Goal: Information Seeking & Learning: Learn about a topic

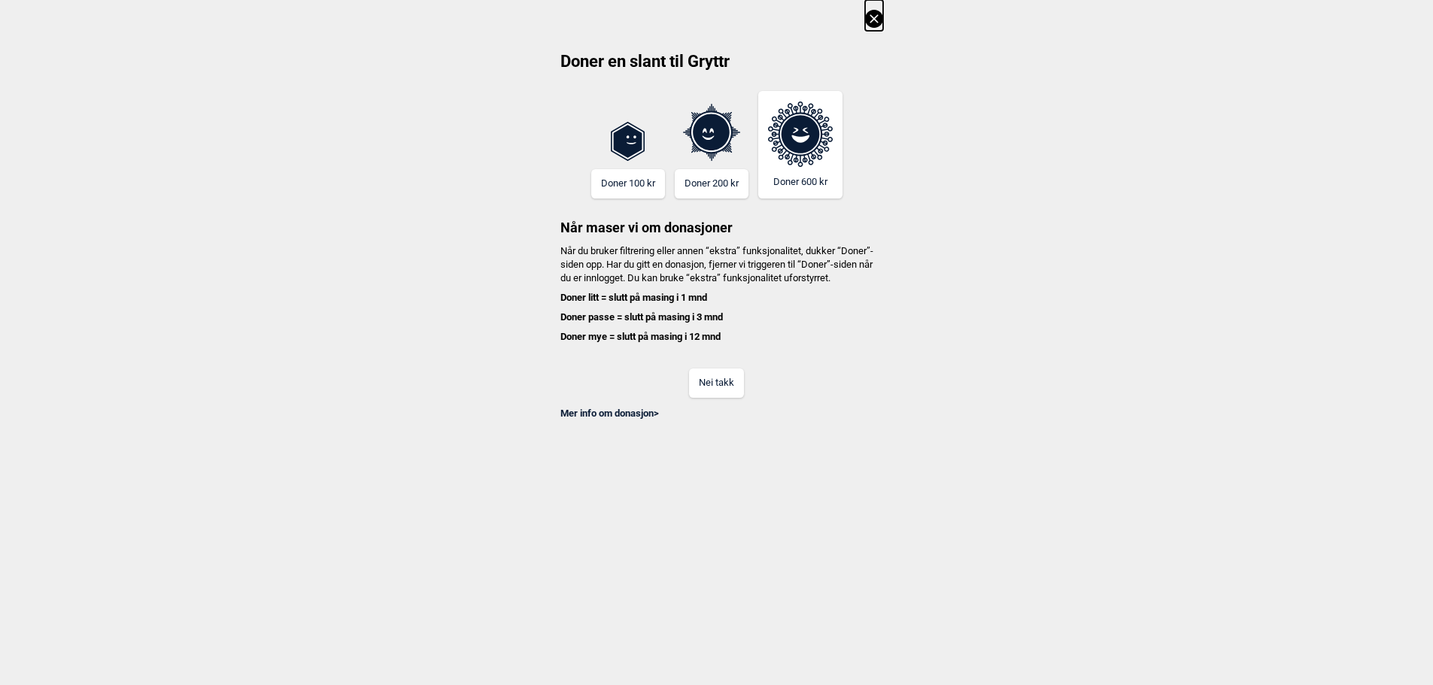
click at [715, 394] on button "Nei takk" at bounding box center [716, 383] width 55 height 29
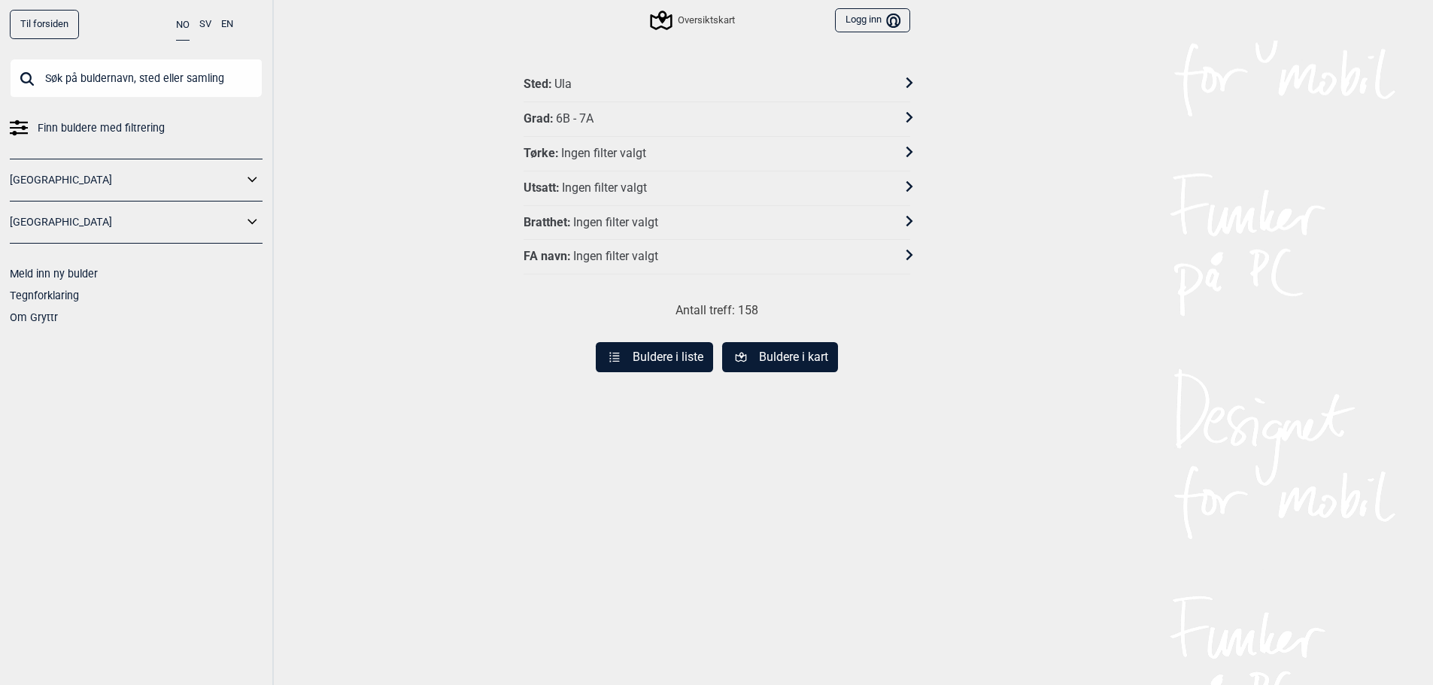
click at [656, 367] on button "Buldere i liste" at bounding box center [654, 357] width 117 height 30
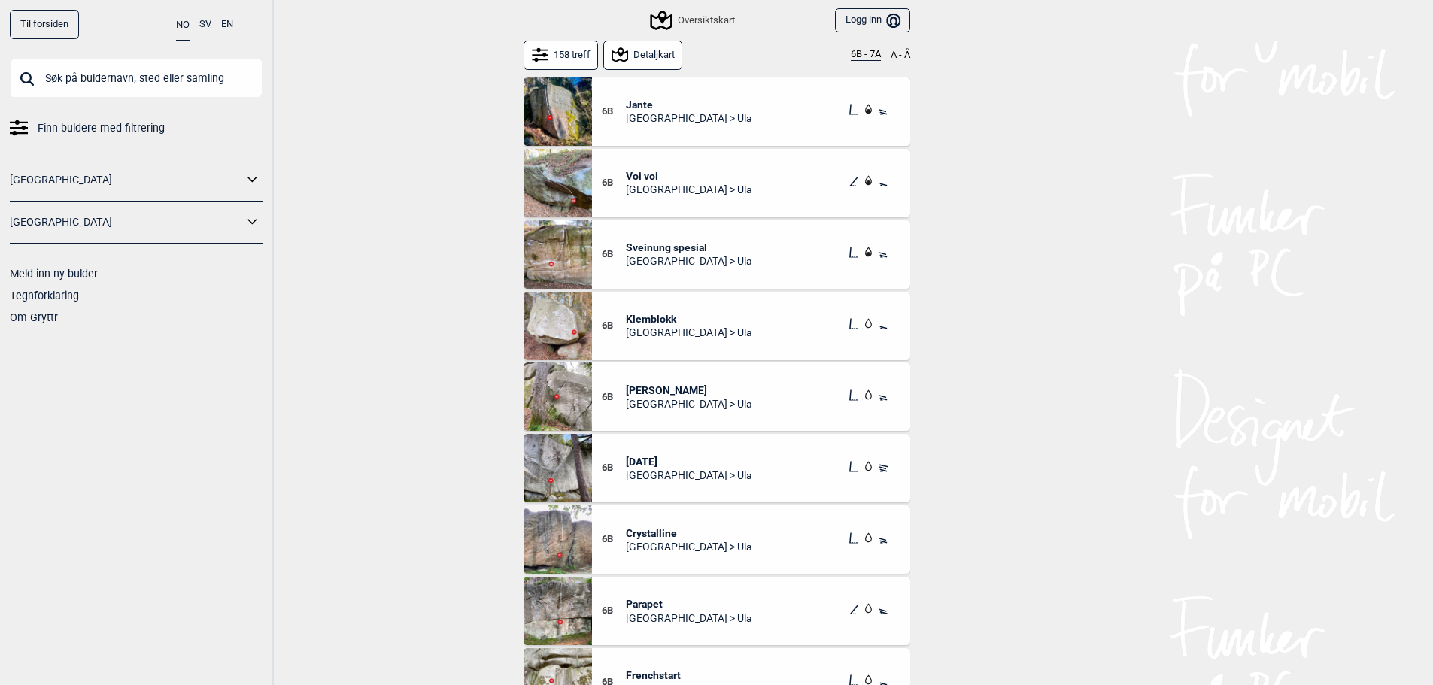
click at [573, 106] on img at bounding box center [557, 111] width 68 height 68
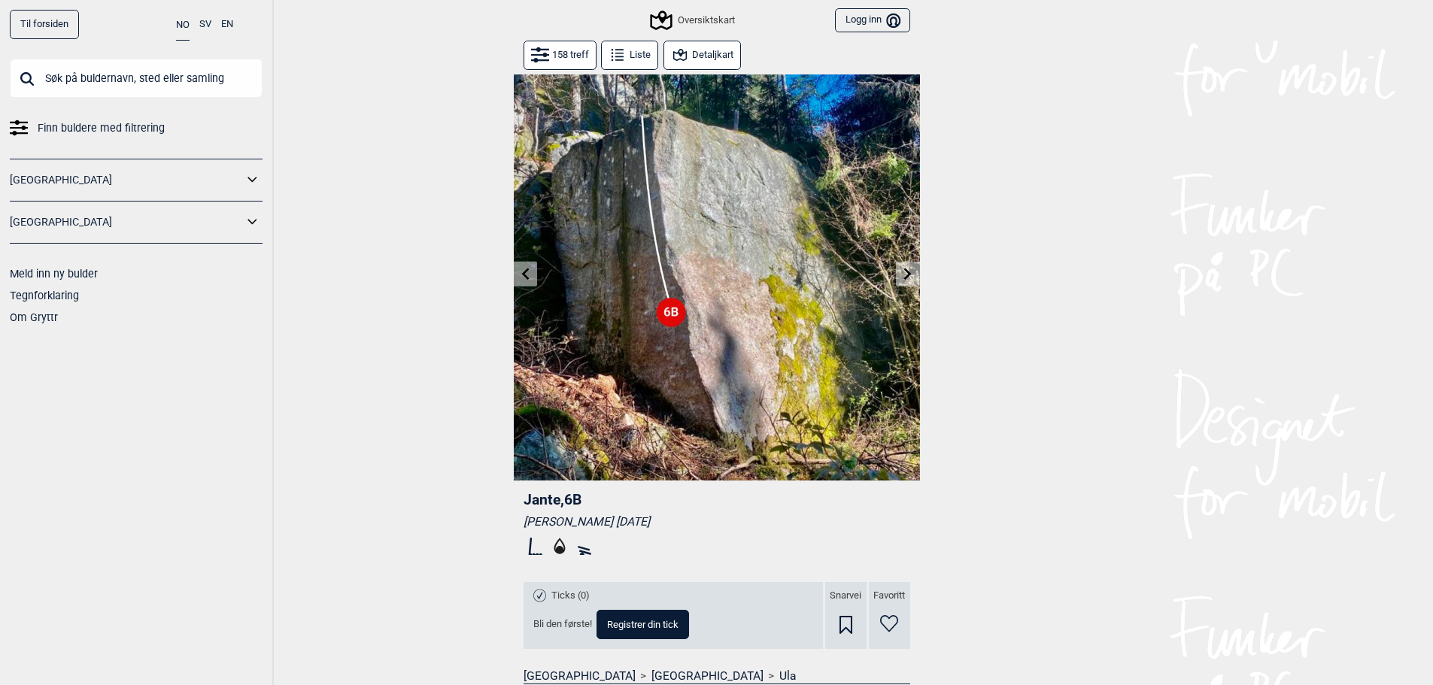
click at [903, 276] on icon at bounding box center [908, 274] width 12 height 12
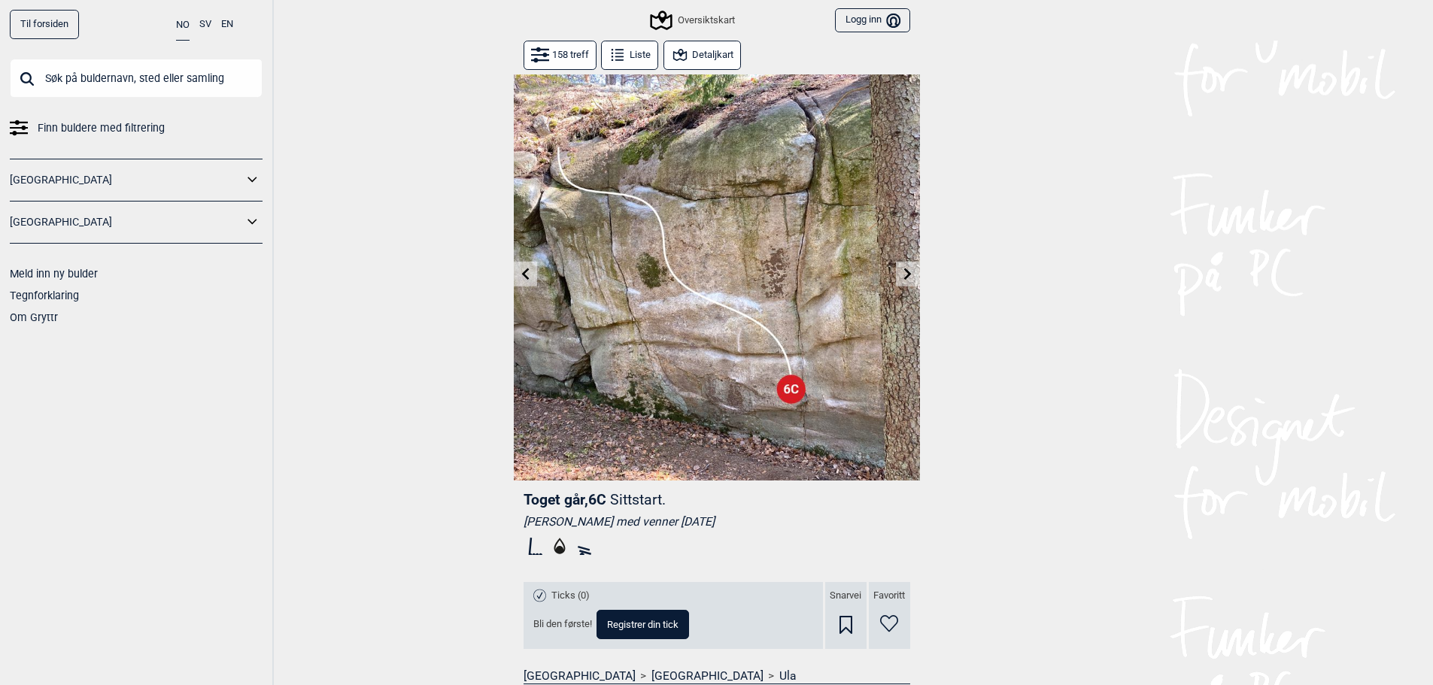
click at [906, 276] on icon at bounding box center [908, 274] width 8 height 12
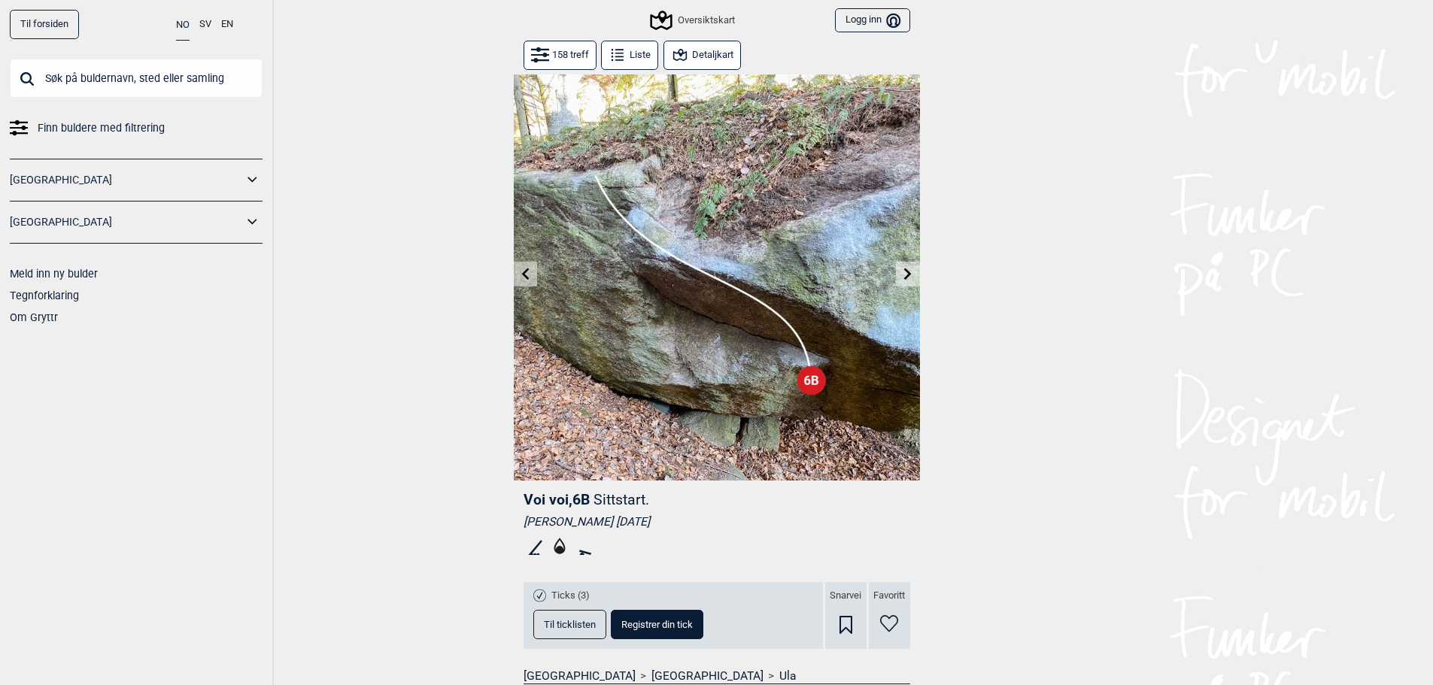
click at [906, 275] on icon at bounding box center [908, 274] width 12 height 12
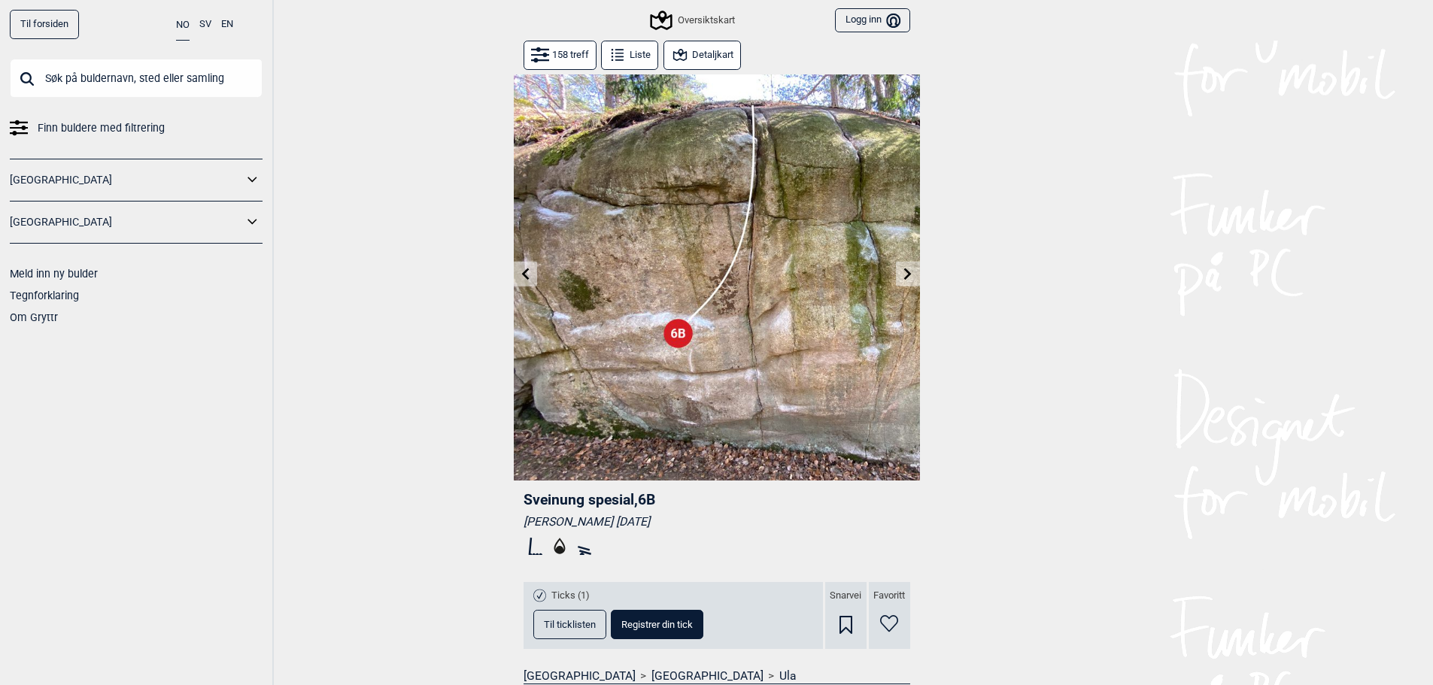
click at [906, 275] on icon at bounding box center [908, 274] width 12 height 12
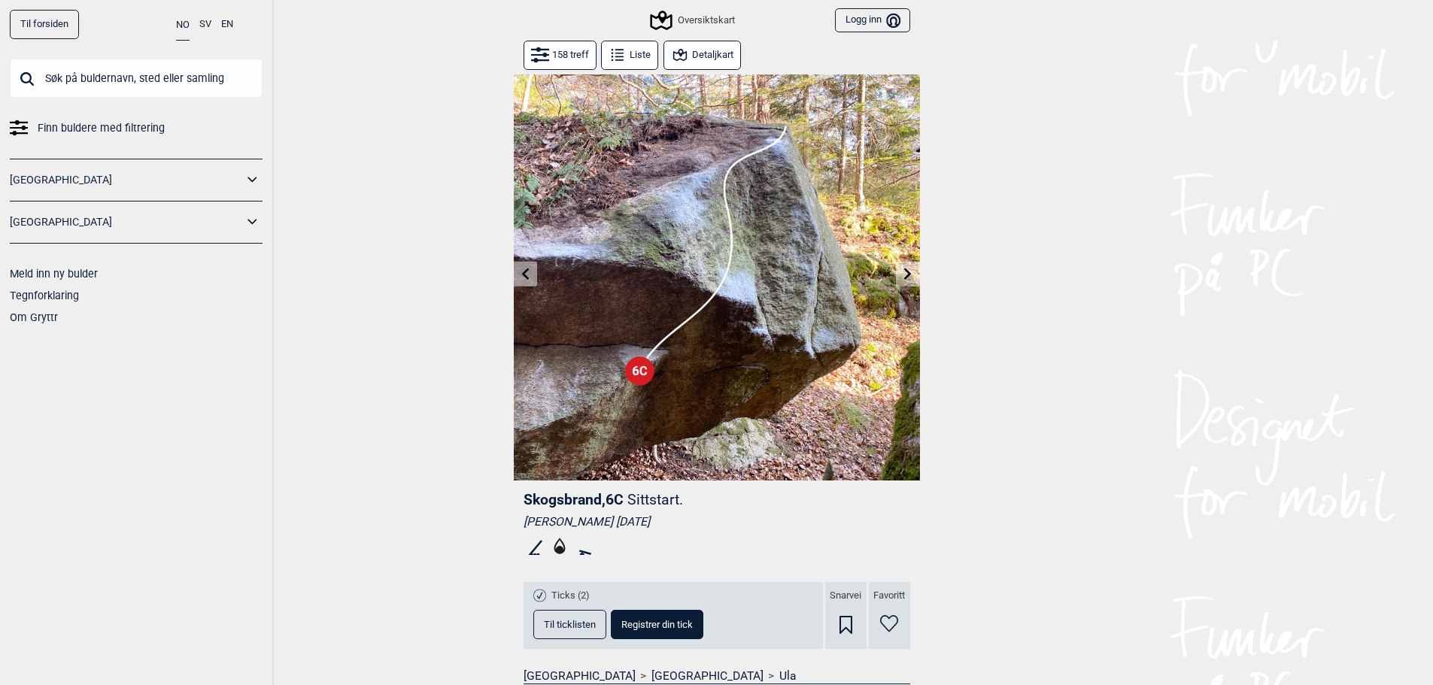
click at [906, 275] on icon at bounding box center [908, 274] width 12 height 12
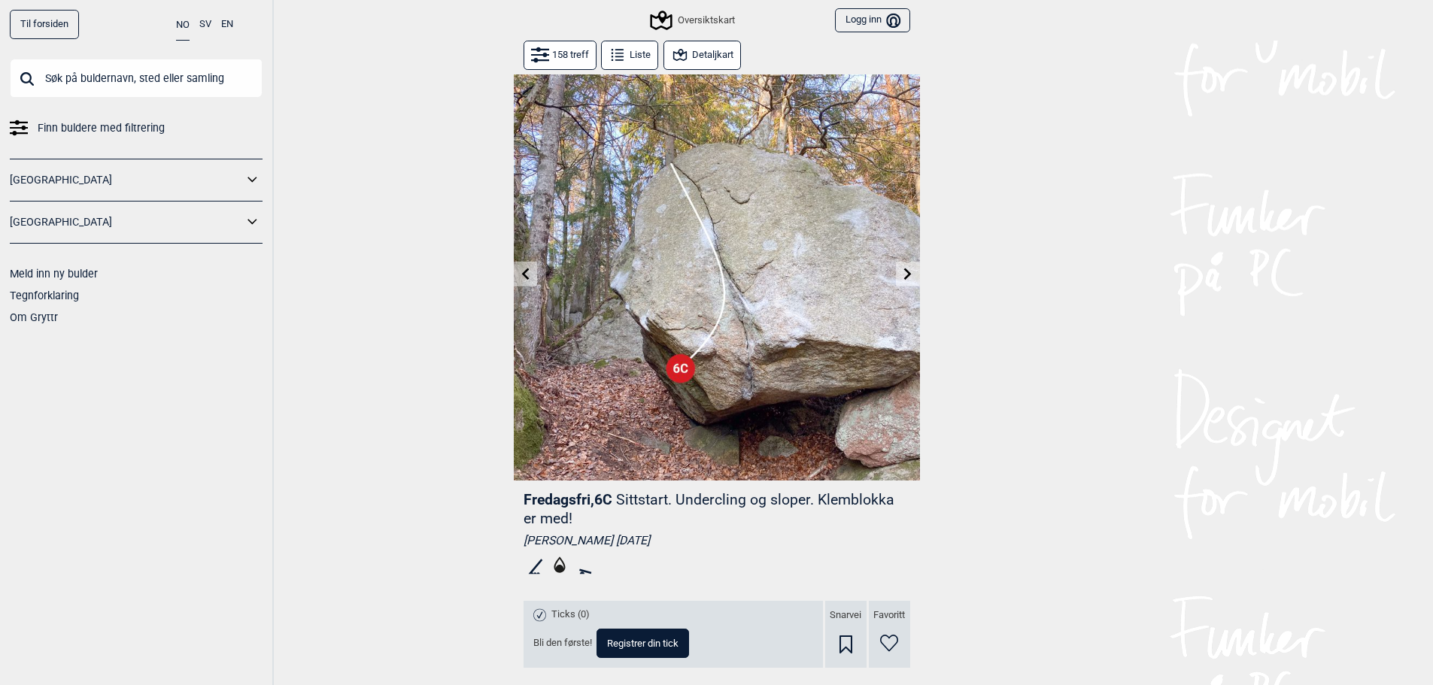
click at [906, 275] on icon at bounding box center [908, 274] width 12 height 12
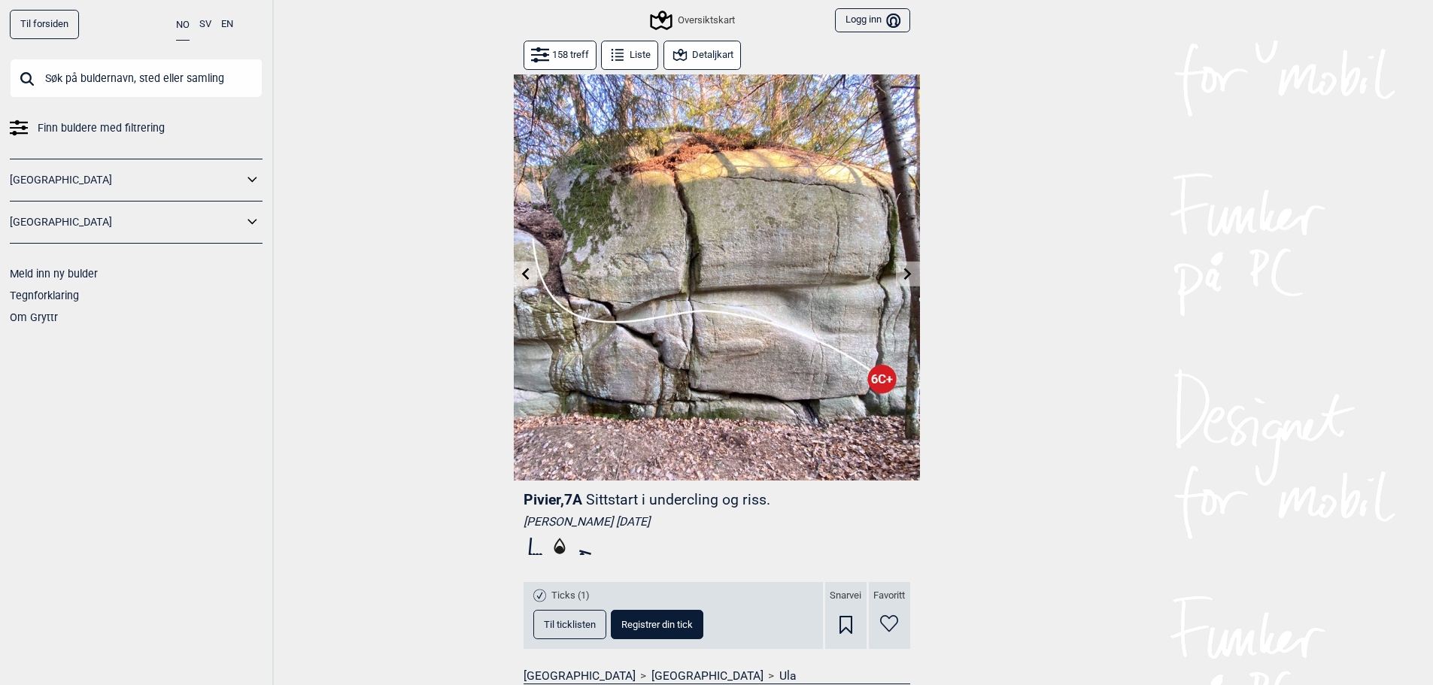
click at [906, 275] on icon at bounding box center [908, 274] width 12 height 12
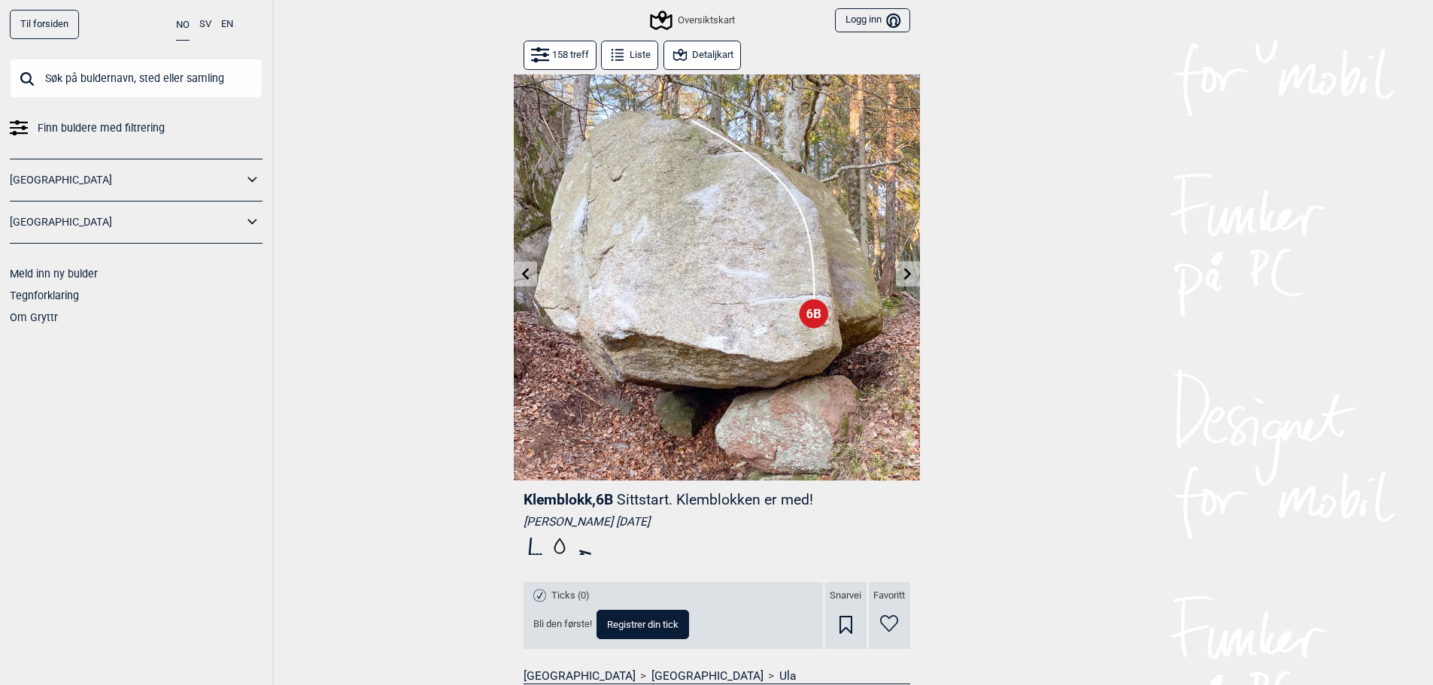
click at [906, 275] on icon at bounding box center [908, 274] width 12 height 12
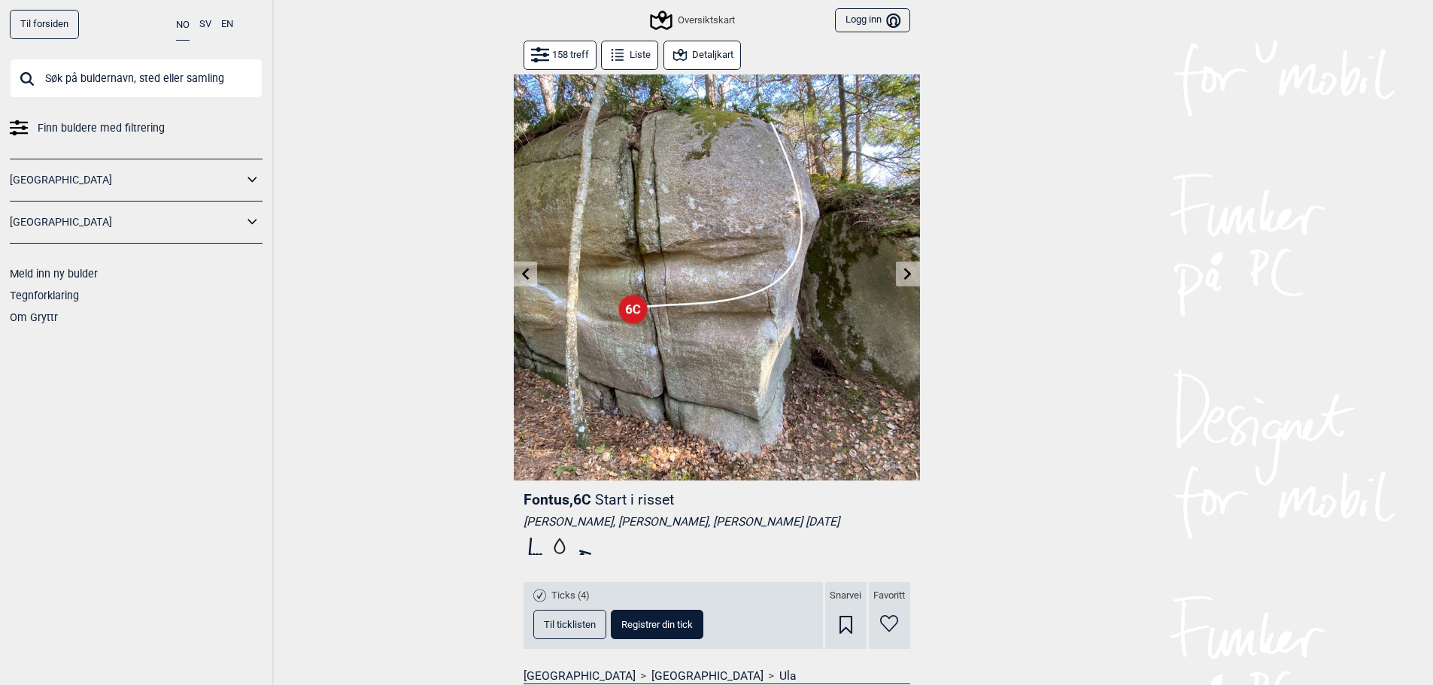
click at [906, 275] on icon at bounding box center [908, 274] width 12 height 12
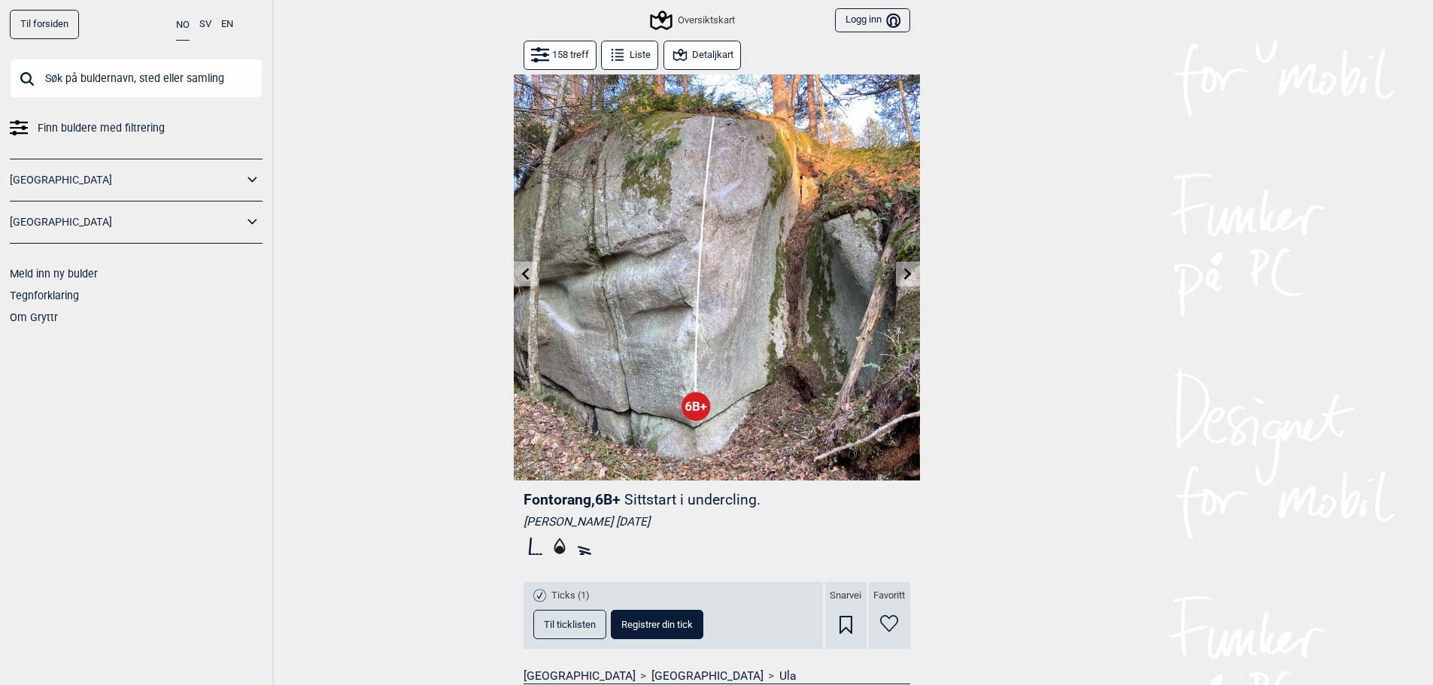
click at [909, 280] on icon at bounding box center [908, 274] width 12 height 12
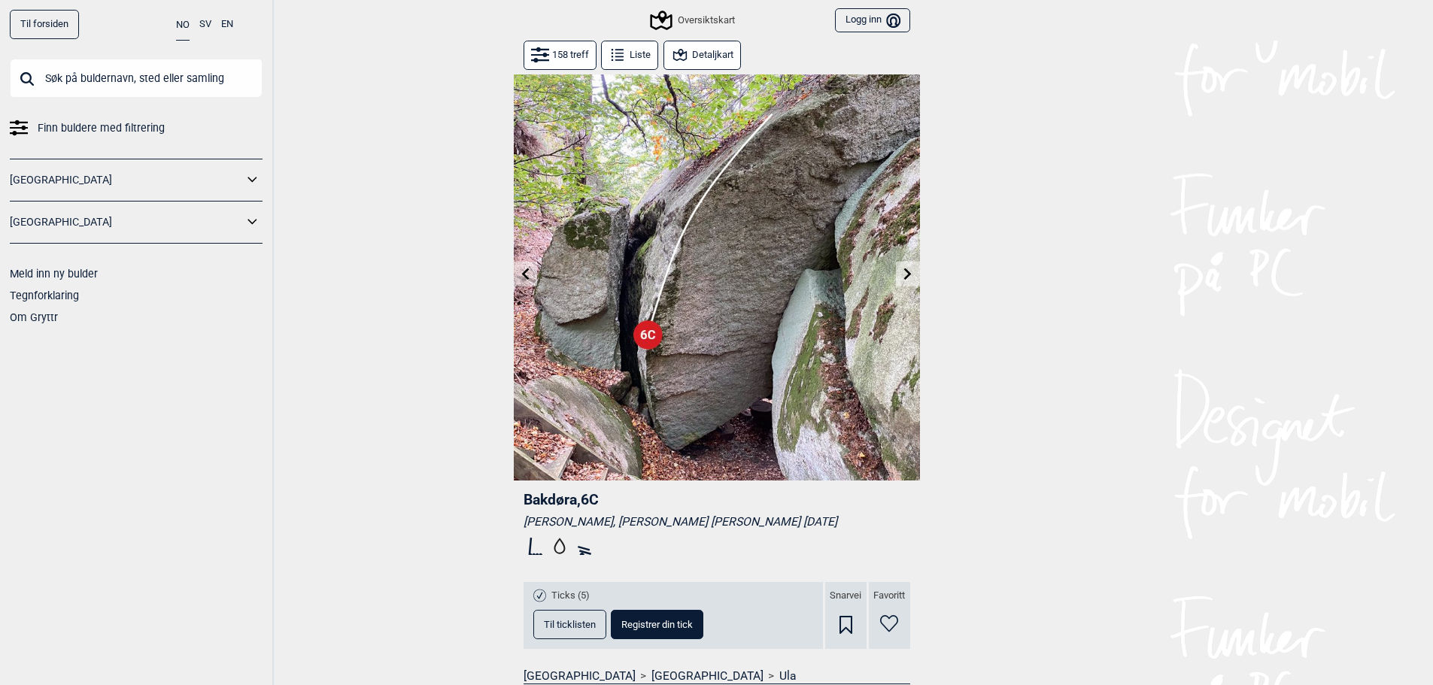
click at [906, 270] on icon at bounding box center [908, 274] width 8 height 12
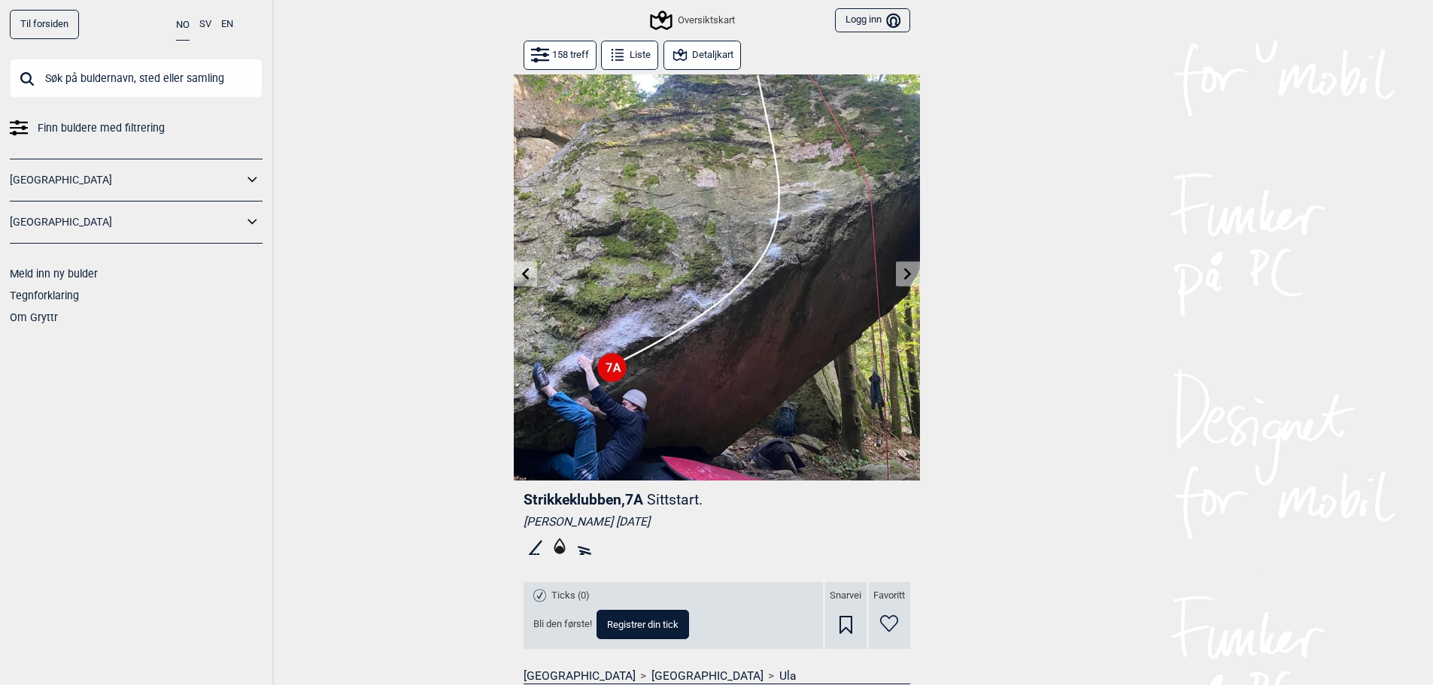
click at [911, 274] on icon at bounding box center [908, 274] width 8 height 12
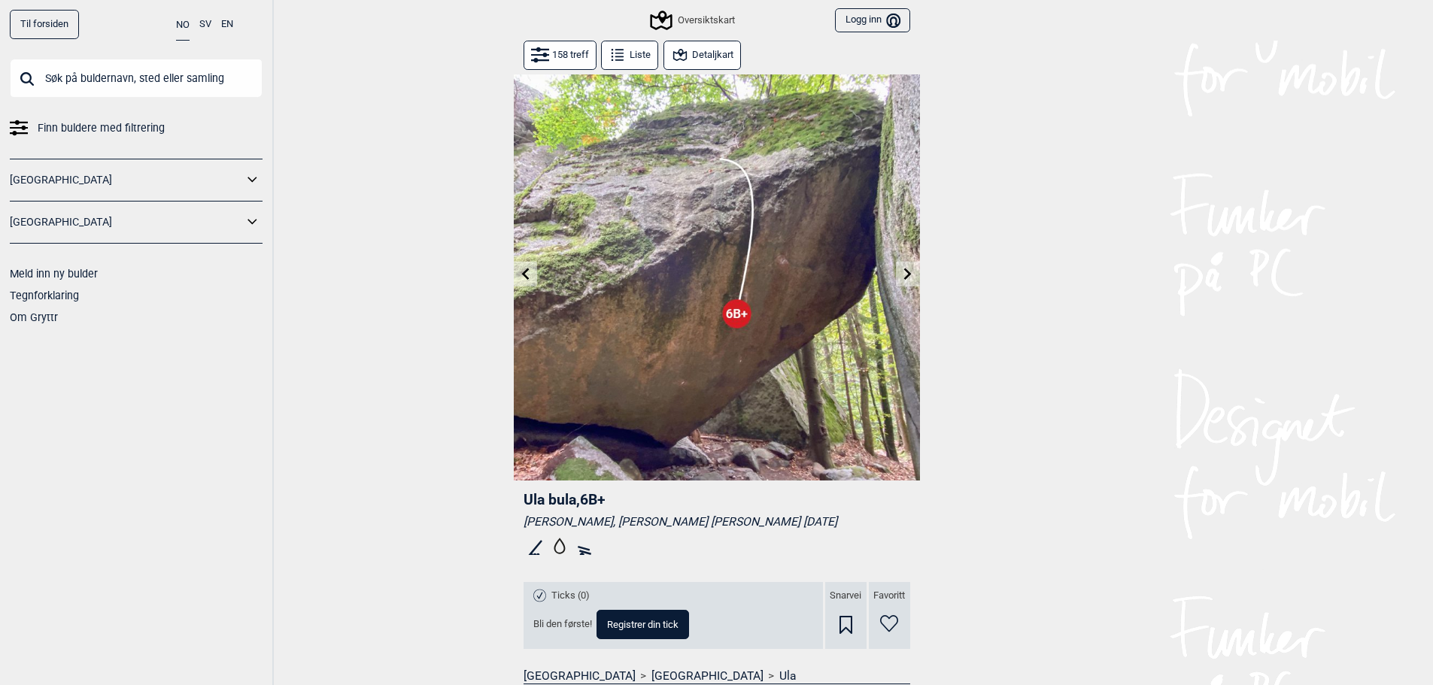
click at [911, 274] on icon at bounding box center [908, 274] width 8 height 12
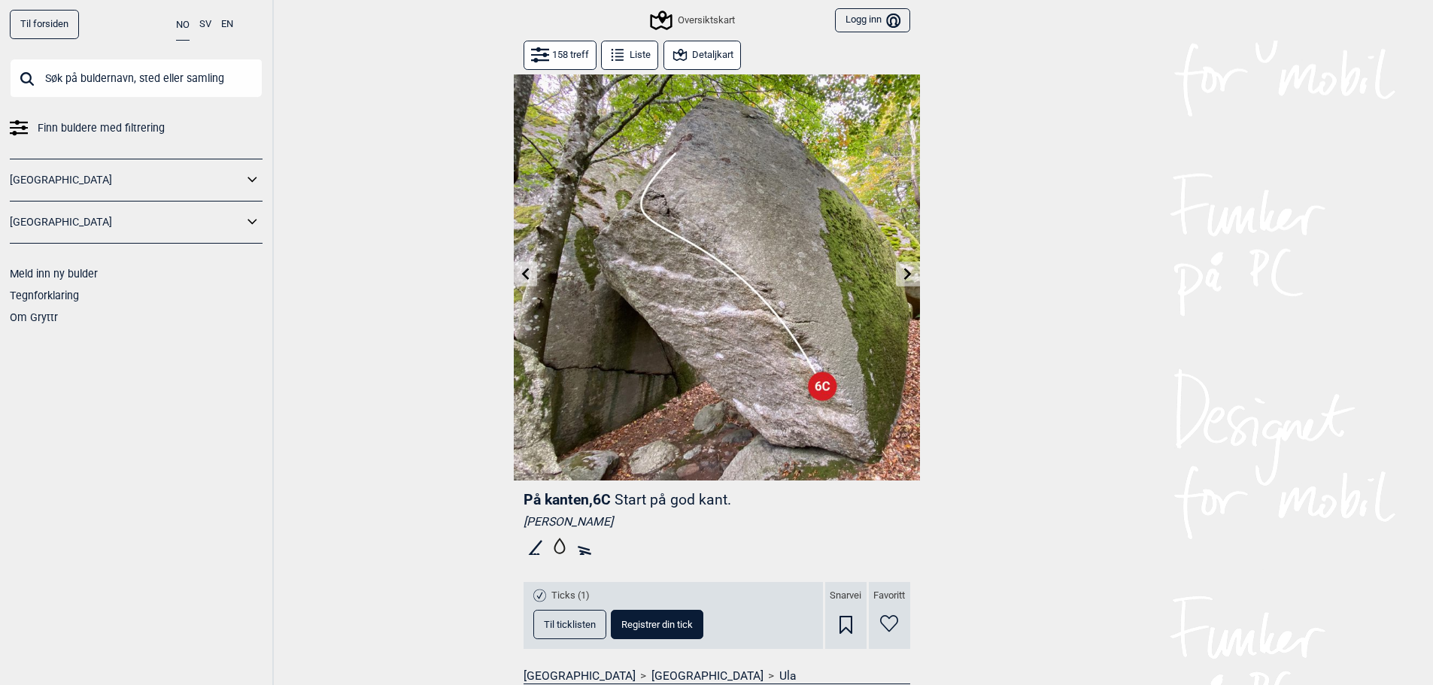
click at [911, 274] on icon at bounding box center [908, 274] width 8 height 12
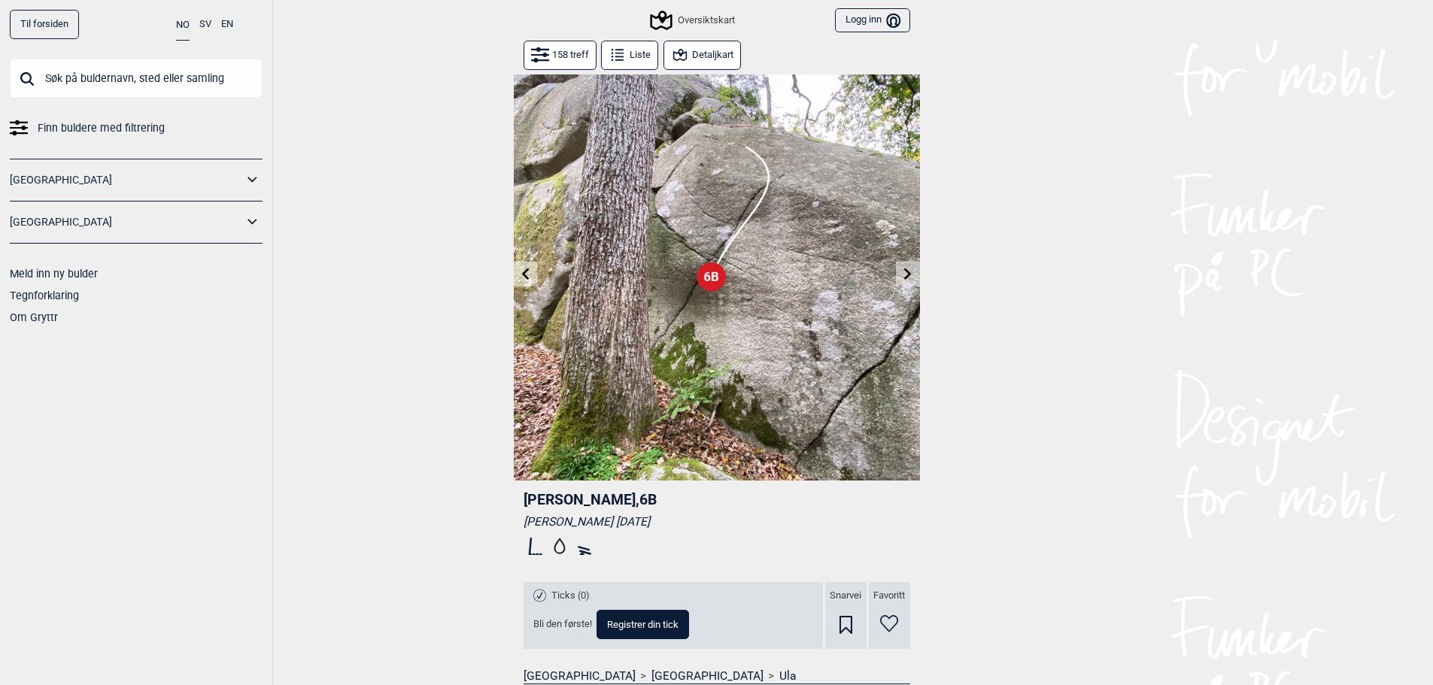
click at [903, 278] on icon at bounding box center [908, 274] width 12 height 12
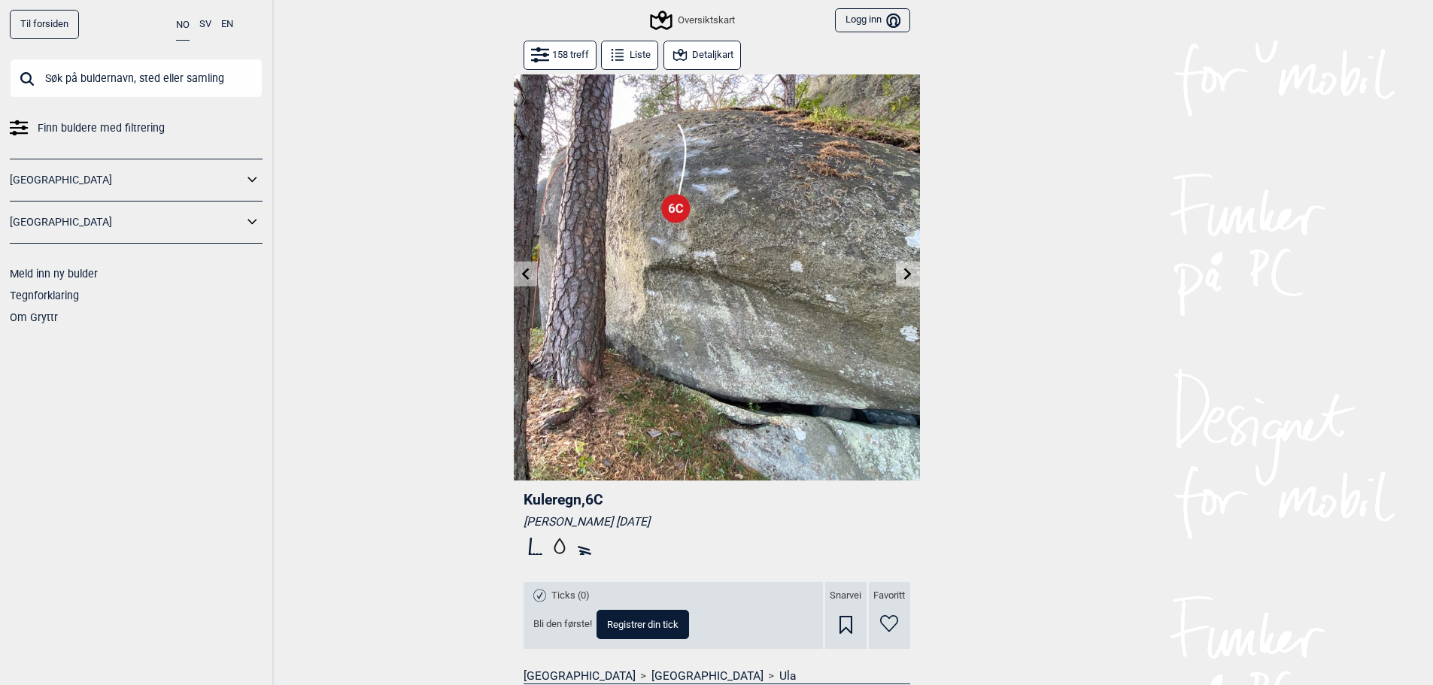
click at [904, 274] on icon at bounding box center [908, 274] width 12 height 12
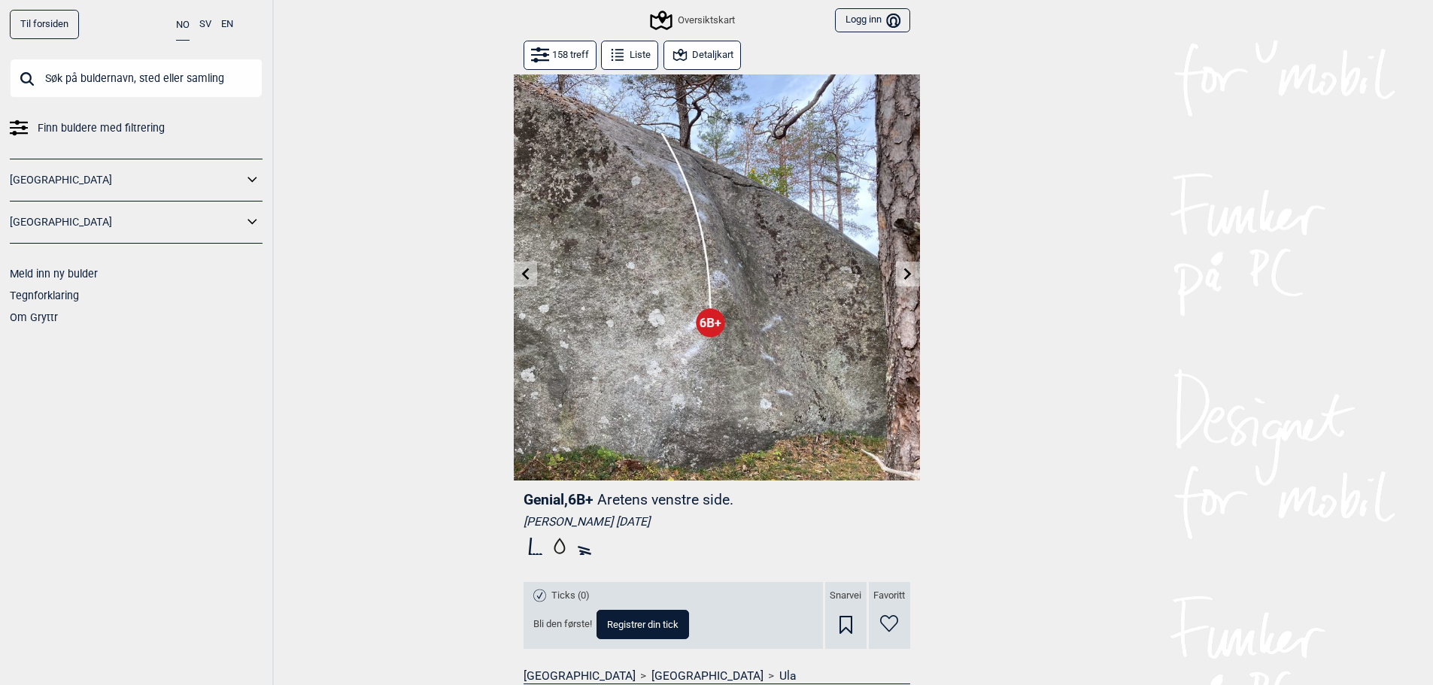
click at [904, 272] on icon at bounding box center [908, 274] width 12 height 12
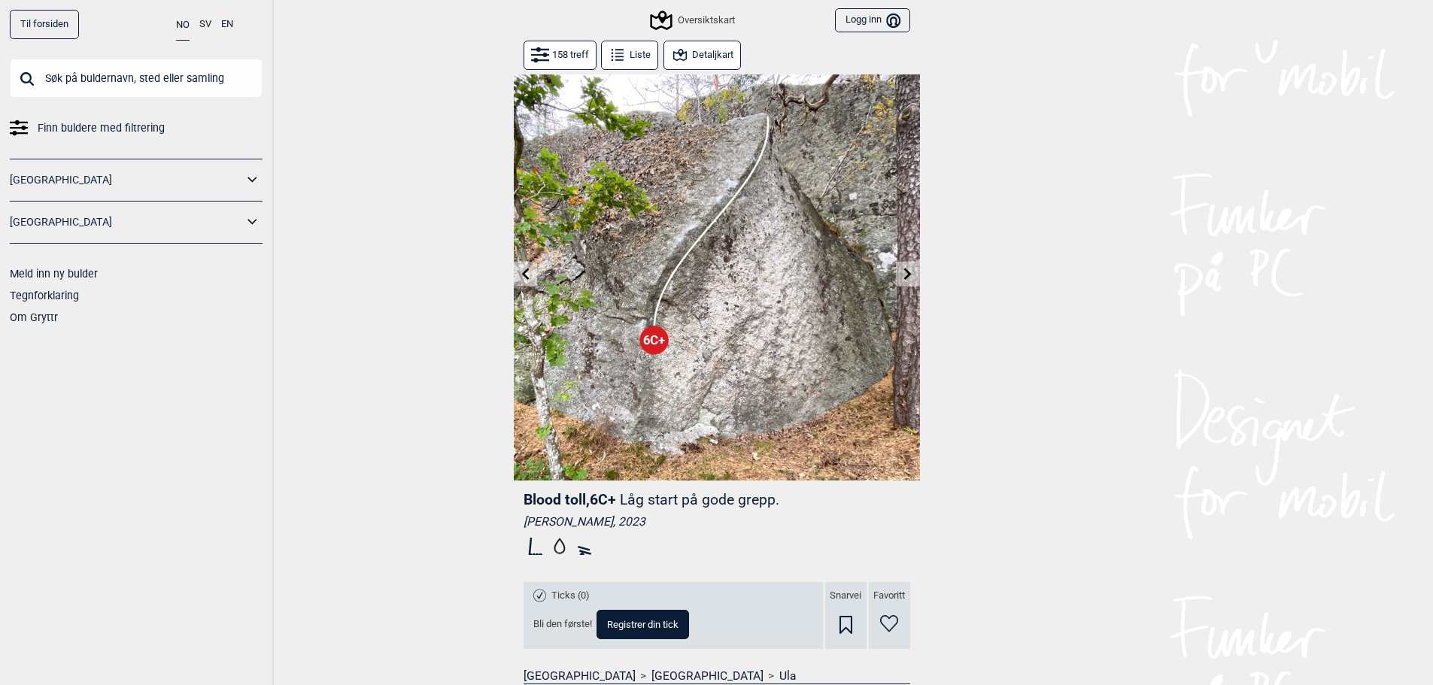
click at [904, 272] on icon at bounding box center [908, 274] width 12 height 12
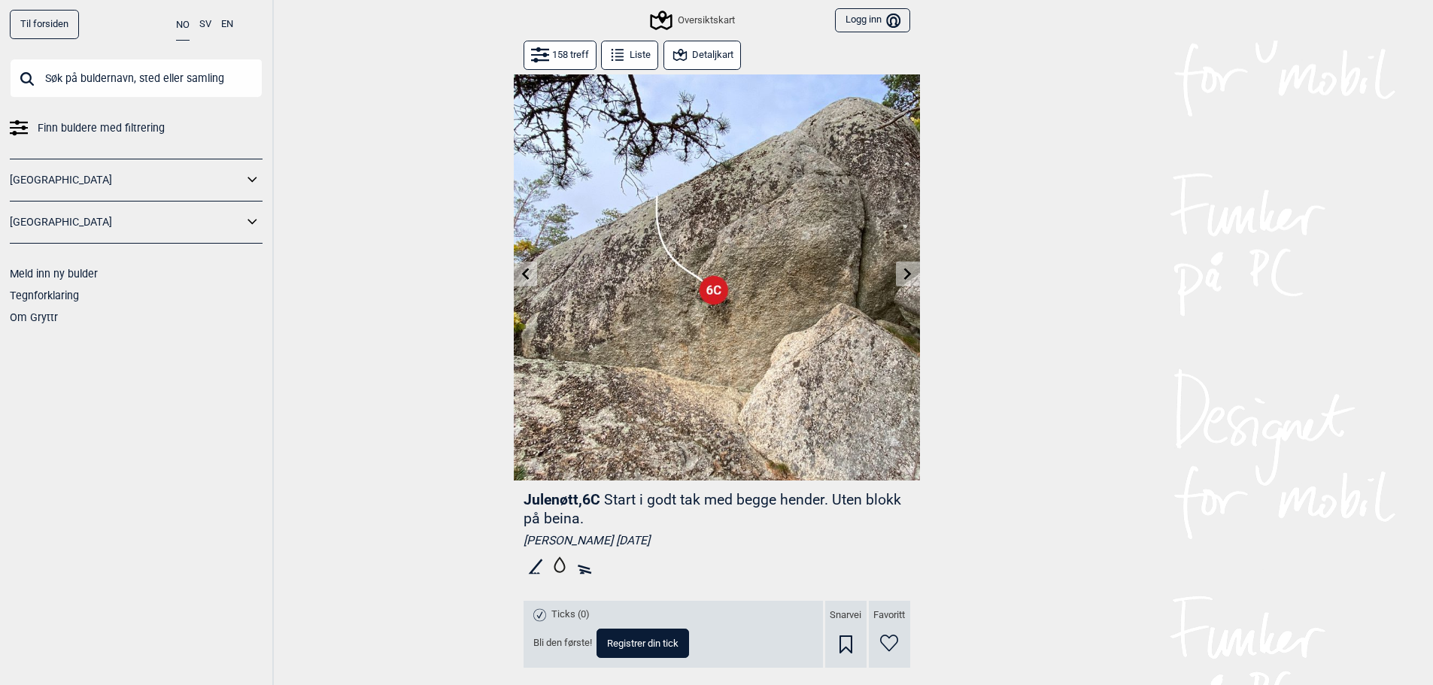
click at [904, 272] on icon at bounding box center [908, 274] width 12 height 12
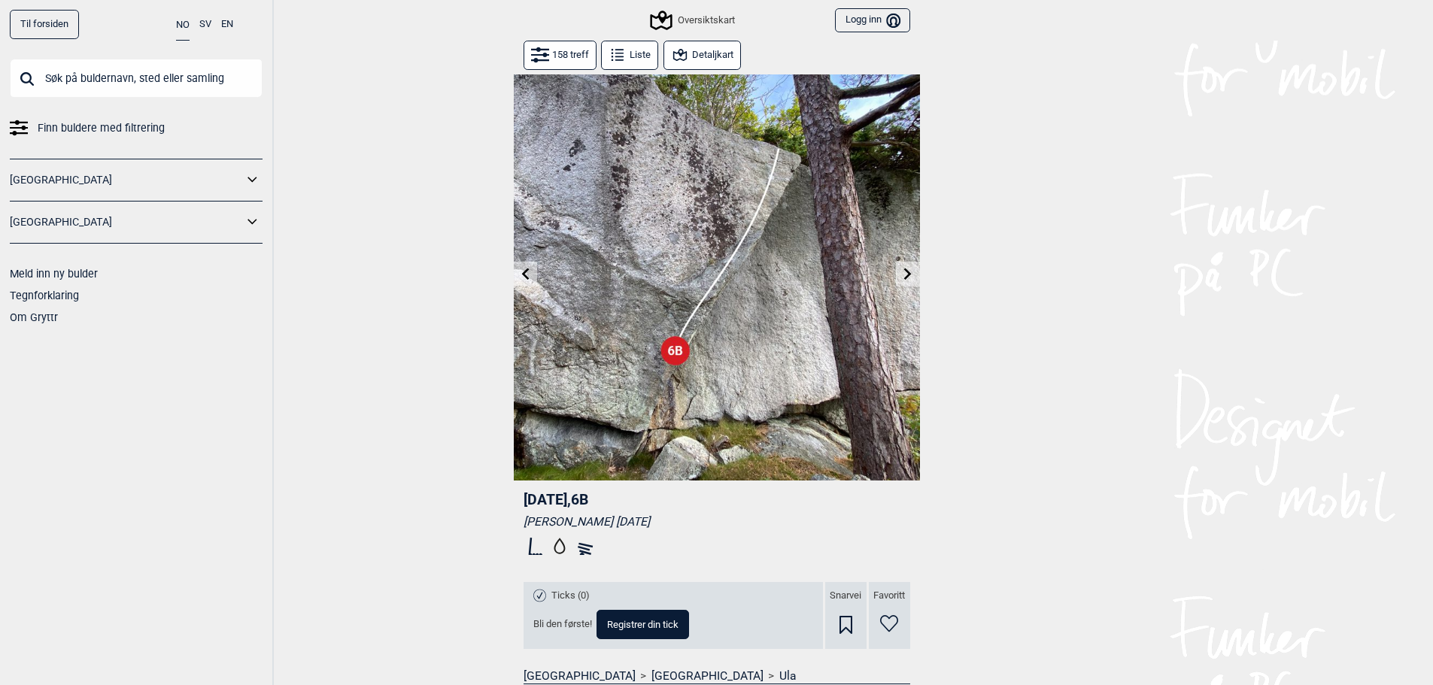
click at [904, 272] on icon at bounding box center [908, 274] width 12 height 12
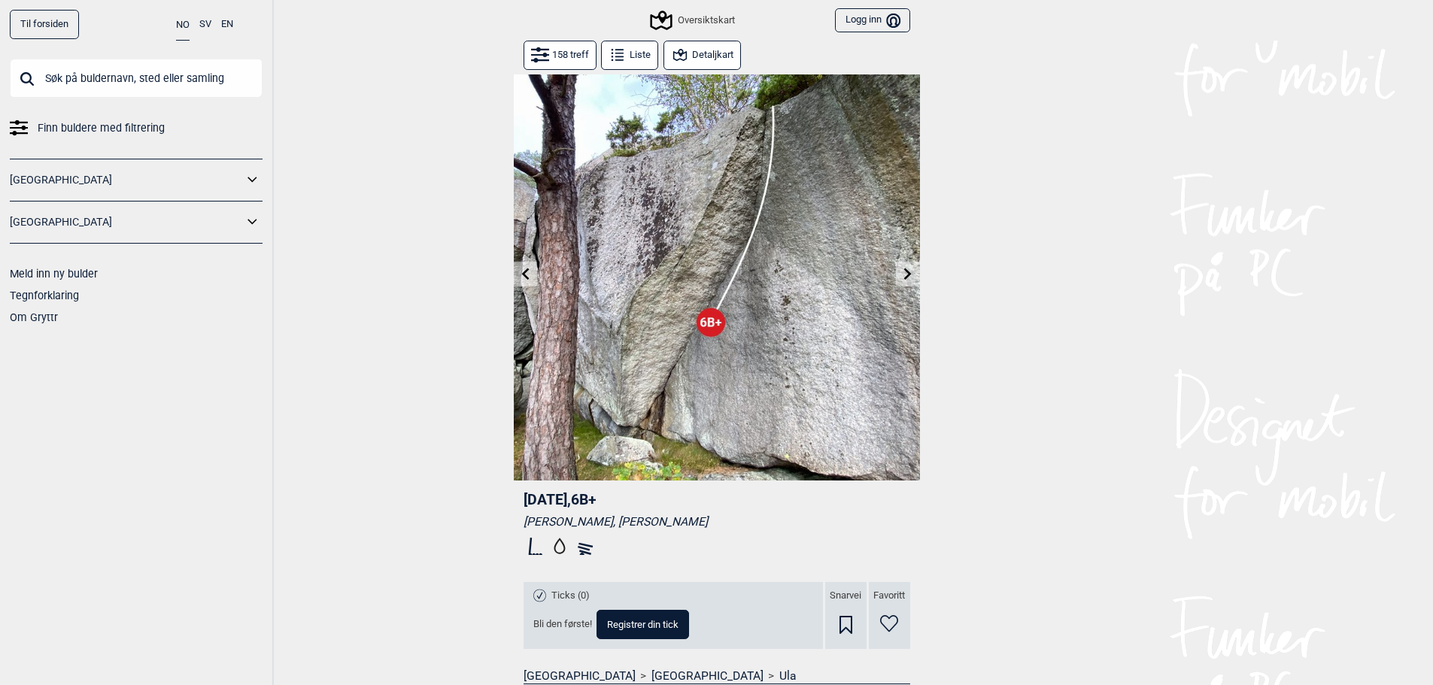
click at [904, 271] on icon at bounding box center [908, 274] width 12 height 12
click at [900, 275] on button at bounding box center [907, 274] width 23 height 25
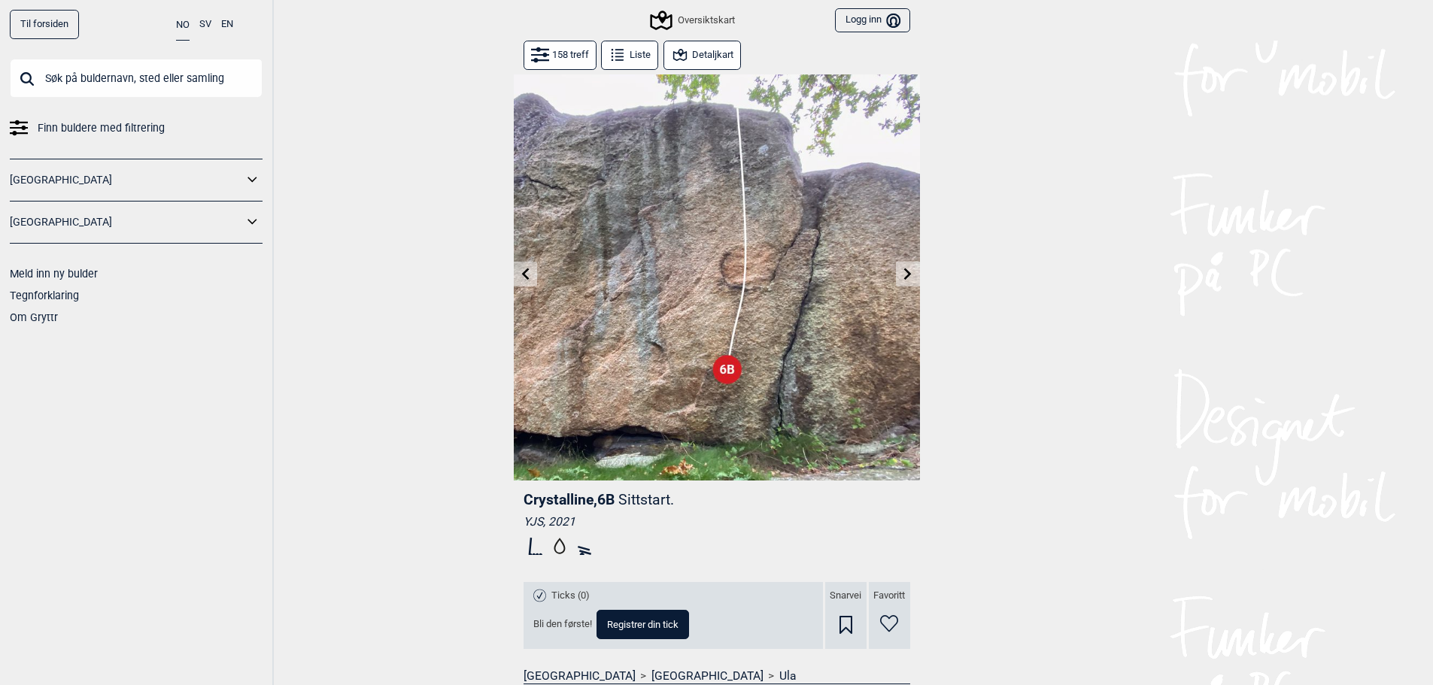
drag, startPoint x: 697, startPoint y: 58, endPoint x: 697, endPoint y: 47, distance: 10.5
click at [697, 47] on button "Detaljkart" at bounding box center [701, 55] width 77 height 29
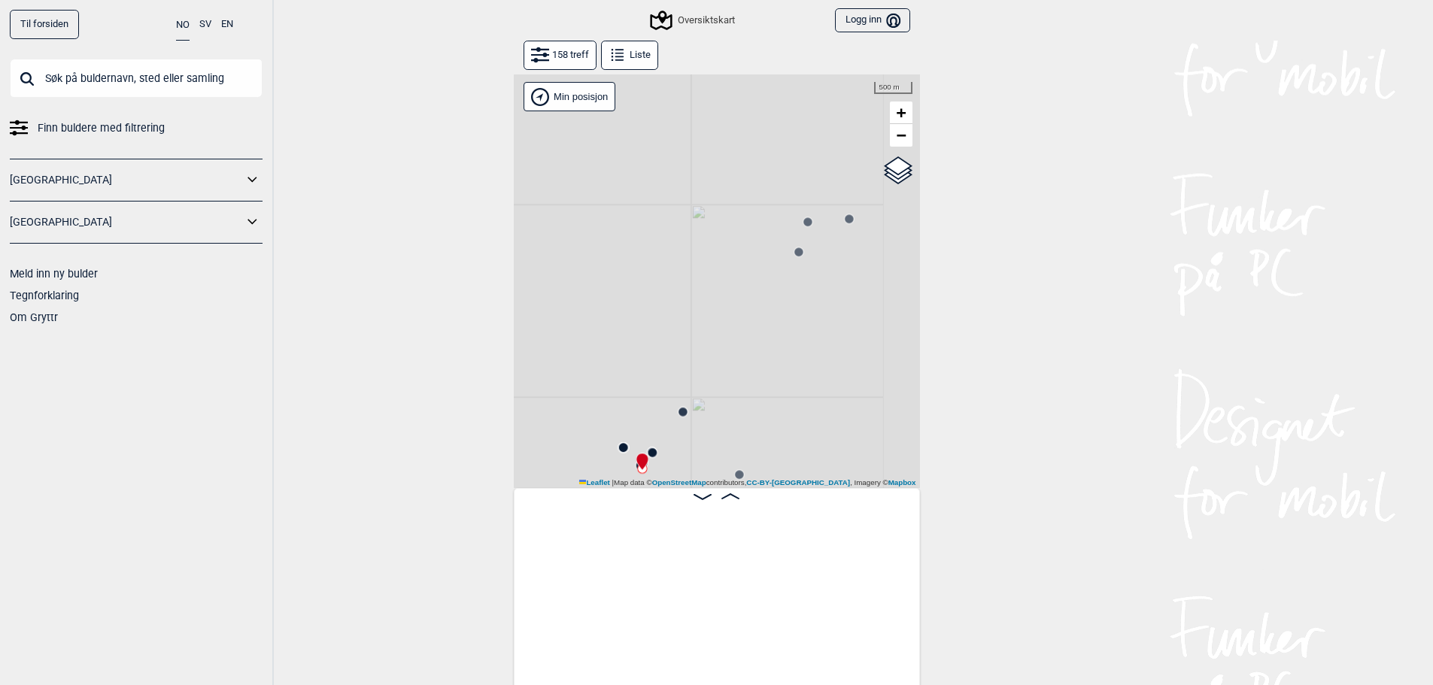
scroll to position [0, 3432]
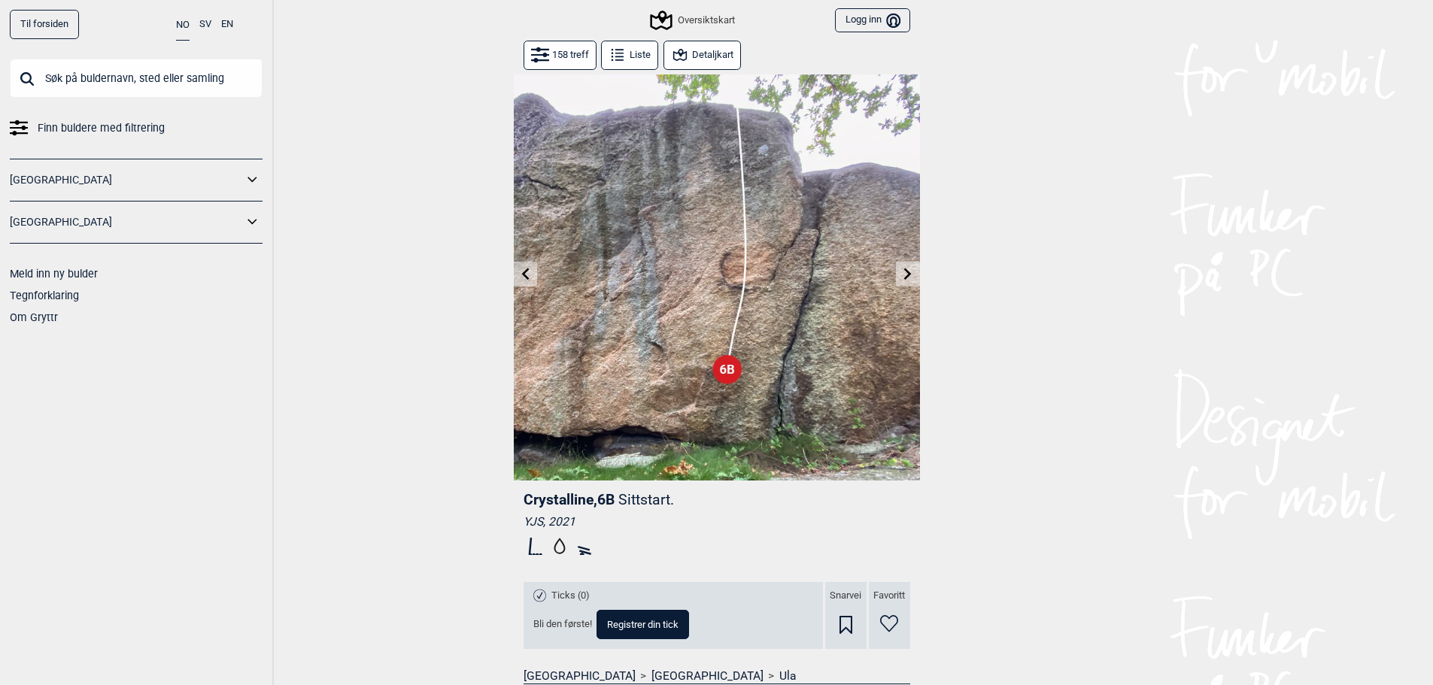
click at [902, 268] on icon at bounding box center [908, 274] width 12 height 12
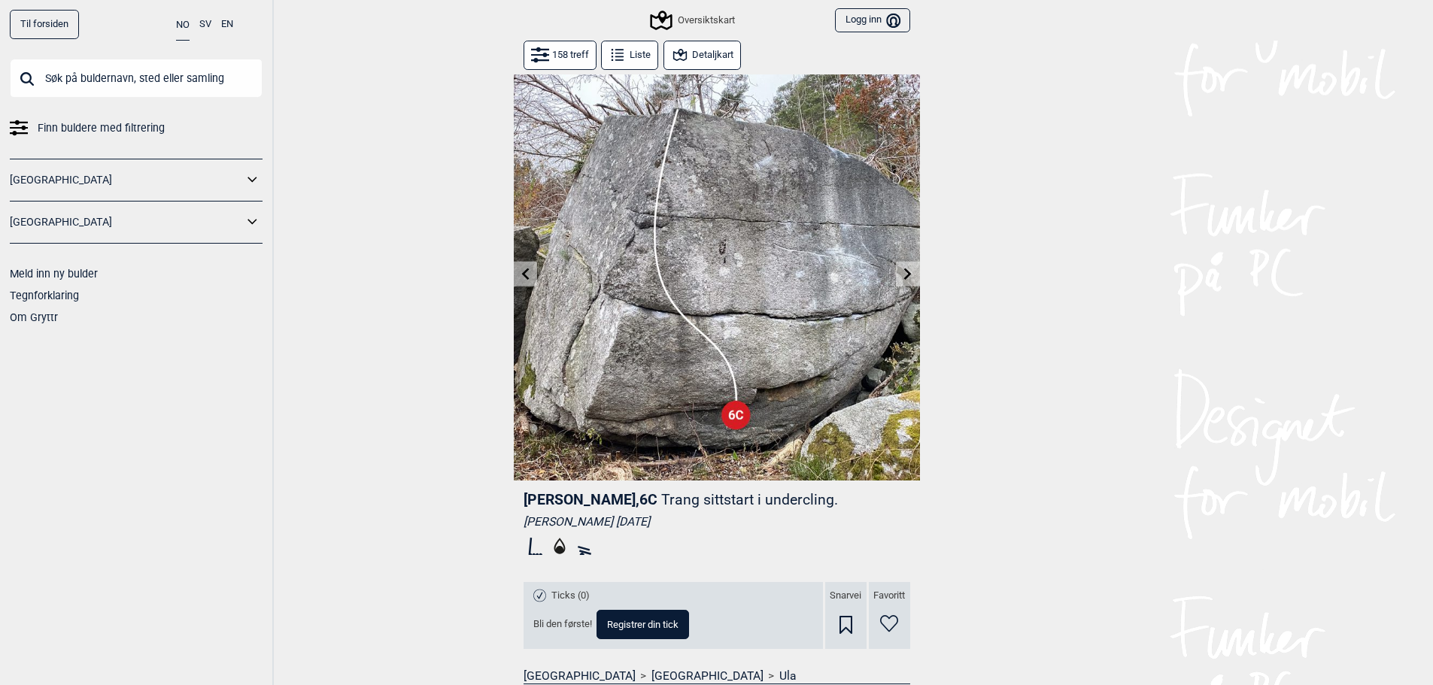
click at [907, 274] on icon at bounding box center [908, 274] width 12 height 12
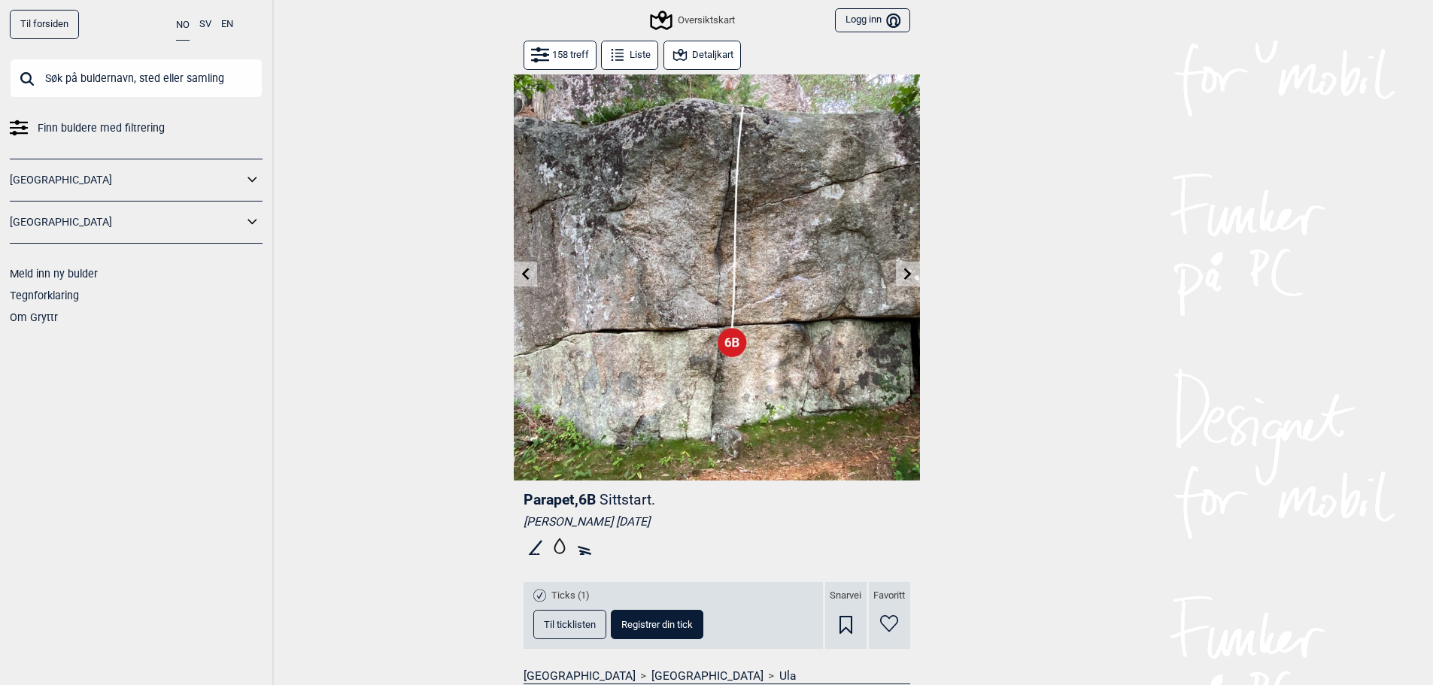
click at [902, 277] on icon at bounding box center [908, 274] width 12 height 12
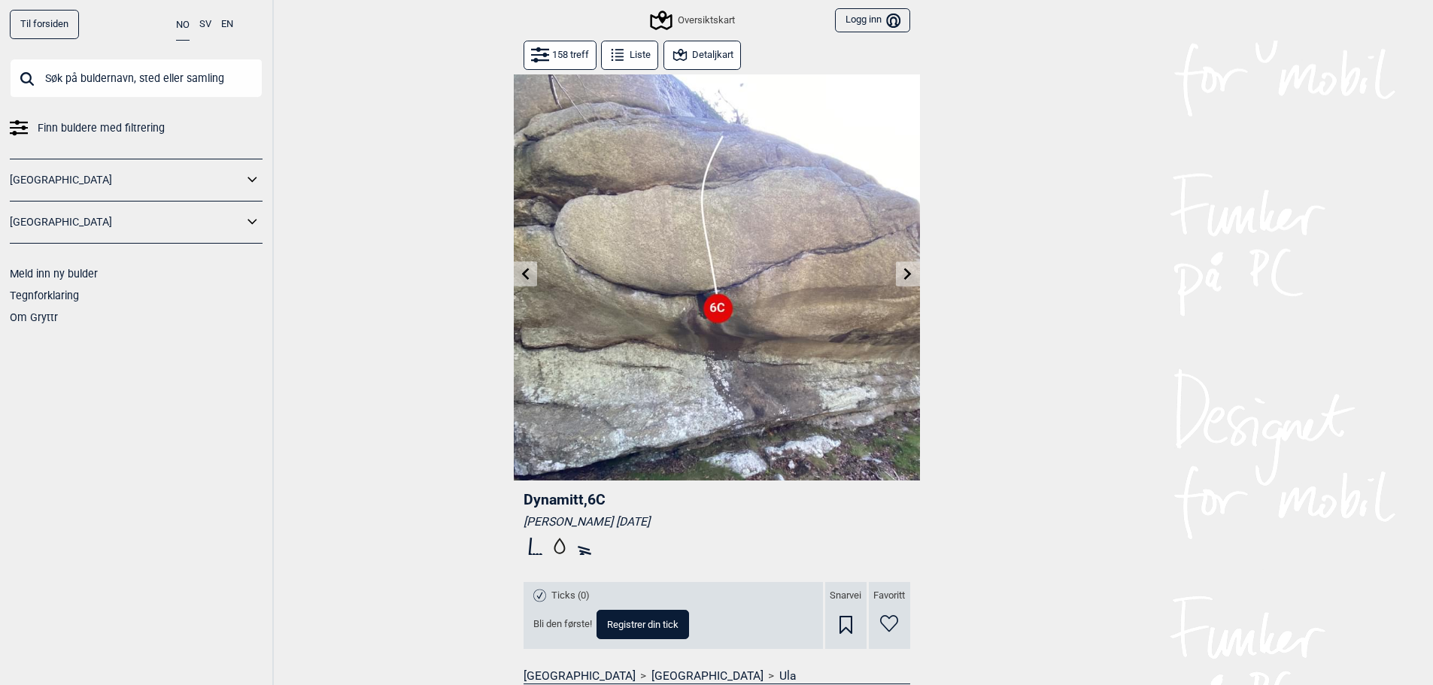
click at [903, 273] on icon at bounding box center [908, 274] width 12 height 12
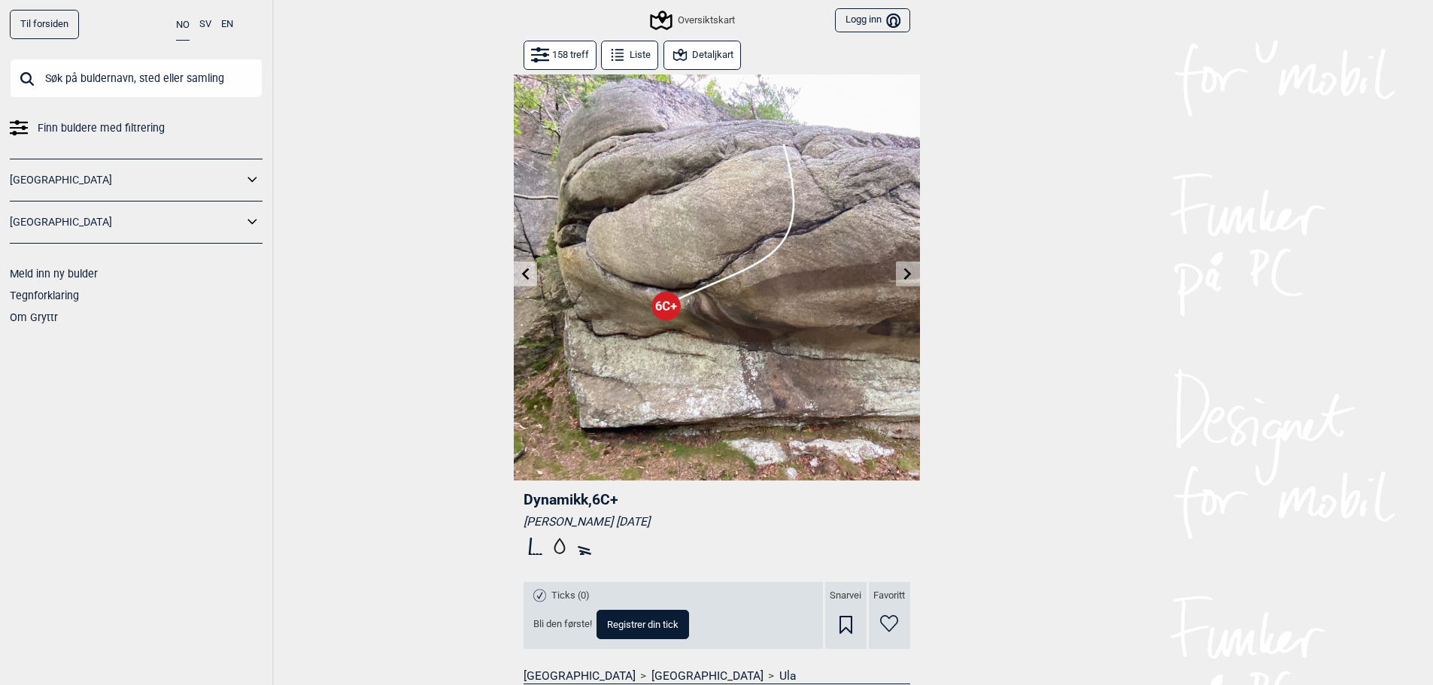
click at [903, 273] on icon at bounding box center [908, 274] width 12 height 12
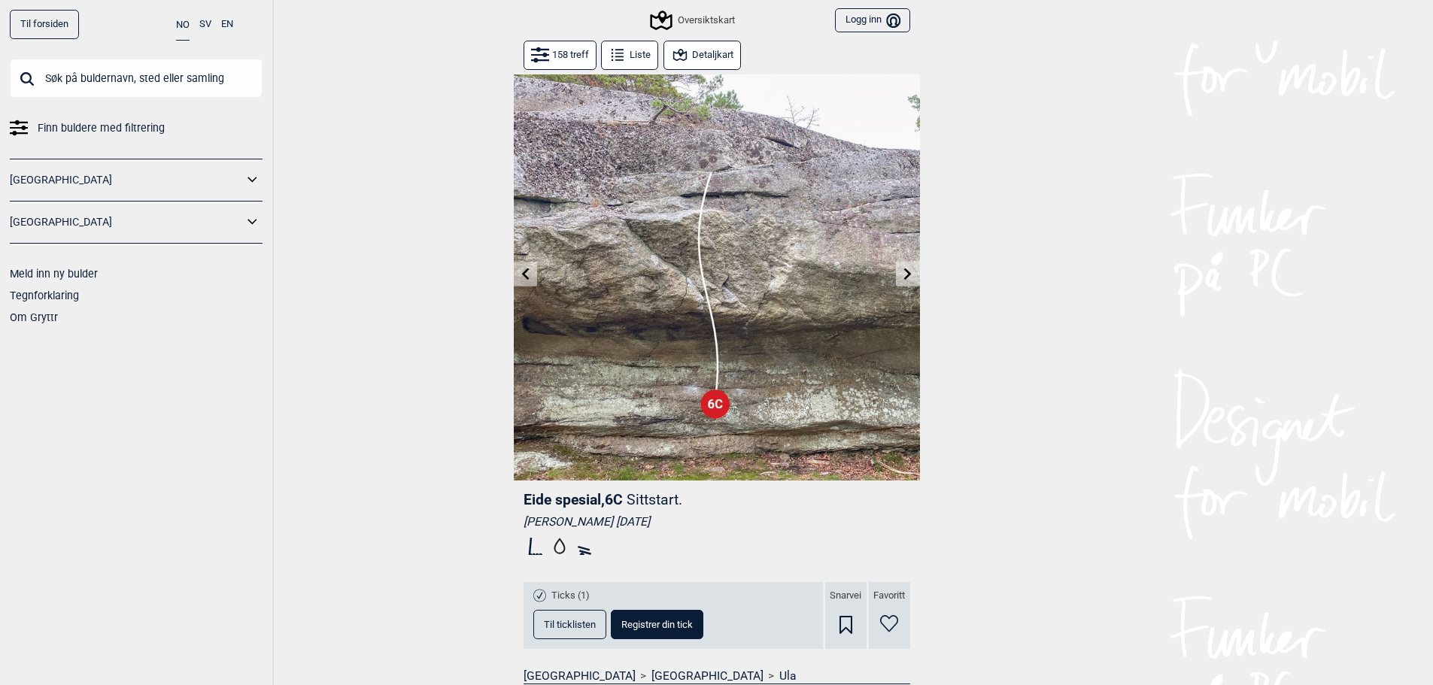
click at [900, 271] on button at bounding box center [907, 274] width 23 height 25
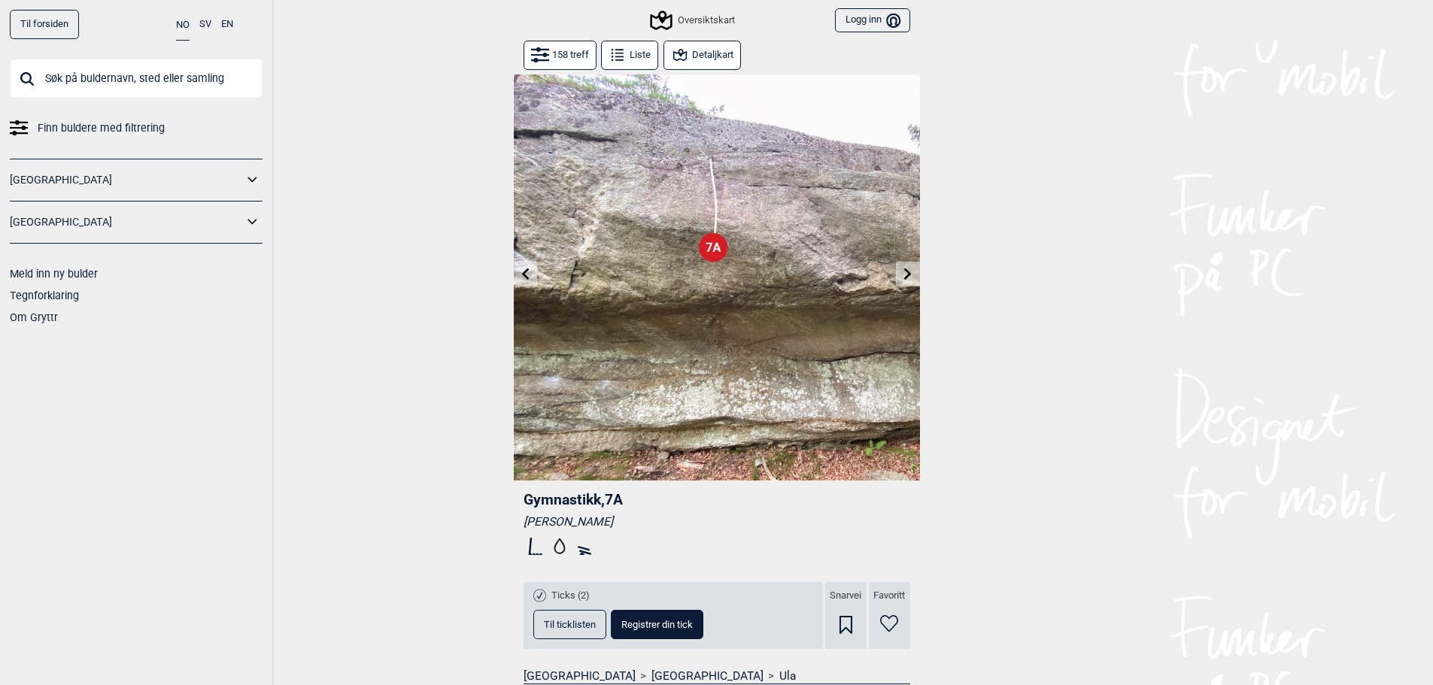
click at [520, 269] on icon at bounding box center [525, 274] width 12 height 12
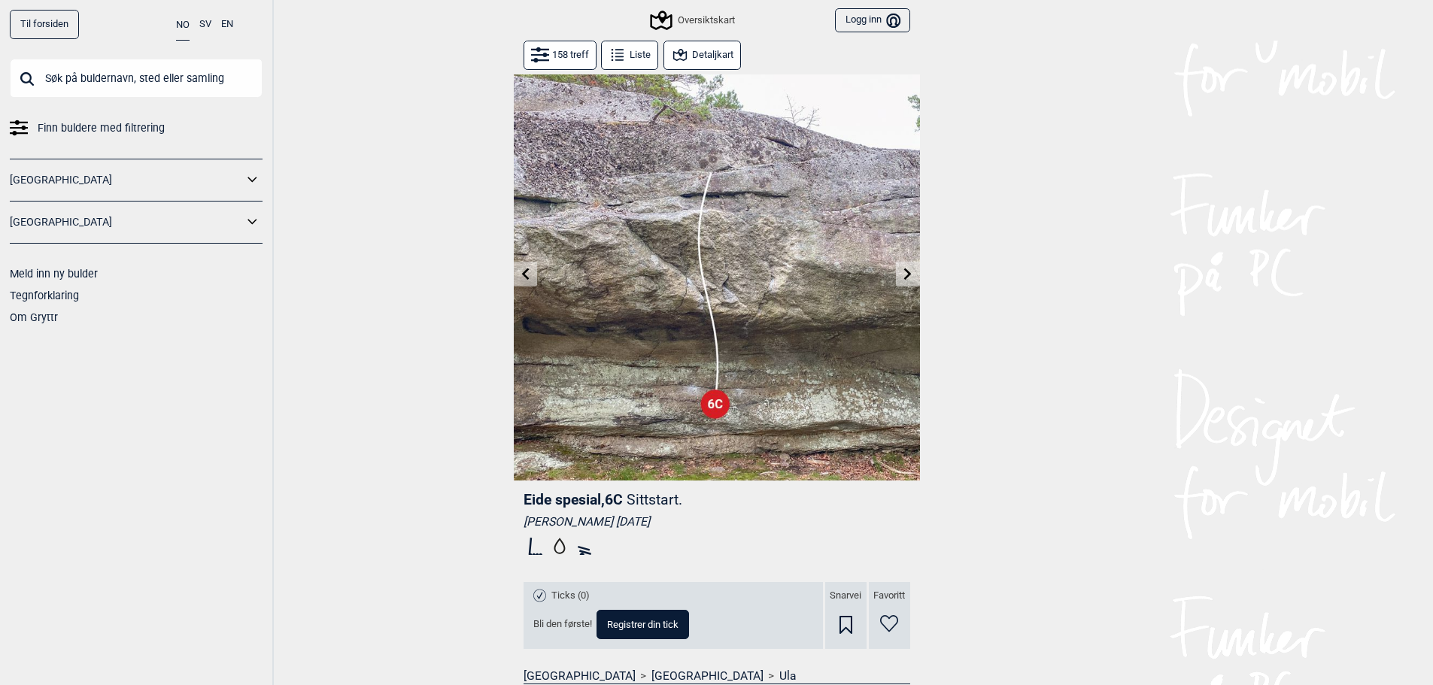
click at [903, 272] on icon at bounding box center [908, 274] width 12 height 12
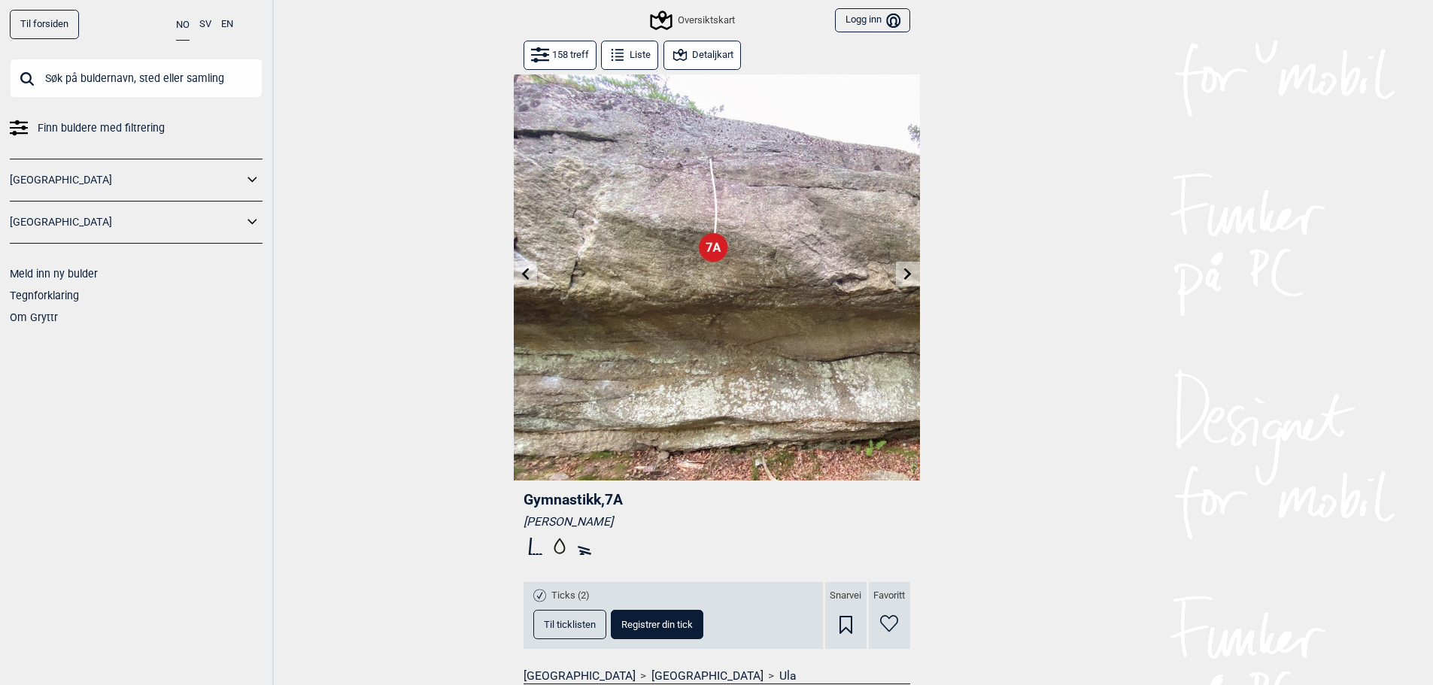
click at [903, 274] on icon at bounding box center [908, 274] width 12 height 12
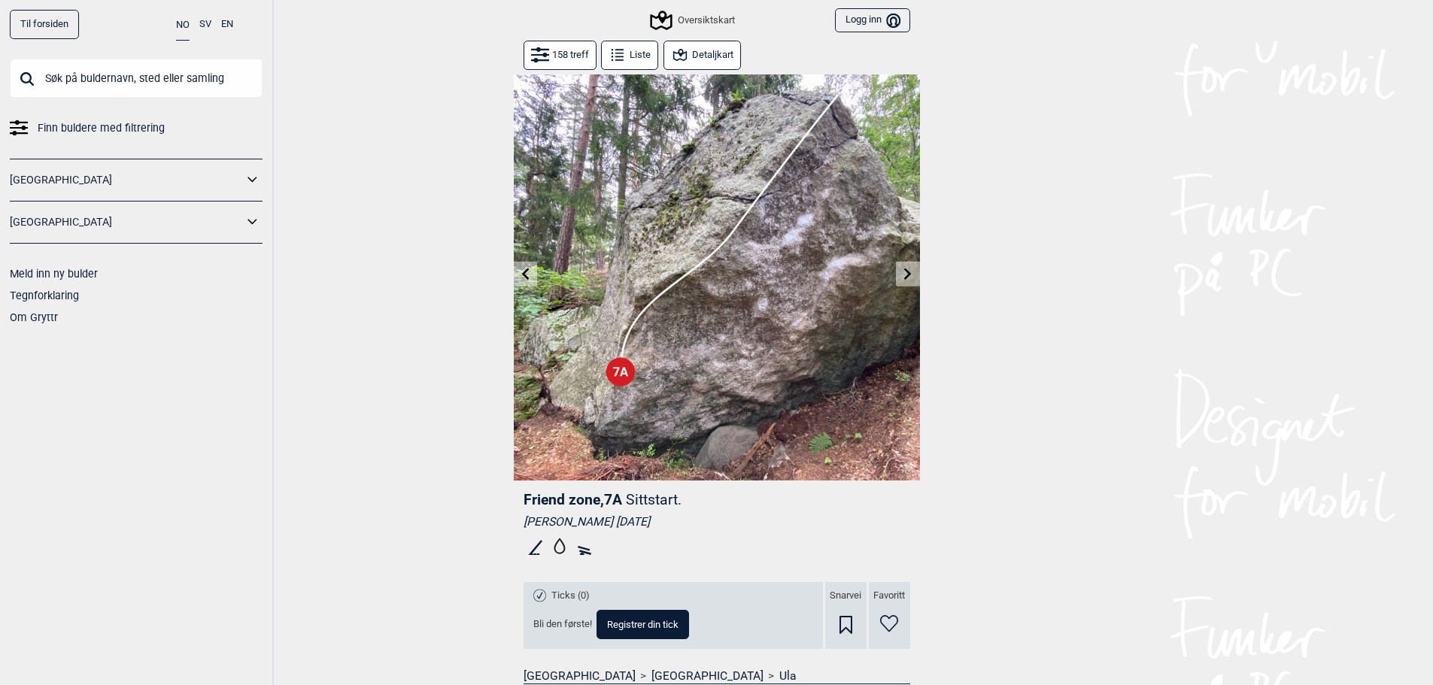
click at [903, 272] on icon at bounding box center [908, 274] width 12 height 12
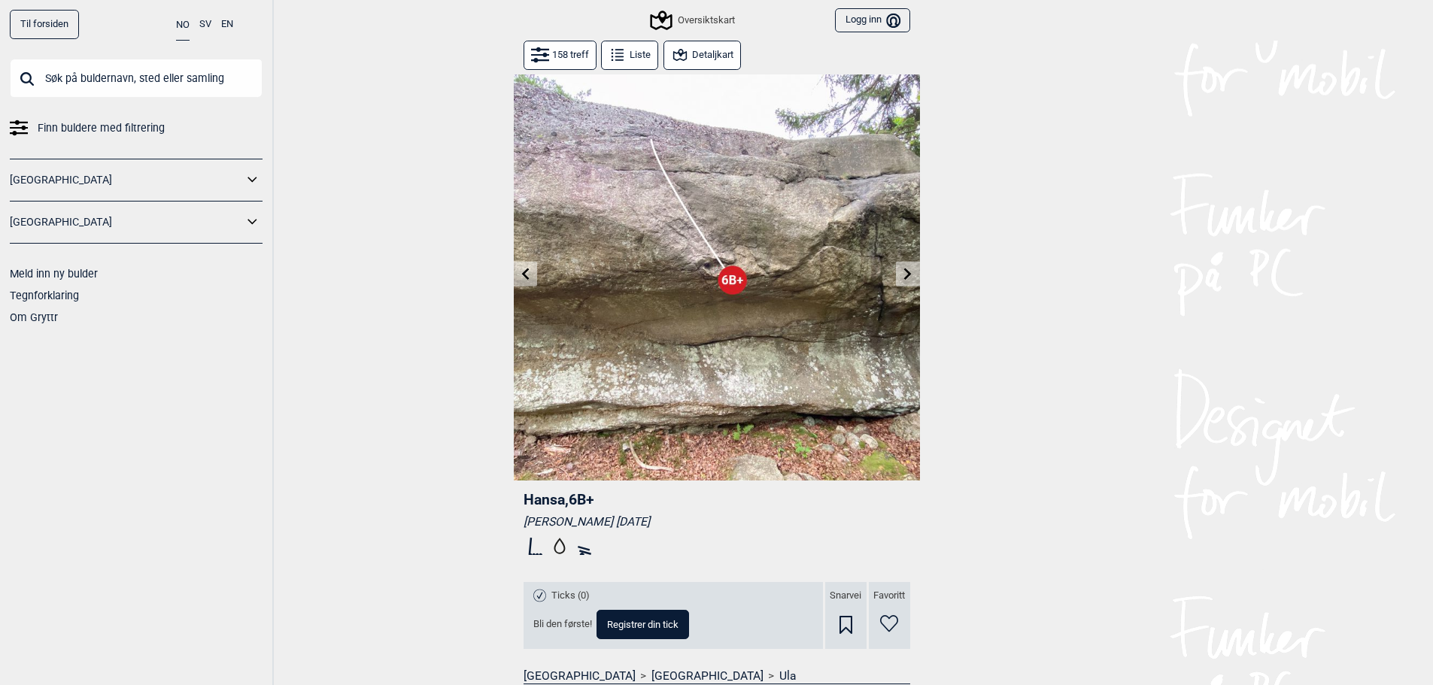
click at [900, 272] on button at bounding box center [907, 274] width 23 height 25
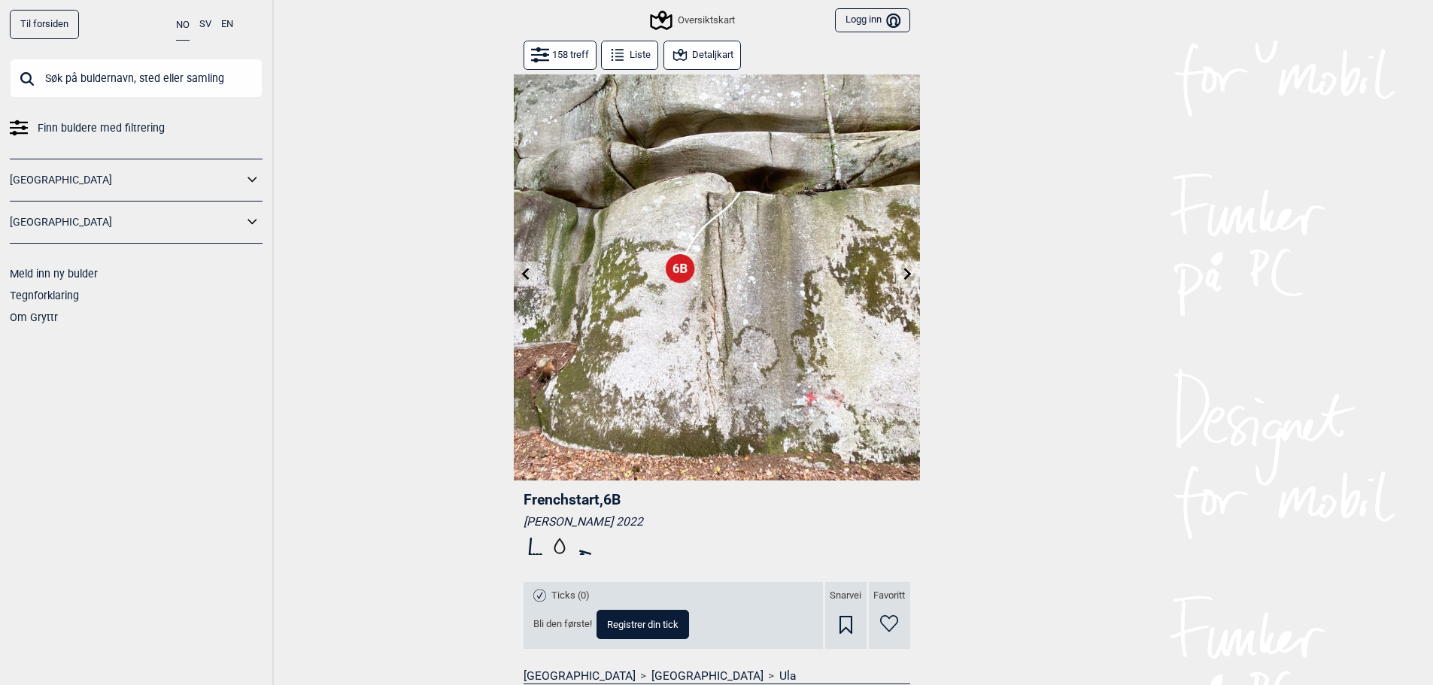
click at [899, 273] on button at bounding box center [907, 274] width 23 height 25
click at [906, 272] on icon at bounding box center [908, 274] width 12 height 12
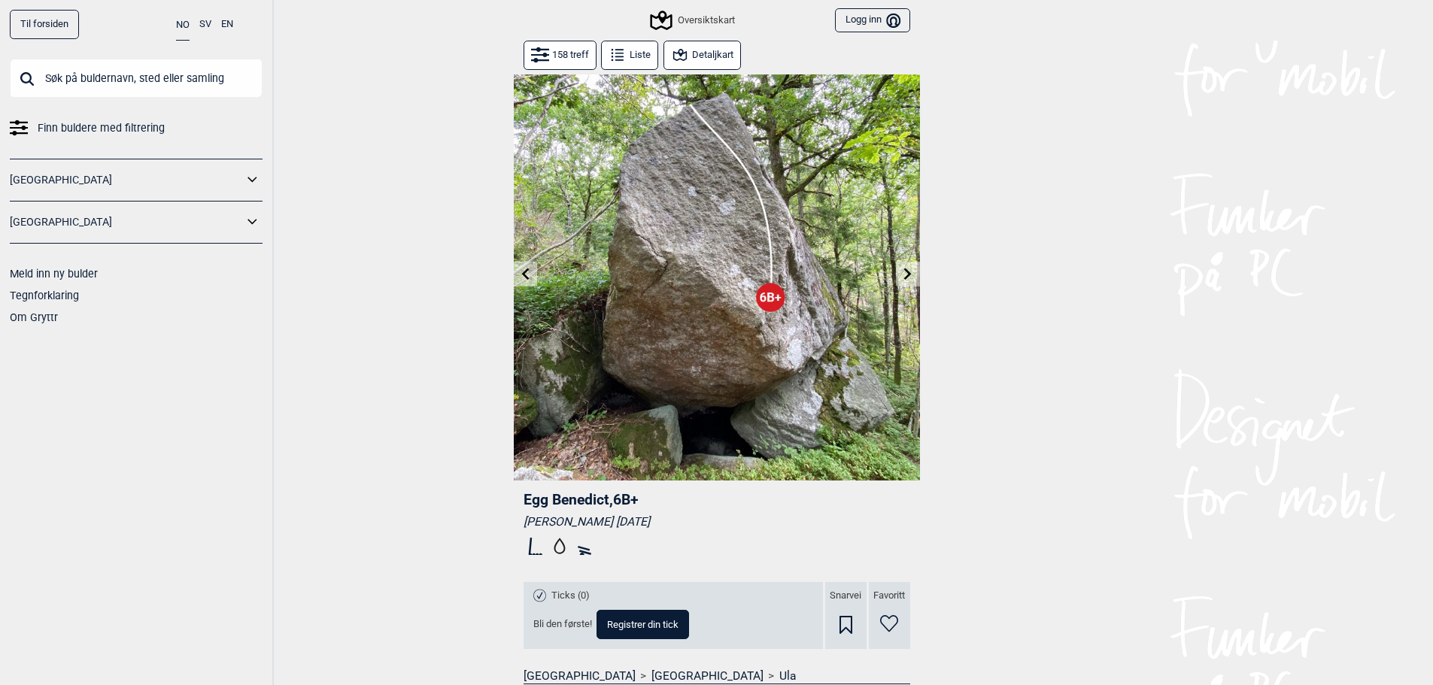
click at [903, 272] on icon at bounding box center [908, 274] width 12 height 12
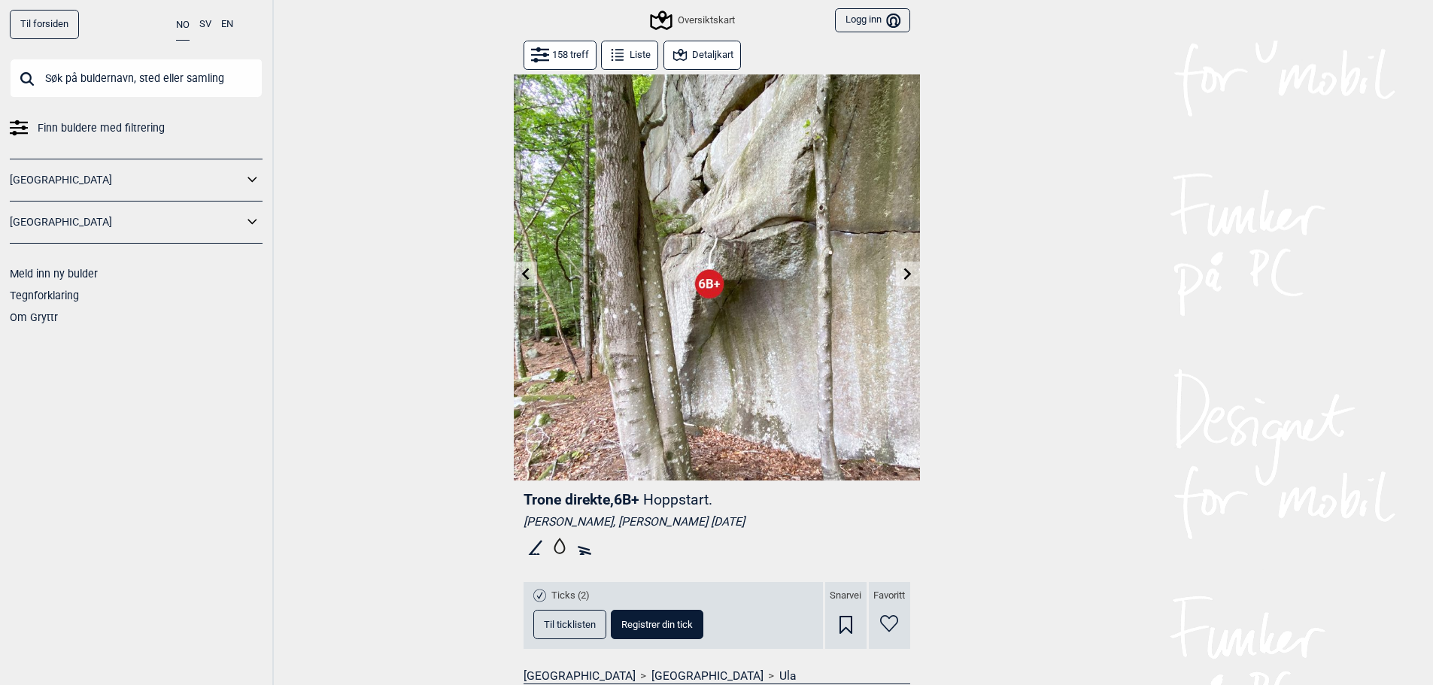
click at [902, 278] on icon at bounding box center [908, 274] width 12 height 12
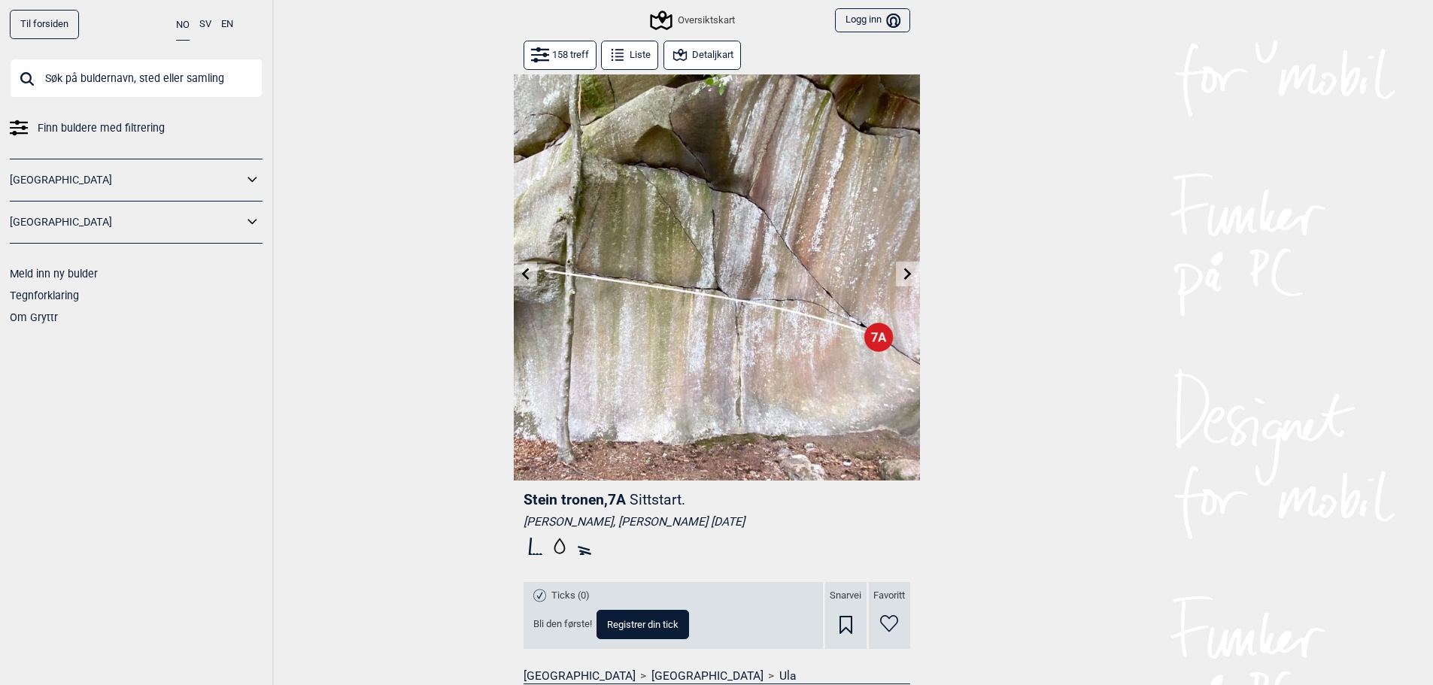
click at [908, 273] on icon at bounding box center [908, 274] width 8 height 12
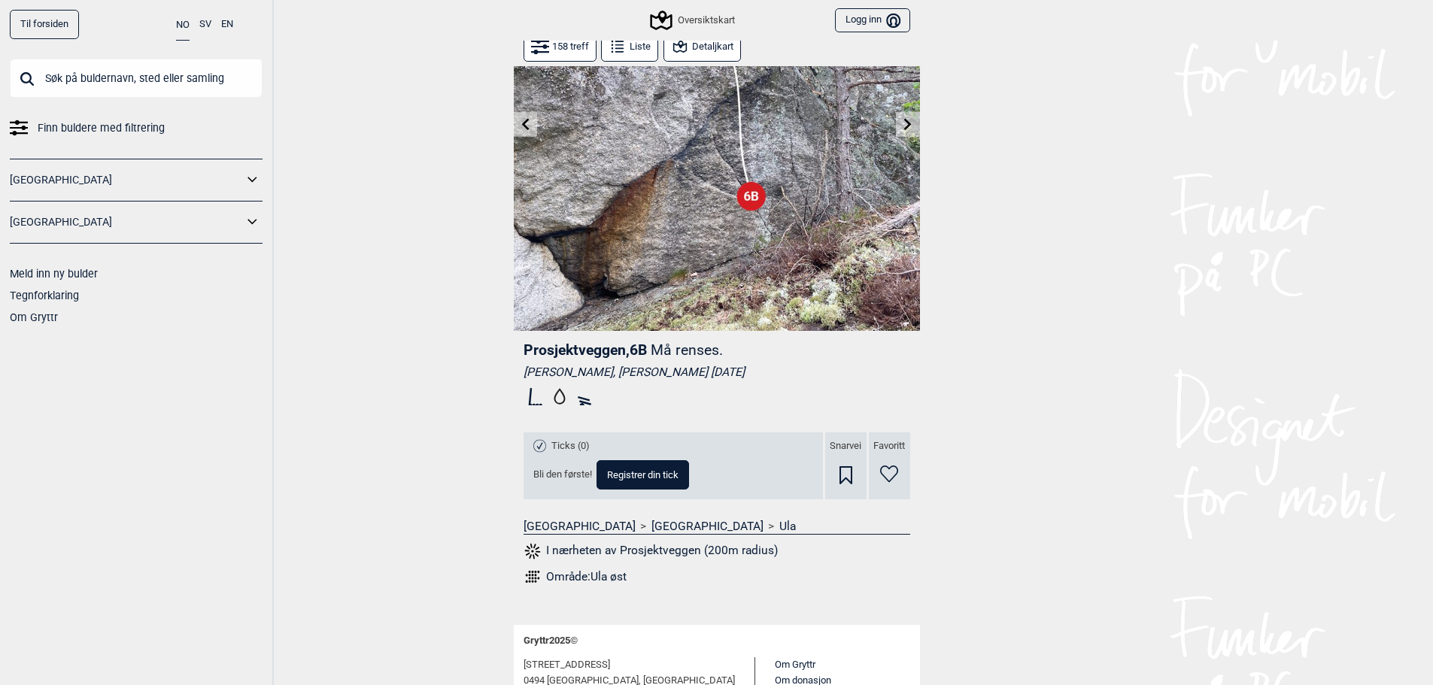
scroll to position [150, 0]
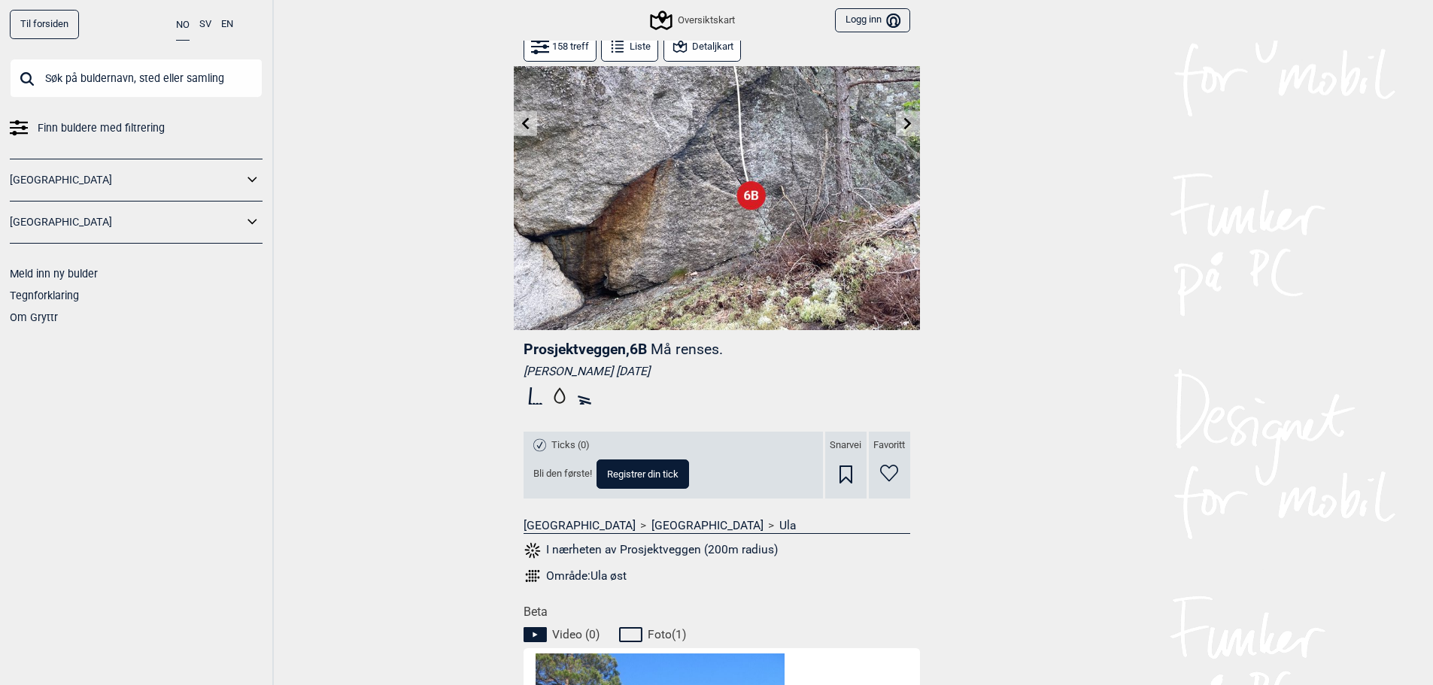
click at [902, 117] on icon at bounding box center [908, 123] width 12 height 12
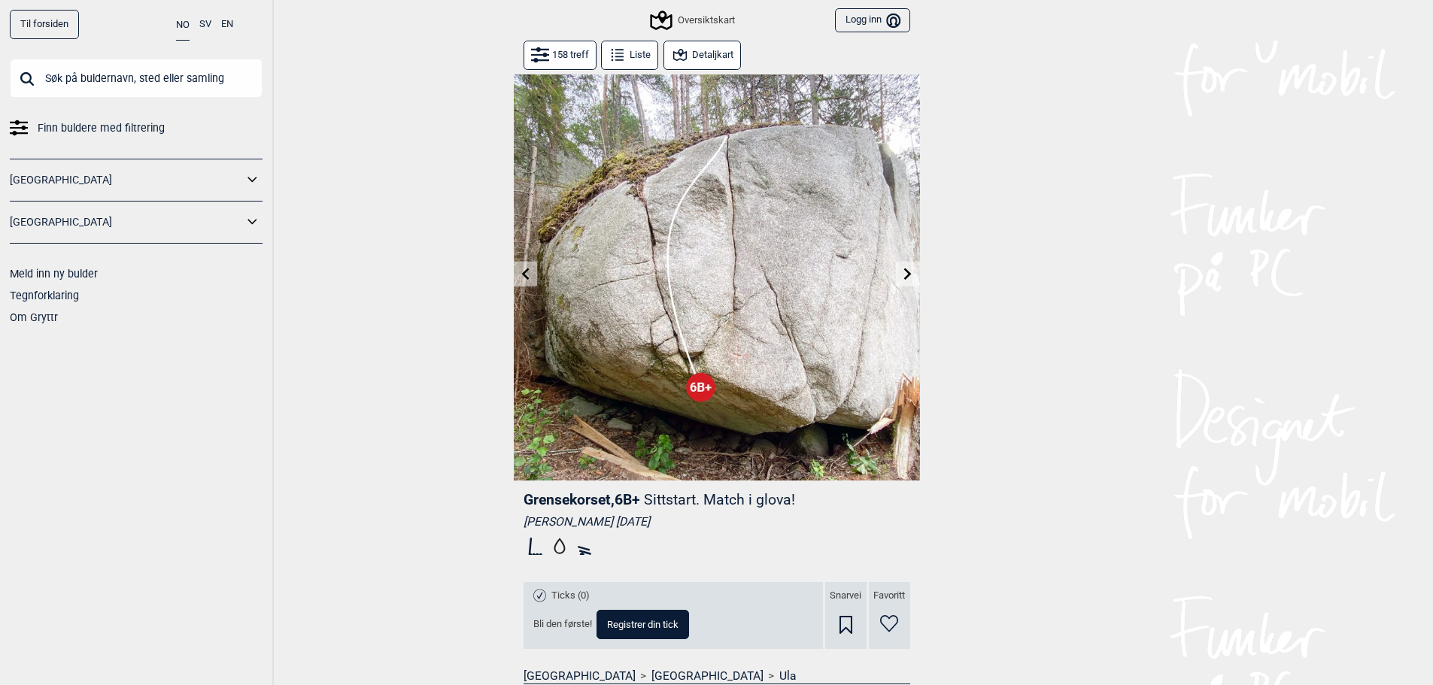
click at [903, 276] on icon at bounding box center [908, 274] width 12 height 12
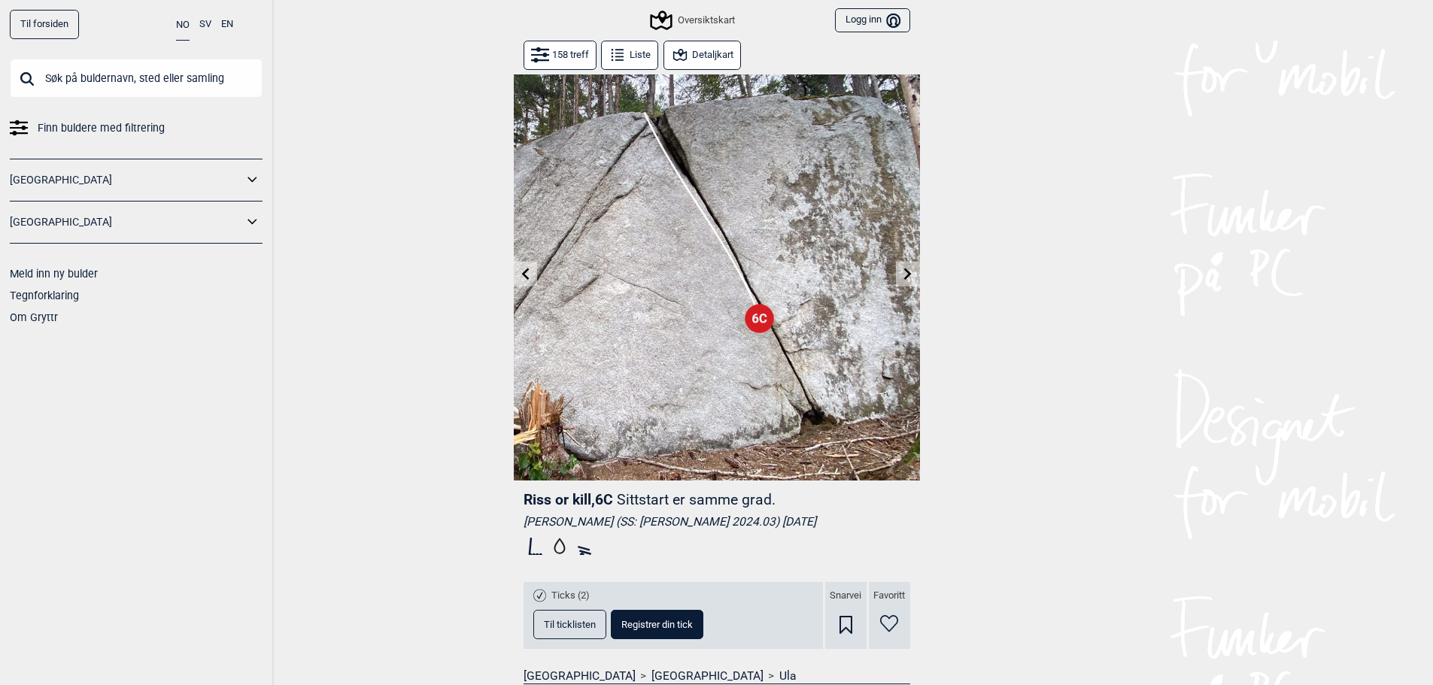
click at [899, 268] on button at bounding box center [907, 274] width 23 height 25
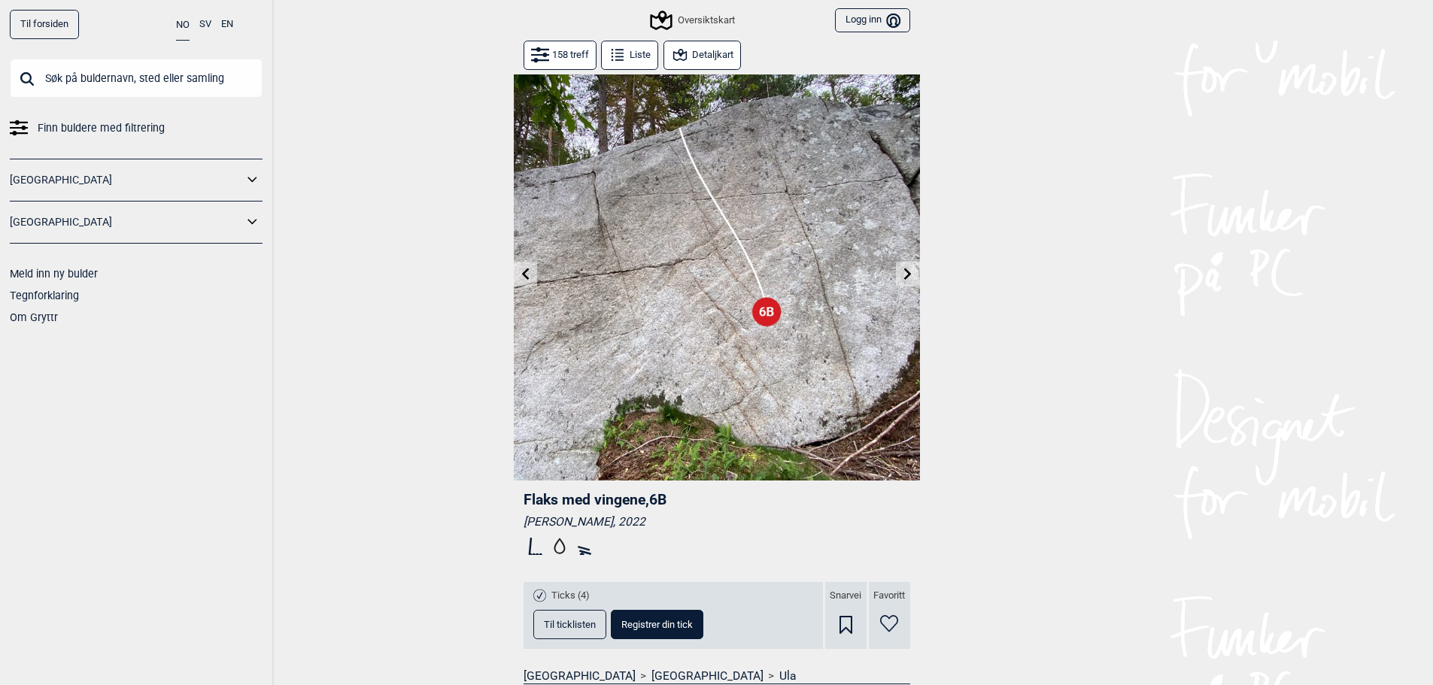
click at [907, 272] on icon at bounding box center [908, 274] width 8 height 12
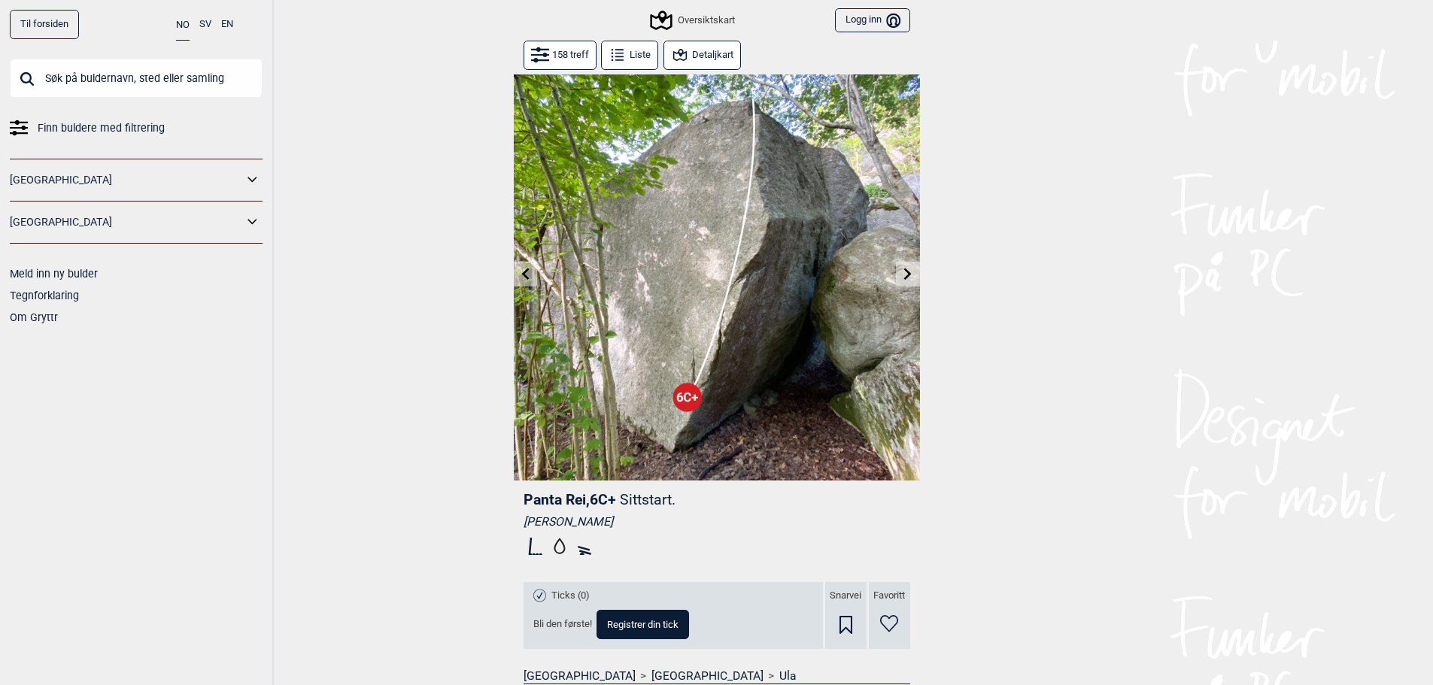
click at [897, 268] on button at bounding box center [907, 274] width 23 height 25
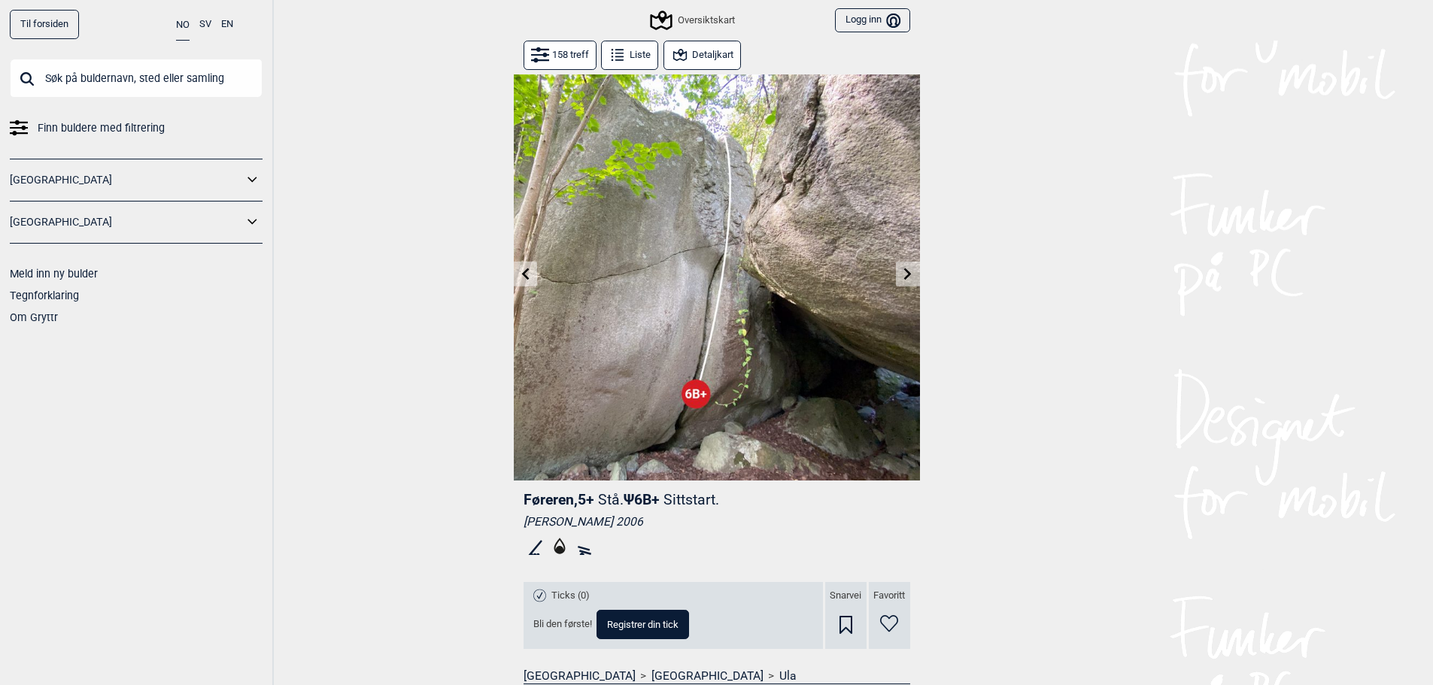
click at [909, 268] on icon at bounding box center [908, 274] width 12 height 12
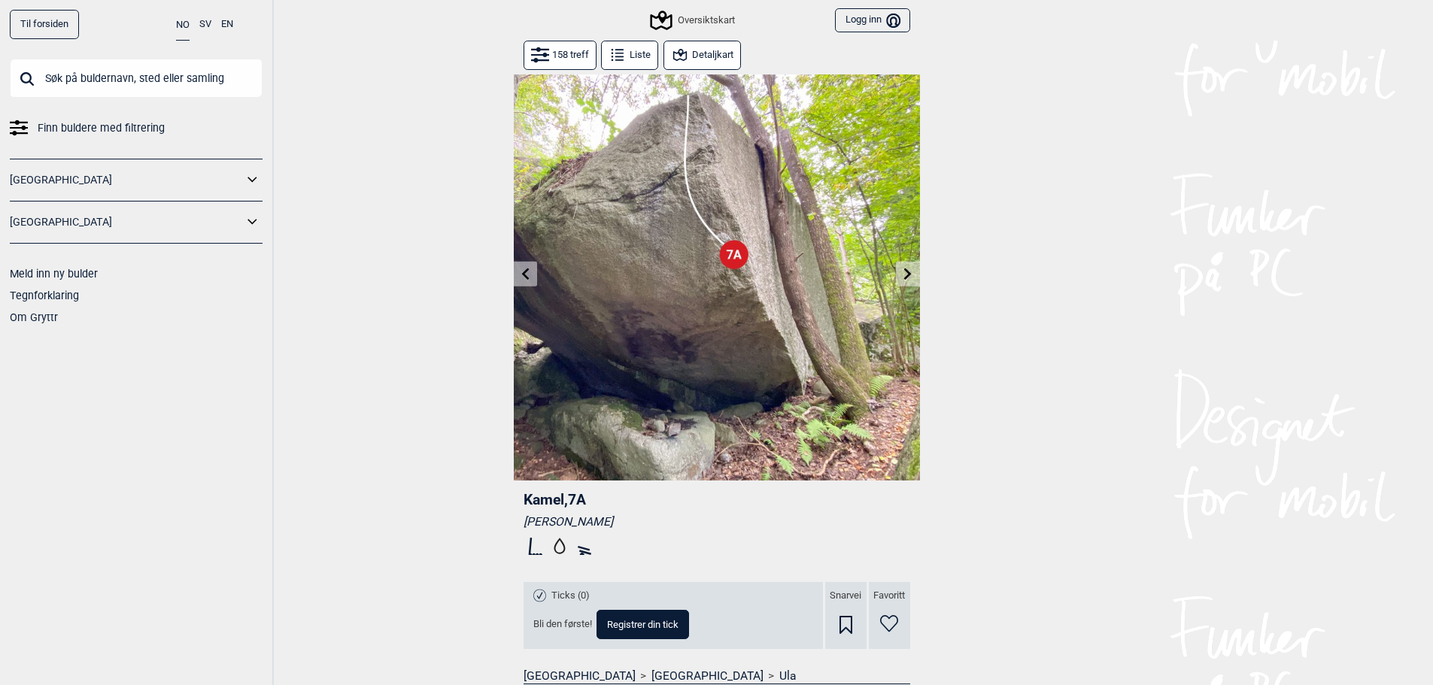
click at [917, 275] on button at bounding box center [907, 274] width 23 height 25
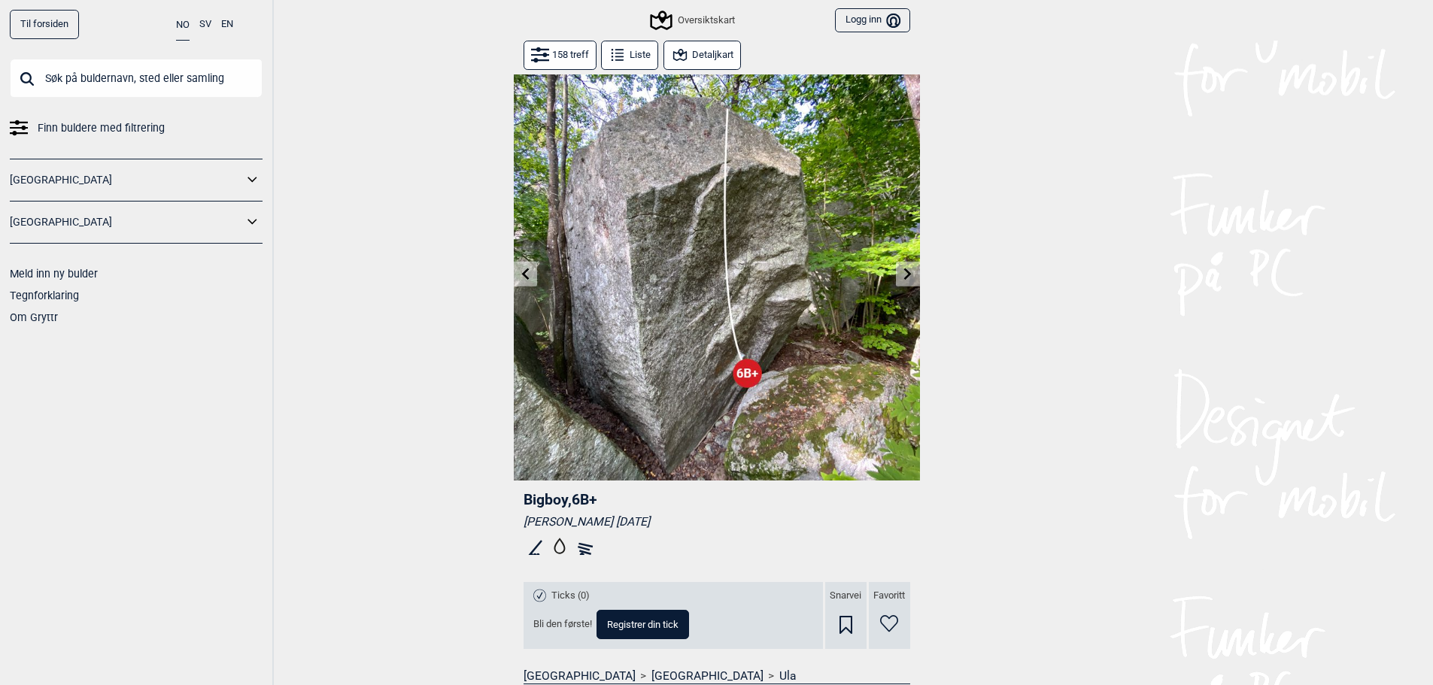
click at [912, 278] on icon at bounding box center [908, 274] width 12 height 12
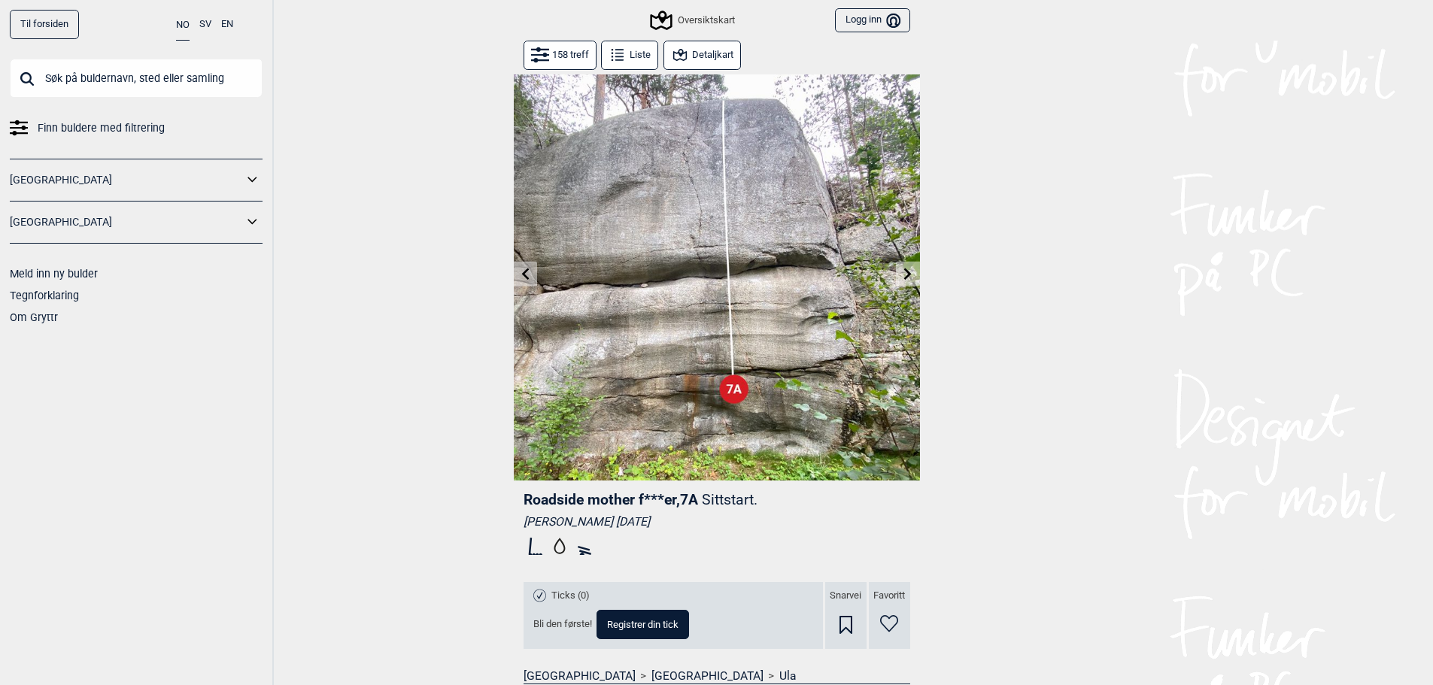
click at [902, 275] on icon at bounding box center [908, 274] width 12 height 12
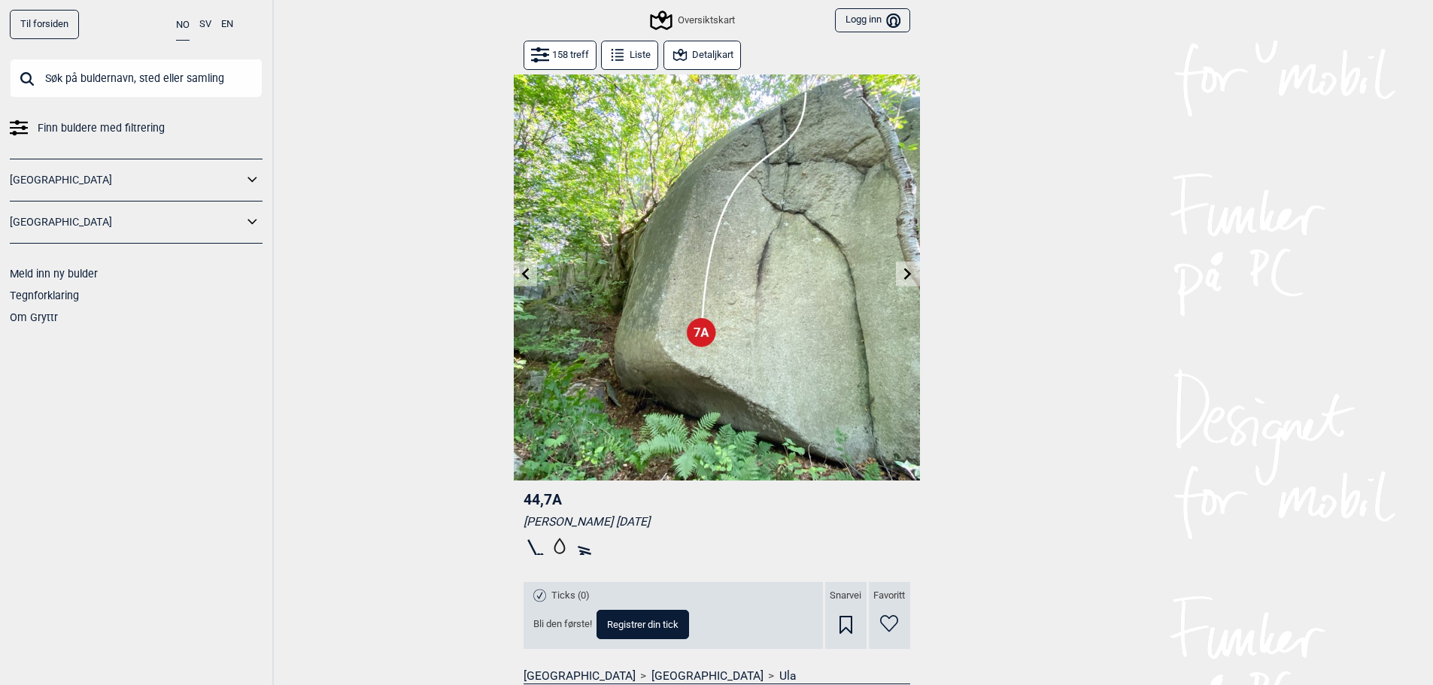
click at [903, 273] on icon at bounding box center [908, 274] width 12 height 12
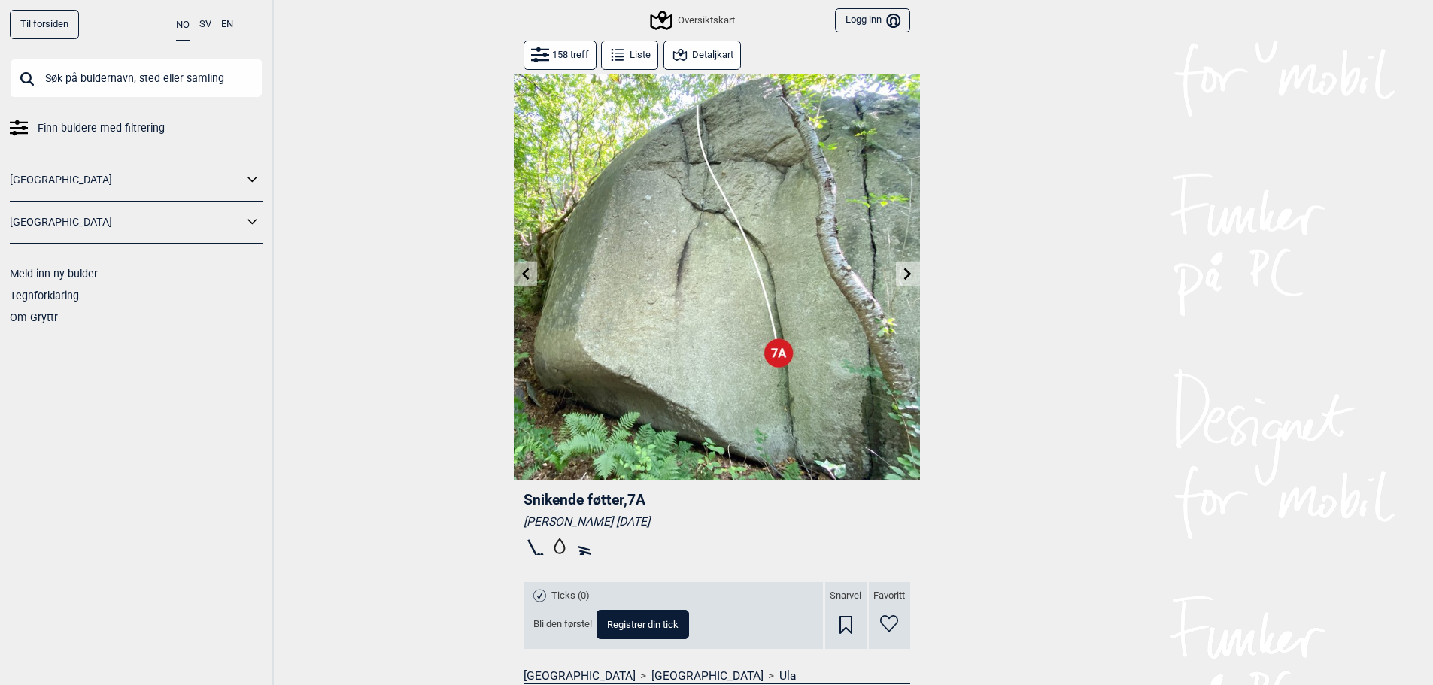
click at [917, 275] on button at bounding box center [907, 274] width 23 height 25
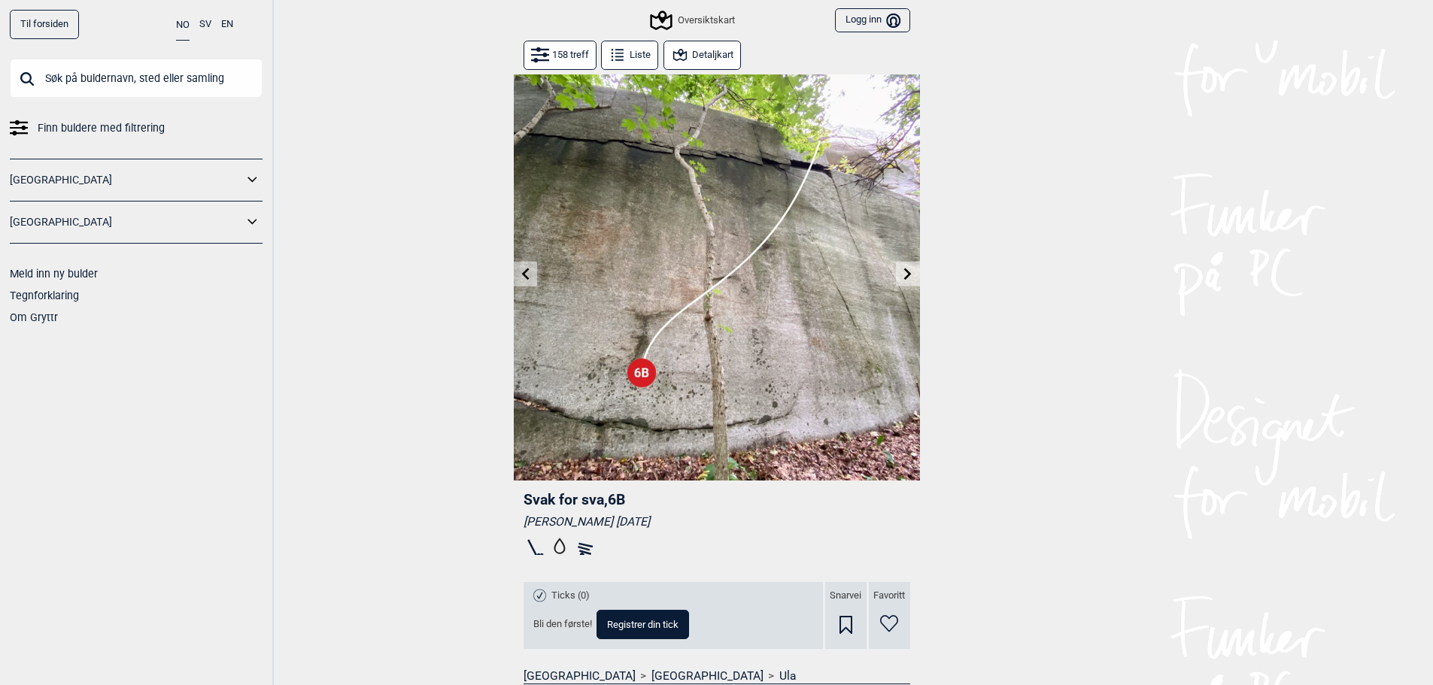
click at [912, 277] on icon at bounding box center [908, 274] width 12 height 12
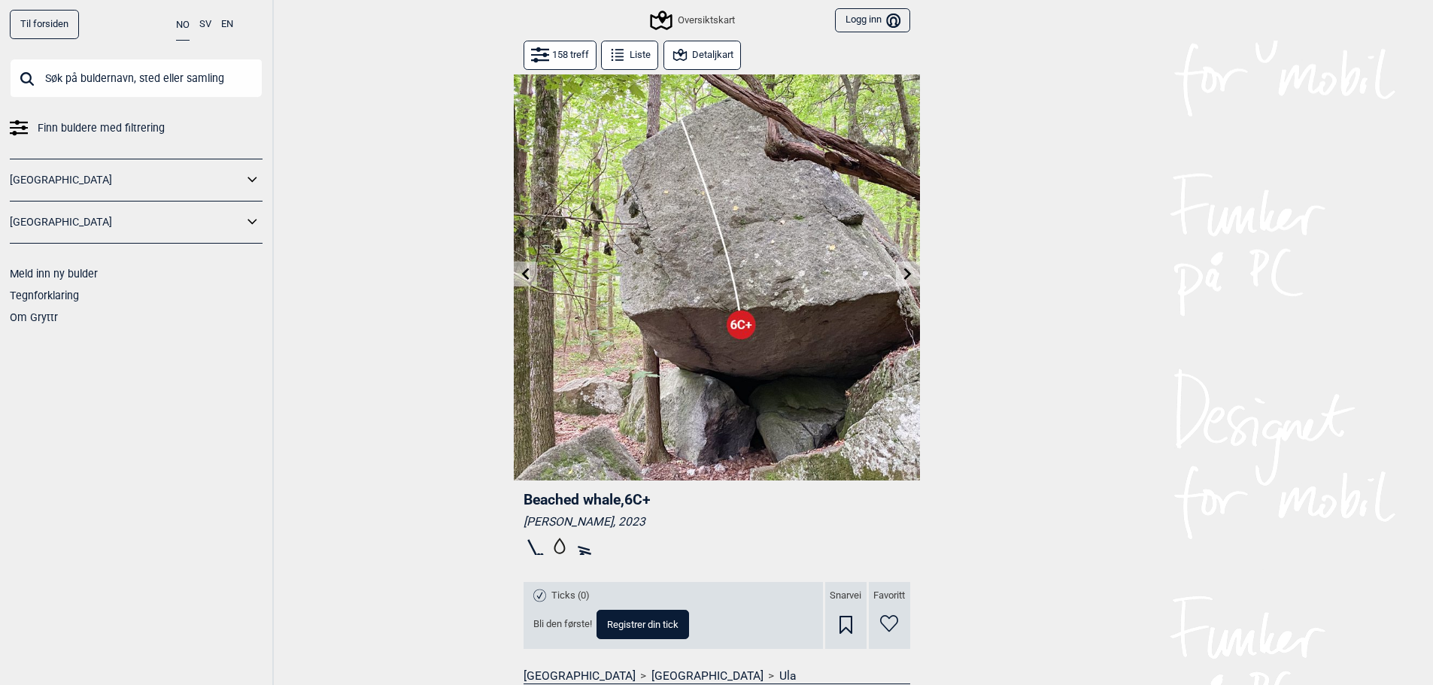
click at [909, 279] on icon at bounding box center [908, 274] width 12 height 12
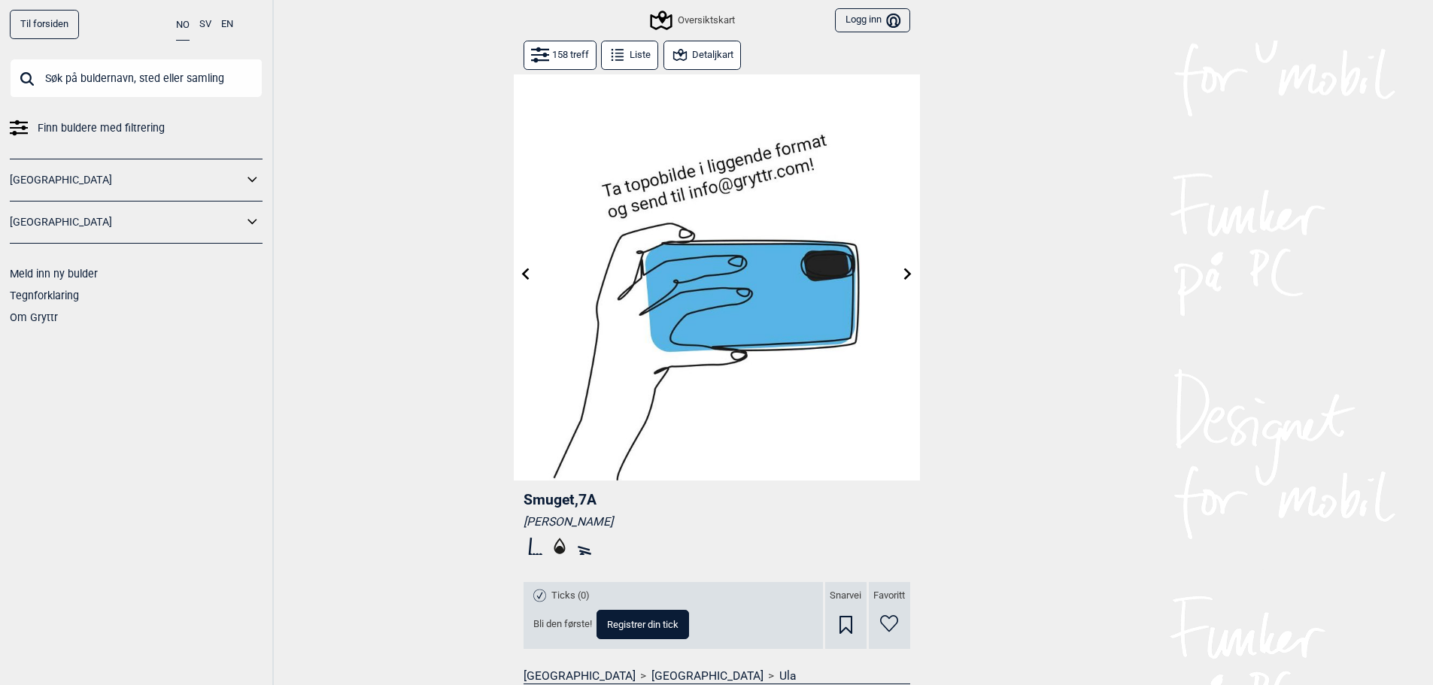
click at [898, 274] on button at bounding box center [907, 274] width 23 height 25
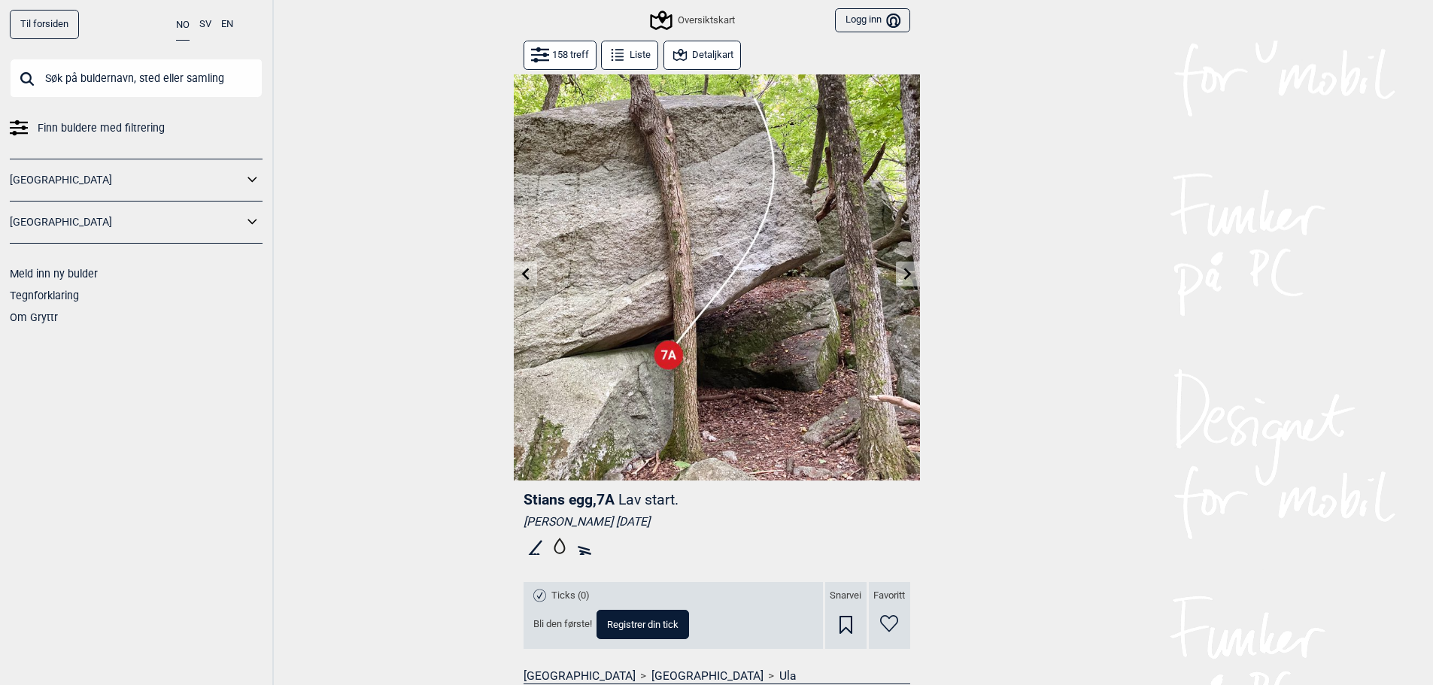
click at [908, 271] on icon at bounding box center [908, 274] width 8 height 12
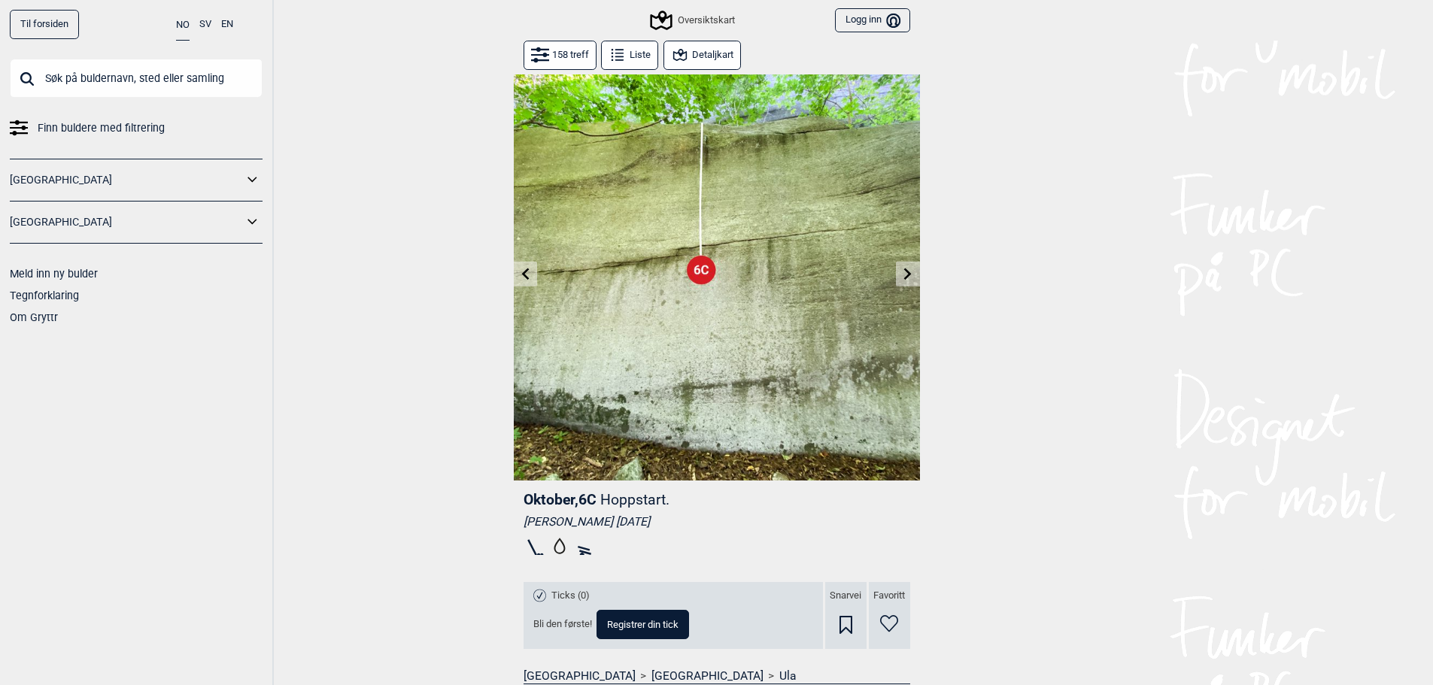
click at [909, 283] on button at bounding box center [907, 274] width 23 height 25
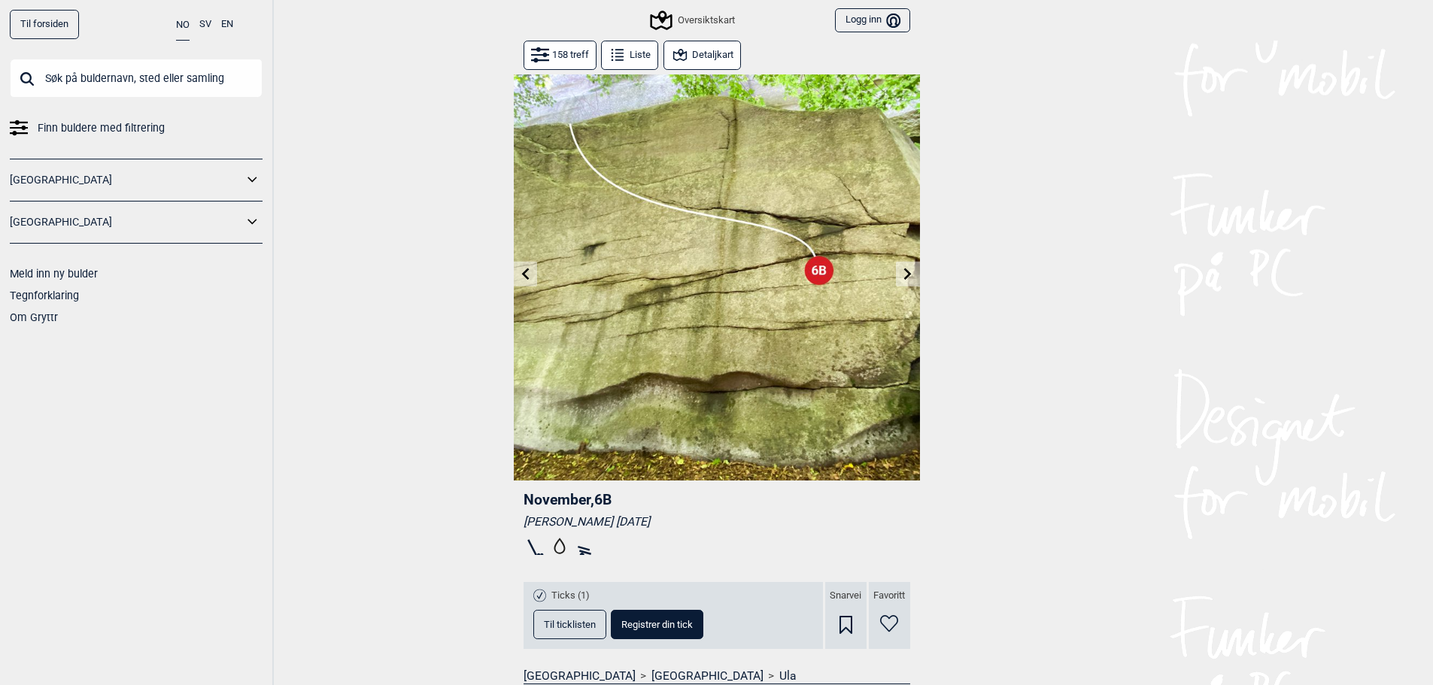
click at [909, 283] on button at bounding box center [907, 274] width 23 height 25
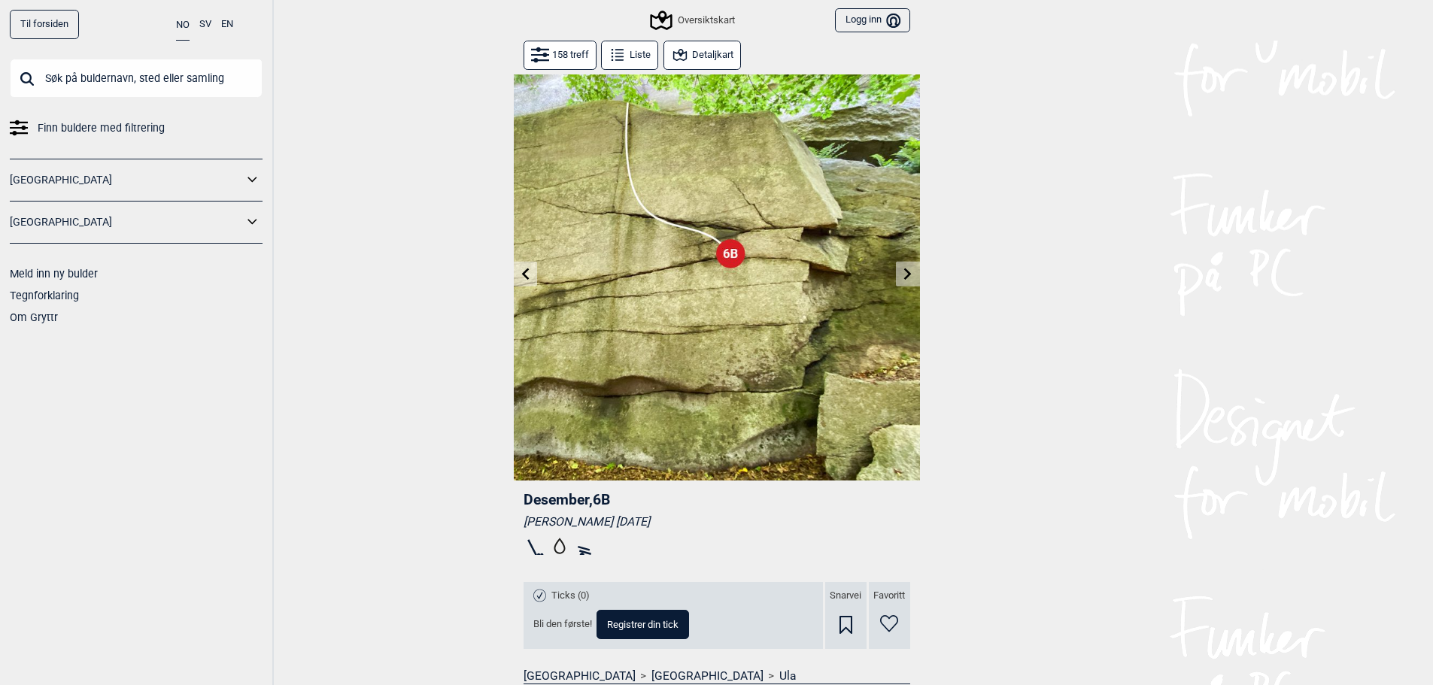
click at [912, 278] on icon at bounding box center [908, 274] width 12 height 12
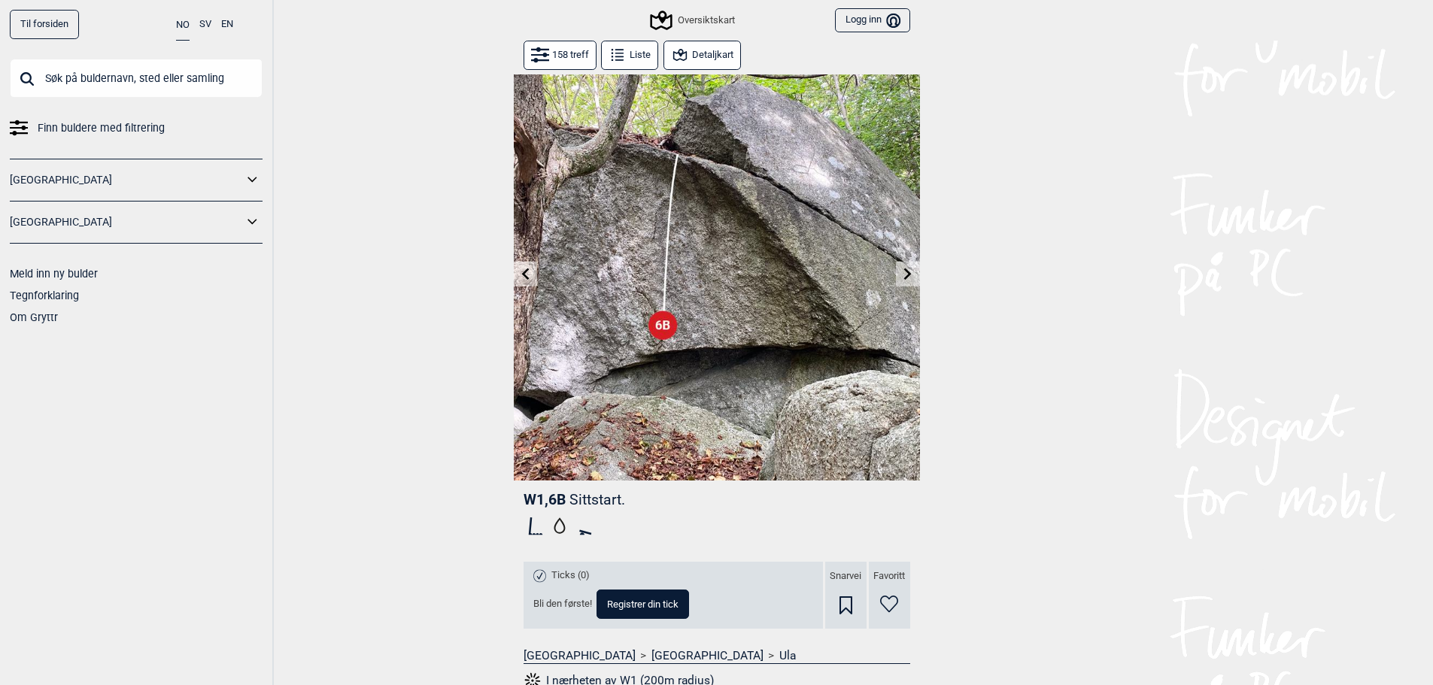
click at [912, 278] on icon at bounding box center [908, 274] width 12 height 12
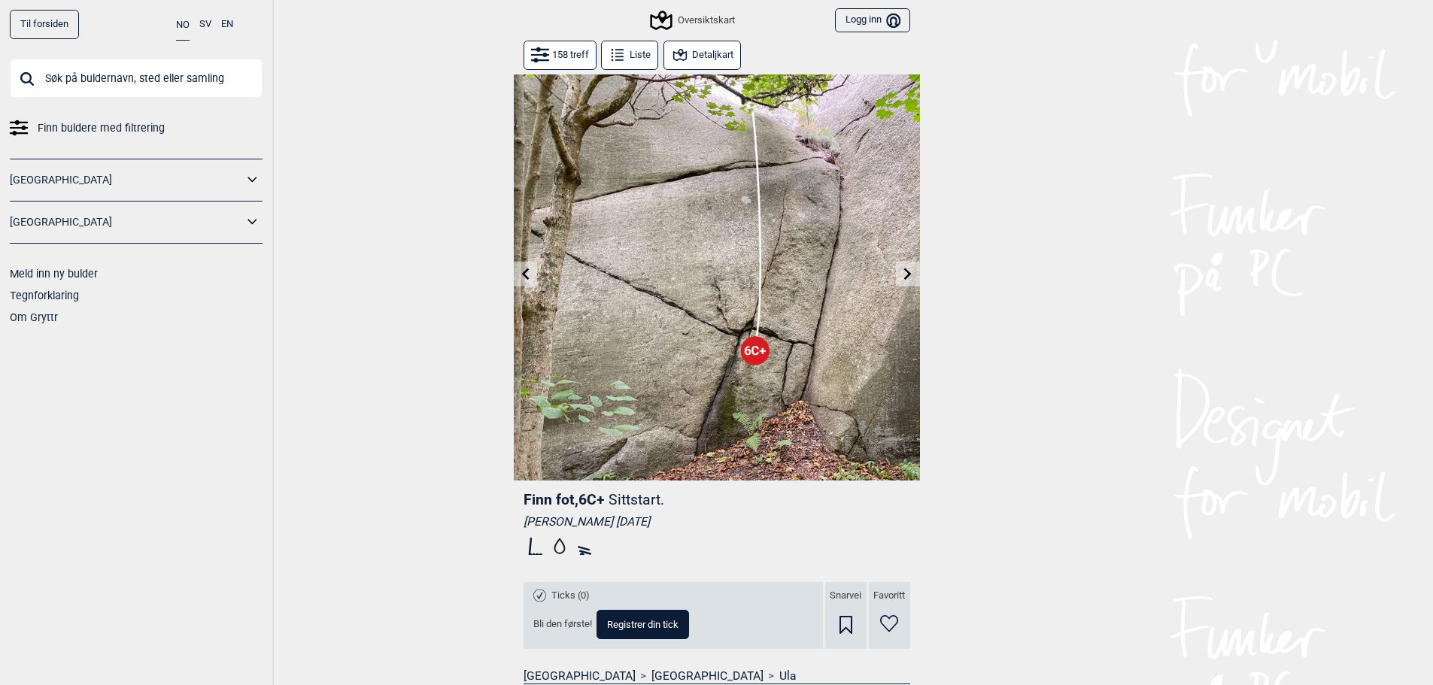
click at [912, 278] on icon at bounding box center [908, 274] width 12 height 12
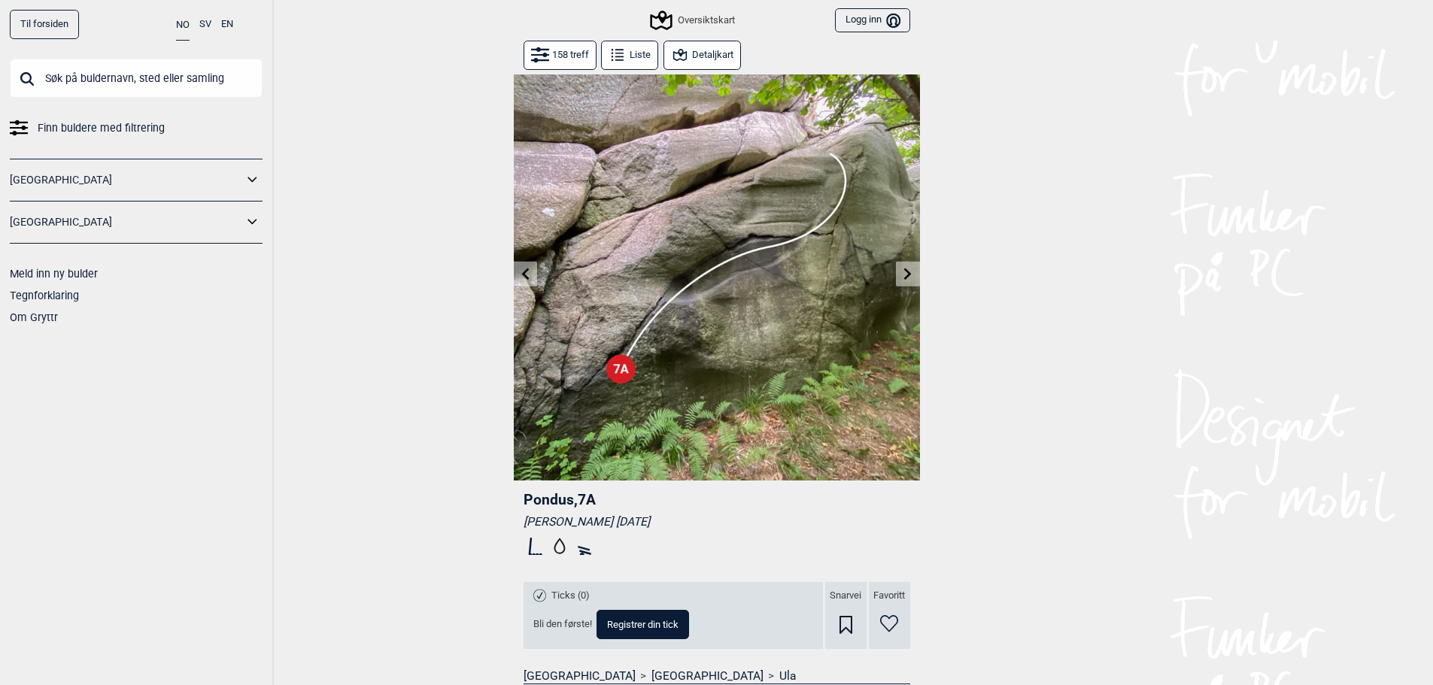
click at [912, 278] on icon at bounding box center [908, 274] width 12 height 12
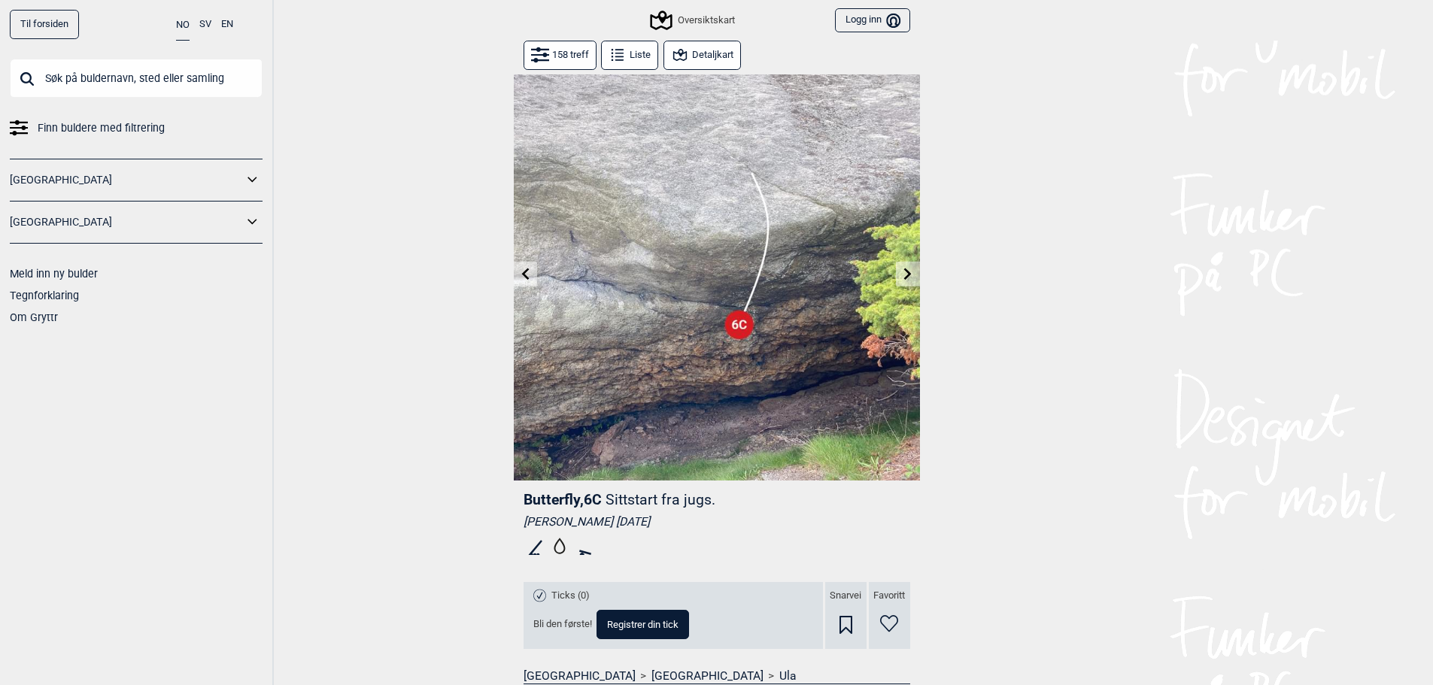
click at [912, 278] on icon at bounding box center [908, 274] width 12 height 12
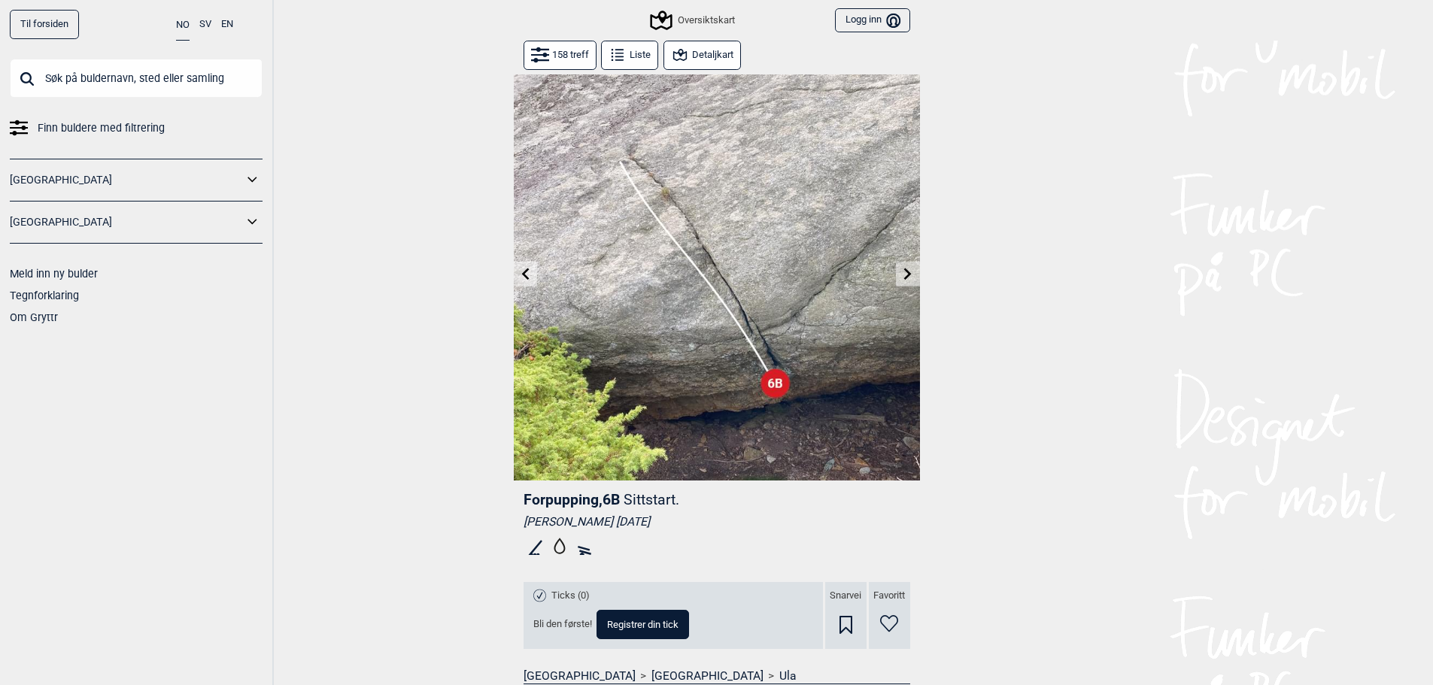
click at [912, 278] on icon at bounding box center [908, 274] width 12 height 12
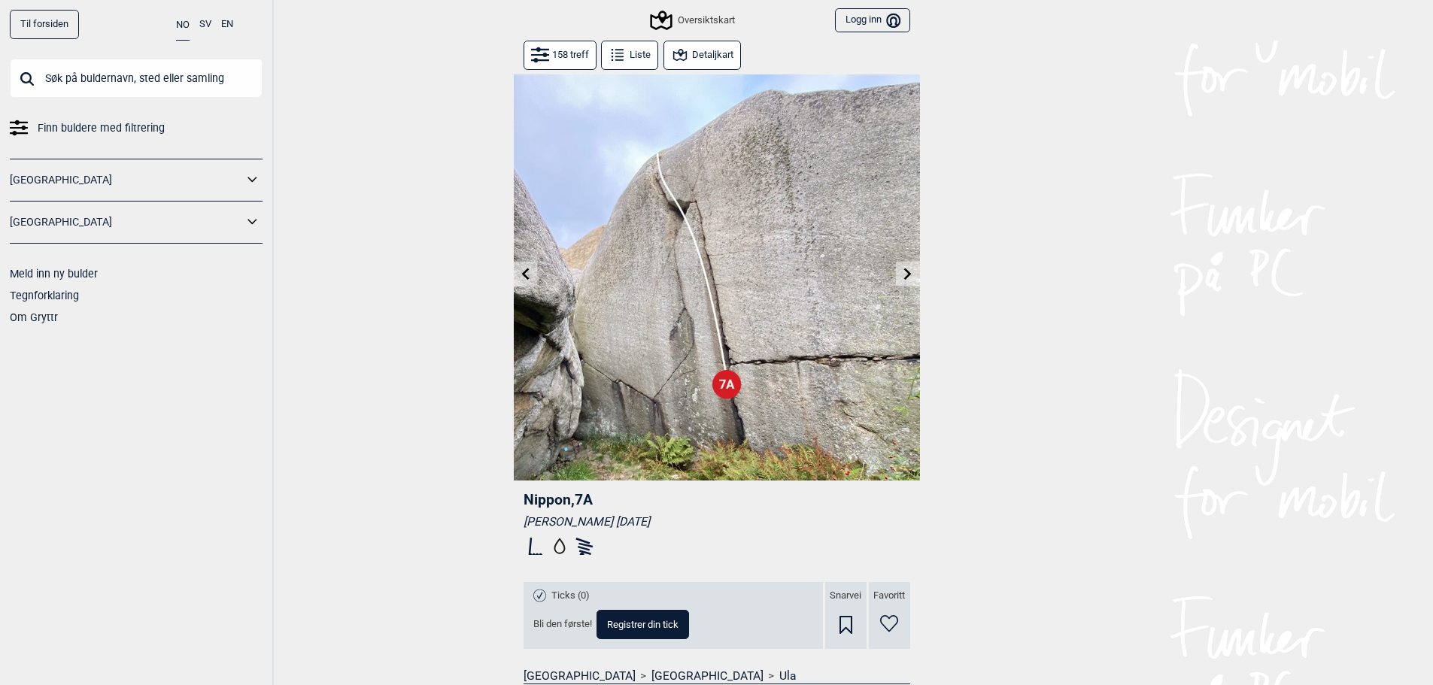
click at [899, 269] on button at bounding box center [907, 274] width 23 height 25
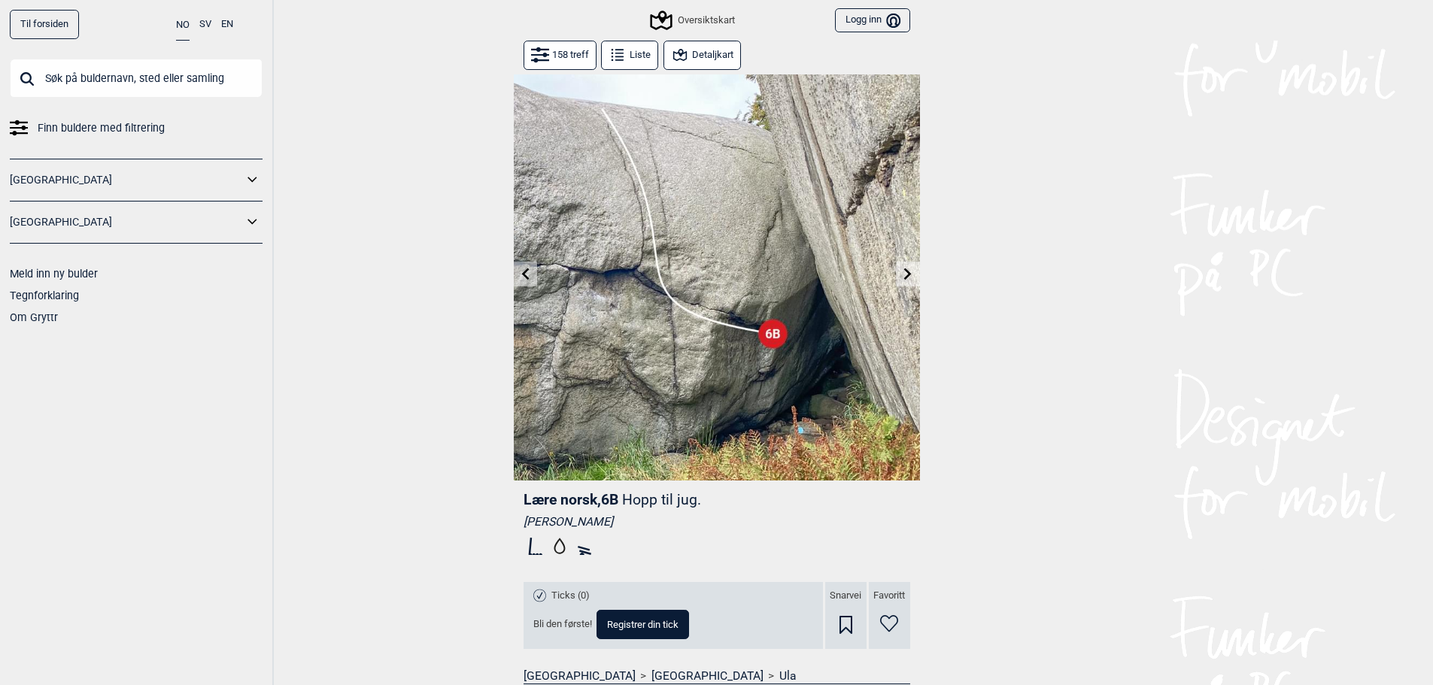
click at [898, 275] on button at bounding box center [907, 274] width 23 height 25
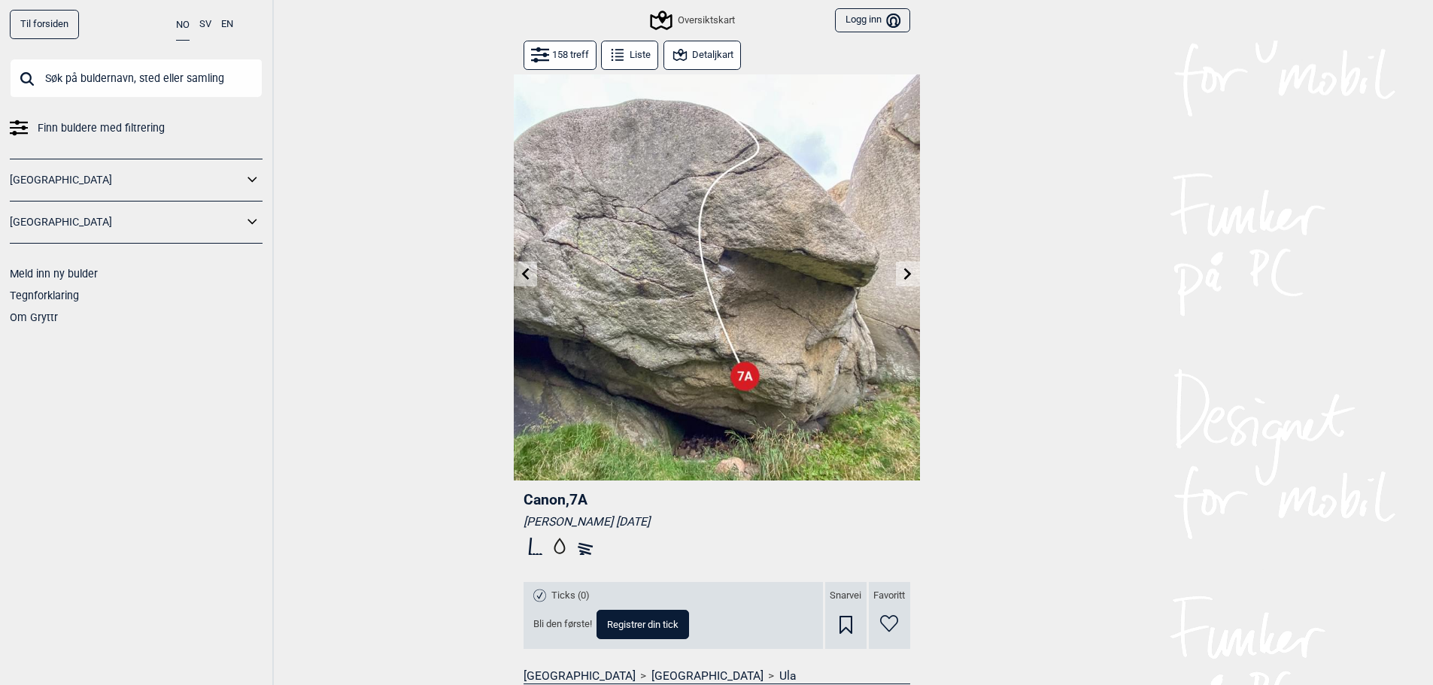
click at [915, 278] on button at bounding box center [907, 274] width 23 height 25
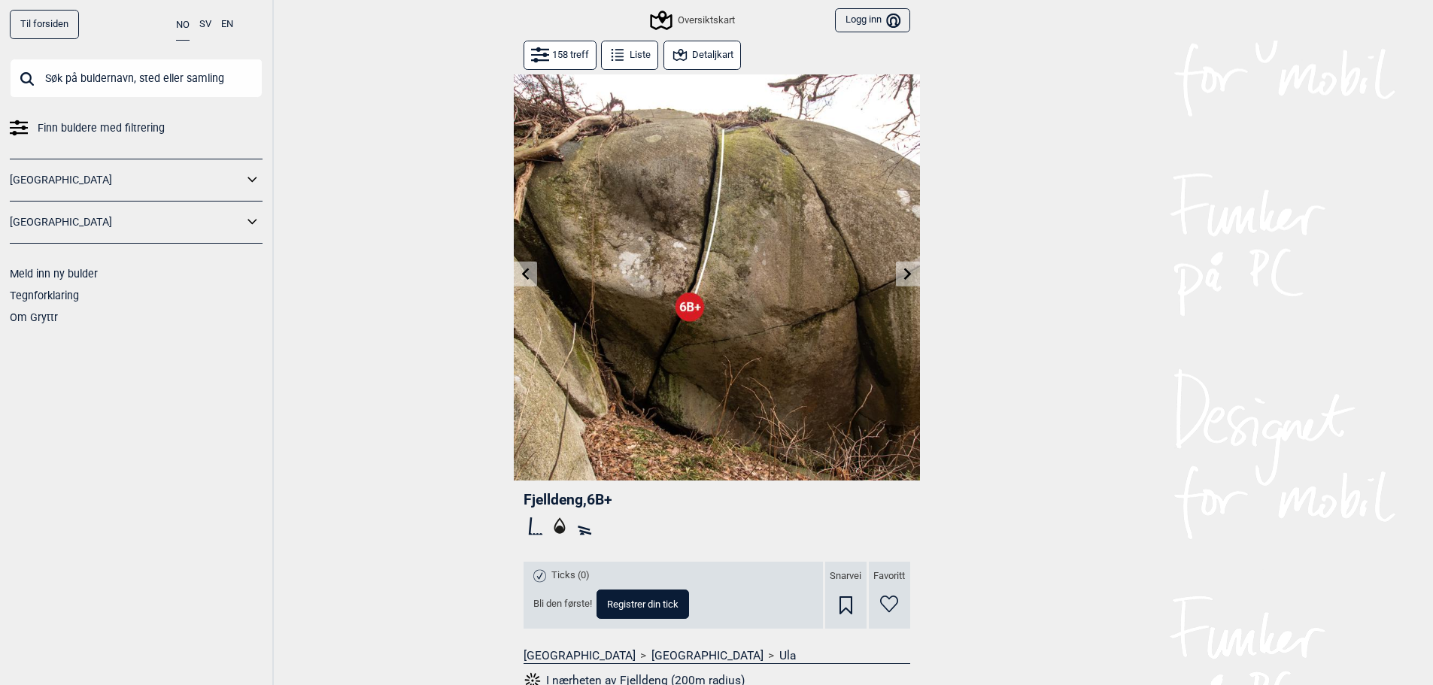
click at [908, 272] on icon at bounding box center [908, 274] width 8 height 12
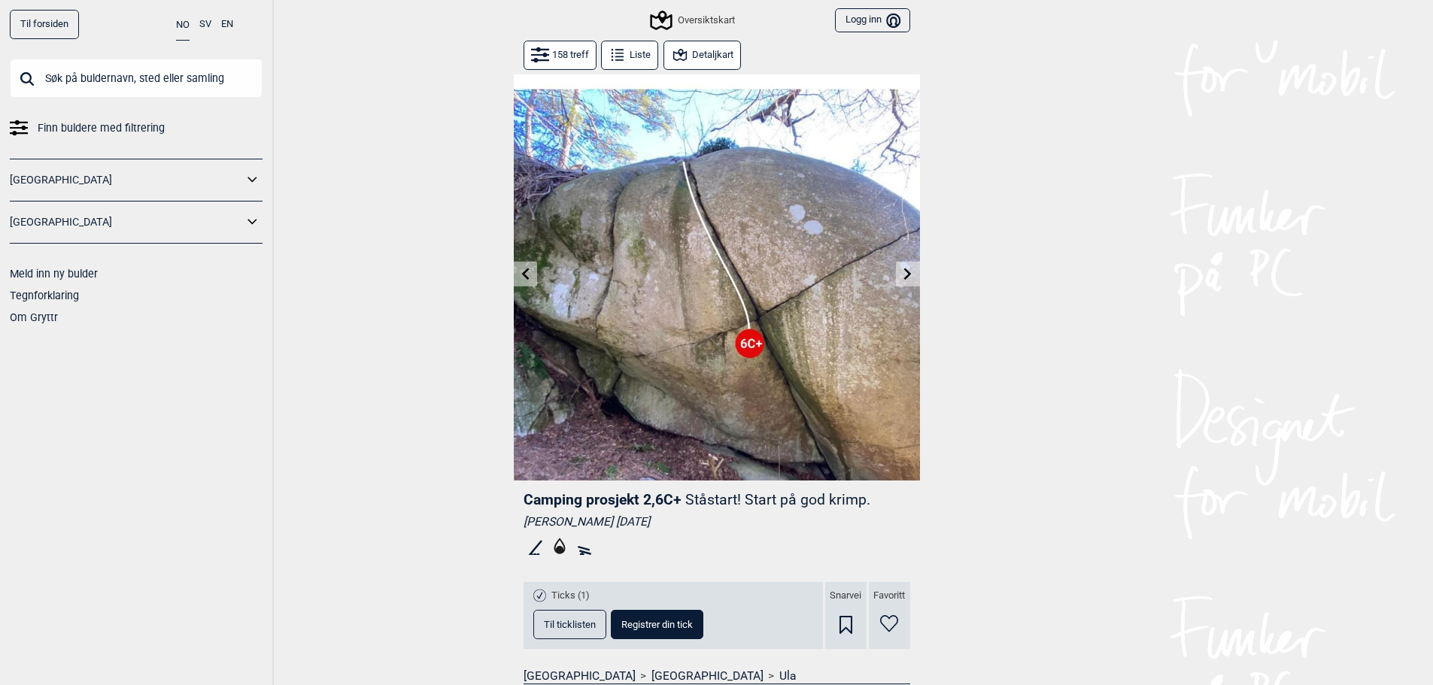
click at [530, 272] on icon at bounding box center [525, 274] width 12 height 12
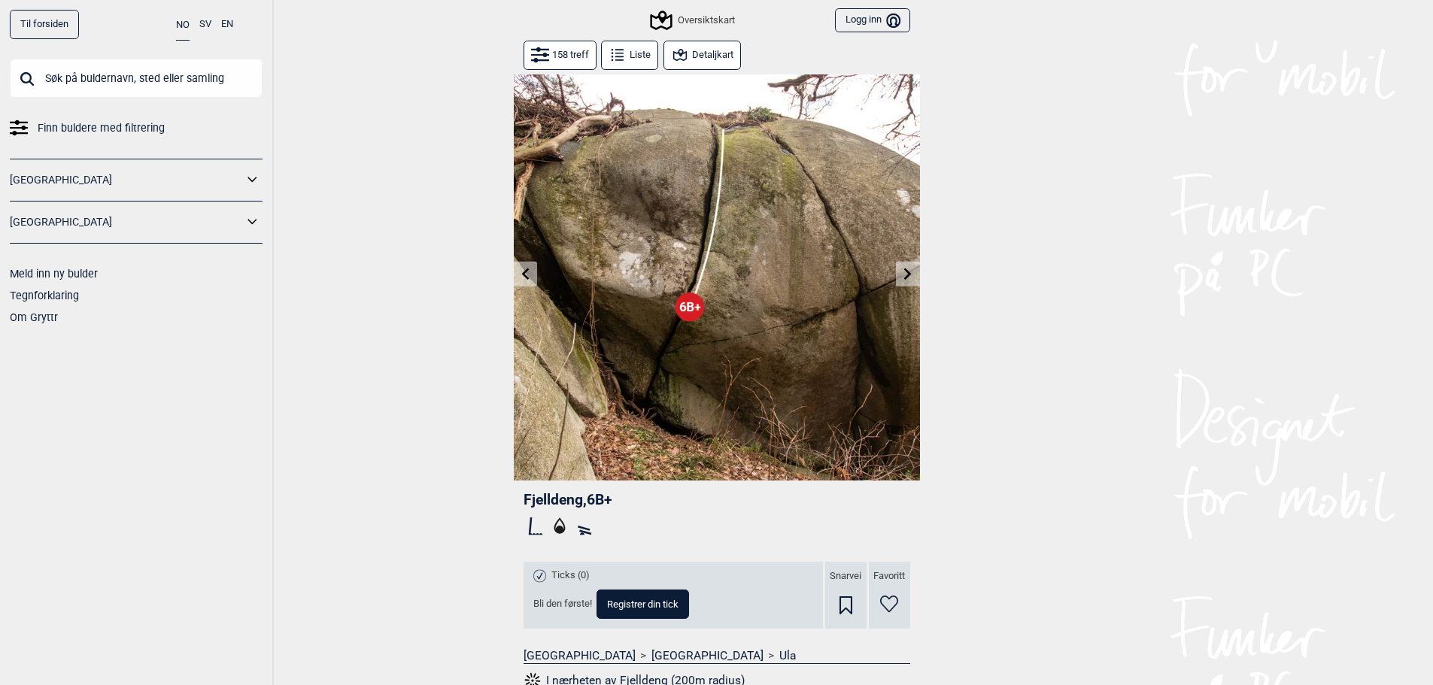
click at [909, 277] on icon at bounding box center [908, 274] width 12 height 12
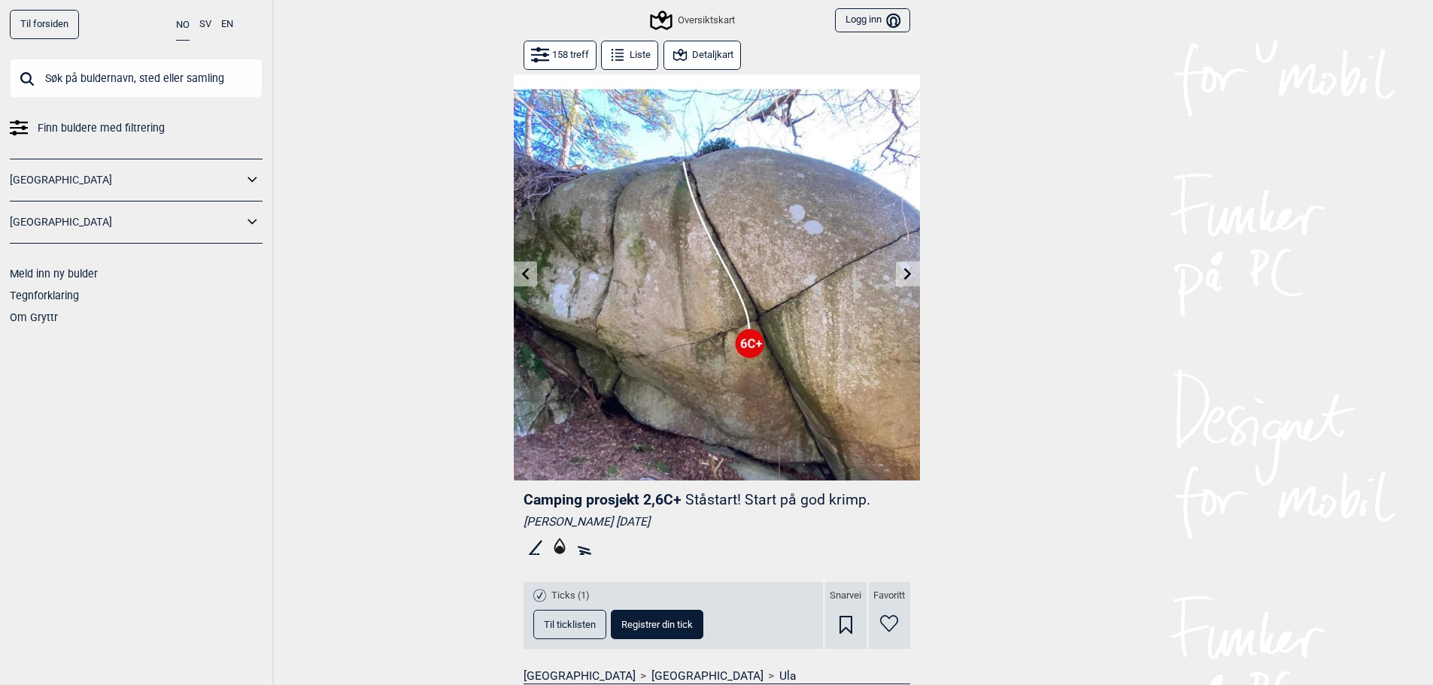
click at [910, 274] on icon at bounding box center [908, 274] width 8 height 12
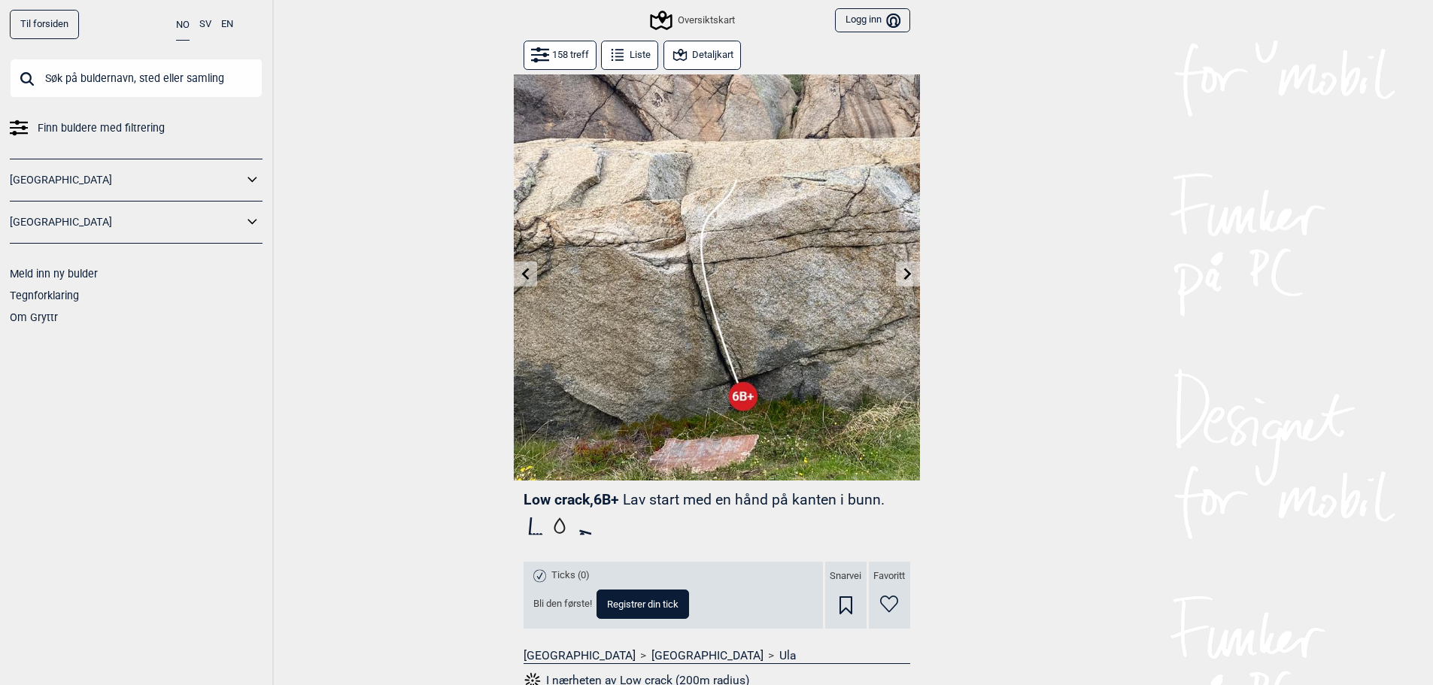
click at [530, 272] on icon at bounding box center [525, 274] width 12 height 12
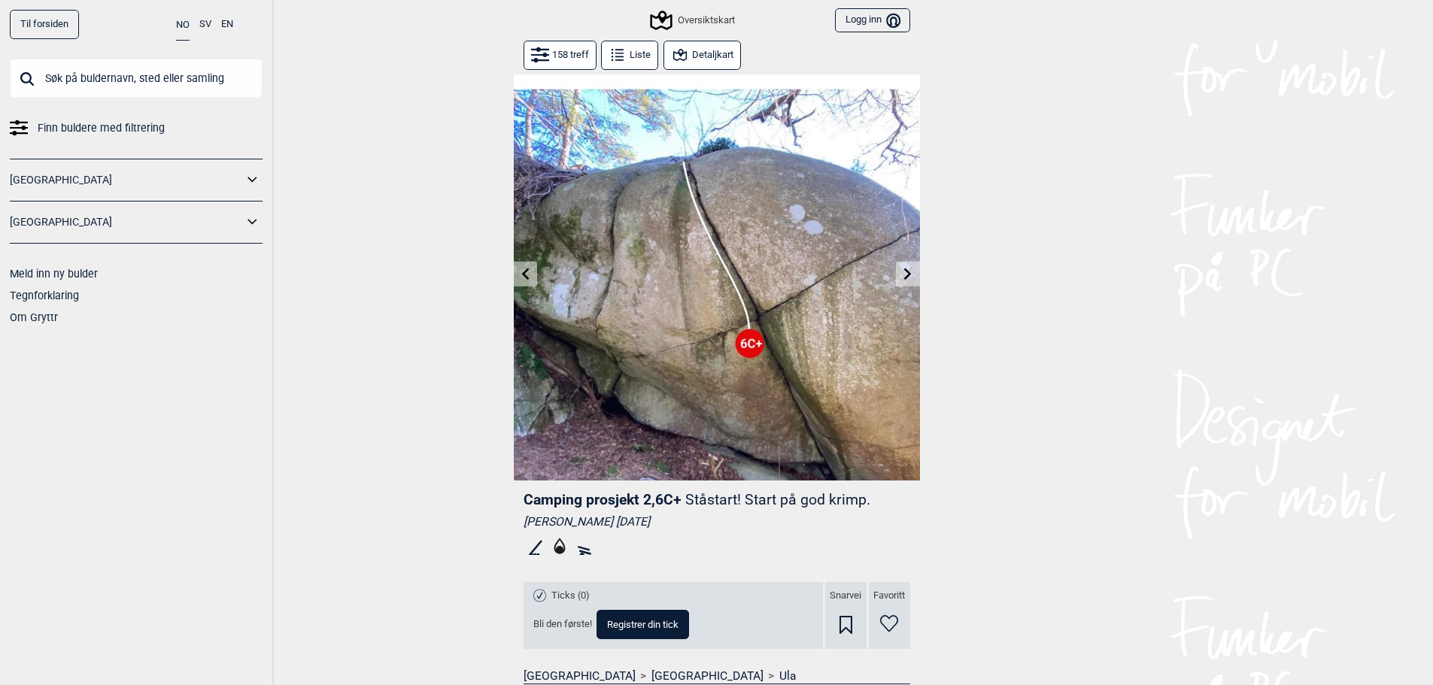
click at [908, 269] on icon at bounding box center [908, 274] width 12 height 12
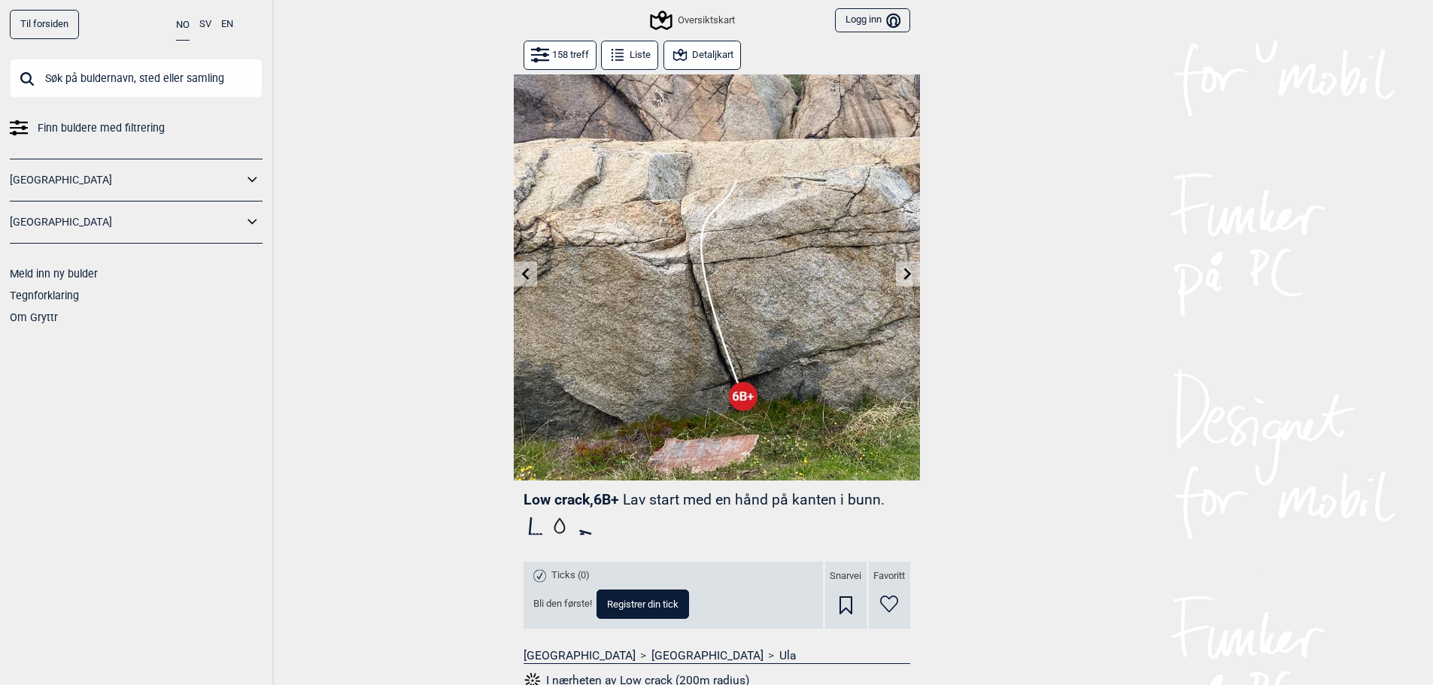
click at [707, 20] on div "Oversiktskart" at bounding box center [693, 20] width 83 height 18
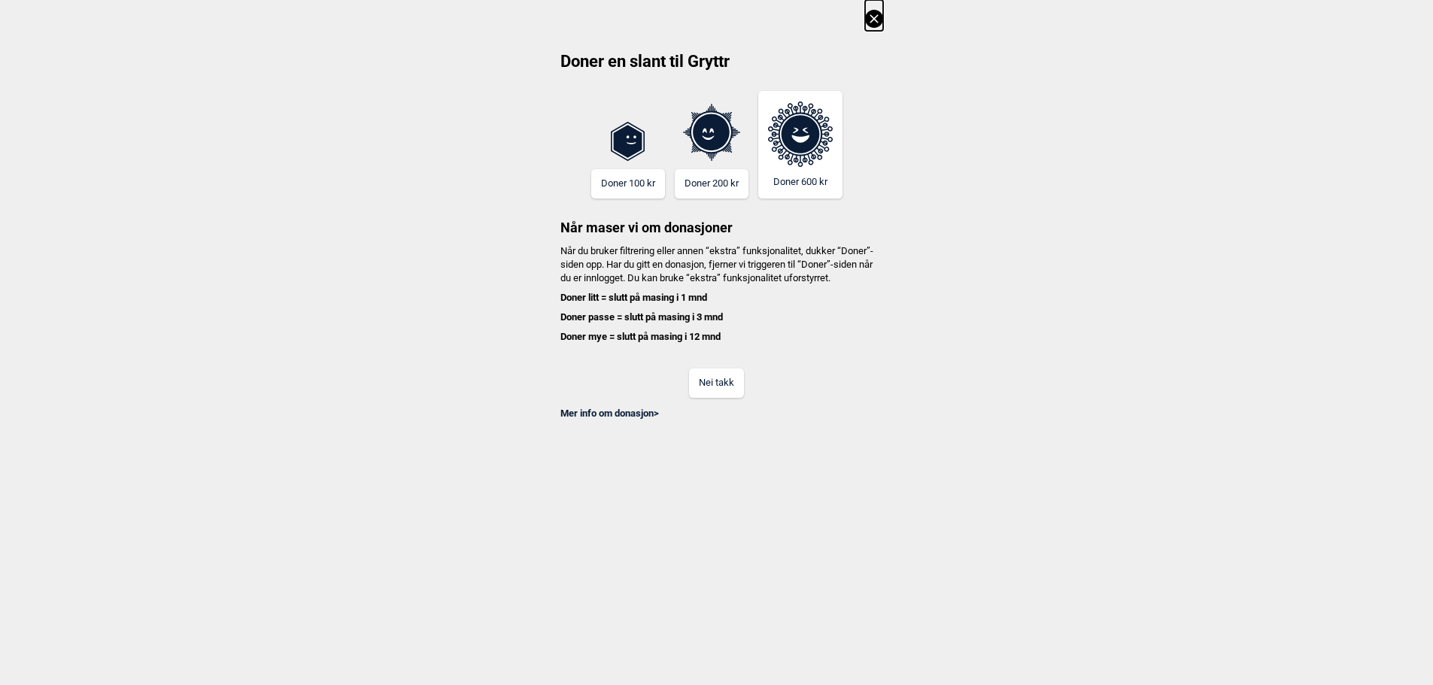
click at [714, 393] on button "Nei takk" at bounding box center [716, 383] width 55 height 29
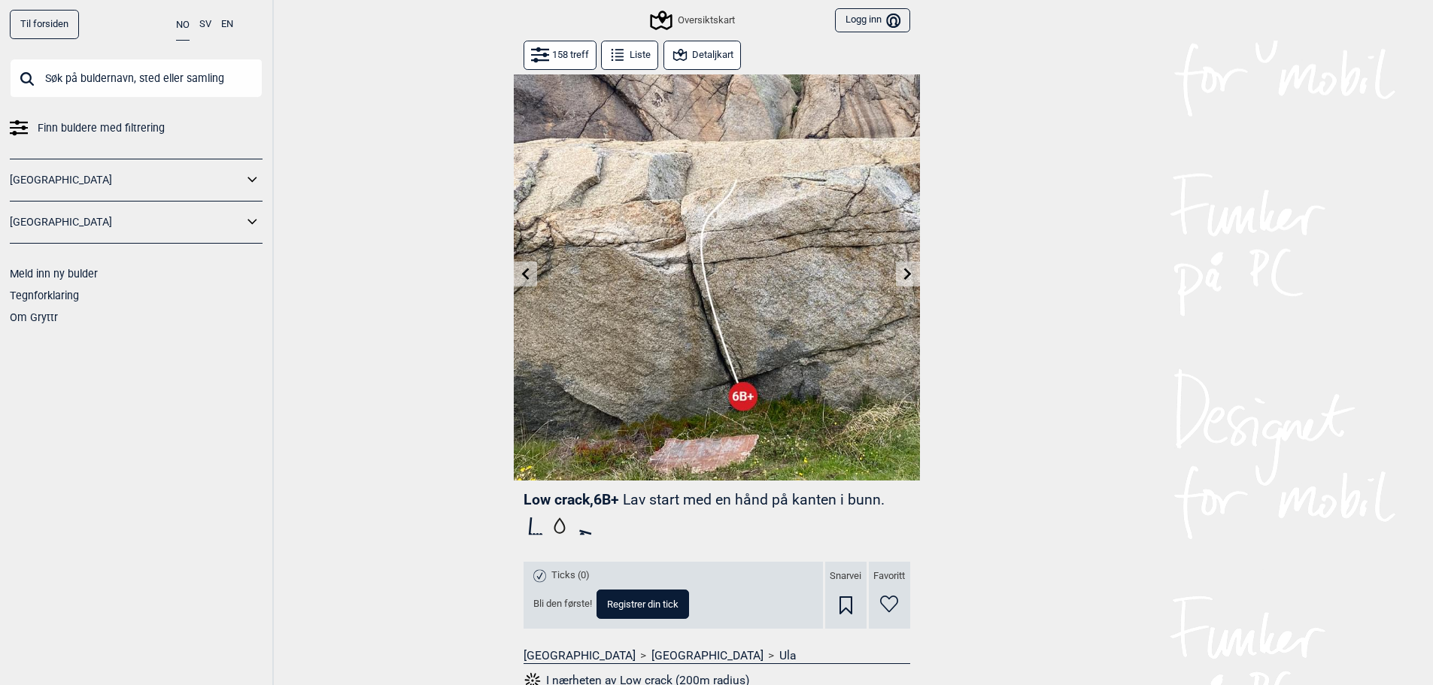
click at [565, 48] on button "158 treff" at bounding box center [559, 55] width 73 height 29
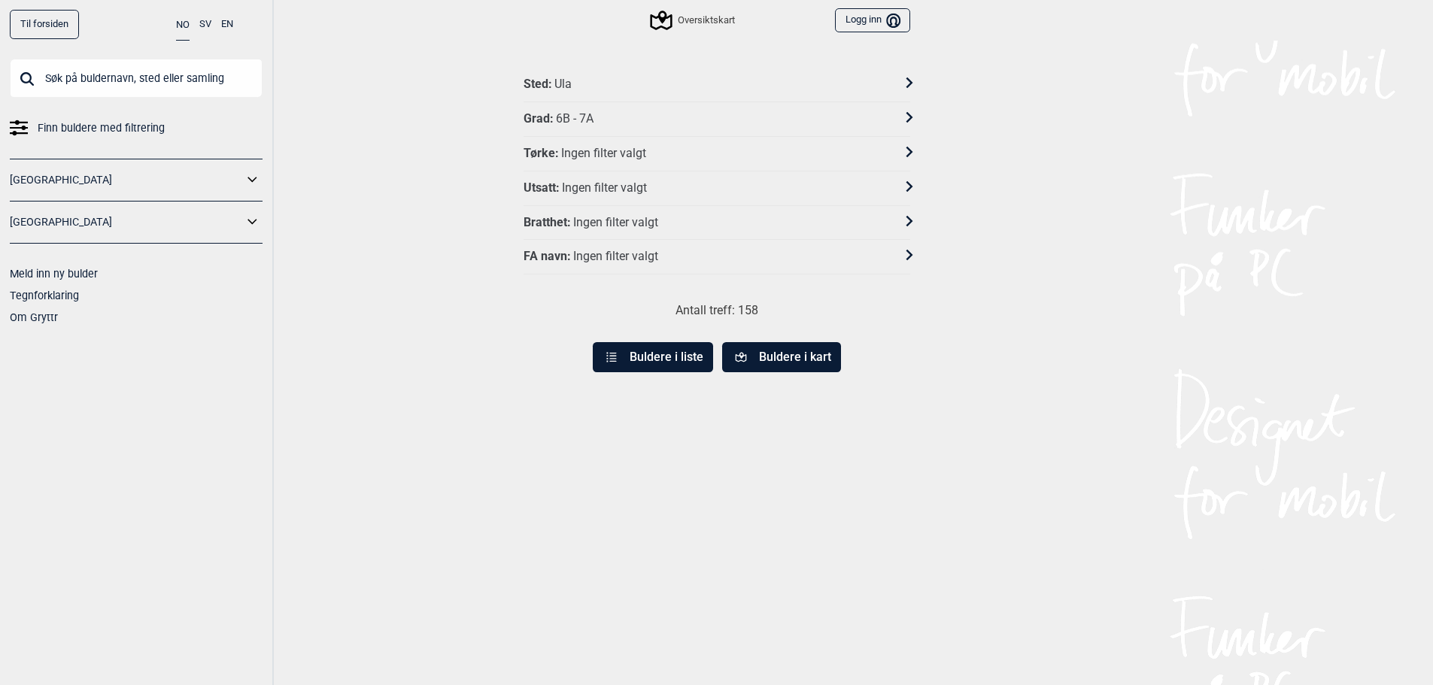
click at [618, 77] on div "Sted : Ula" at bounding box center [706, 85] width 367 height 16
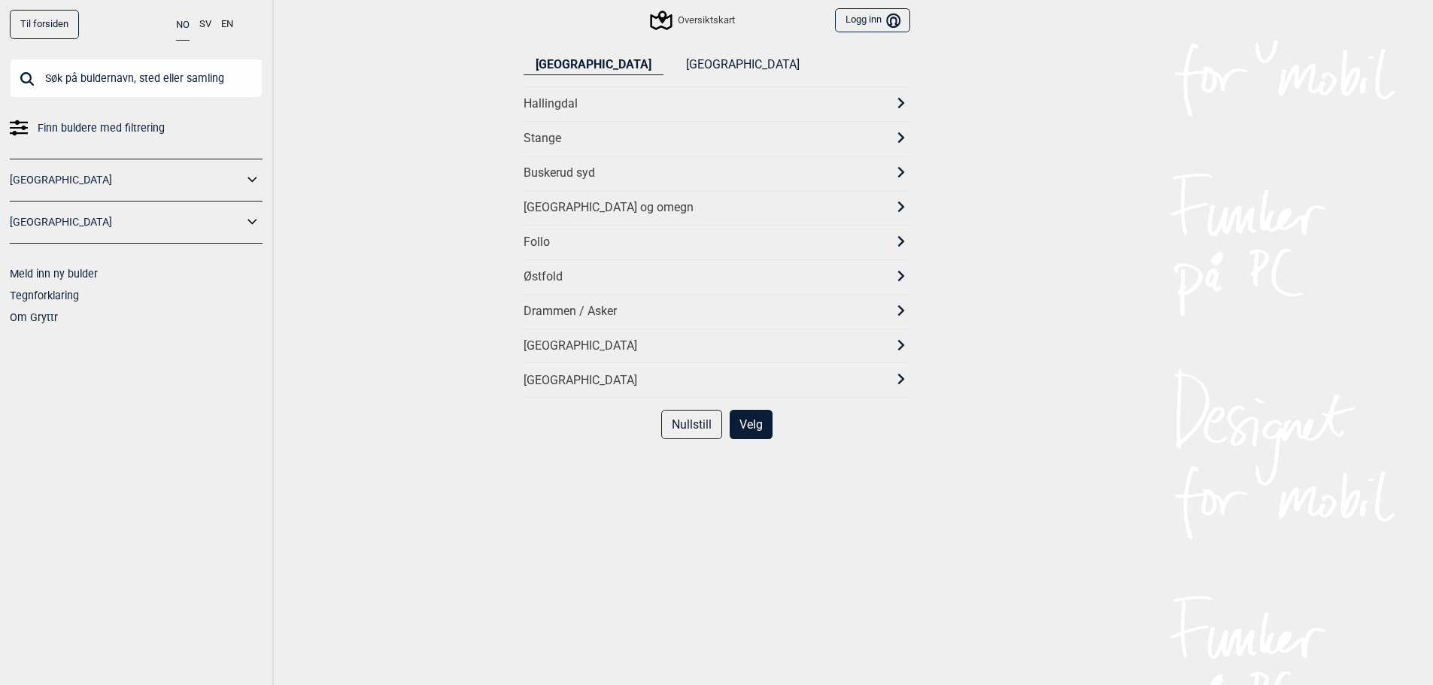
click at [572, 333] on div "[GEOGRAPHIC_DATA]" at bounding box center [716, 346] width 387 height 35
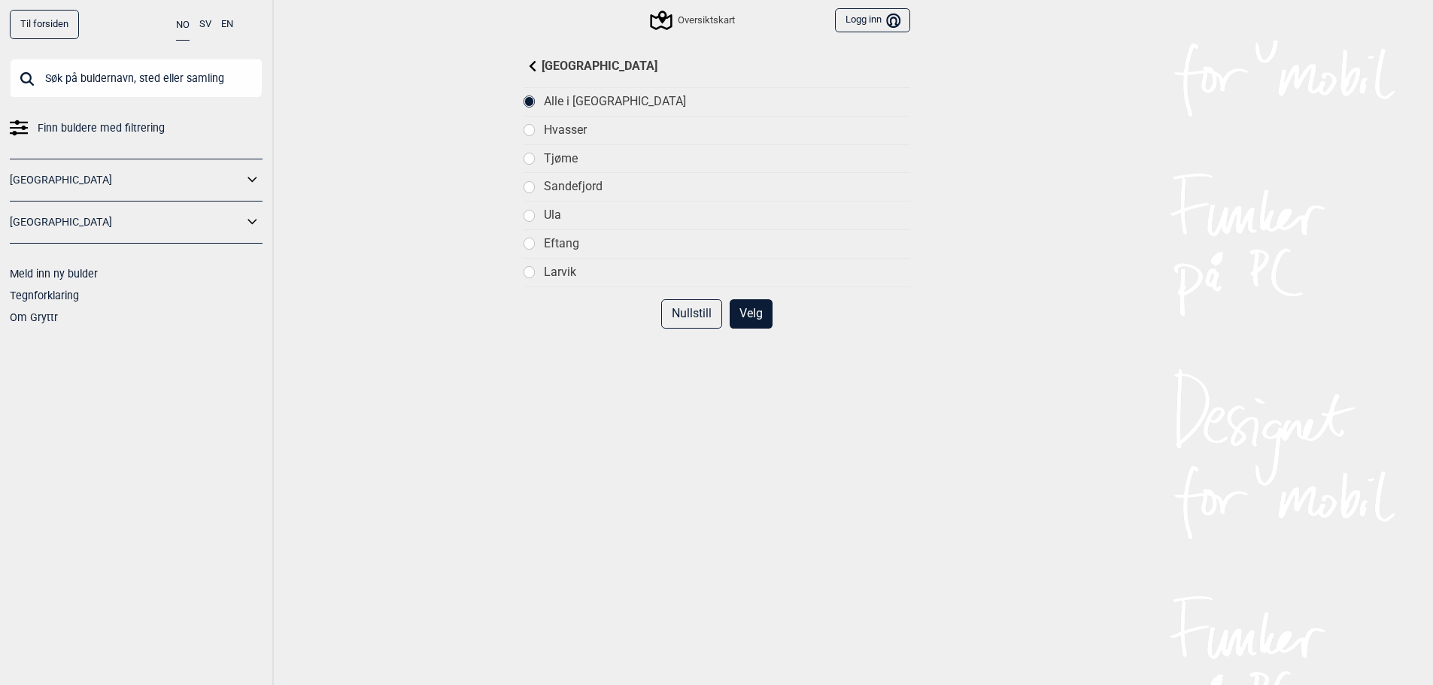
click at [547, 211] on div "Ula" at bounding box center [727, 216] width 366 height 16
click at [753, 311] on button "Velg" at bounding box center [751, 313] width 43 height 29
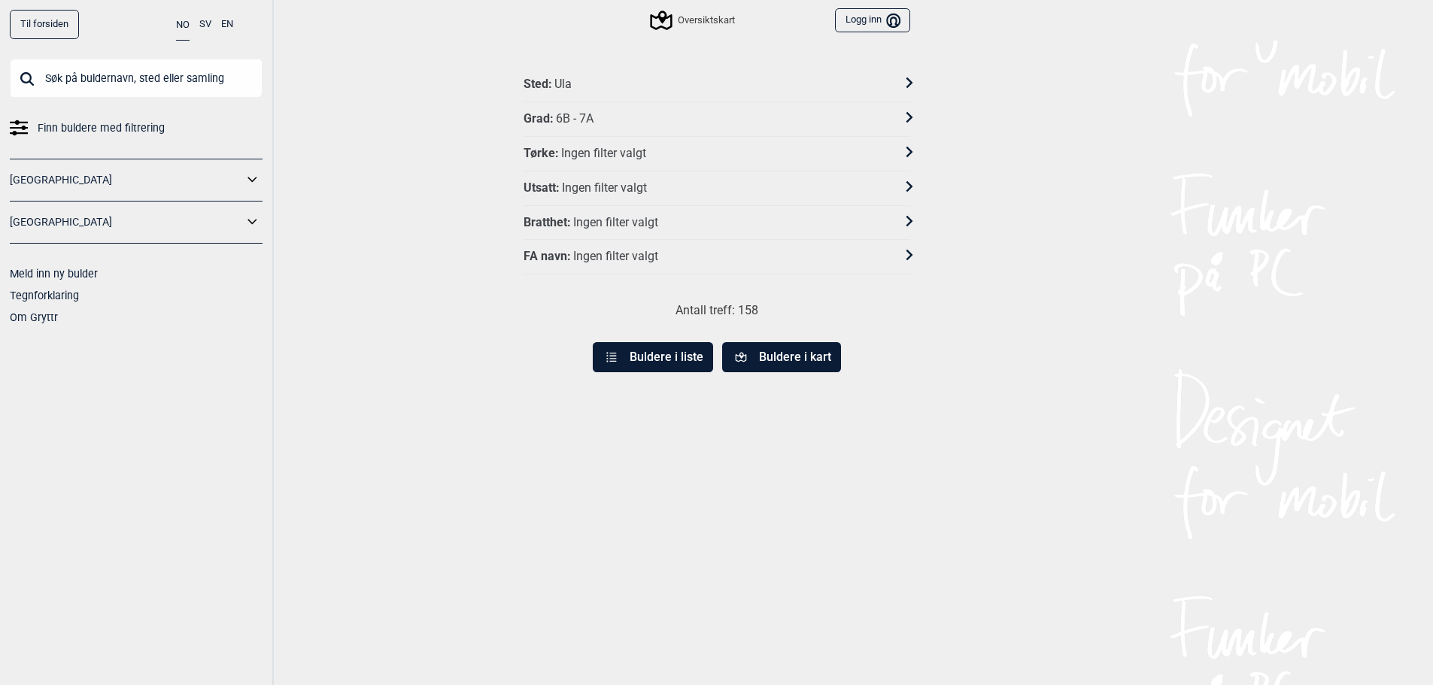
drag, startPoint x: 693, startPoint y: 359, endPoint x: 761, endPoint y: 360, distance: 68.5
click at [755, 382] on div "Sted : Ula Grad : 6B - 7A Tørke : Ingen filter valgt Utsatt : Ingen filter valg…" at bounding box center [717, 392] width 406 height 648
click at [762, 360] on button "Buldere i kart" at bounding box center [781, 357] width 119 height 30
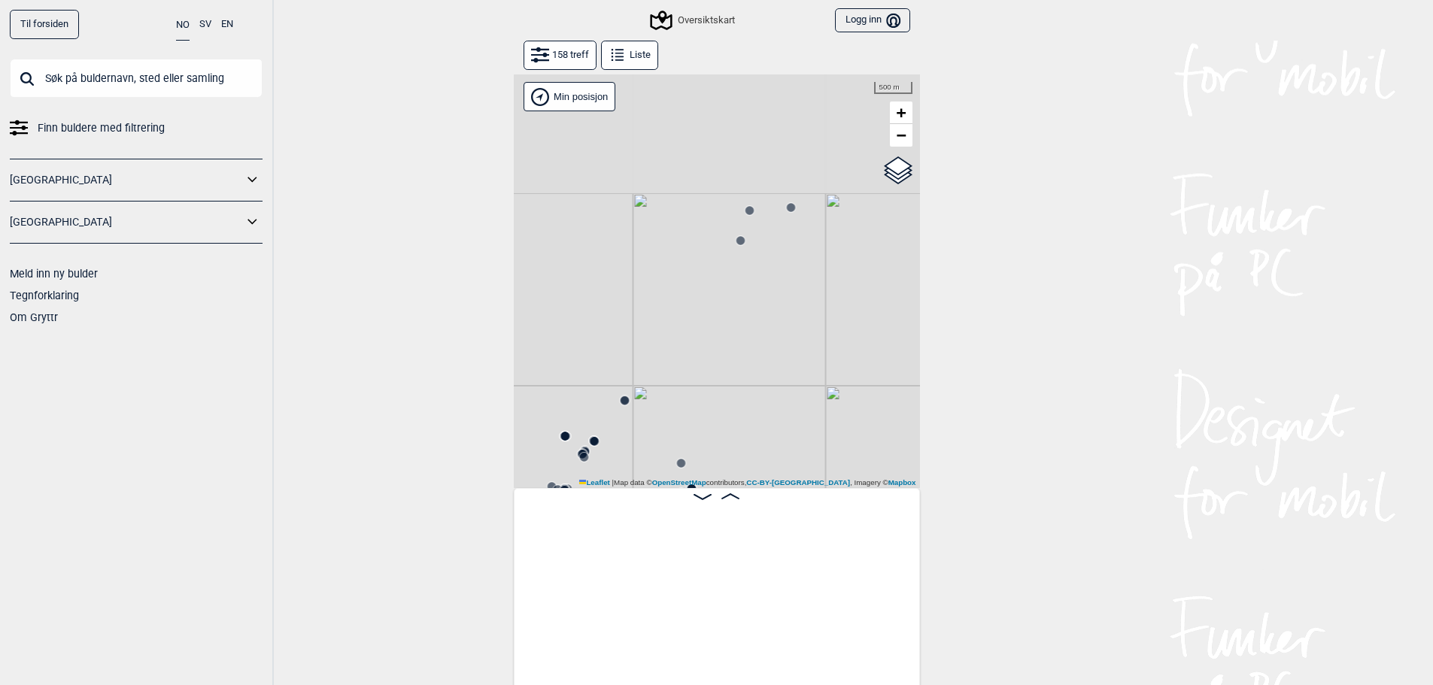
scroll to position [0, 8770]
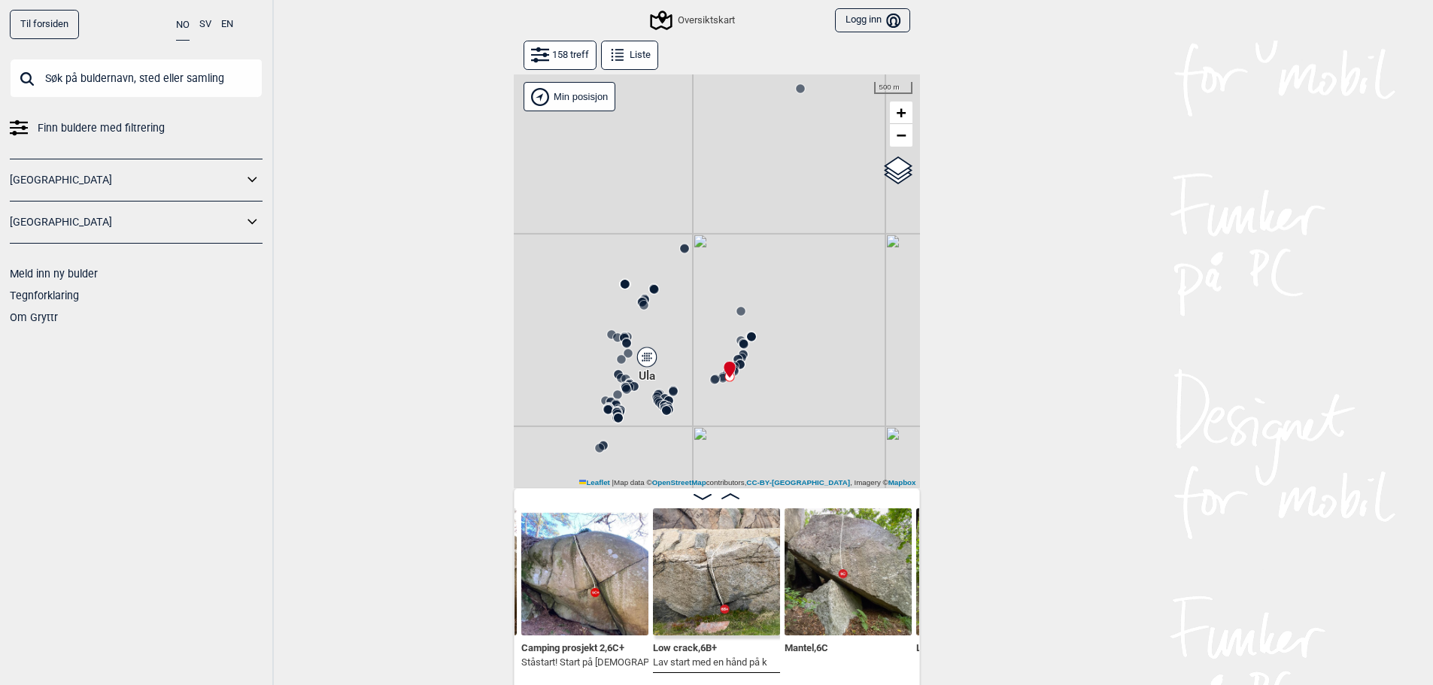
drag, startPoint x: 742, startPoint y: 362, endPoint x: 785, endPoint y: 211, distance: 156.6
click at [793, 203] on div "Gol [GEOGRAPHIC_DATA] Kolomoen [GEOGRAPHIC_DATA] [GEOGRAPHIC_DATA][PERSON_NAME]…" at bounding box center [717, 281] width 406 height 414
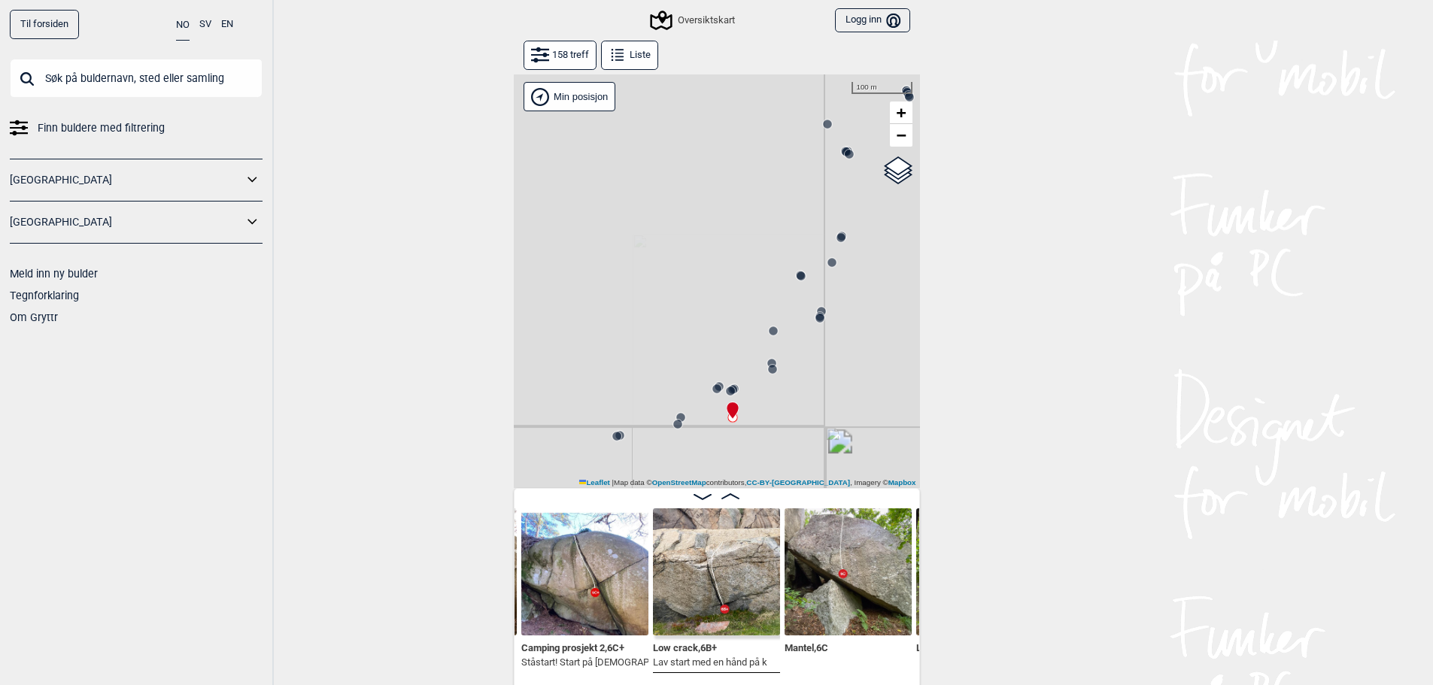
drag, startPoint x: 721, startPoint y: 390, endPoint x: 742, endPoint y: 487, distance: 98.5
click at [742, 487] on div "Gol [GEOGRAPHIC_DATA] Kolomoen [GEOGRAPHIC_DATA] [GEOGRAPHIC_DATA][PERSON_NAME]…" at bounding box center [717, 281] width 406 height 414
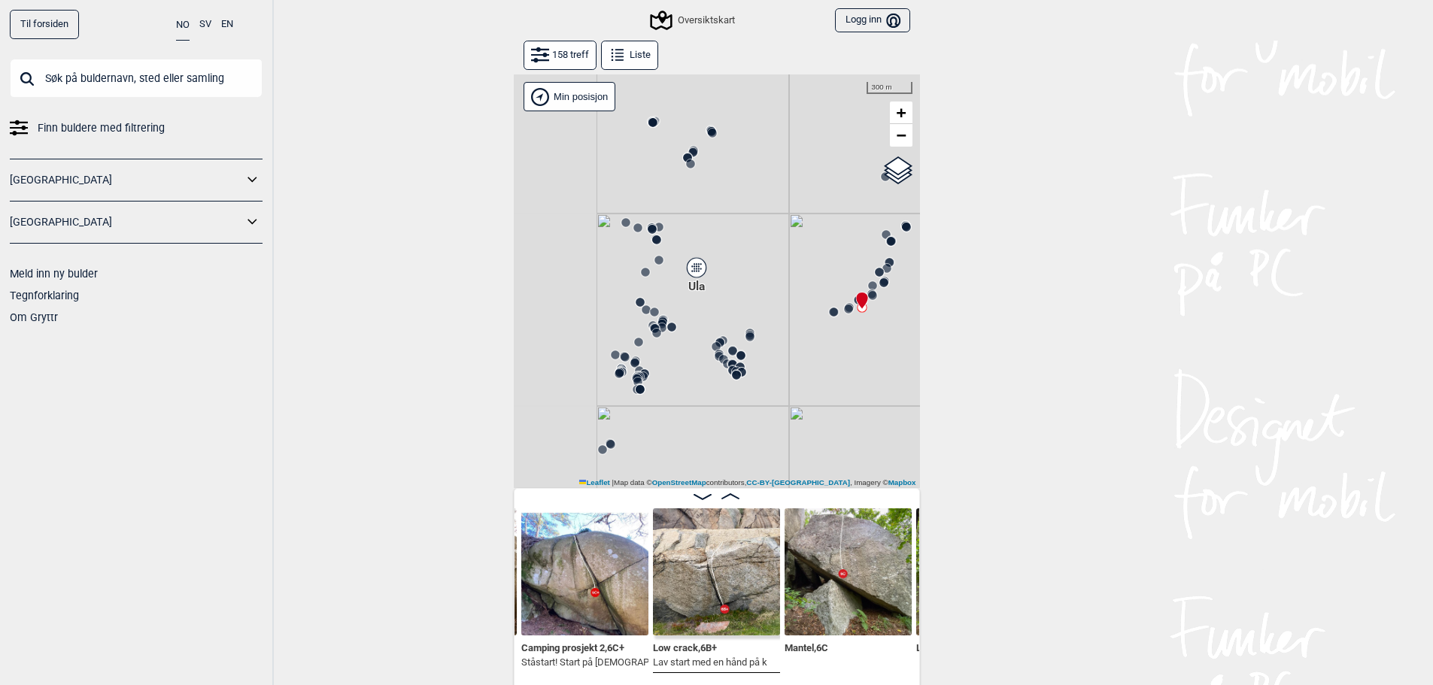
drag, startPoint x: 678, startPoint y: 405, endPoint x: 806, endPoint y: 238, distance: 210.3
click at [806, 238] on div "Gol [GEOGRAPHIC_DATA] Kolomoen [GEOGRAPHIC_DATA] [GEOGRAPHIC_DATA][PERSON_NAME]…" at bounding box center [717, 281] width 406 height 414
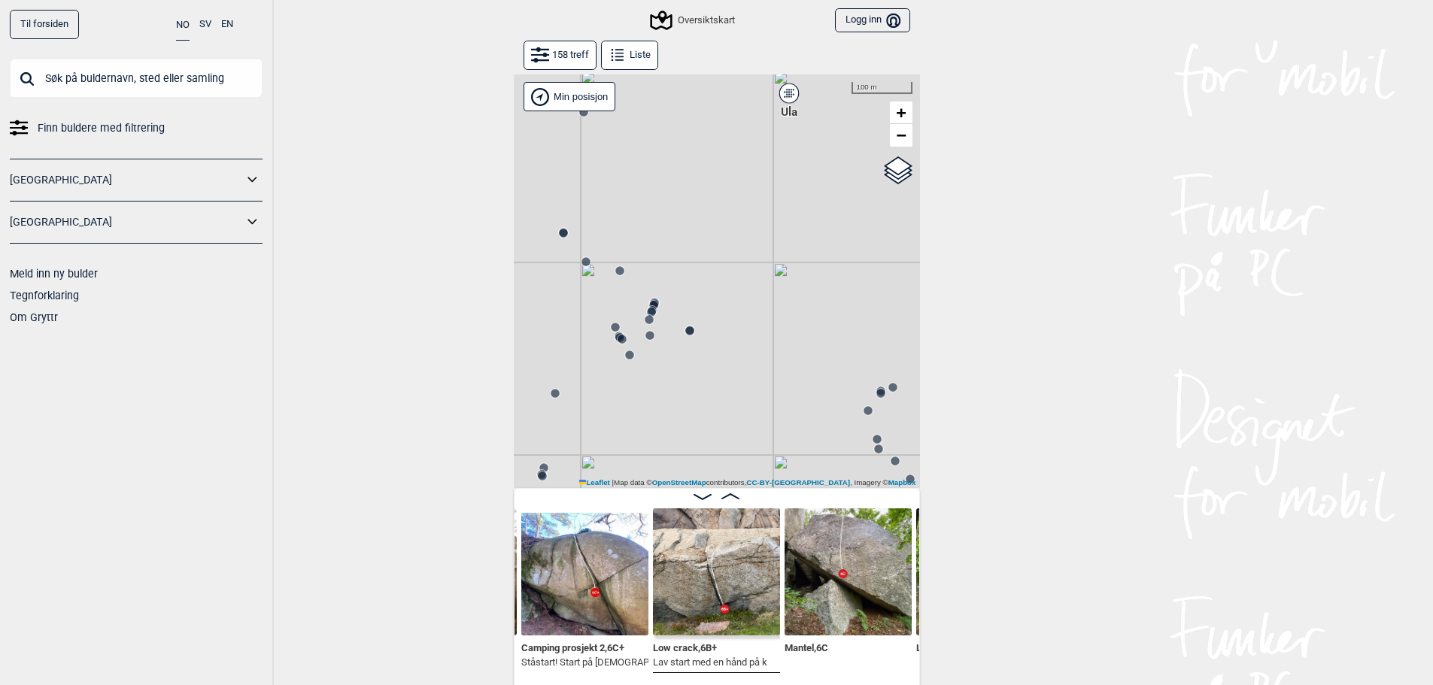
drag, startPoint x: 696, startPoint y: 272, endPoint x: 805, endPoint y: 413, distance: 178.0
click at [805, 413] on div "Gol [GEOGRAPHIC_DATA] Kolomoen [GEOGRAPHIC_DATA] [GEOGRAPHIC_DATA][PERSON_NAME]…" at bounding box center [717, 281] width 406 height 414
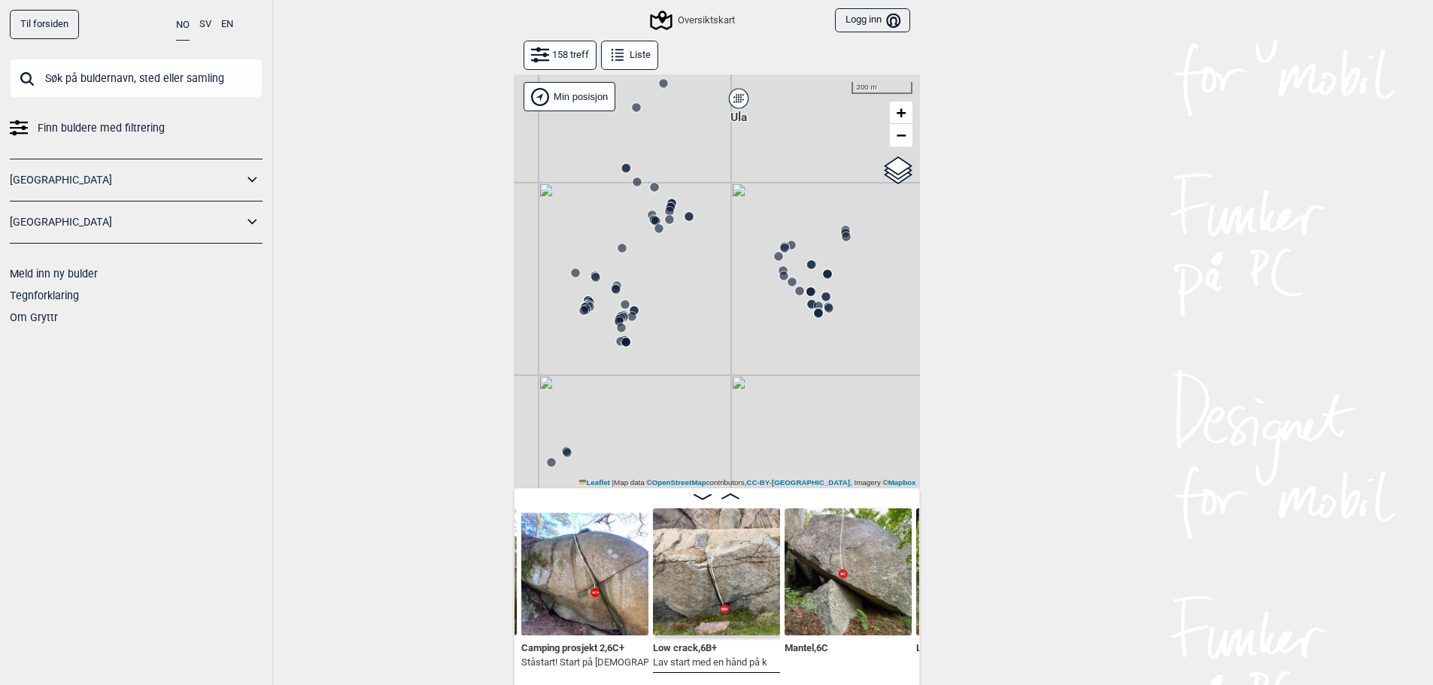
drag, startPoint x: 751, startPoint y: 424, endPoint x: 699, endPoint y: 267, distance: 165.5
click at [699, 267] on div "Gol [GEOGRAPHIC_DATA] Kolomoen [GEOGRAPHIC_DATA] [GEOGRAPHIC_DATA][PERSON_NAME]…" at bounding box center [717, 281] width 406 height 414
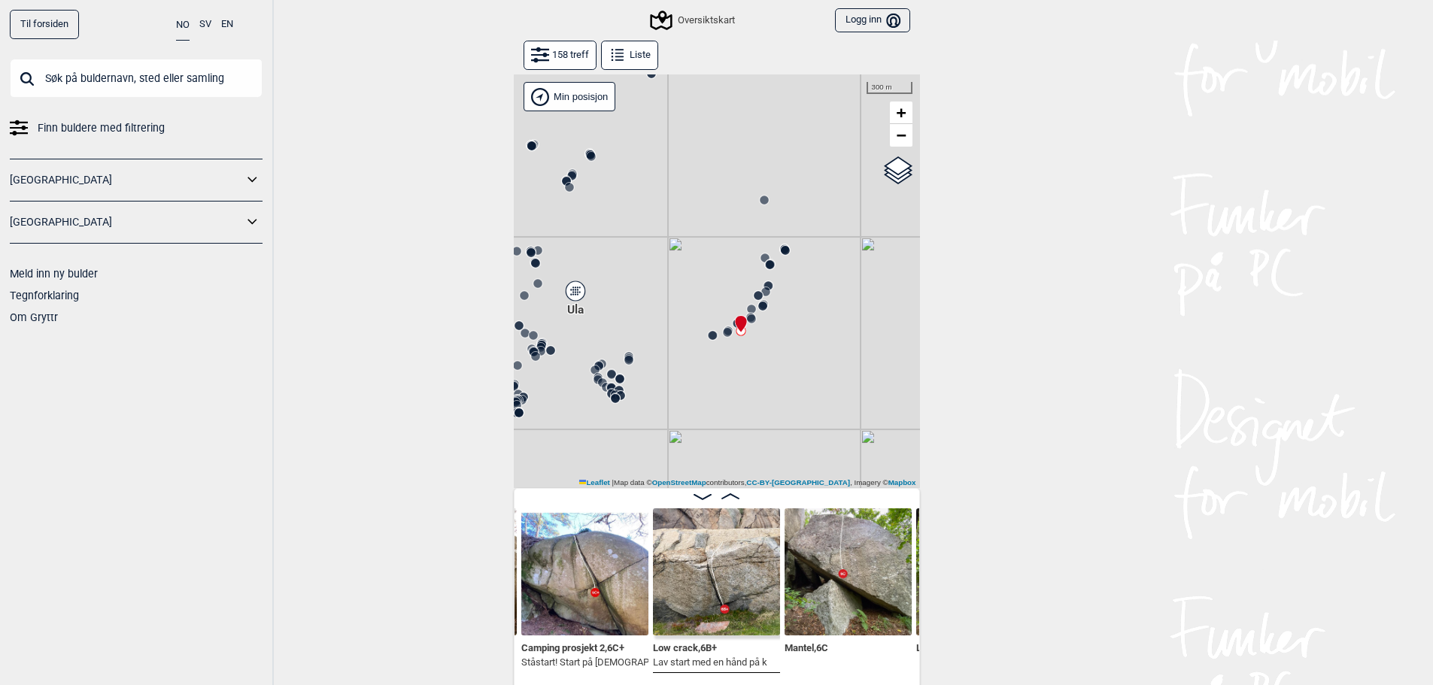
drag, startPoint x: 884, startPoint y: 285, endPoint x: 691, endPoint y: 397, distance: 223.4
click at [691, 397] on div "Gol [GEOGRAPHIC_DATA] Kolomoen [GEOGRAPHIC_DATA] [GEOGRAPHIC_DATA][PERSON_NAME]…" at bounding box center [717, 281] width 406 height 414
click at [578, 53] on button "158 treff" at bounding box center [559, 55] width 73 height 29
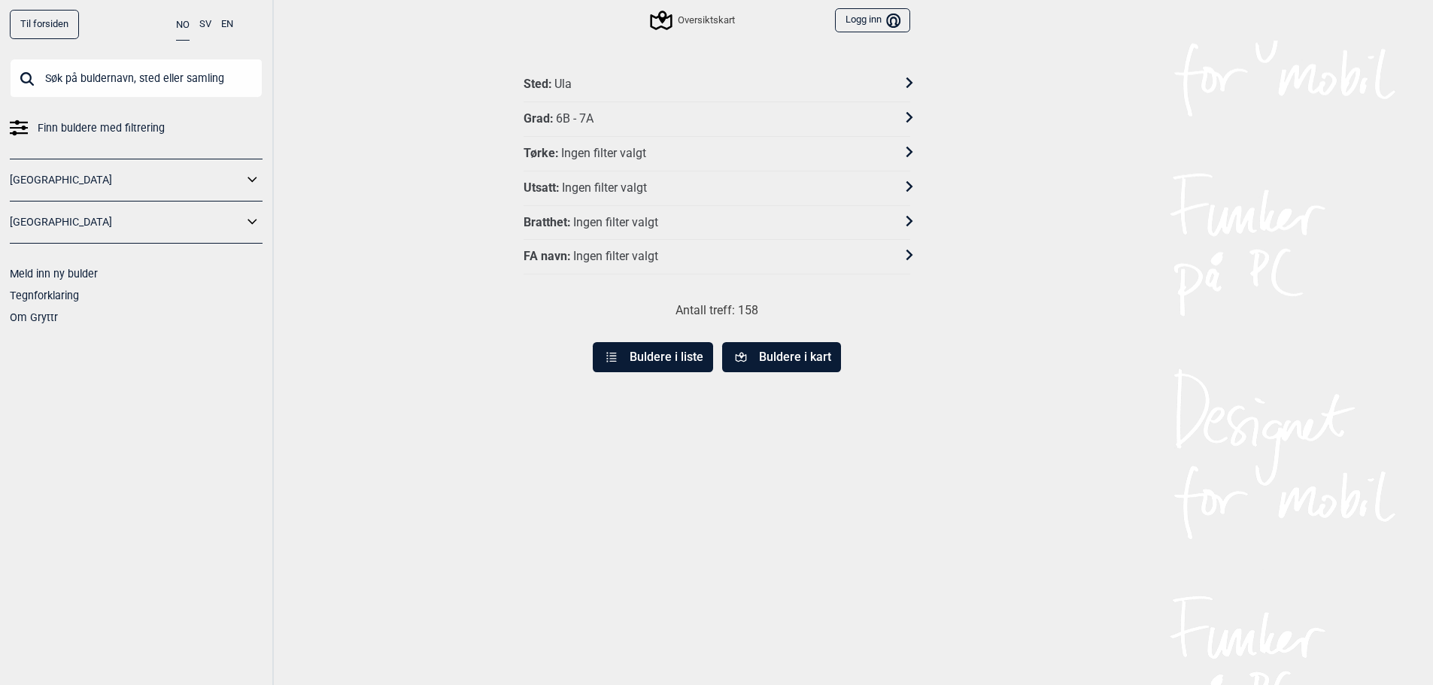
click at [567, 82] on div "Ula" at bounding box center [562, 85] width 17 height 16
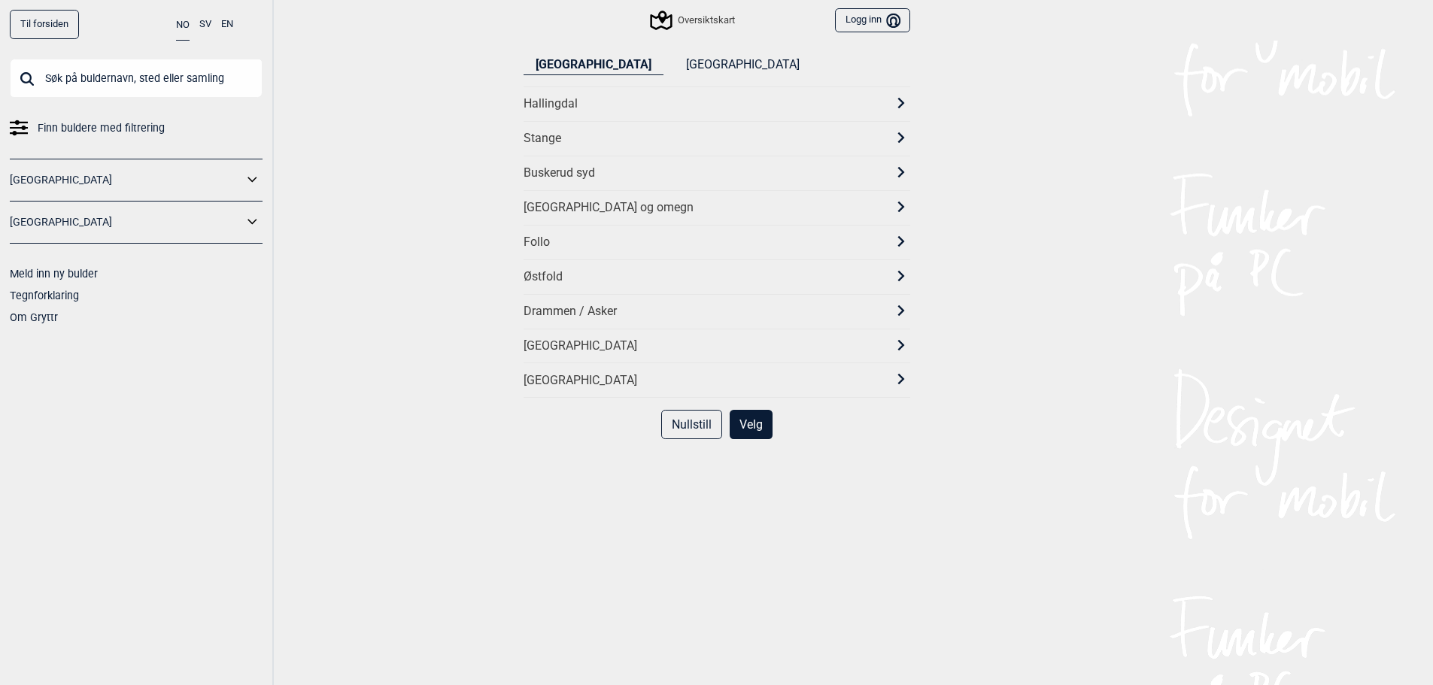
click at [559, 335] on div "[GEOGRAPHIC_DATA]" at bounding box center [716, 346] width 387 height 35
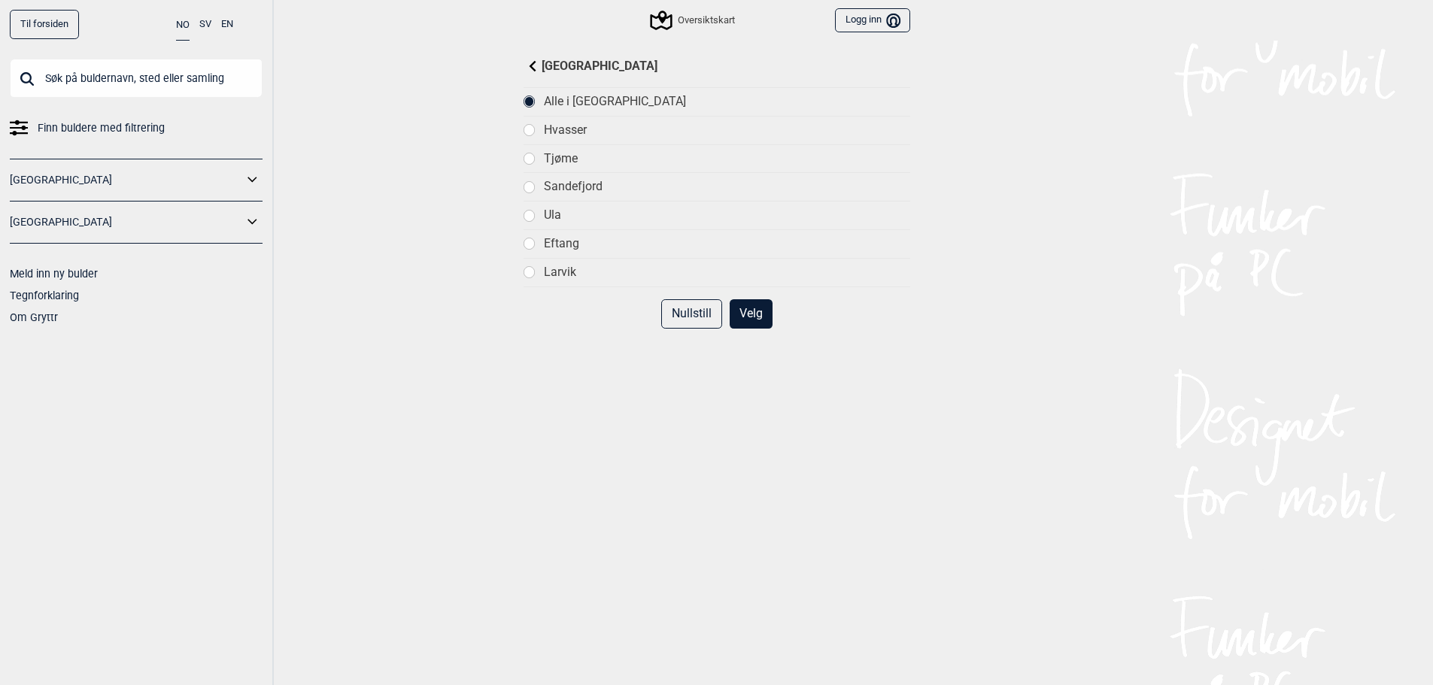
click at [556, 203] on div "Ula" at bounding box center [716, 215] width 387 height 29
click at [757, 311] on button "Velg" at bounding box center [751, 313] width 43 height 29
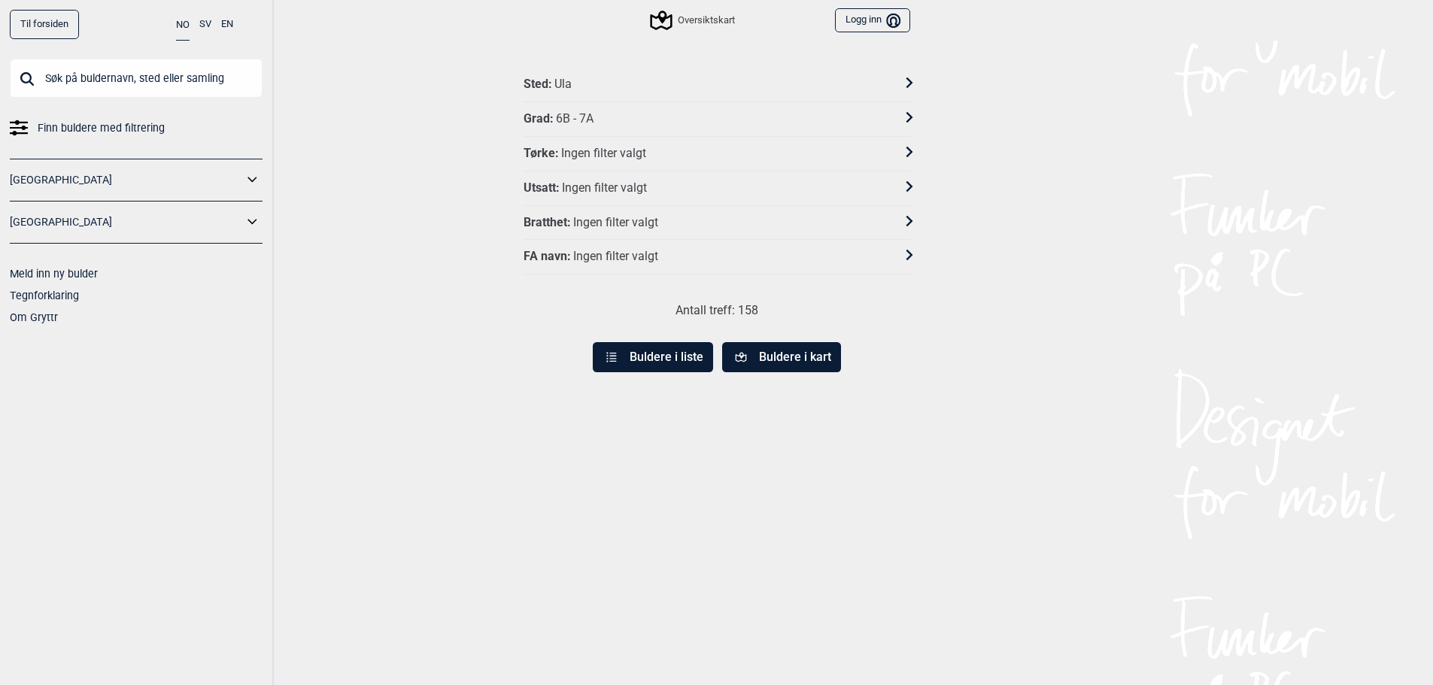
click at [646, 355] on button "Buldere i liste" at bounding box center [653, 357] width 120 height 30
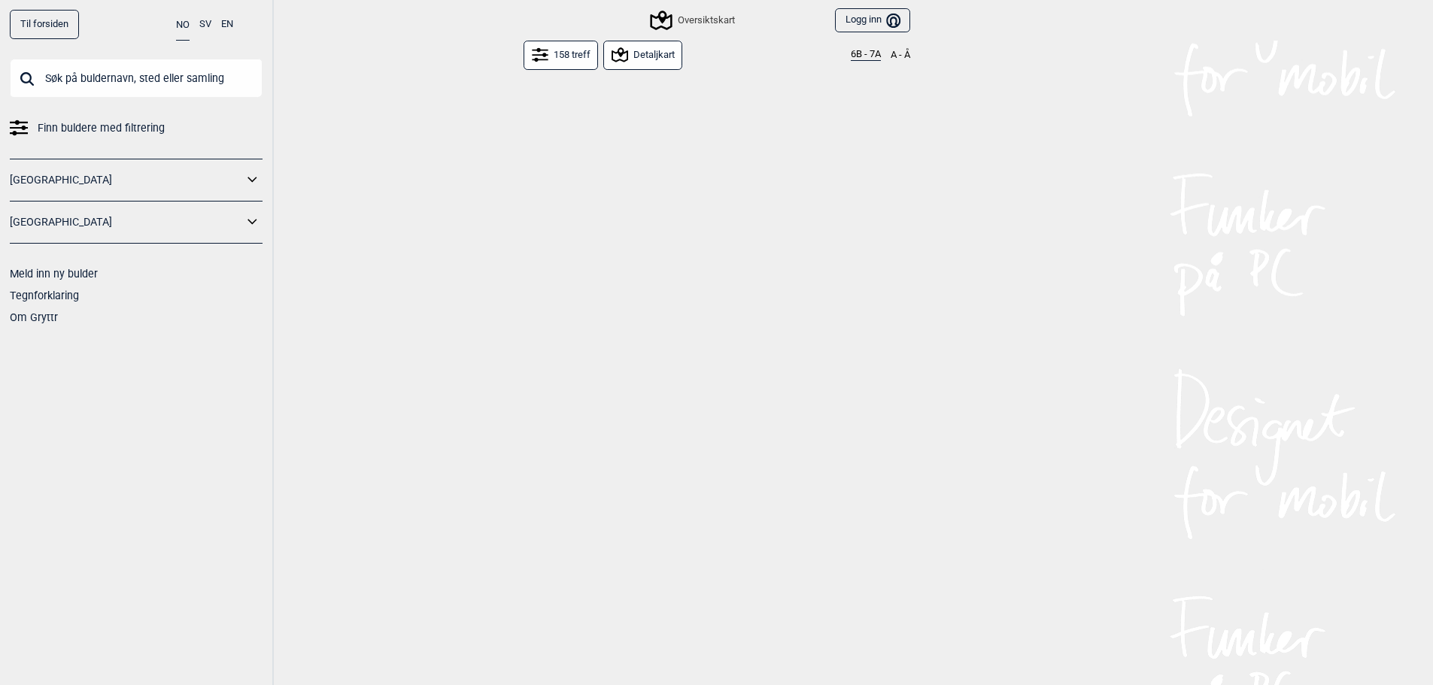
scroll to position [2943, 0]
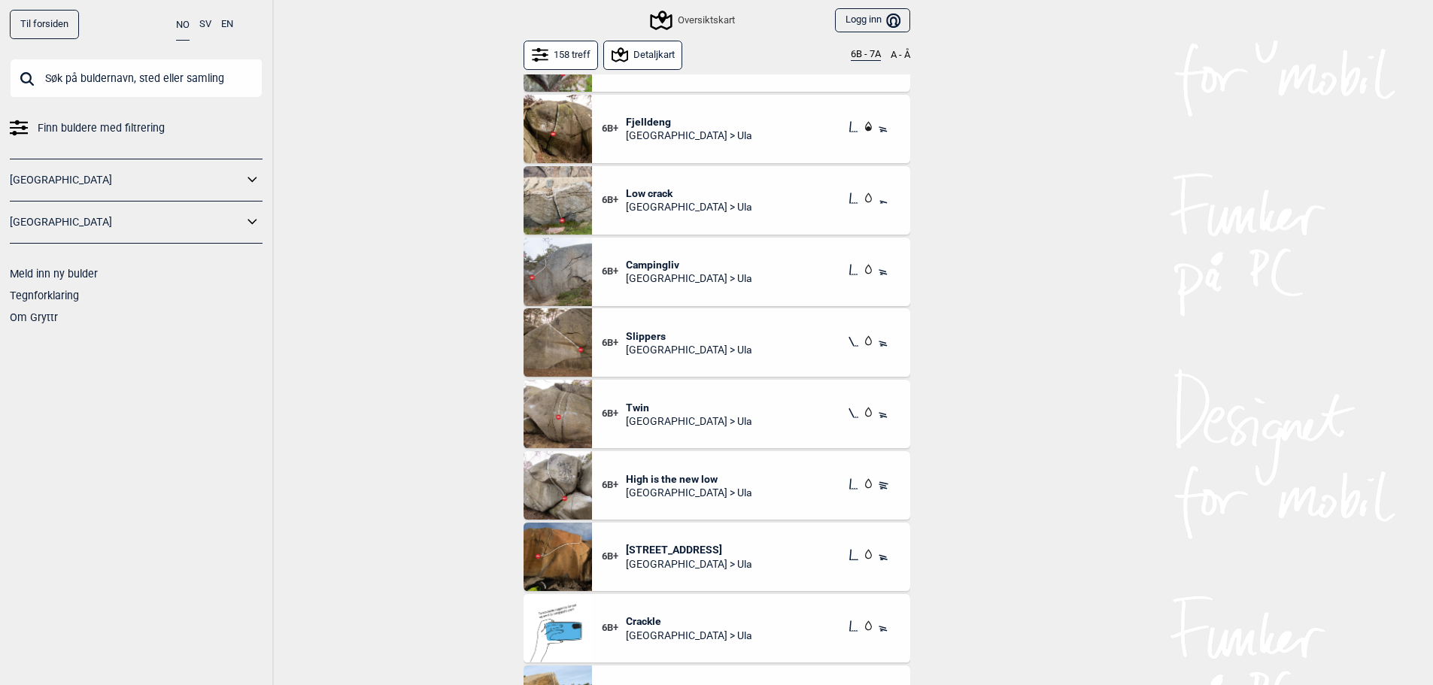
scroll to position [2874, 0]
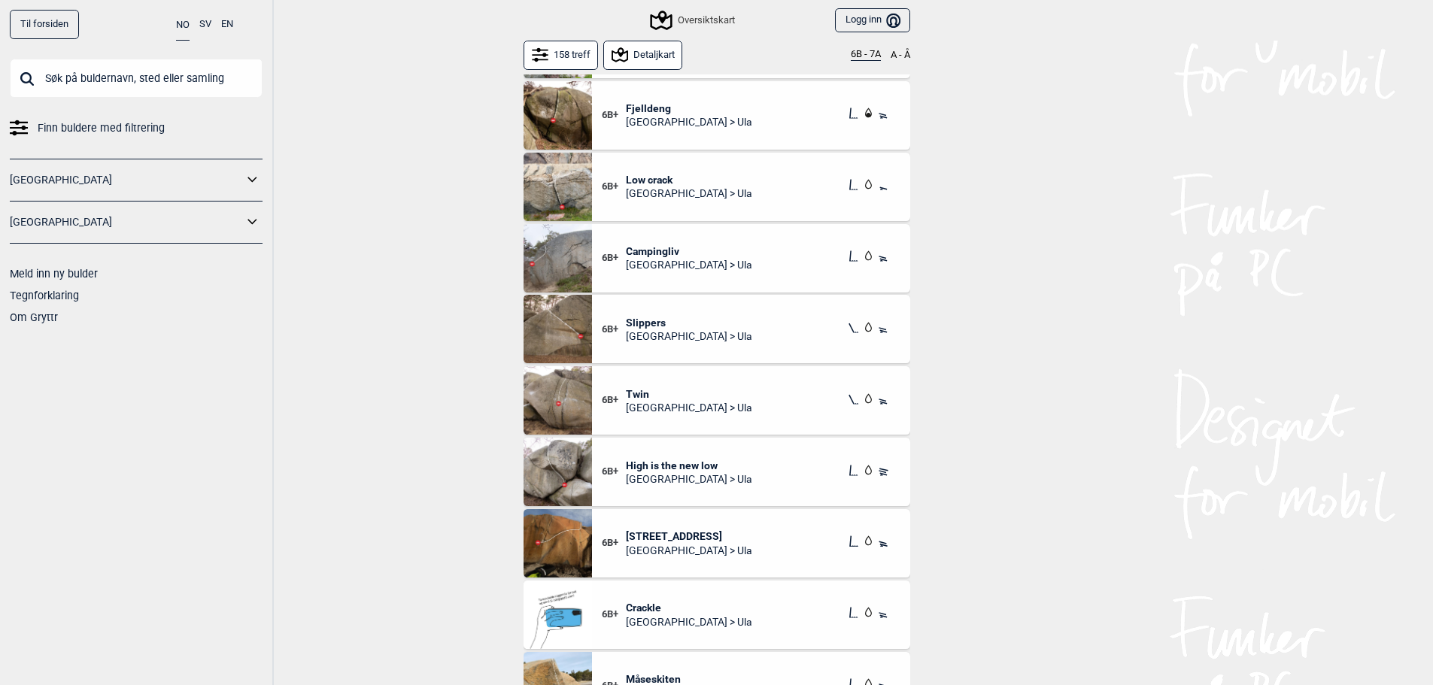
click at [736, 182] on div "6B+ Low crack Vestfold > Ula" at bounding box center [751, 187] width 318 height 68
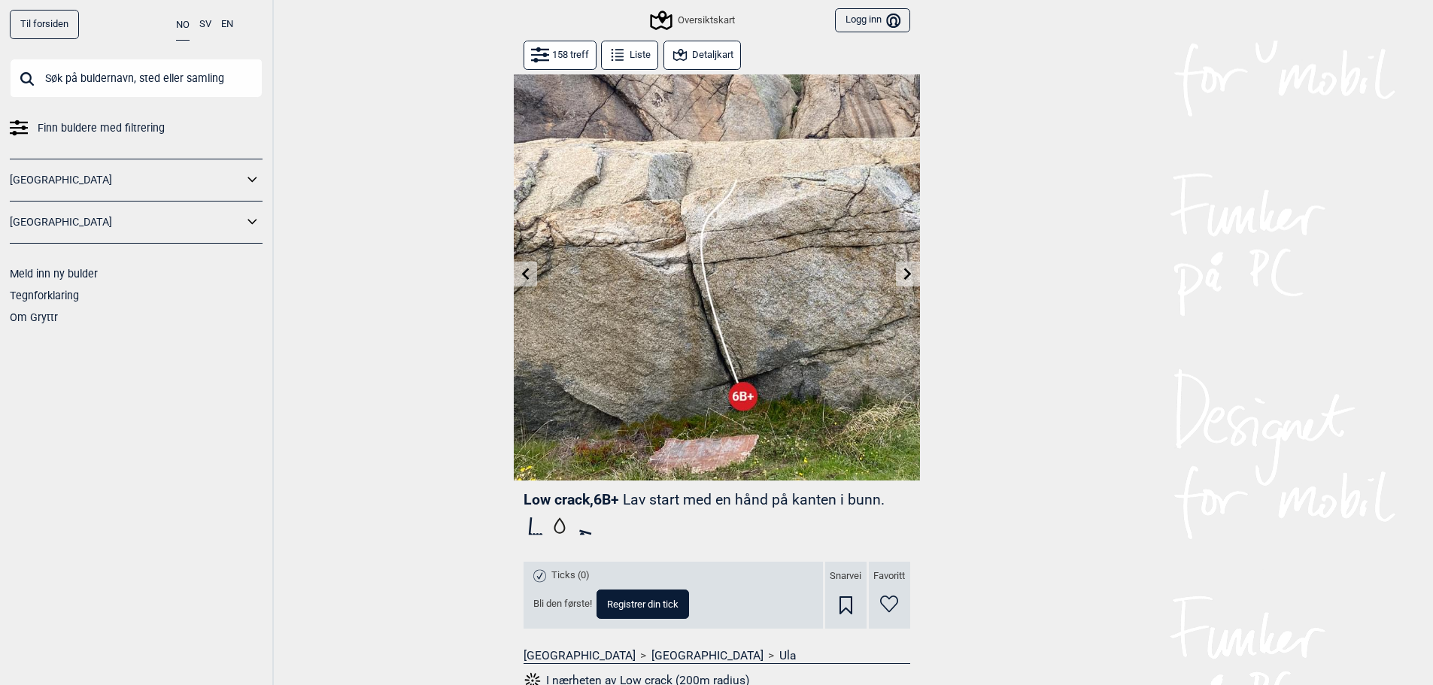
click at [910, 270] on icon at bounding box center [908, 274] width 12 height 12
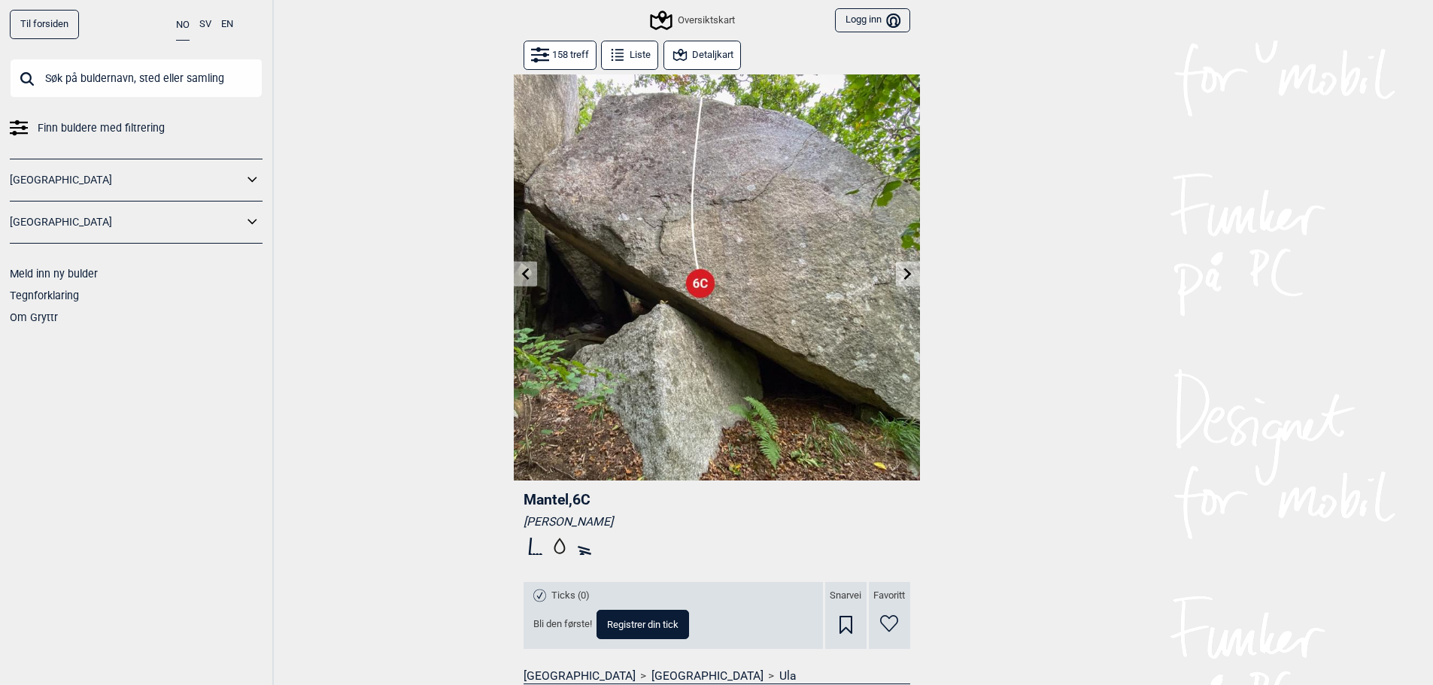
click at [910, 268] on icon at bounding box center [908, 274] width 12 height 12
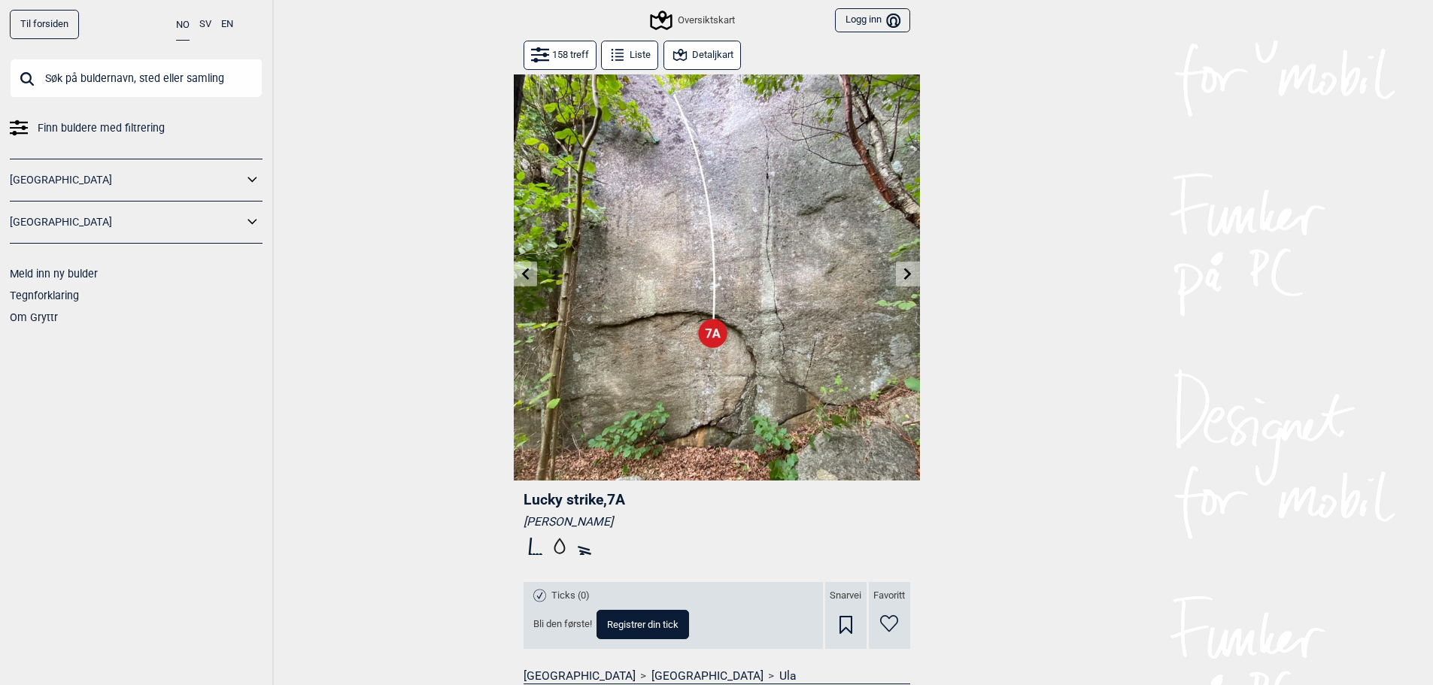
click at [523, 266] on button at bounding box center [525, 274] width 23 height 25
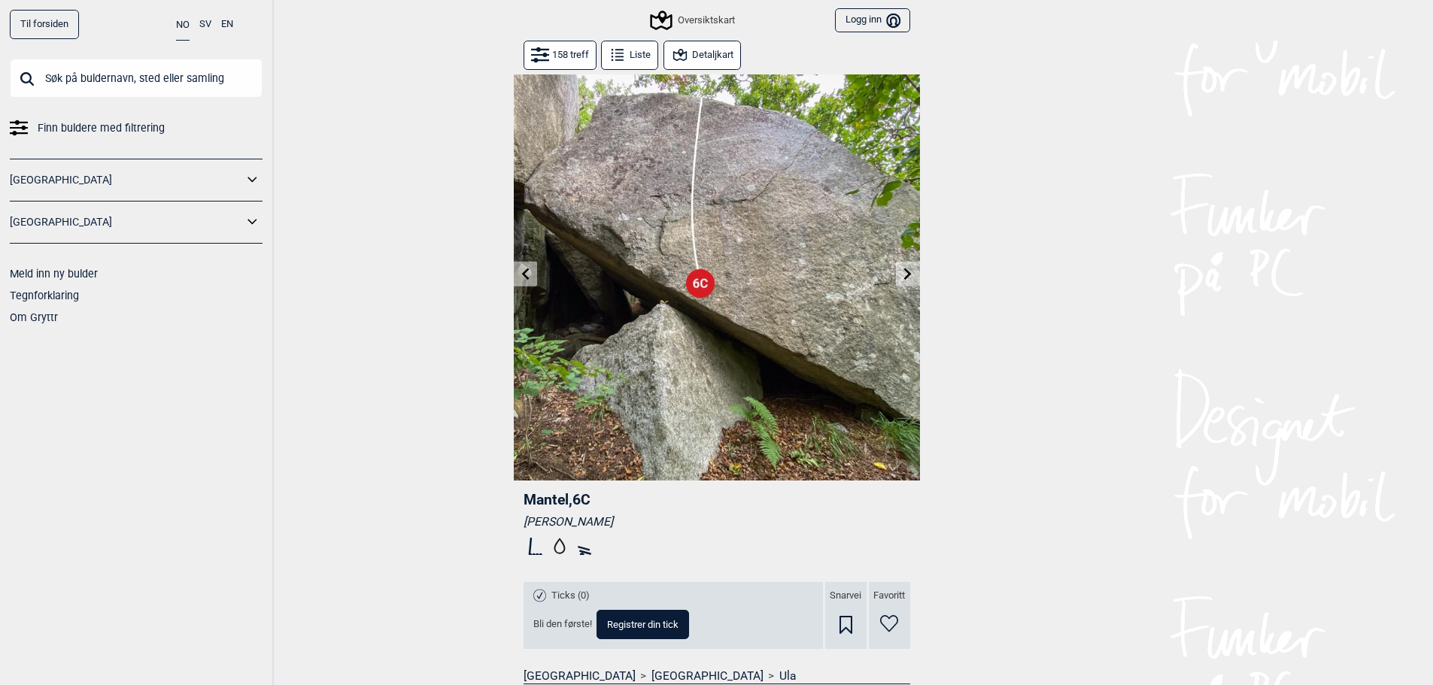
click at [916, 276] on button at bounding box center [907, 274] width 23 height 25
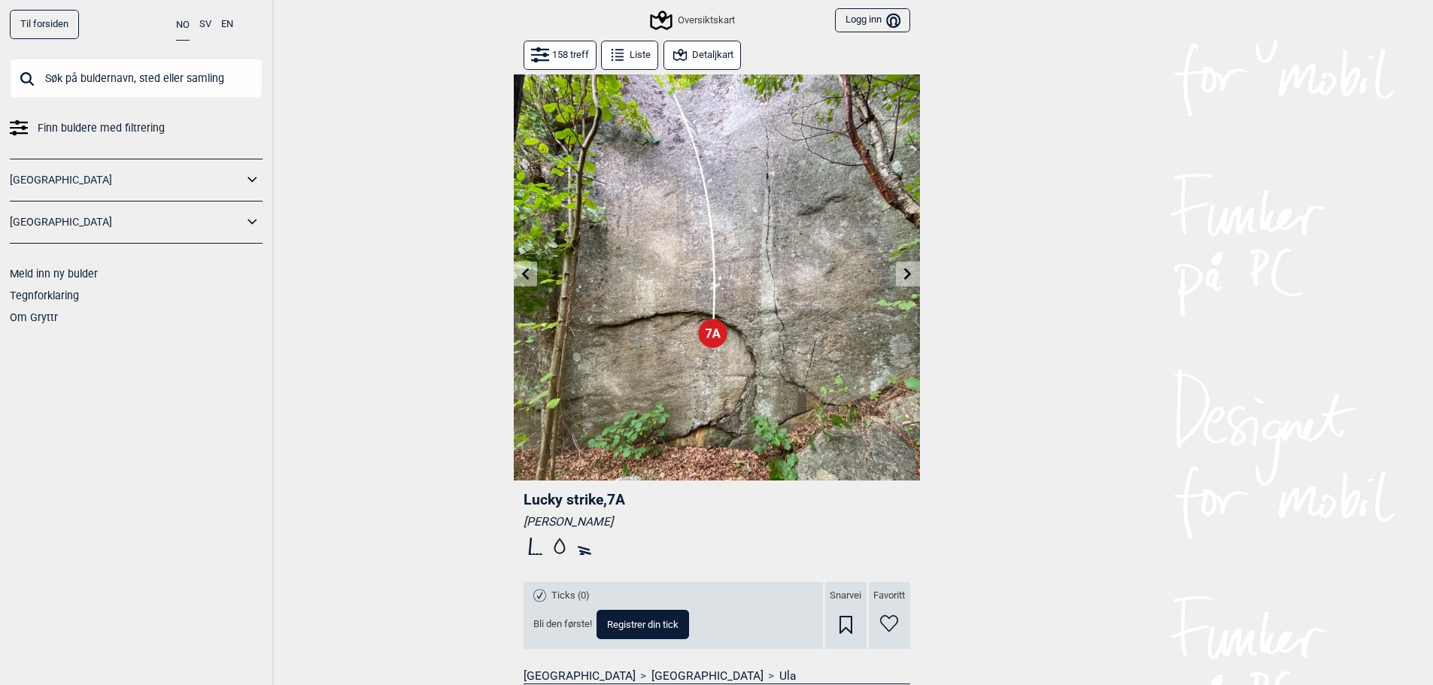
click at [915, 274] on button at bounding box center [907, 274] width 23 height 25
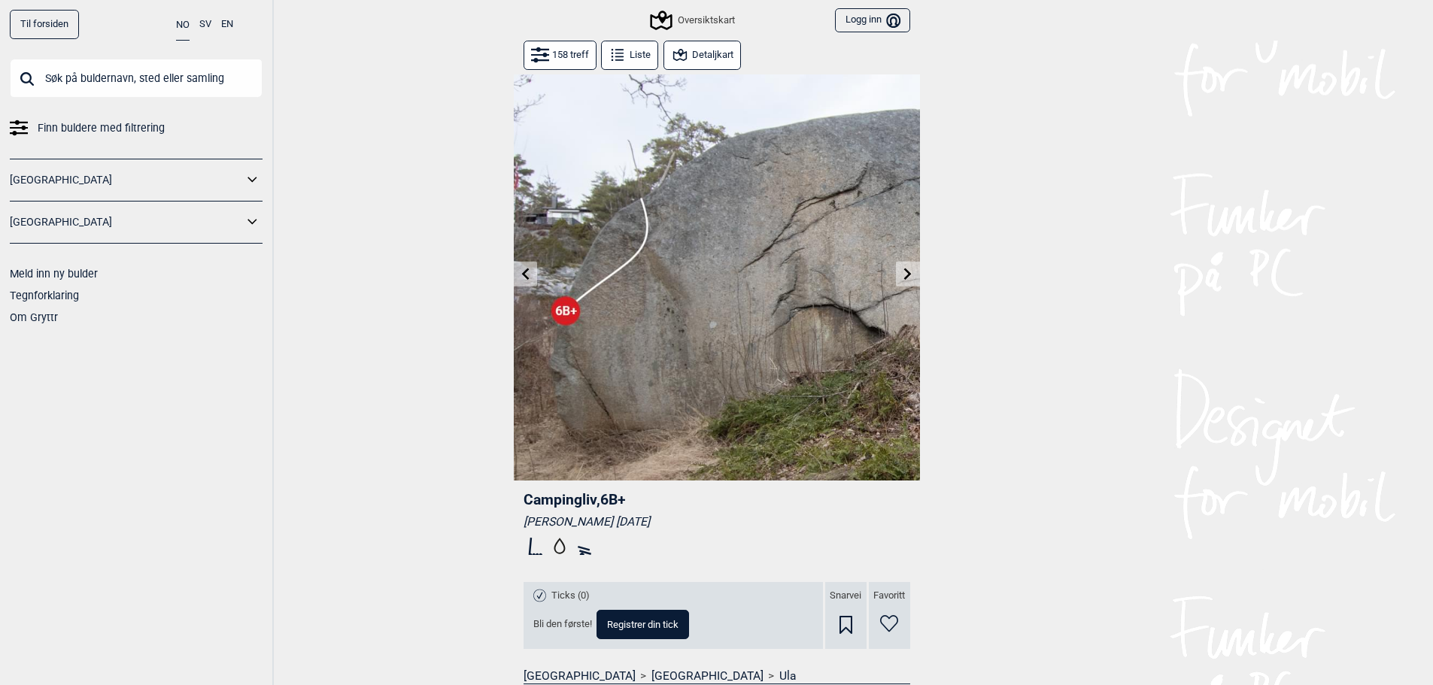
click at [909, 276] on icon at bounding box center [908, 274] width 8 height 12
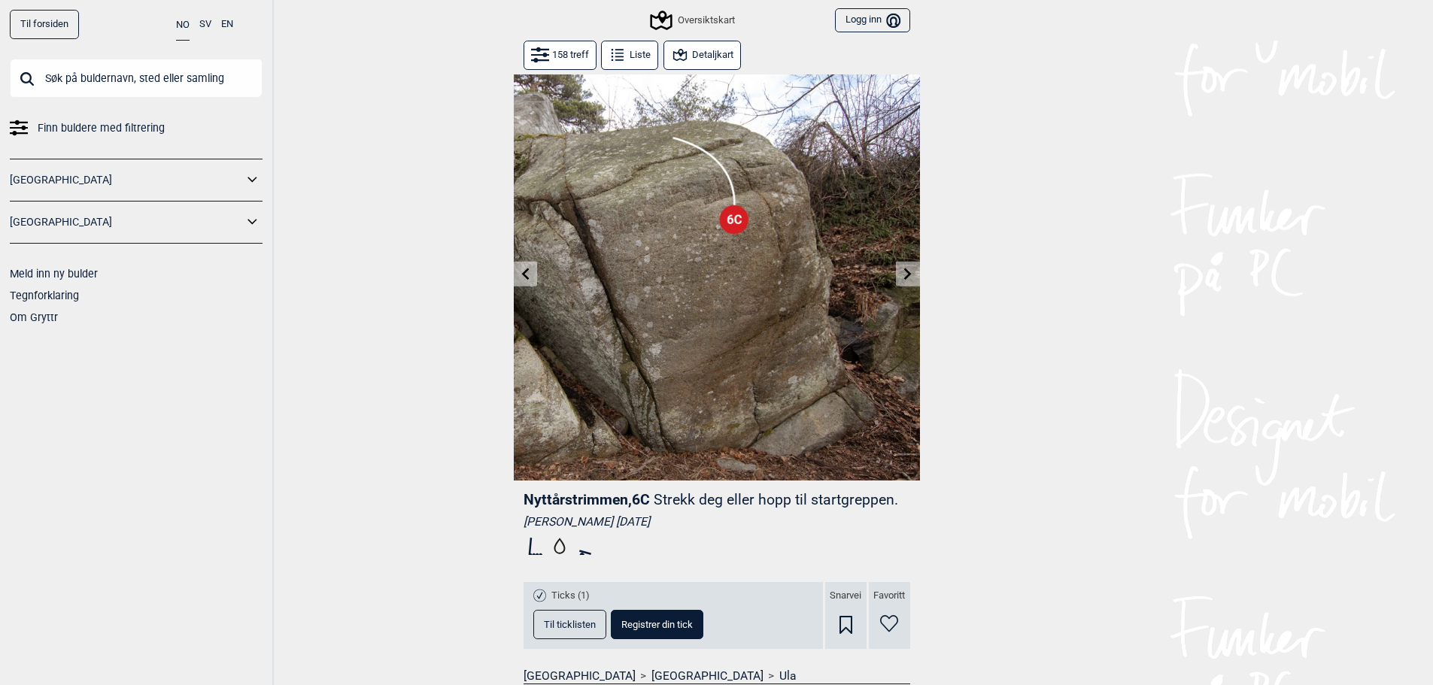
click at [909, 275] on icon at bounding box center [908, 274] width 8 height 12
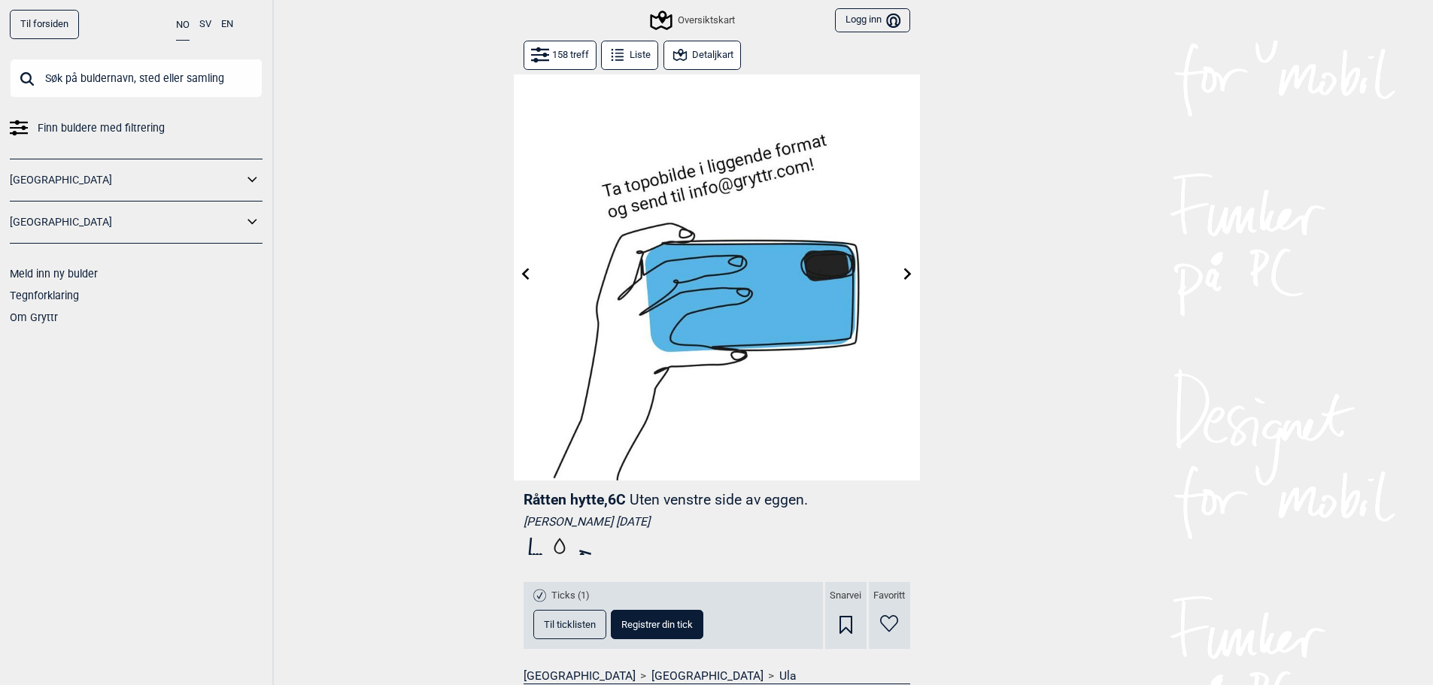
click at [909, 275] on icon at bounding box center [908, 274] width 8 height 12
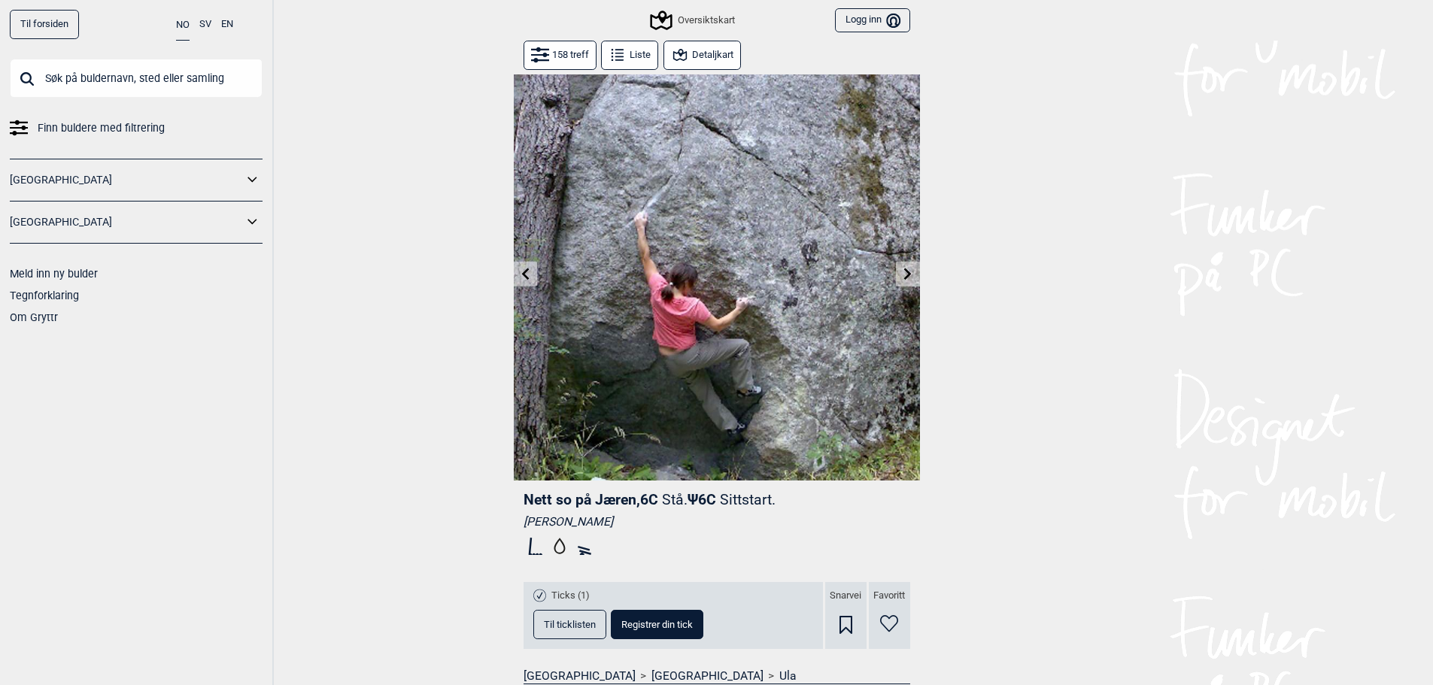
click at [913, 274] on icon at bounding box center [908, 274] width 12 height 12
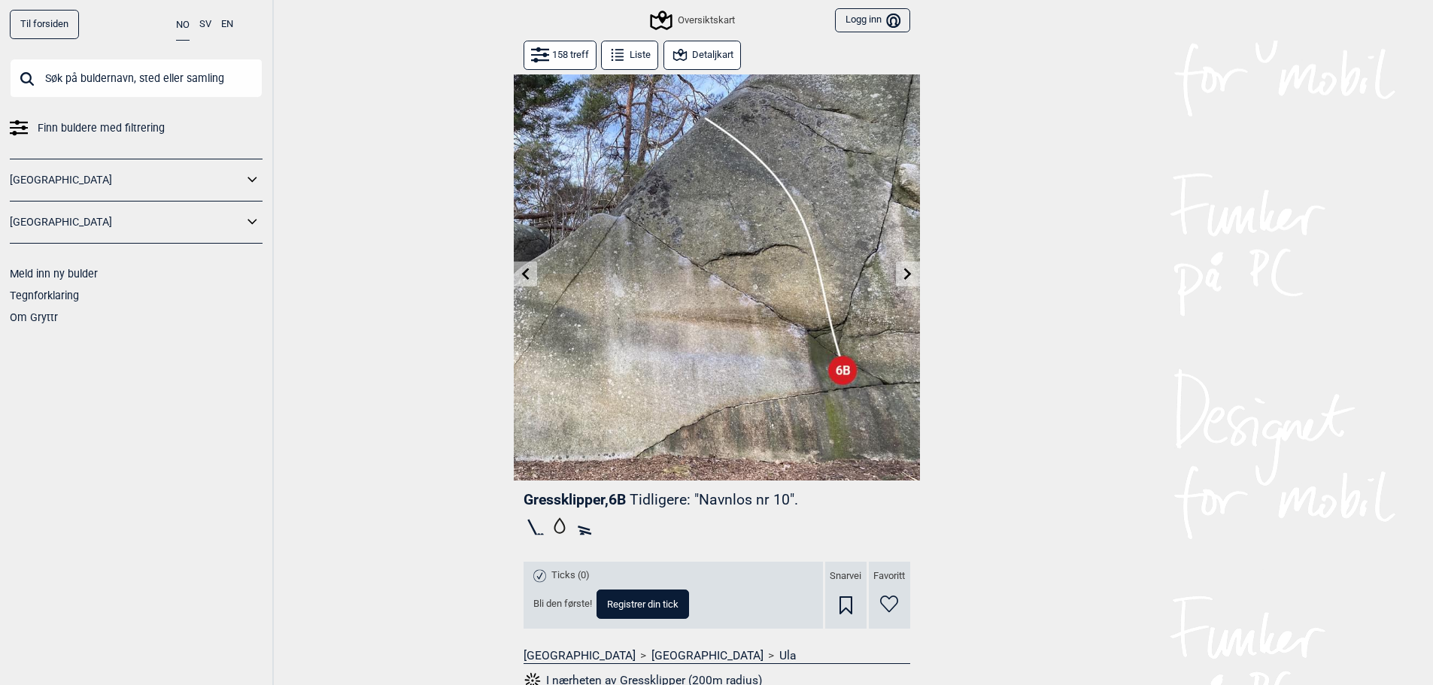
click at [913, 274] on icon at bounding box center [908, 274] width 12 height 12
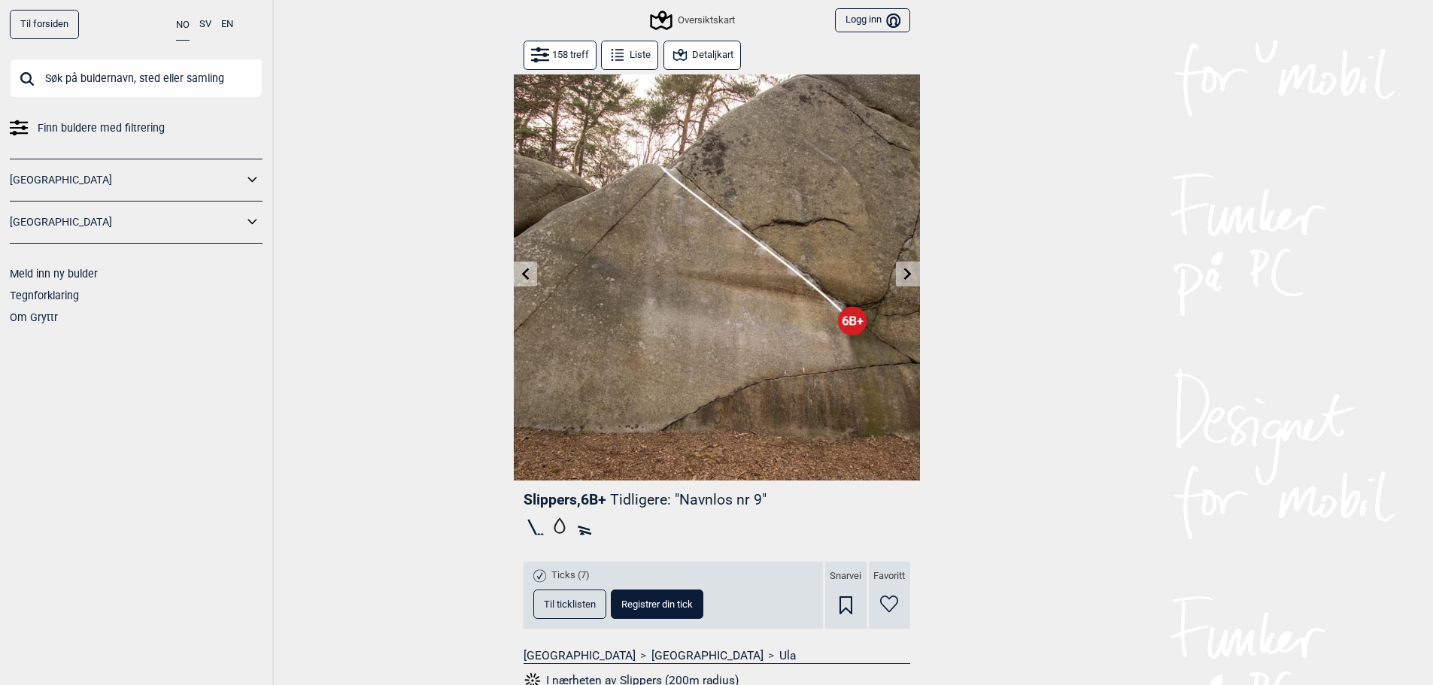
click at [906, 265] on button at bounding box center [907, 274] width 23 height 25
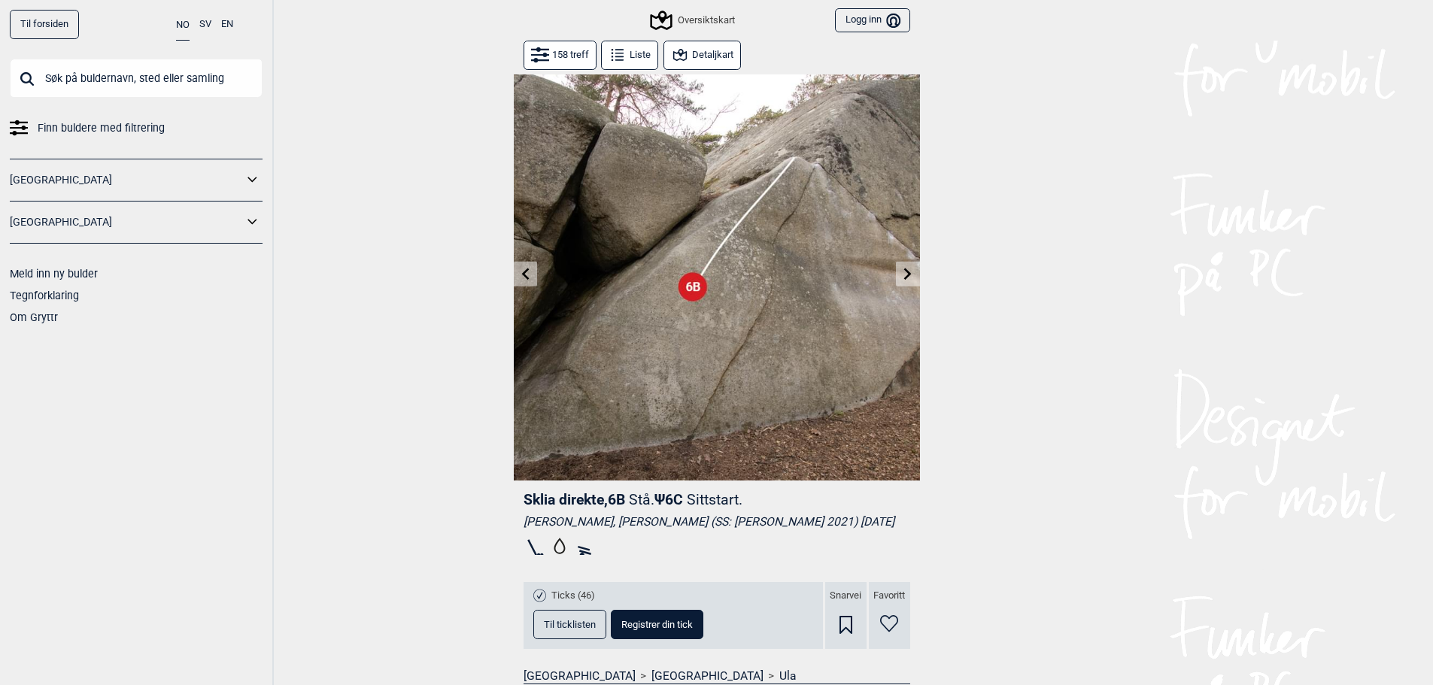
click at [904, 271] on icon at bounding box center [908, 274] width 12 height 12
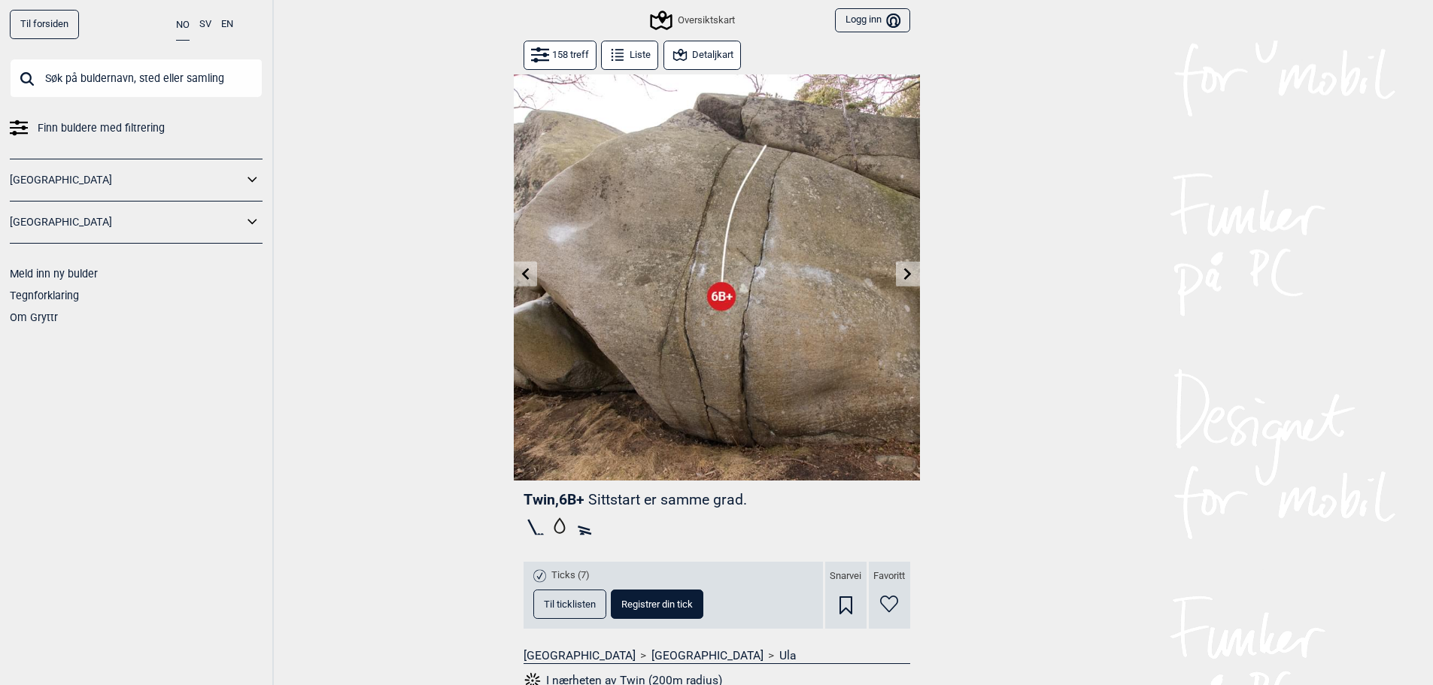
click at [904, 270] on icon at bounding box center [908, 274] width 12 height 12
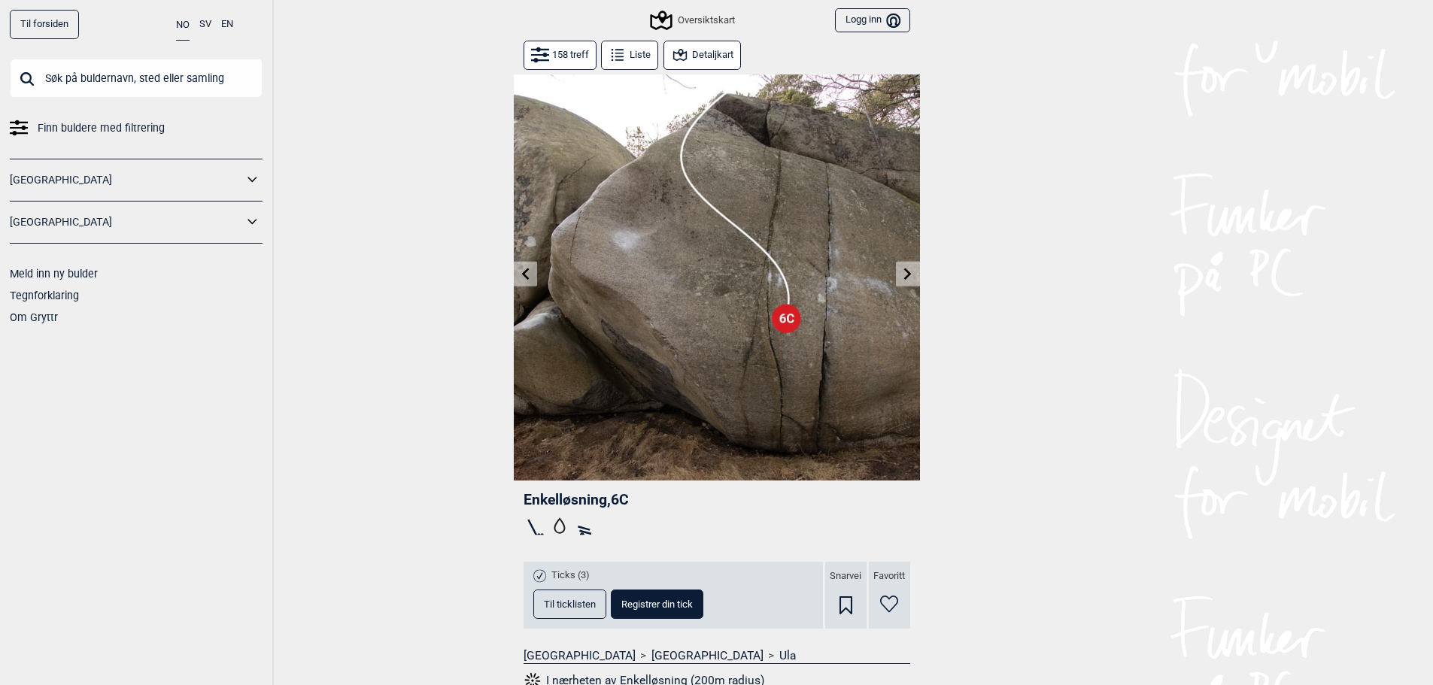
click at [904, 270] on icon at bounding box center [908, 274] width 12 height 12
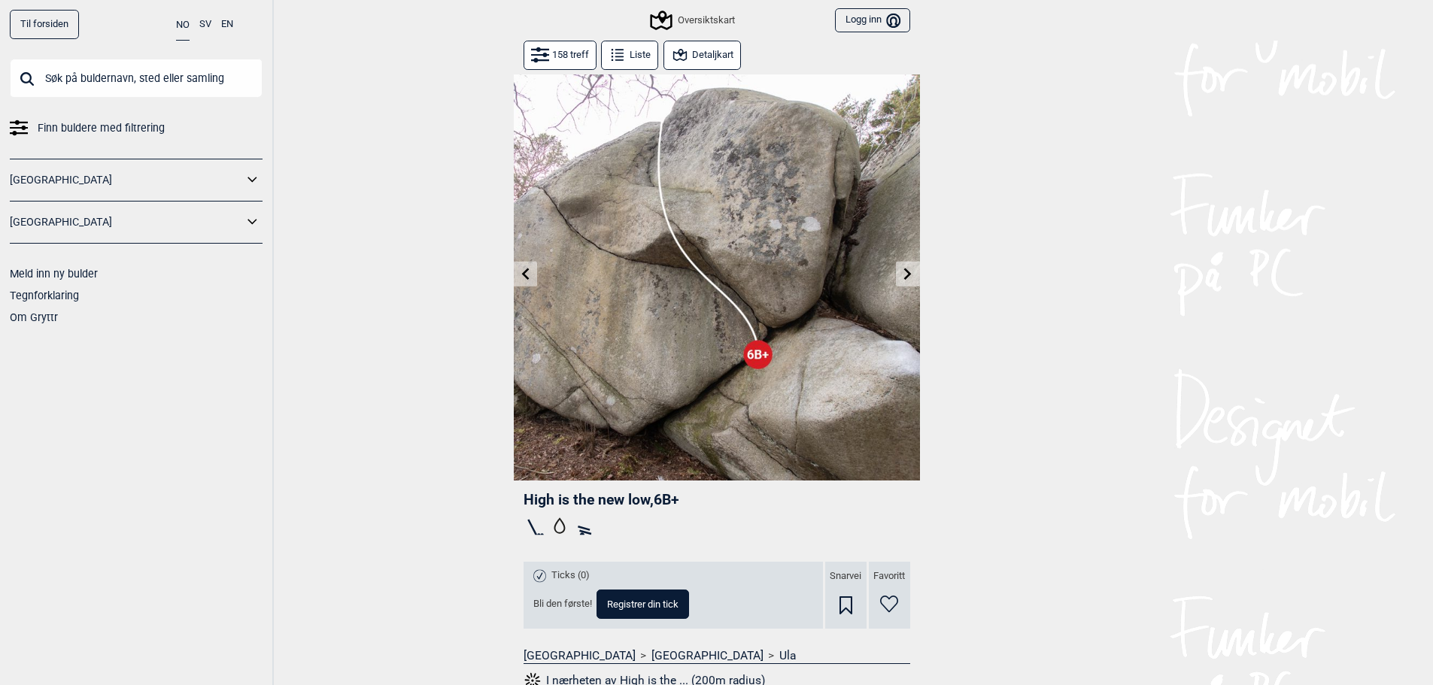
click at [904, 270] on icon at bounding box center [908, 274] width 12 height 12
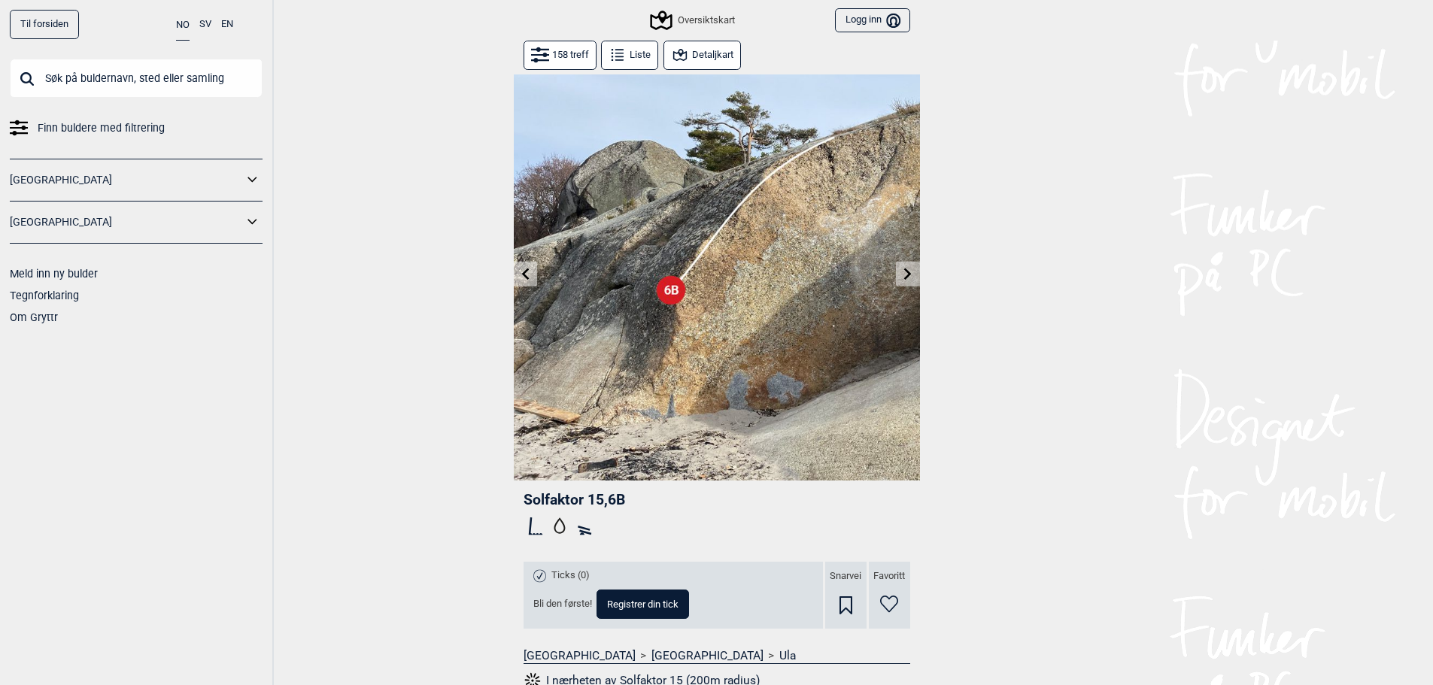
click at [908, 277] on icon at bounding box center [908, 274] width 8 height 12
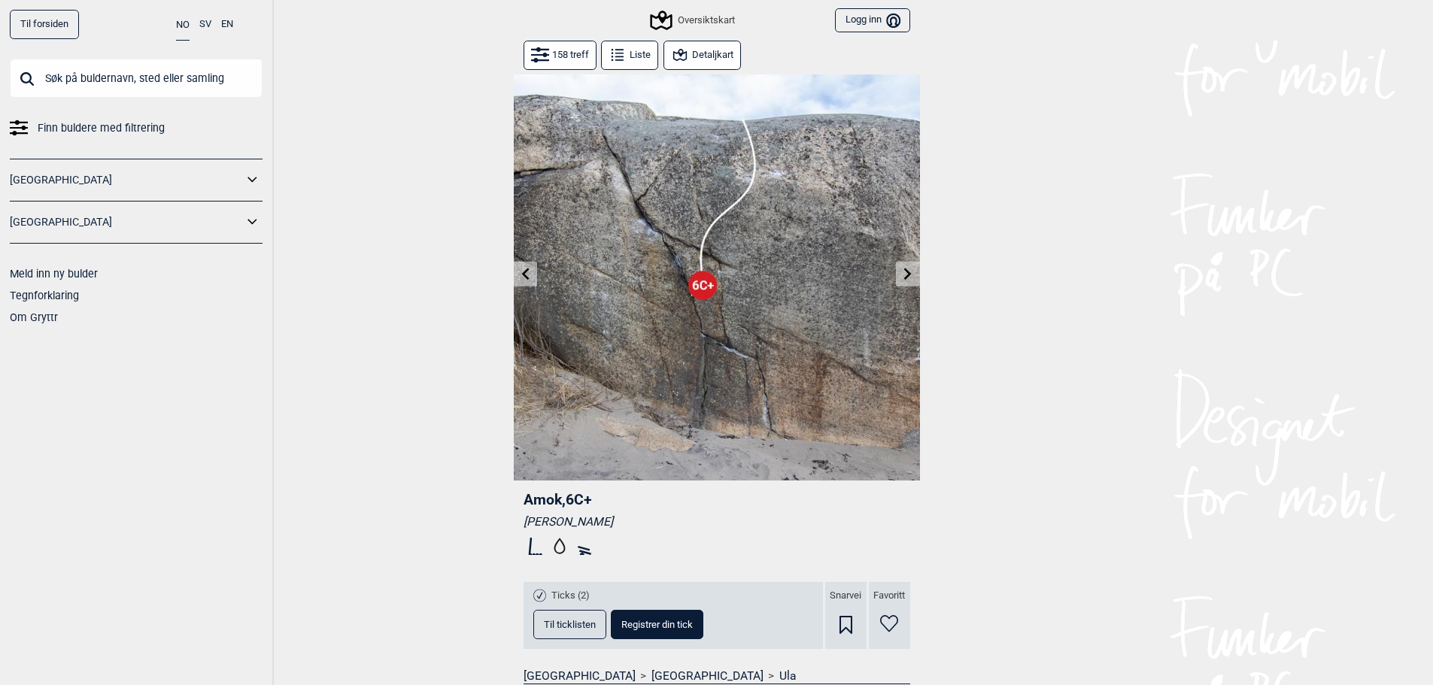
click at [526, 279] on icon at bounding box center [525, 274] width 12 height 12
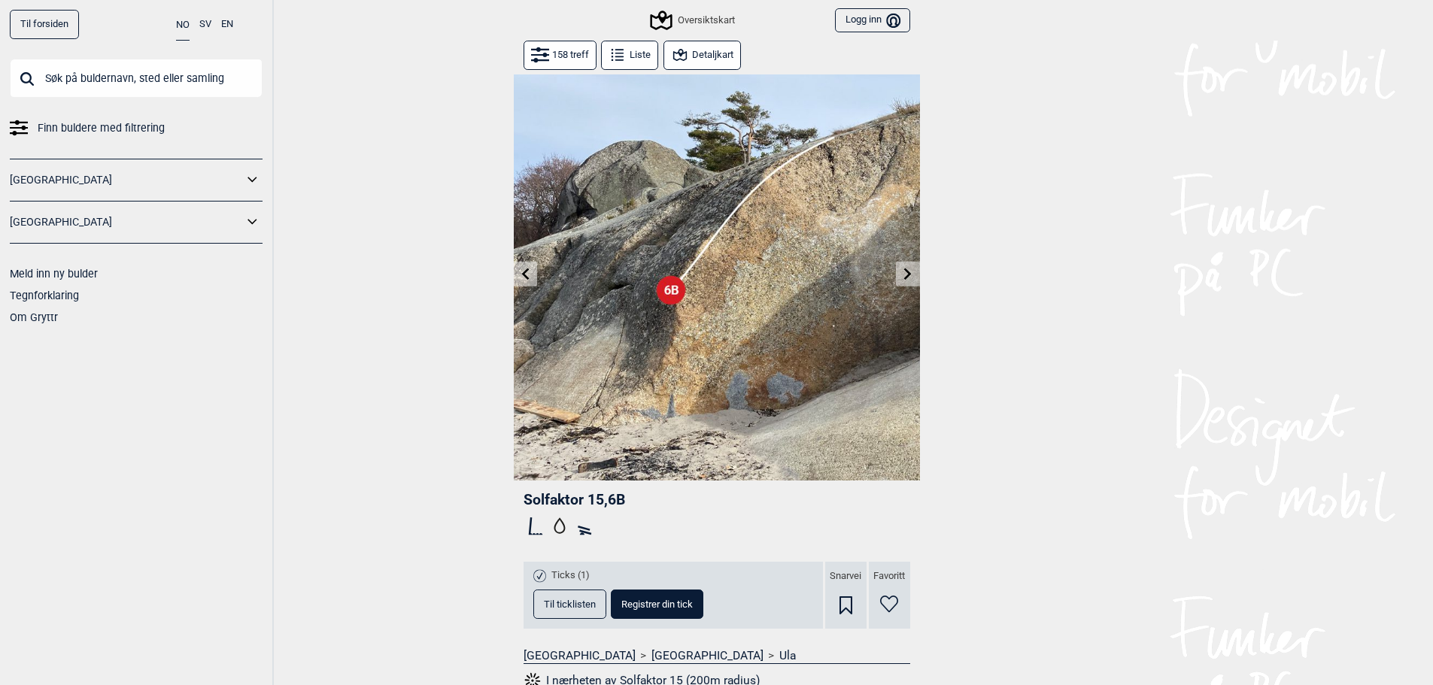
click at [910, 272] on icon at bounding box center [908, 274] width 12 height 12
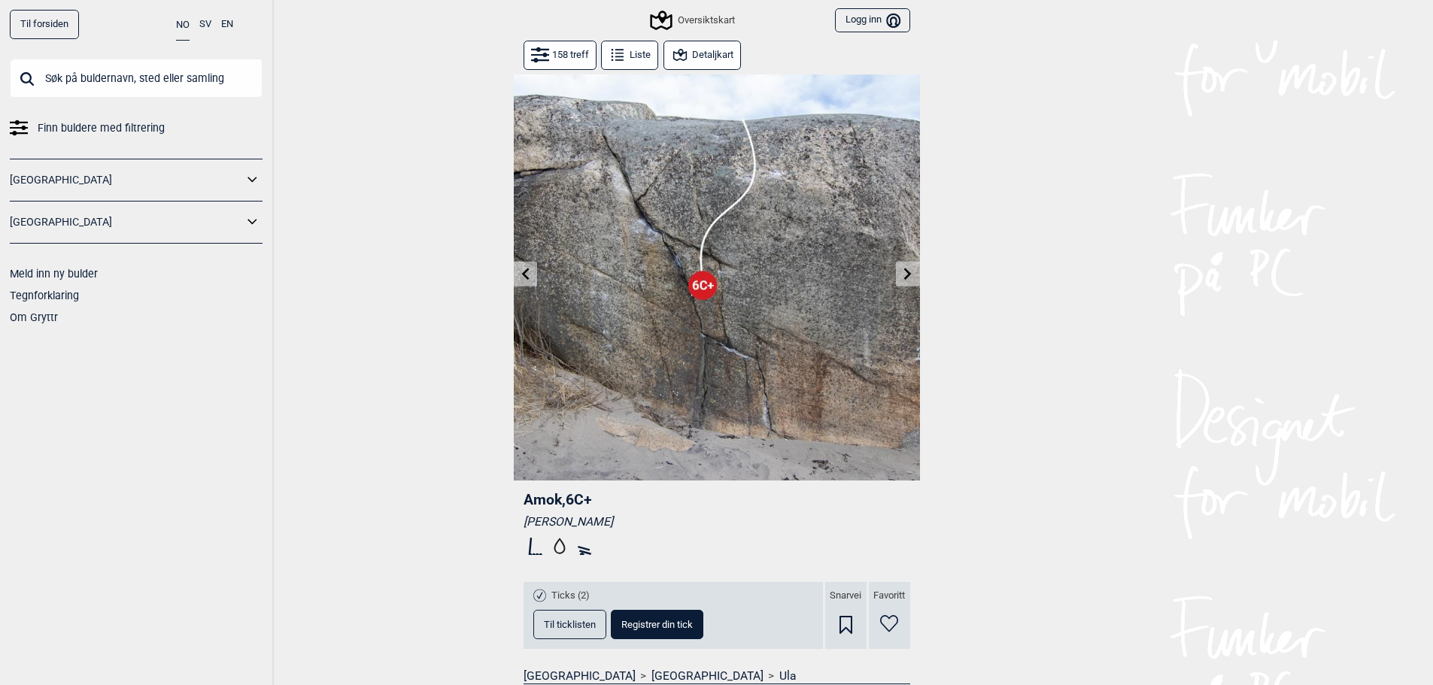
click at [909, 272] on icon at bounding box center [908, 274] width 12 height 12
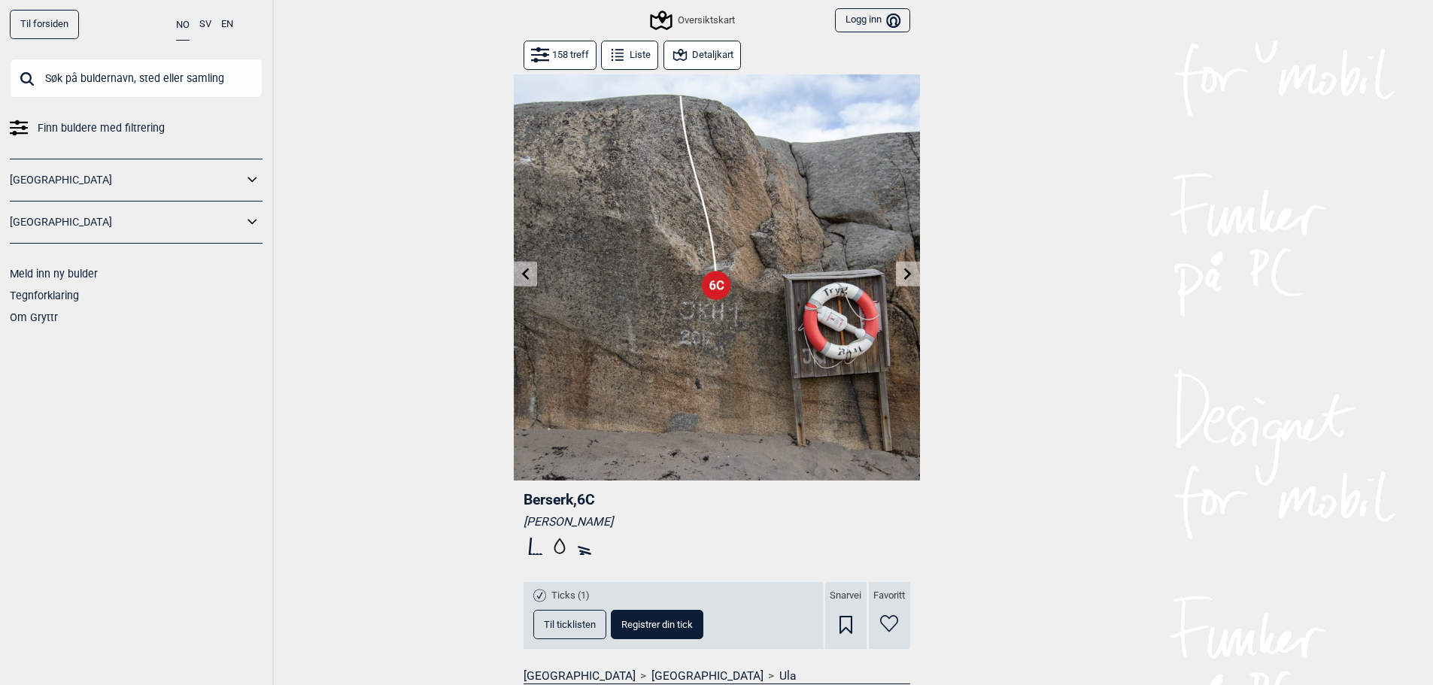
click at [529, 274] on icon at bounding box center [525, 274] width 12 height 12
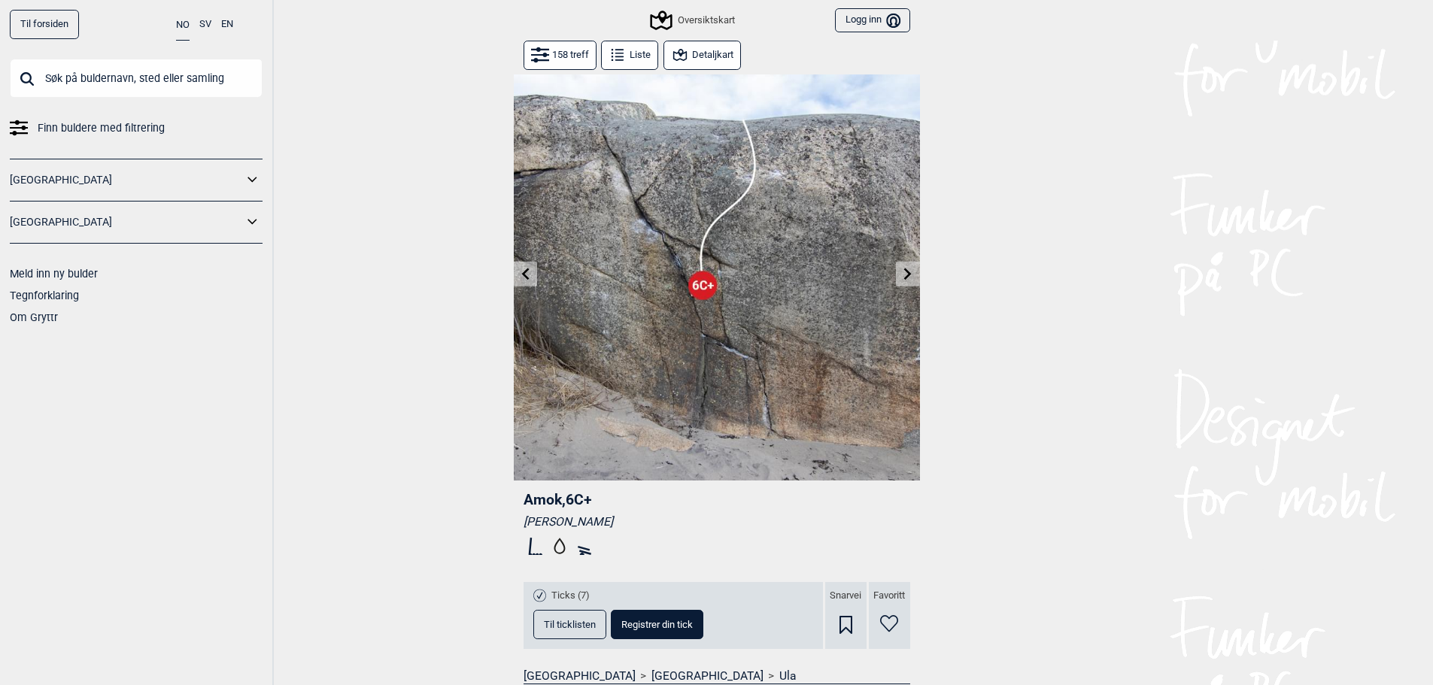
click at [906, 268] on icon at bounding box center [908, 274] width 12 height 12
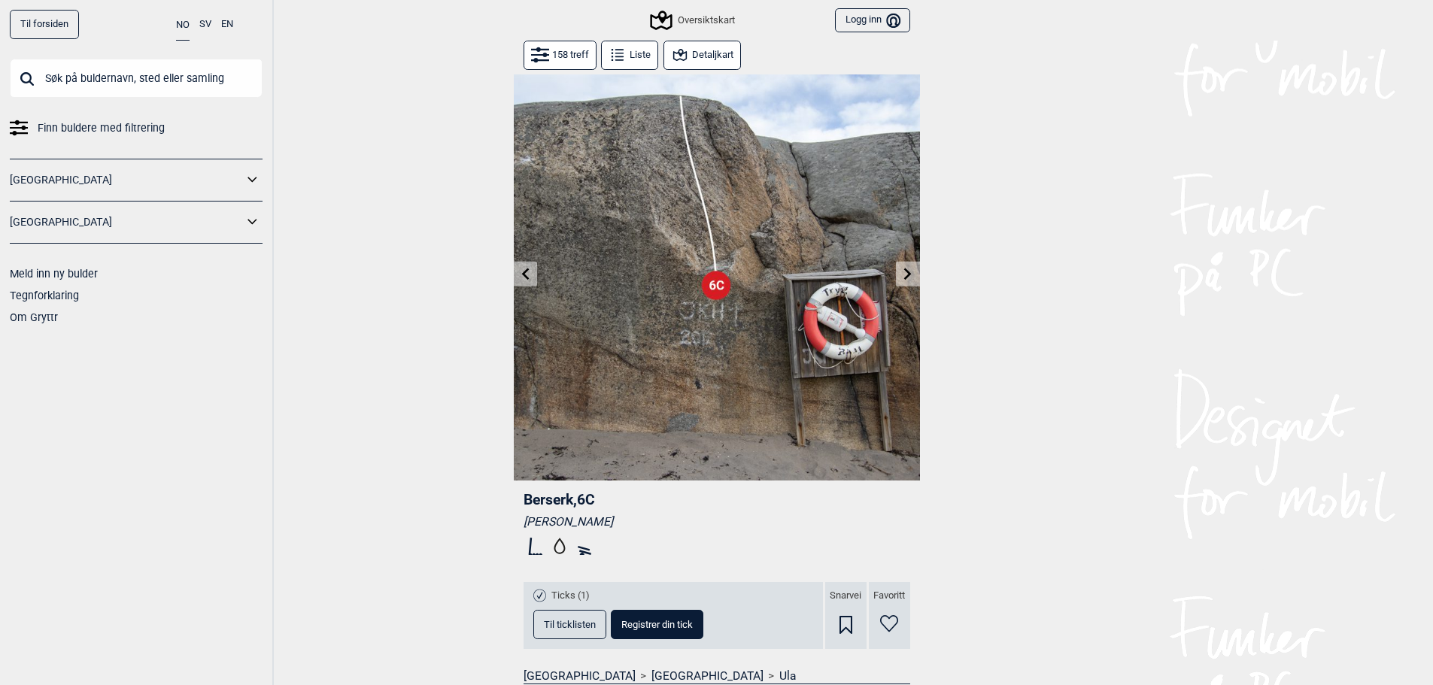
click at [910, 264] on button at bounding box center [907, 274] width 23 height 25
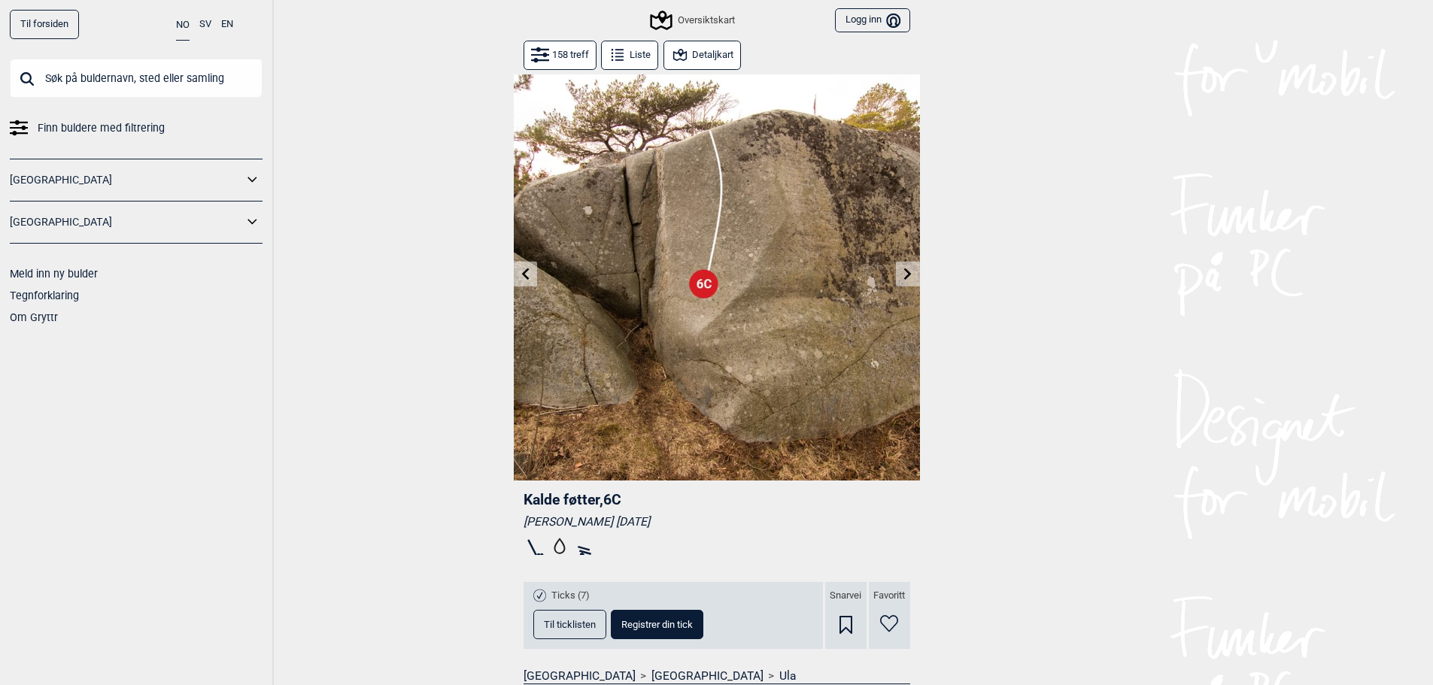
click at [910, 264] on button at bounding box center [907, 274] width 23 height 25
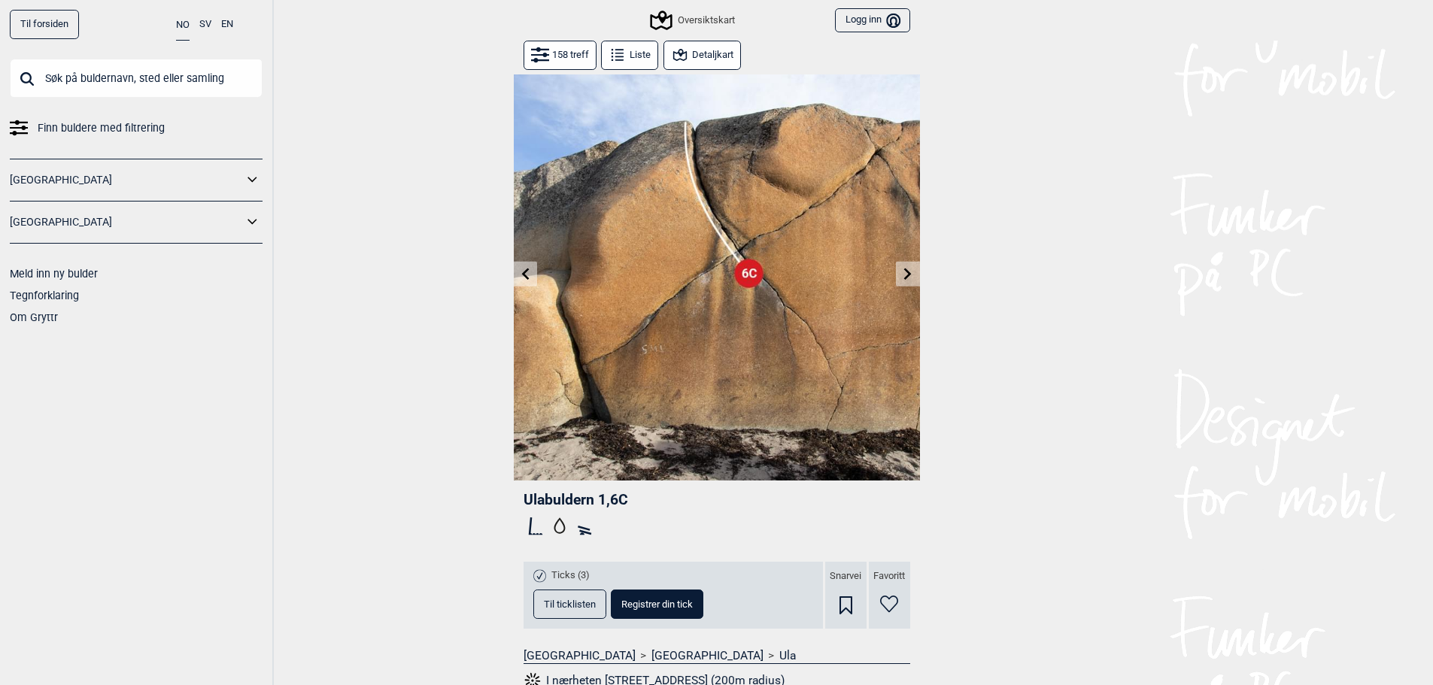
click at [914, 270] on button at bounding box center [907, 274] width 23 height 25
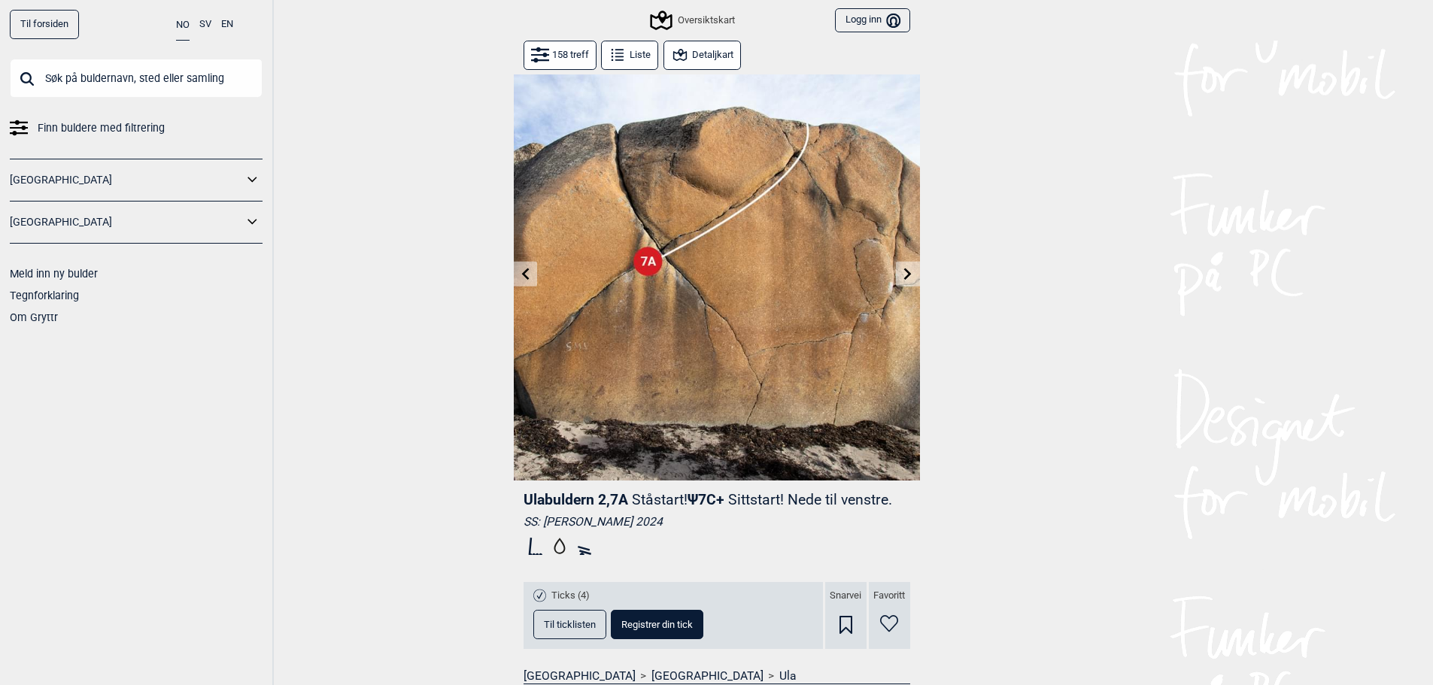
click at [915, 274] on button at bounding box center [907, 274] width 23 height 25
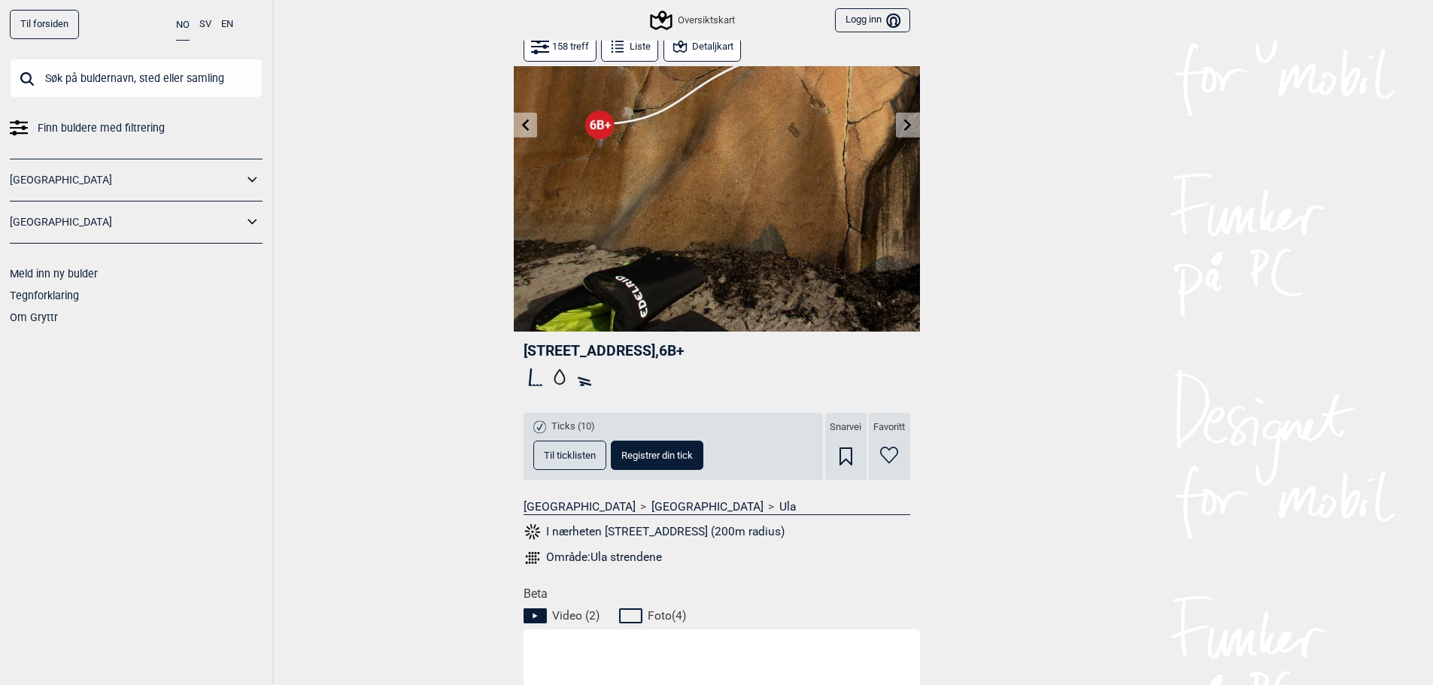
scroll to position [150, 0]
click at [519, 128] on icon at bounding box center [525, 123] width 12 height 12
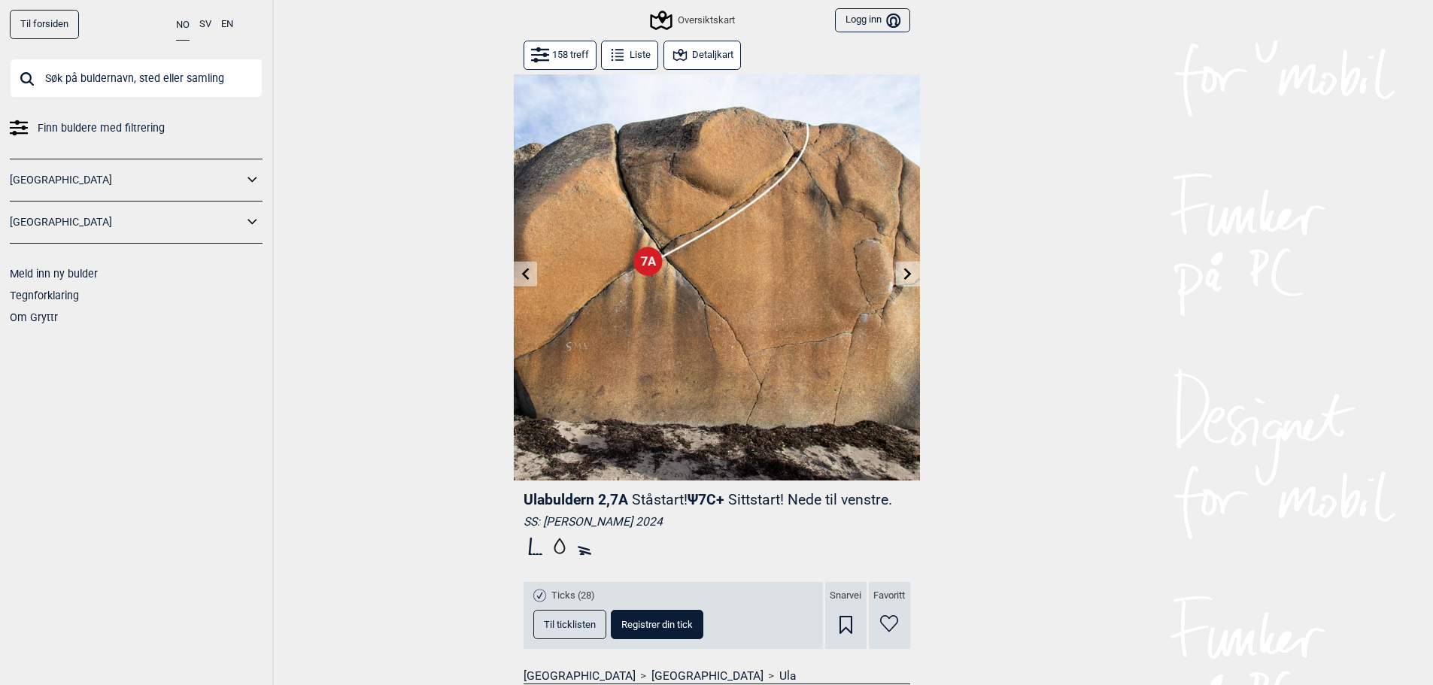
click at [903, 273] on icon at bounding box center [908, 274] width 12 height 12
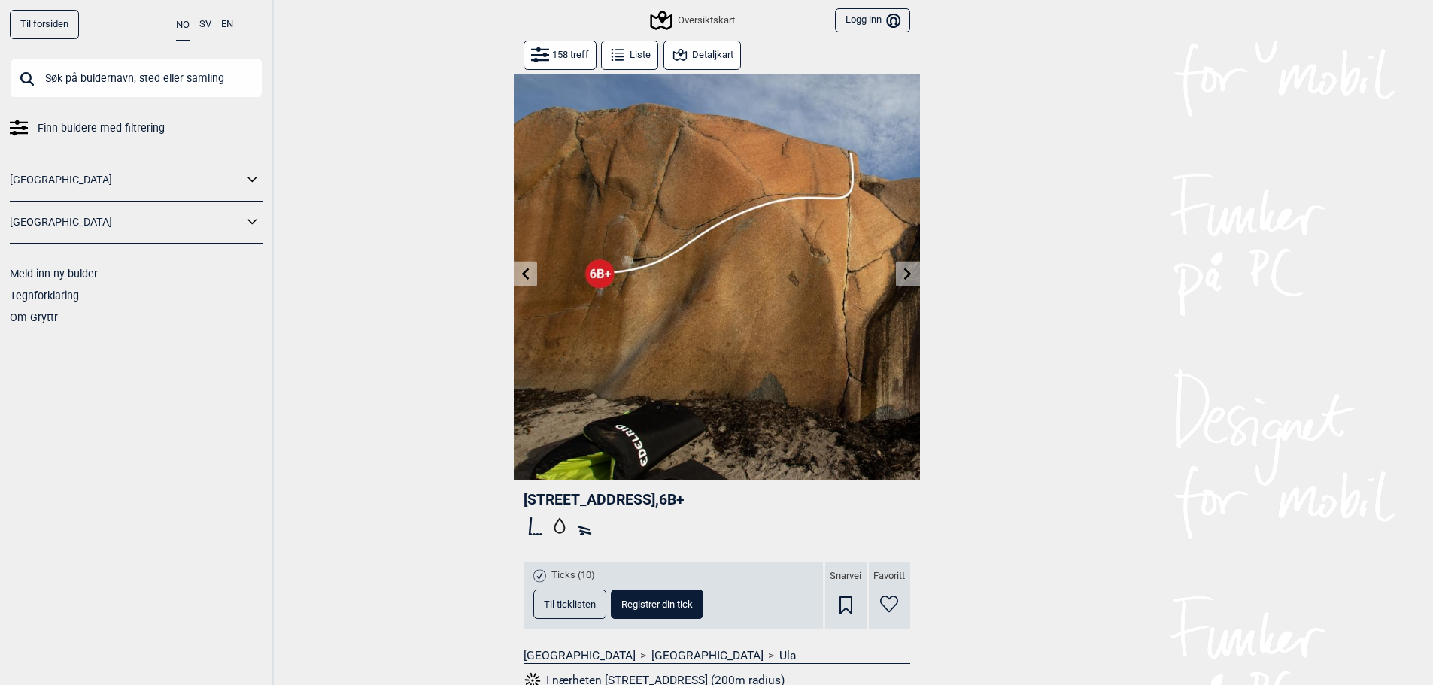
click at [902, 272] on icon at bounding box center [908, 274] width 12 height 12
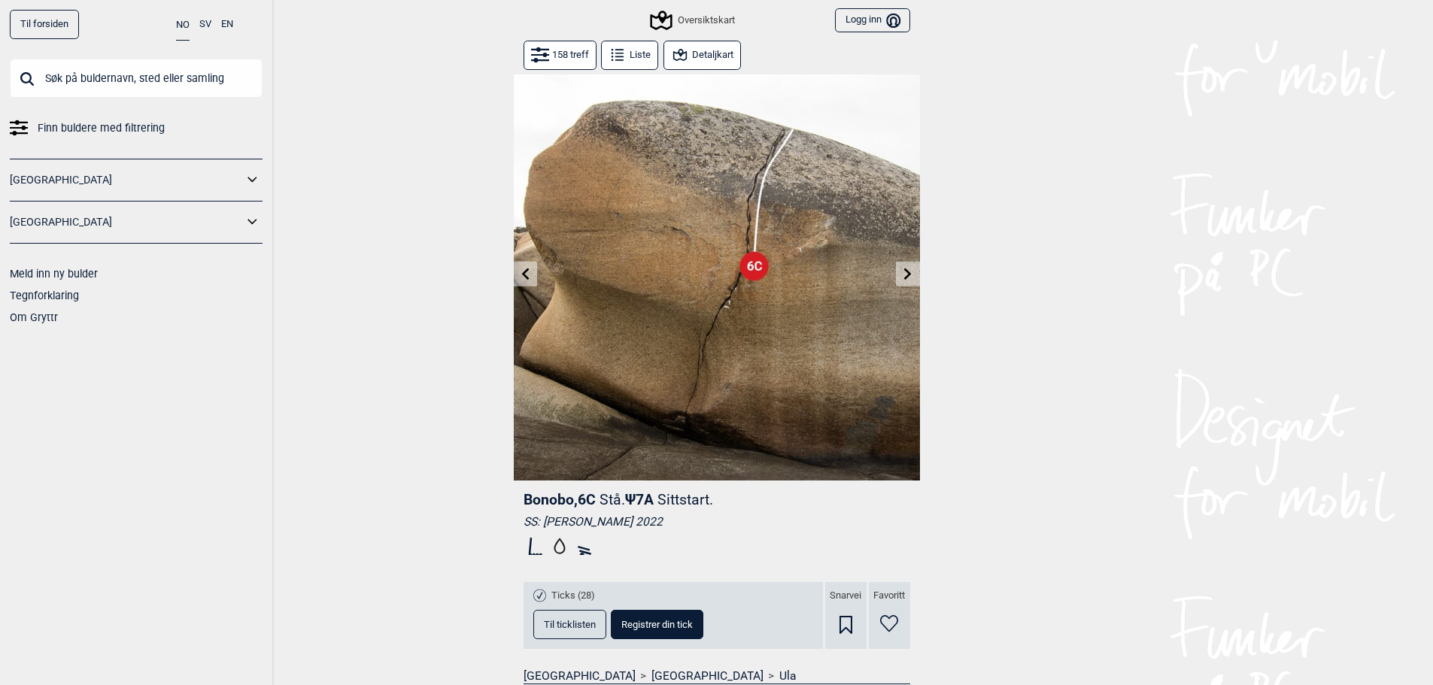
click at [909, 279] on icon at bounding box center [908, 274] width 12 height 12
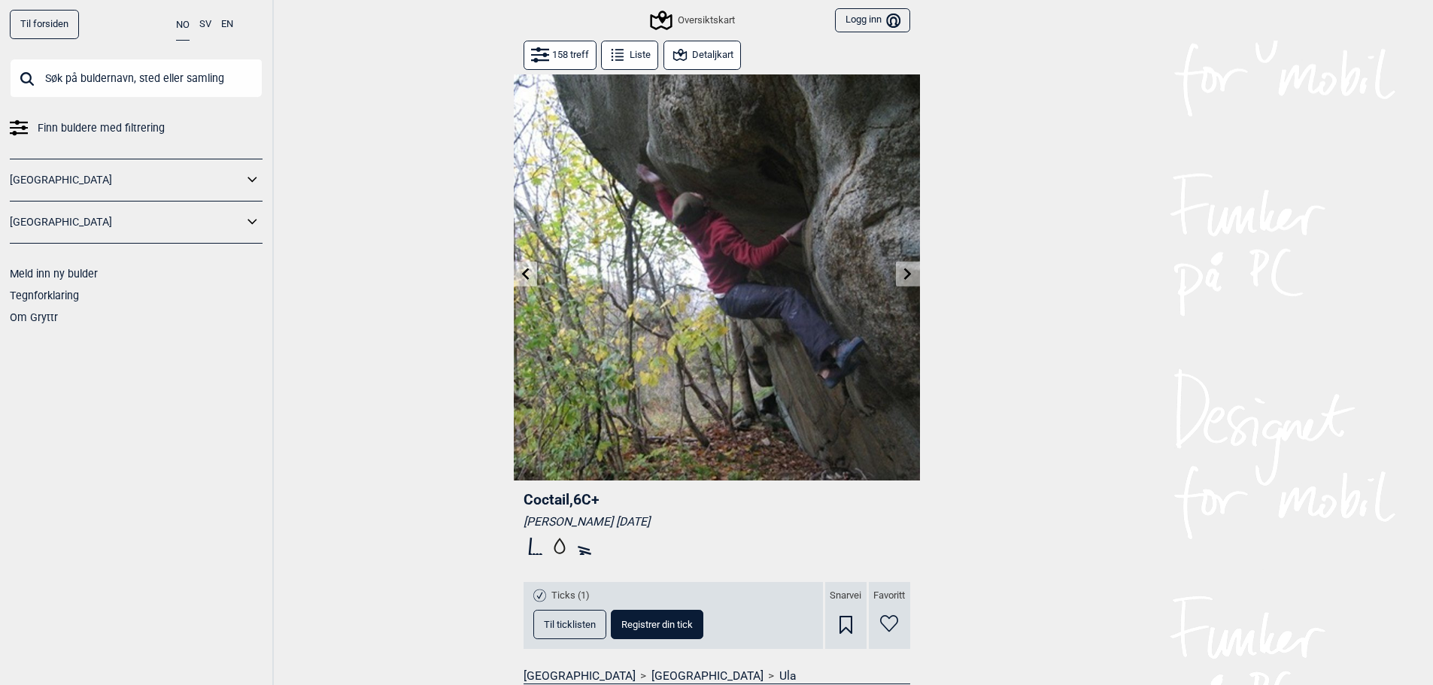
click at [909, 271] on icon at bounding box center [908, 274] width 12 height 12
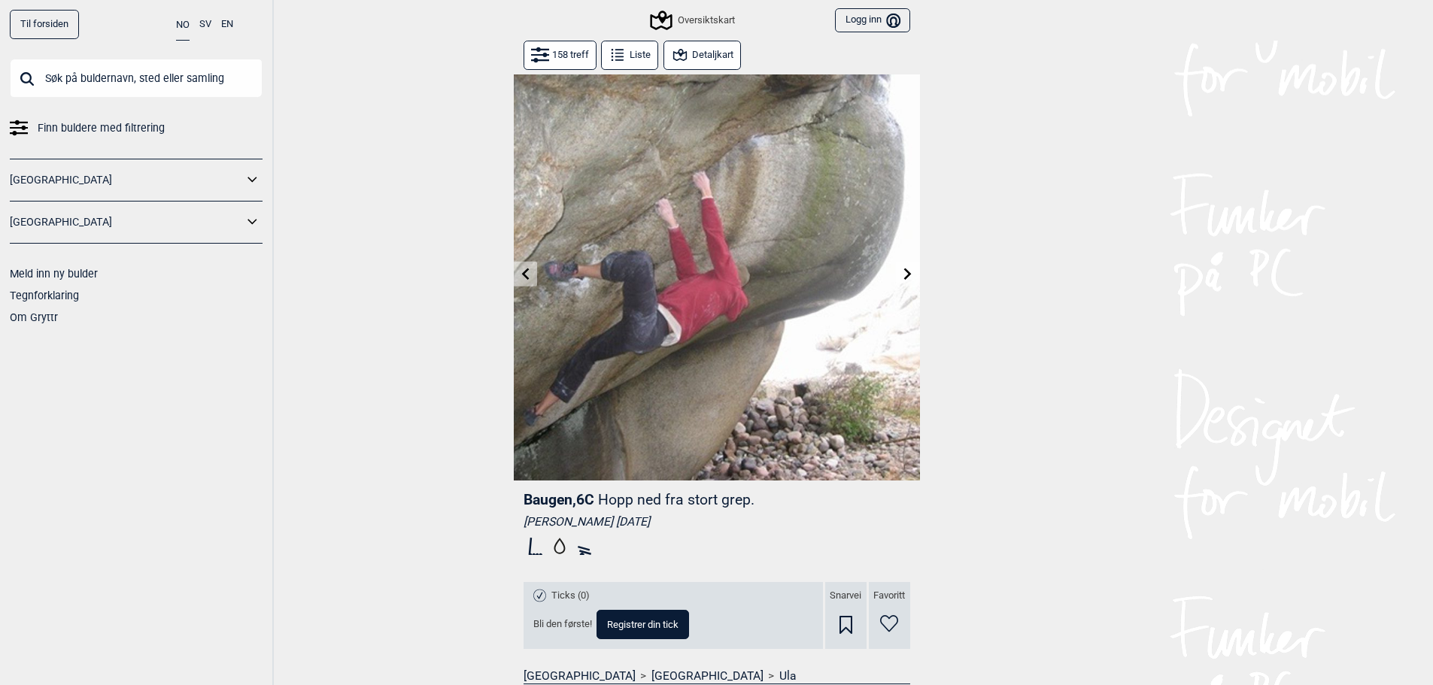
click at [910, 268] on icon at bounding box center [908, 274] width 12 height 12
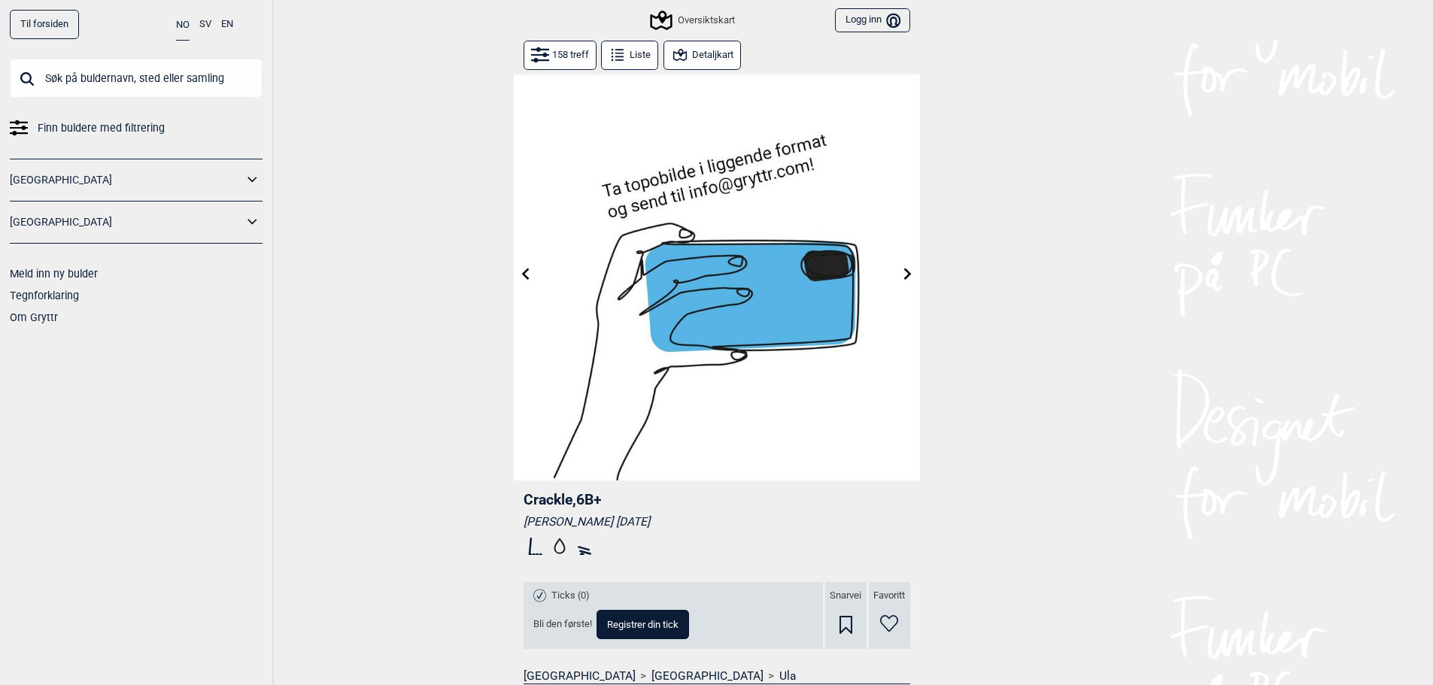
click at [910, 266] on button at bounding box center [907, 274] width 23 height 25
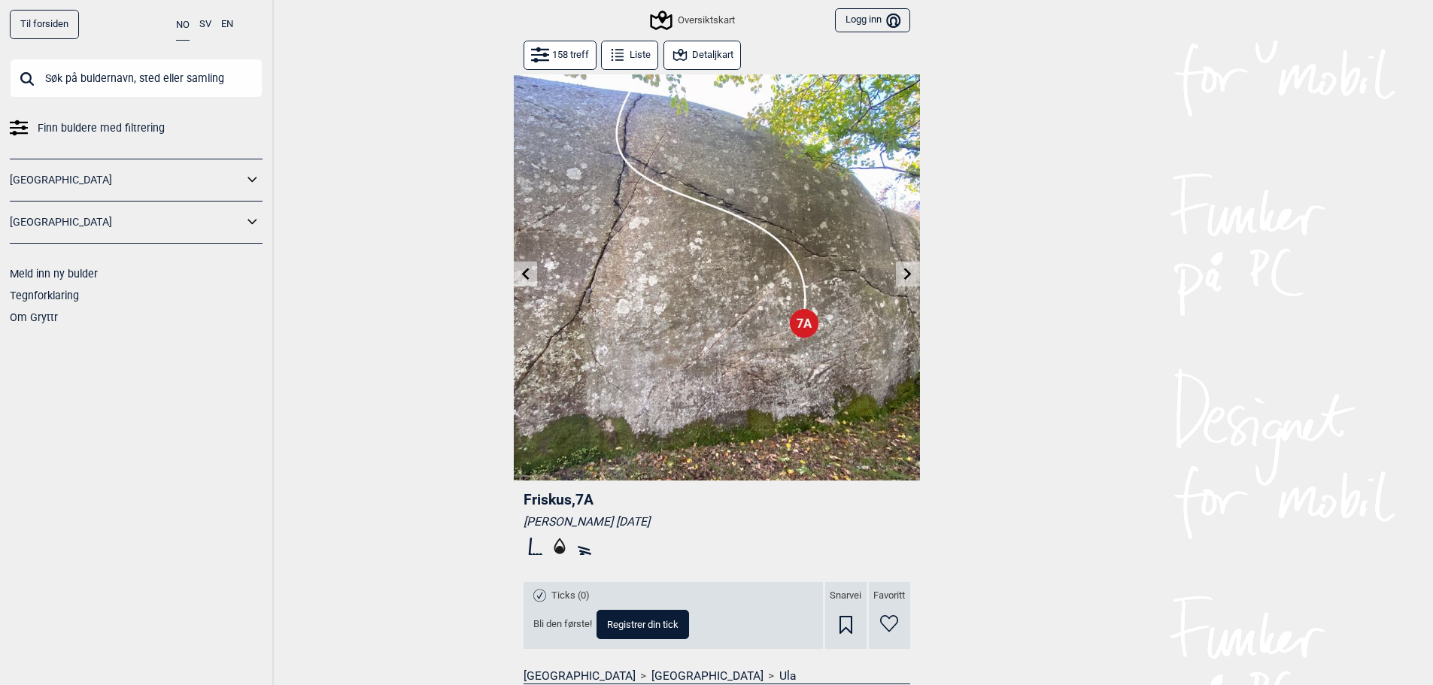
click at [909, 272] on icon at bounding box center [908, 274] width 12 height 12
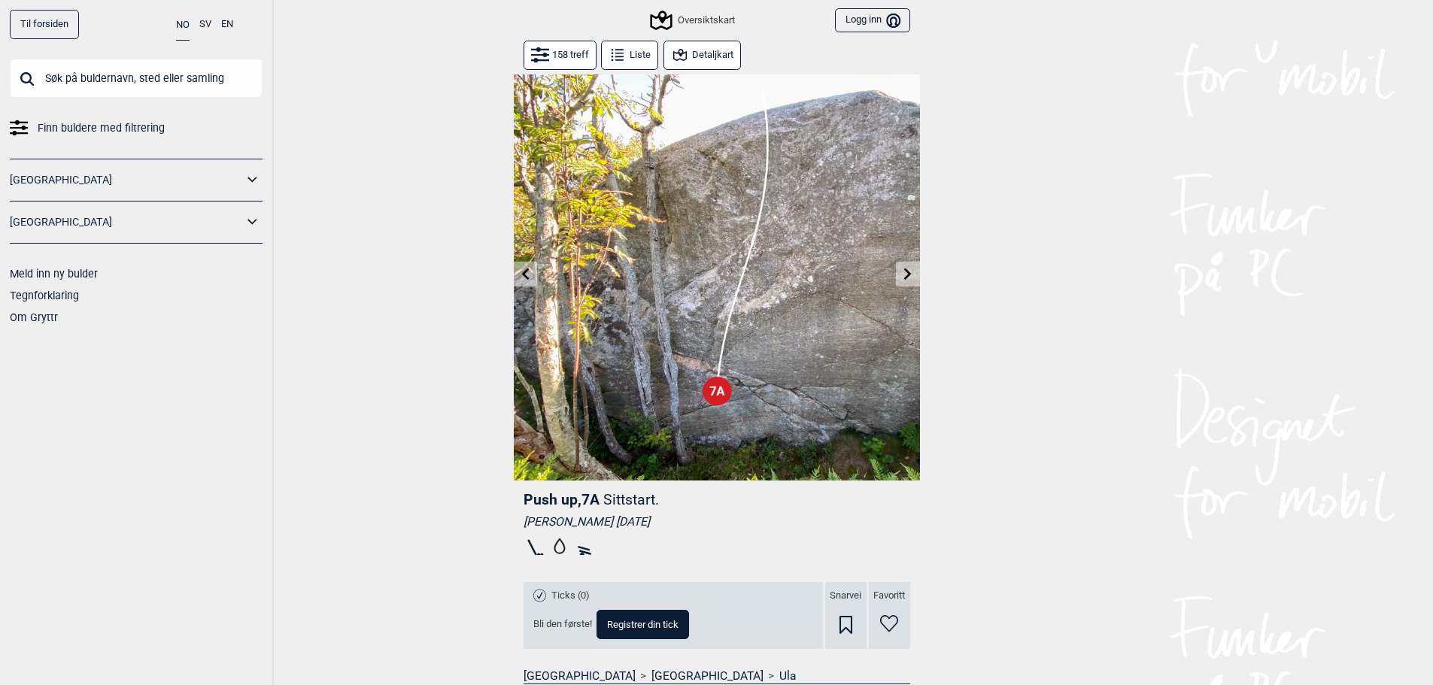
click at [906, 272] on icon at bounding box center [908, 274] width 12 height 12
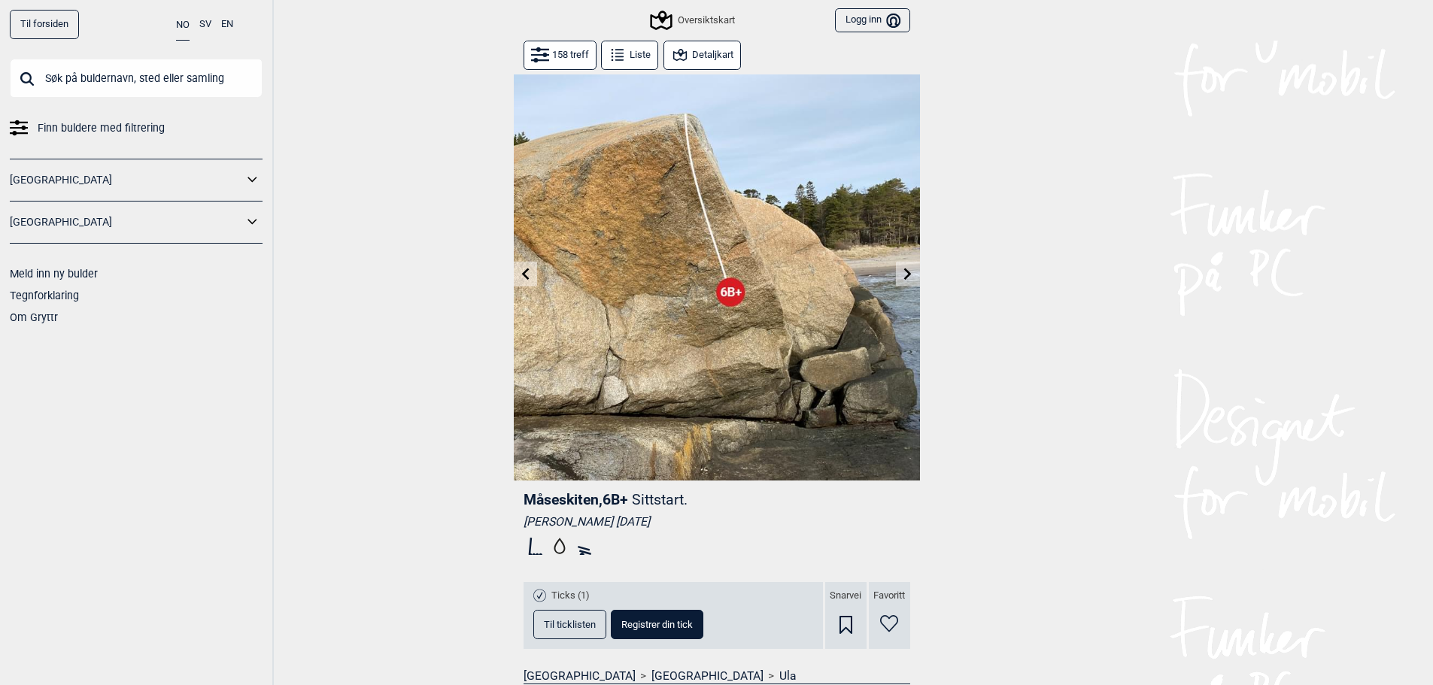
click at [911, 270] on icon at bounding box center [908, 274] width 12 height 12
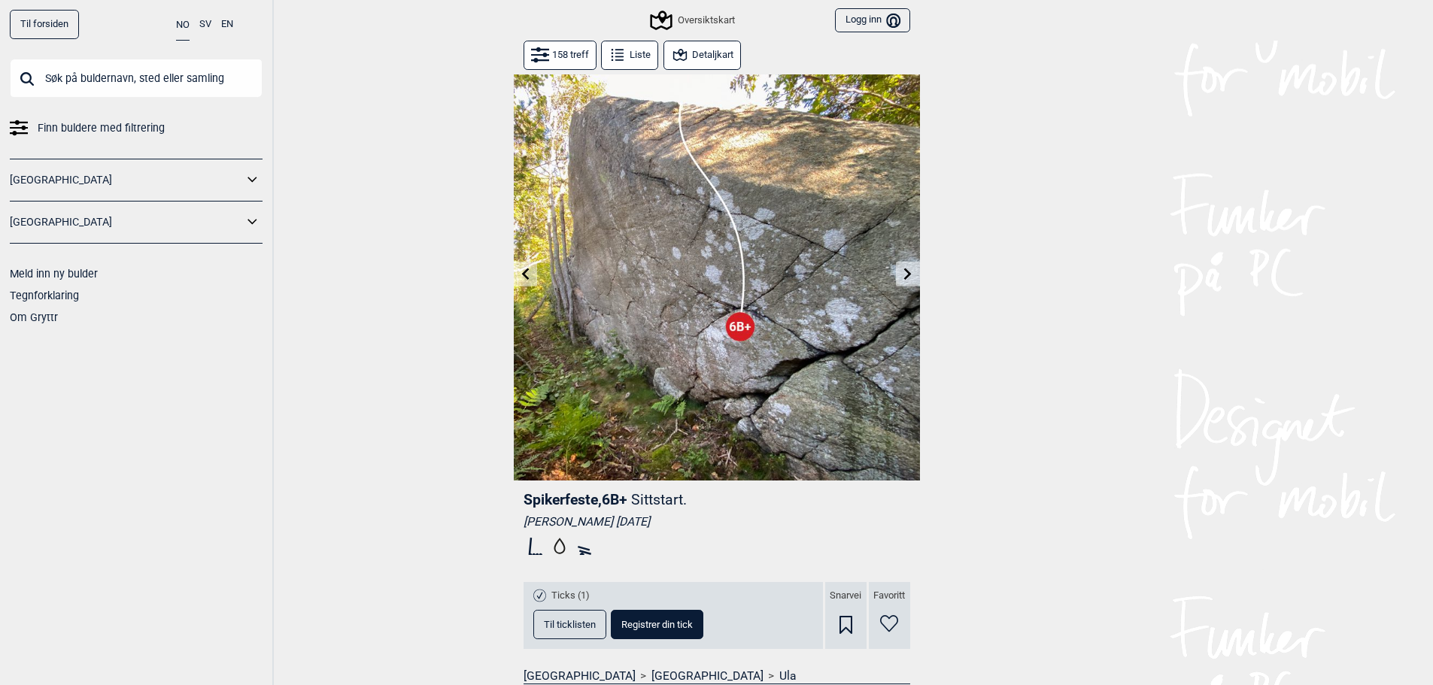
click at [907, 278] on icon at bounding box center [908, 274] width 8 height 12
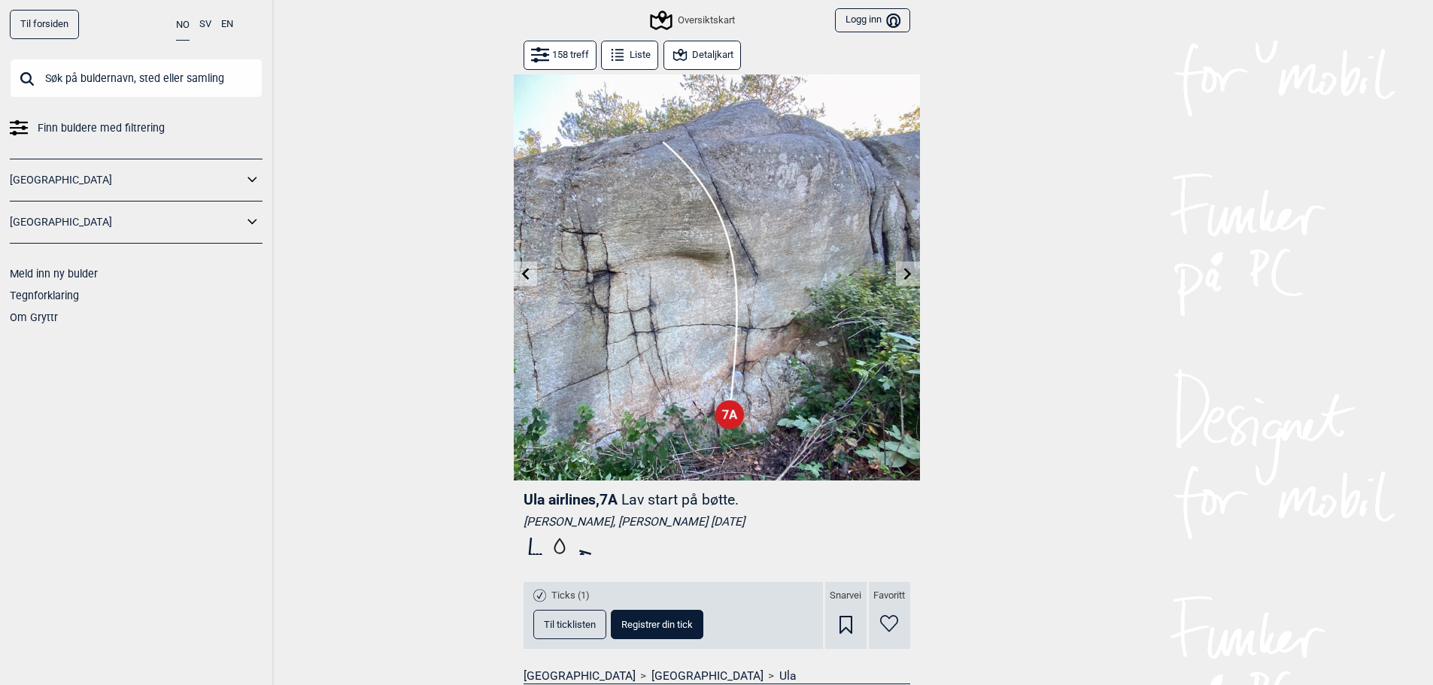
click at [910, 272] on icon at bounding box center [908, 274] width 12 height 12
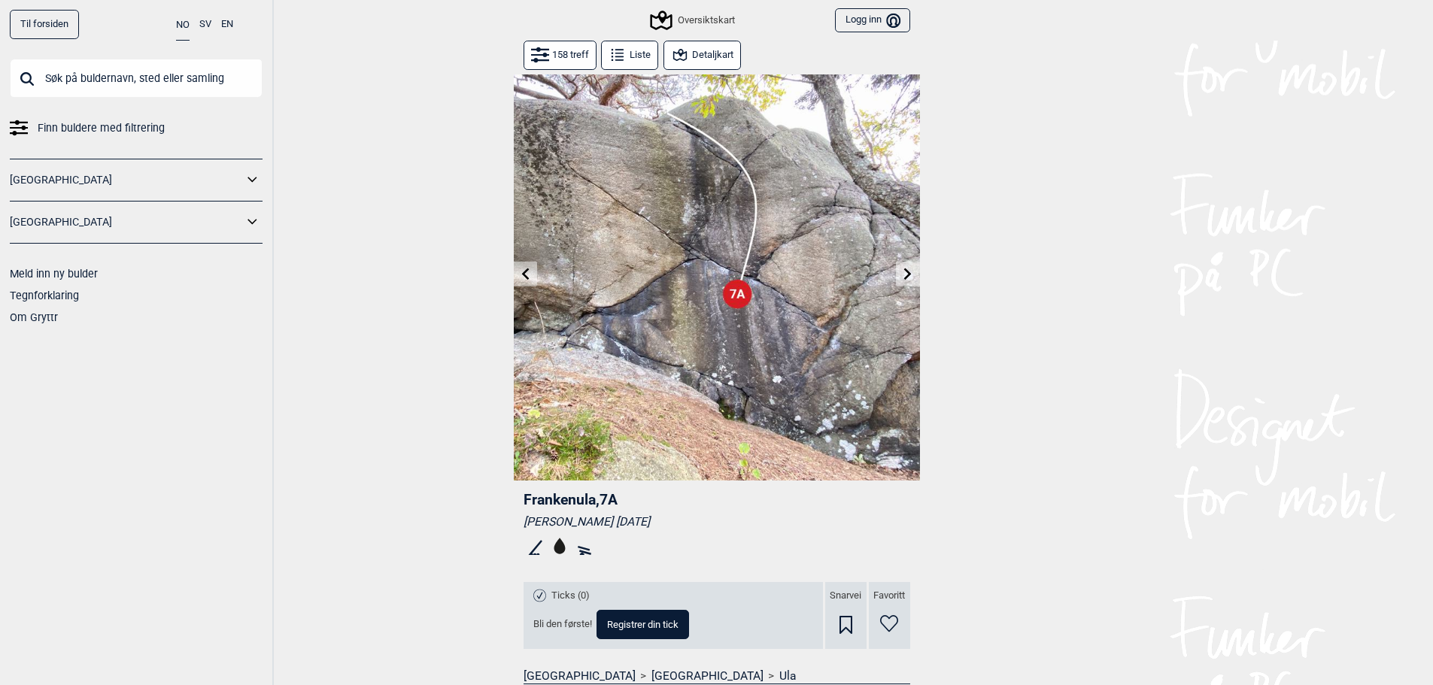
click at [910, 272] on icon at bounding box center [908, 274] width 12 height 12
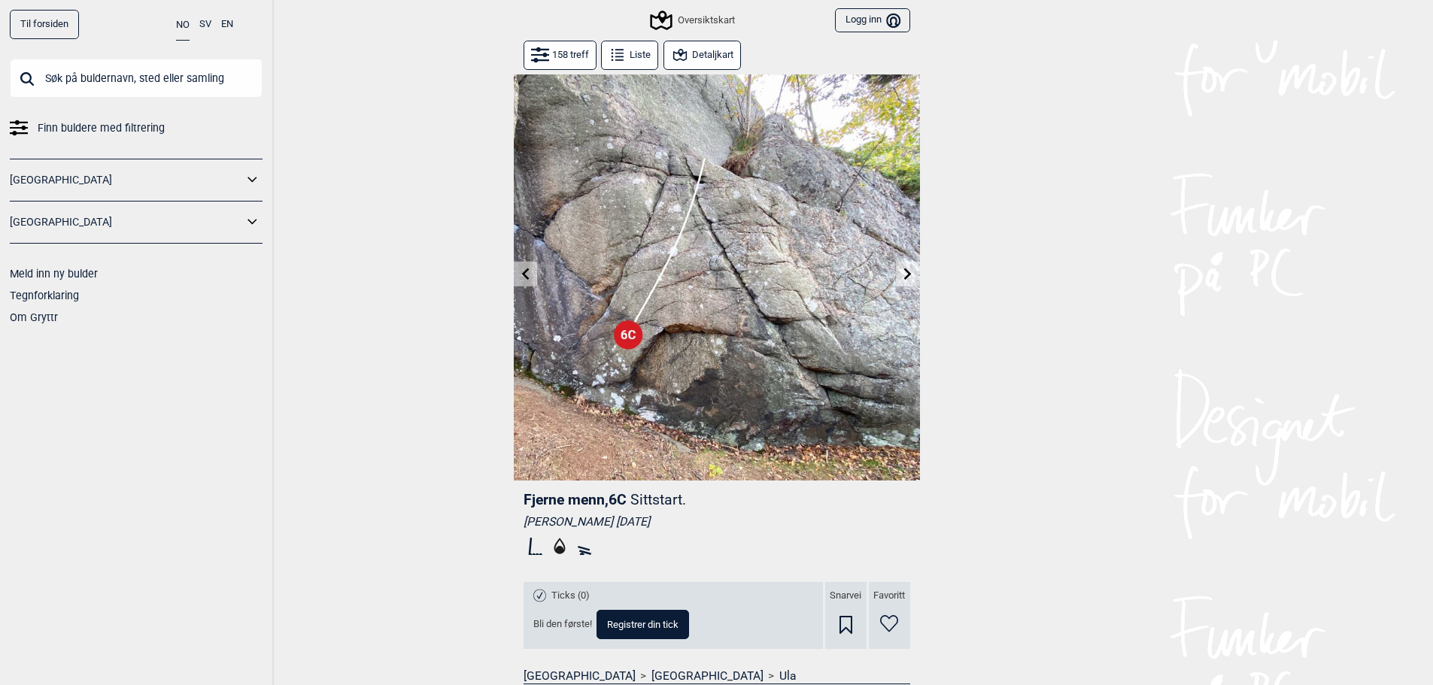
click at [910, 272] on icon at bounding box center [908, 274] width 12 height 12
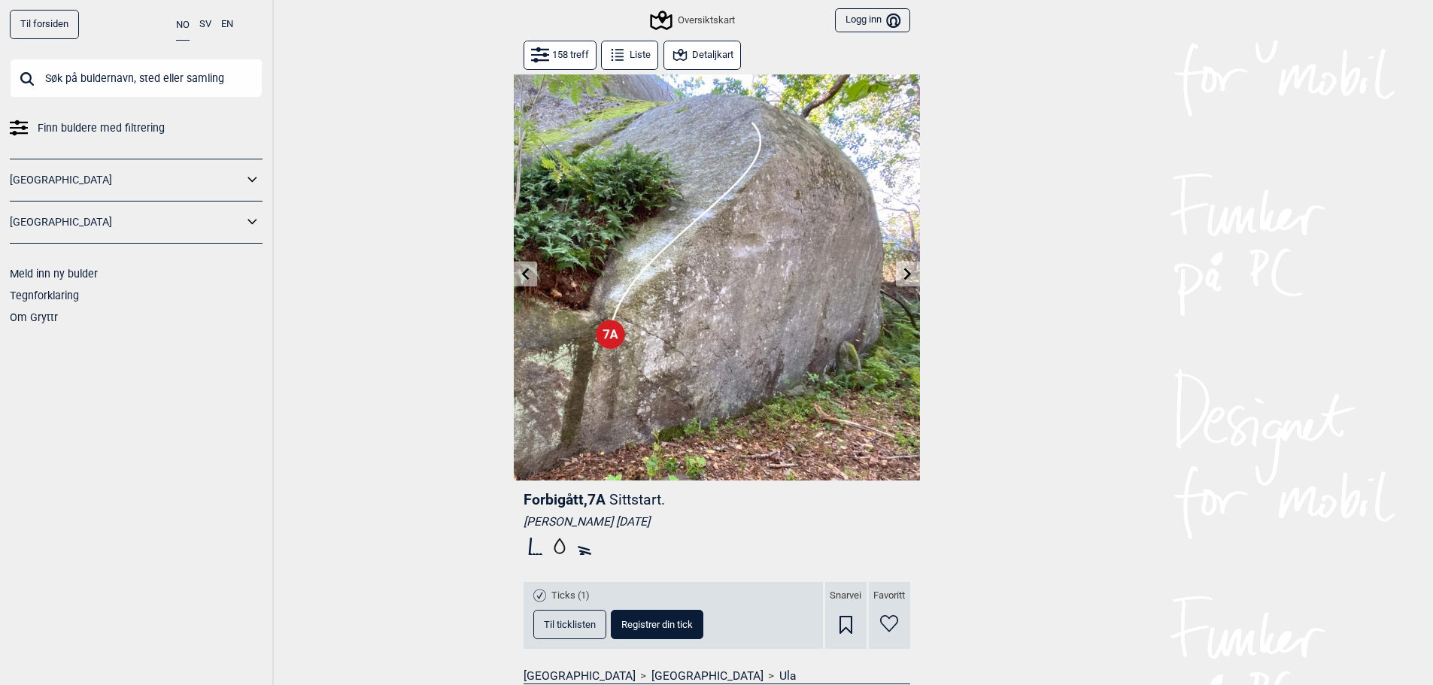
click at [914, 274] on button at bounding box center [907, 274] width 23 height 25
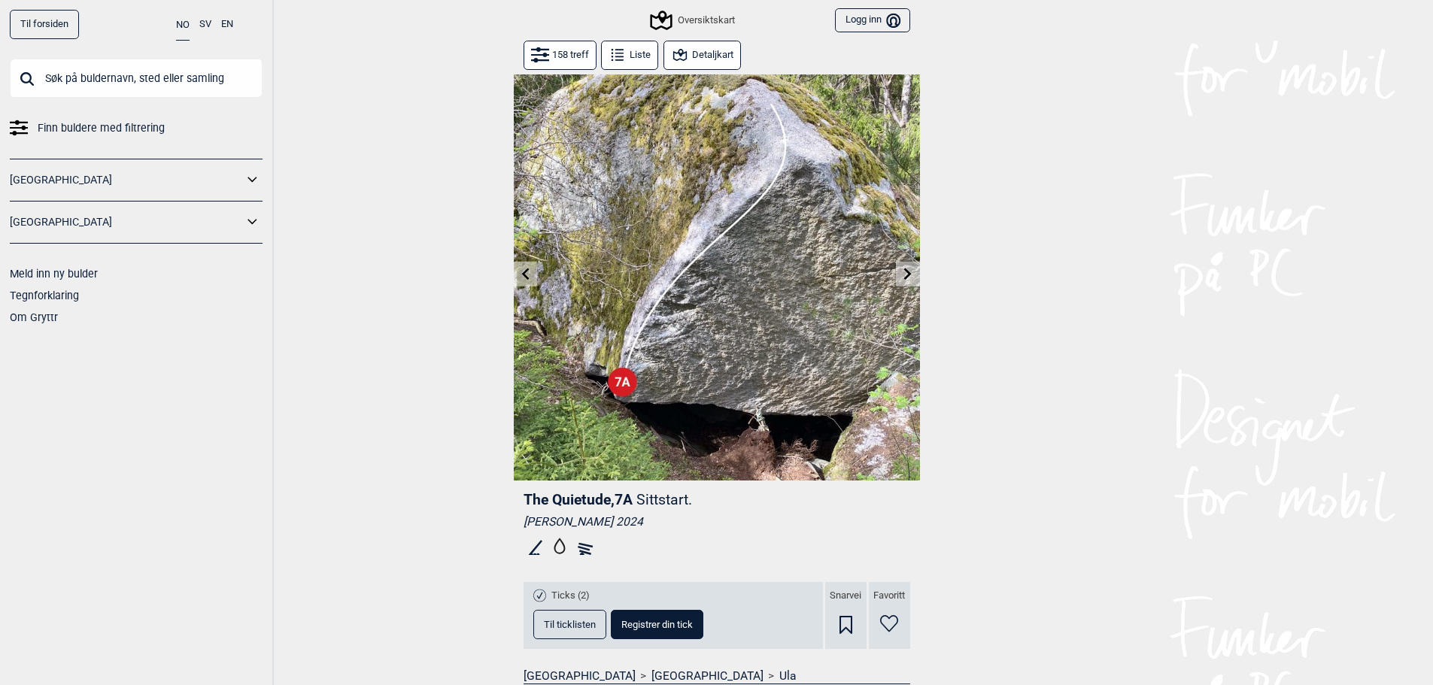
click at [902, 268] on button at bounding box center [907, 274] width 23 height 25
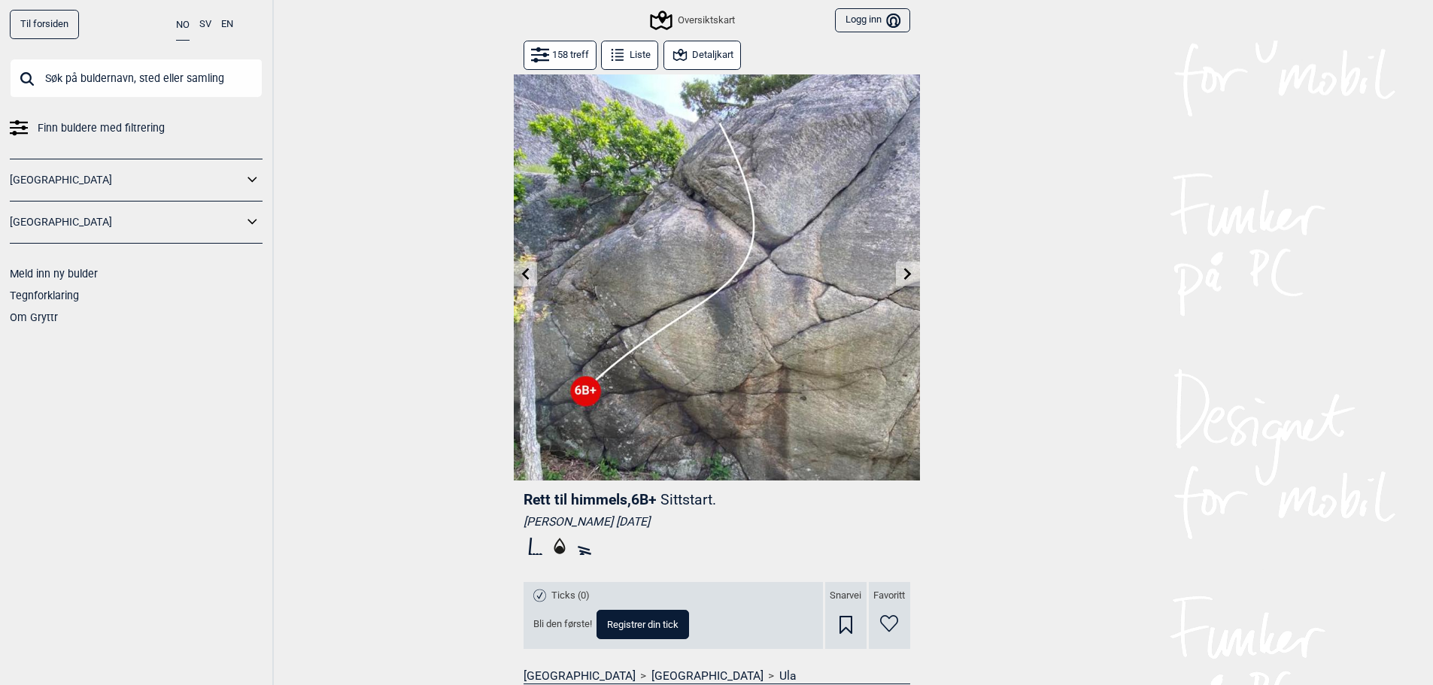
click at [902, 271] on icon at bounding box center [908, 274] width 12 height 12
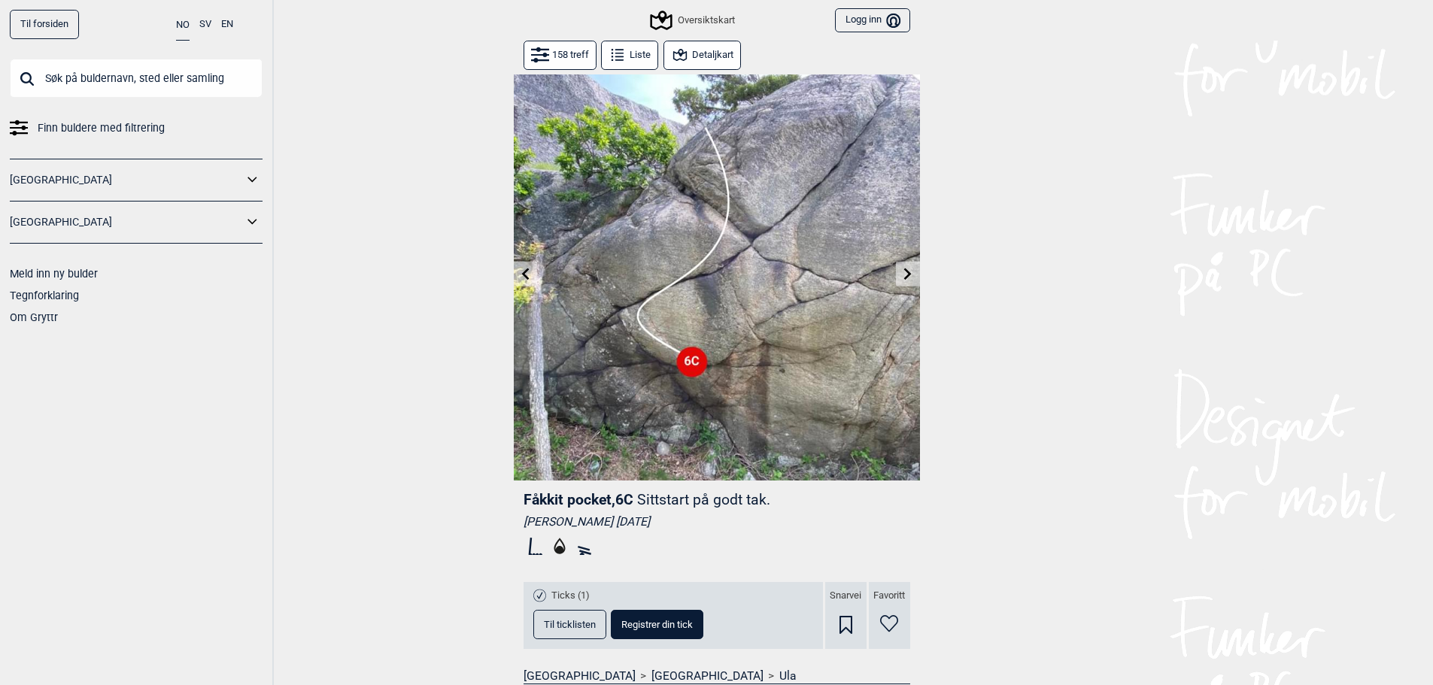
click at [902, 271] on icon at bounding box center [908, 274] width 12 height 12
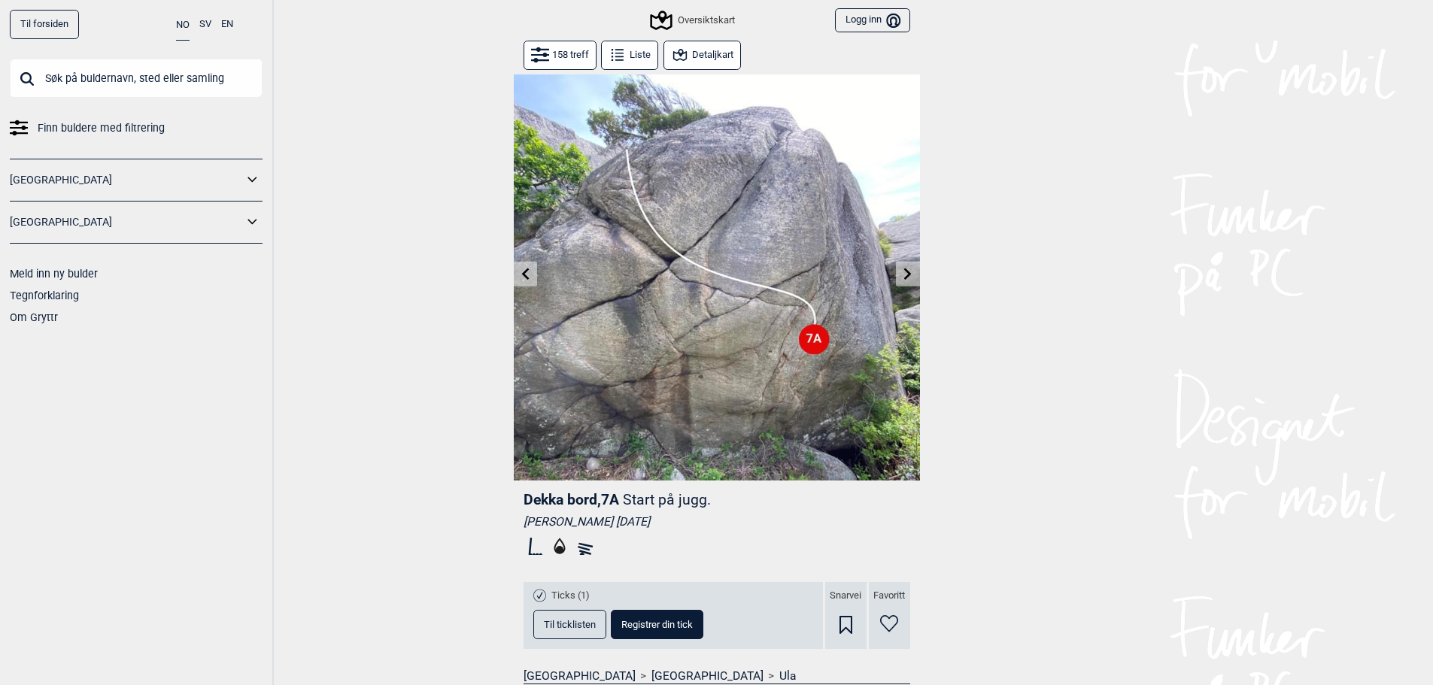
click at [902, 271] on icon at bounding box center [908, 274] width 12 height 12
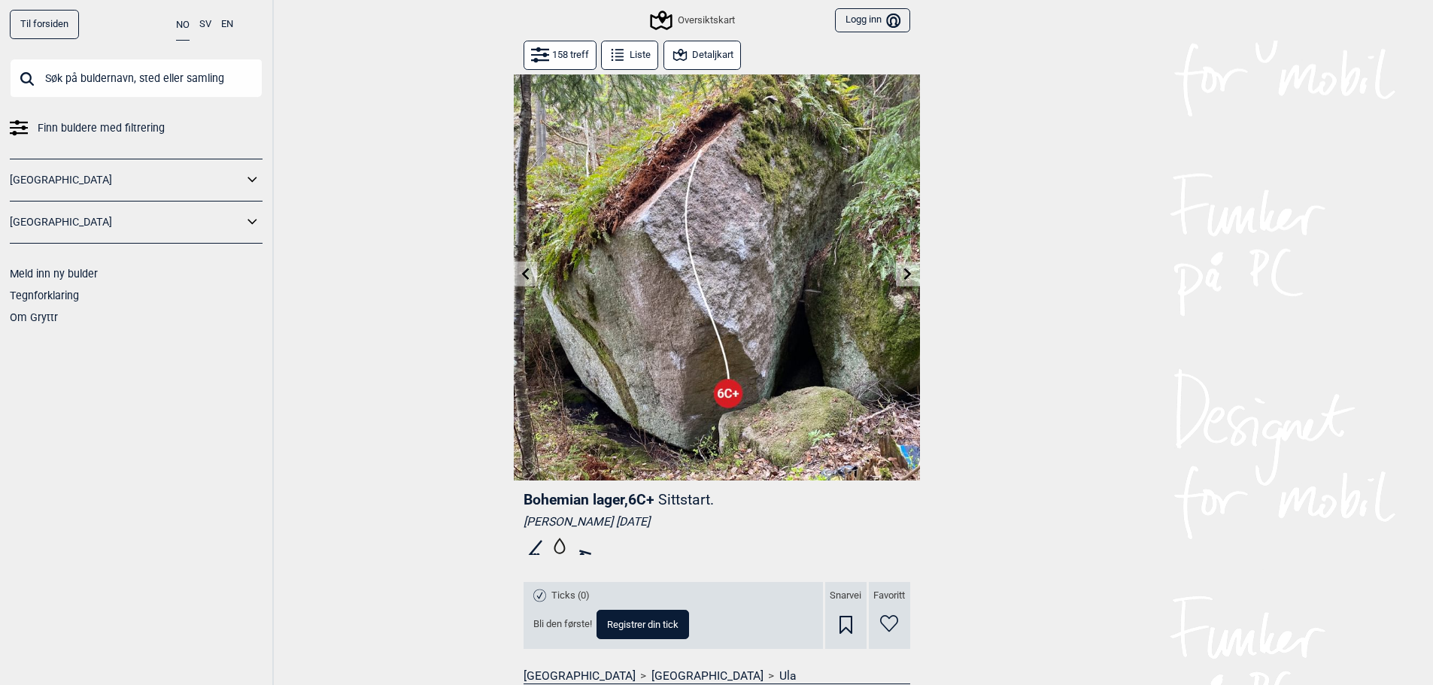
click at [902, 271] on icon at bounding box center [908, 274] width 12 height 12
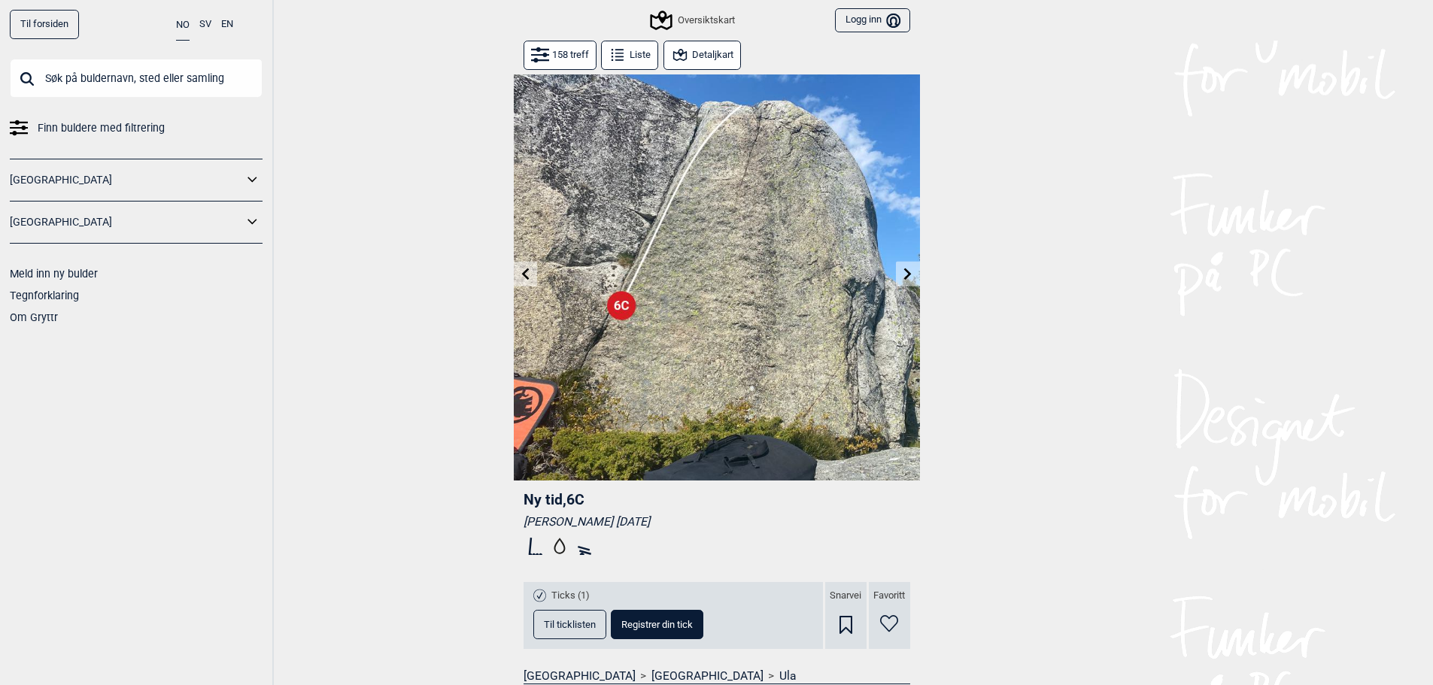
click at [902, 271] on icon at bounding box center [908, 274] width 12 height 12
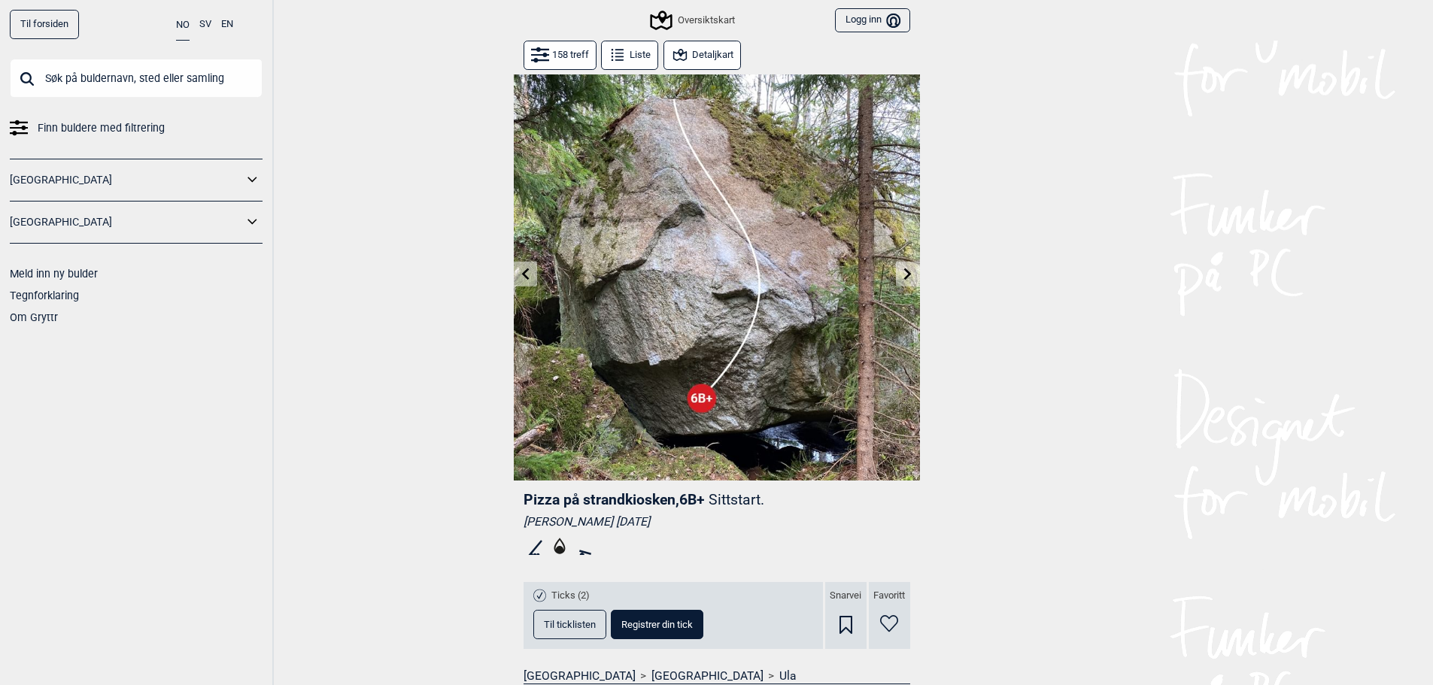
click at [902, 271] on icon at bounding box center [908, 274] width 12 height 12
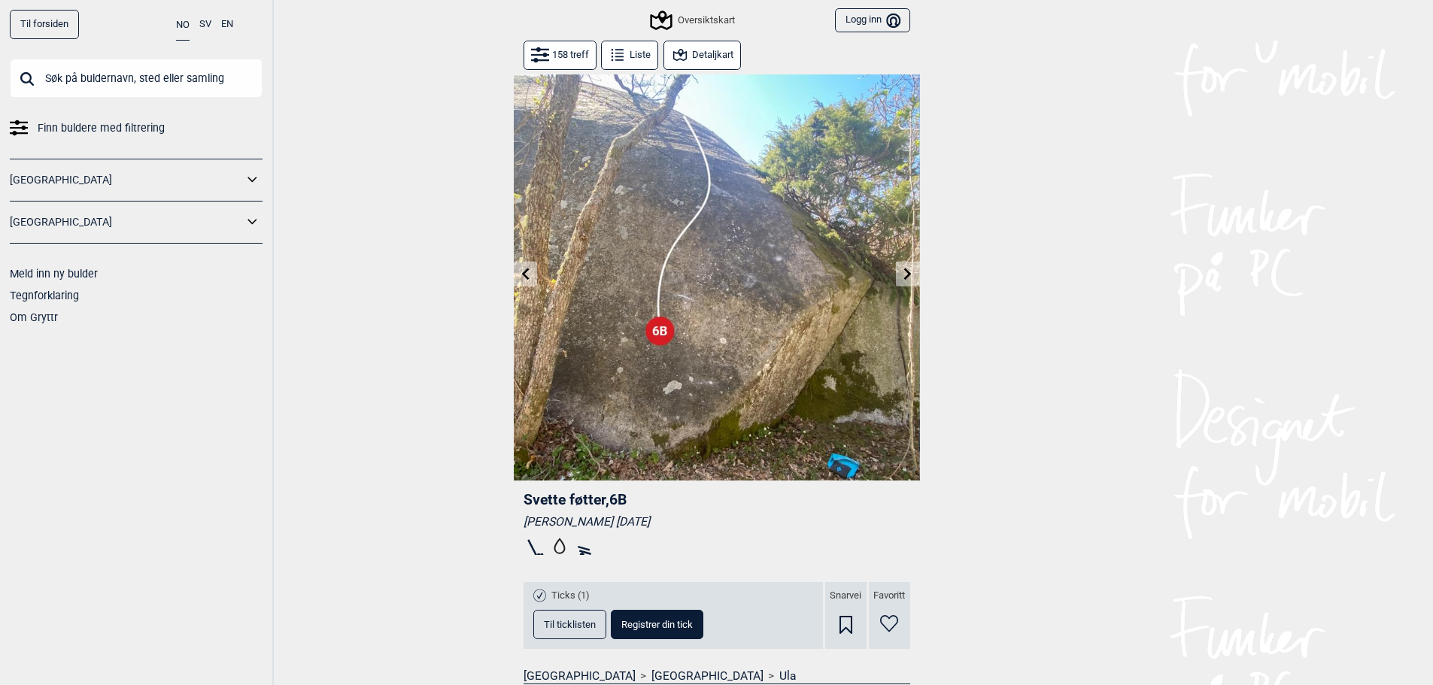
click at [902, 271] on icon at bounding box center [908, 274] width 12 height 12
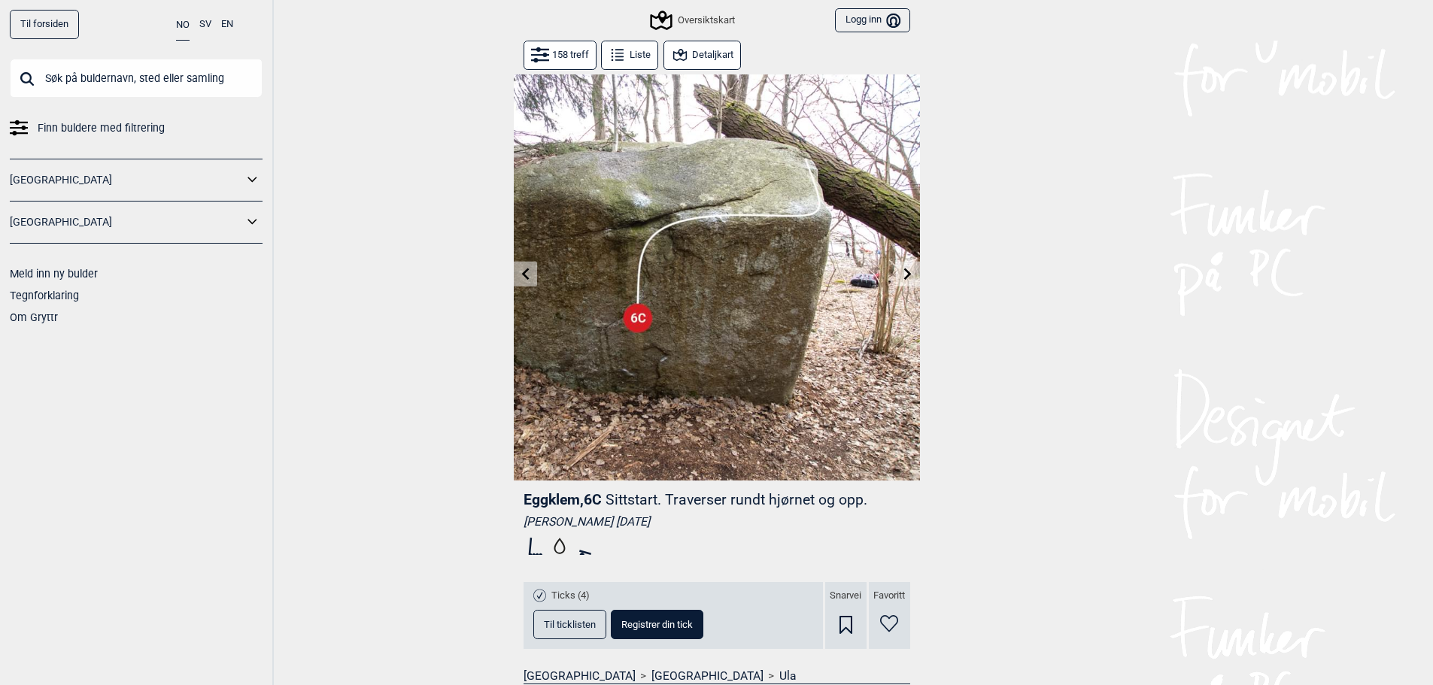
click at [902, 271] on icon at bounding box center [908, 274] width 12 height 12
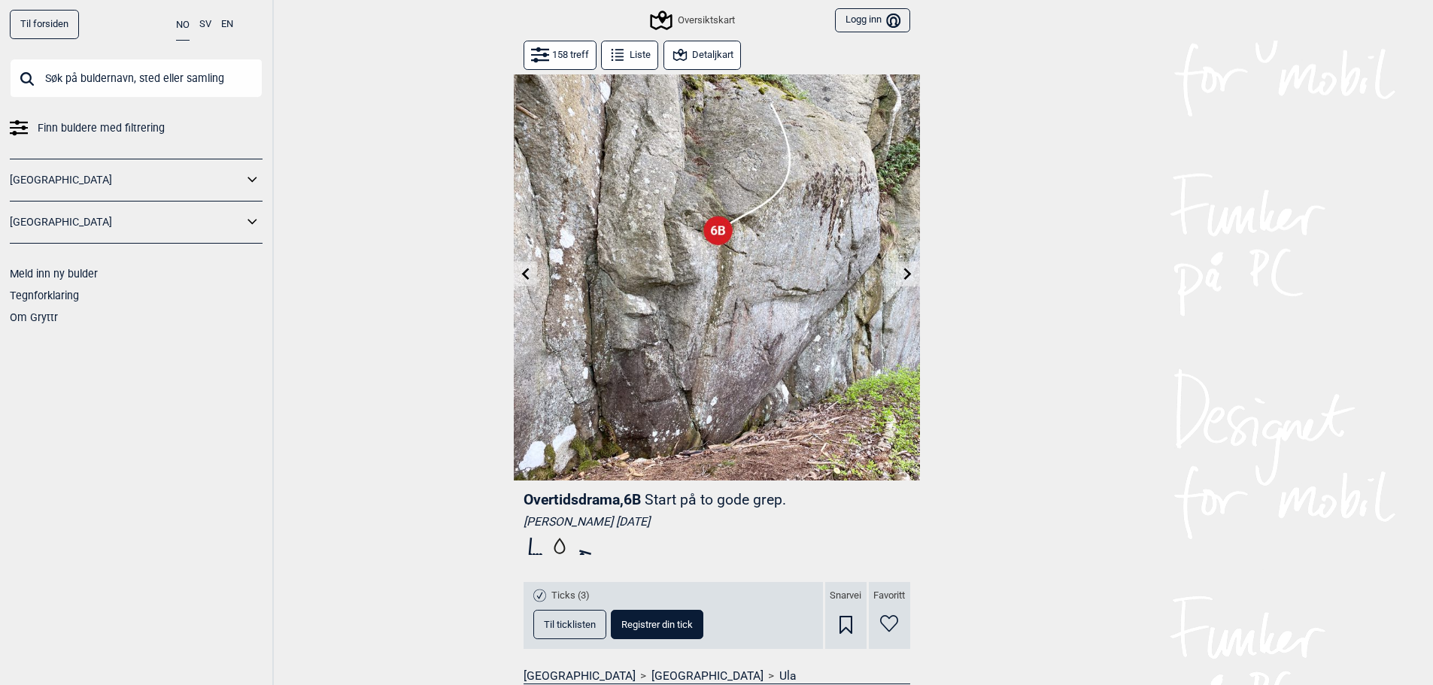
click at [902, 271] on icon at bounding box center [908, 274] width 12 height 12
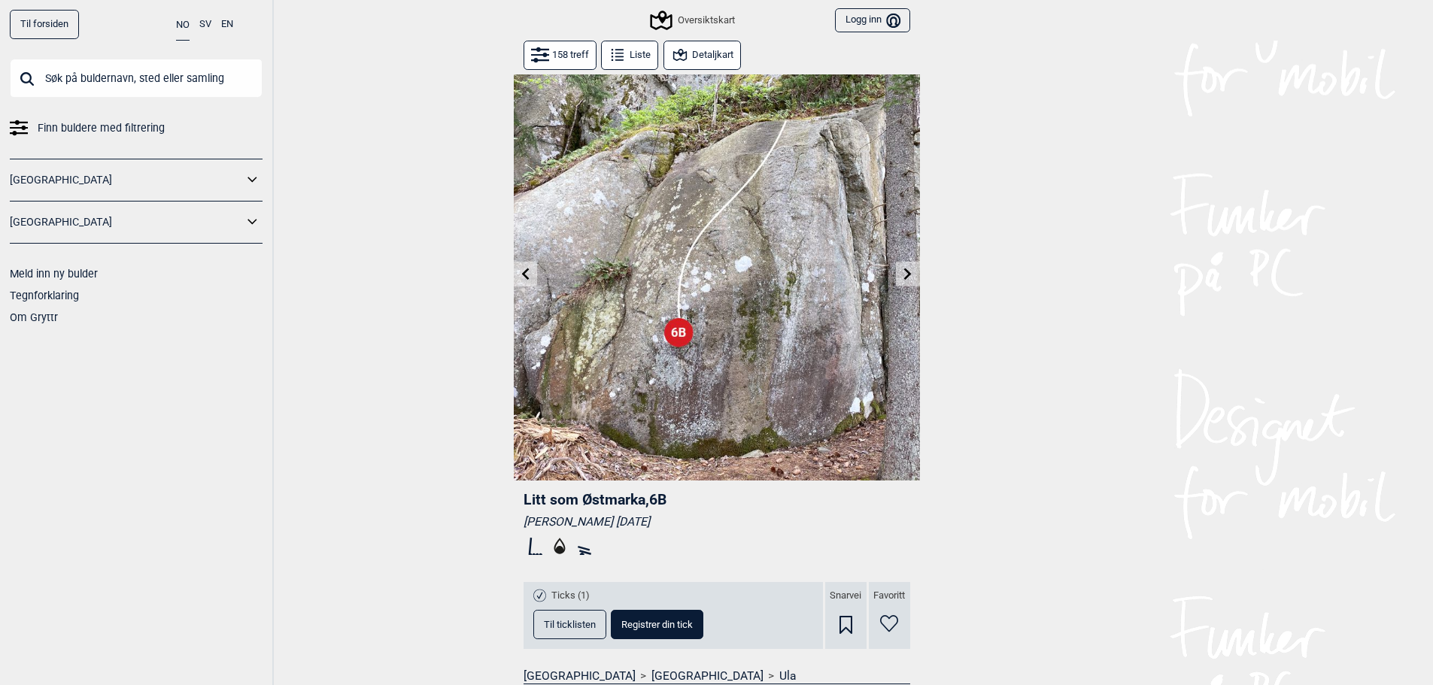
click at [902, 271] on icon at bounding box center [908, 274] width 12 height 12
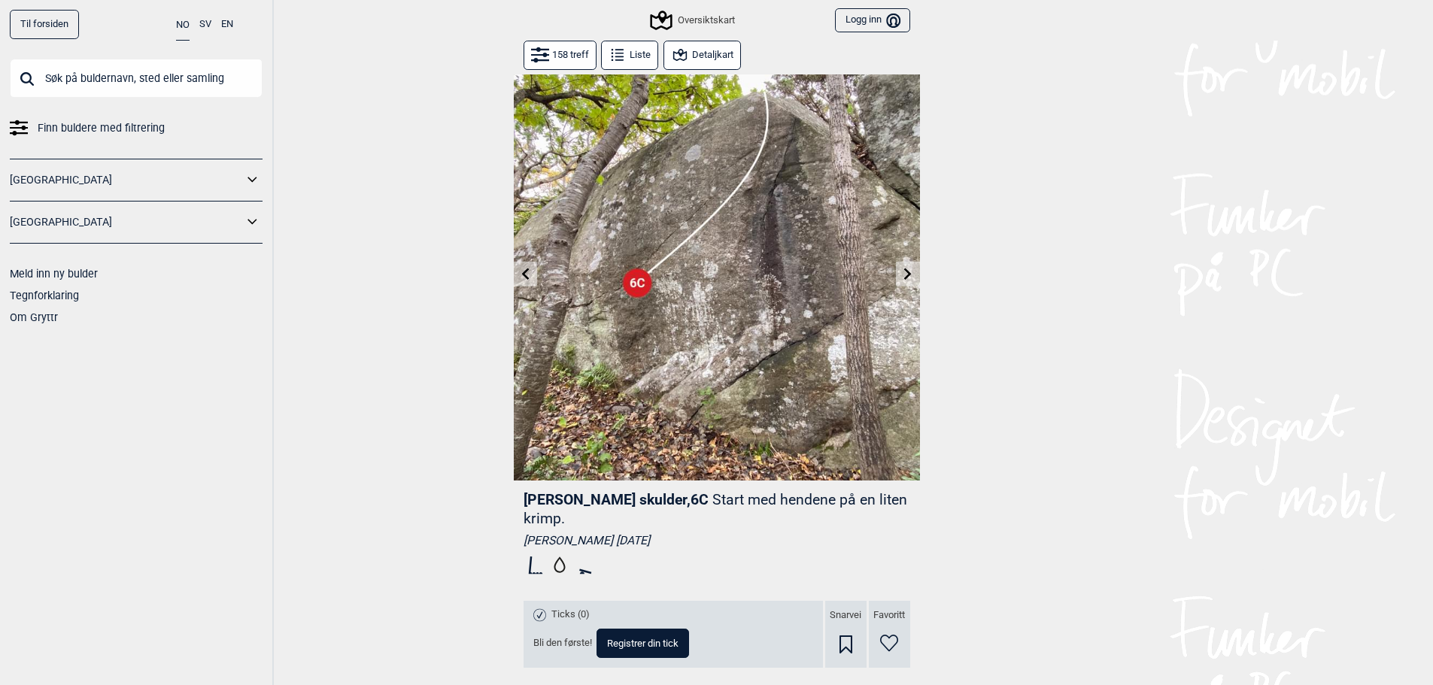
click at [902, 271] on icon at bounding box center [908, 274] width 12 height 12
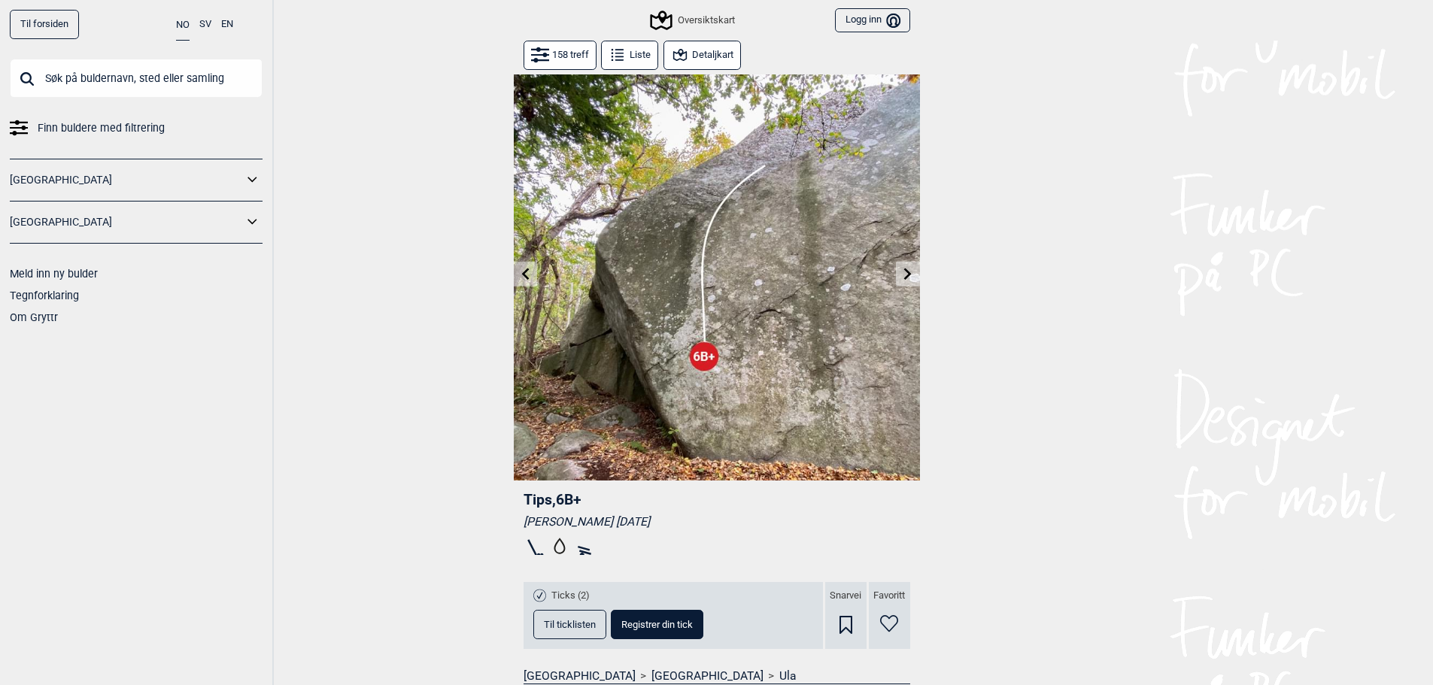
click at [902, 271] on icon at bounding box center [908, 274] width 12 height 12
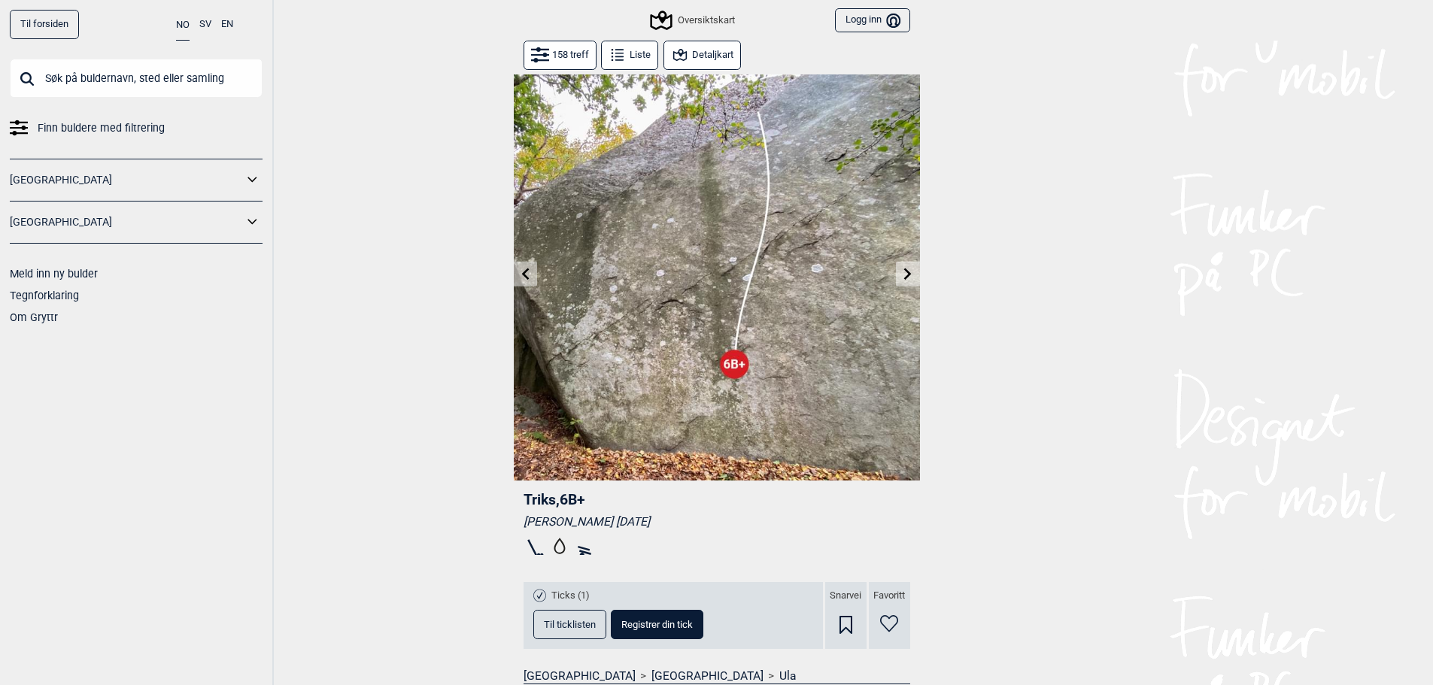
click at [902, 271] on icon at bounding box center [908, 274] width 12 height 12
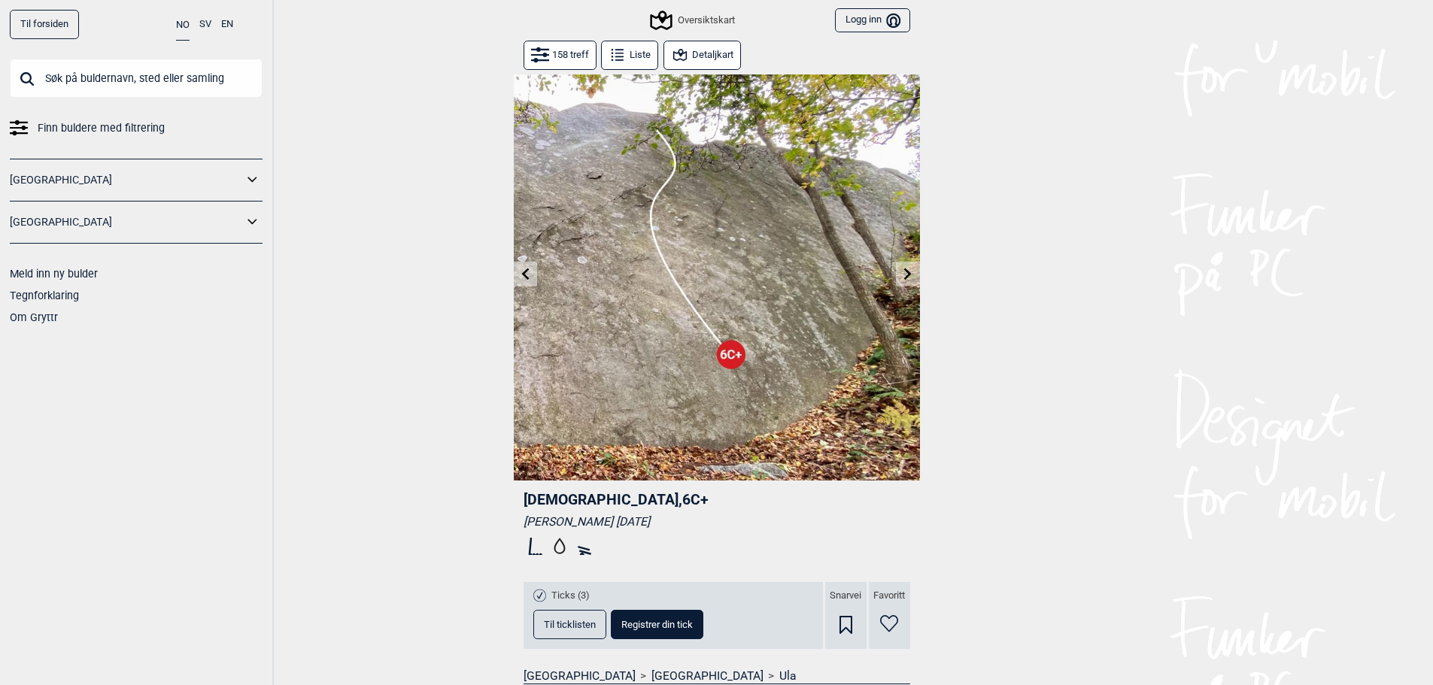
click at [902, 271] on icon at bounding box center [908, 274] width 12 height 12
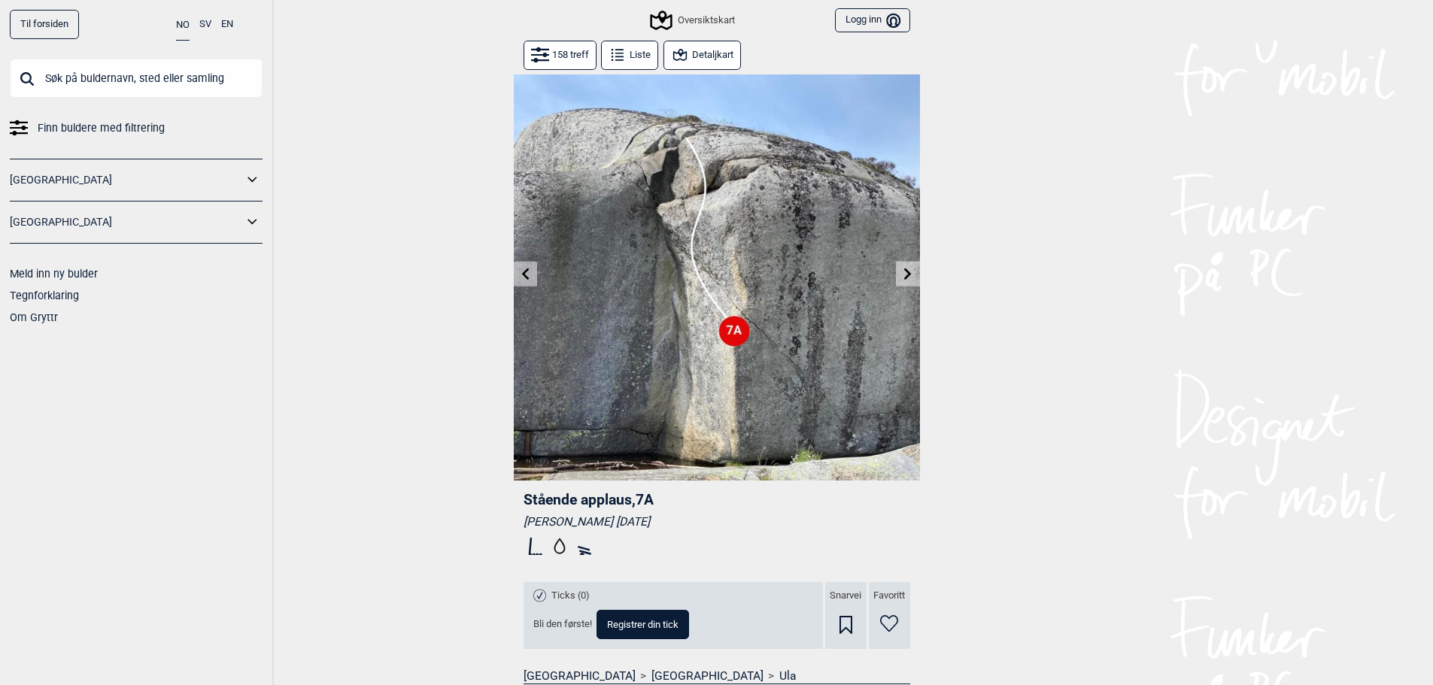
click at [902, 271] on icon at bounding box center [908, 274] width 12 height 12
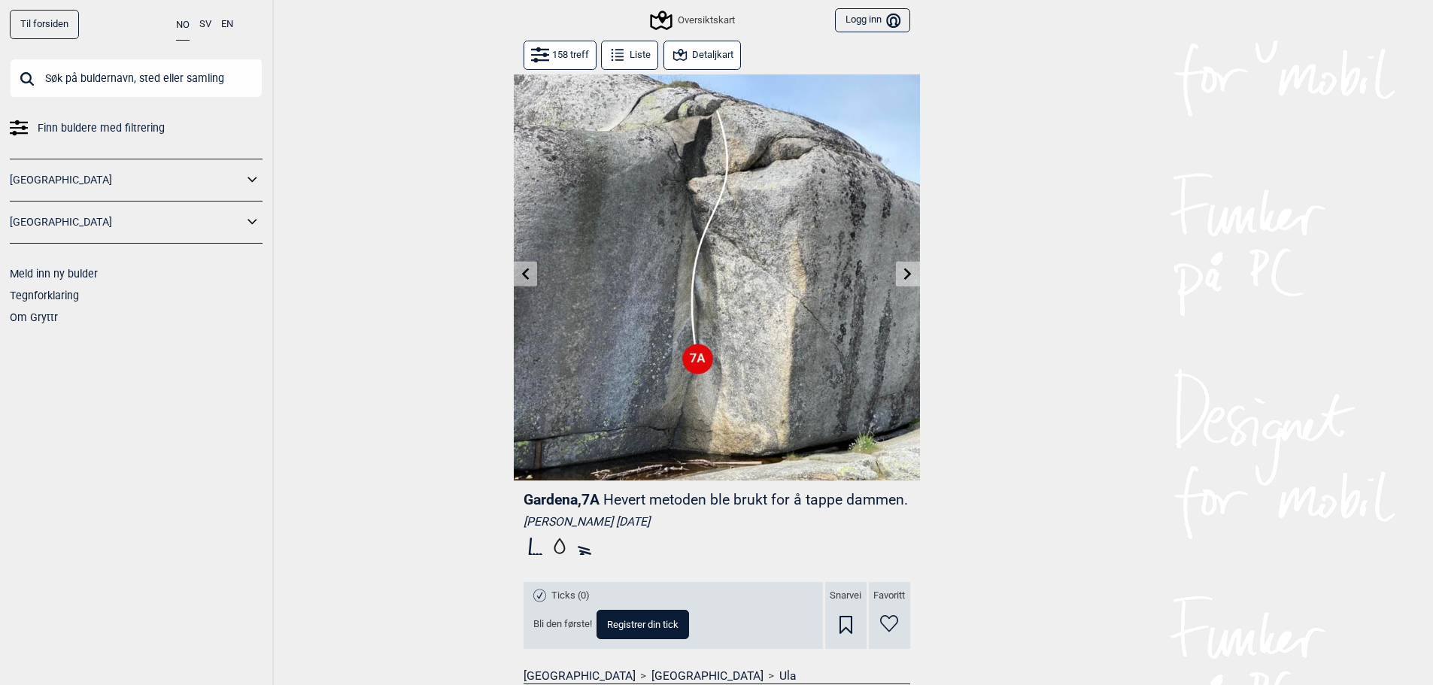
click at [902, 271] on icon at bounding box center [908, 274] width 12 height 12
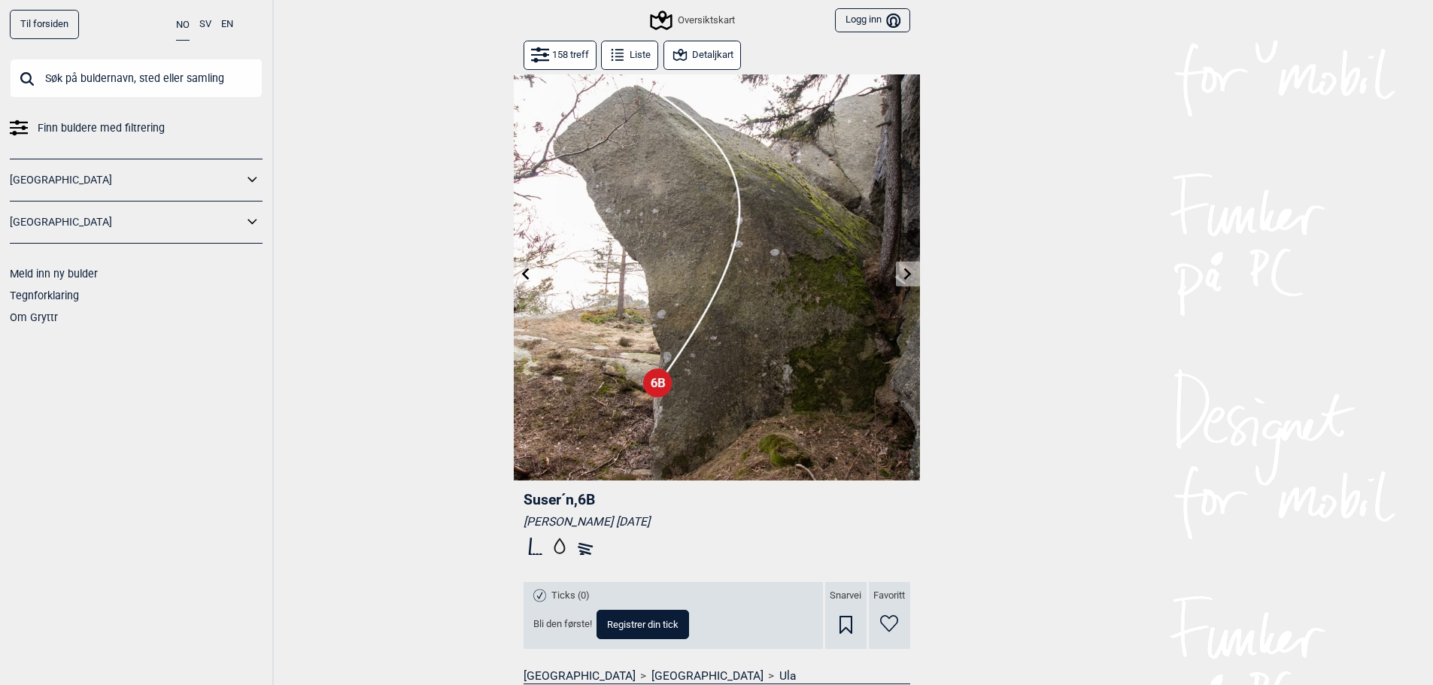
click at [902, 271] on icon at bounding box center [908, 274] width 12 height 12
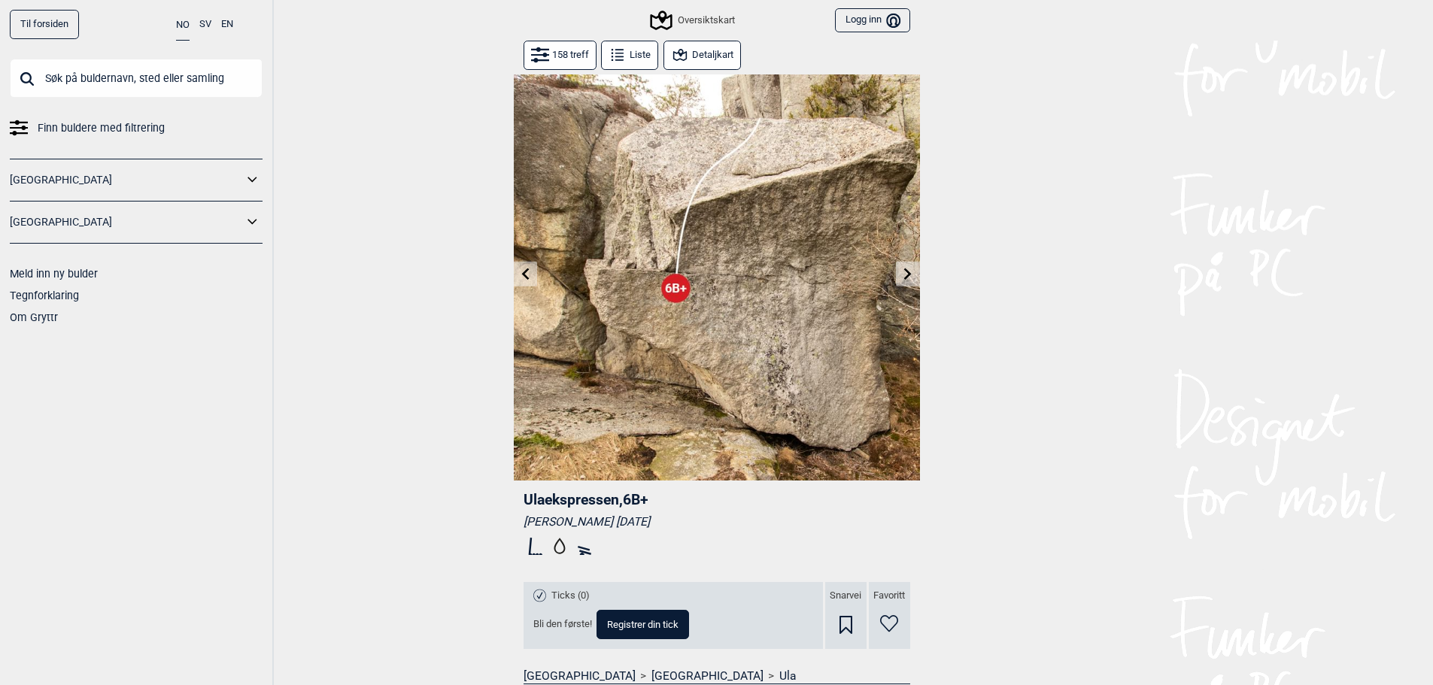
click at [902, 271] on icon at bounding box center [908, 274] width 12 height 12
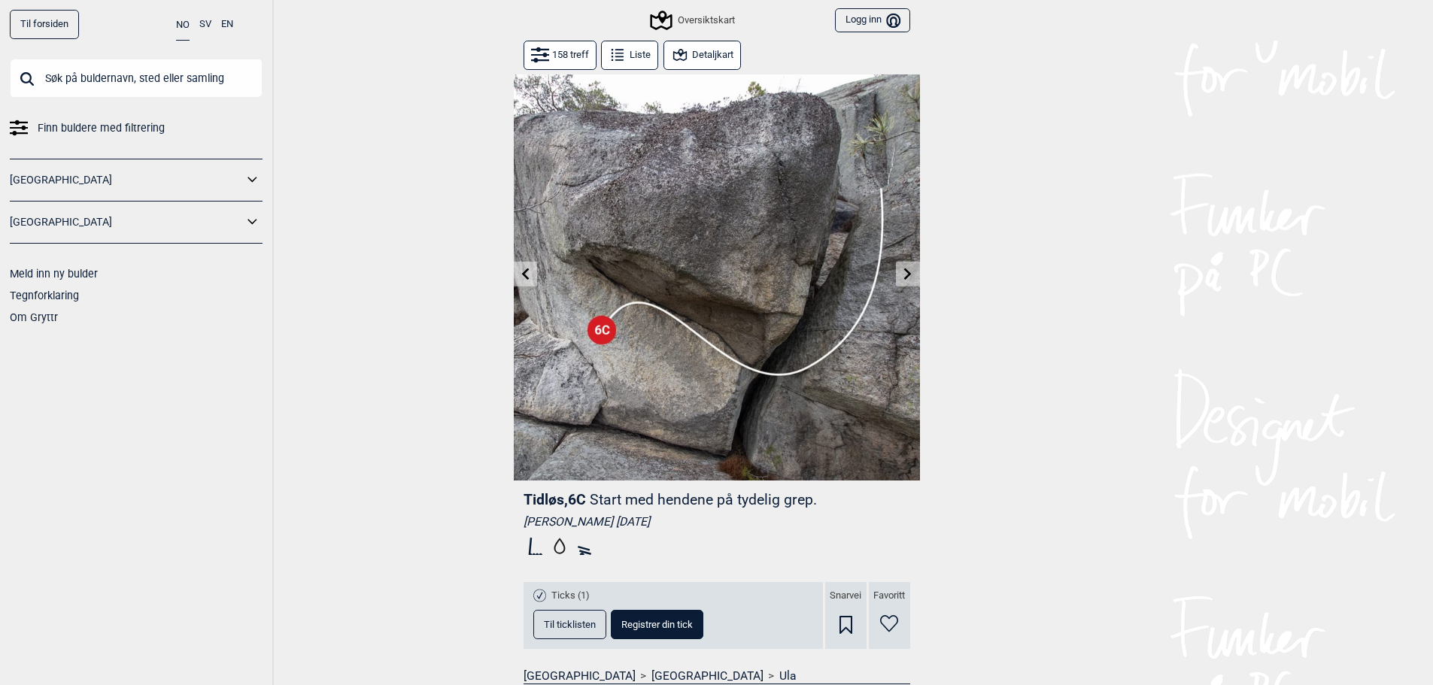
click at [902, 271] on icon at bounding box center [908, 274] width 12 height 12
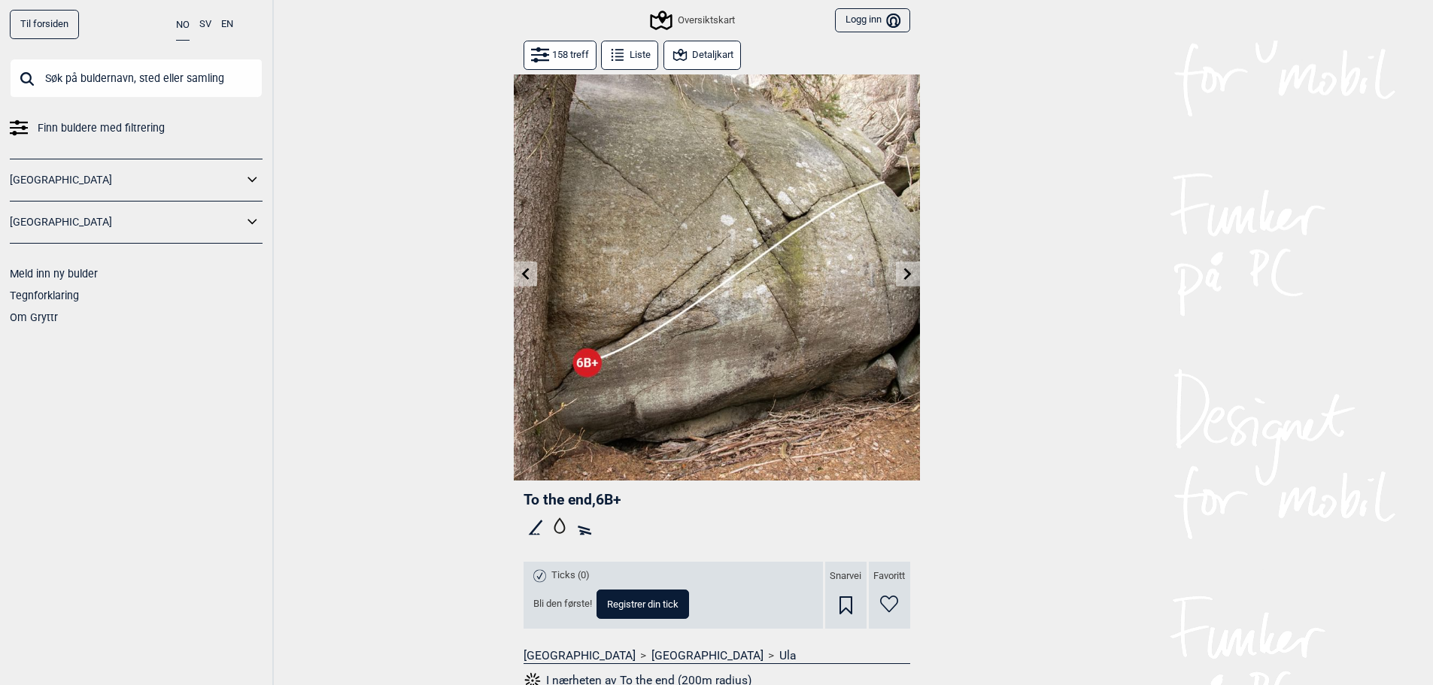
click at [902, 271] on icon at bounding box center [908, 274] width 12 height 12
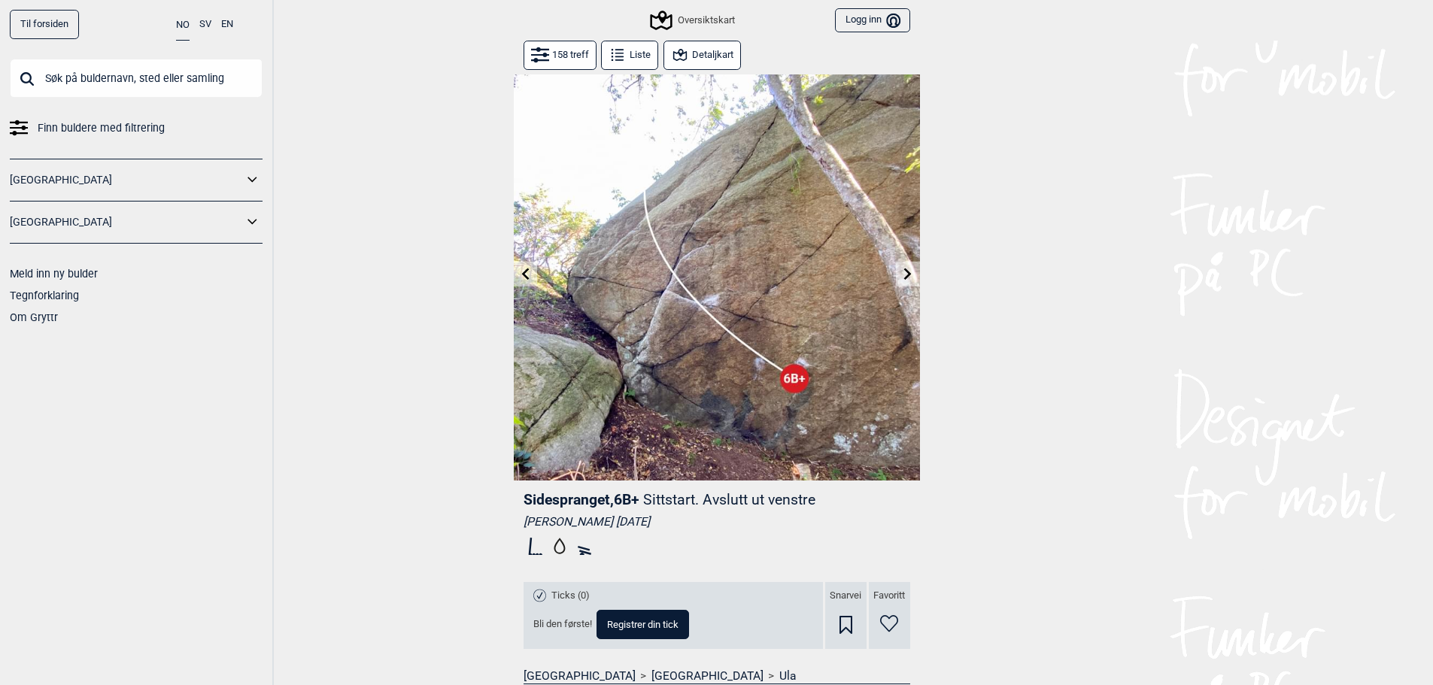
click at [902, 271] on icon at bounding box center [908, 274] width 12 height 12
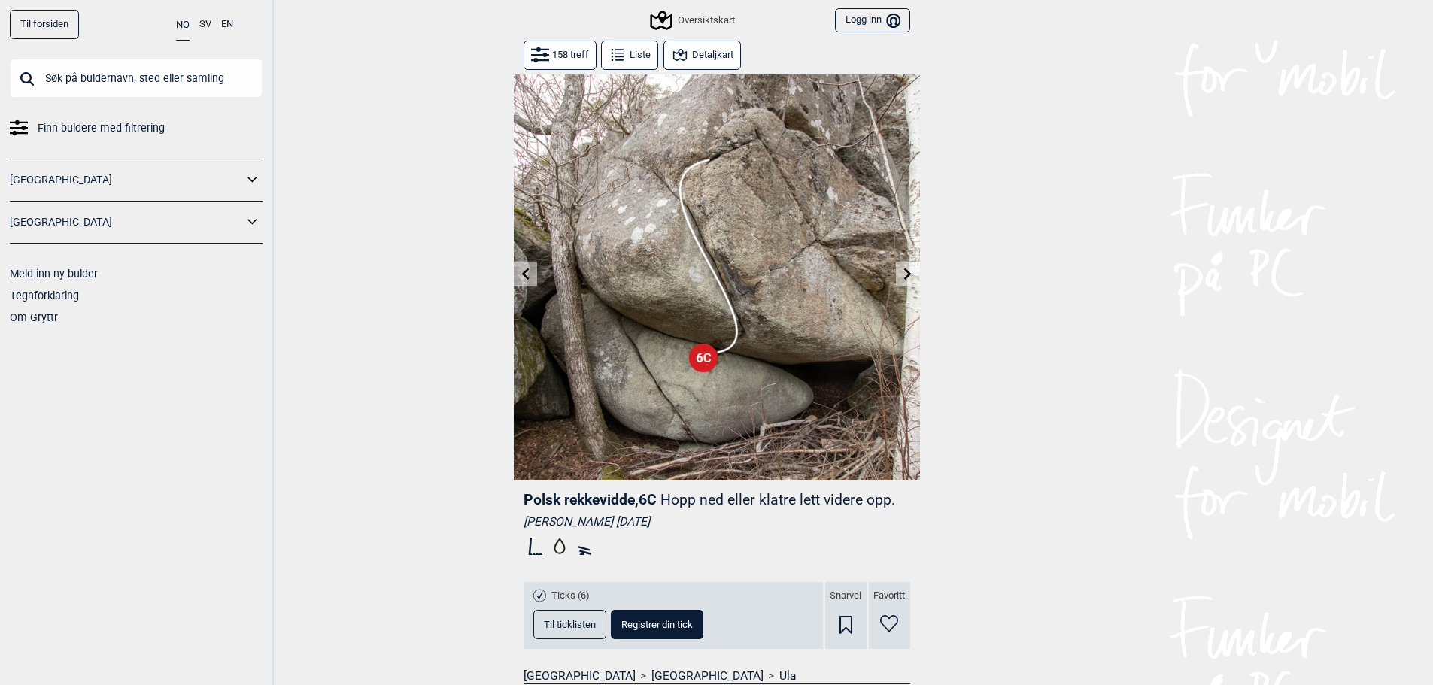
click at [902, 271] on icon at bounding box center [908, 274] width 12 height 12
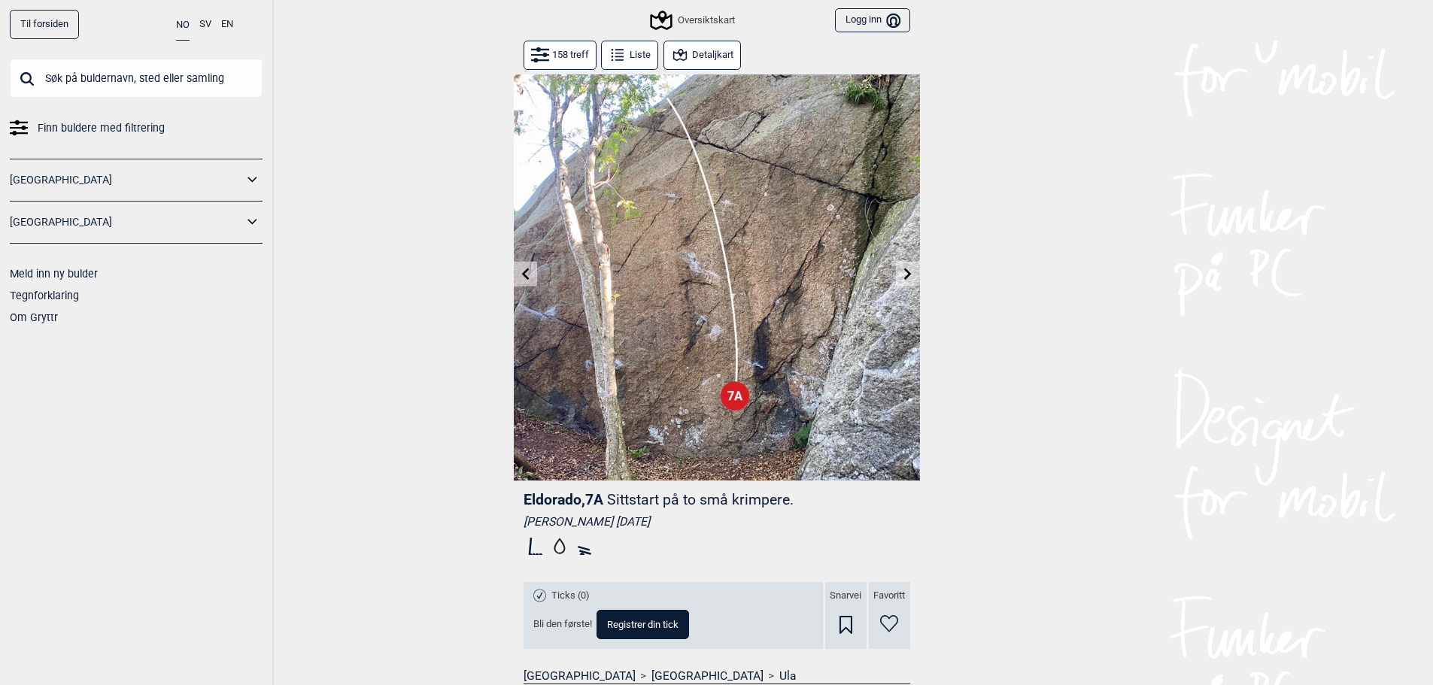
click at [912, 274] on icon at bounding box center [908, 274] width 12 height 12
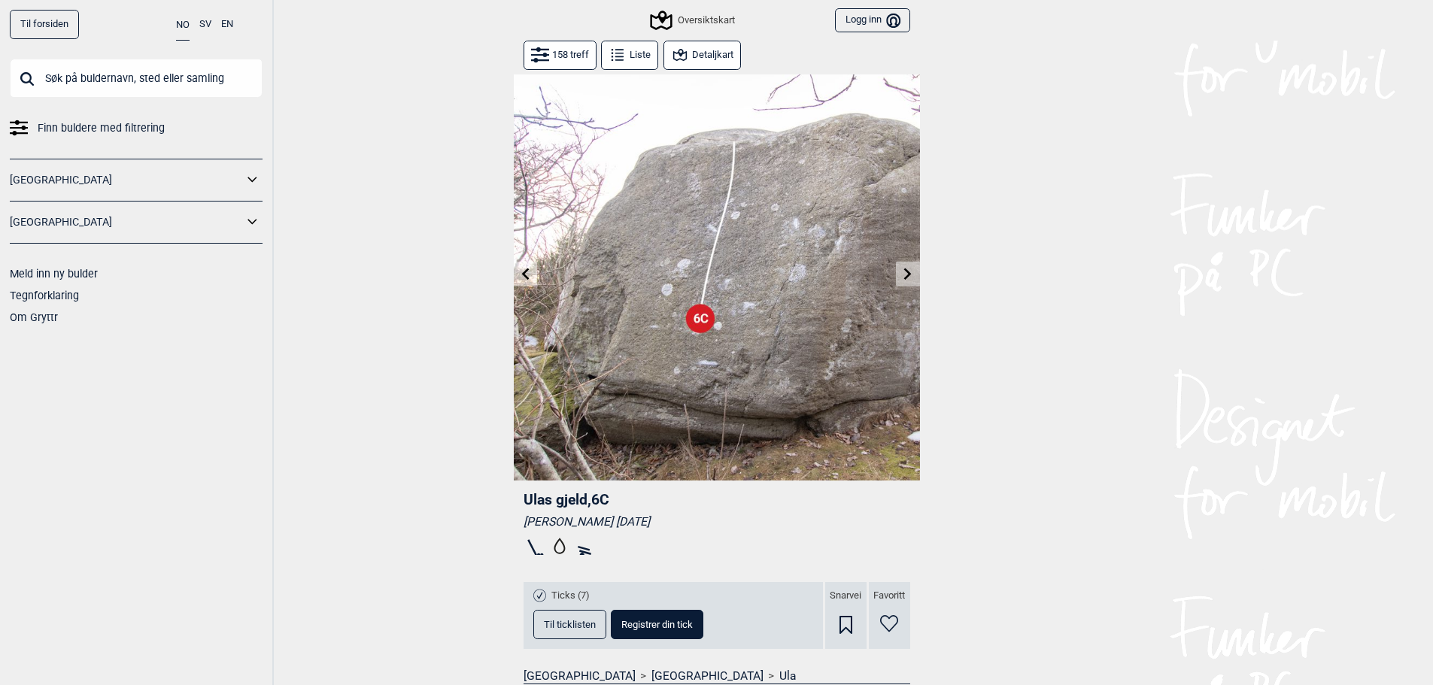
click at [910, 274] on icon at bounding box center [908, 274] width 8 height 12
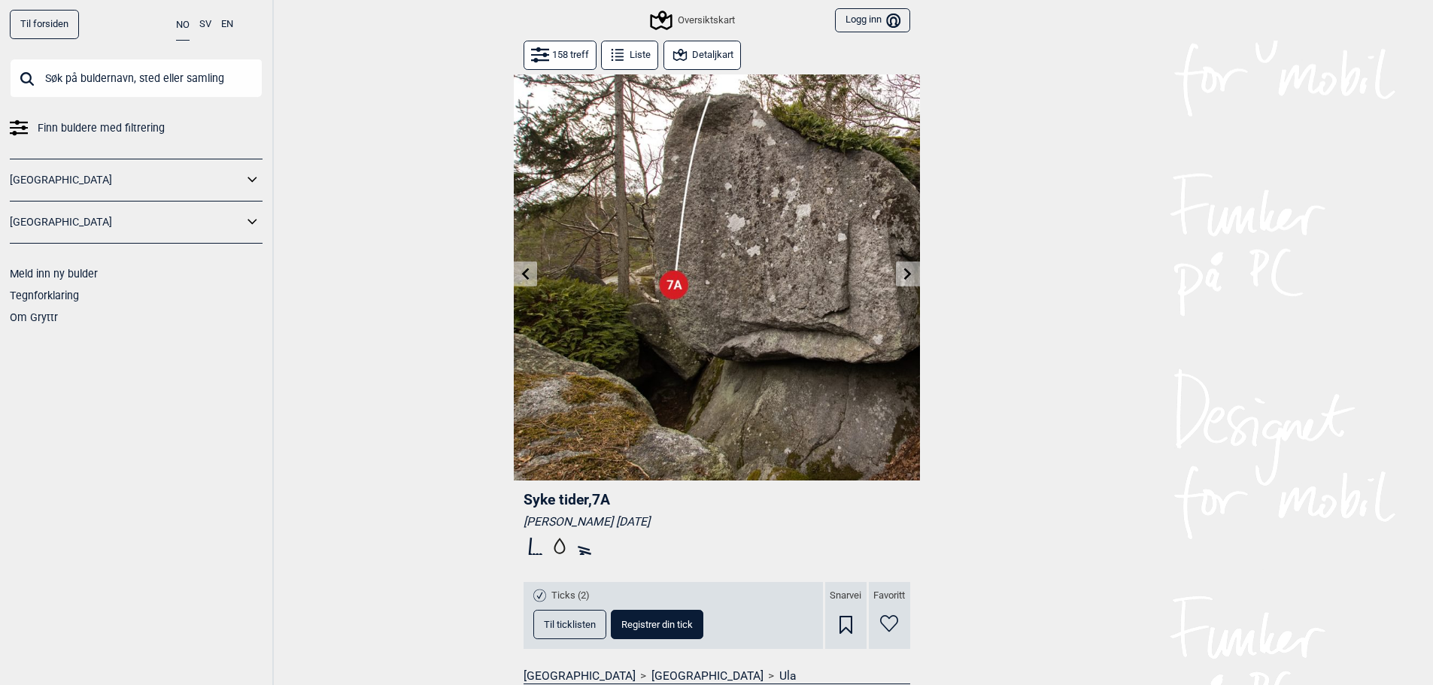
click at [910, 274] on icon at bounding box center [908, 274] width 8 height 12
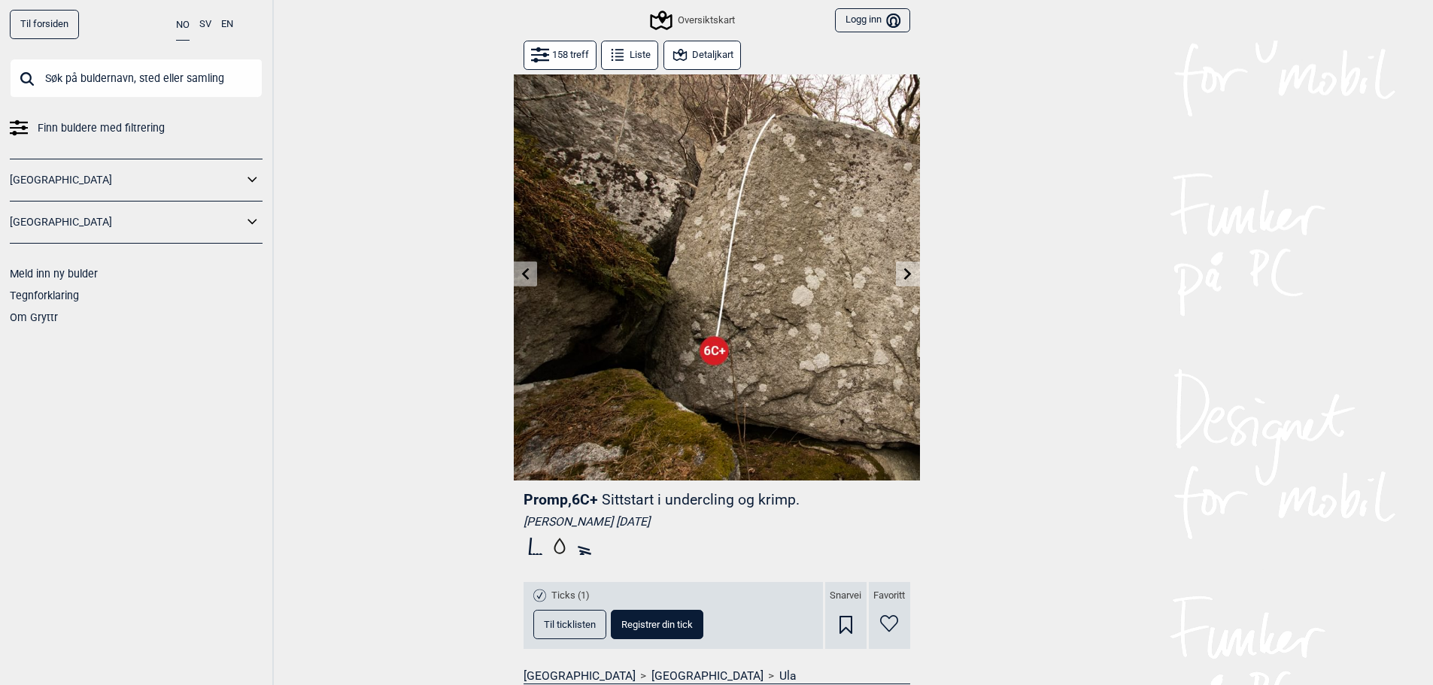
click at [910, 274] on icon at bounding box center [908, 274] width 8 height 12
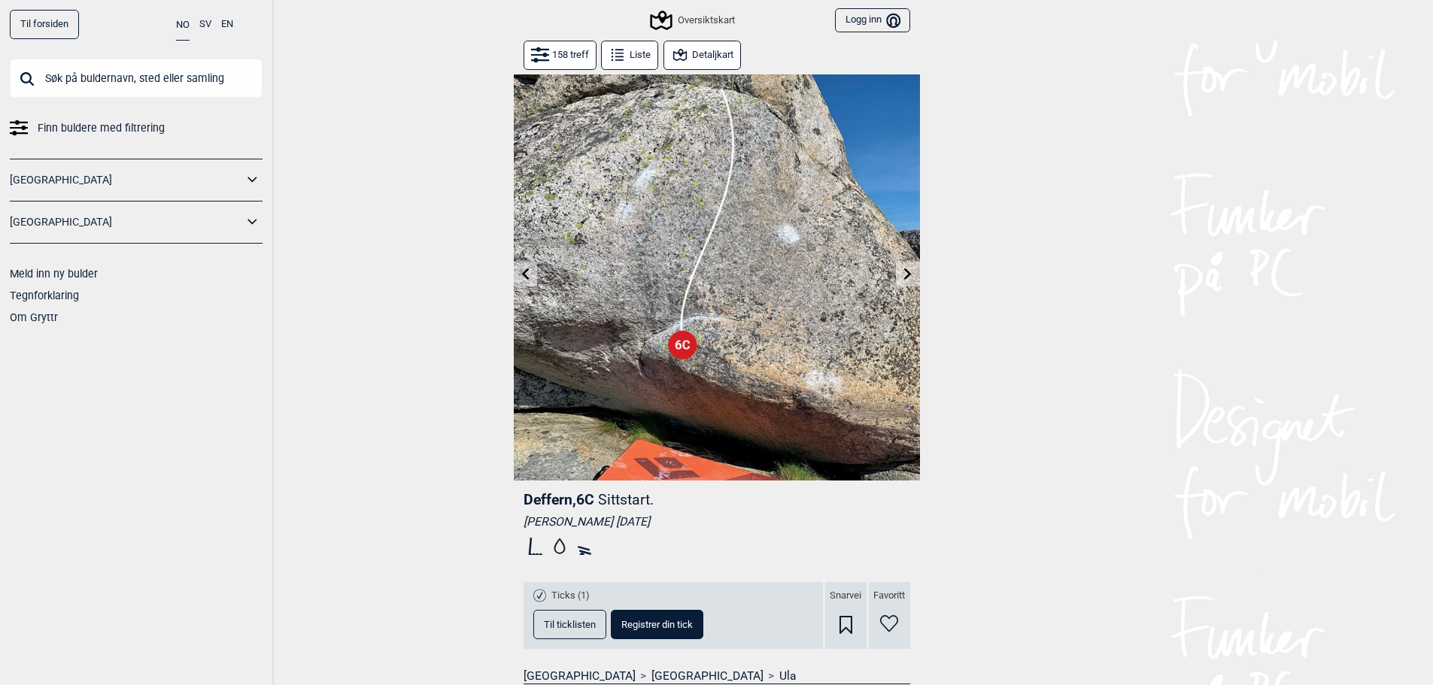
click at [910, 274] on icon at bounding box center [908, 274] width 8 height 12
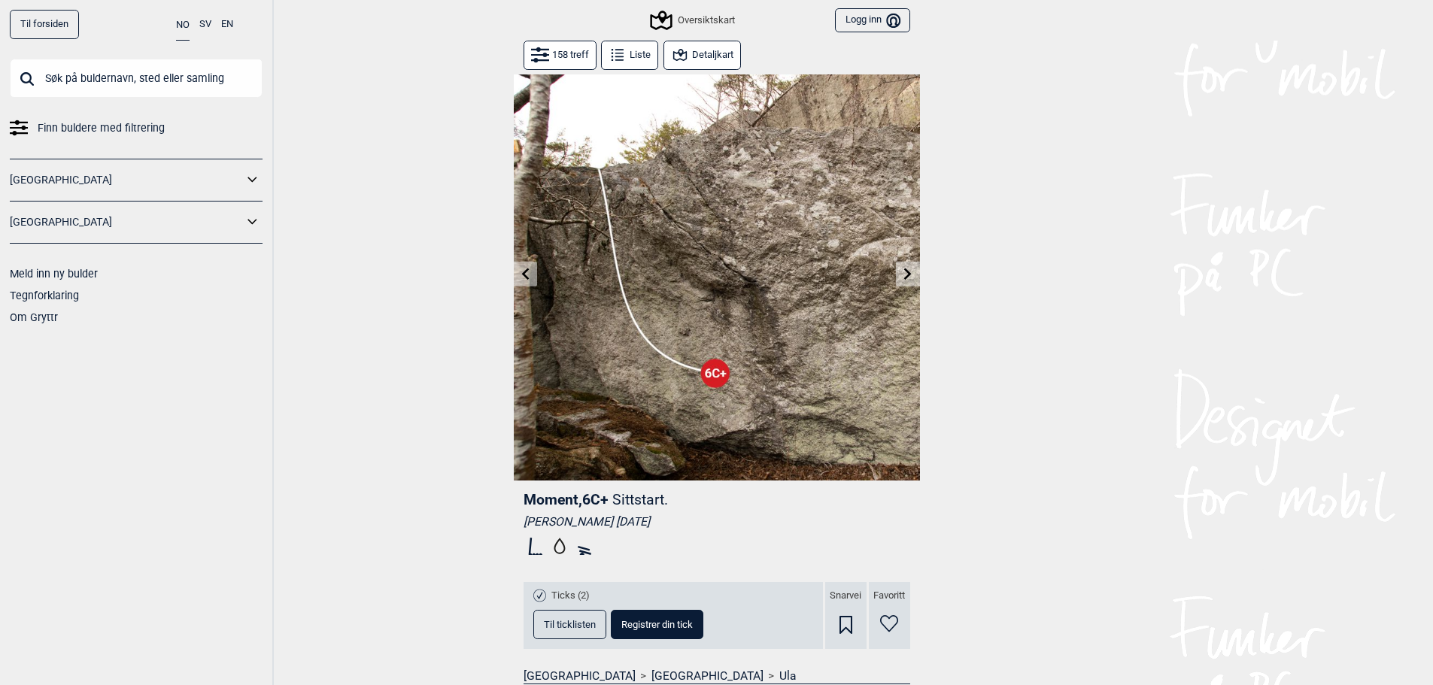
click at [910, 274] on icon at bounding box center [908, 274] width 8 height 12
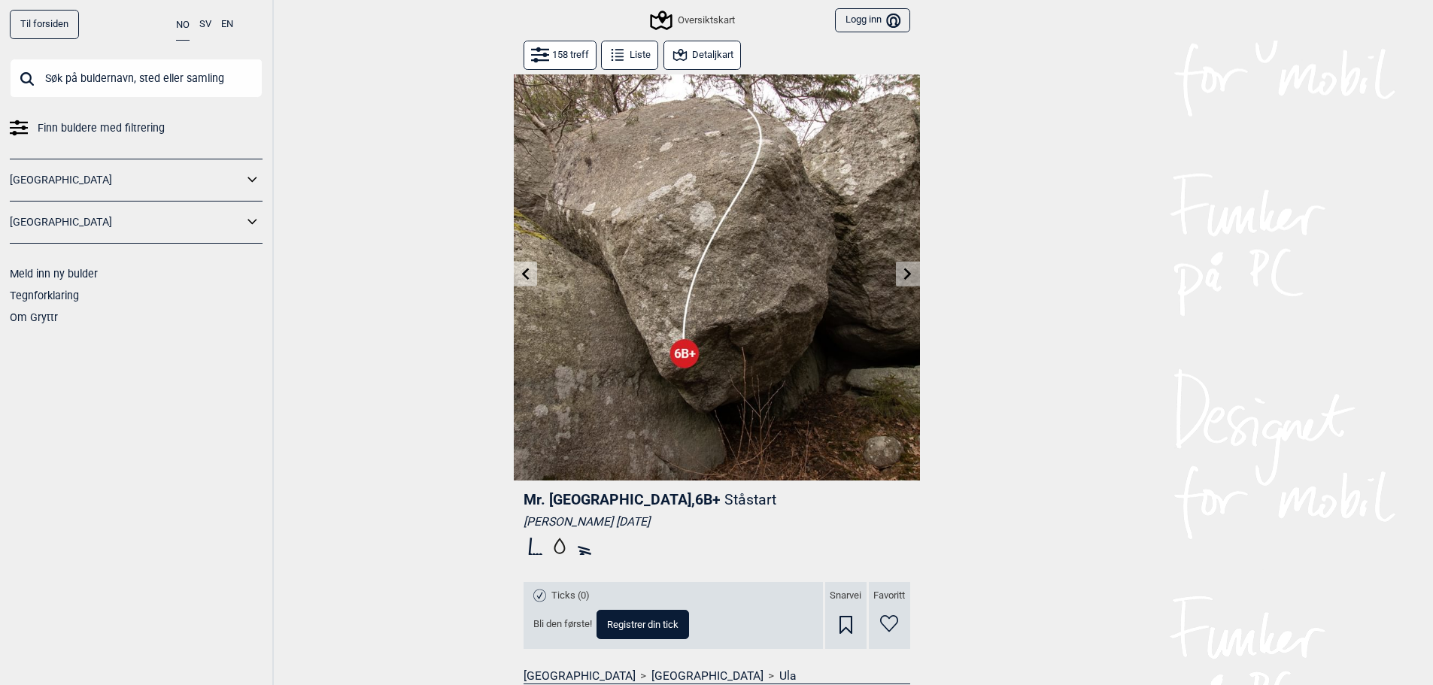
click at [910, 274] on icon at bounding box center [908, 274] width 8 height 12
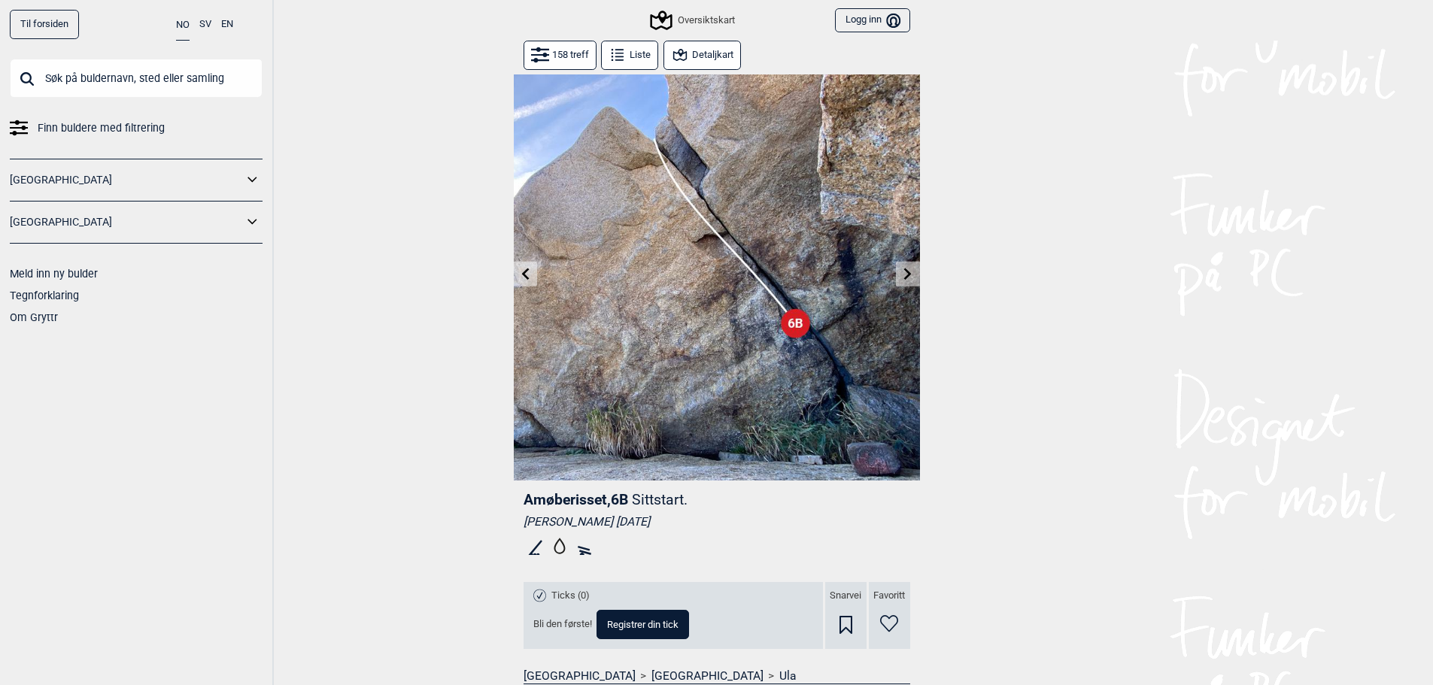
scroll to position [226, 0]
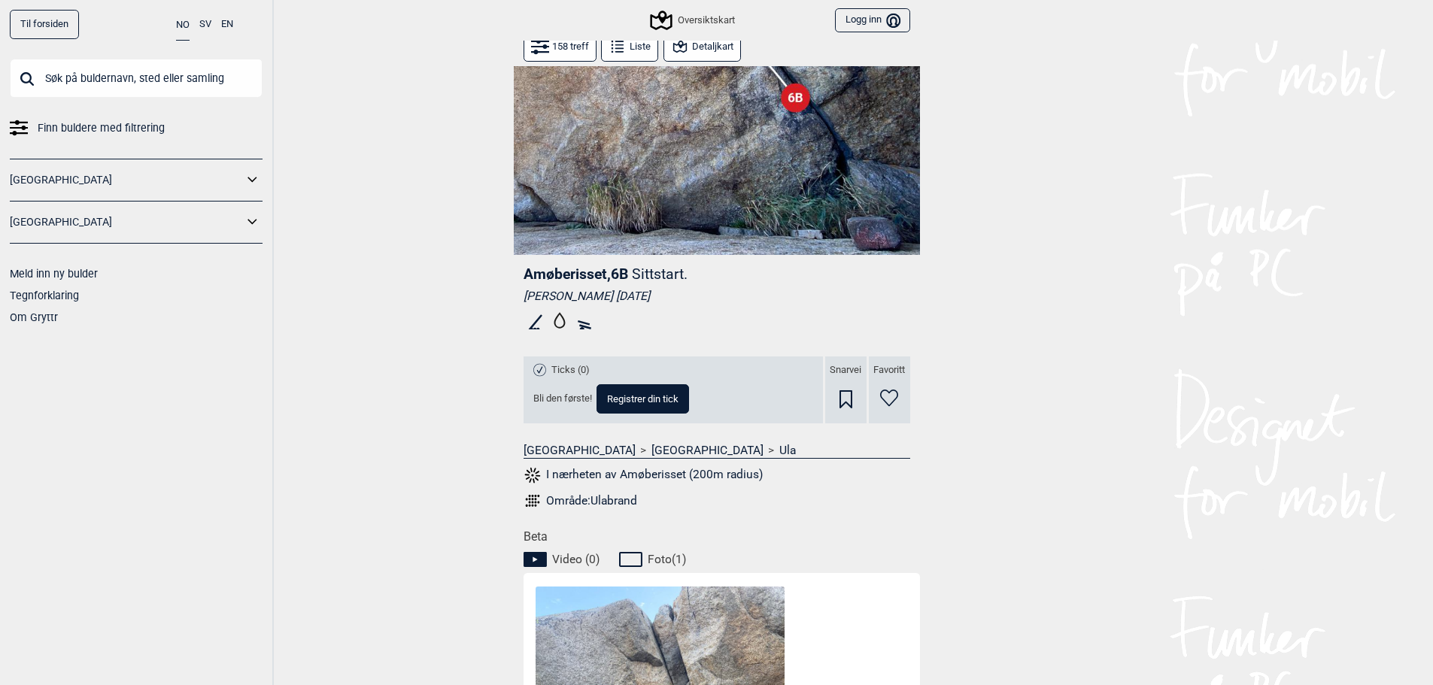
click at [621, 505] on div "Område: Ulabrand" at bounding box center [591, 500] width 91 height 15
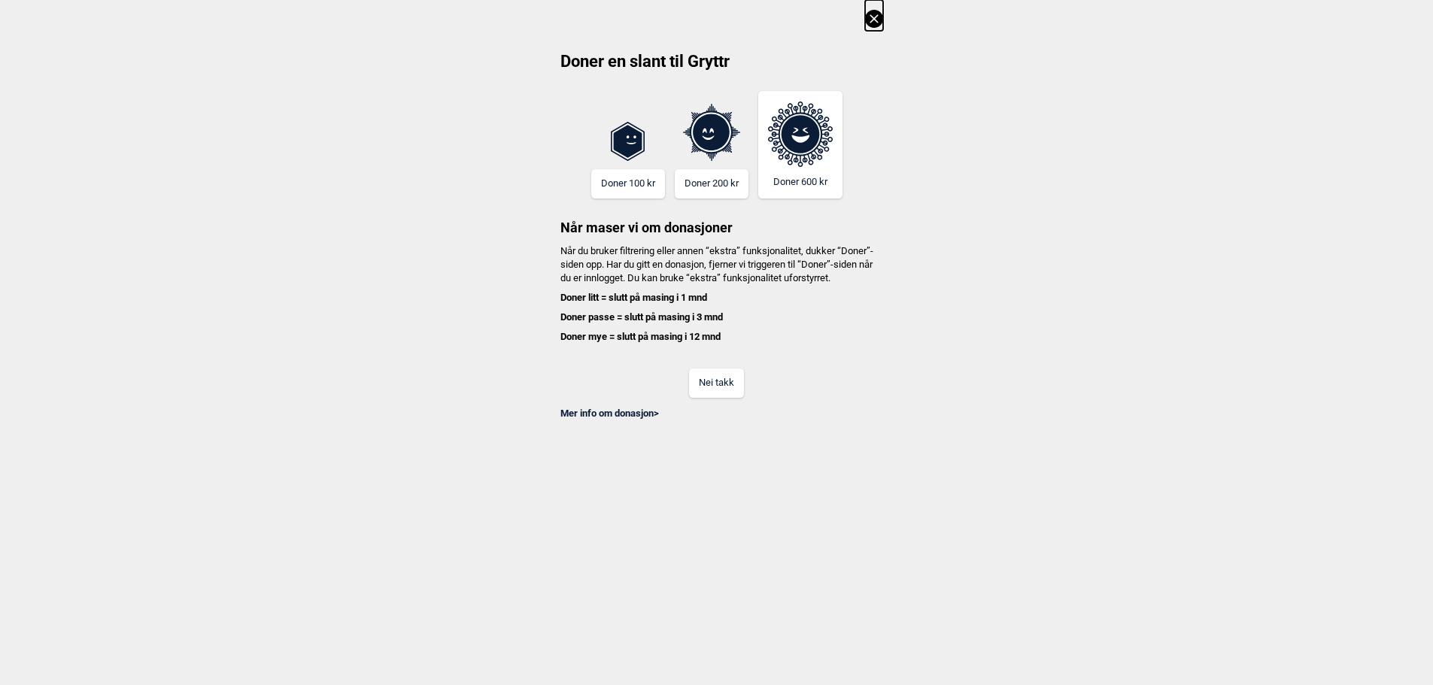
click at [714, 398] on button "Nei takk" at bounding box center [716, 383] width 55 height 29
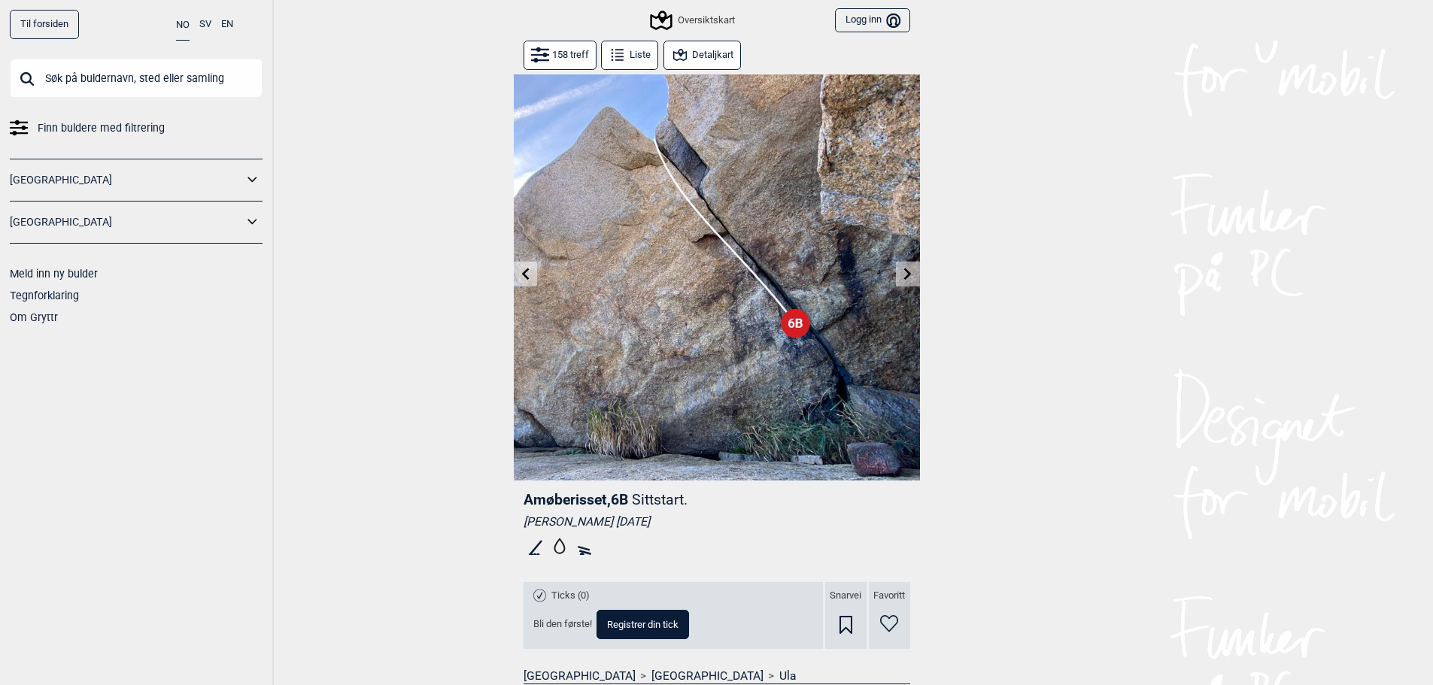
click at [918, 280] on button at bounding box center [907, 274] width 23 height 25
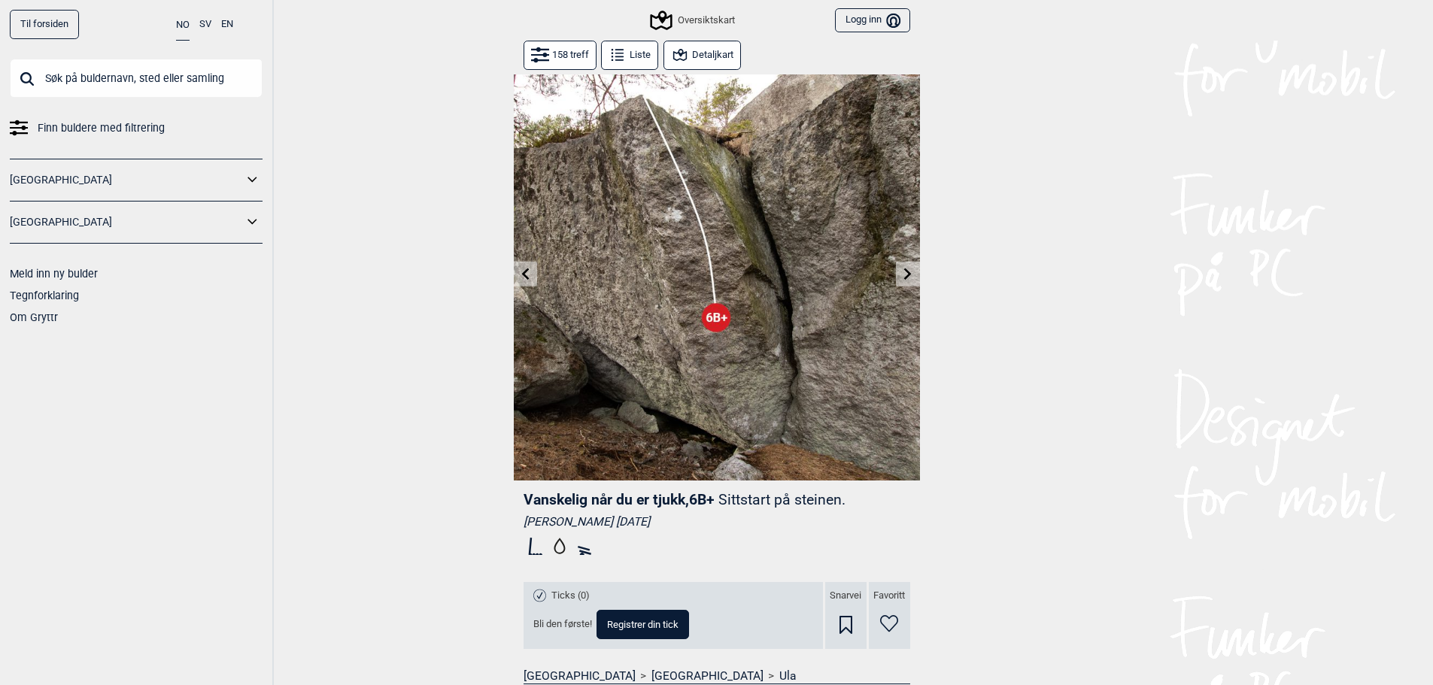
click at [899, 277] on button at bounding box center [907, 274] width 23 height 25
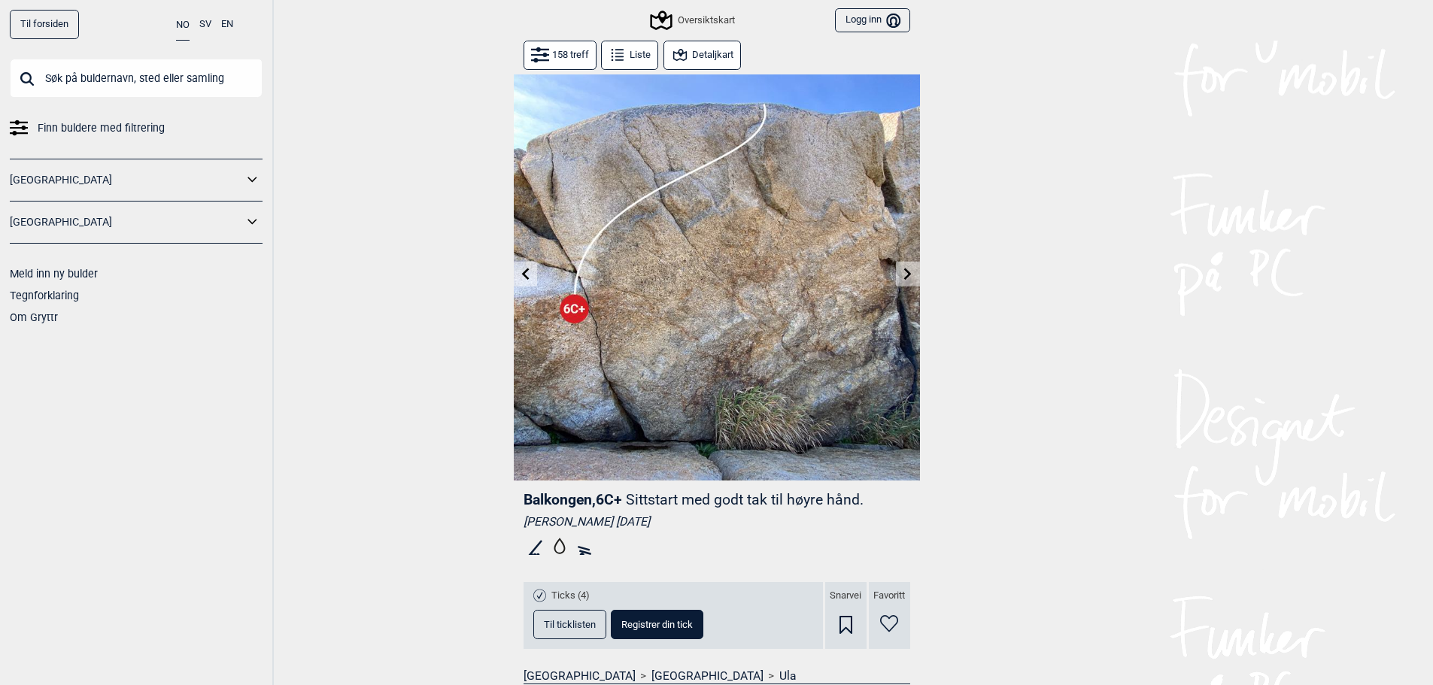
click at [899, 274] on button at bounding box center [907, 274] width 23 height 25
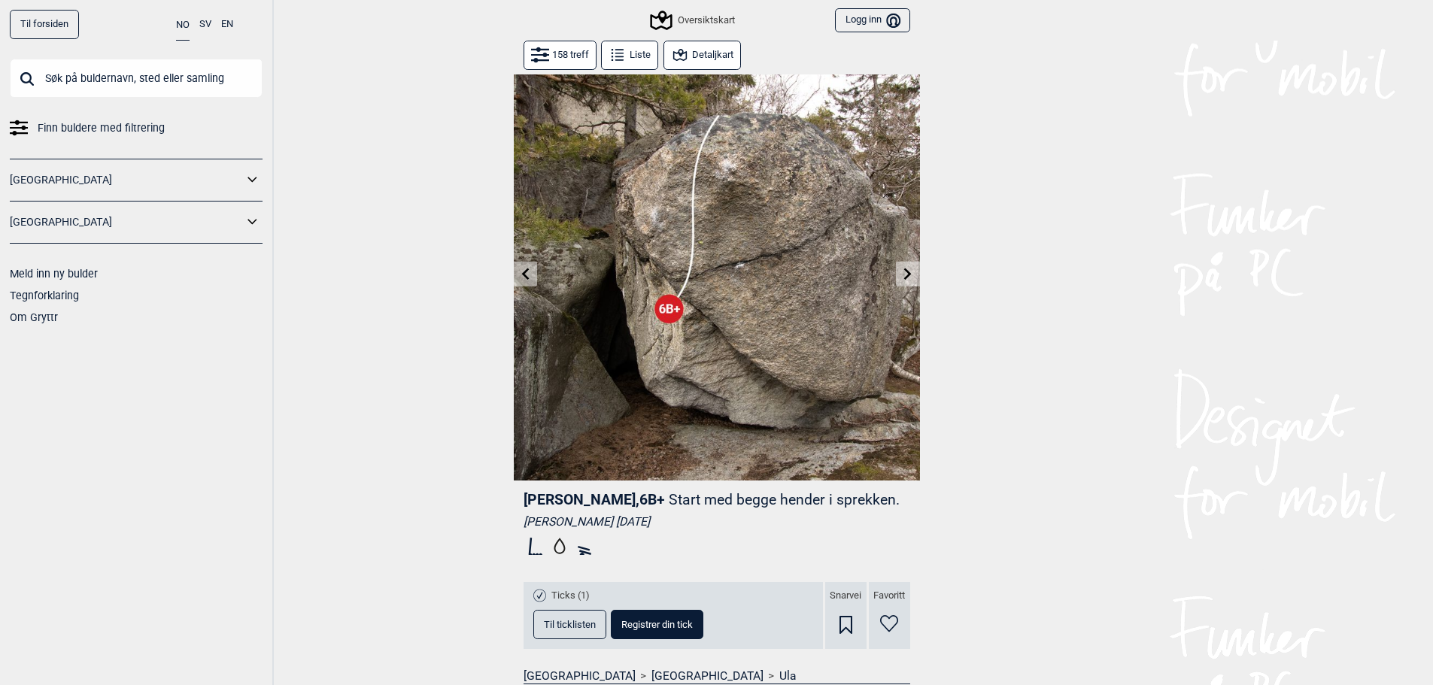
click at [904, 270] on icon at bounding box center [908, 274] width 12 height 12
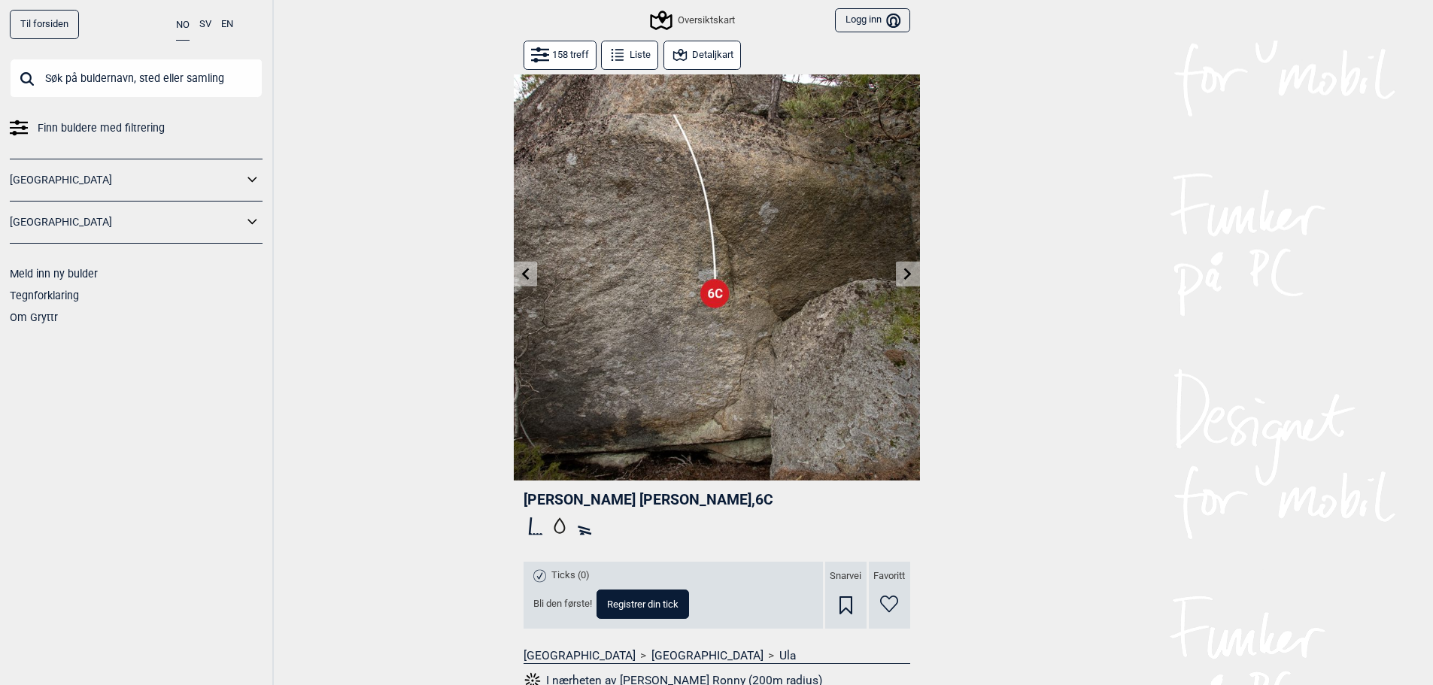
click at [912, 270] on icon at bounding box center [908, 274] width 12 height 12
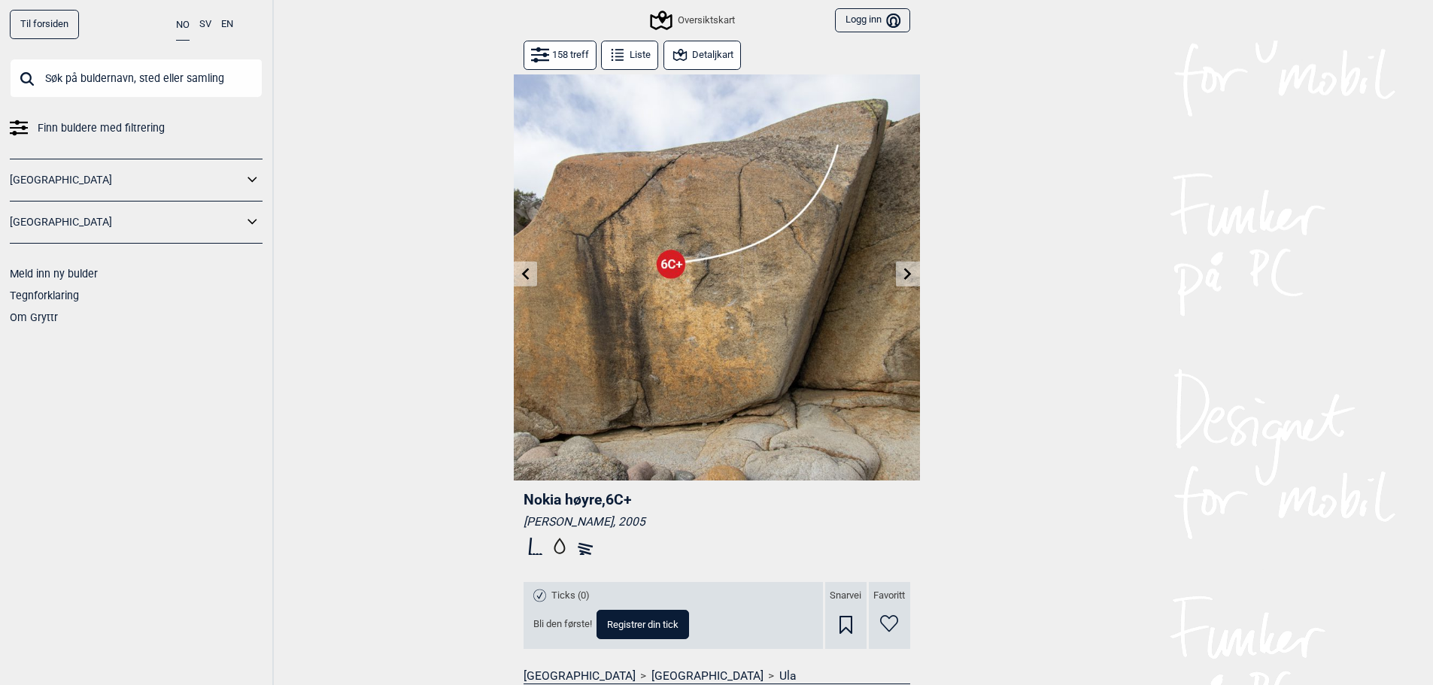
click at [909, 272] on icon at bounding box center [908, 274] width 12 height 12
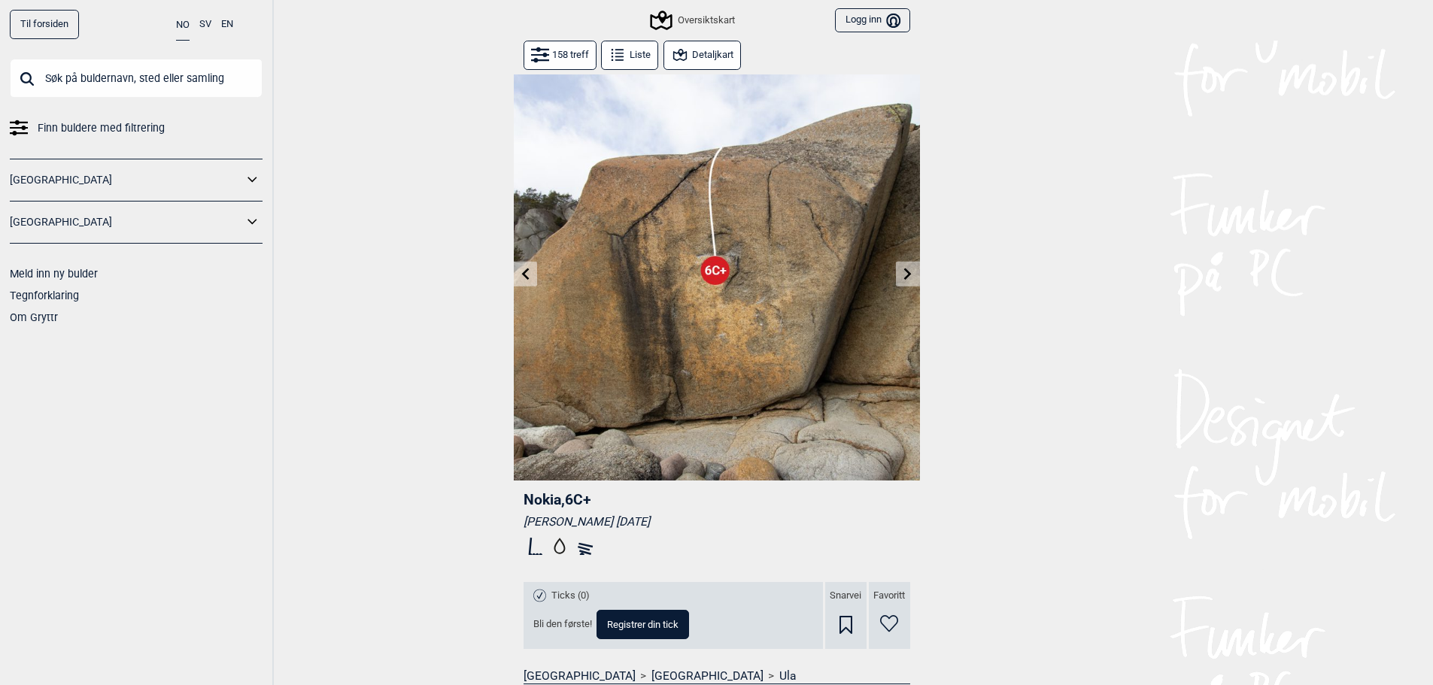
click at [909, 272] on icon at bounding box center [908, 274] width 12 height 12
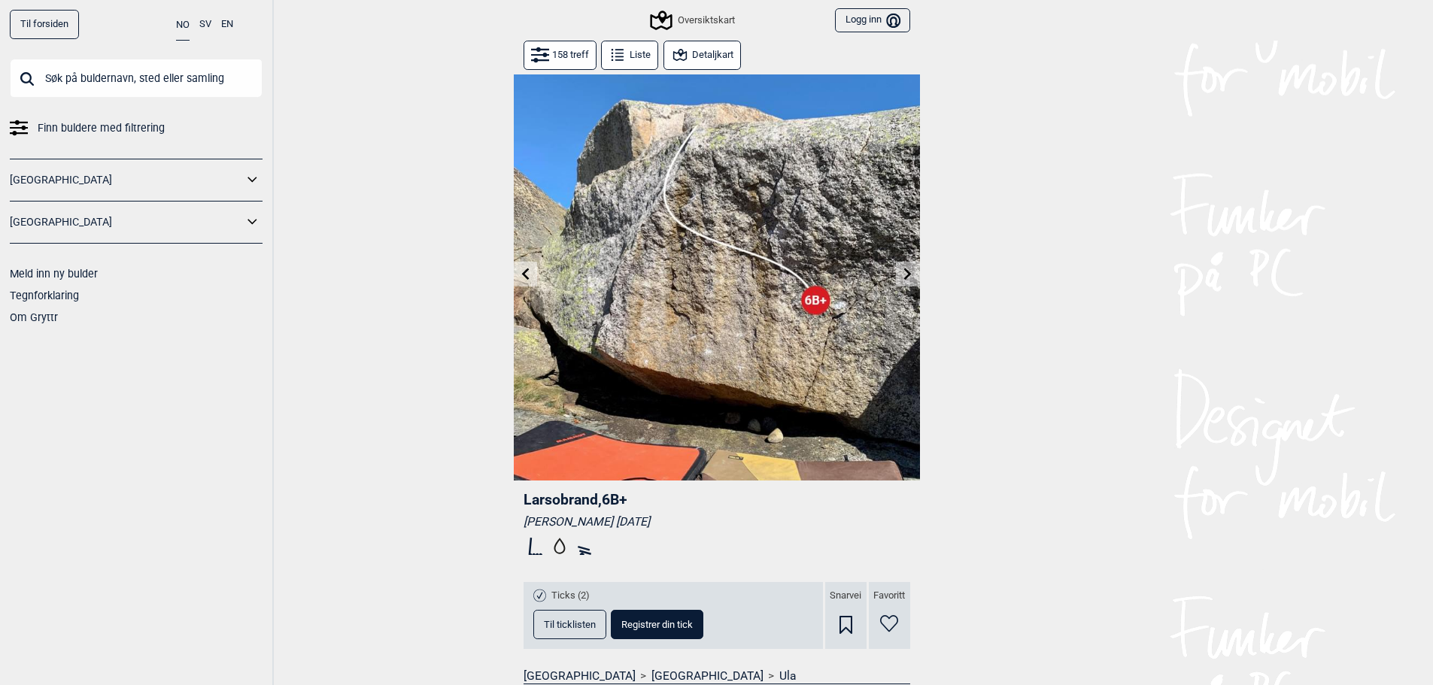
click at [909, 271] on icon at bounding box center [908, 274] width 12 height 12
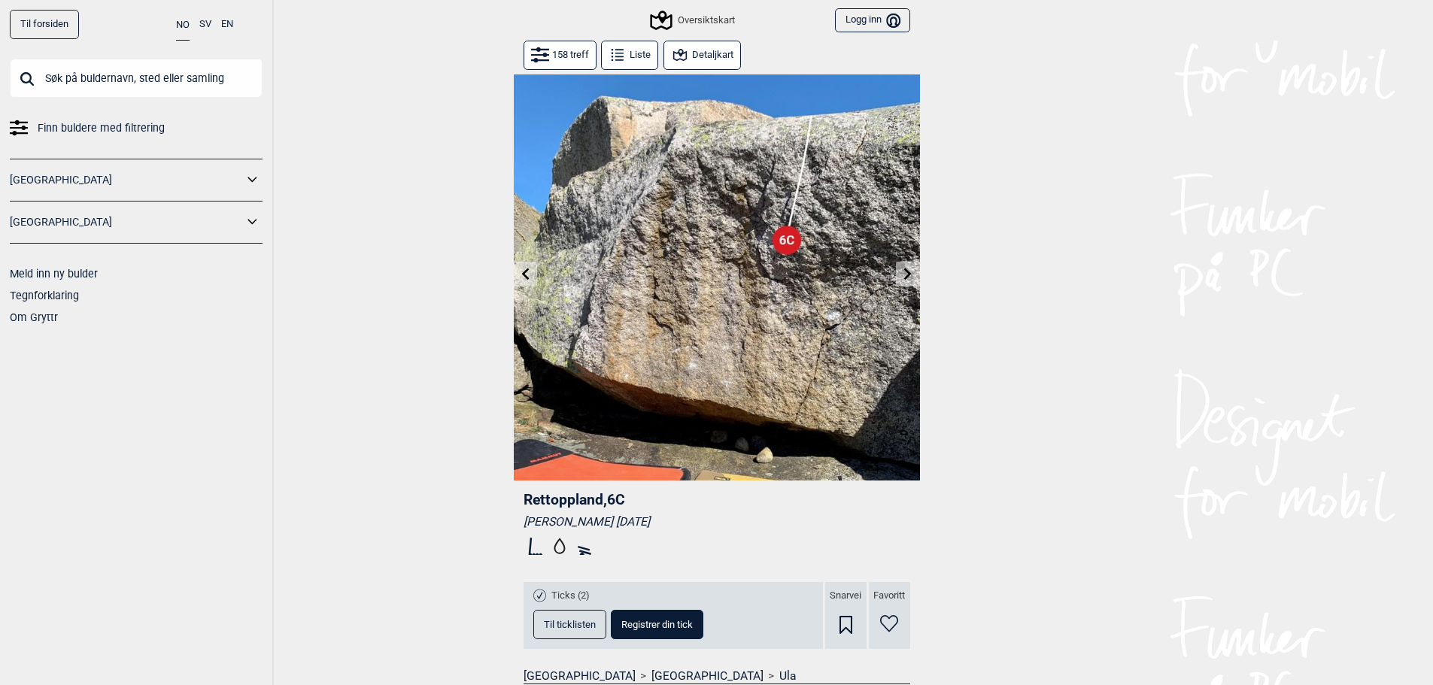
click at [907, 271] on icon at bounding box center [908, 274] width 8 height 12
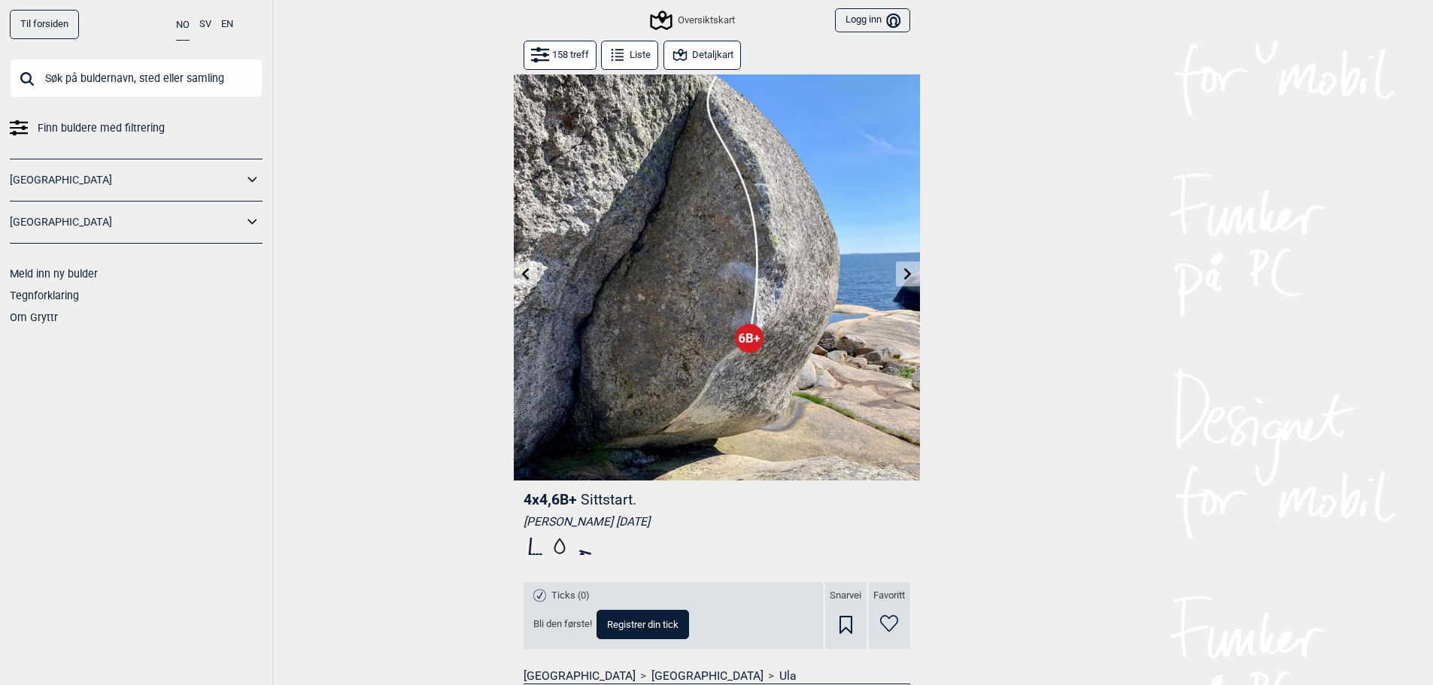
click at [915, 273] on button at bounding box center [907, 274] width 23 height 25
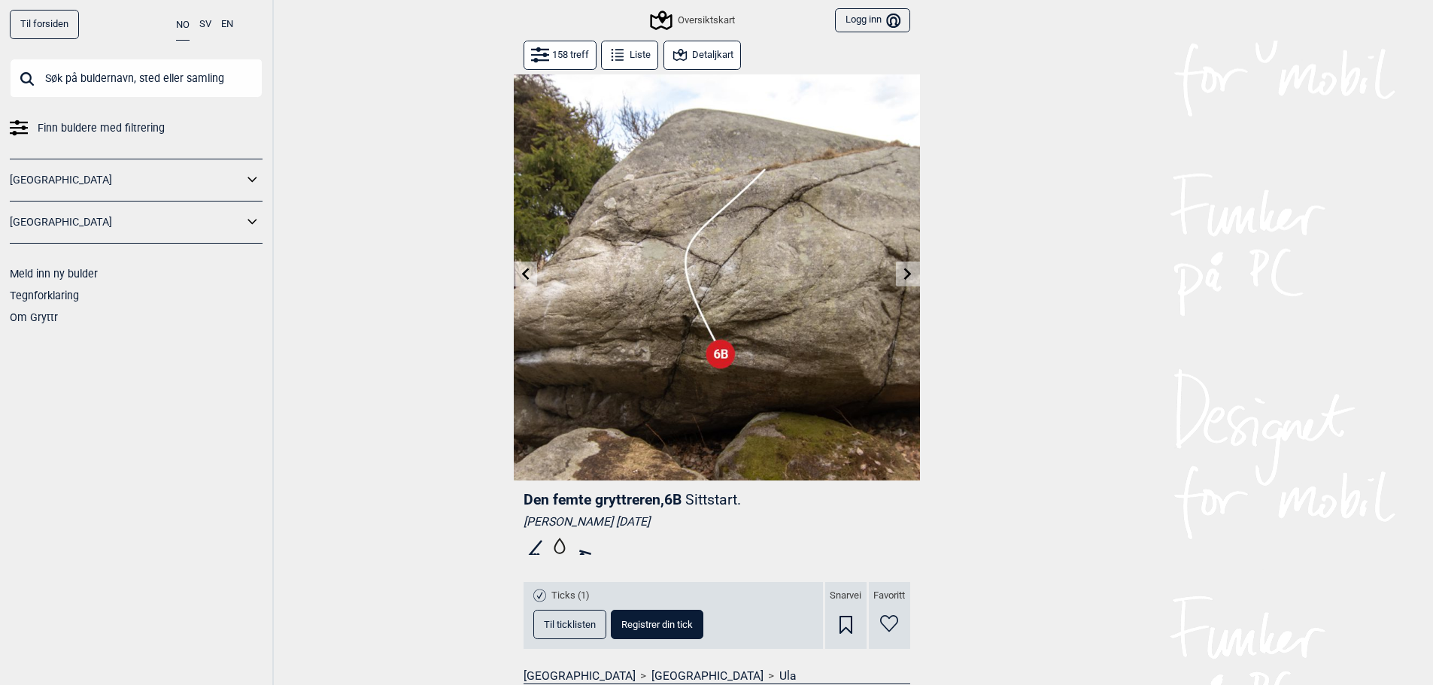
click at [905, 271] on icon at bounding box center [908, 274] width 12 height 12
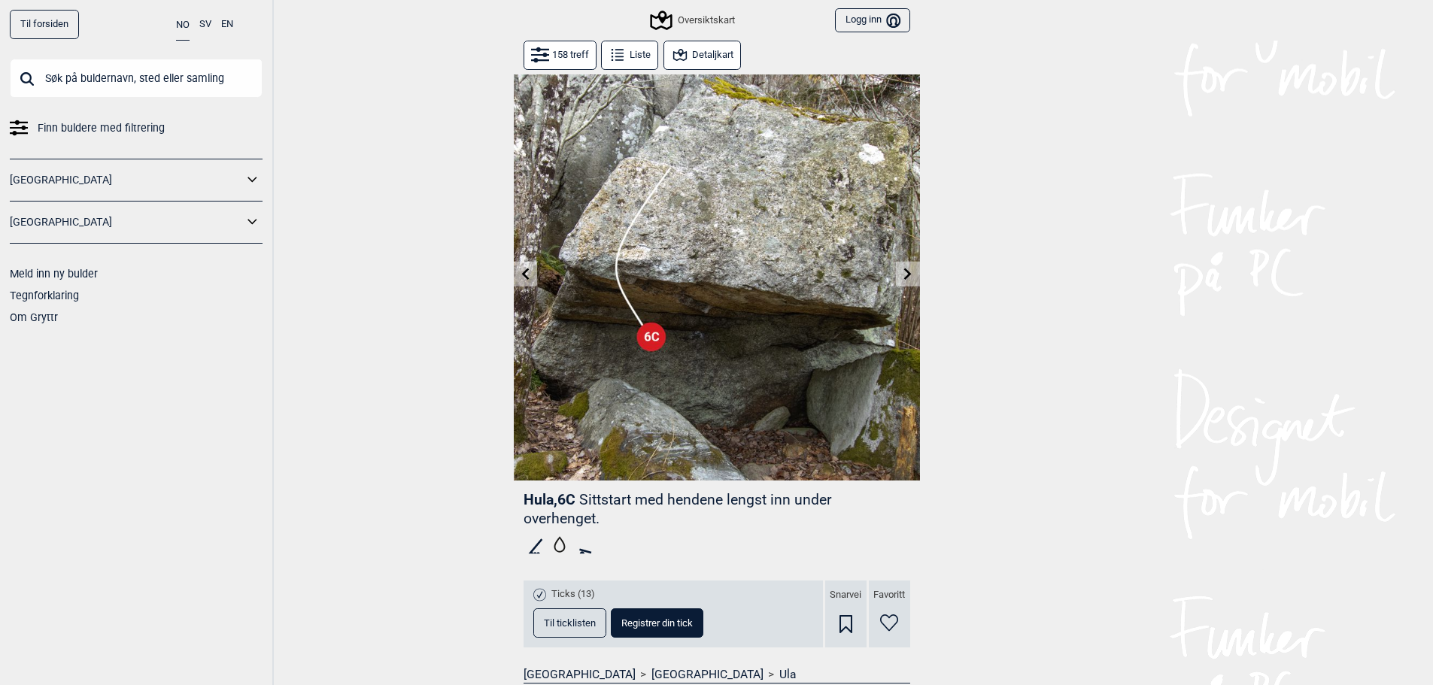
click at [910, 272] on icon at bounding box center [908, 274] width 12 height 12
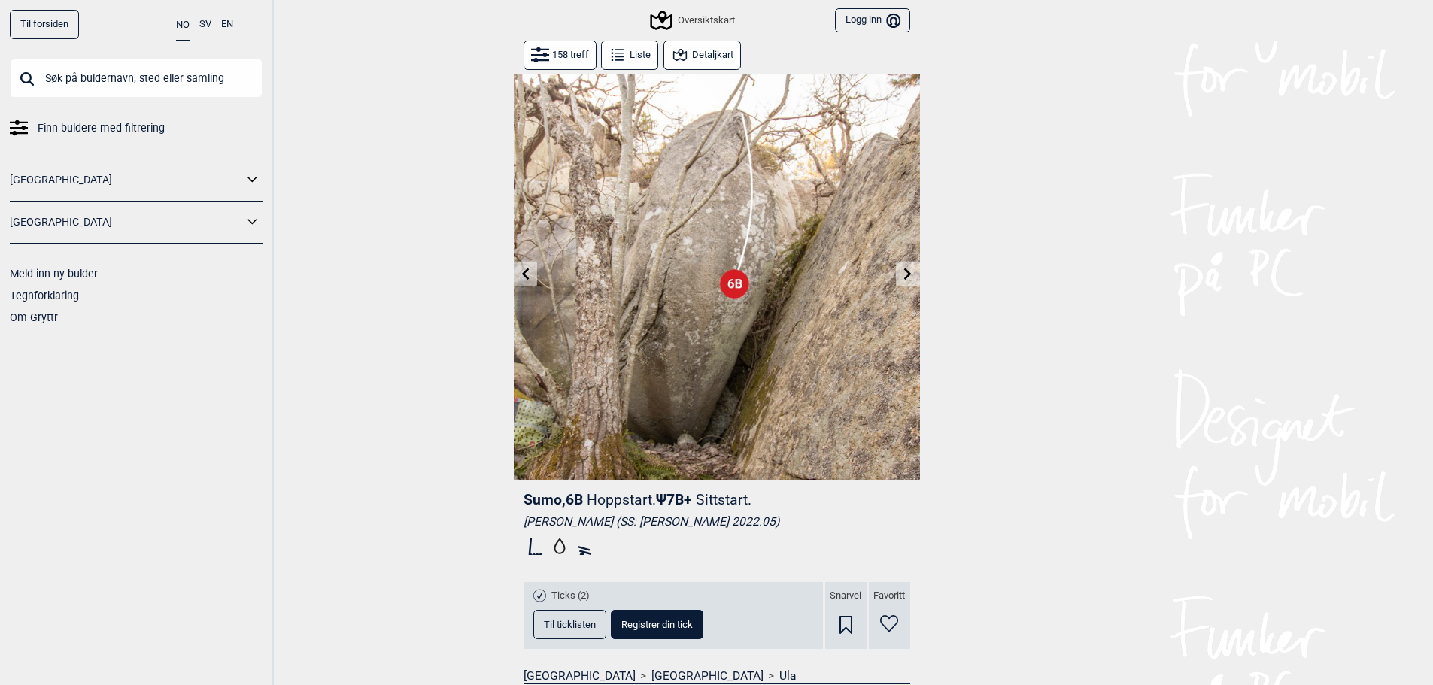
click at [906, 273] on icon at bounding box center [908, 274] width 12 height 12
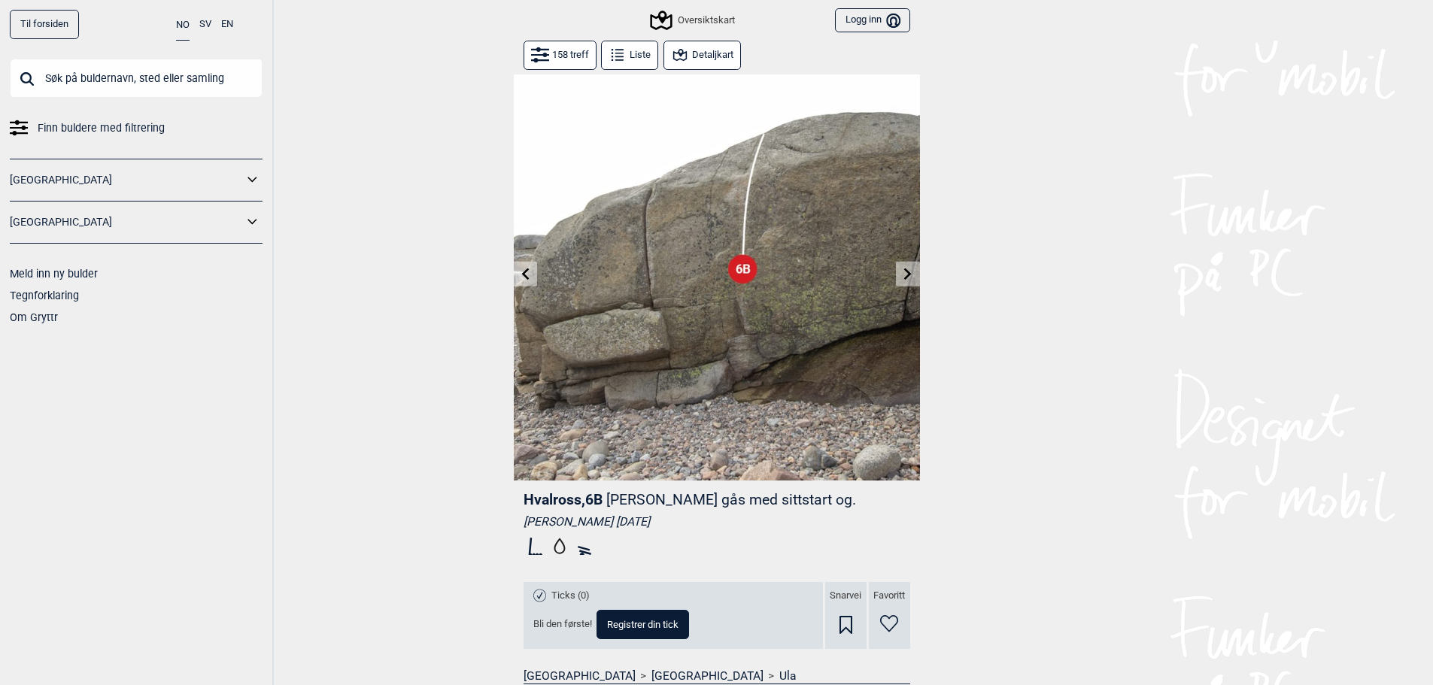
click at [900, 268] on button at bounding box center [907, 274] width 23 height 25
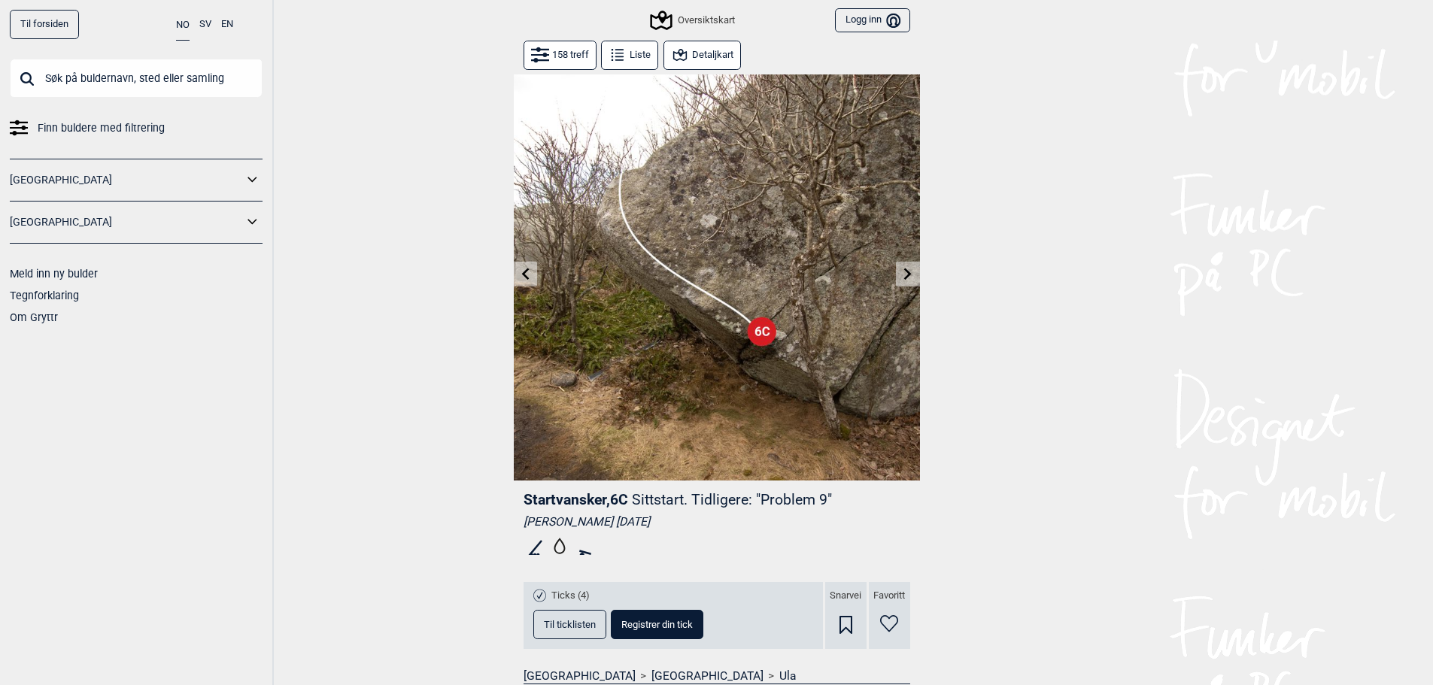
click at [918, 272] on button at bounding box center [907, 274] width 23 height 25
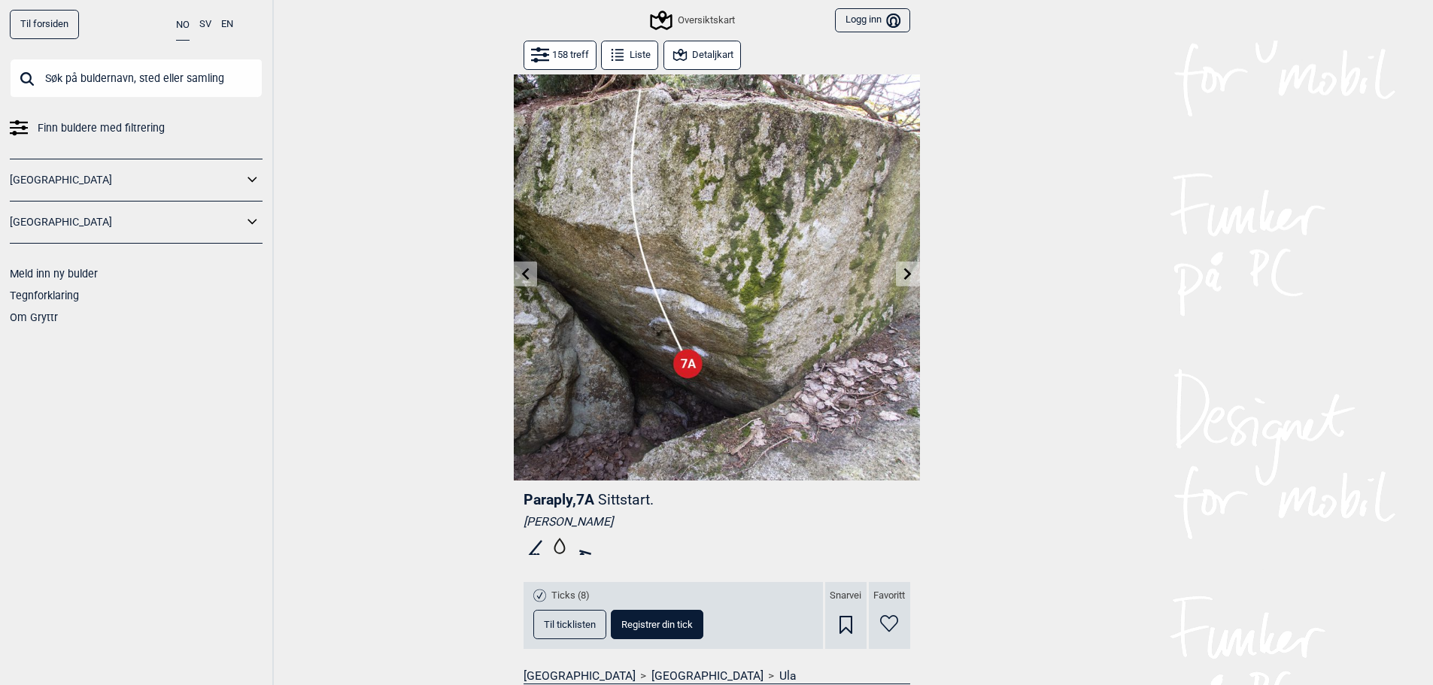
click at [910, 274] on icon at bounding box center [908, 274] width 8 height 12
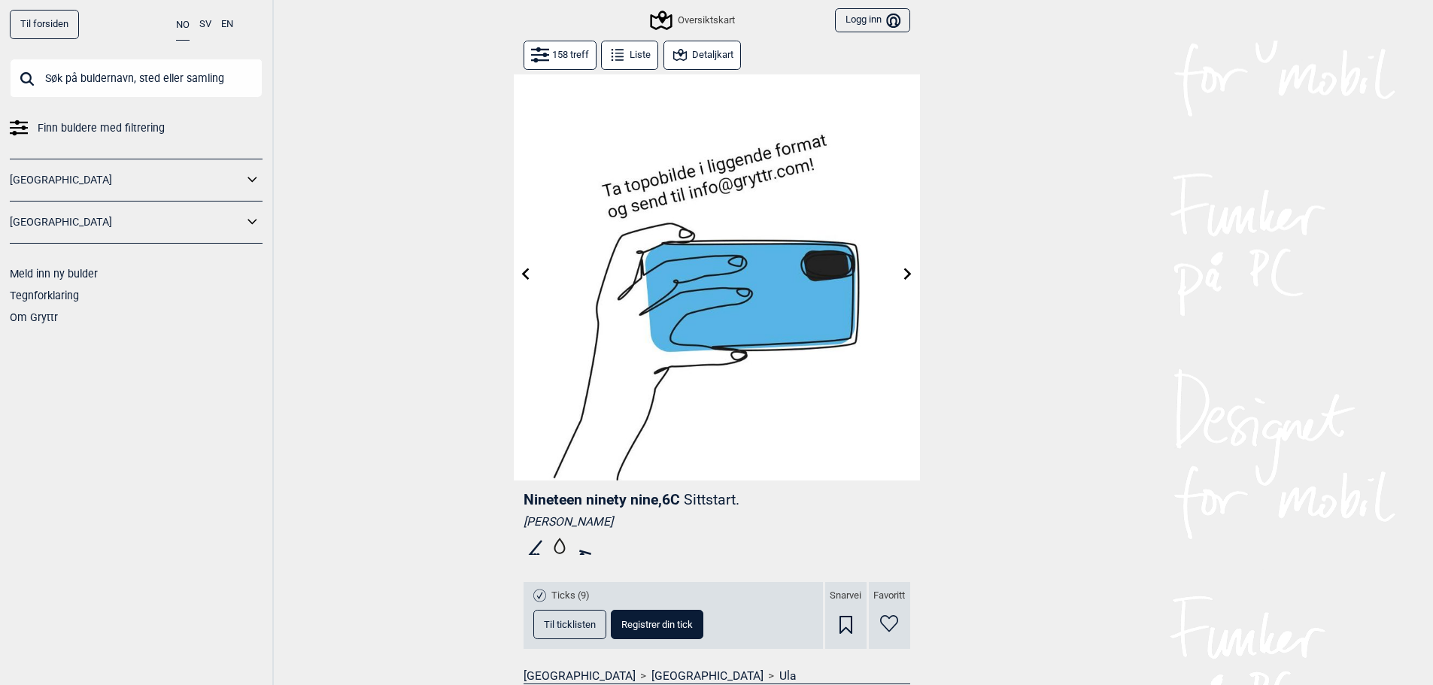
click at [910, 272] on icon at bounding box center [908, 274] width 12 height 12
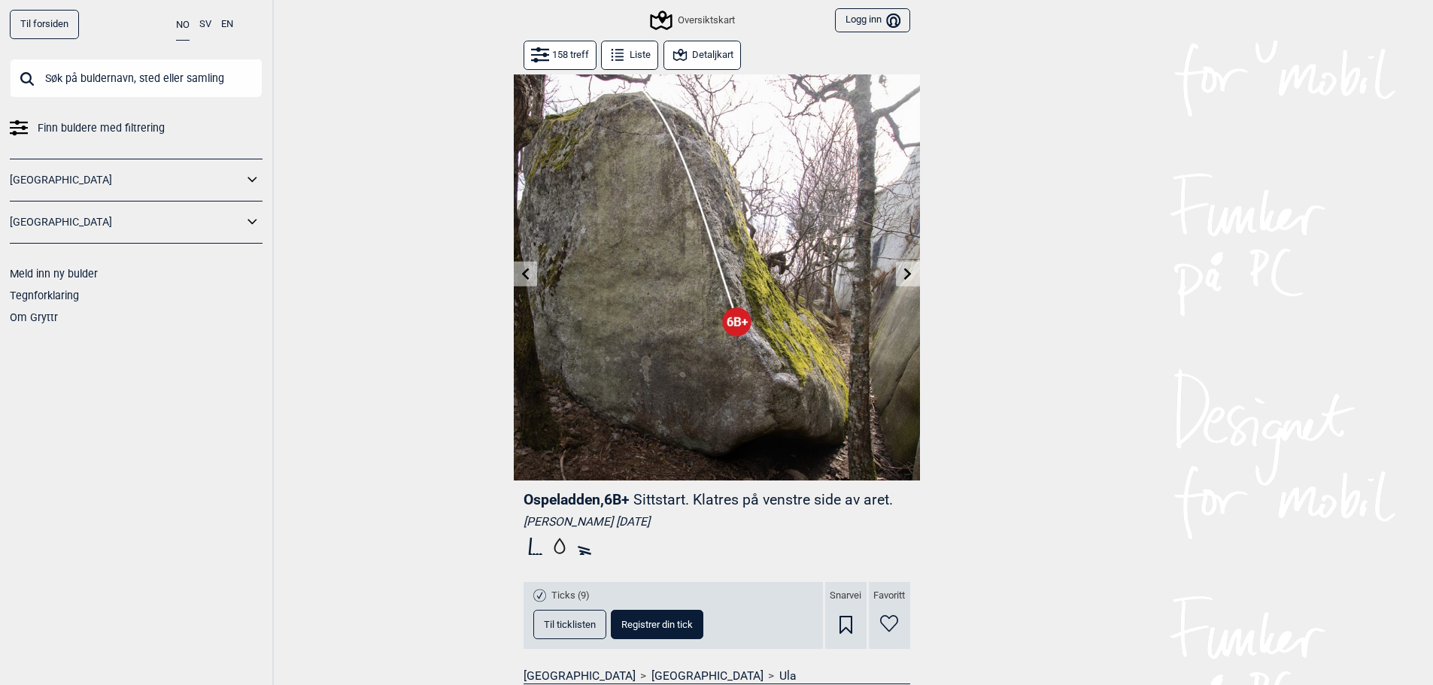
click at [906, 271] on icon at bounding box center [908, 274] width 8 height 12
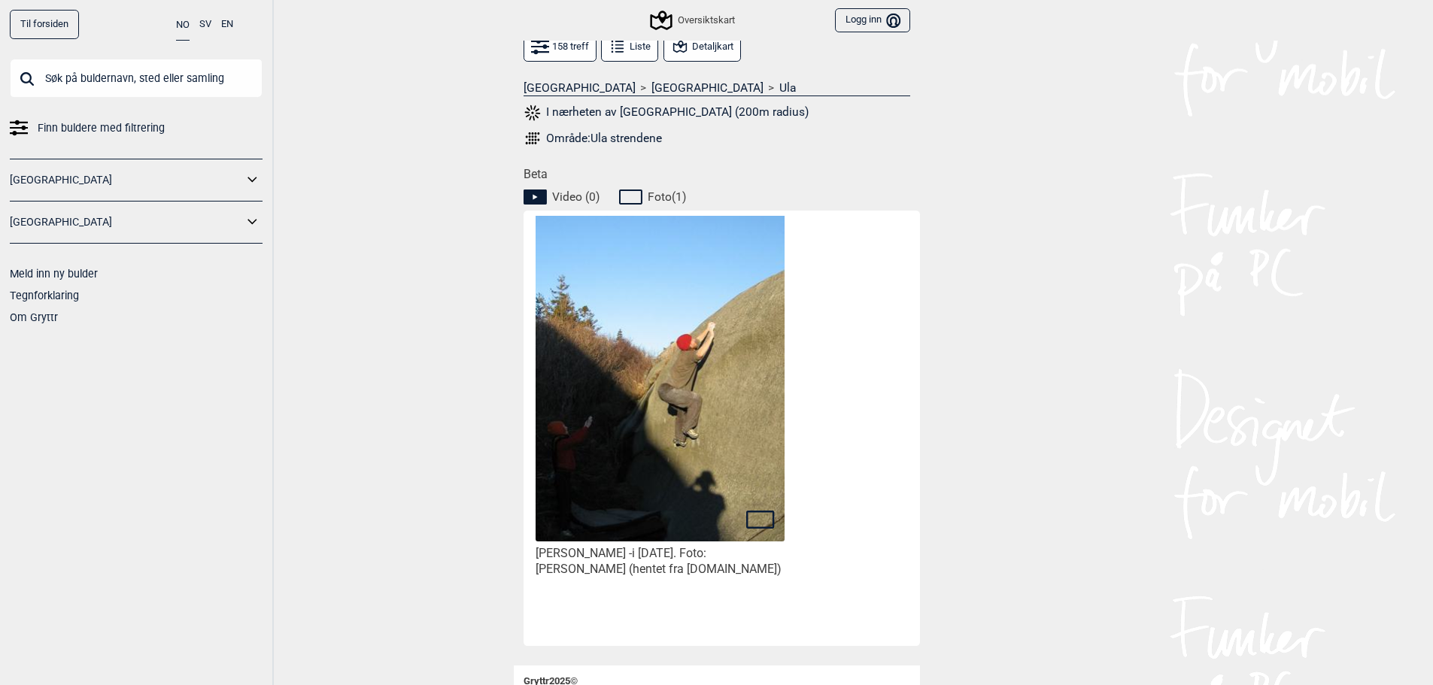
scroll to position [602, 0]
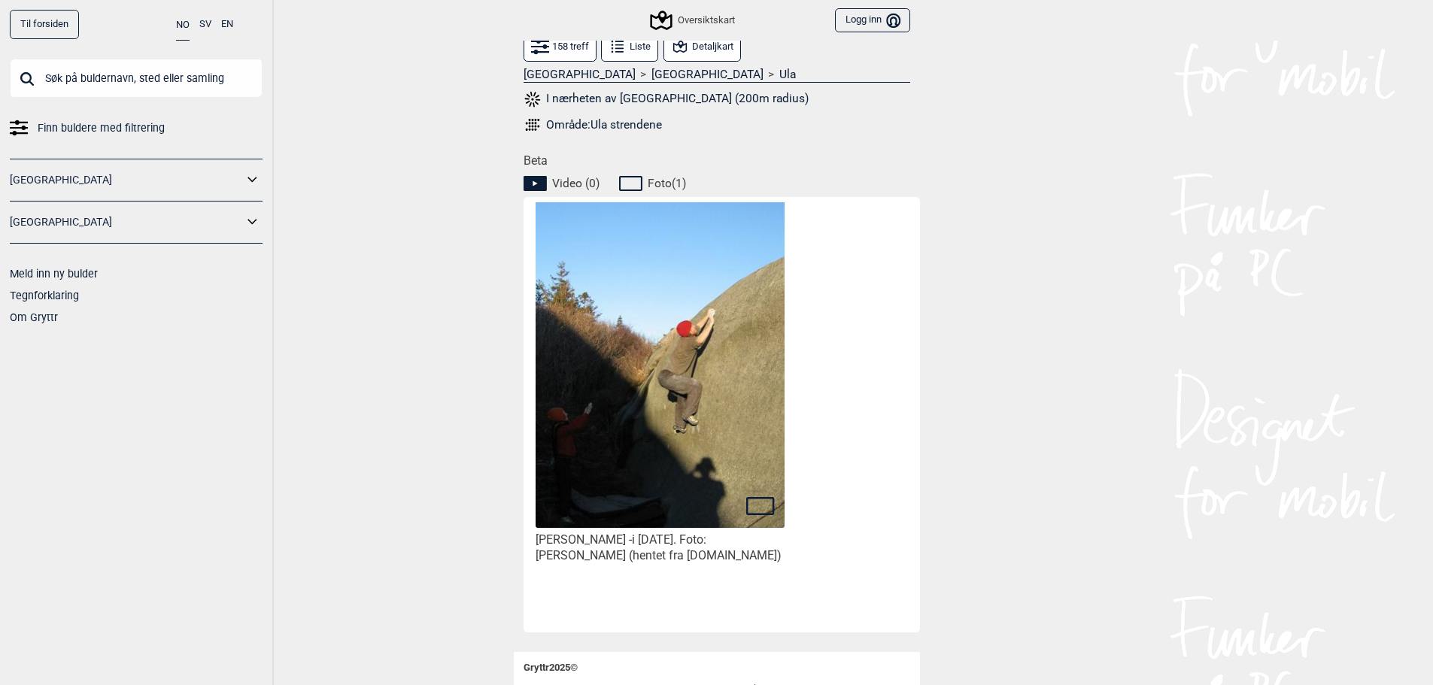
click at [751, 466] on img at bounding box center [659, 372] width 248 height 373
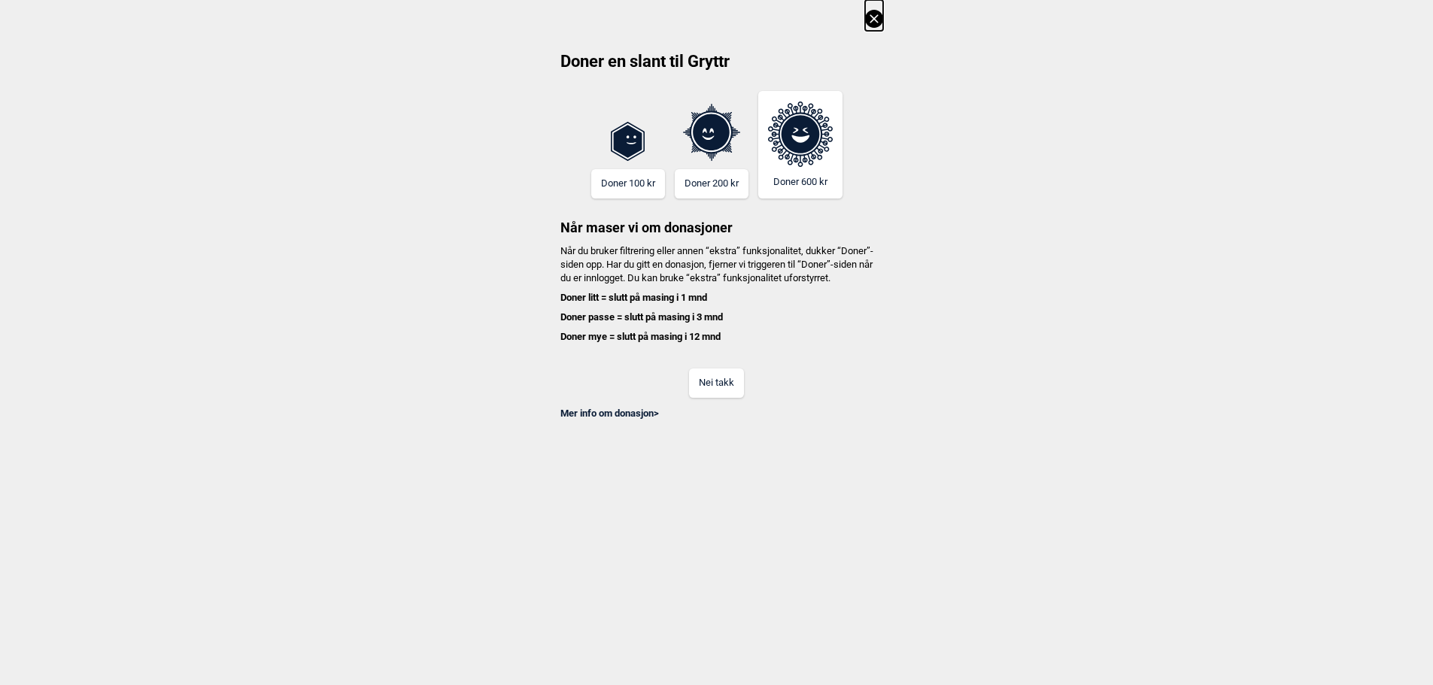
click at [718, 383] on button "Nei takk" at bounding box center [716, 383] width 55 height 29
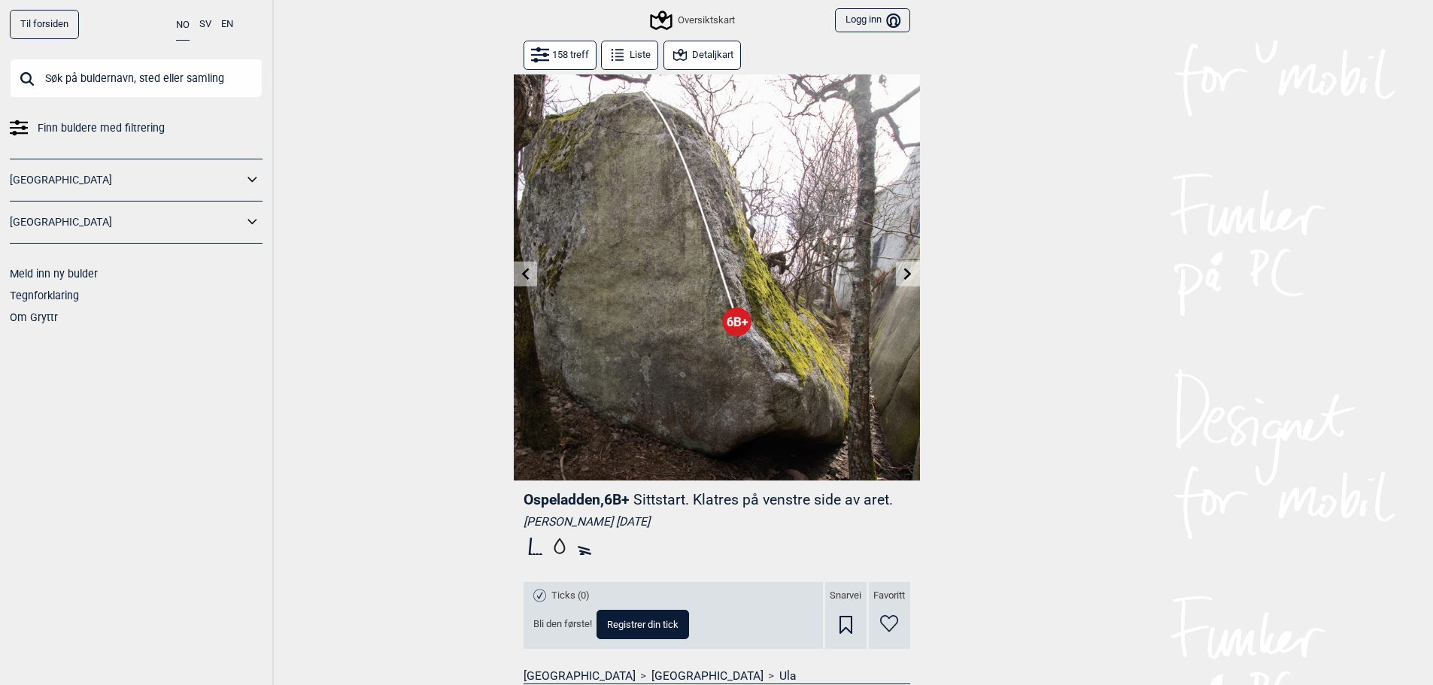
click at [905, 275] on icon at bounding box center [908, 274] width 12 height 12
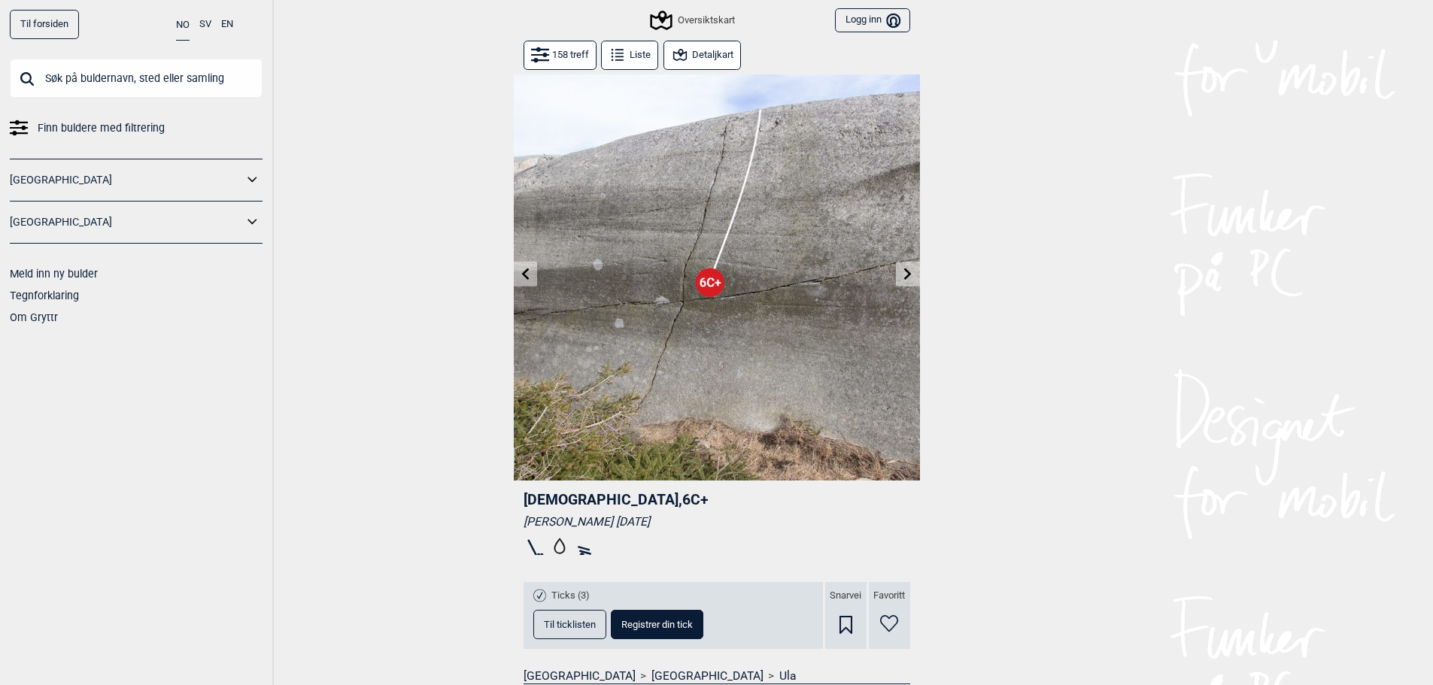
click at [908, 275] on icon at bounding box center [908, 274] width 12 height 12
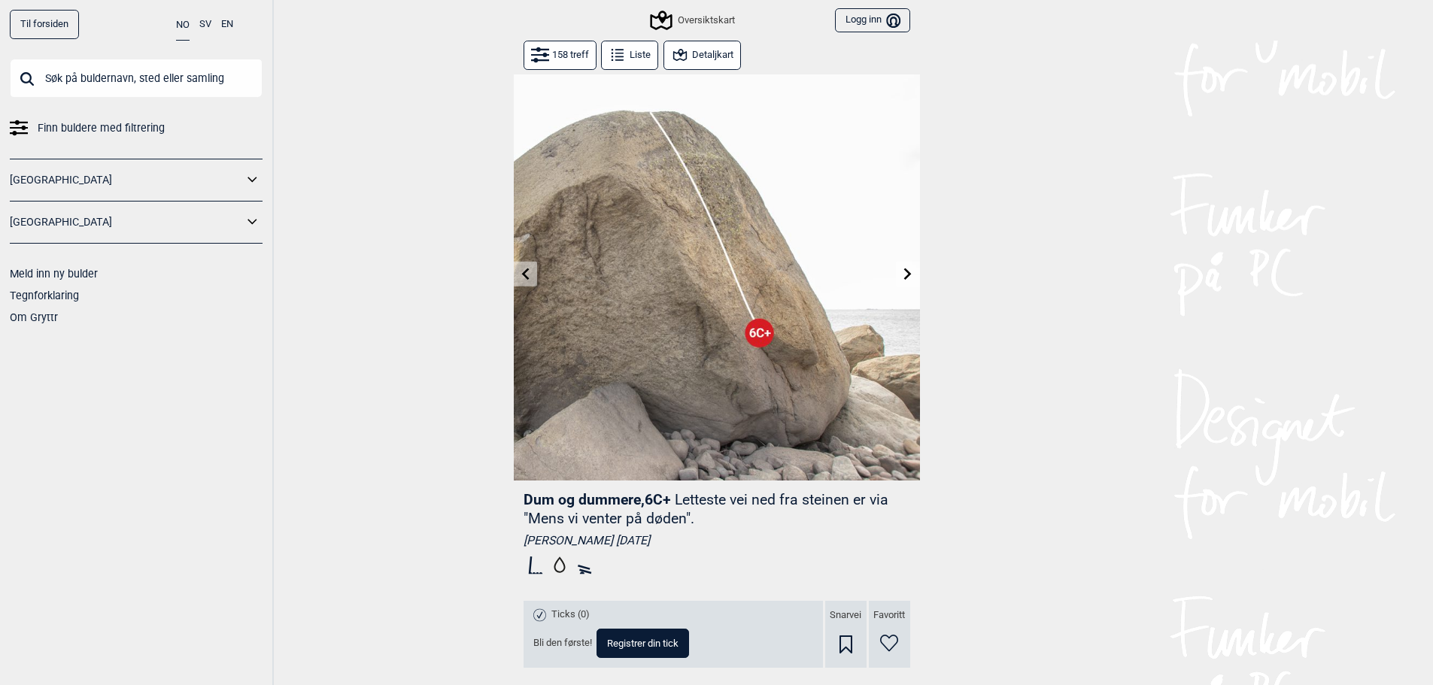
click at [909, 278] on icon at bounding box center [908, 274] width 12 height 12
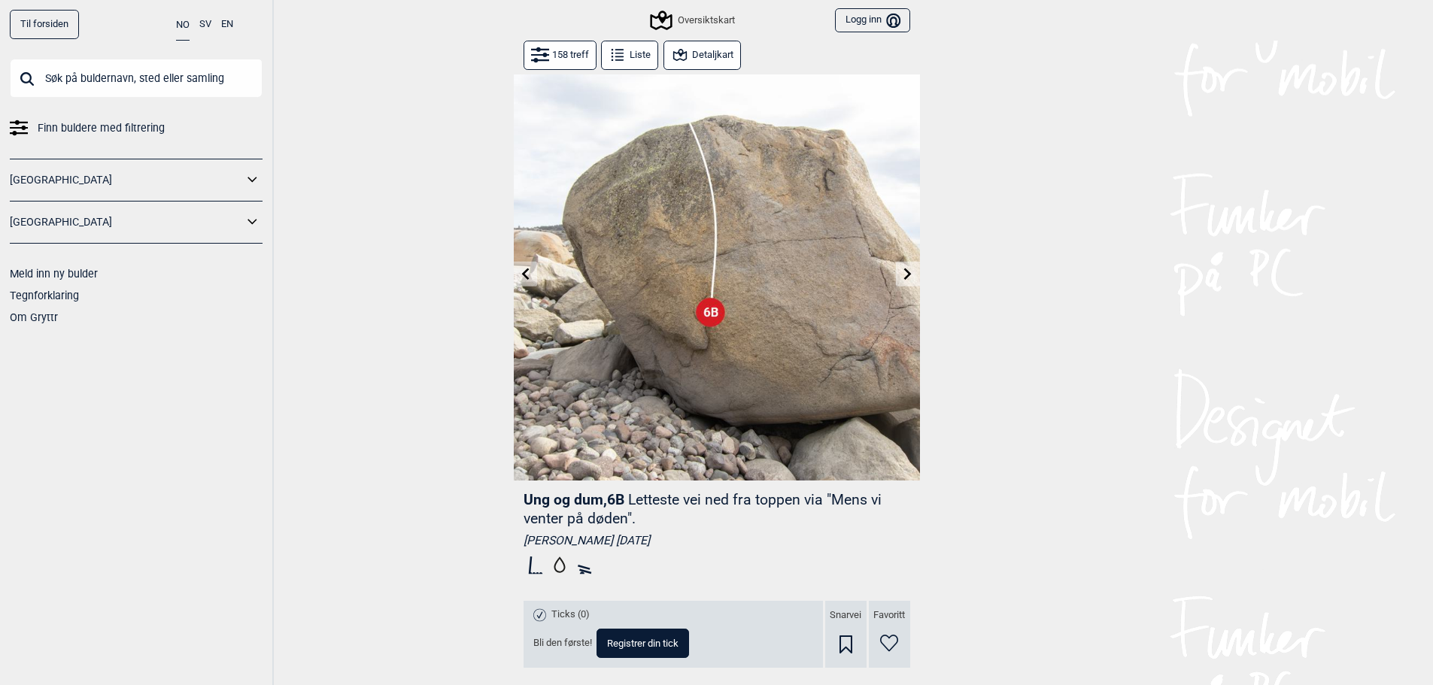
click at [909, 278] on icon at bounding box center [908, 274] width 12 height 12
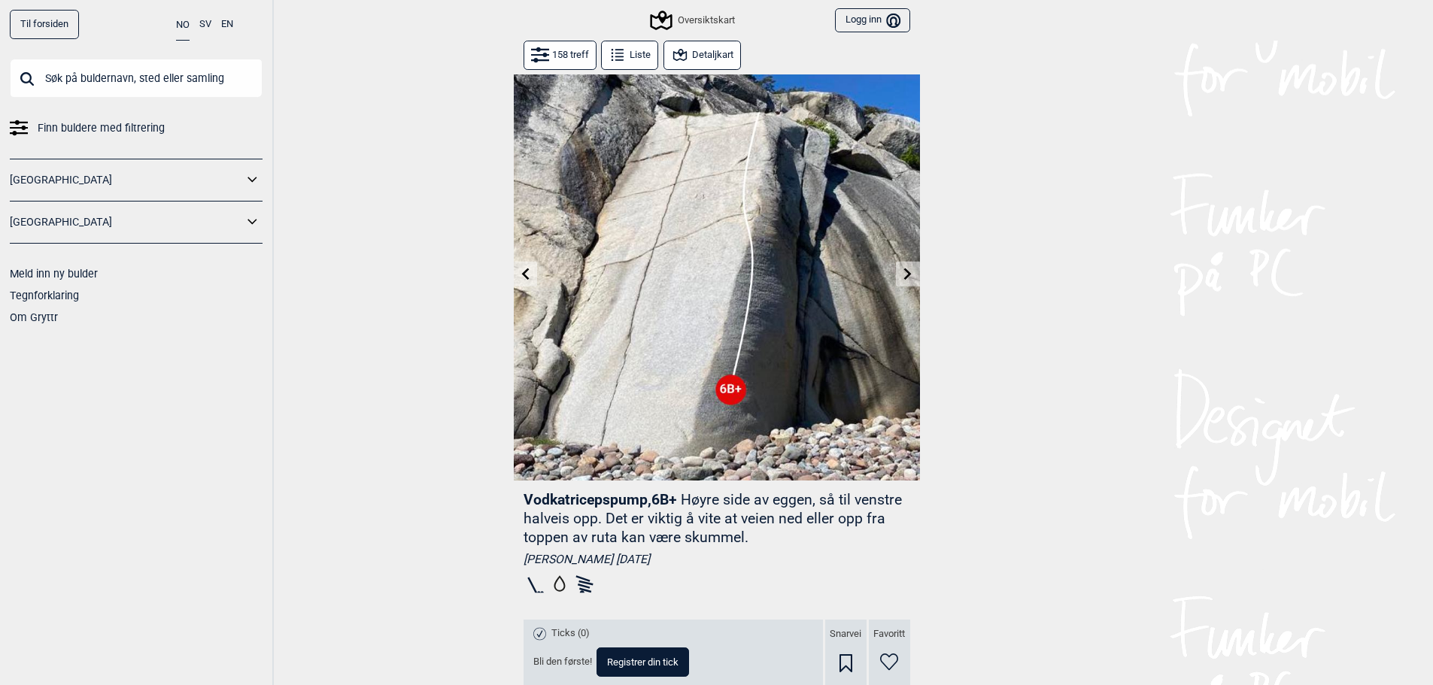
click at [909, 278] on icon at bounding box center [908, 274] width 12 height 12
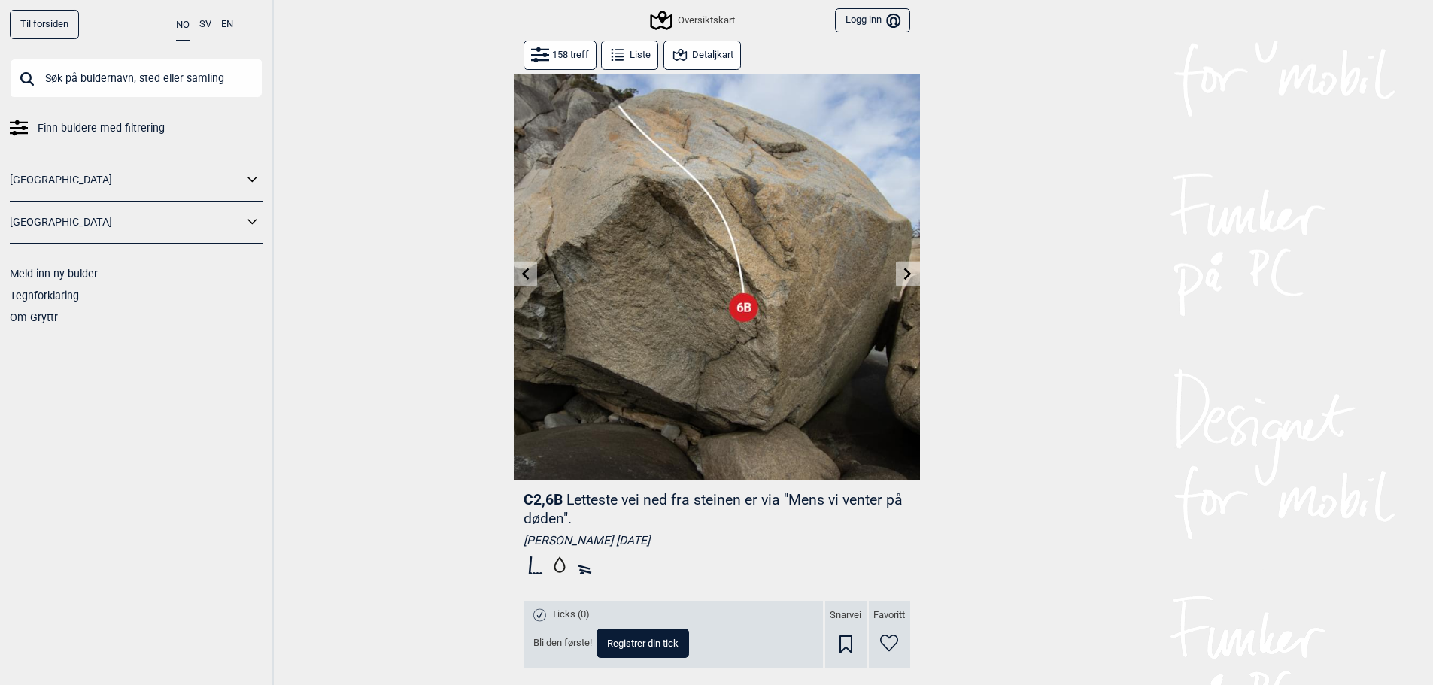
click at [909, 278] on icon at bounding box center [908, 274] width 12 height 12
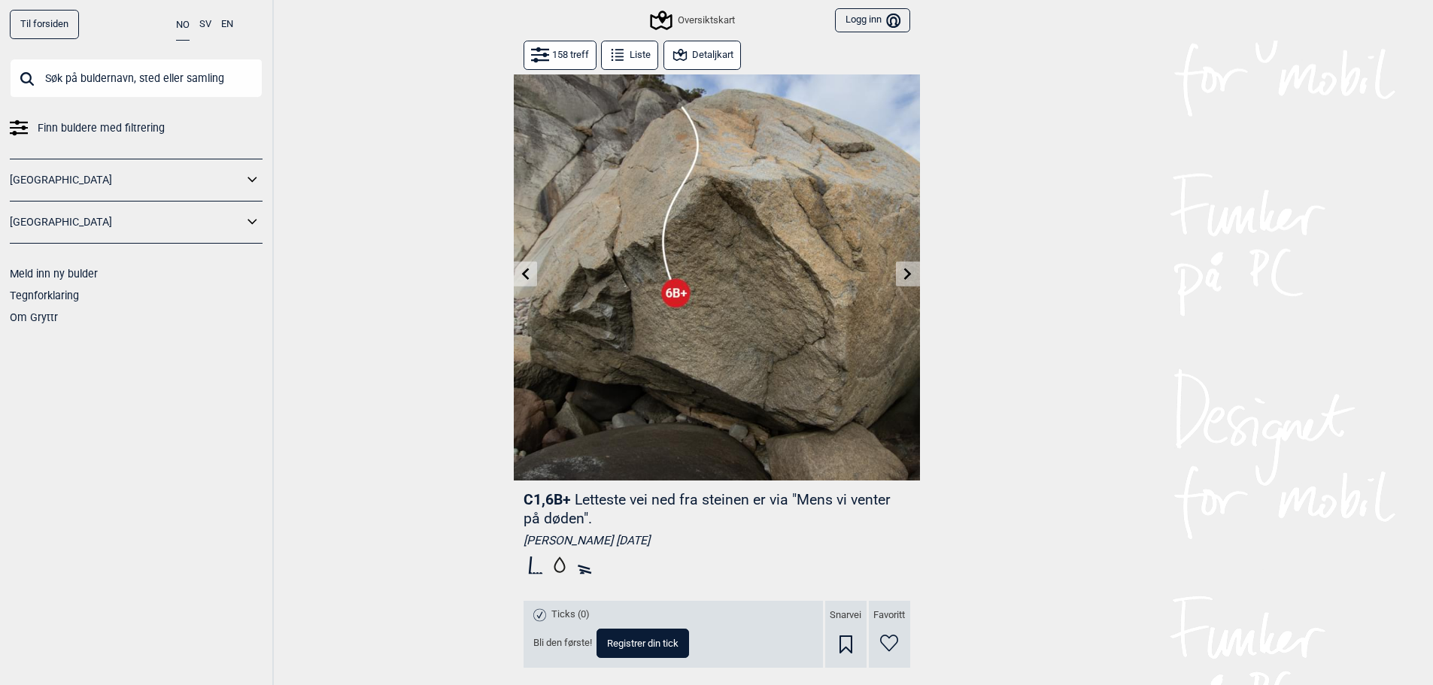
click at [900, 272] on button at bounding box center [907, 274] width 23 height 25
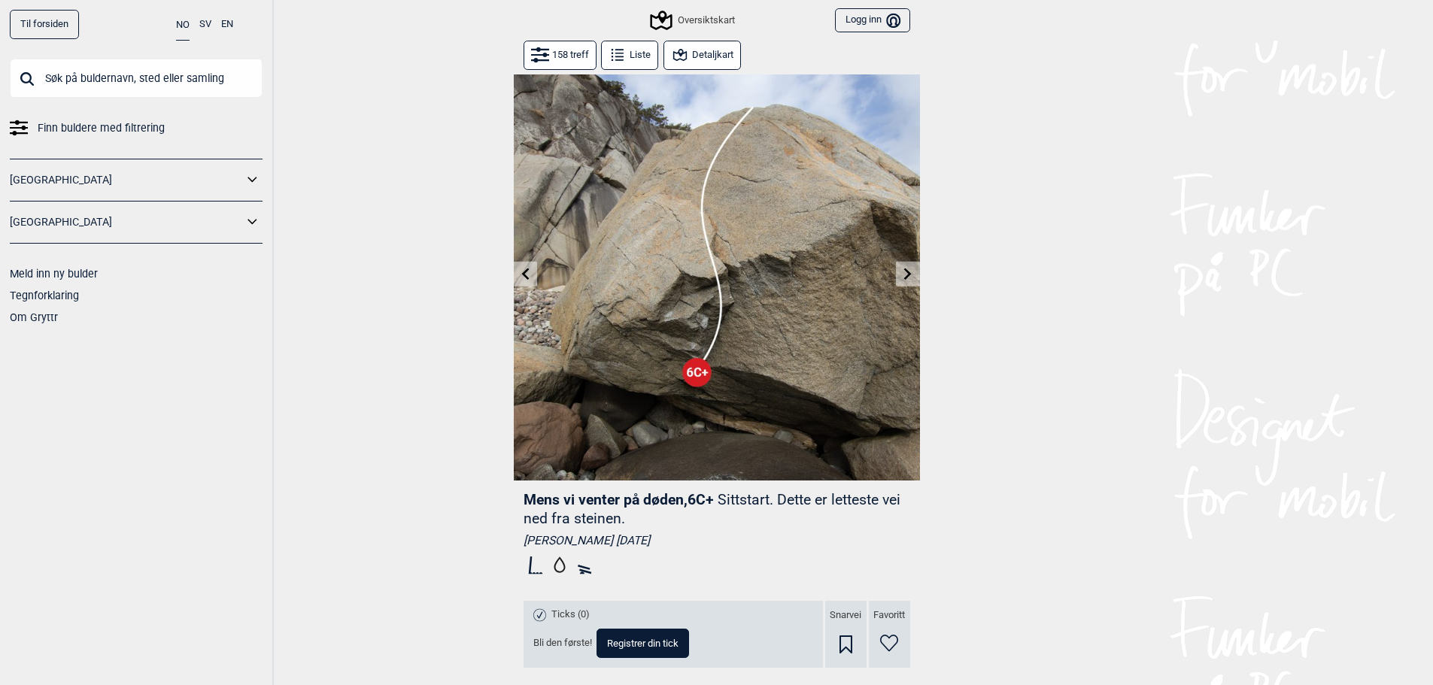
click at [908, 276] on icon at bounding box center [908, 274] width 12 height 12
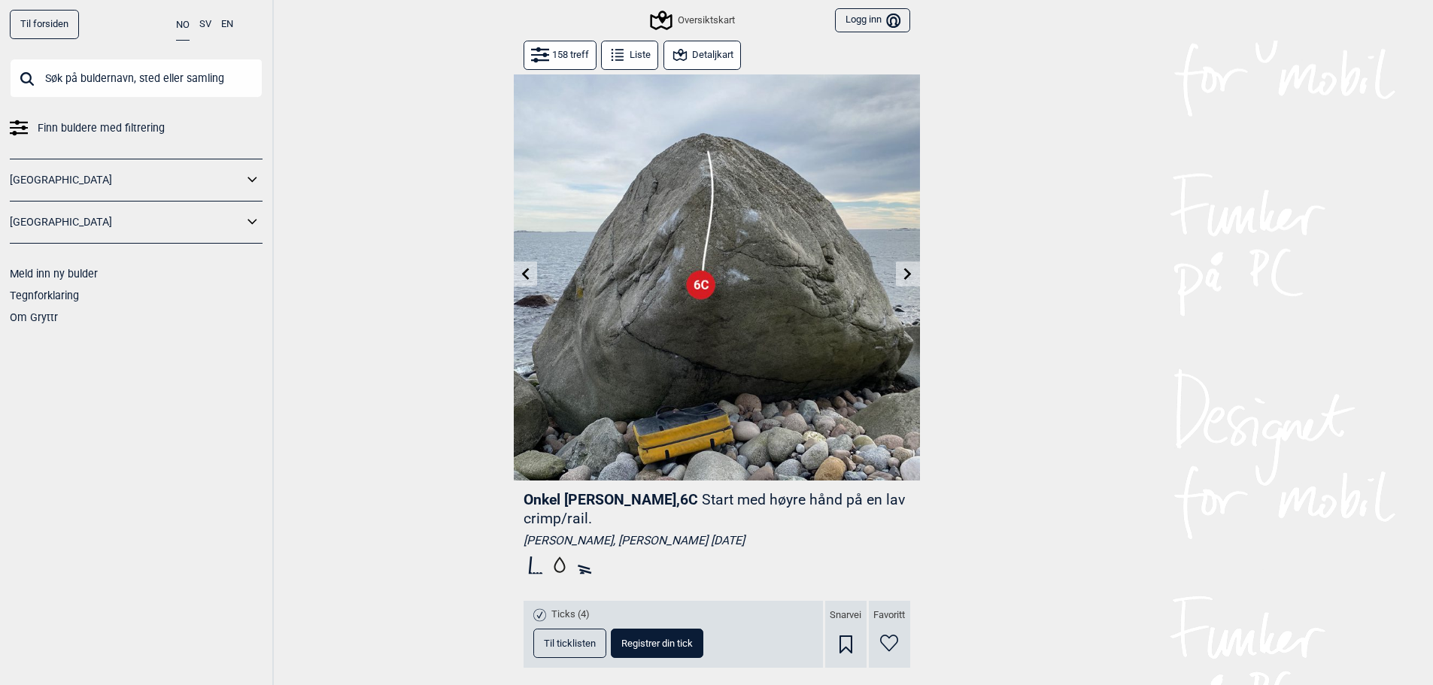
click at [910, 276] on icon at bounding box center [908, 274] width 12 height 12
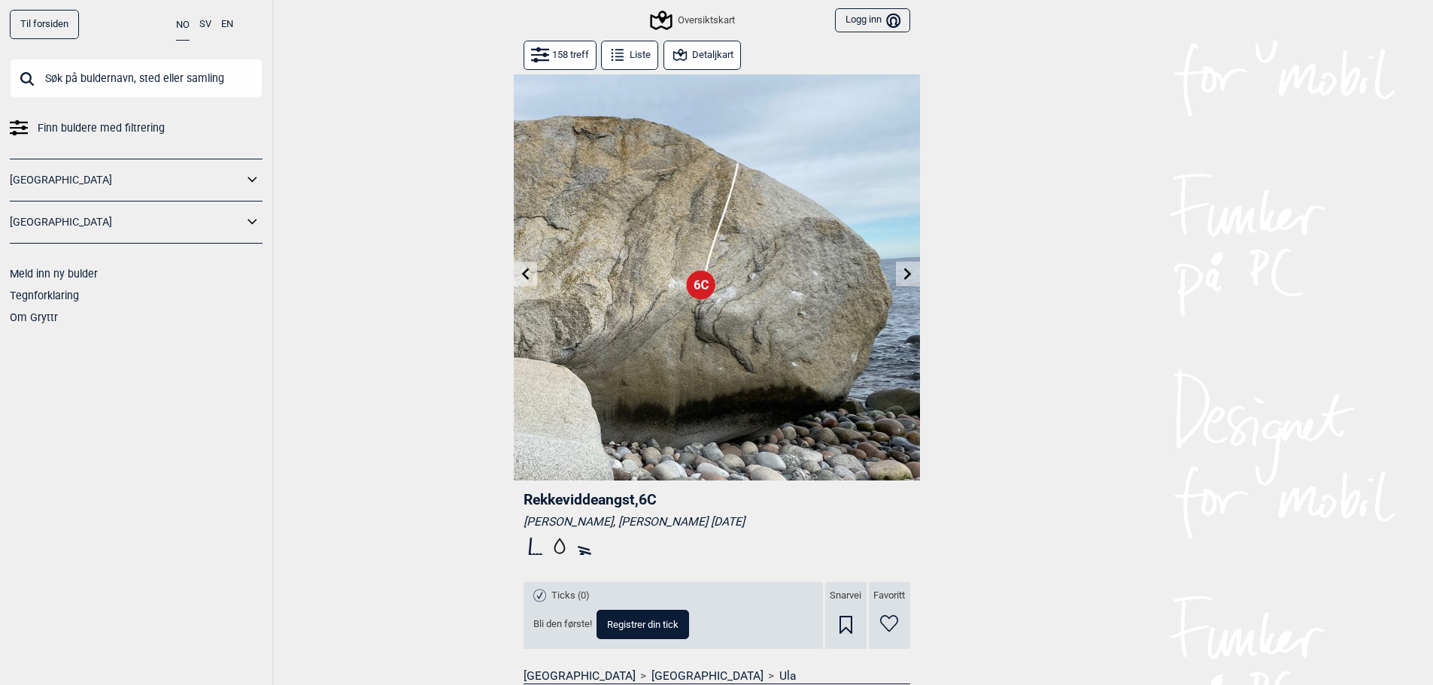
click at [532, 278] on button at bounding box center [525, 274] width 23 height 25
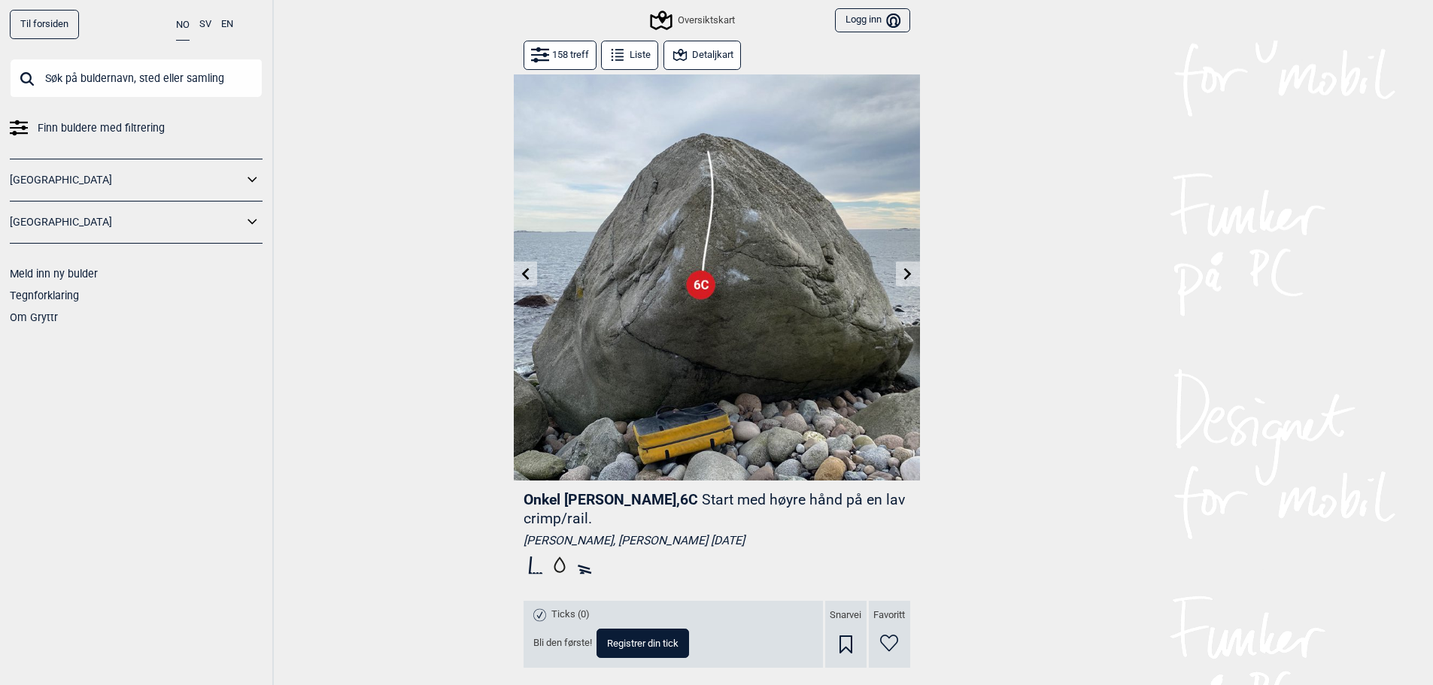
click at [902, 274] on icon at bounding box center [908, 274] width 12 height 12
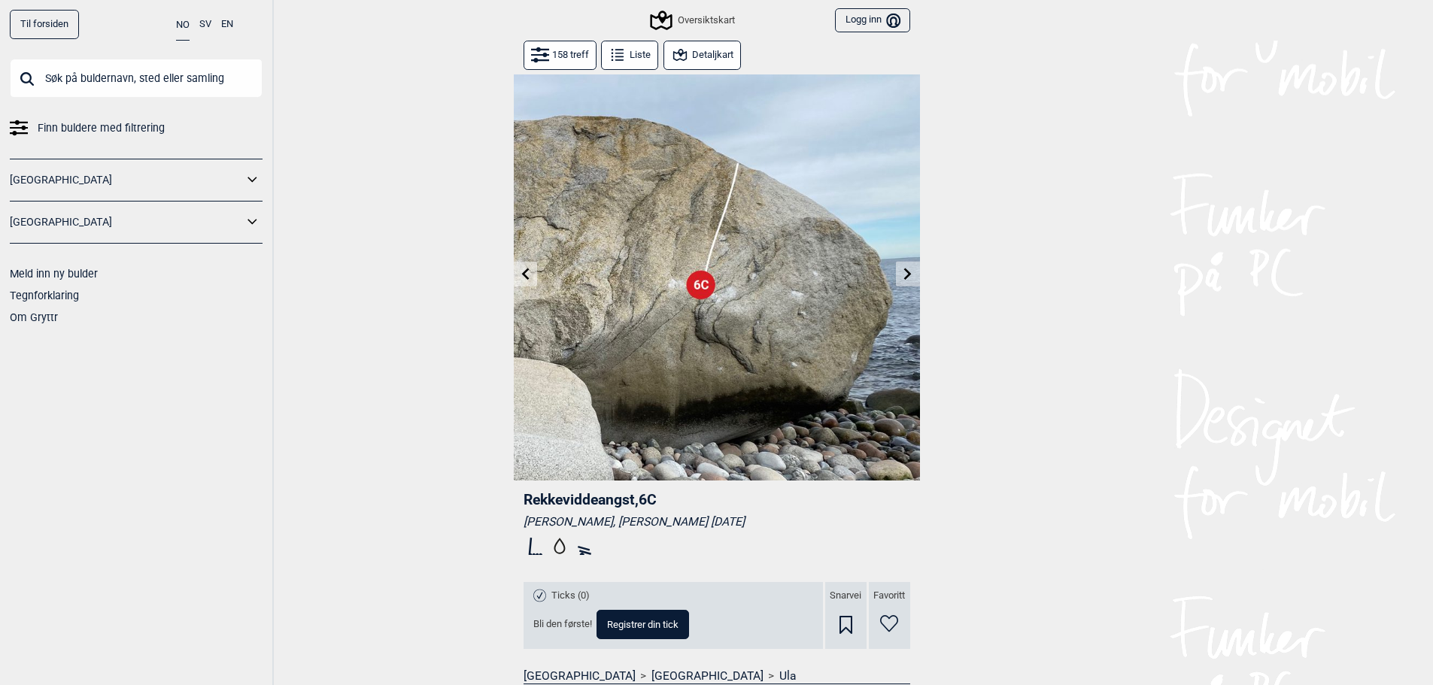
click at [906, 272] on icon at bounding box center [908, 274] width 8 height 12
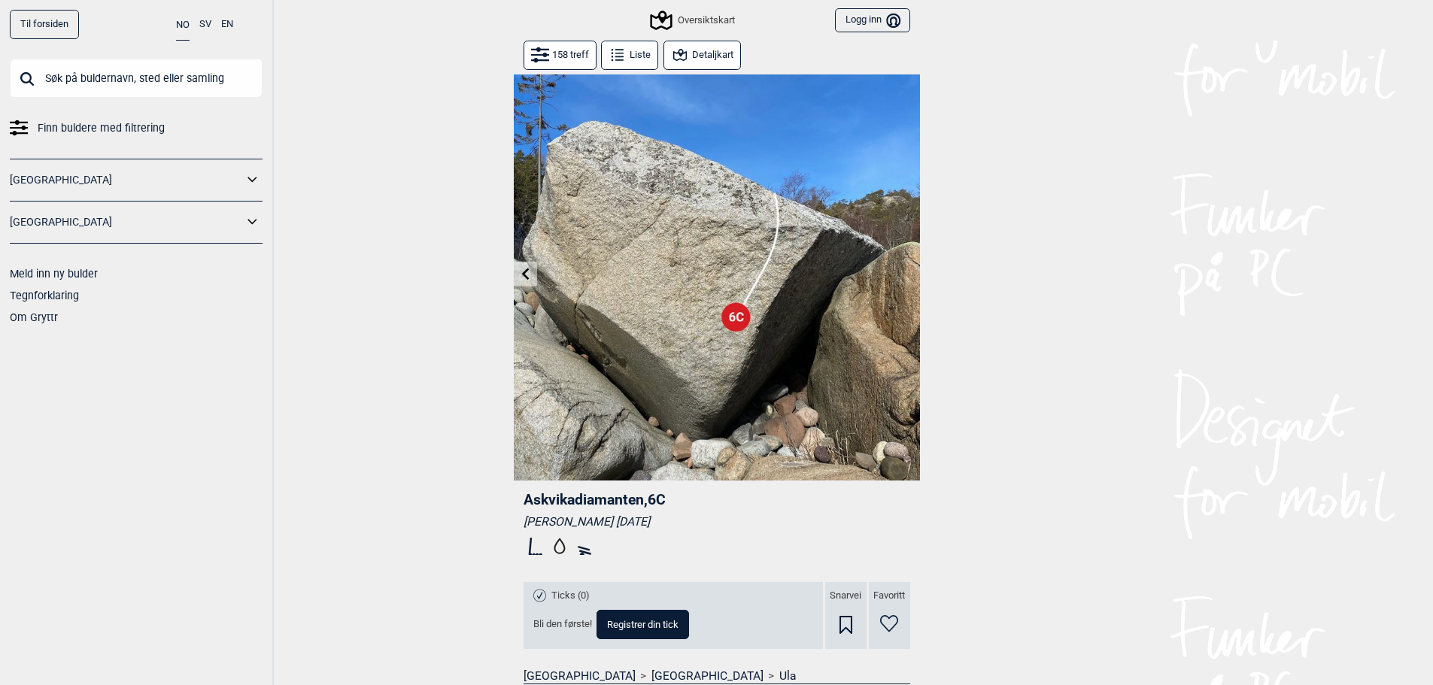
click at [526, 272] on icon at bounding box center [525, 274] width 8 height 12
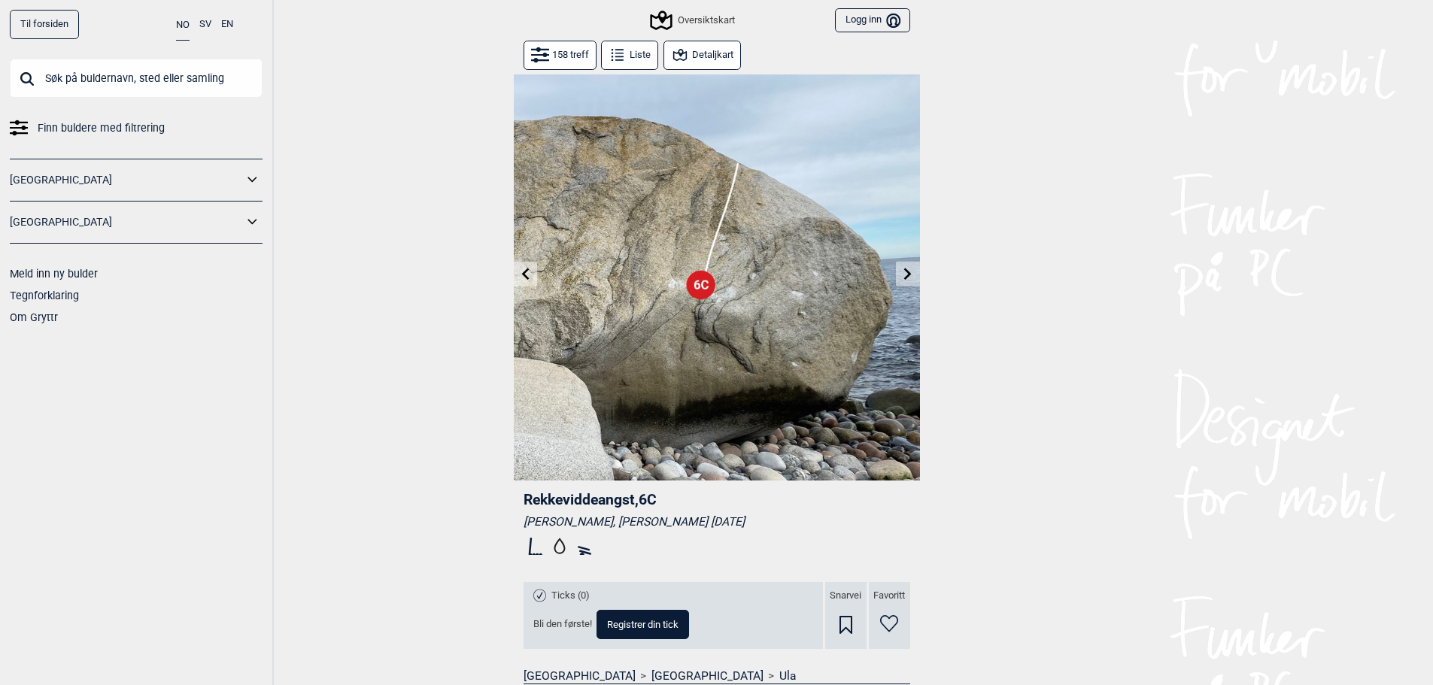
click at [909, 273] on icon at bounding box center [908, 274] width 8 height 12
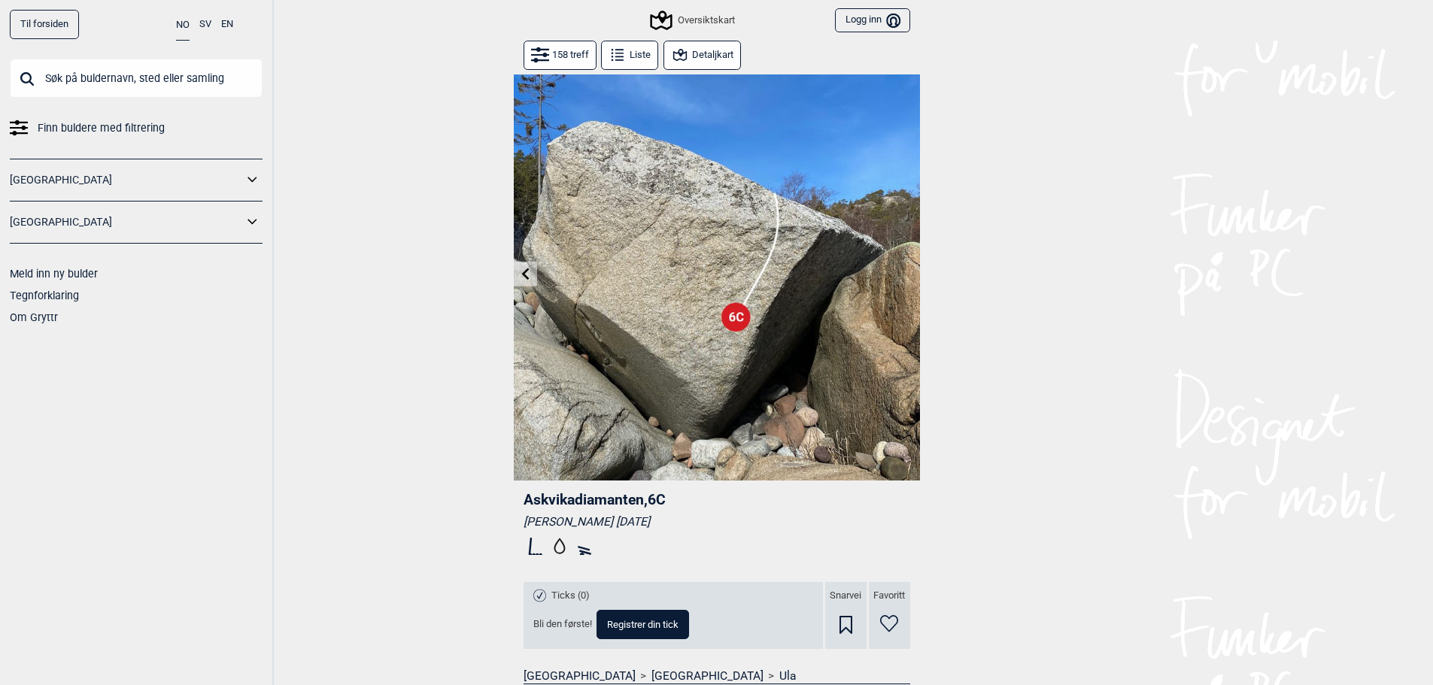
click at [526, 276] on icon at bounding box center [525, 274] width 8 height 12
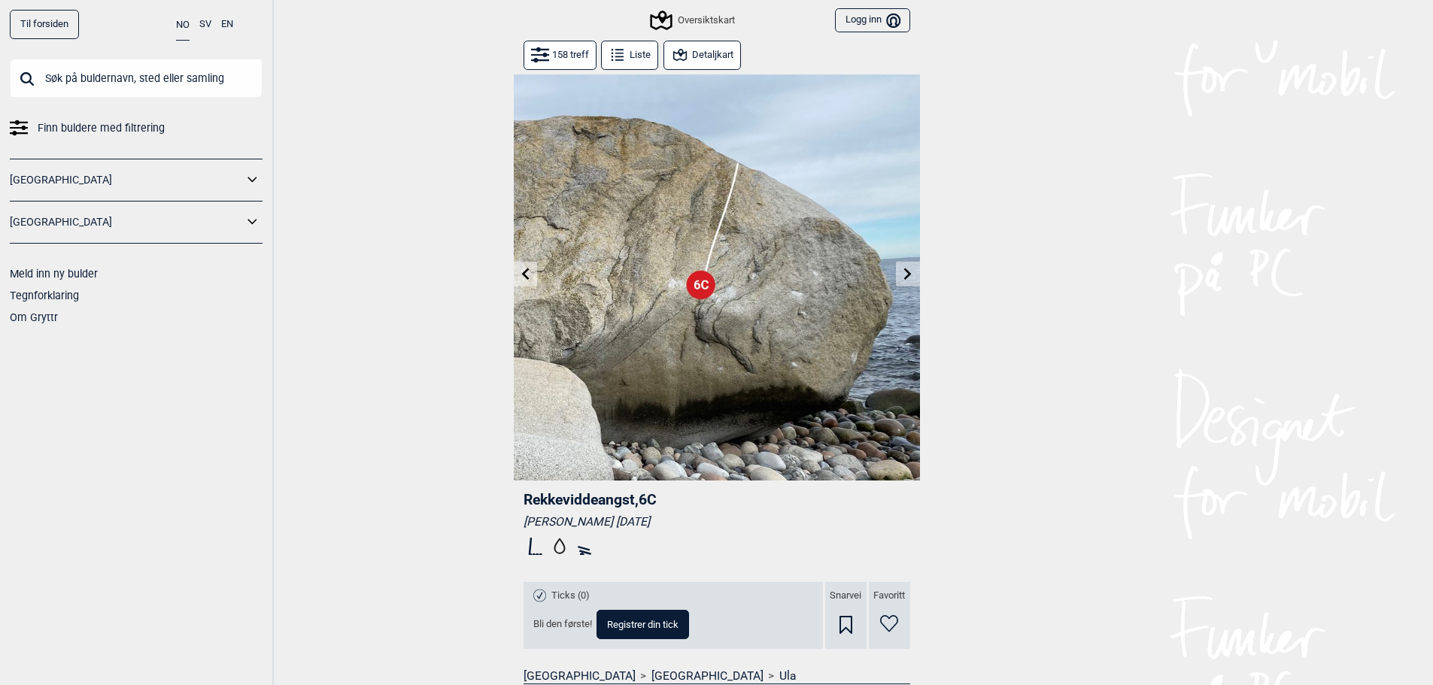
click at [524, 275] on icon at bounding box center [525, 274] width 8 height 12
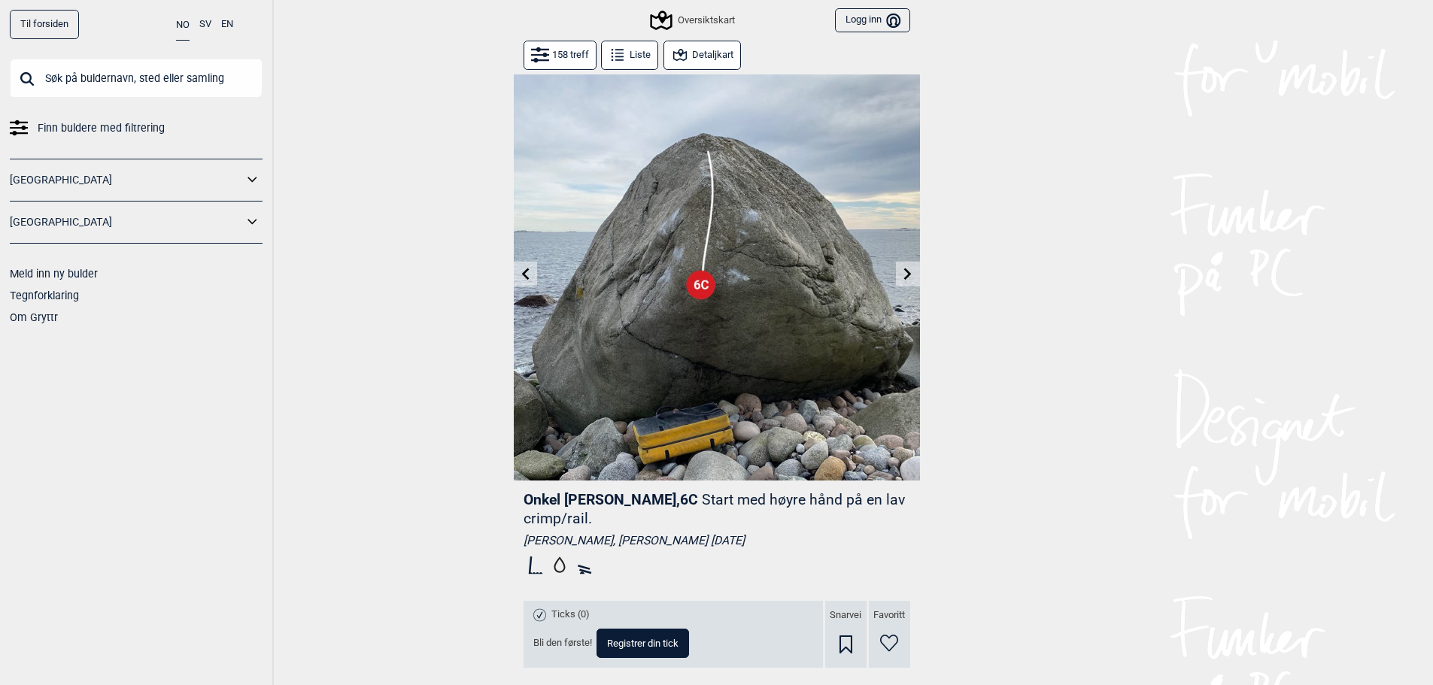
click at [524, 275] on icon at bounding box center [525, 274] width 8 height 12
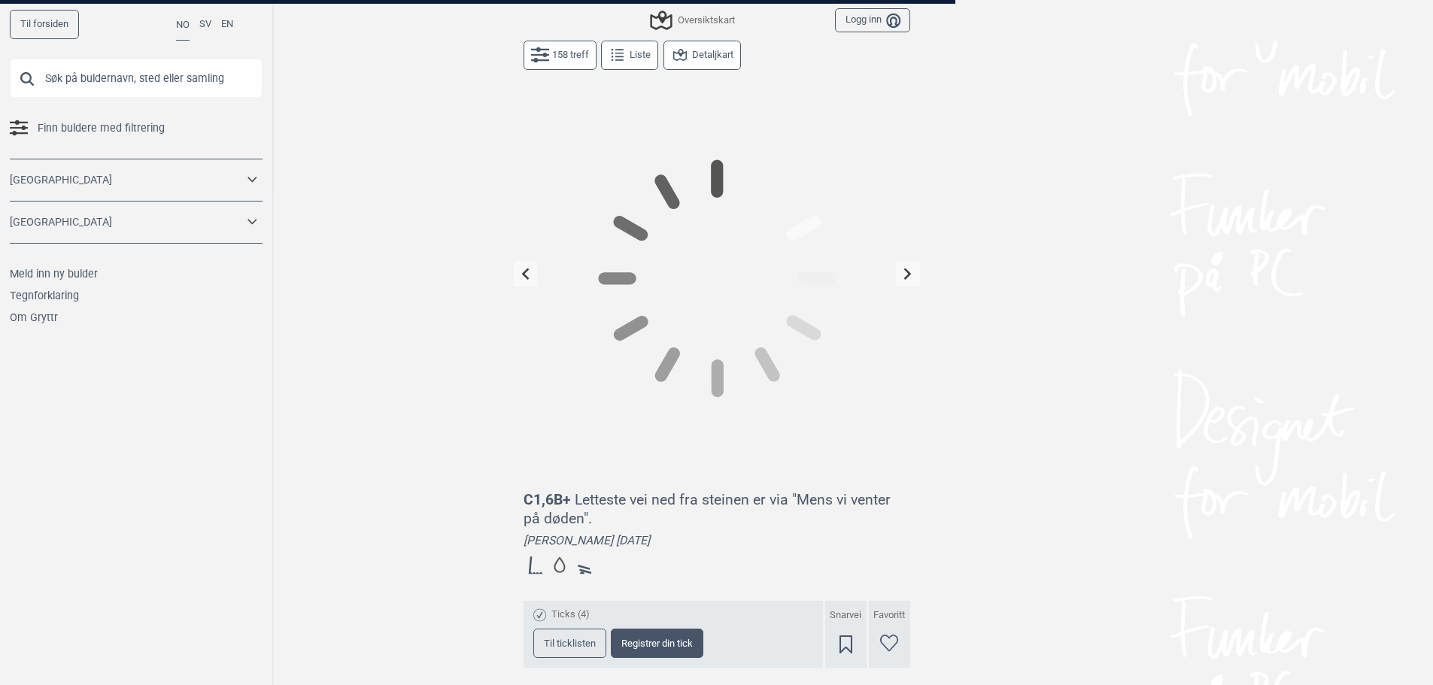
click at [524, 274] on icon at bounding box center [525, 274] width 8 height 12
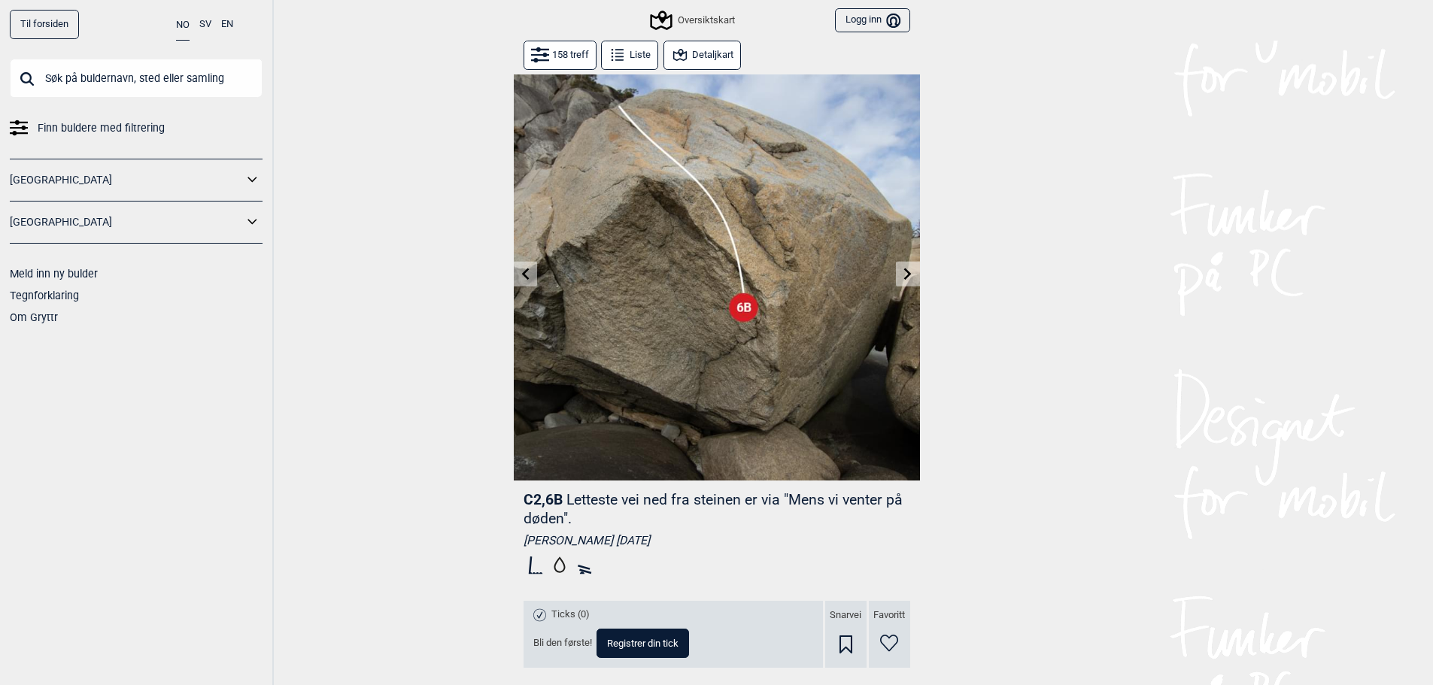
click at [523, 272] on icon at bounding box center [525, 274] width 12 height 12
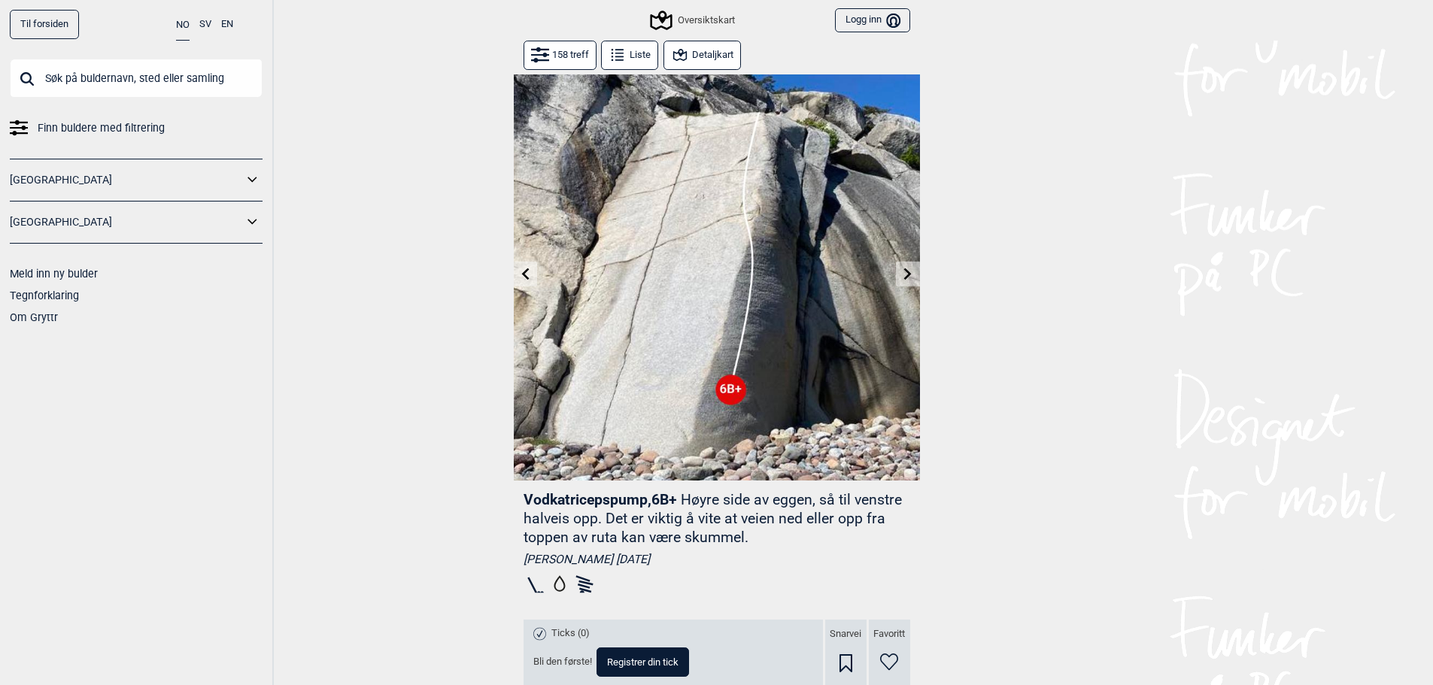
click at [523, 268] on icon at bounding box center [525, 274] width 12 height 12
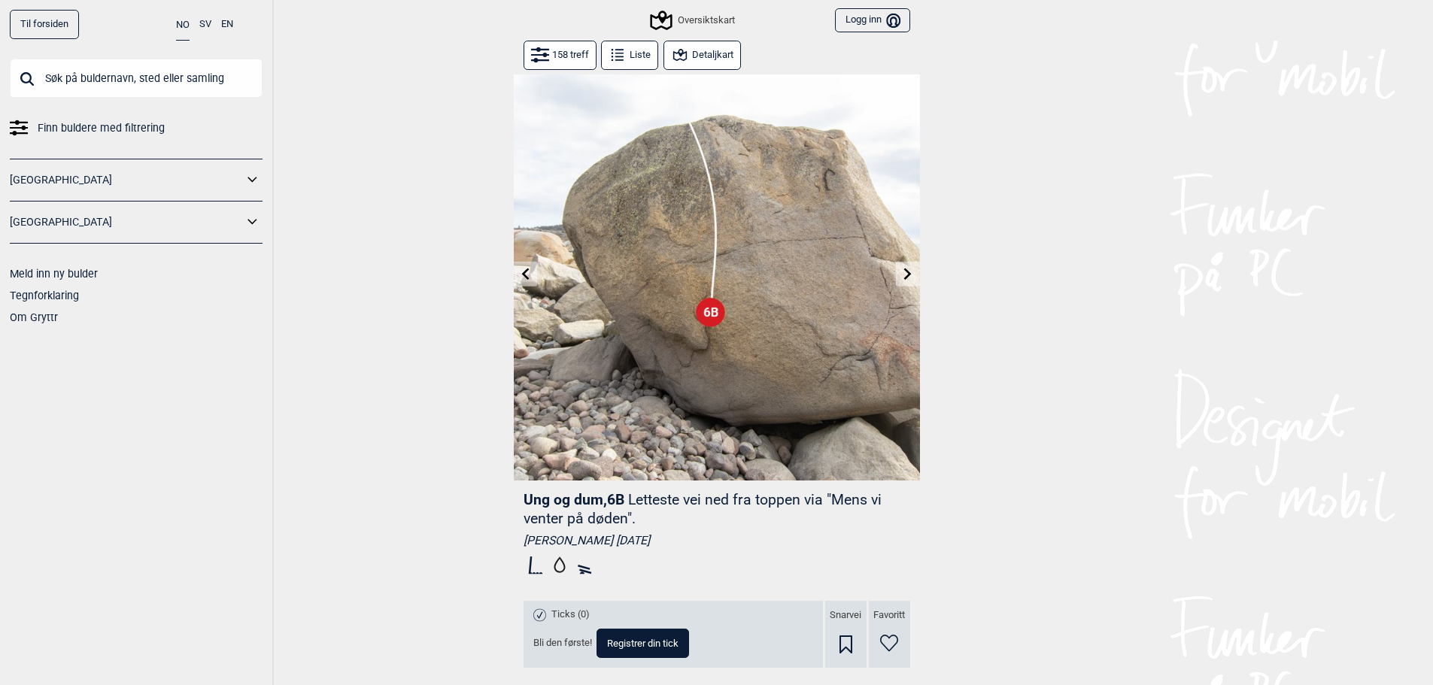
click at [523, 266] on button at bounding box center [525, 274] width 23 height 25
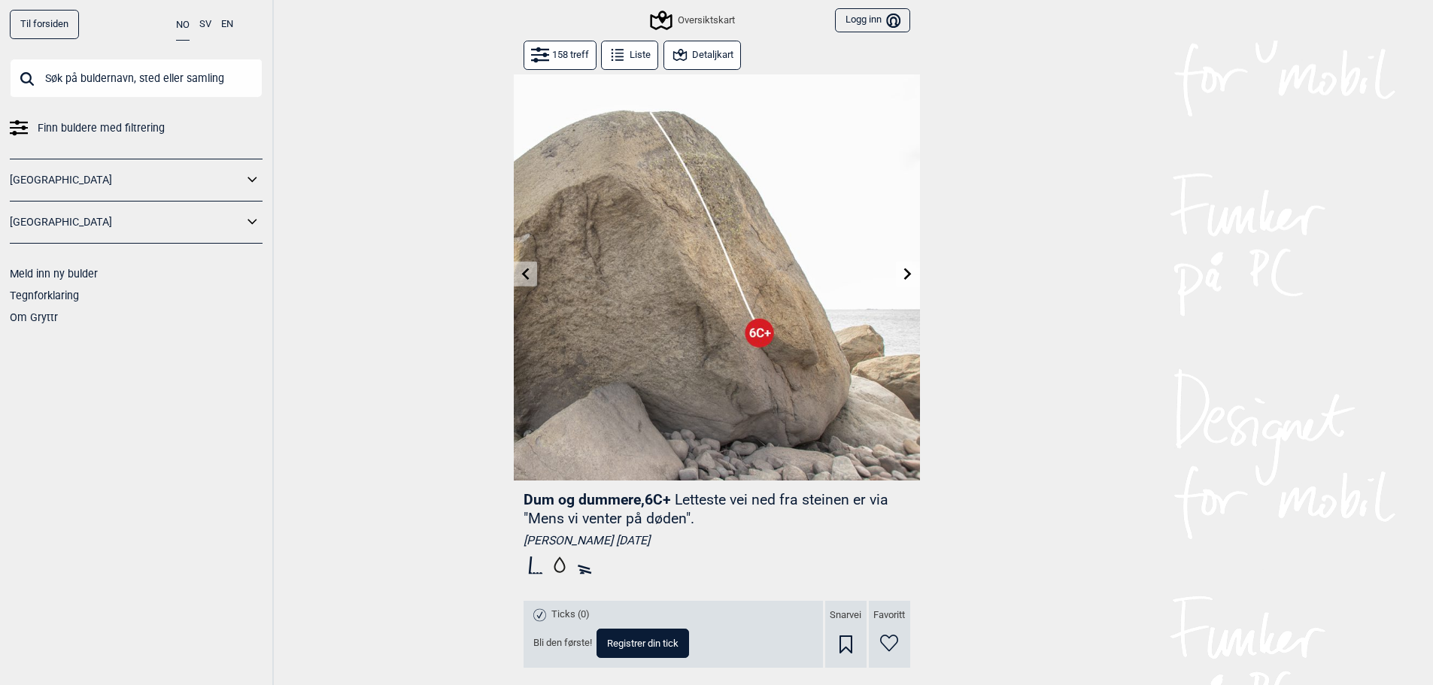
click at [523, 266] on button at bounding box center [525, 274] width 23 height 25
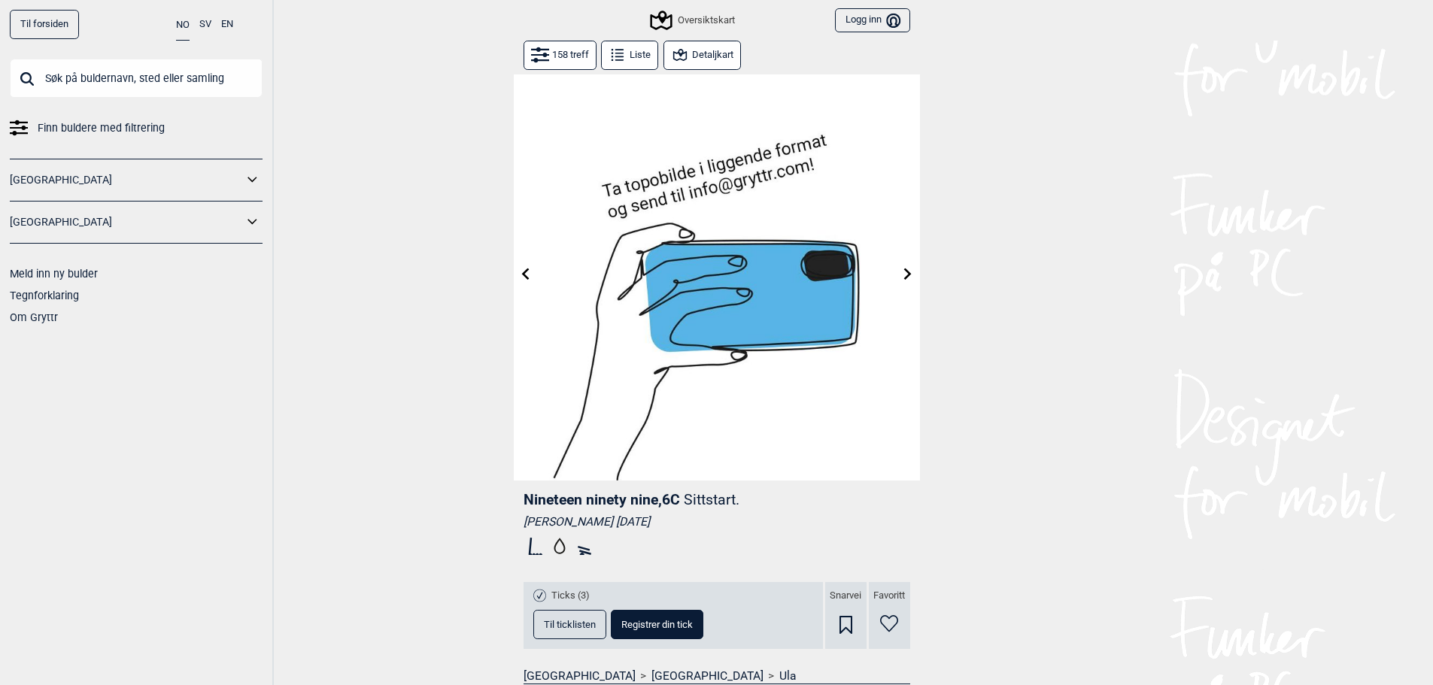
click at [523, 266] on button at bounding box center [525, 274] width 23 height 25
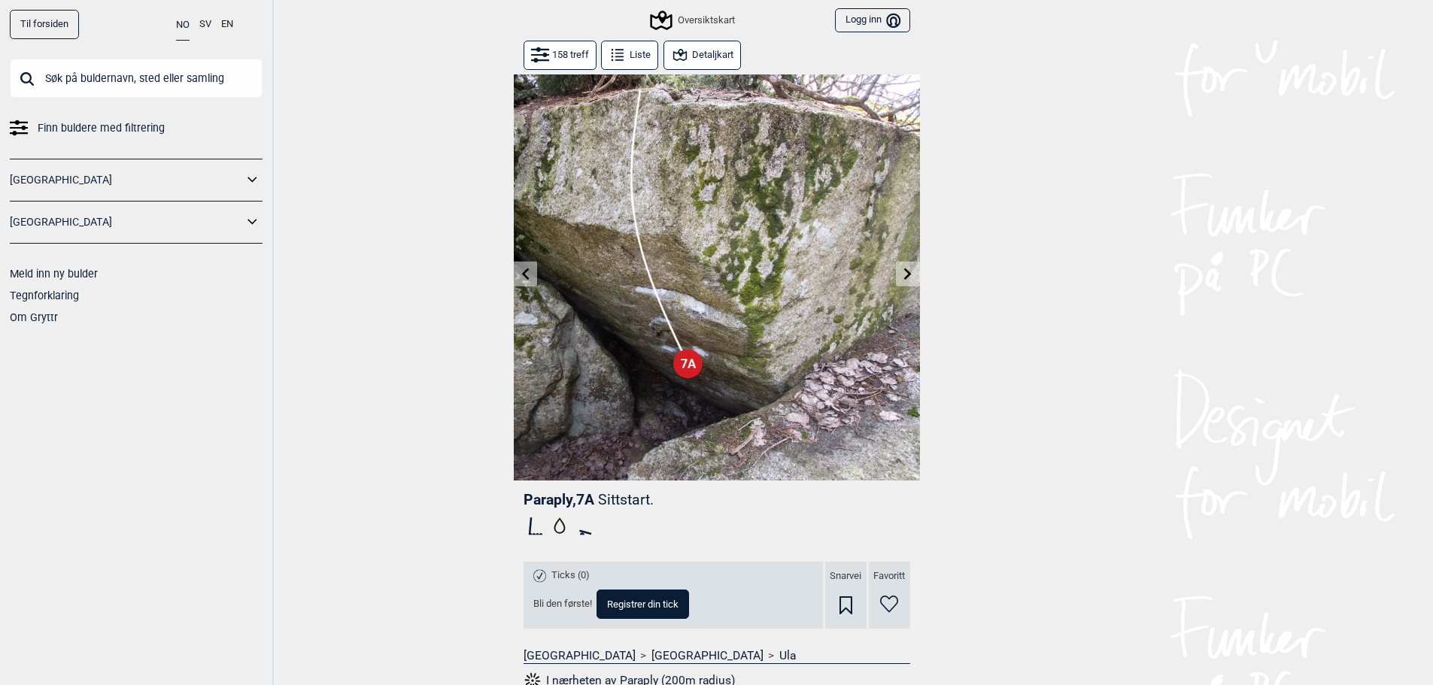
click at [523, 266] on button at bounding box center [525, 274] width 23 height 25
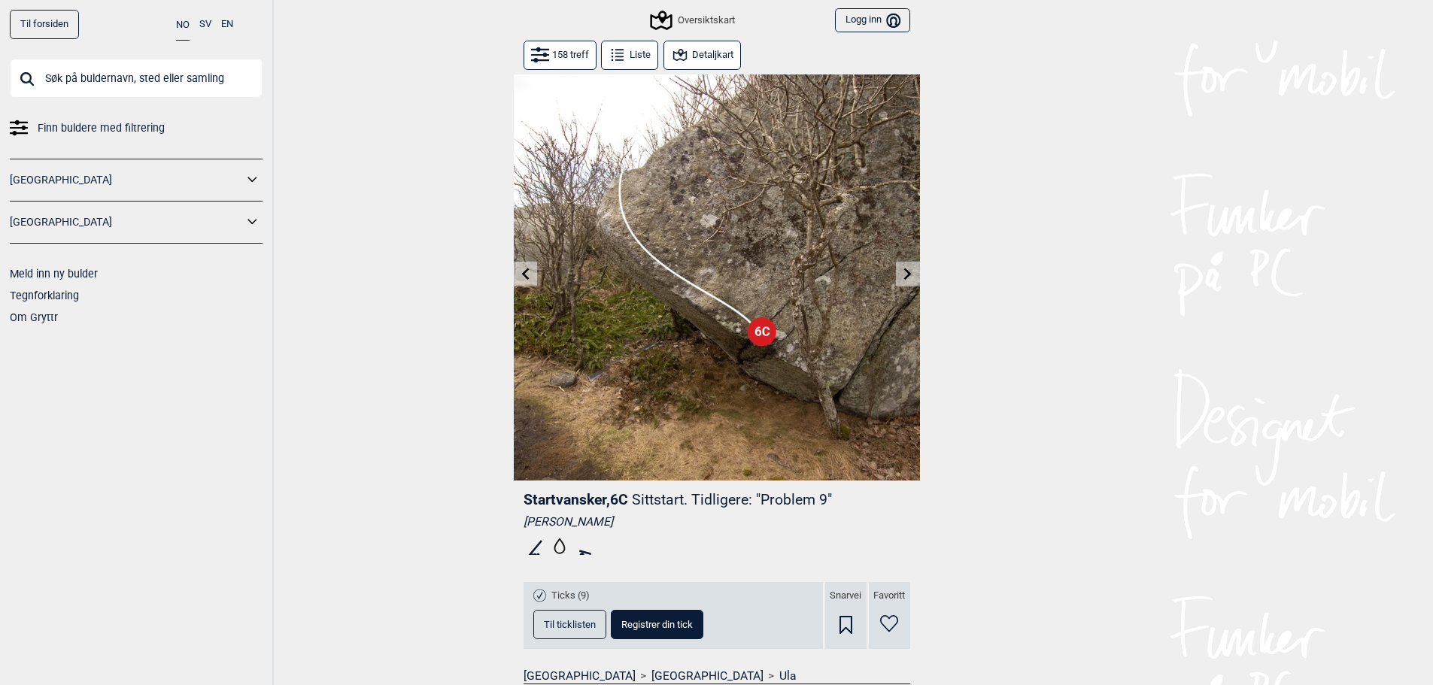
click at [523, 266] on button at bounding box center [525, 274] width 23 height 25
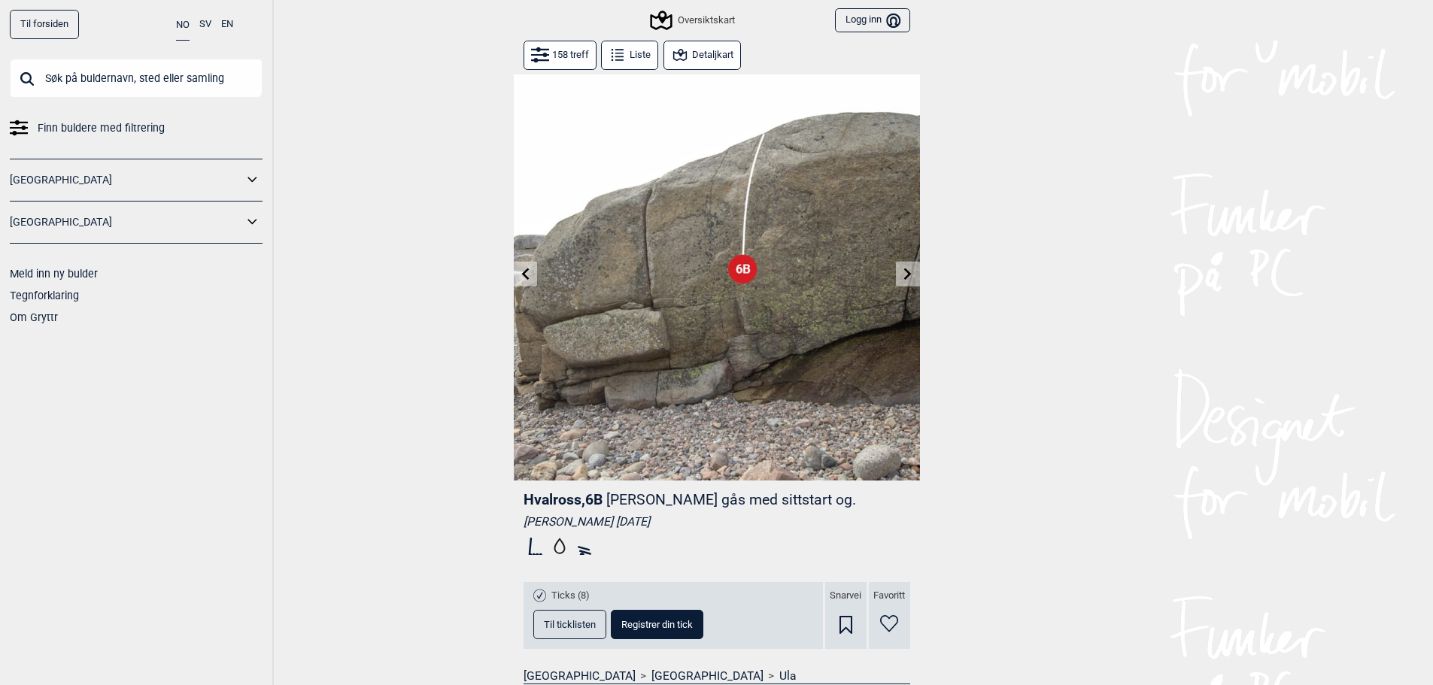
click at [523, 266] on button at bounding box center [525, 274] width 23 height 25
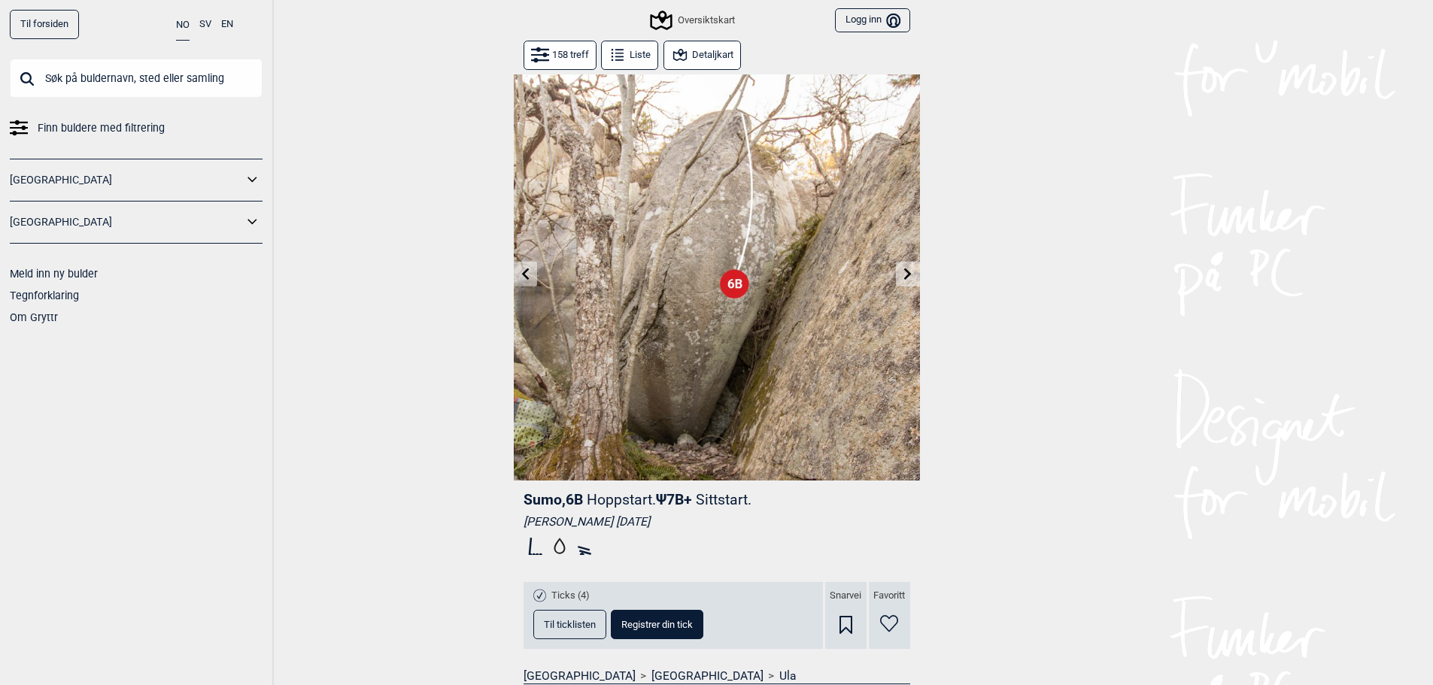
click at [523, 266] on button at bounding box center [525, 274] width 23 height 25
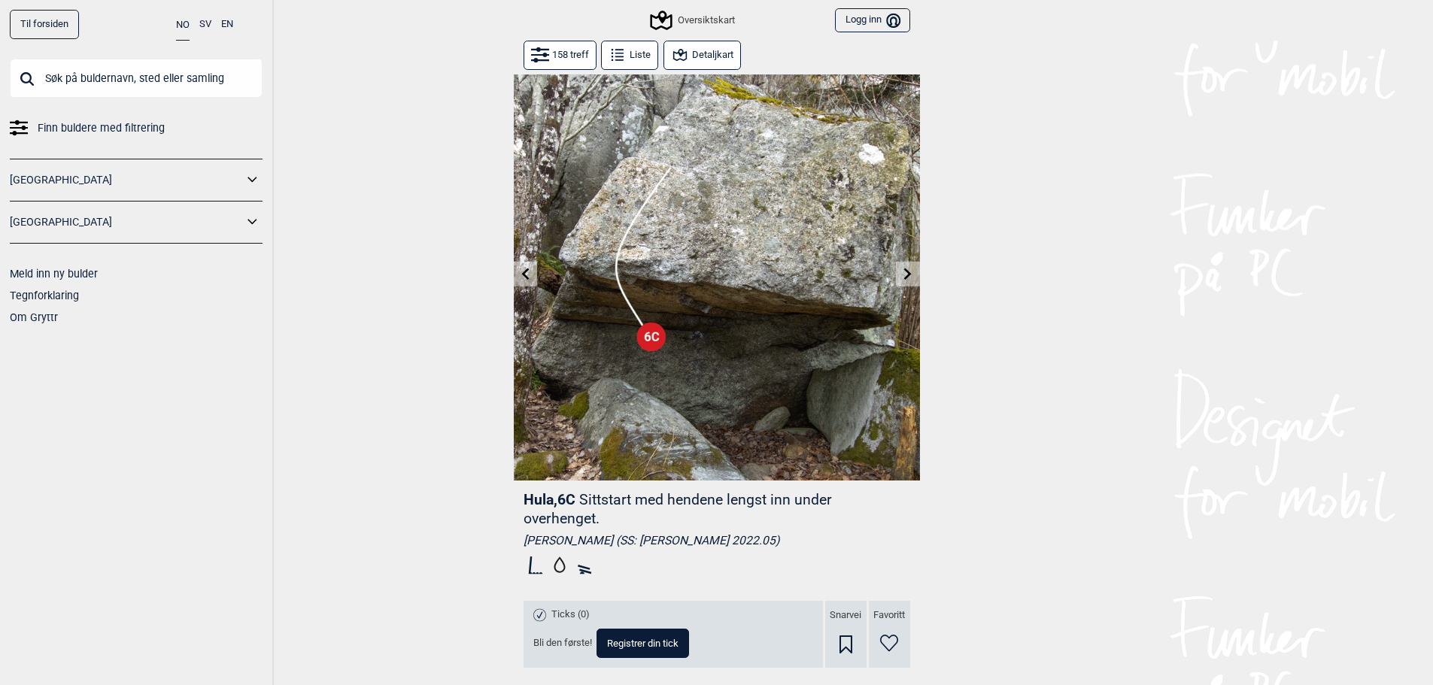
click at [523, 266] on button at bounding box center [525, 274] width 23 height 25
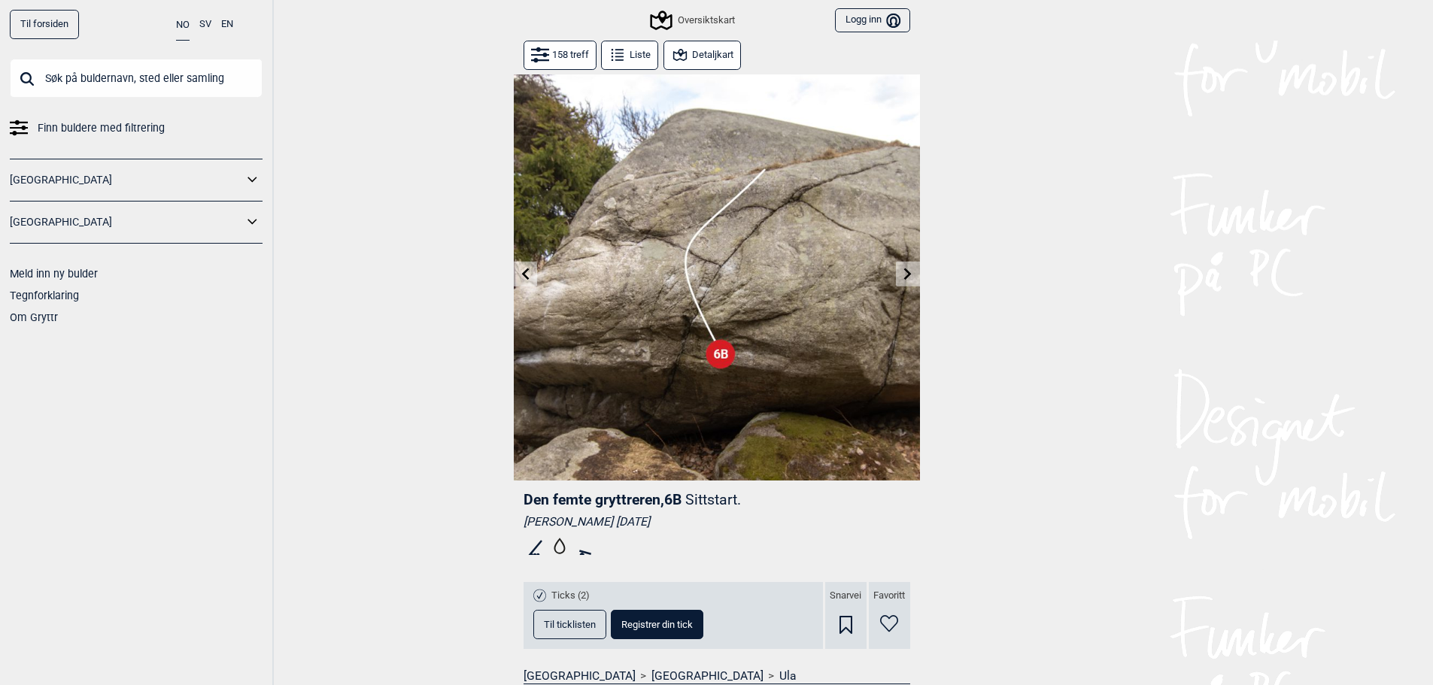
click at [523, 266] on button at bounding box center [525, 274] width 23 height 25
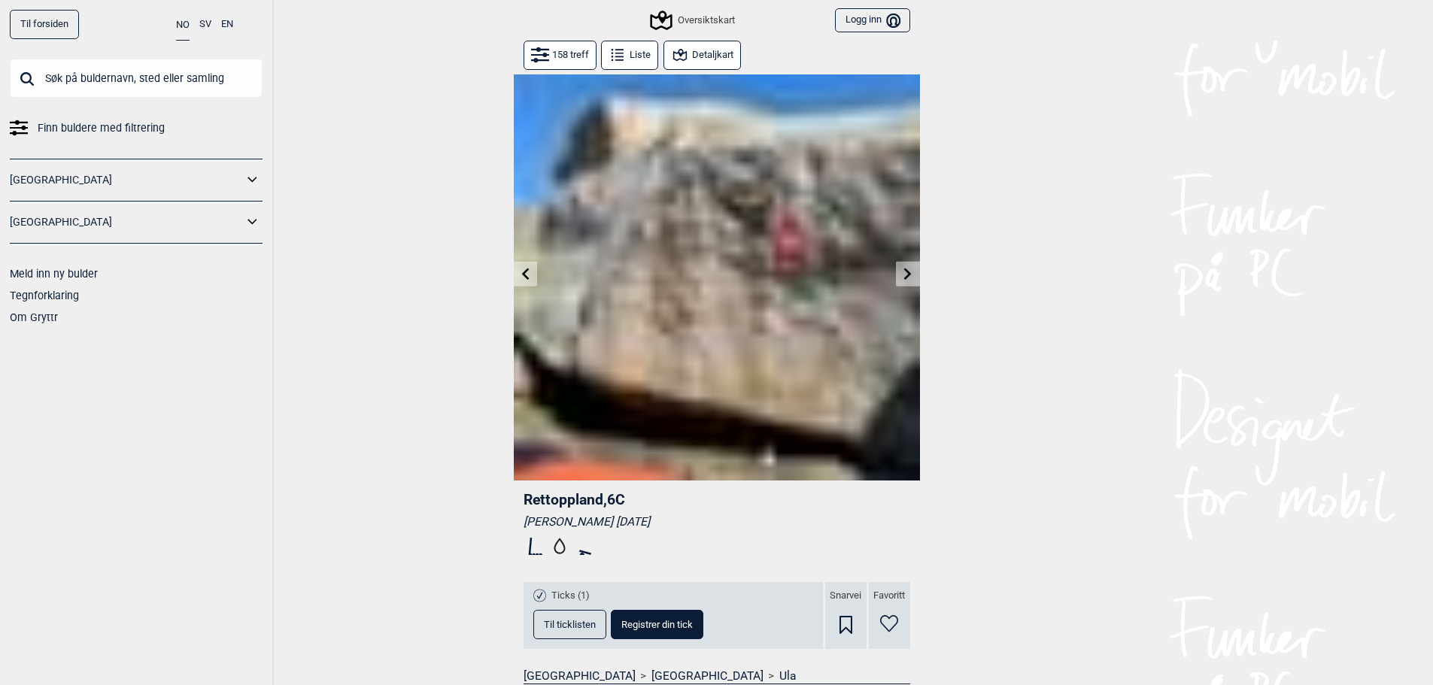
click at [523, 266] on button at bounding box center [525, 274] width 23 height 25
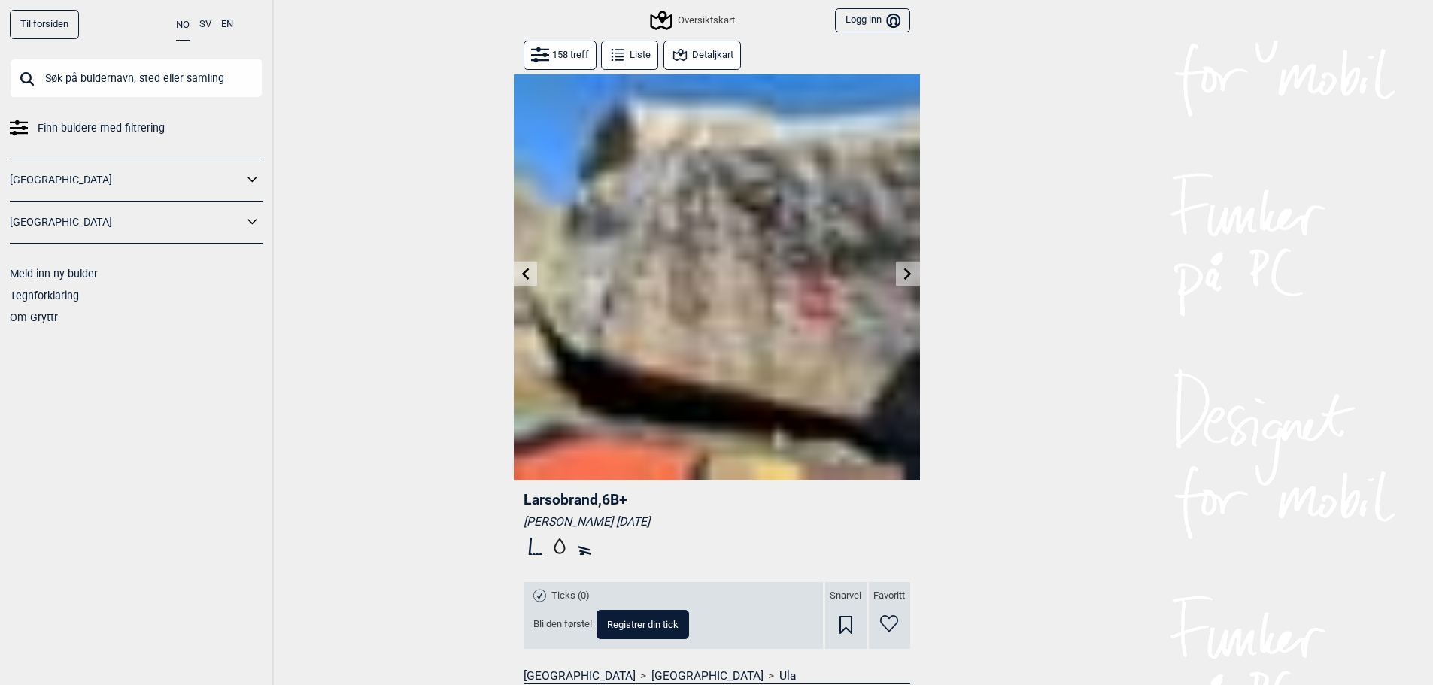
click at [523, 266] on button at bounding box center [525, 274] width 23 height 25
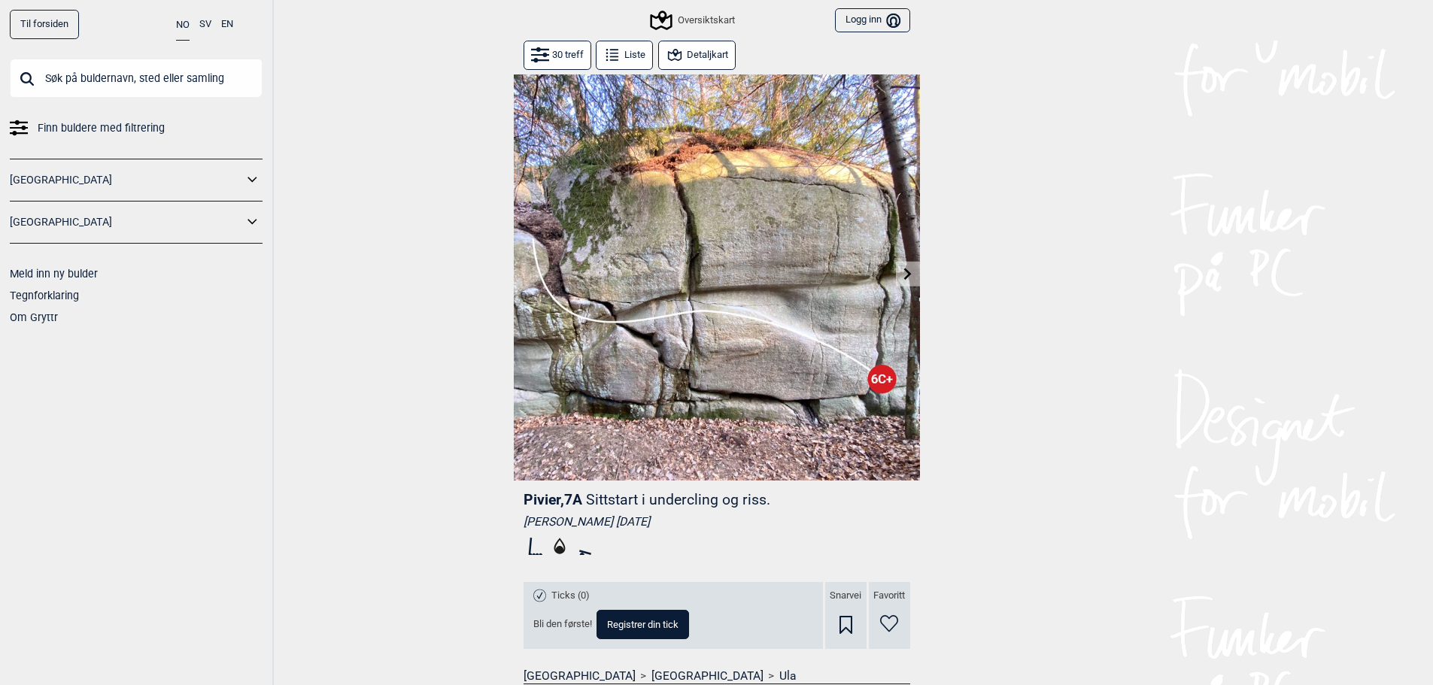
click at [907, 275] on icon at bounding box center [908, 274] width 12 height 12
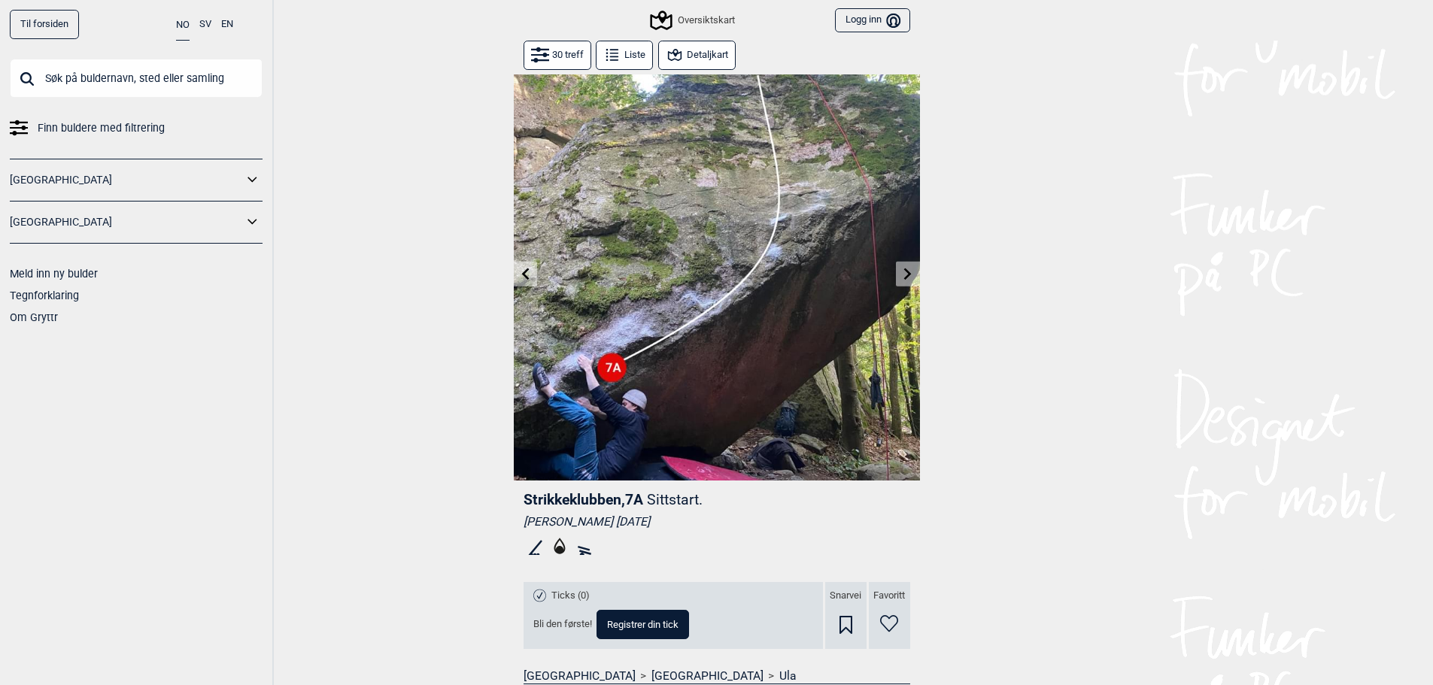
click at [908, 273] on icon at bounding box center [908, 274] width 8 height 12
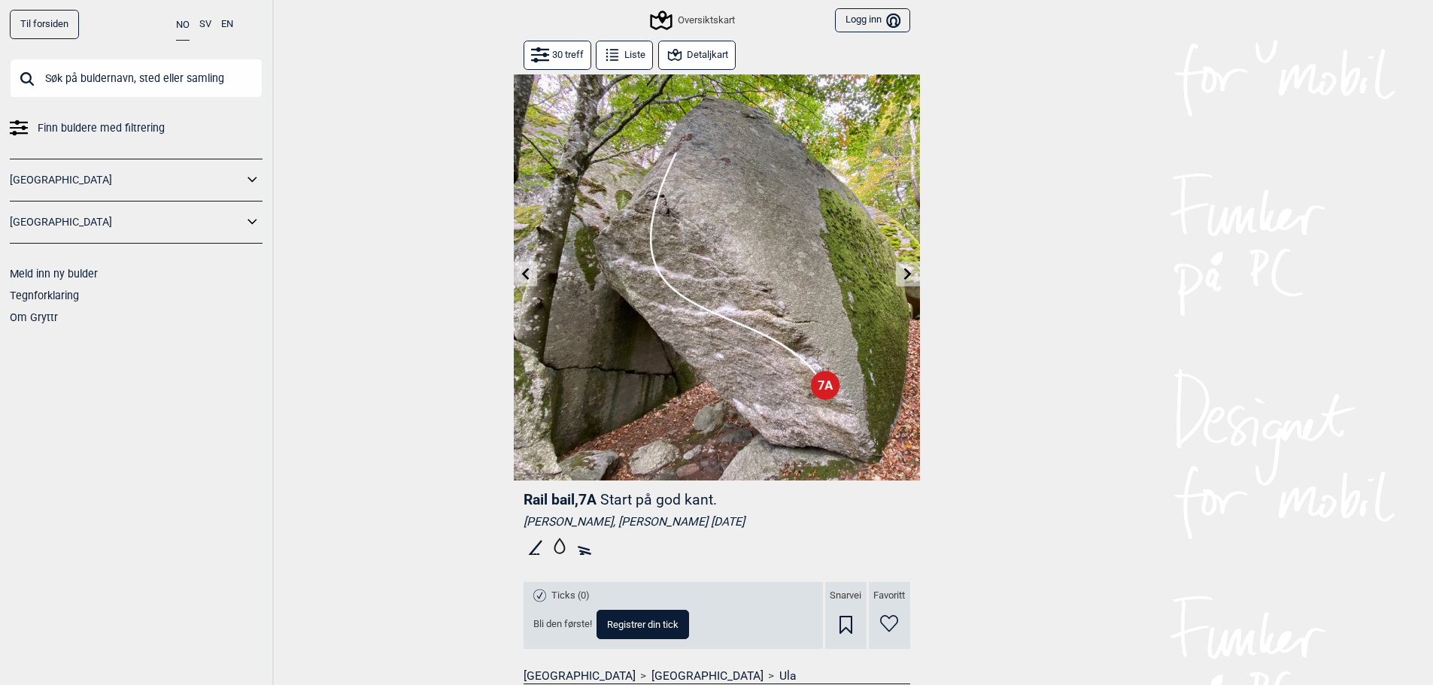
click at [908, 272] on icon at bounding box center [908, 274] width 8 height 12
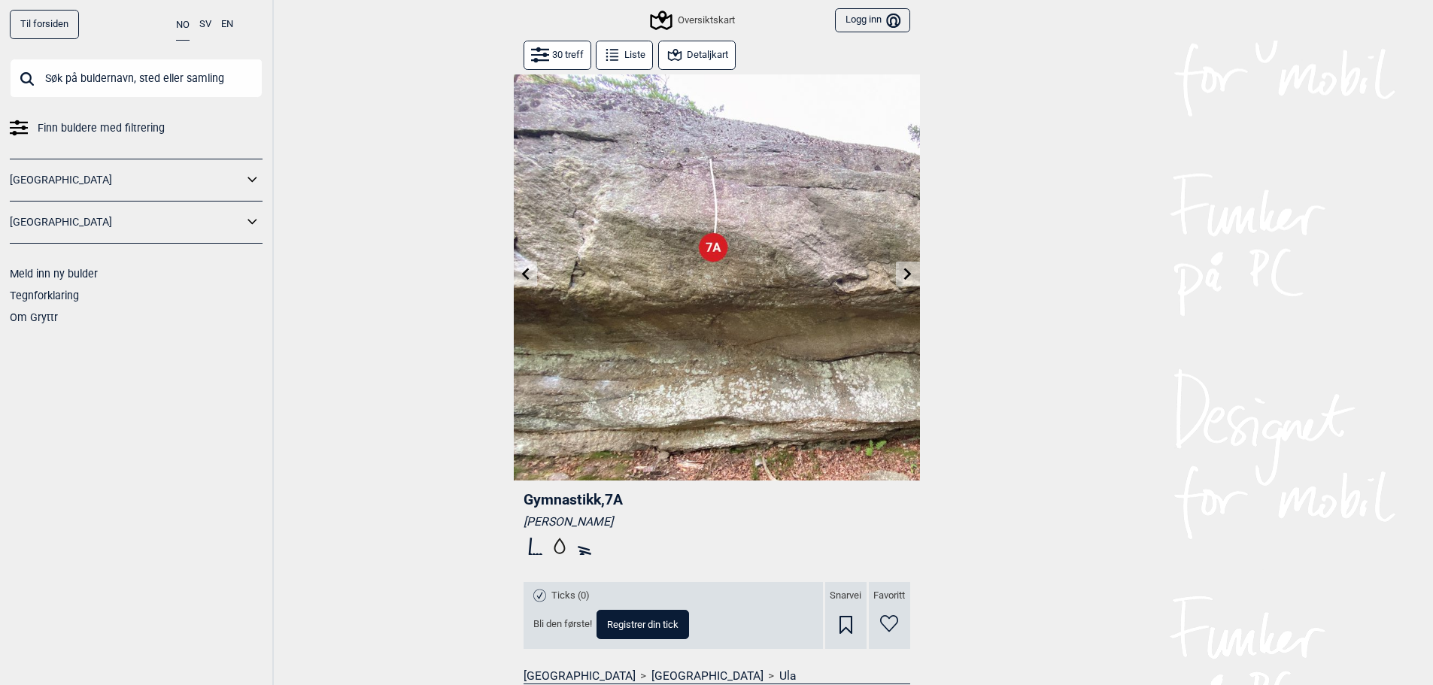
click at [908, 272] on icon at bounding box center [908, 274] width 8 height 12
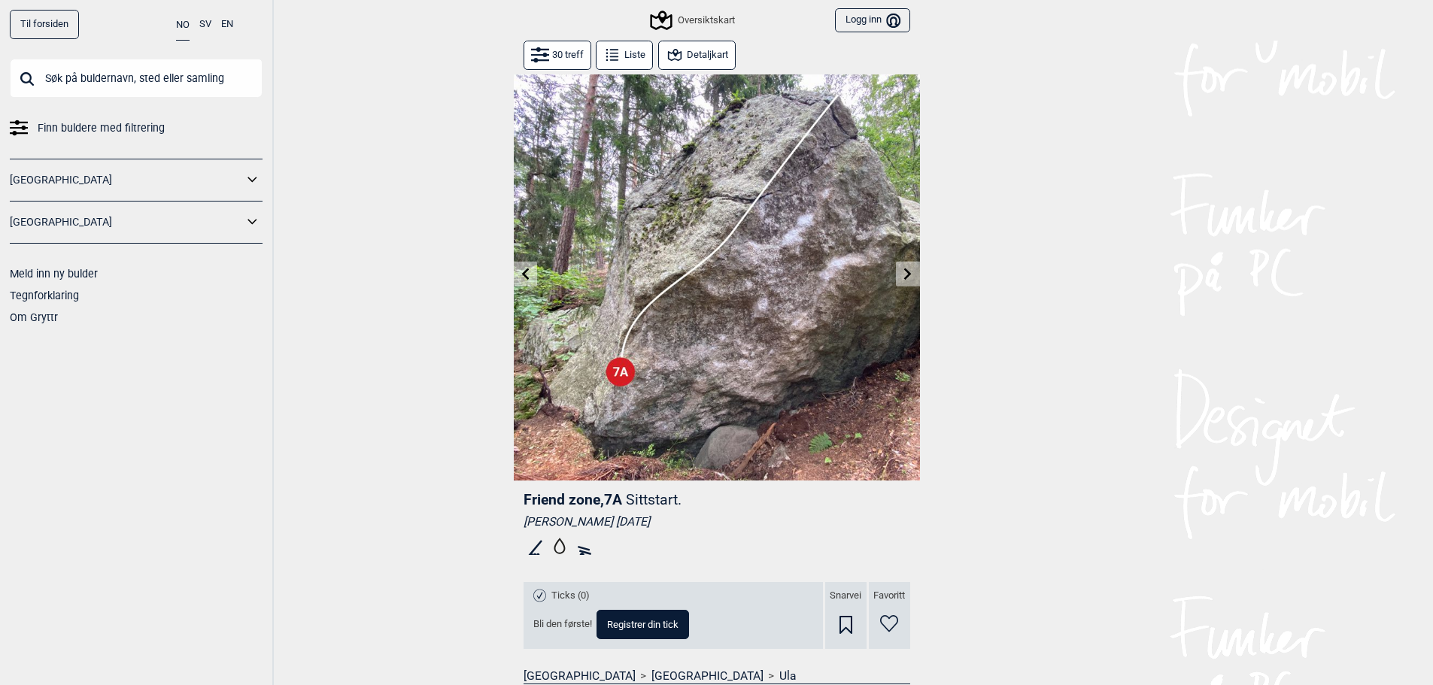
click at [908, 272] on icon at bounding box center [908, 274] width 8 height 12
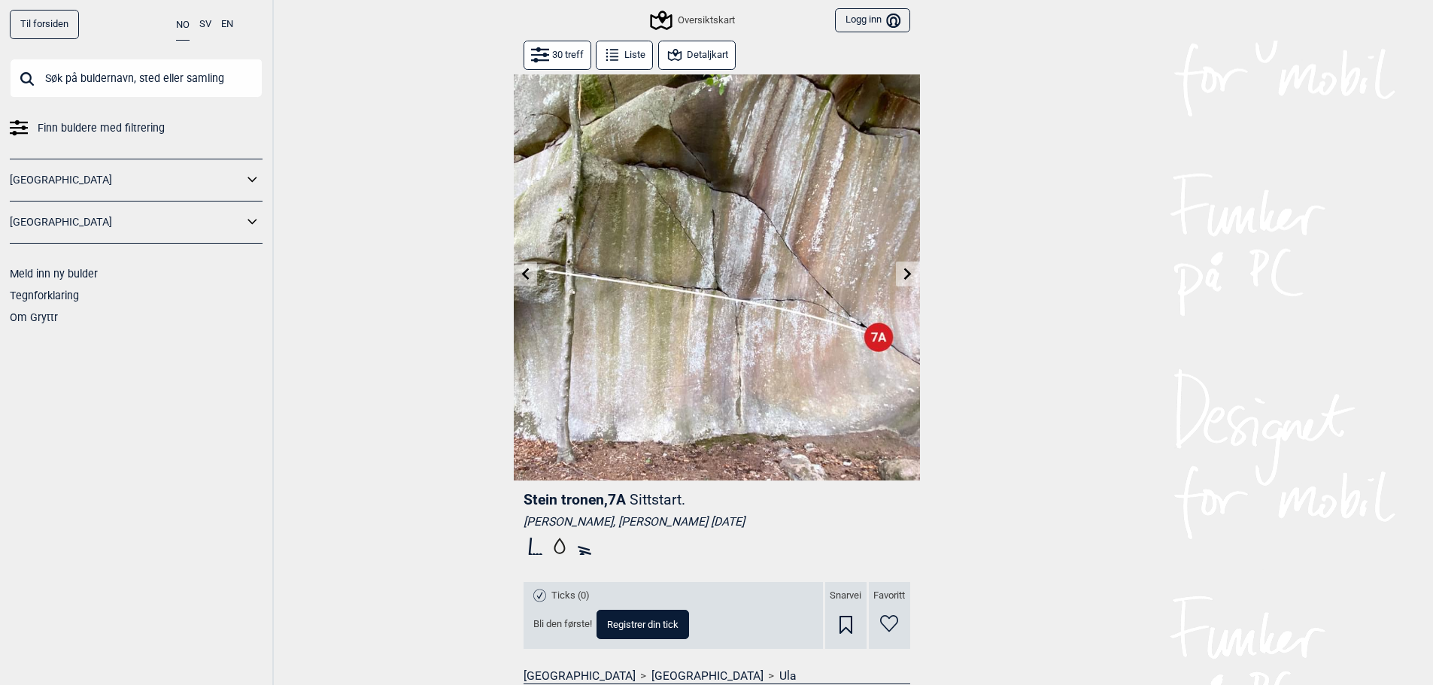
click at [908, 272] on icon at bounding box center [908, 274] width 8 height 12
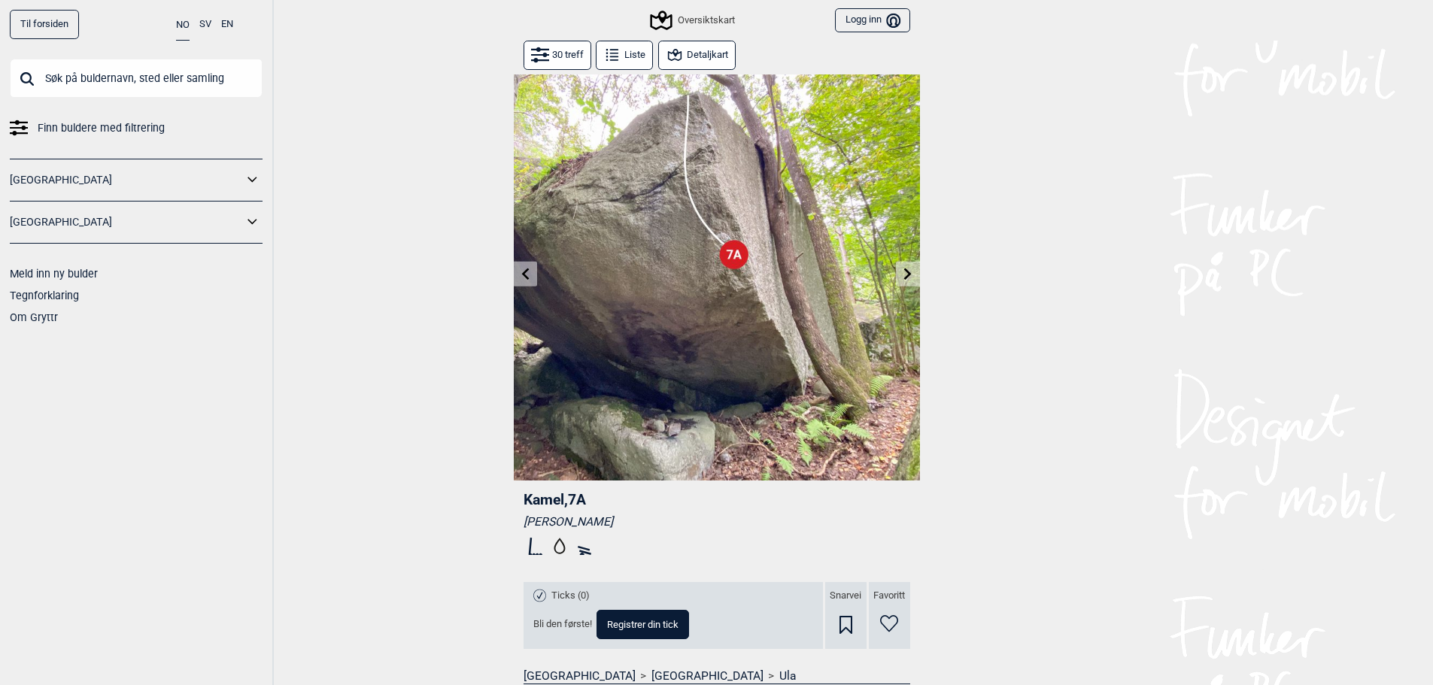
click at [908, 272] on icon at bounding box center [908, 274] width 8 height 12
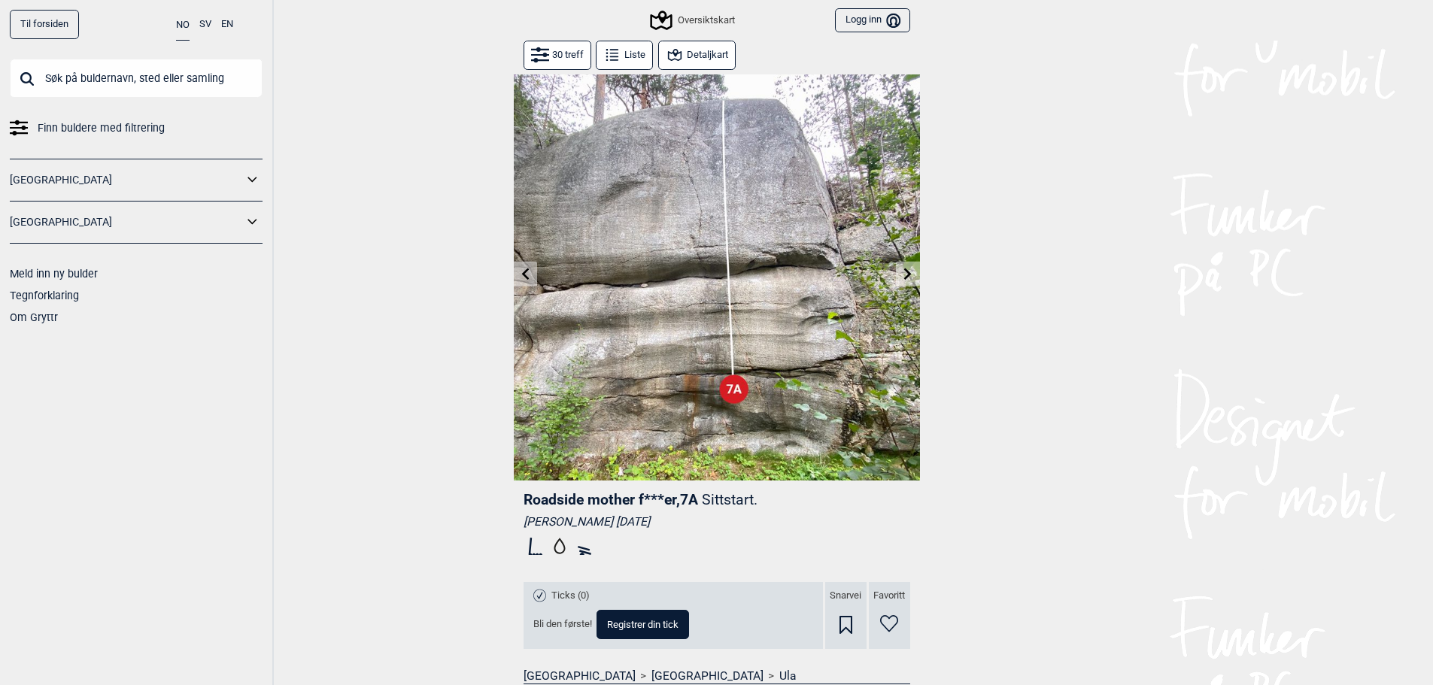
click at [908, 272] on icon at bounding box center [908, 274] width 8 height 12
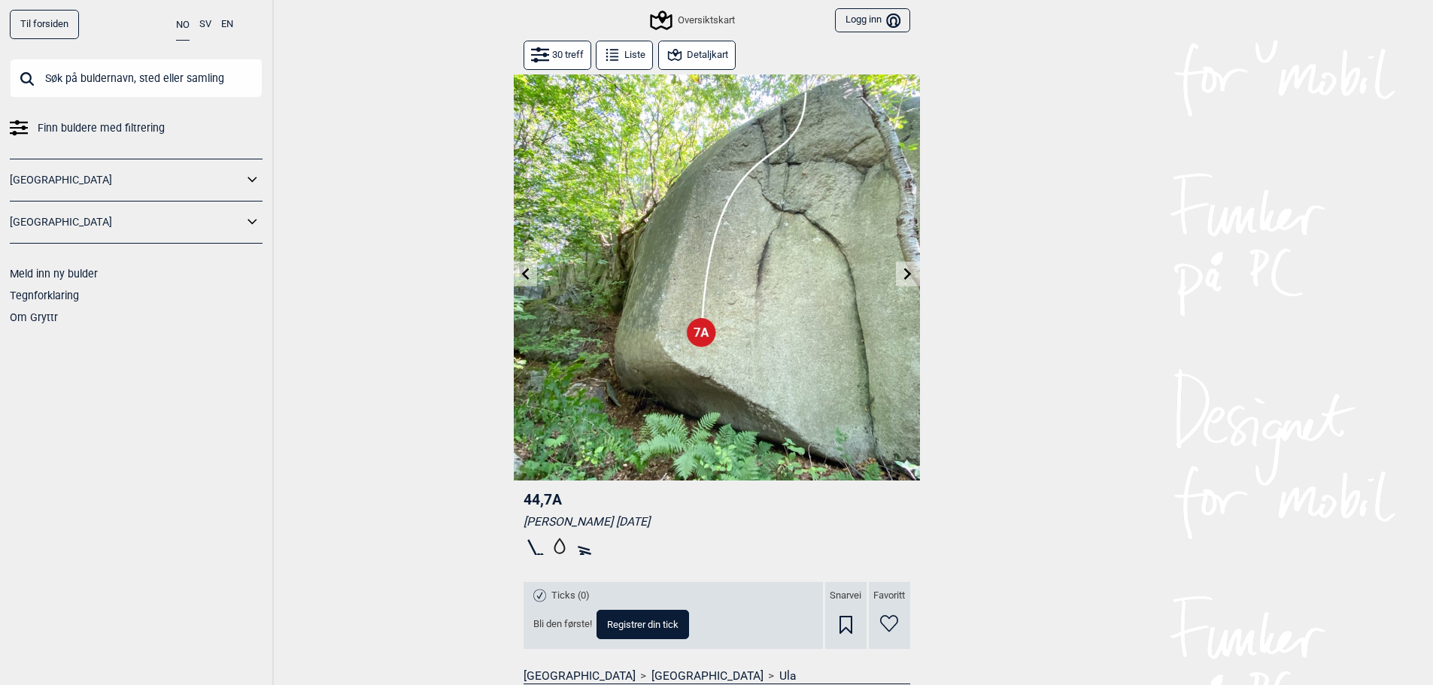
click at [908, 272] on icon at bounding box center [908, 274] width 8 height 12
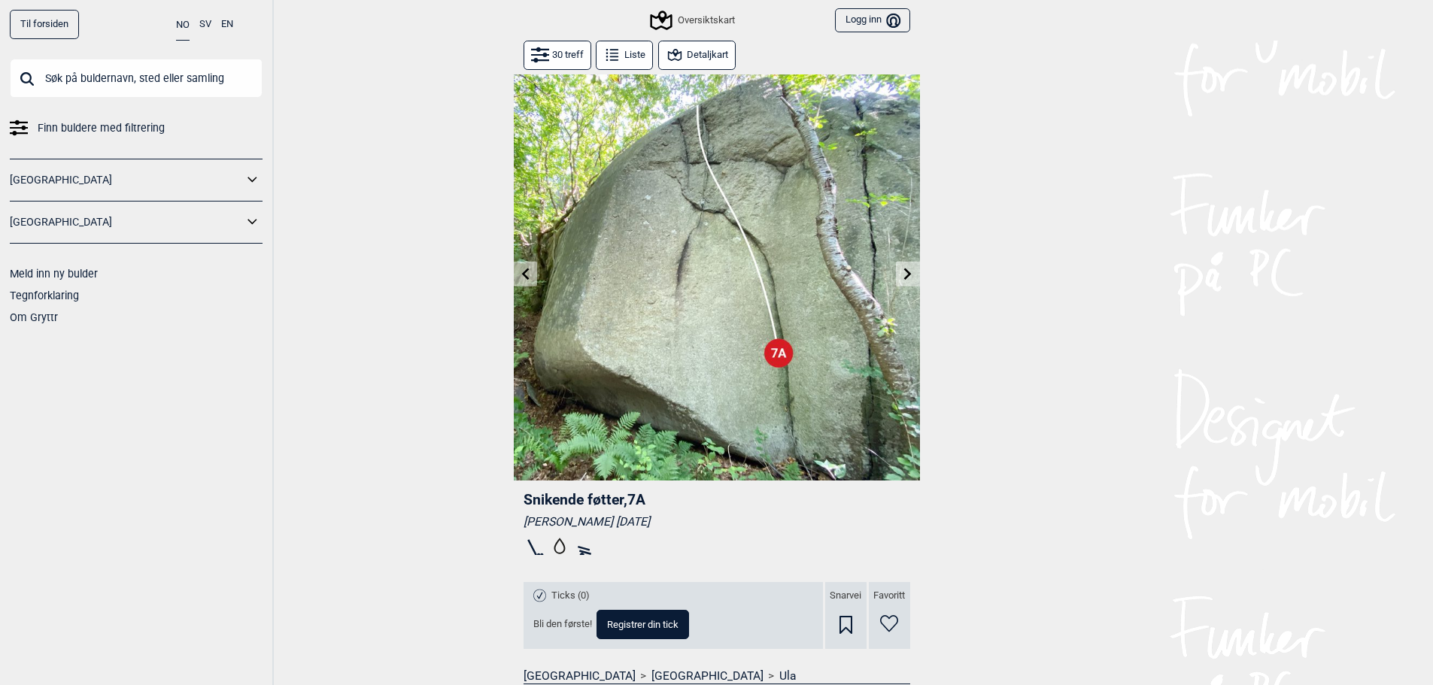
click at [908, 272] on icon at bounding box center [908, 274] width 8 height 12
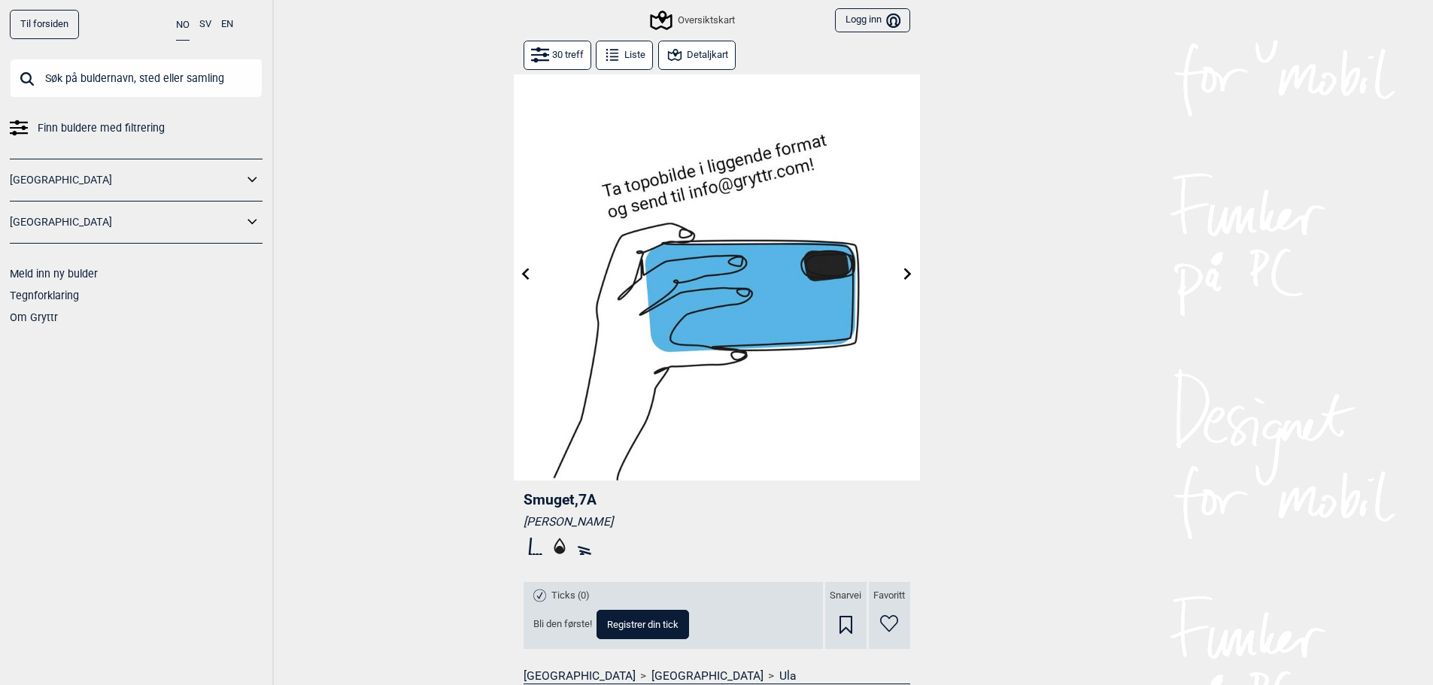
click at [908, 272] on icon at bounding box center [908, 274] width 8 height 12
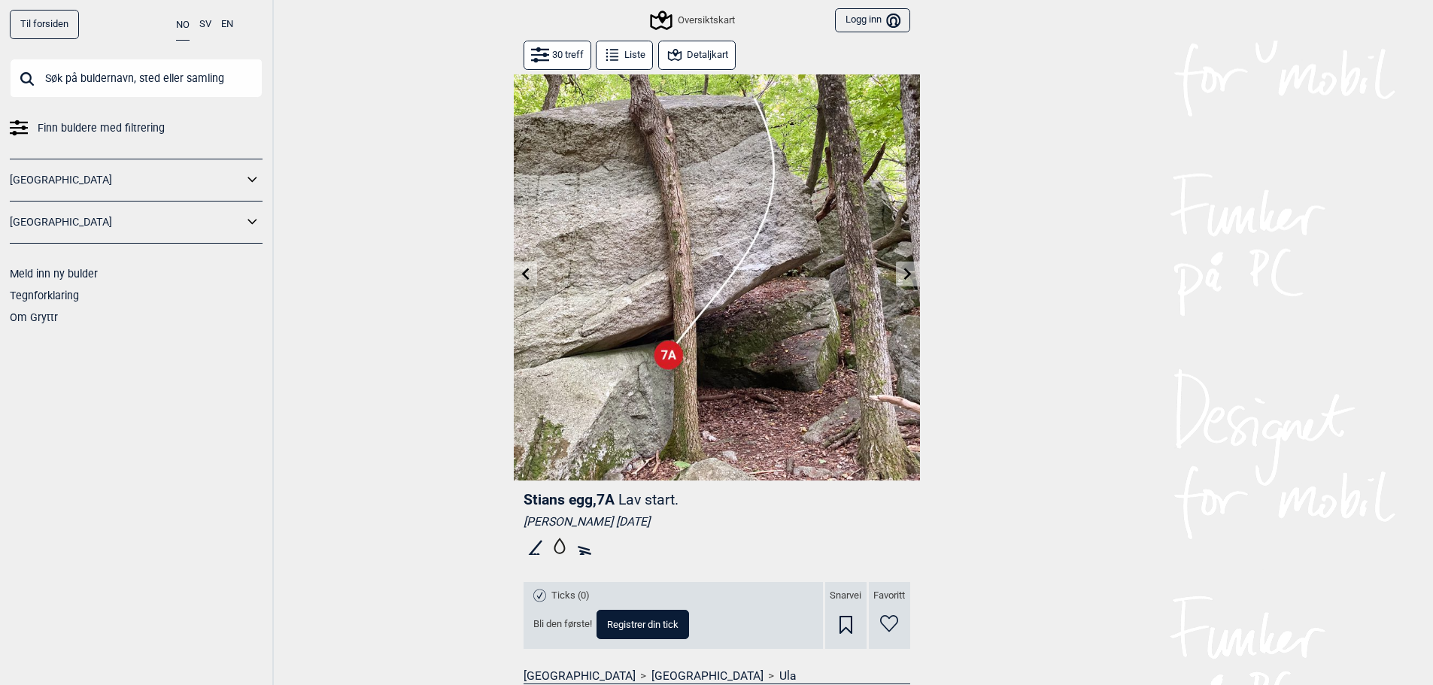
click at [908, 272] on icon at bounding box center [908, 274] width 8 height 12
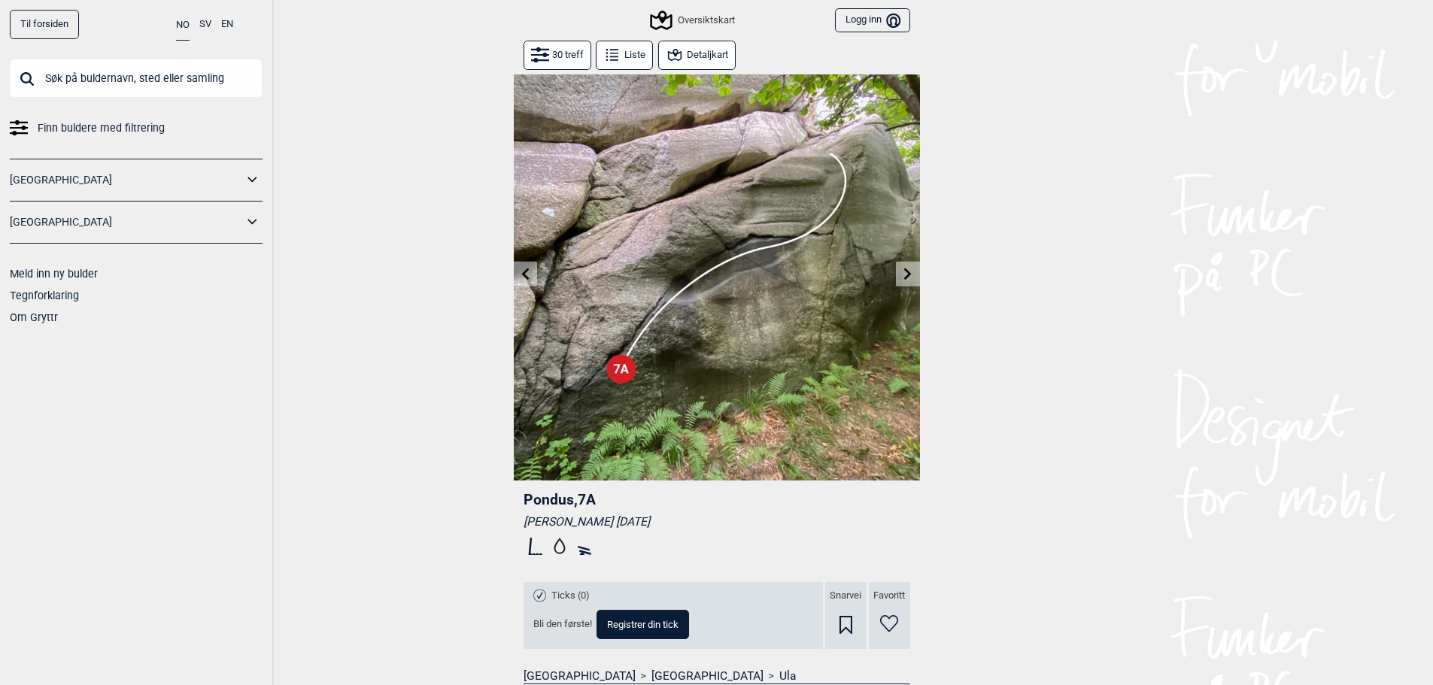
click at [908, 272] on icon at bounding box center [908, 274] width 8 height 12
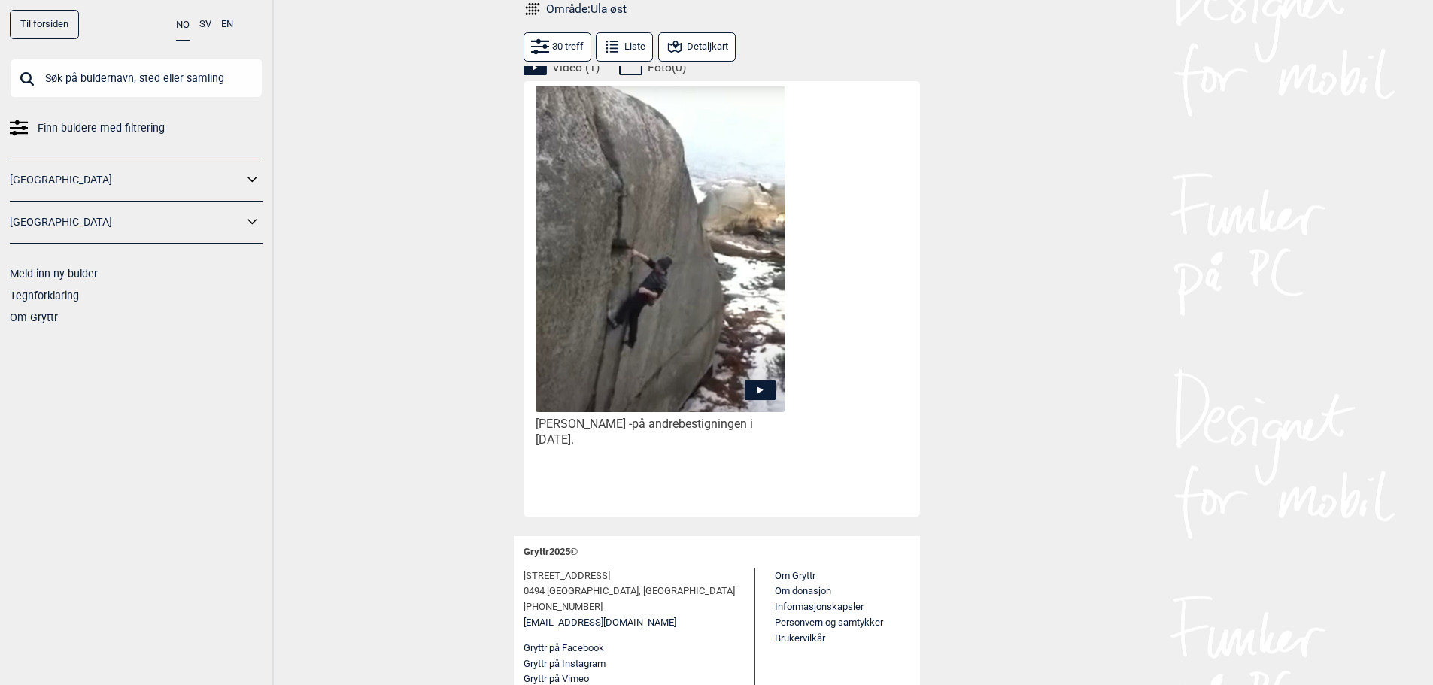
scroll to position [720, 0]
click at [717, 323] on img at bounding box center [659, 271] width 248 height 407
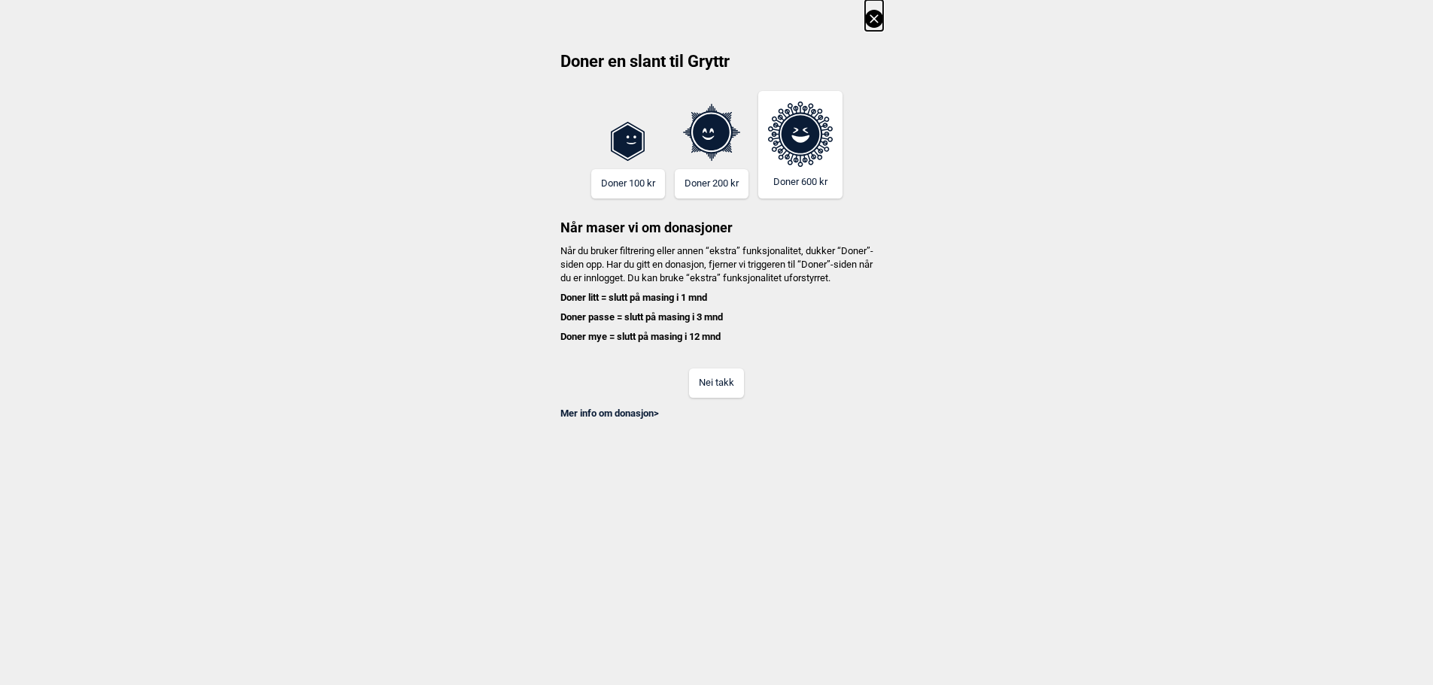
click at [719, 398] on button "Nei takk" at bounding box center [716, 383] width 55 height 29
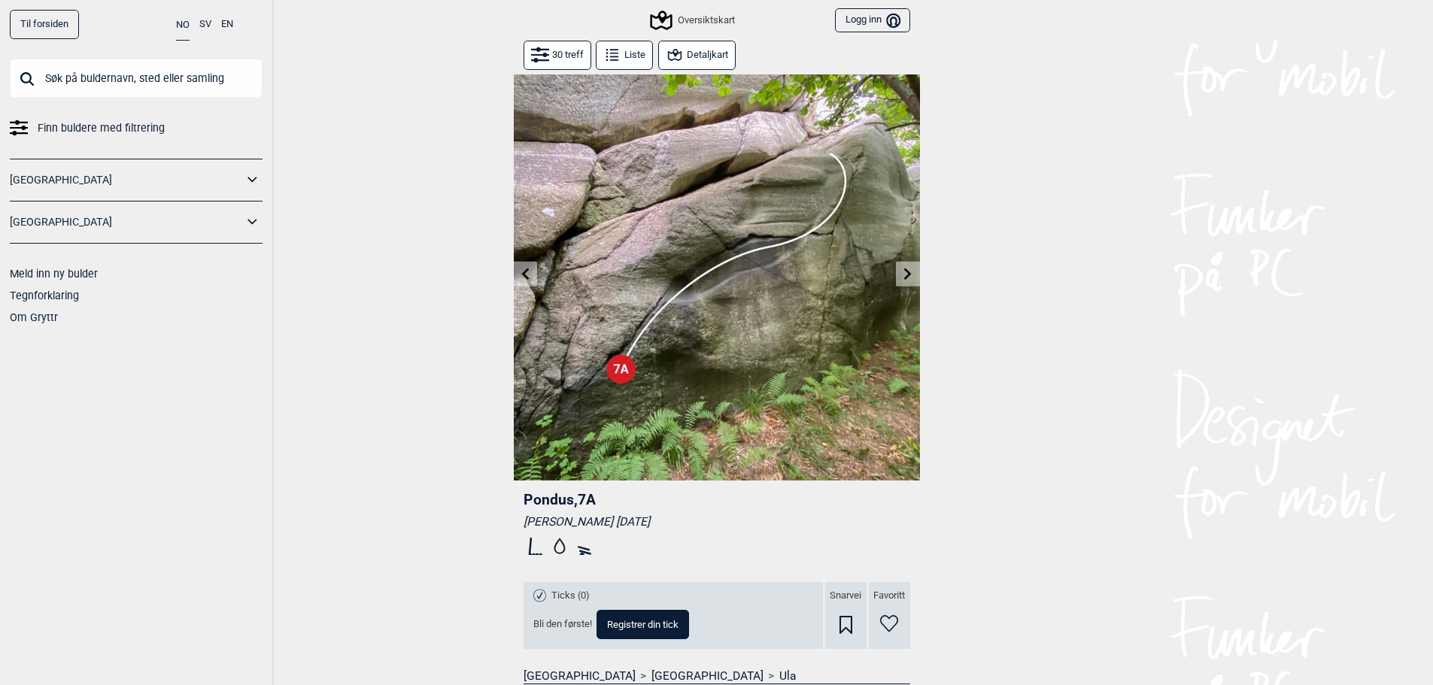
click at [529, 272] on icon at bounding box center [525, 274] width 12 height 12
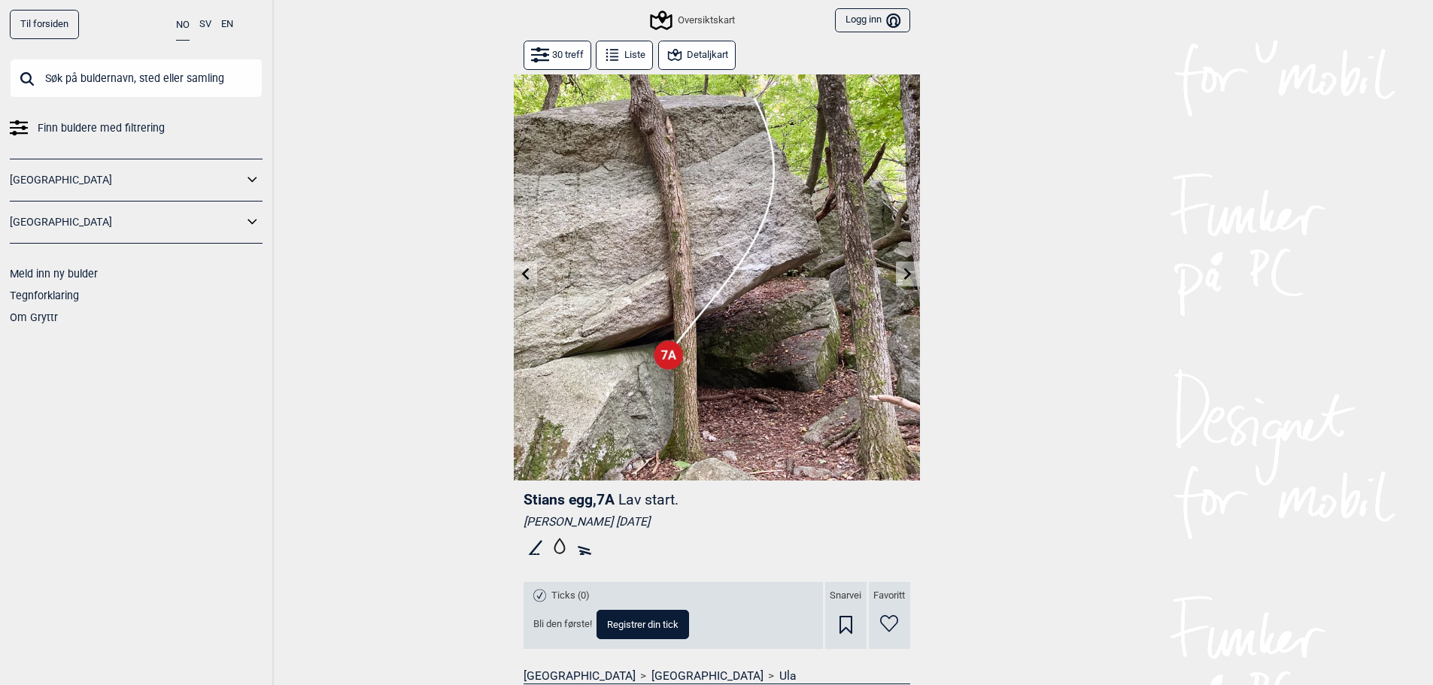
click at [900, 268] on button at bounding box center [907, 274] width 23 height 25
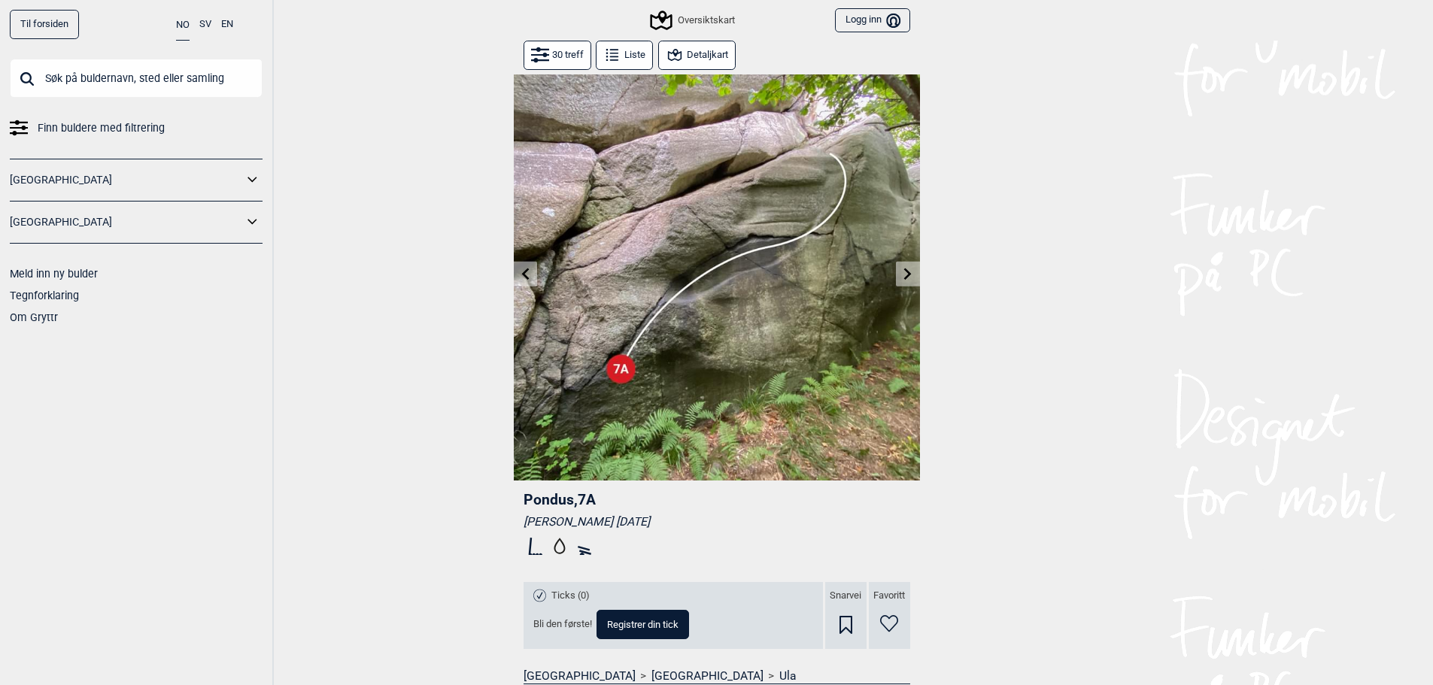
click at [903, 269] on icon at bounding box center [908, 274] width 12 height 12
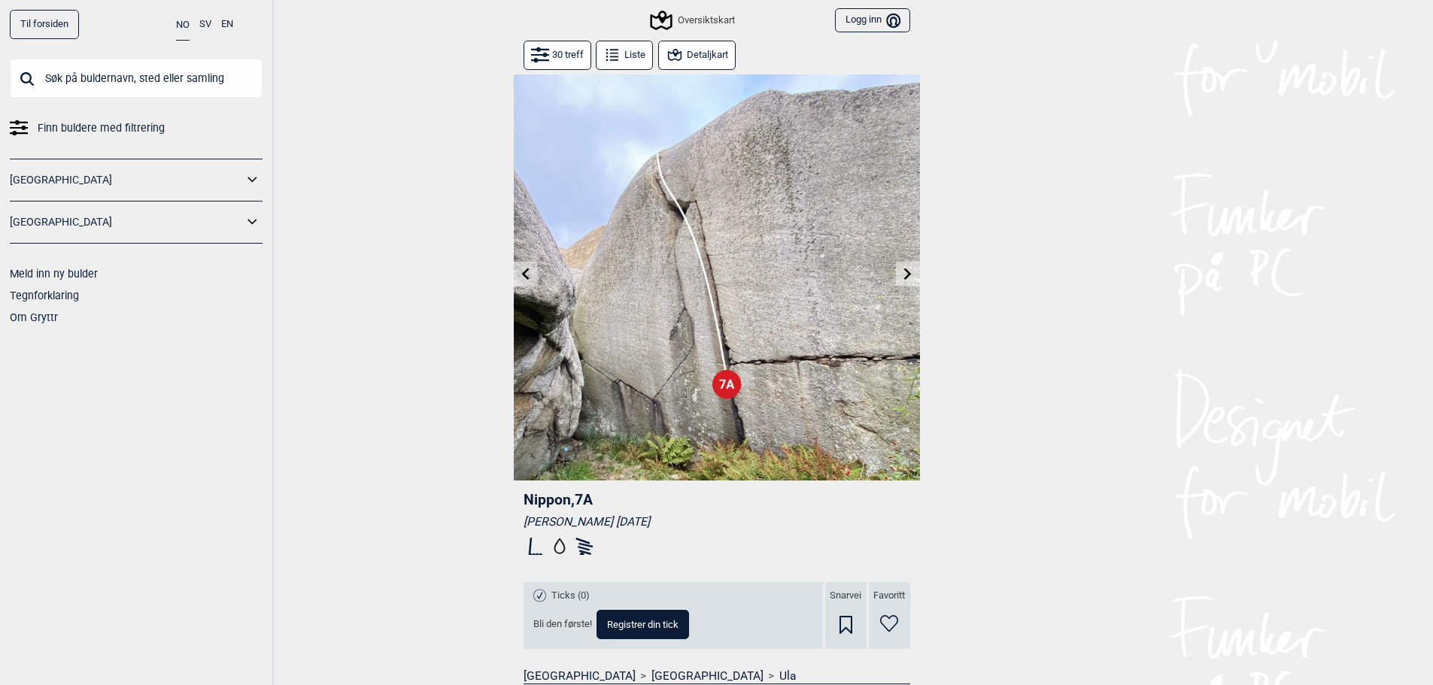
click at [916, 272] on button at bounding box center [907, 274] width 23 height 25
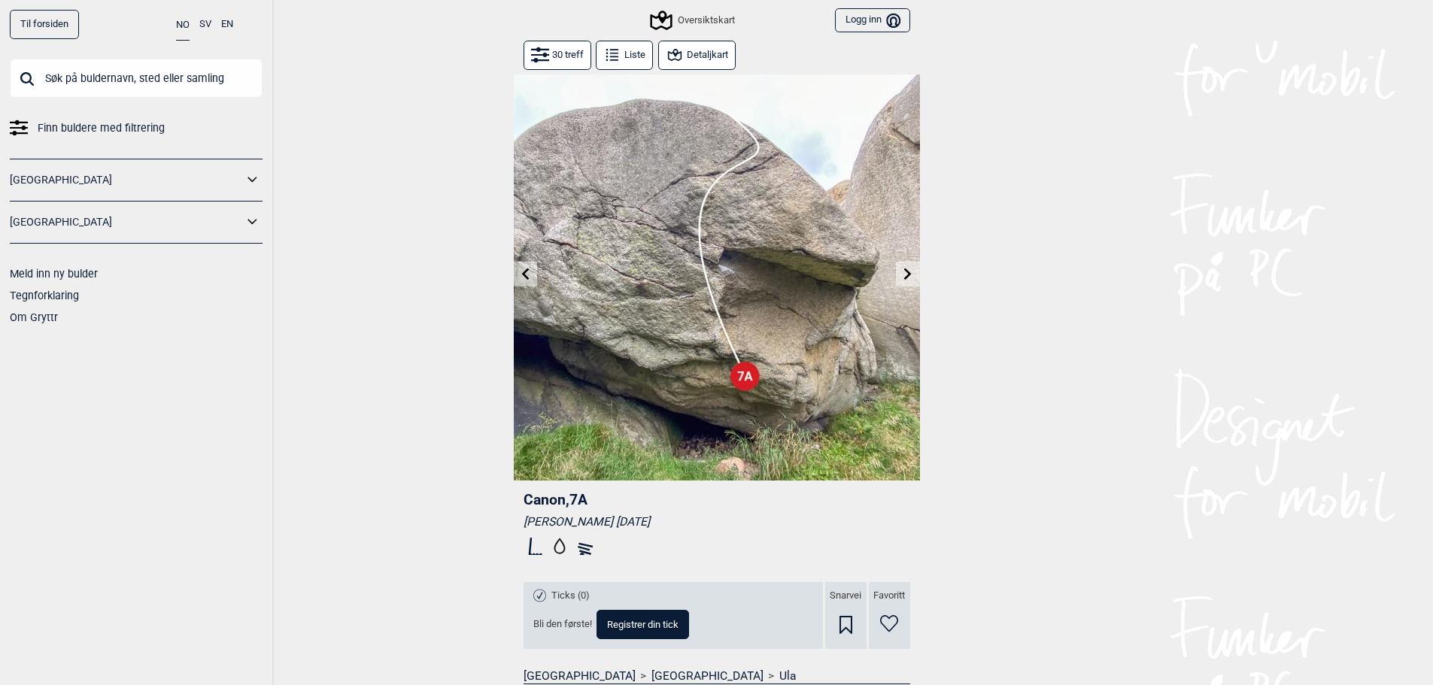
click at [912, 275] on icon at bounding box center [908, 274] width 12 height 12
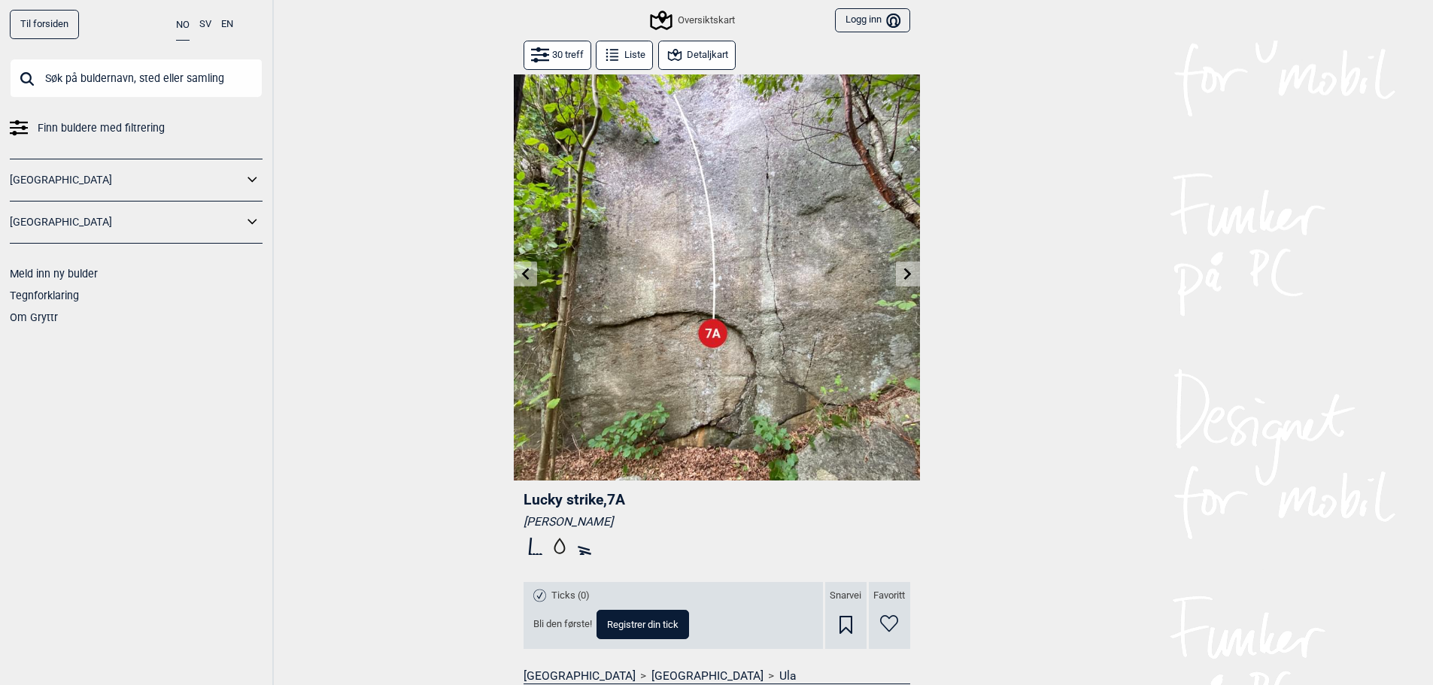
click at [914, 268] on button at bounding box center [907, 274] width 23 height 25
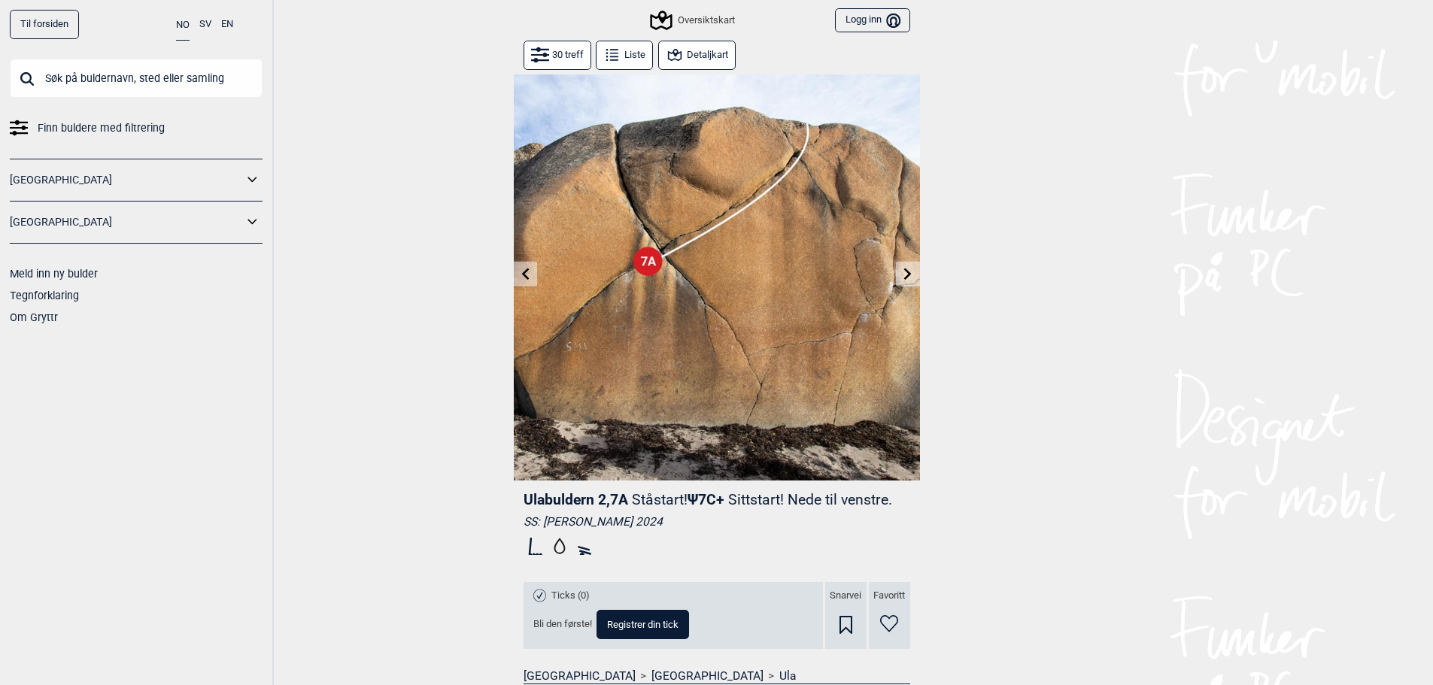
click at [912, 270] on icon at bounding box center [908, 274] width 12 height 12
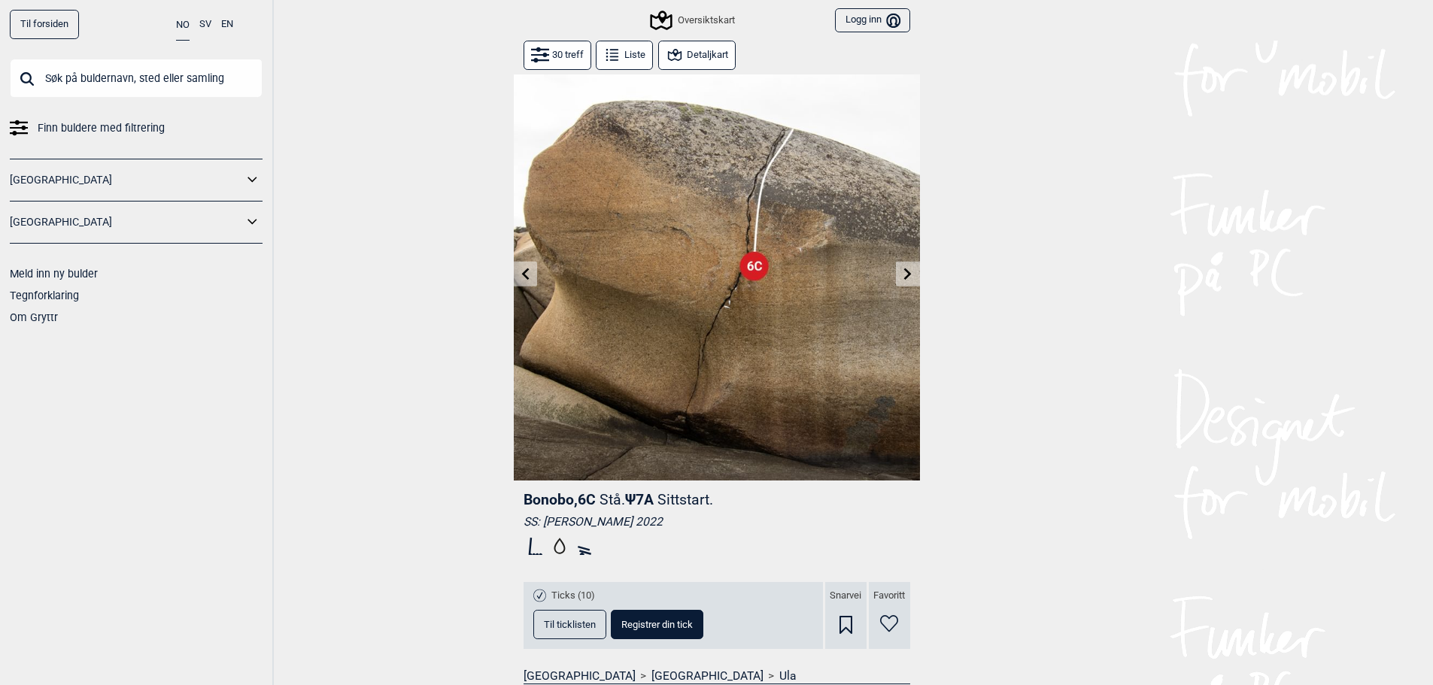
click at [914, 275] on button at bounding box center [907, 274] width 23 height 25
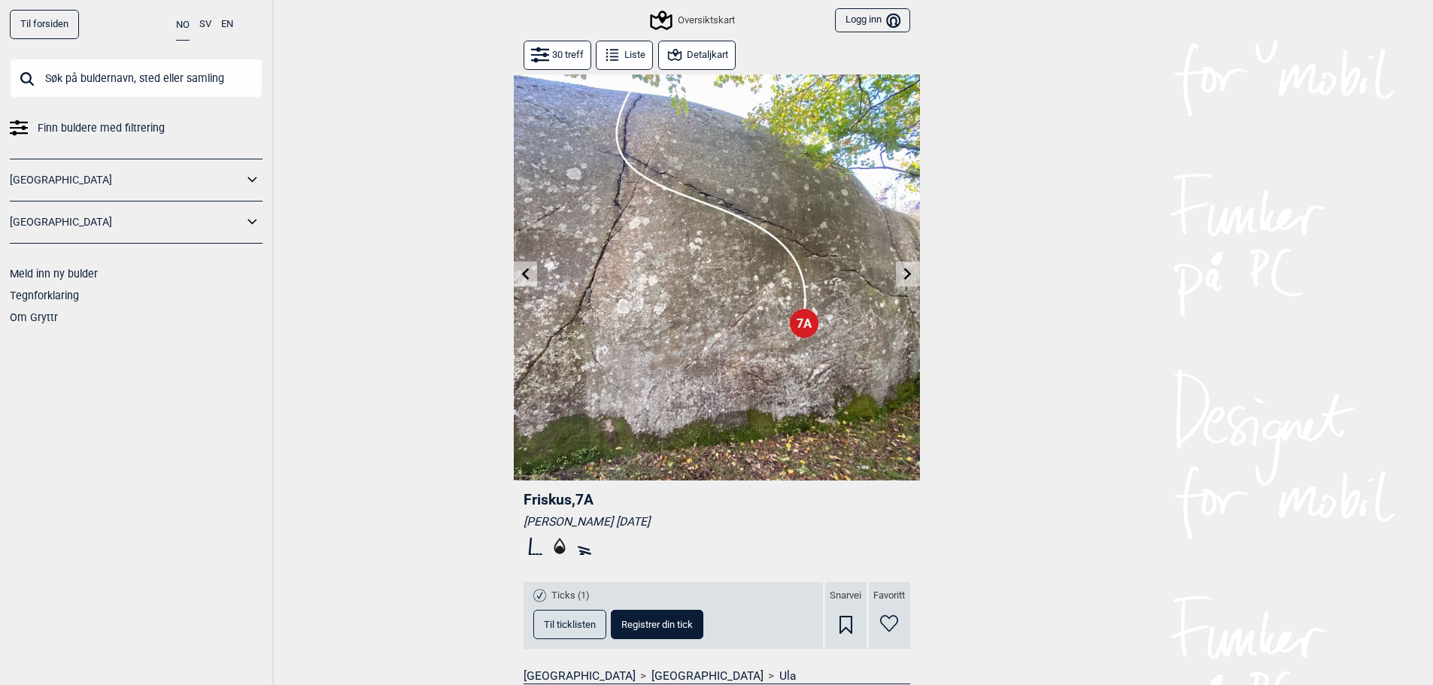
click at [906, 272] on icon at bounding box center [908, 274] width 12 height 12
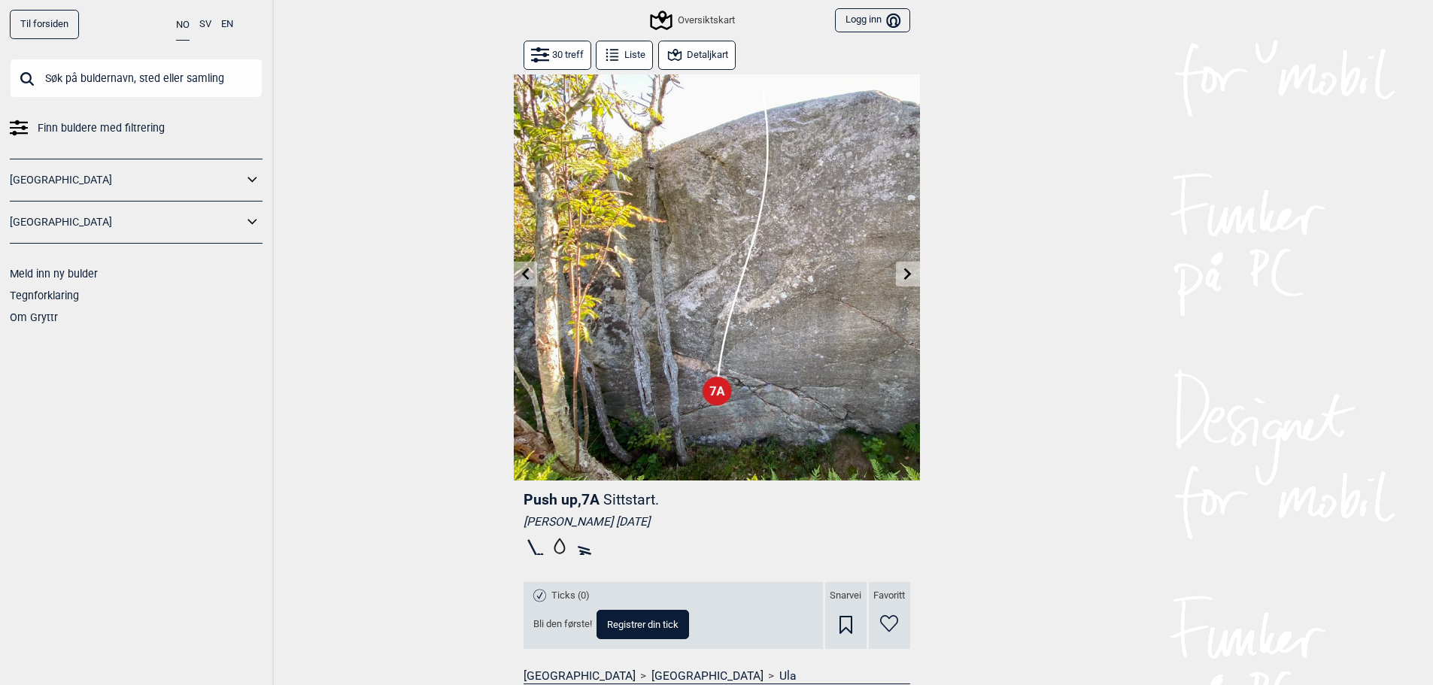
click at [906, 277] on icon at bounding box center [908, 274] width 8 height 12
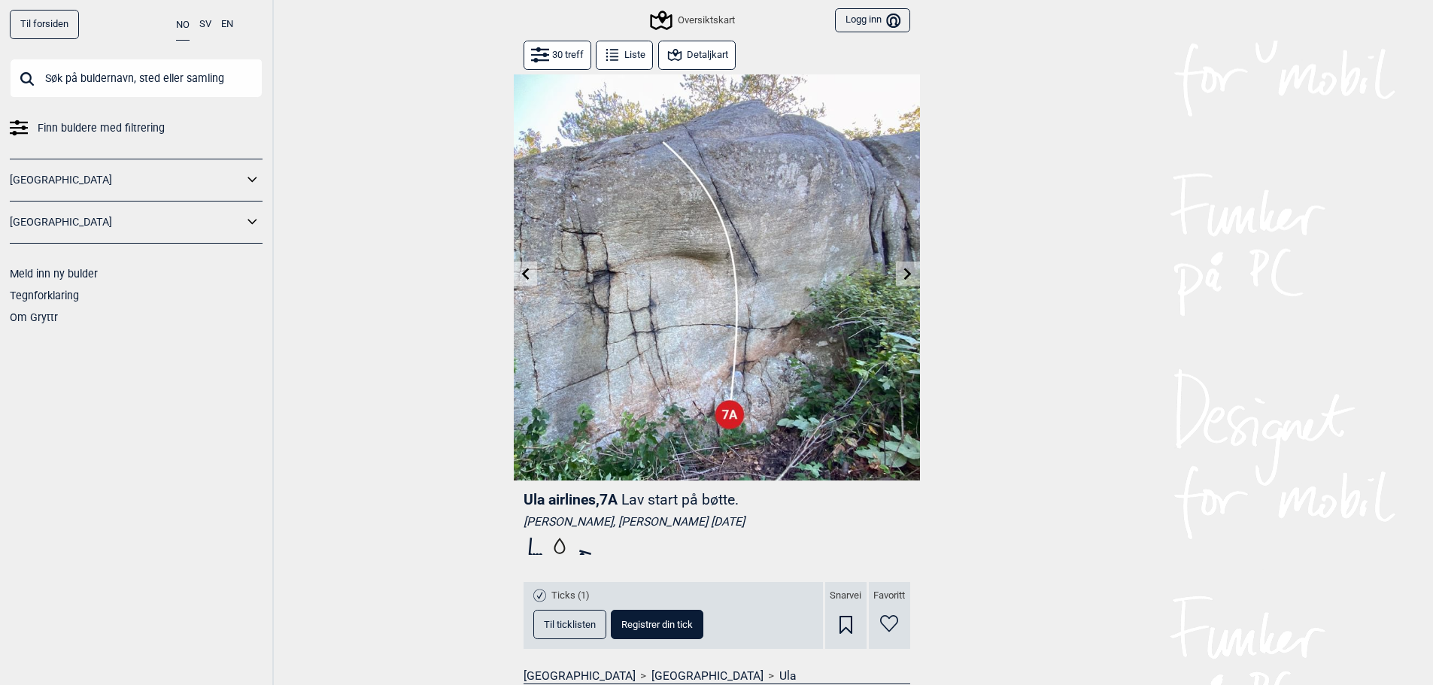
click at [911, 273] on icon at bounding box center [908, 274] width 12 height 12
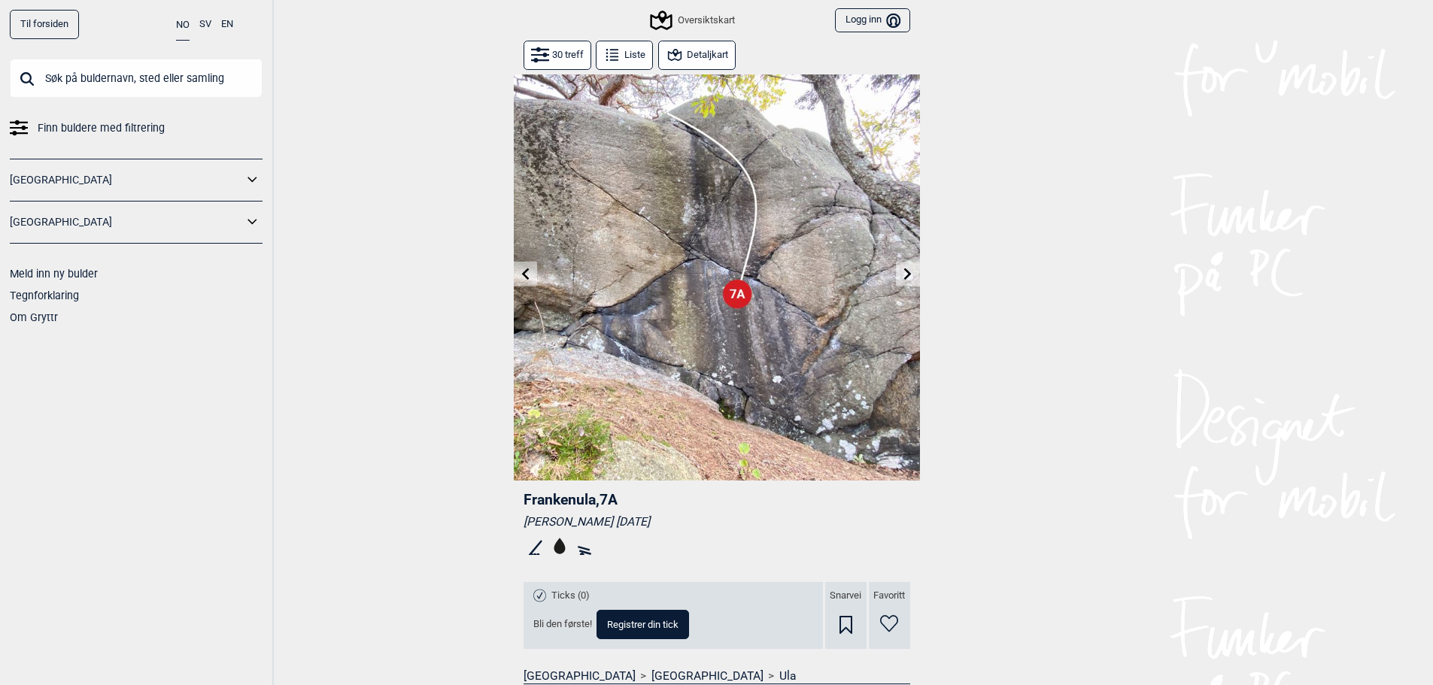
click at [911, 273] on icon at bounding box center [908, 274] width 12 height 12
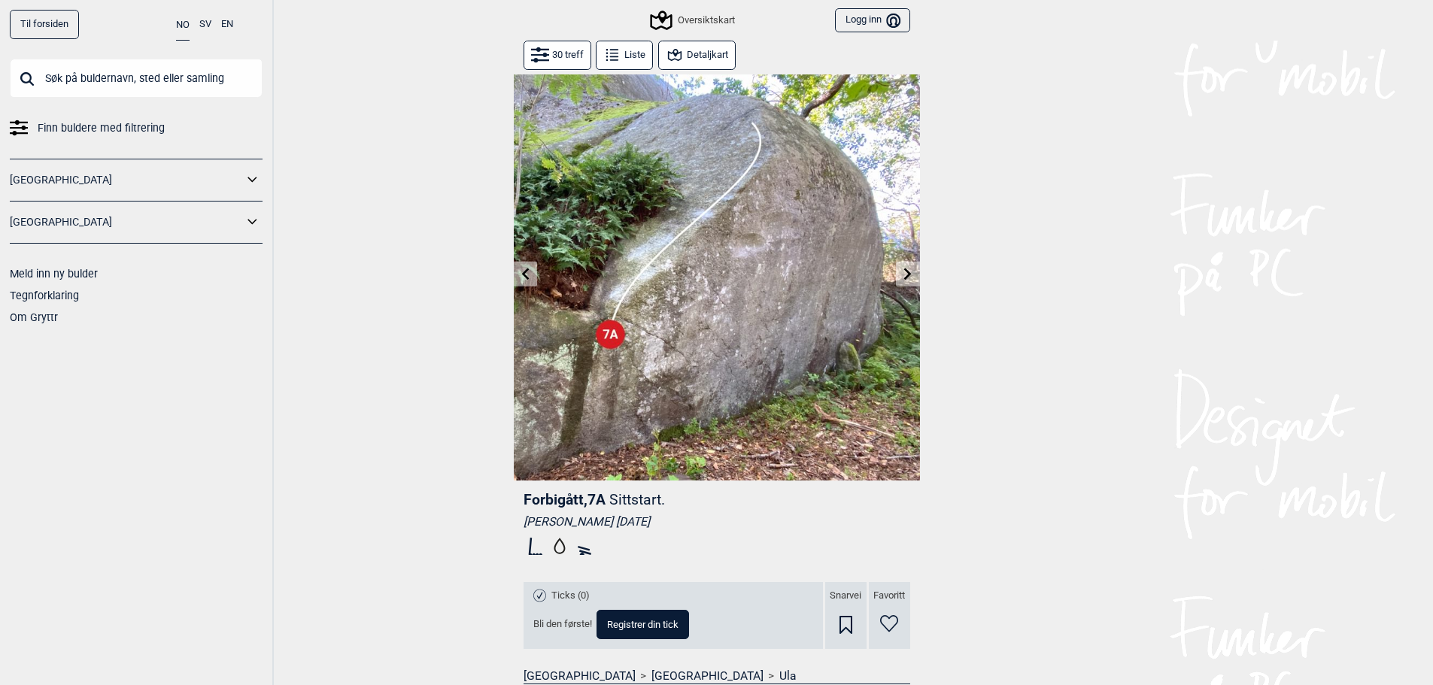
click at [902, 278] on icon at bounding box center [908, 274] width 12 height 12
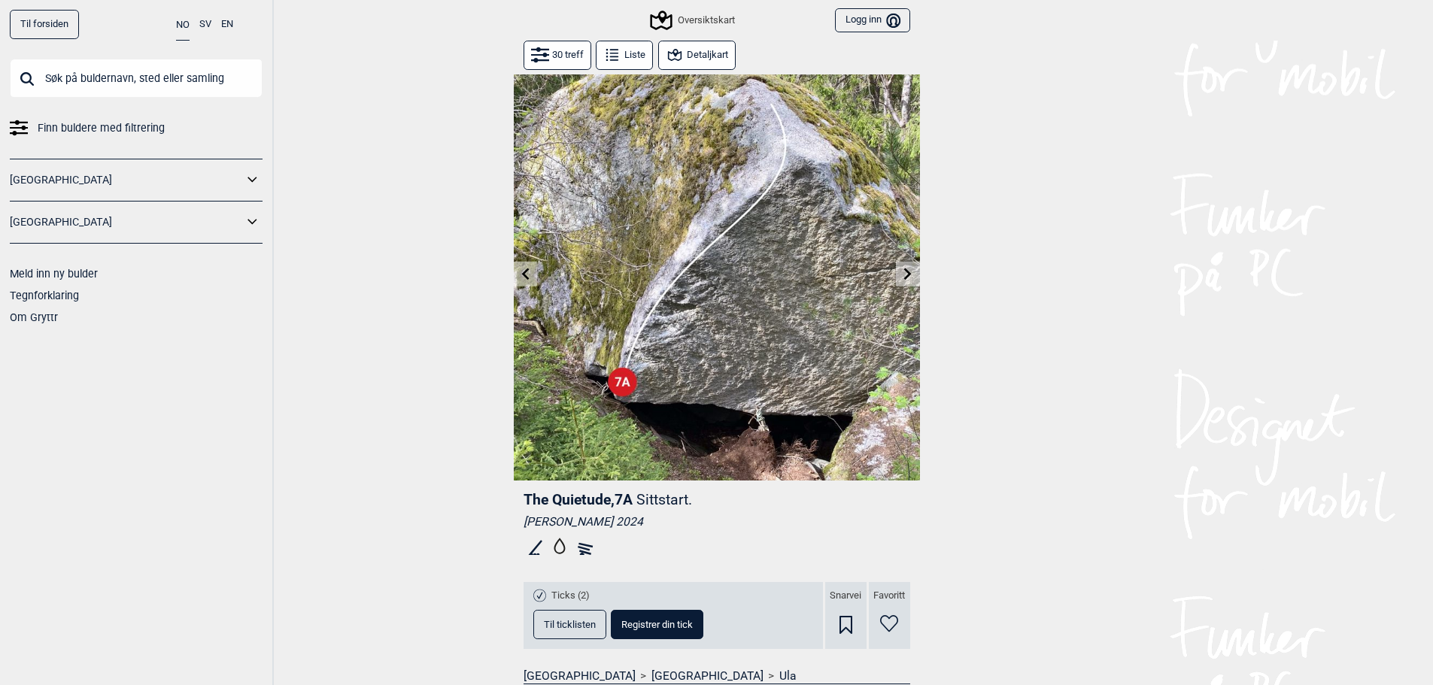
click at [903, 275] on icon at bounding box center [908, 274] width 12 height 12
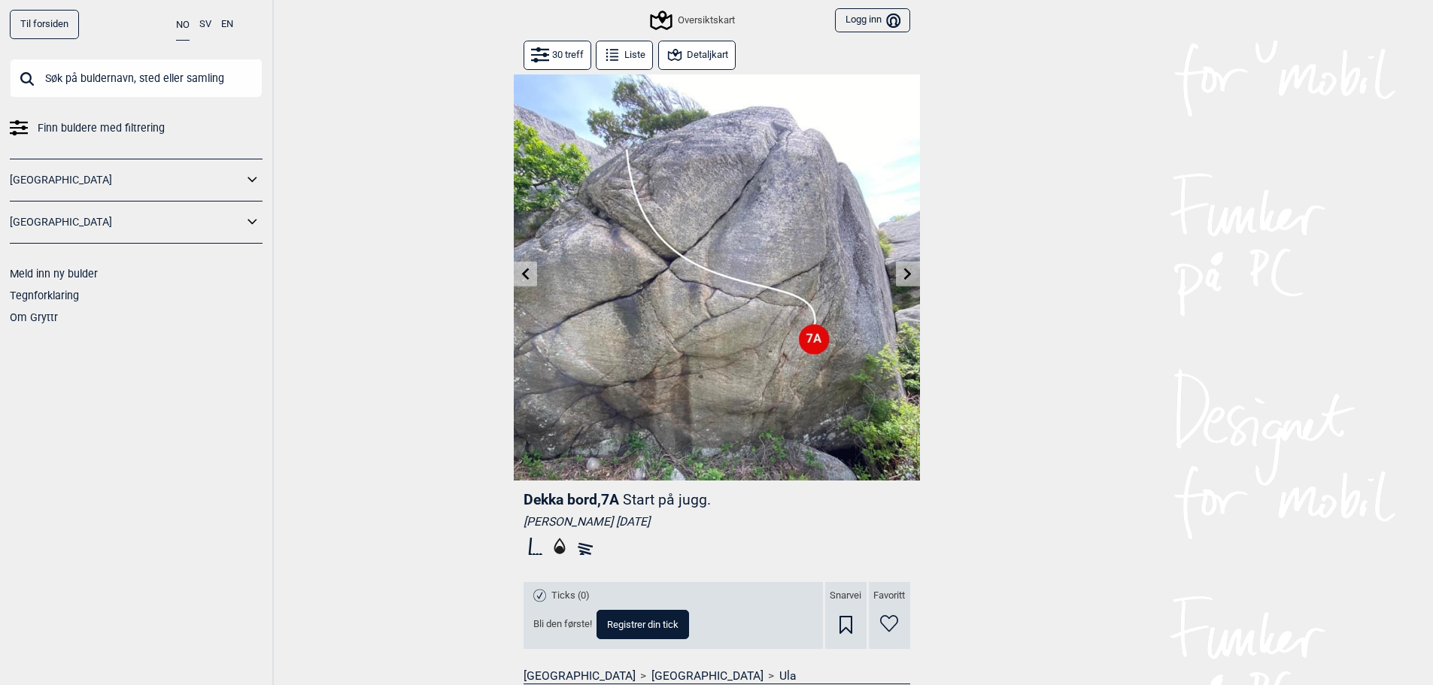
click at [527, 275] on icon at bounding box center [525, 274] width 12 height 12
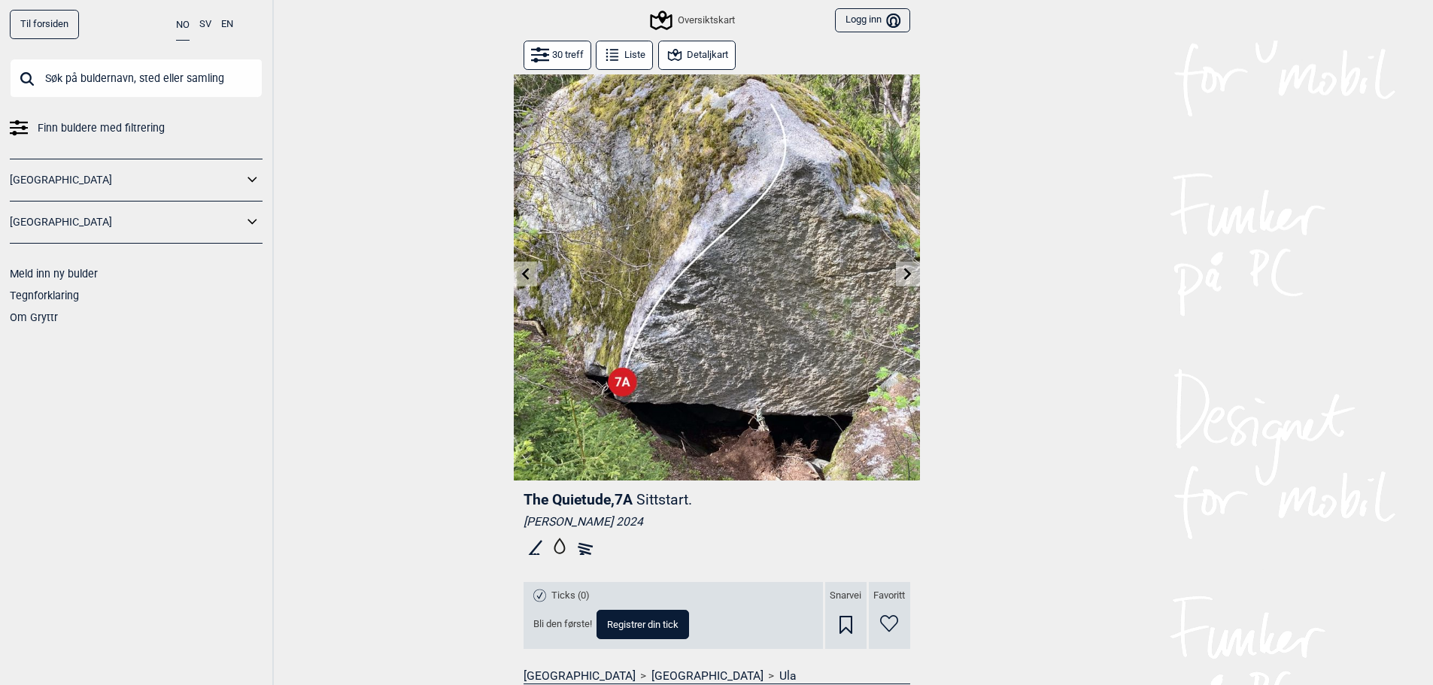
click at [912, 276] on icon at bounding box center [908, 274] width 12 height 12
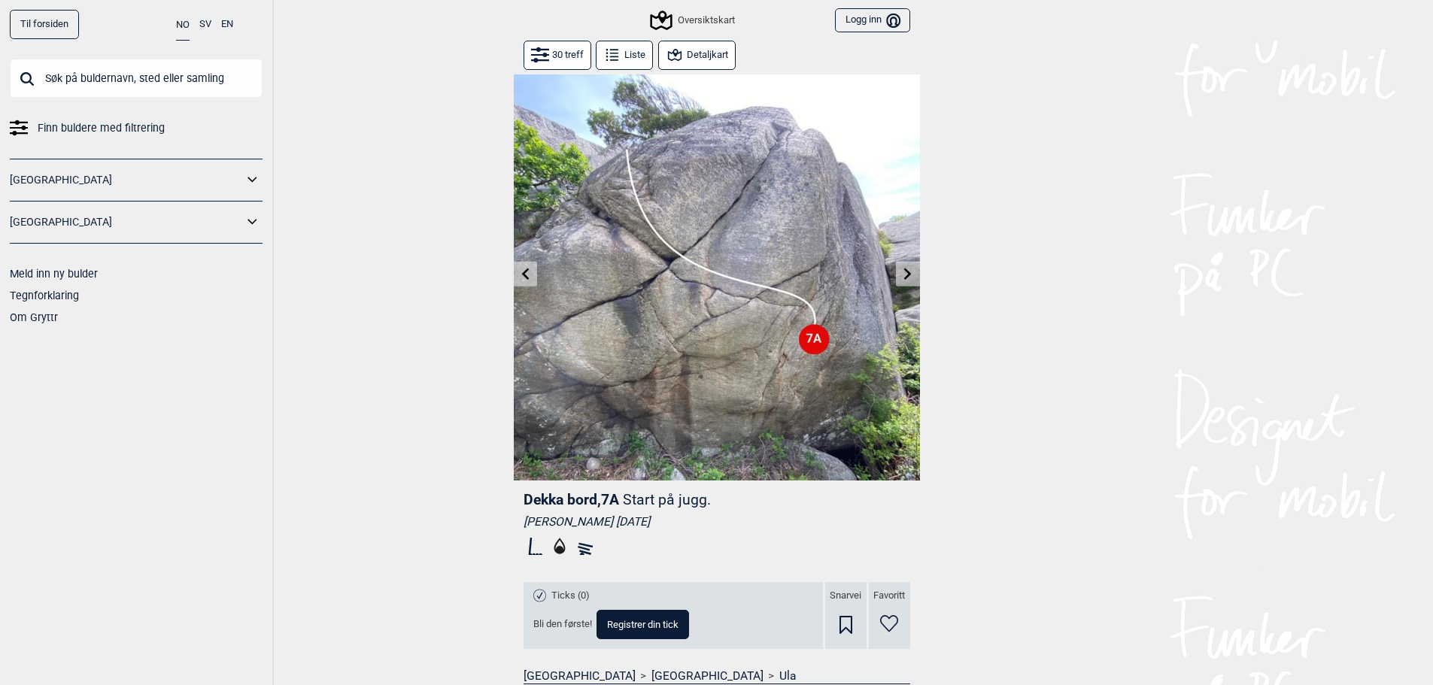
click at [912, 276] on icon at bounding box center [908, 274] width 12 height 12
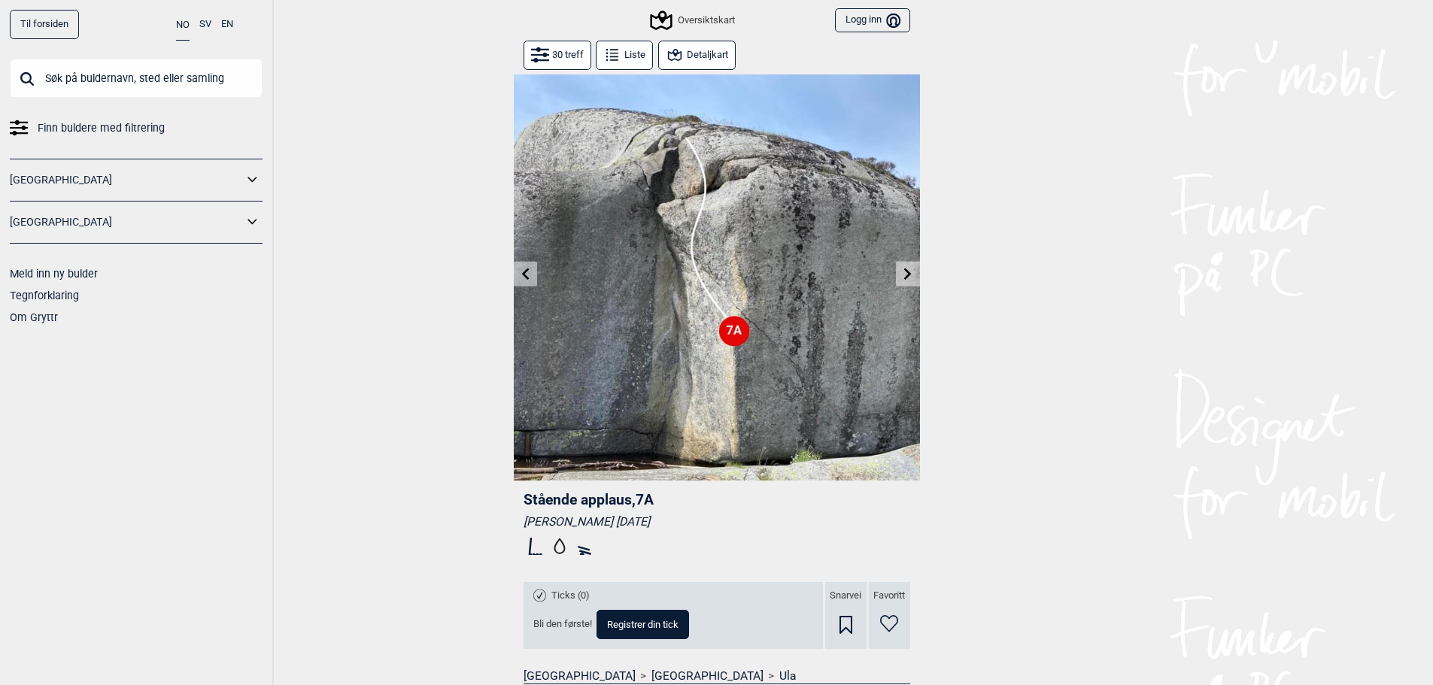
click at [912, 276] on icon at bounding box center [908, 274] width 12 height 12
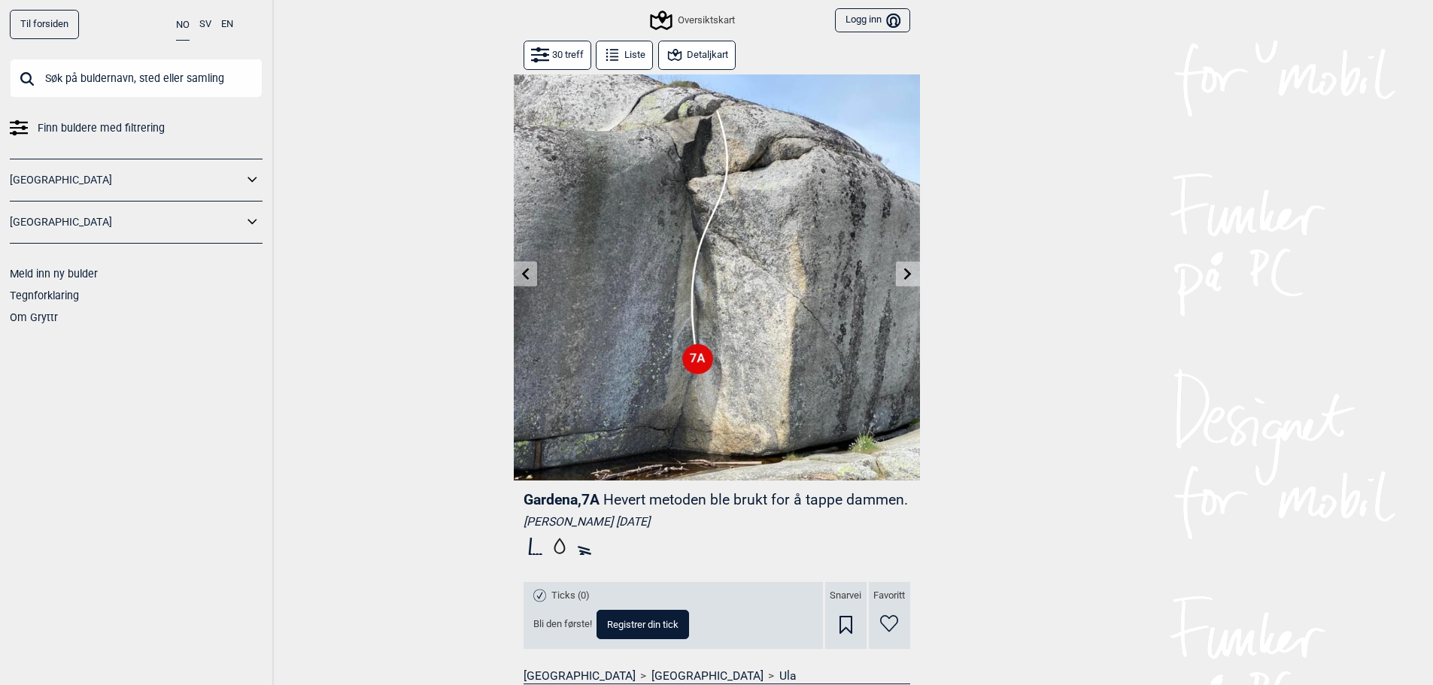
click at [912, 276] on icon at bounding box center [908, 274] width 12 height 12
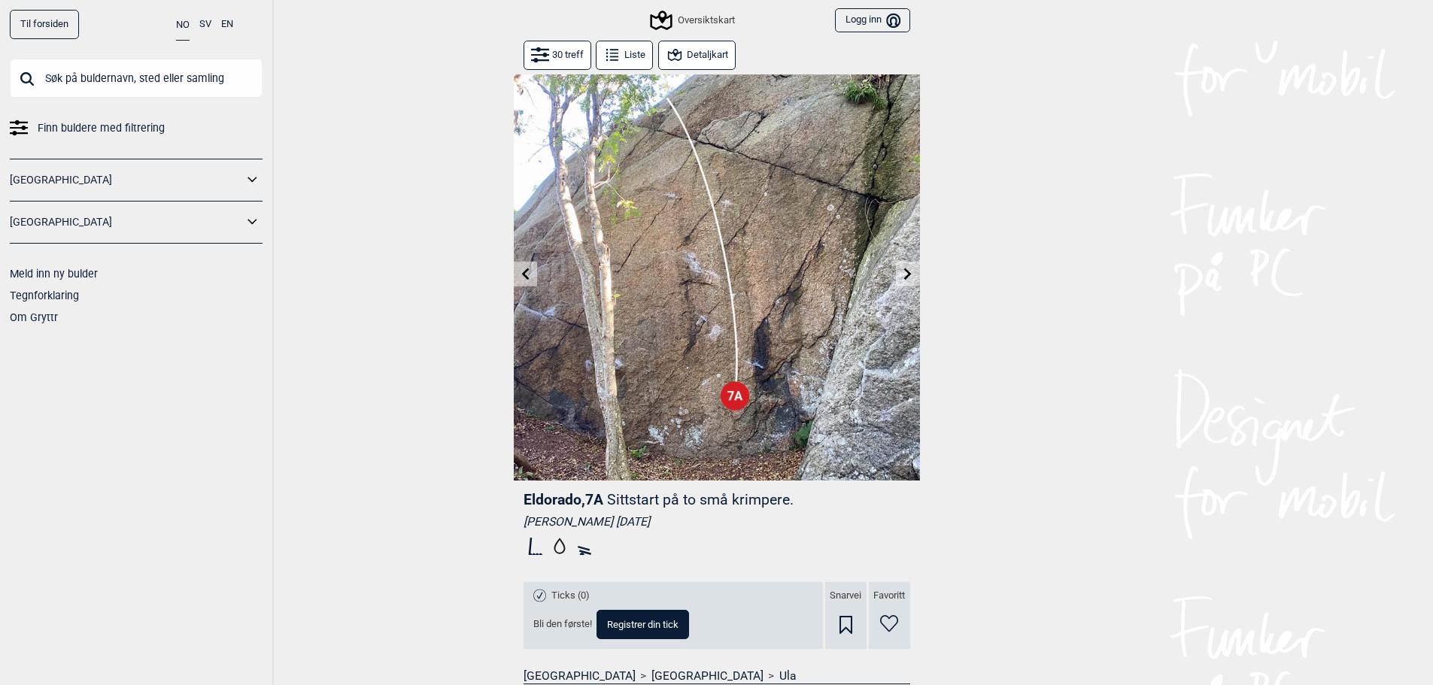
click at [912, 276] on icon at bounding box center [908, 274] width 12 height 12
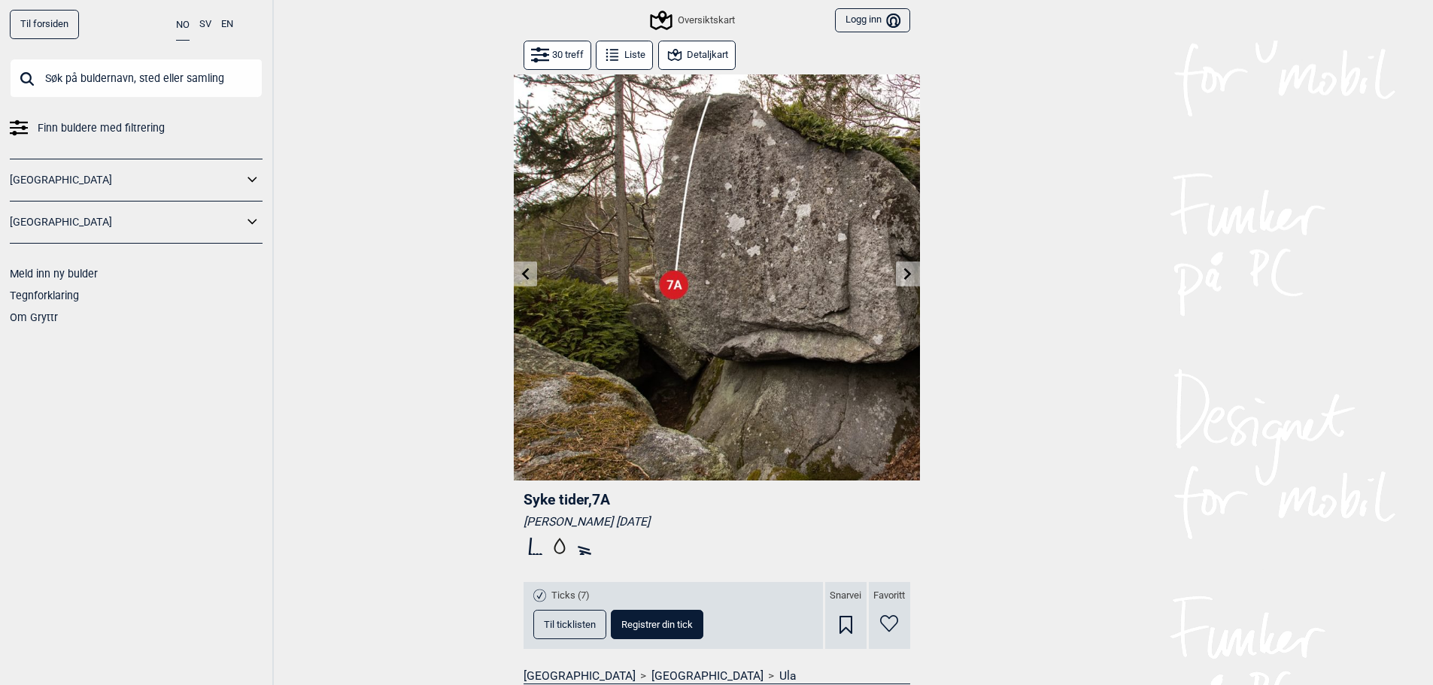
click at [912, 276] on icon at bounding box center [908, 274] width 12 height 12
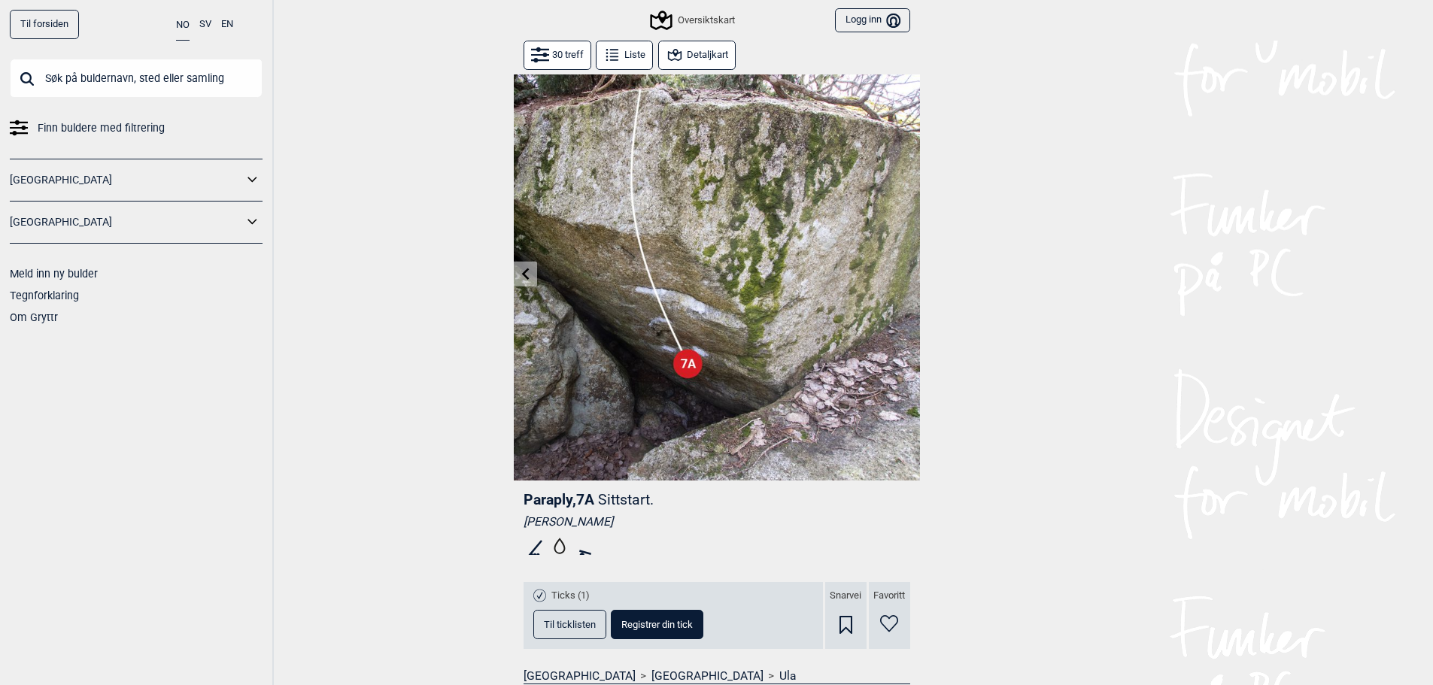
click at [36, 23] on link "Til forsiden" at bounding box center [44, 24] width 69 height 29
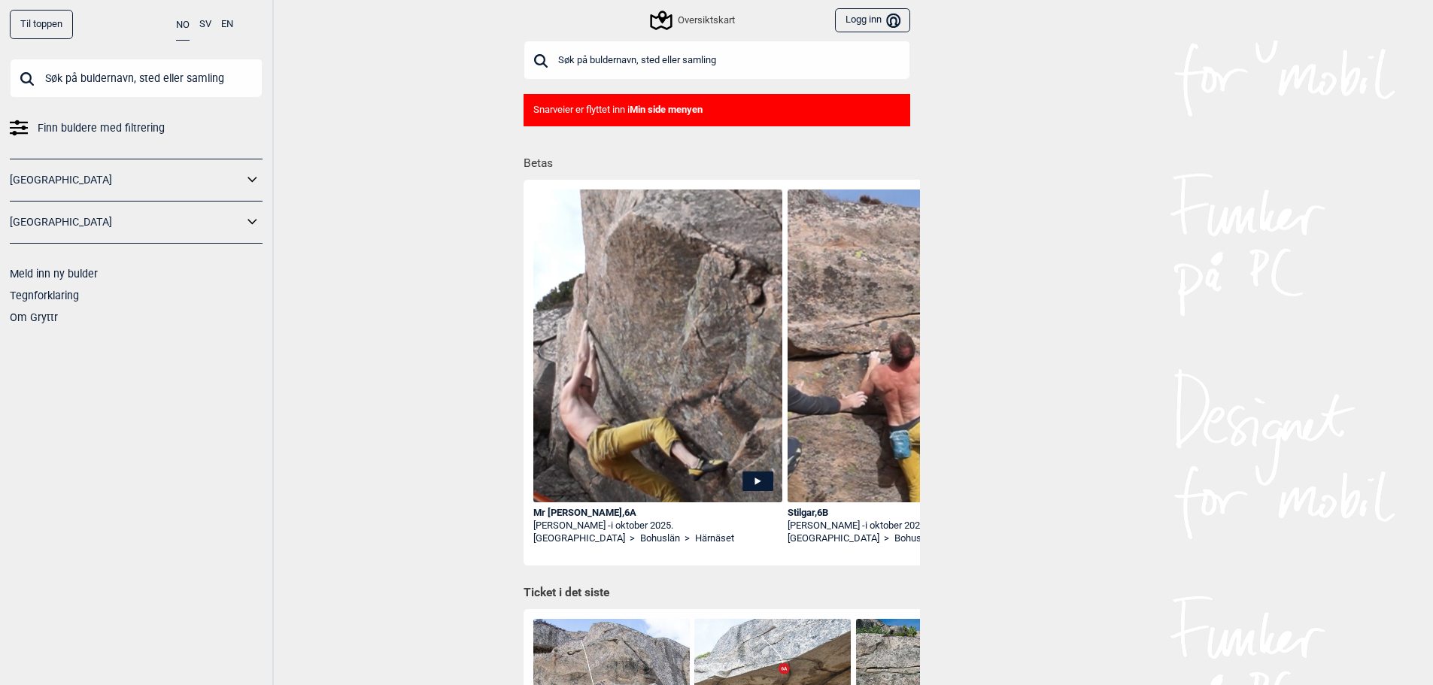
click at [665, 50] on input "text" at bounding box center [716, 60] width 387 height 39
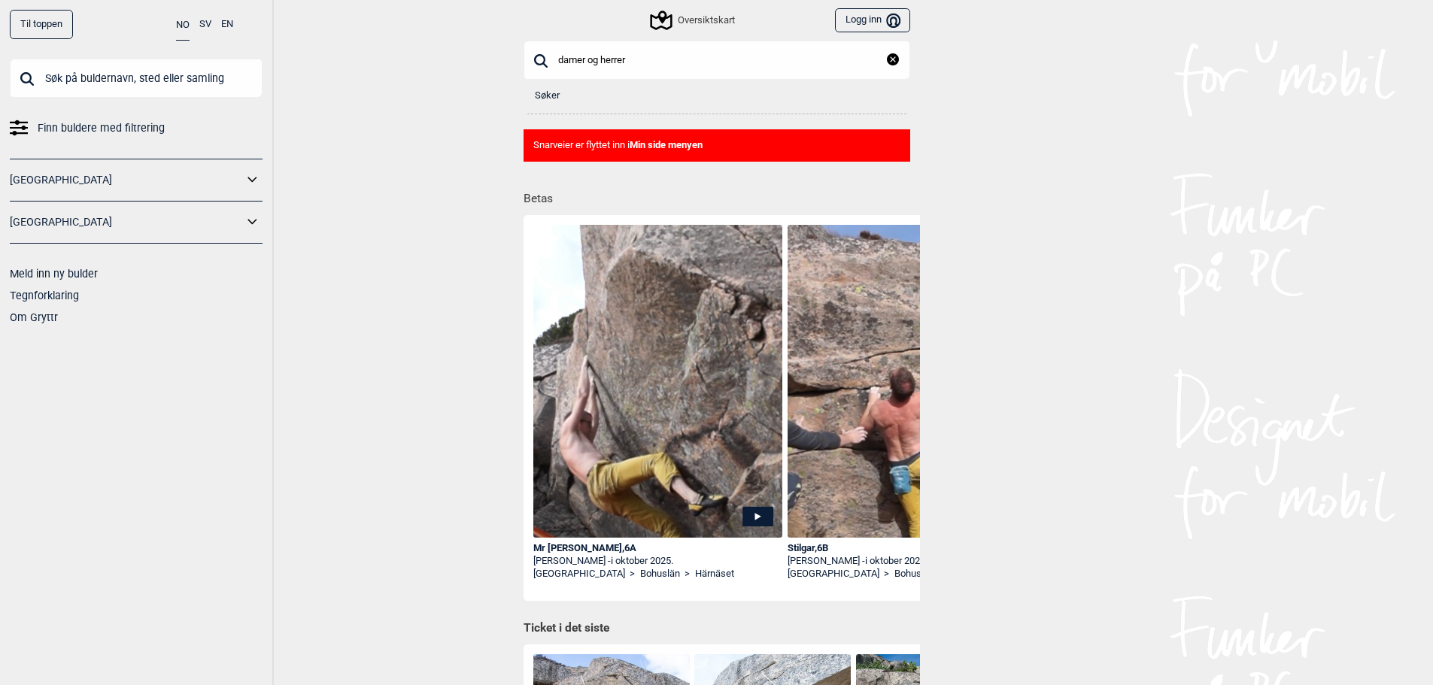
type input "damer og herrer"
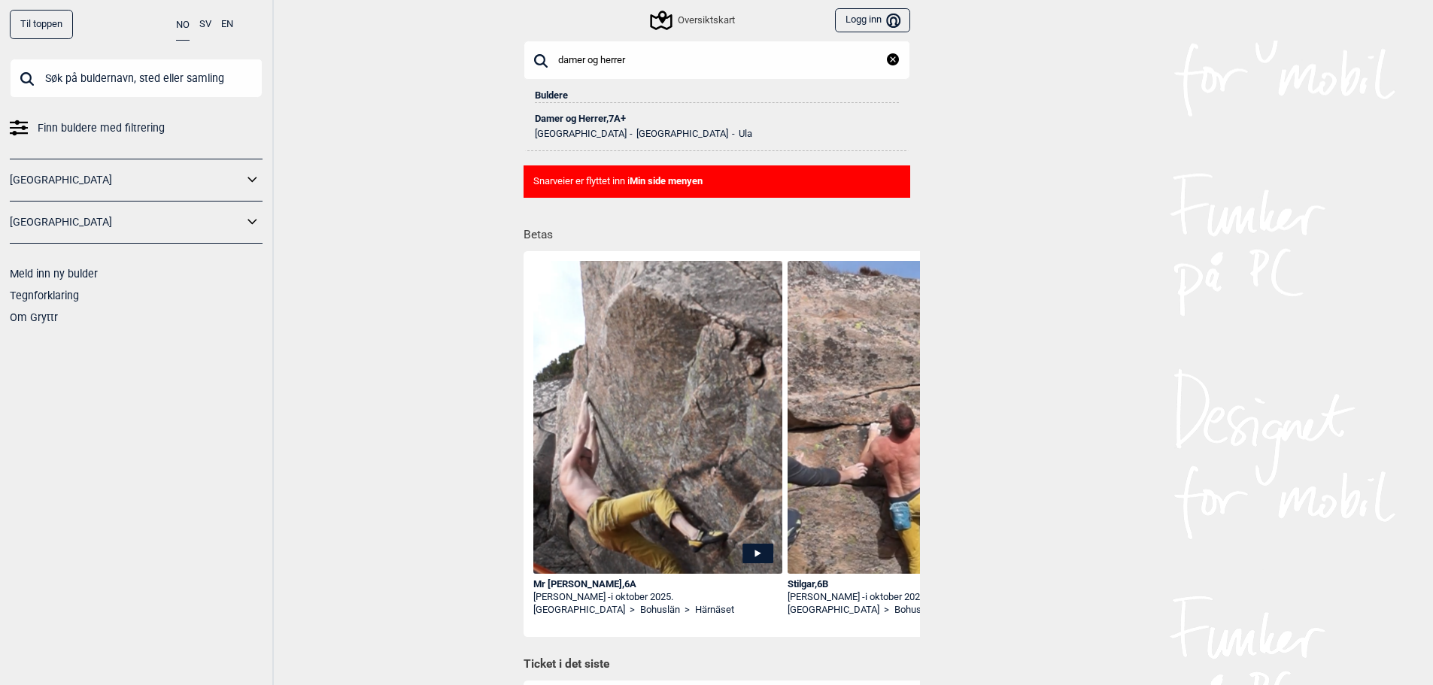
click at [593, 120] on div "Damer og Herrer , 7A+" at bounding box center [717, 119] width 364 height 11
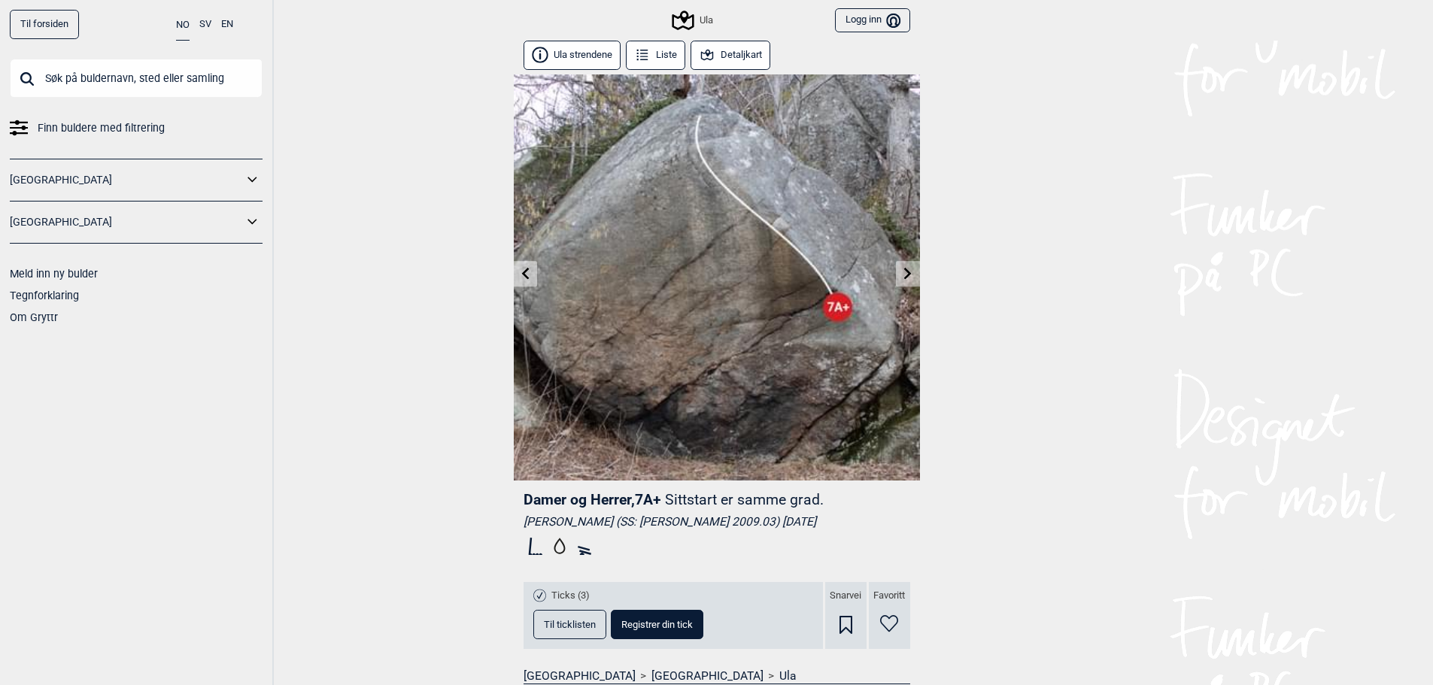
click at [906, 277] on icon at bounding box center [908, 273] width 8 height 12
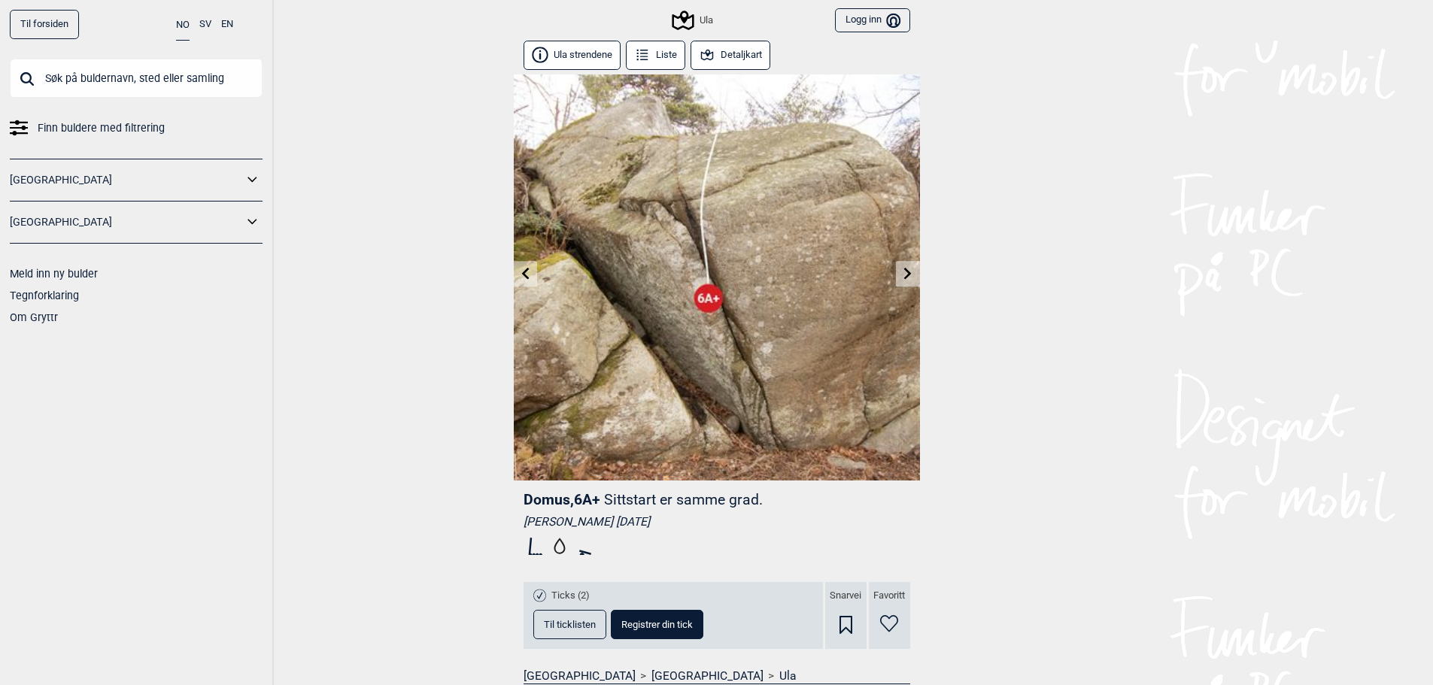
click at [532, 273] on link at bounding box center [525, 274] width 23 height 25
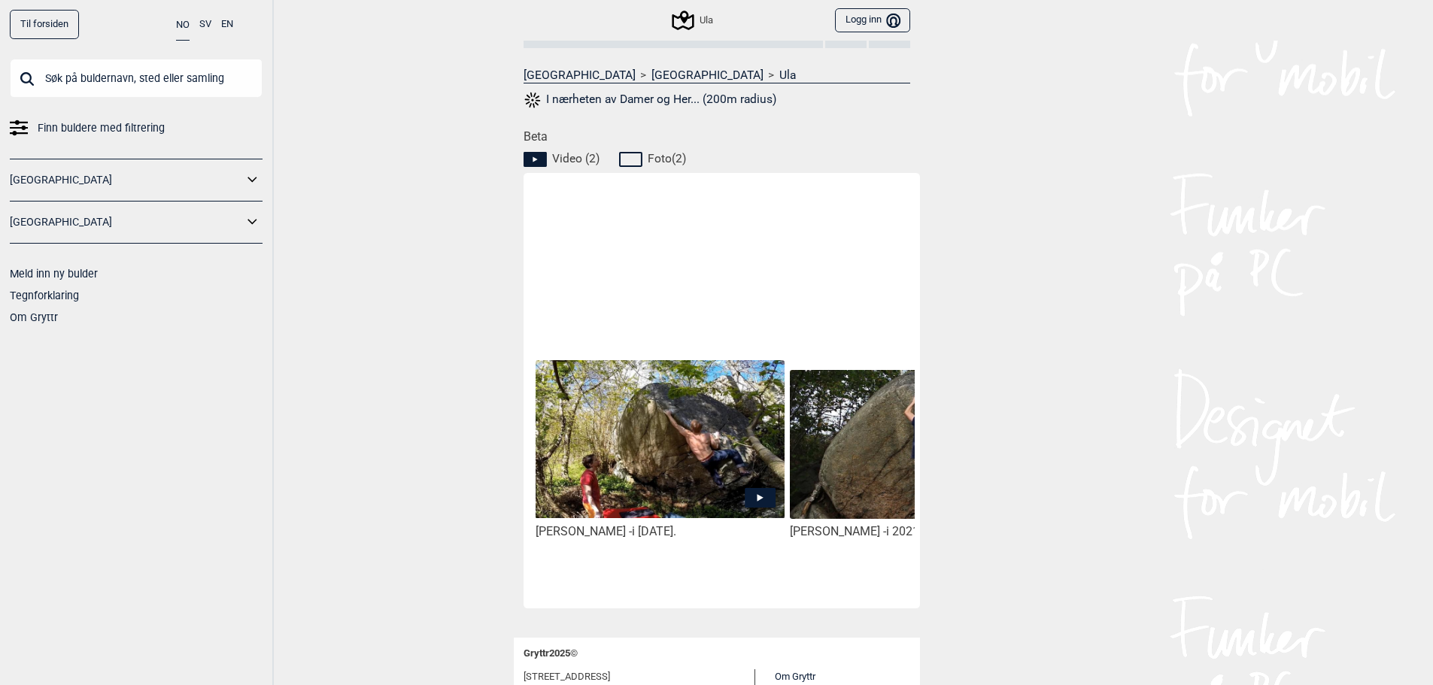
scroll to position [602, 0]
click at [606, 420] on img at bounding box center [659, 438] width 248 height 158
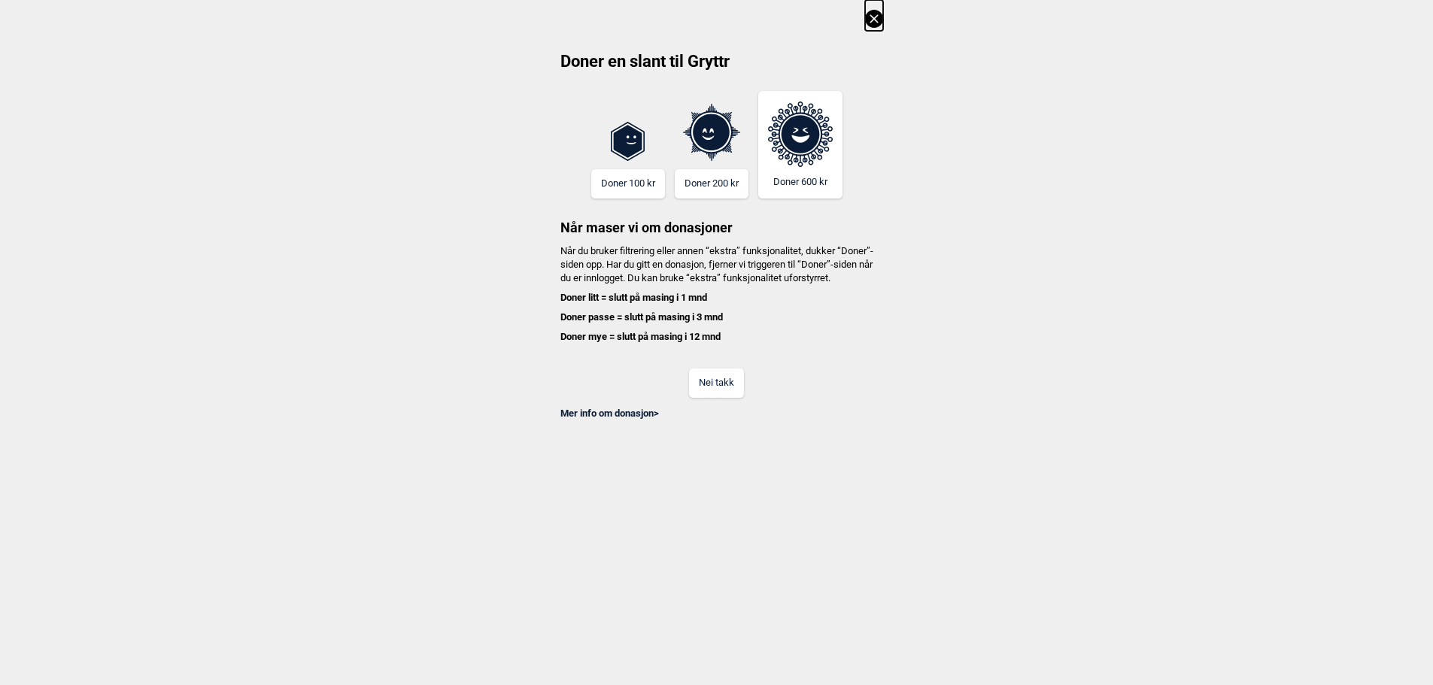
click at [708, 395] on button "Nei takk" at bounding box center [716, 383] width 55 height 29
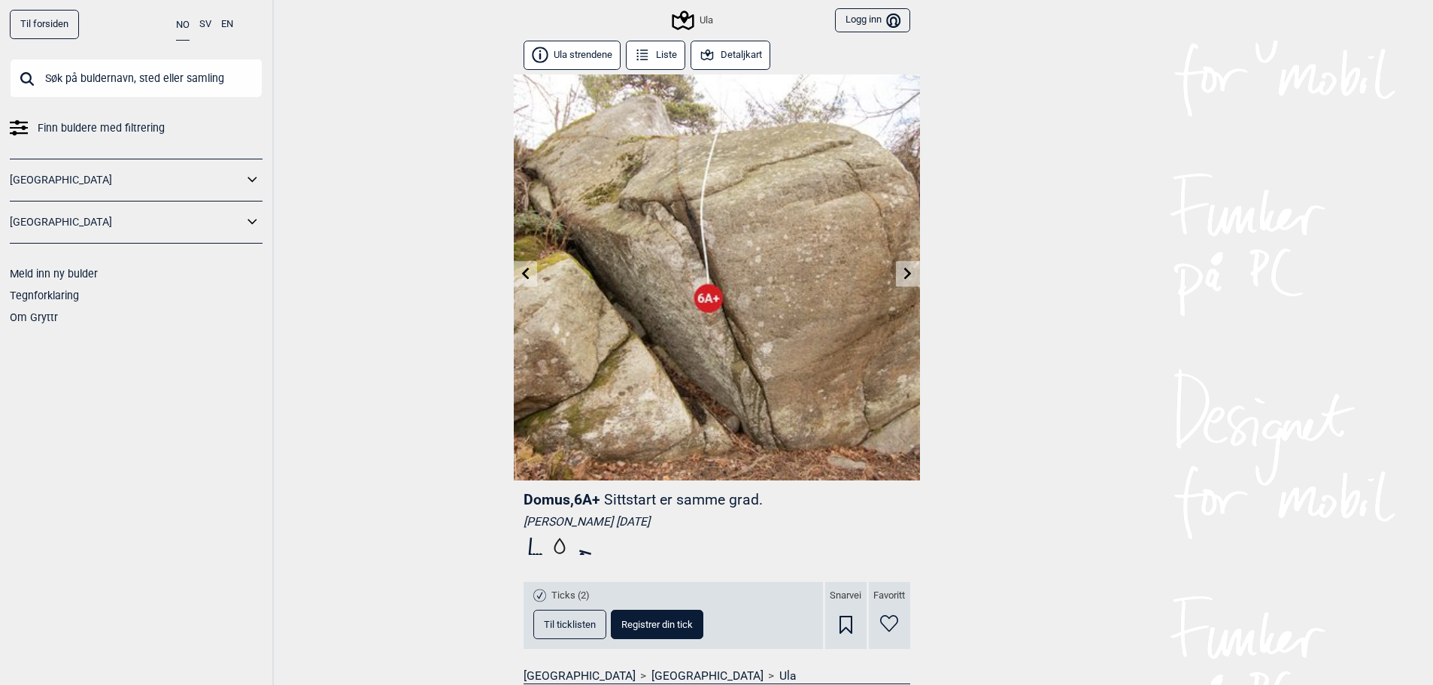
click at [519, 276] on icon at bounding box center [525, 273] width 12 height 12
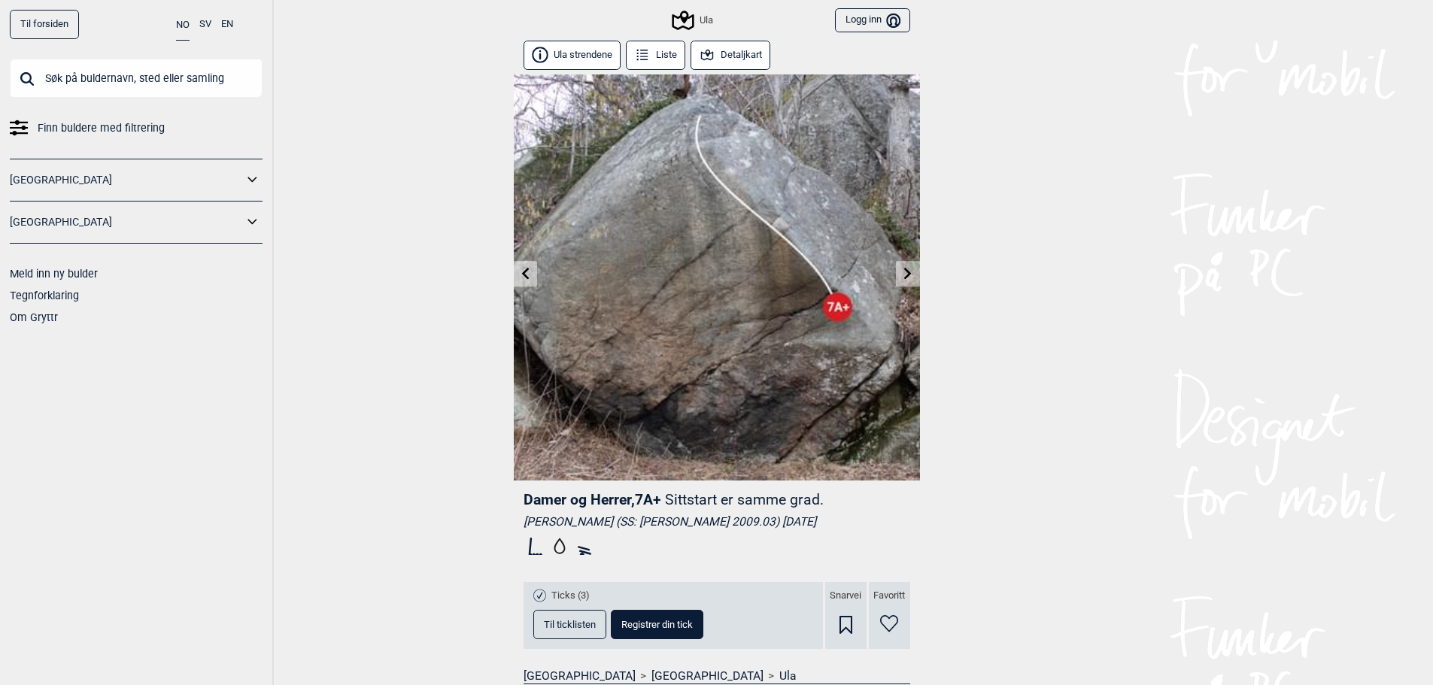
click at [523, 273] on icon at bounding box center [525, 273] width 8 height 12
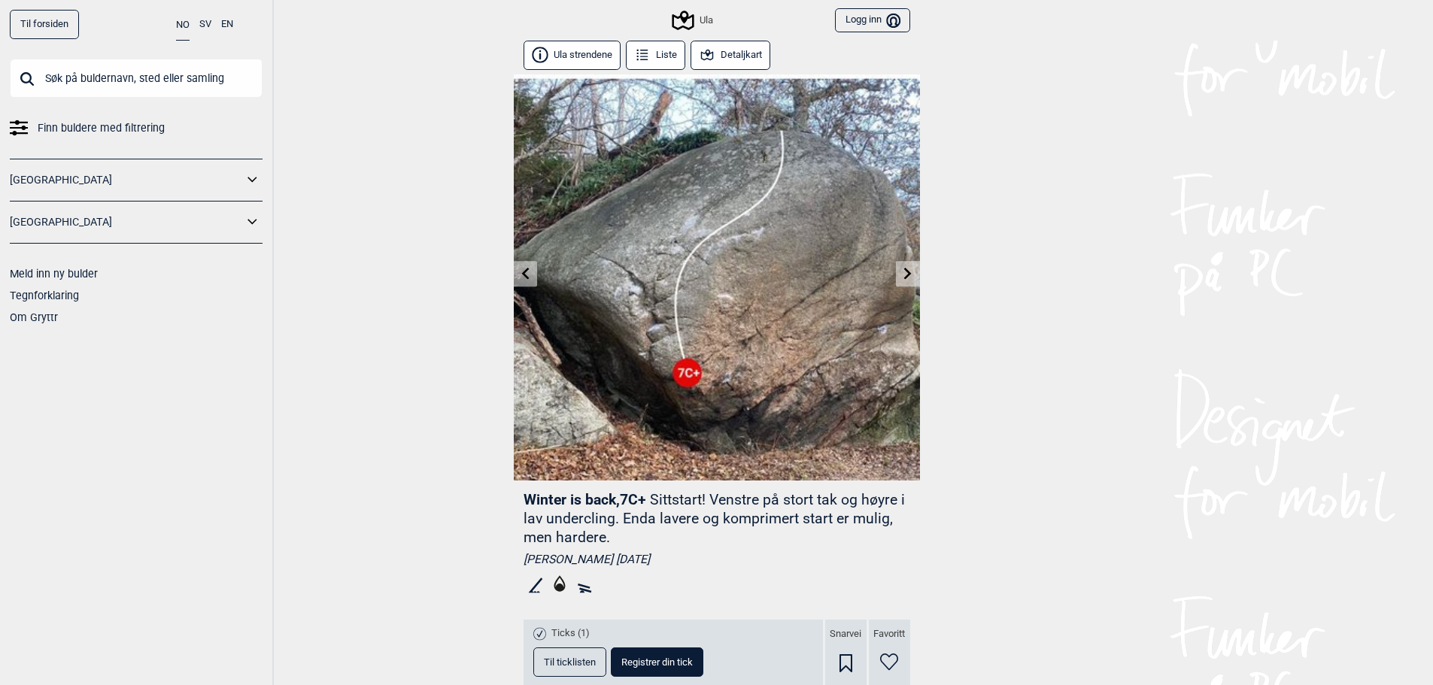
click at [529, 268] on icon at bounding box center [525, 273] width 12 height 12
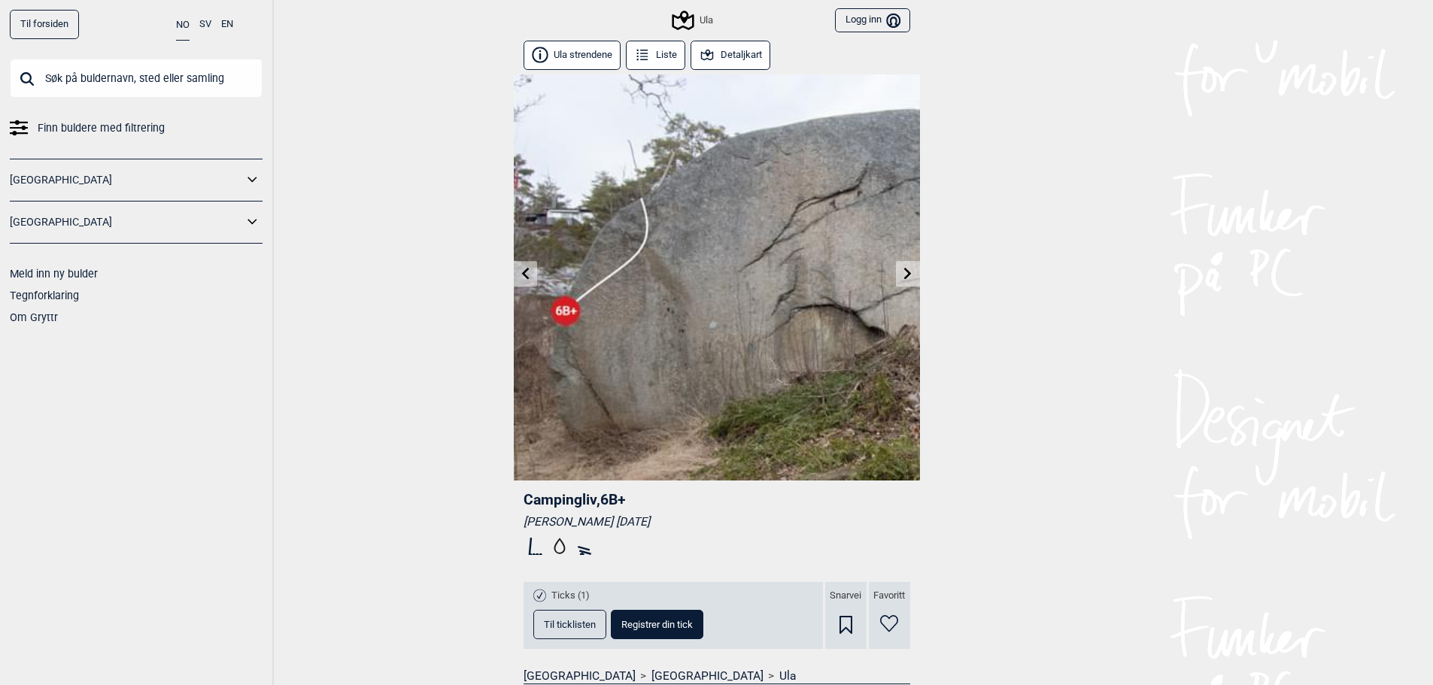
click at [523, 272] on icon at bounding box center [525, 273] width 12 height 12
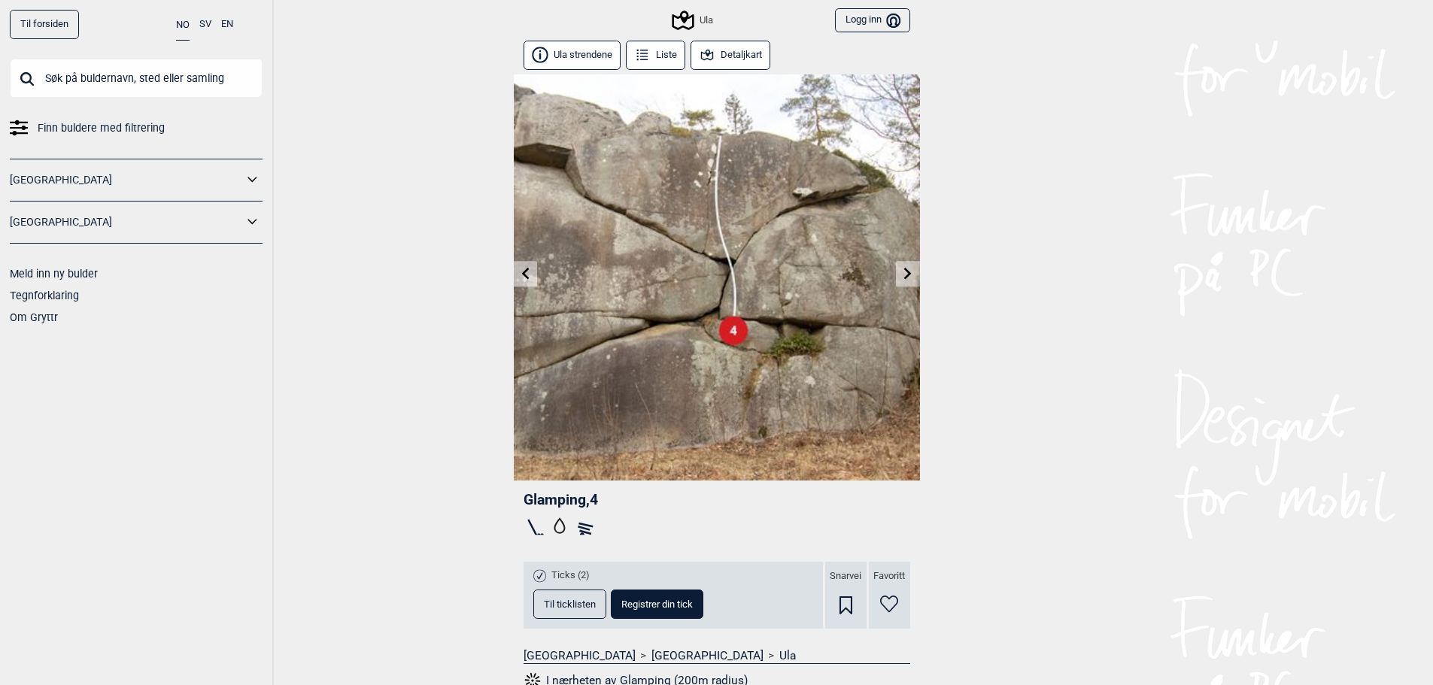
click at [902, 271] on icon at bounding box center [908, 273] width 12 height 12
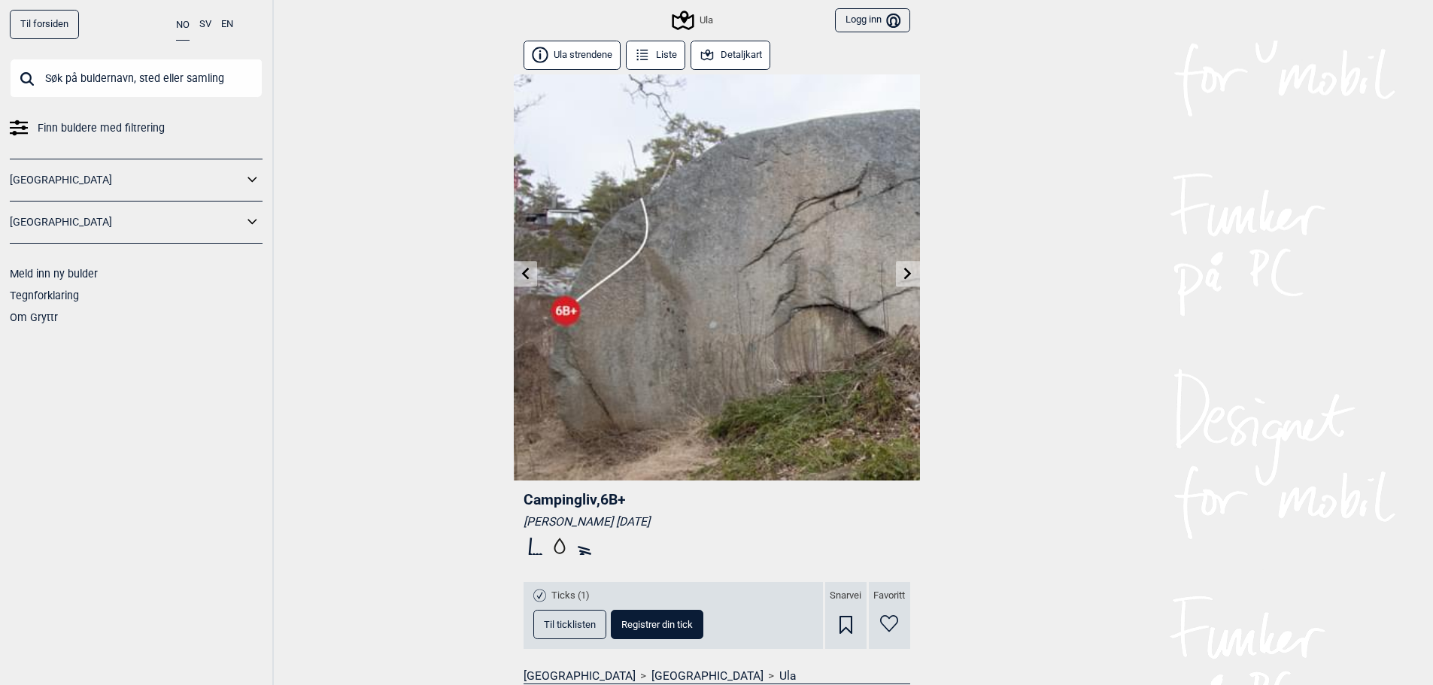
click at [530, 270] on icon at bounding box center [525, 273] width 12 height 12
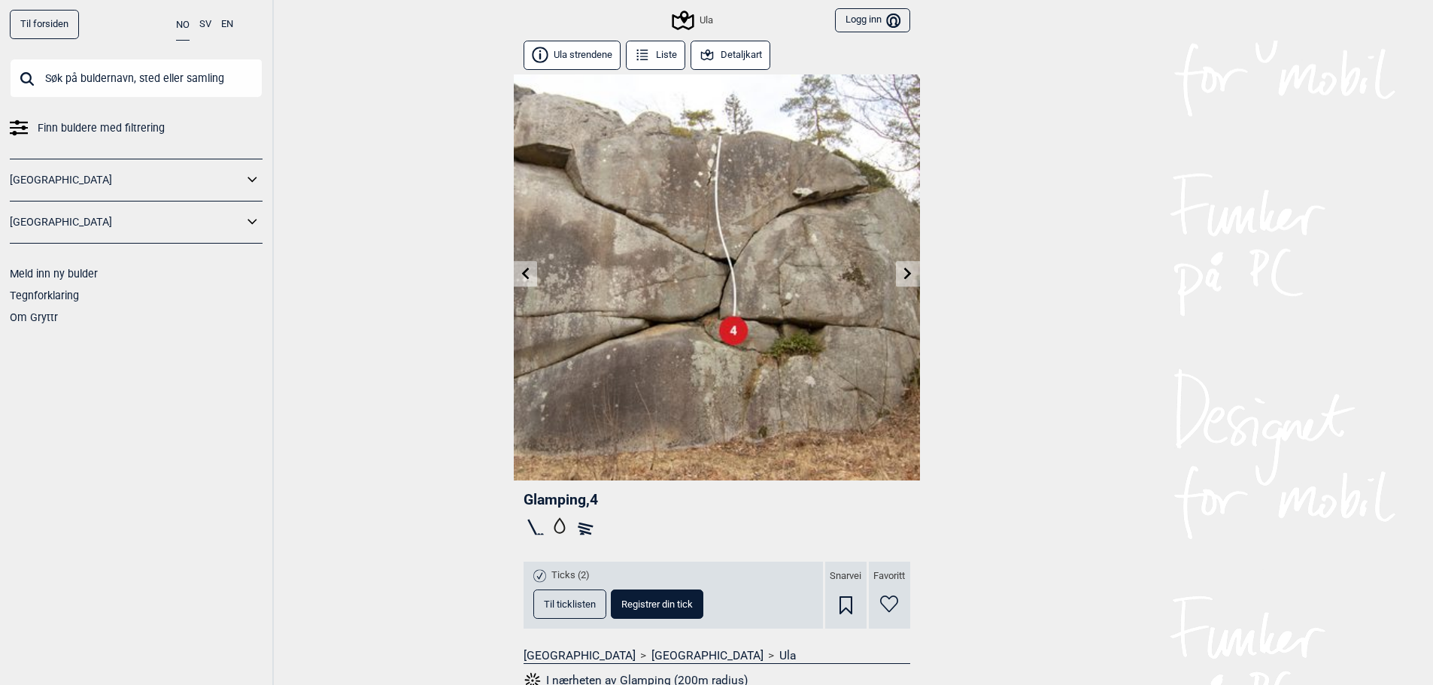
click at [530, 271] on icon at bounding box center [525, 273] width 12 height 12
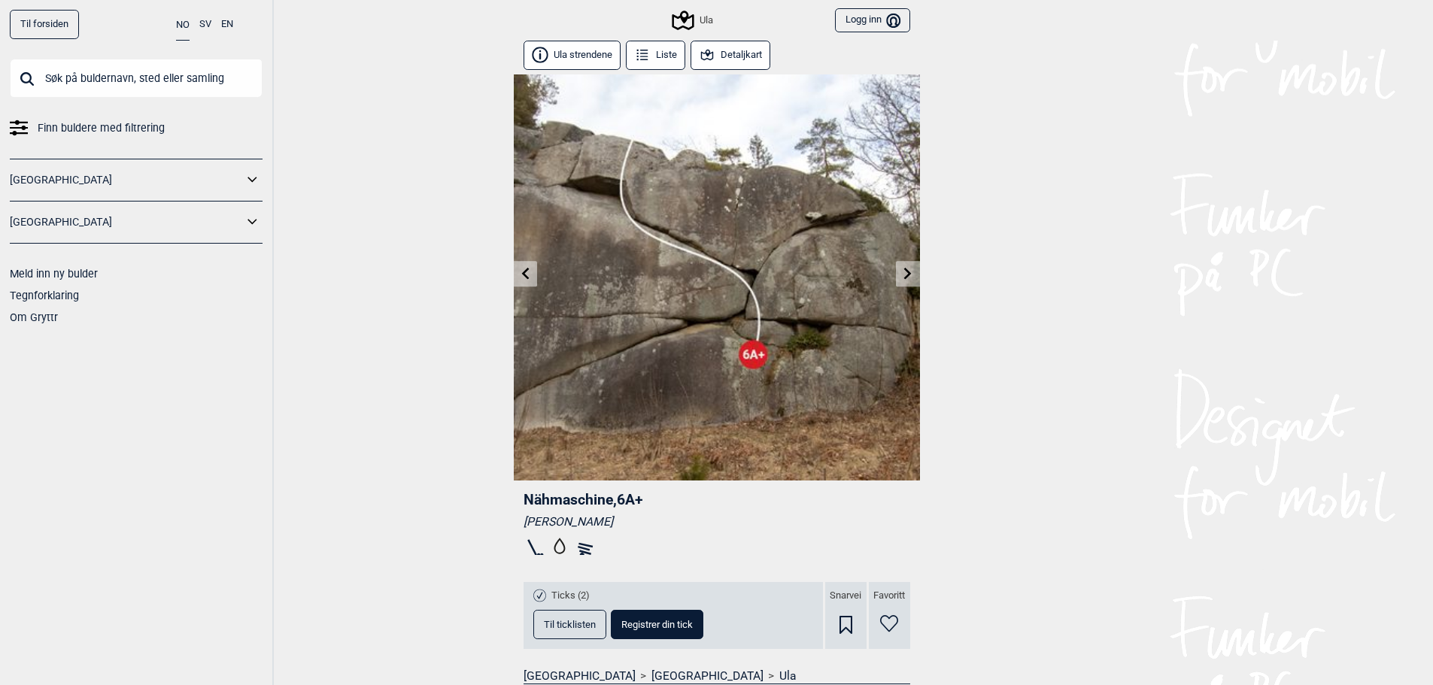
click at [533, 271] on link at bounding box center [525, 274] width 23 height 25
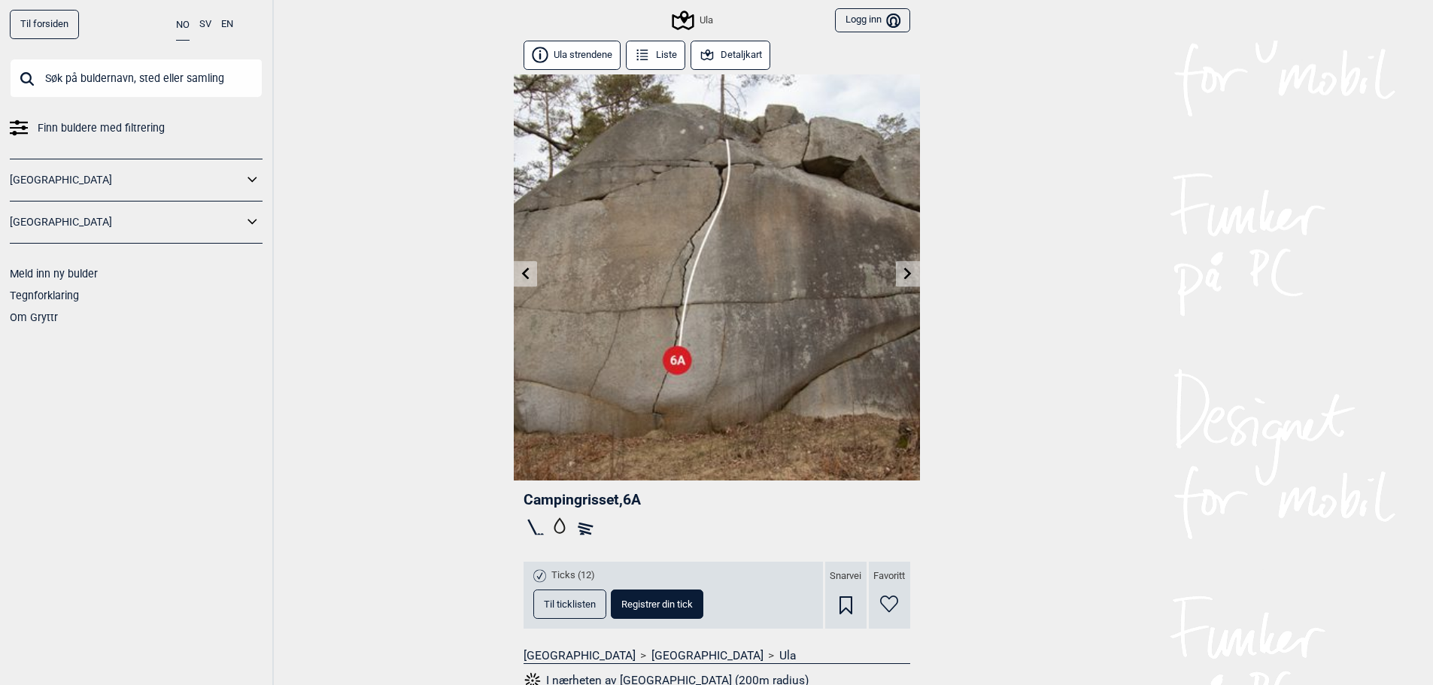
click at [526, 281] on link at bounding box center [525, 274] width 23 height 25
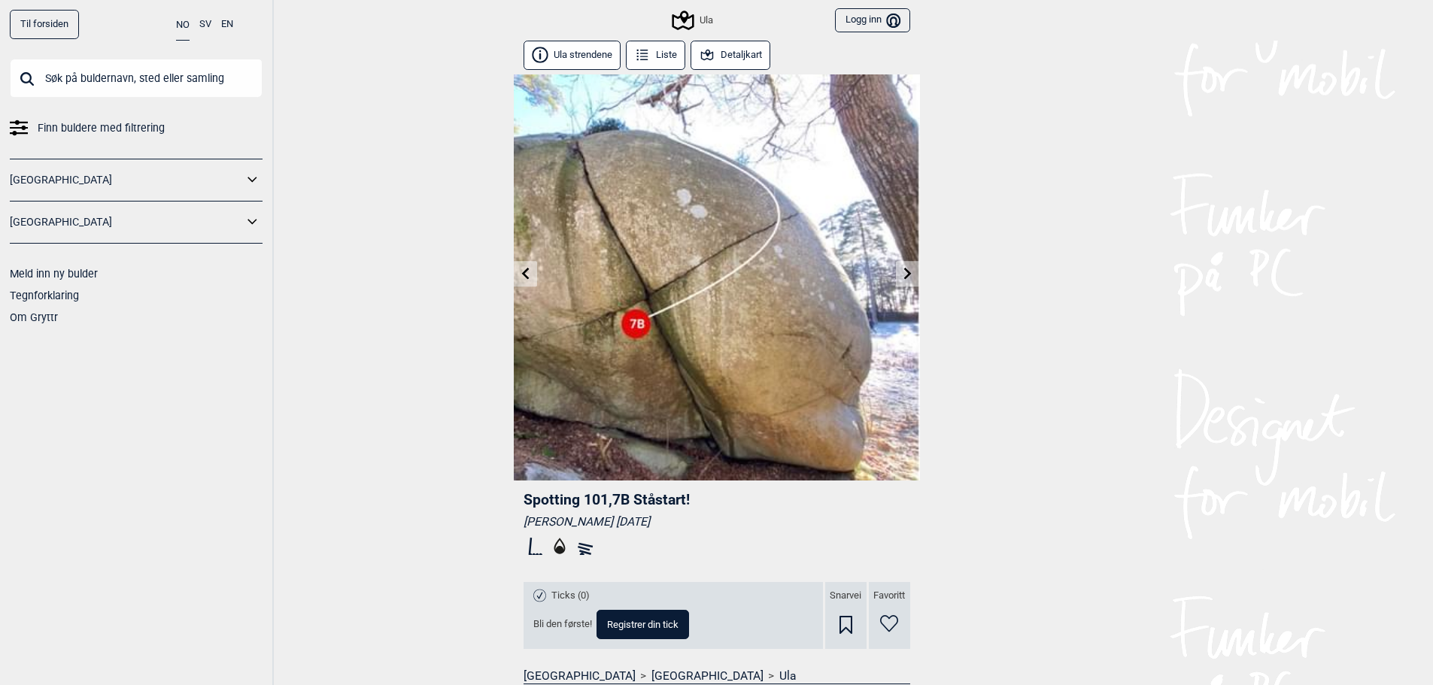
click at [535, 271] on link at bounding box center [525, 274] width 23 height 25
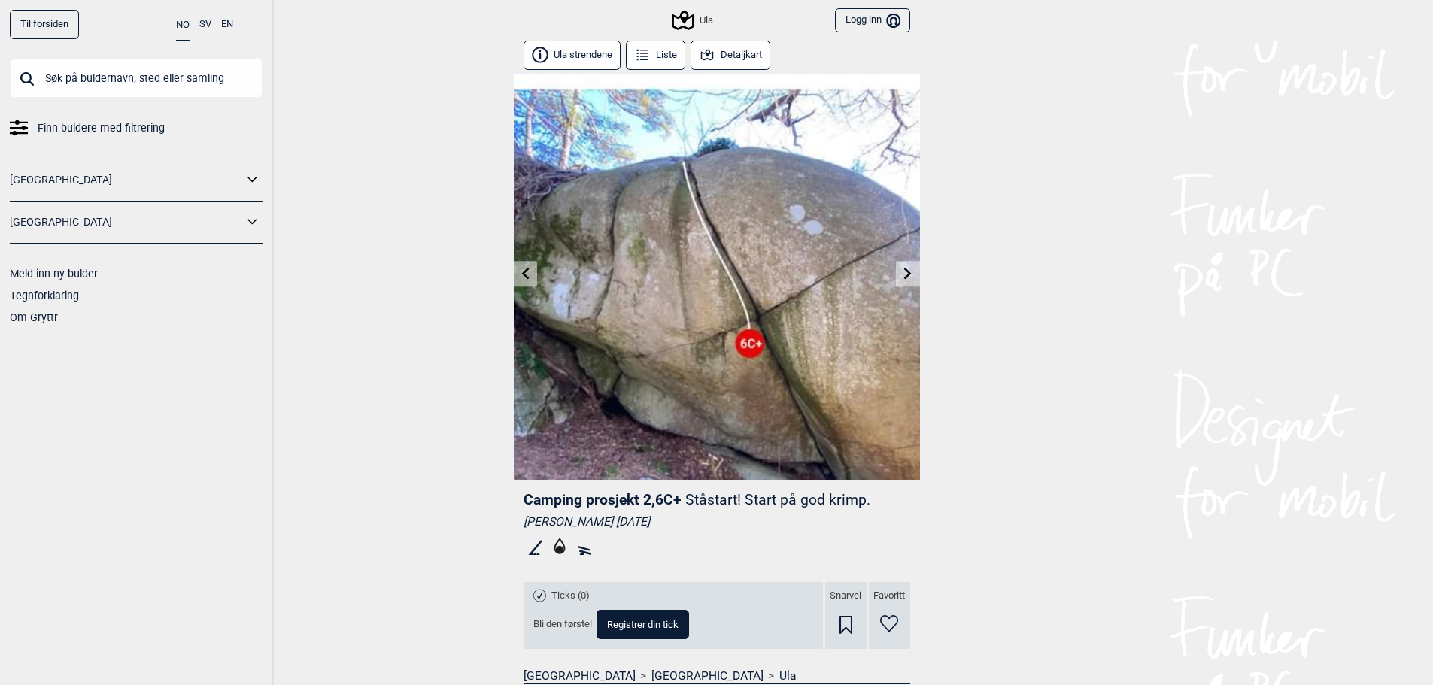
click at [529, 275] on icon at bounding box center [525, 273] width 12 height 12
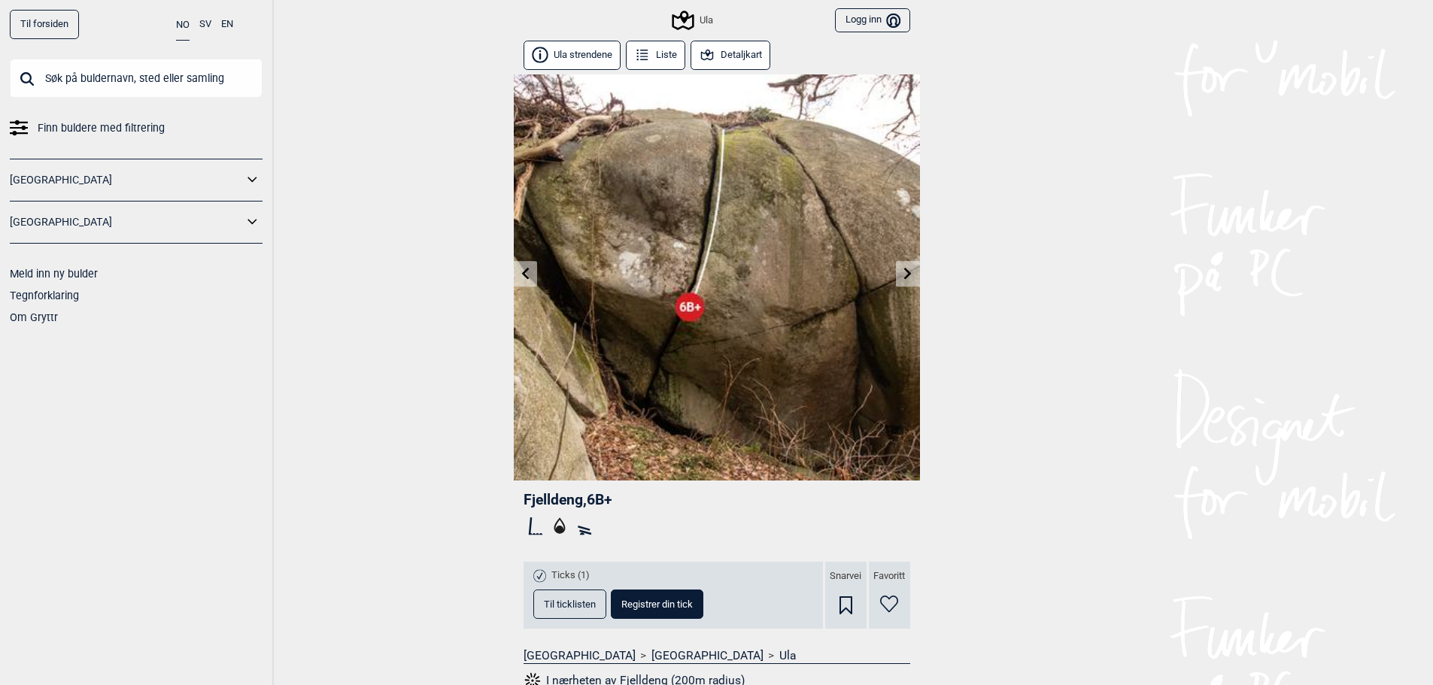
click at [902, 273] on icon at bounding box center [908, 273] width 12 height 12
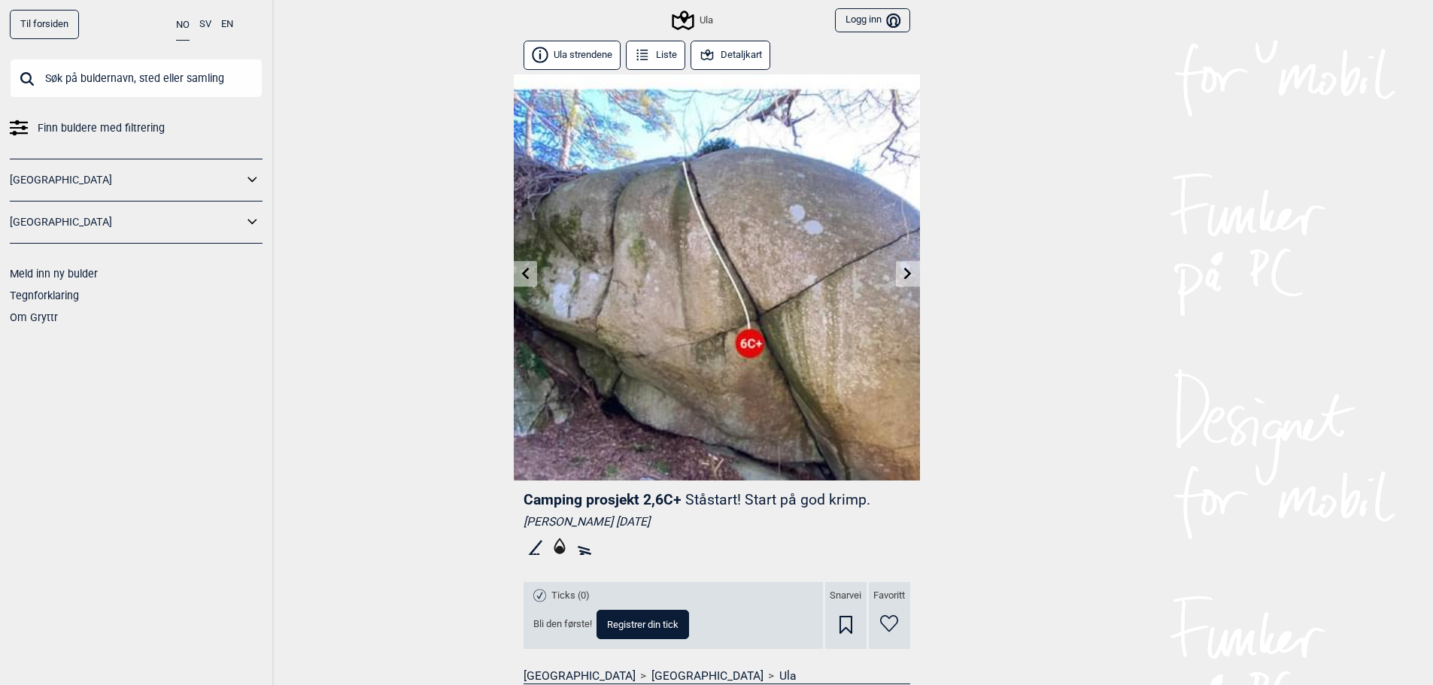
click at [525, 269] on icon at bounding box center [525, 273] width 12 height 12
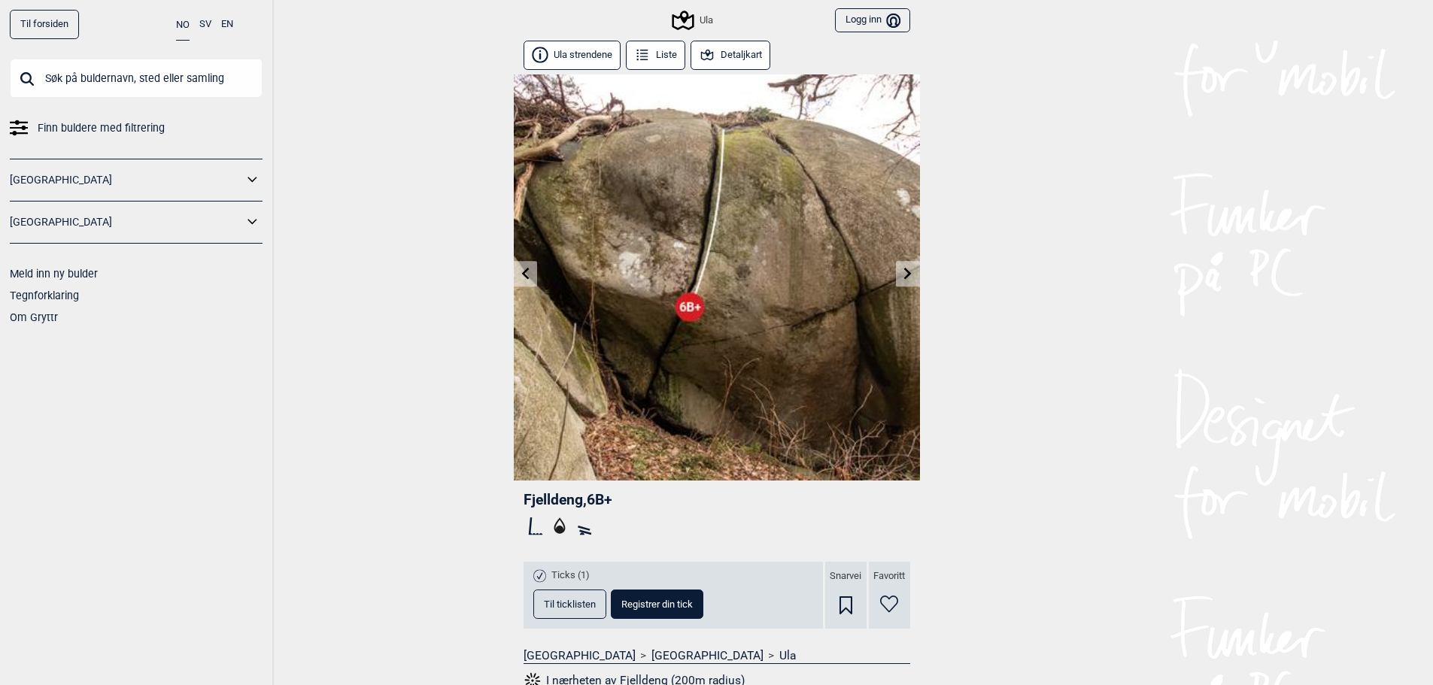
click at [525, 268] on icon at bounding box center [525, 273] width 12 height 12
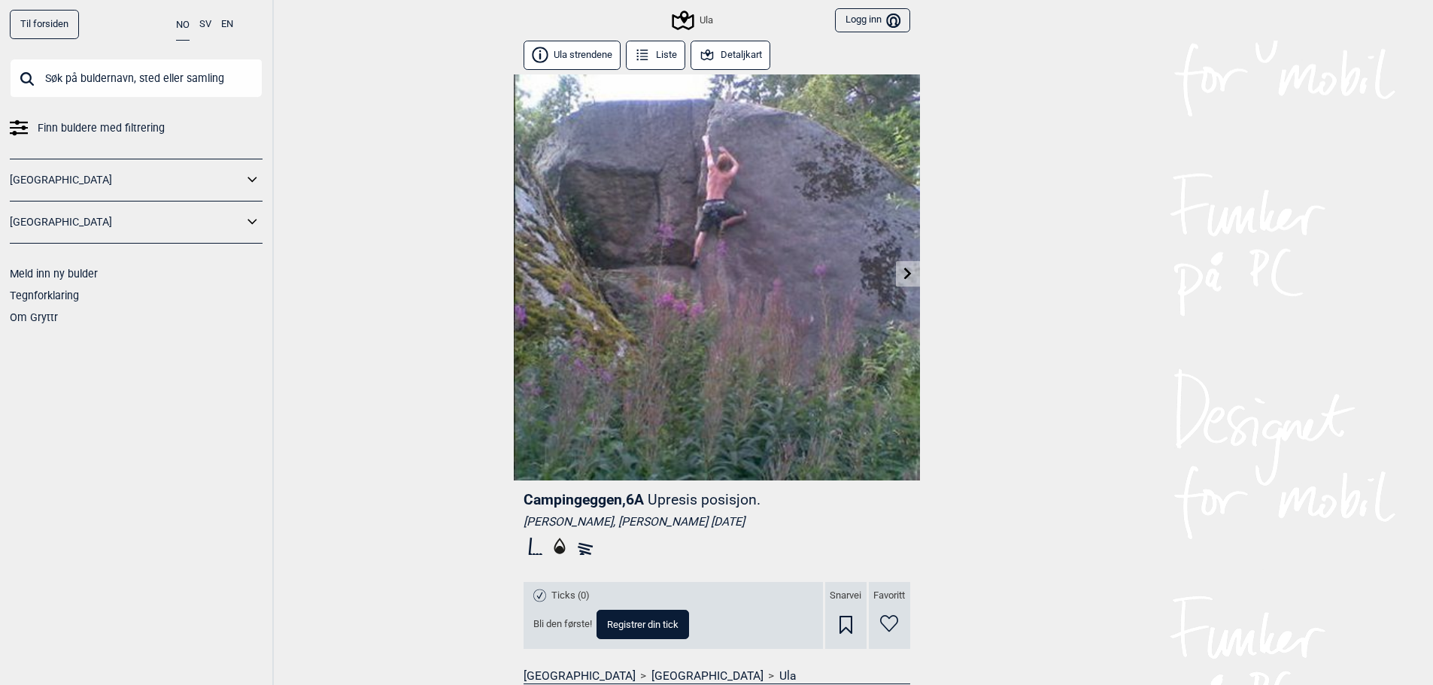
click at [57, 26] on link "Til forsiden" at bounding box center [44, 24] width 69 height 29
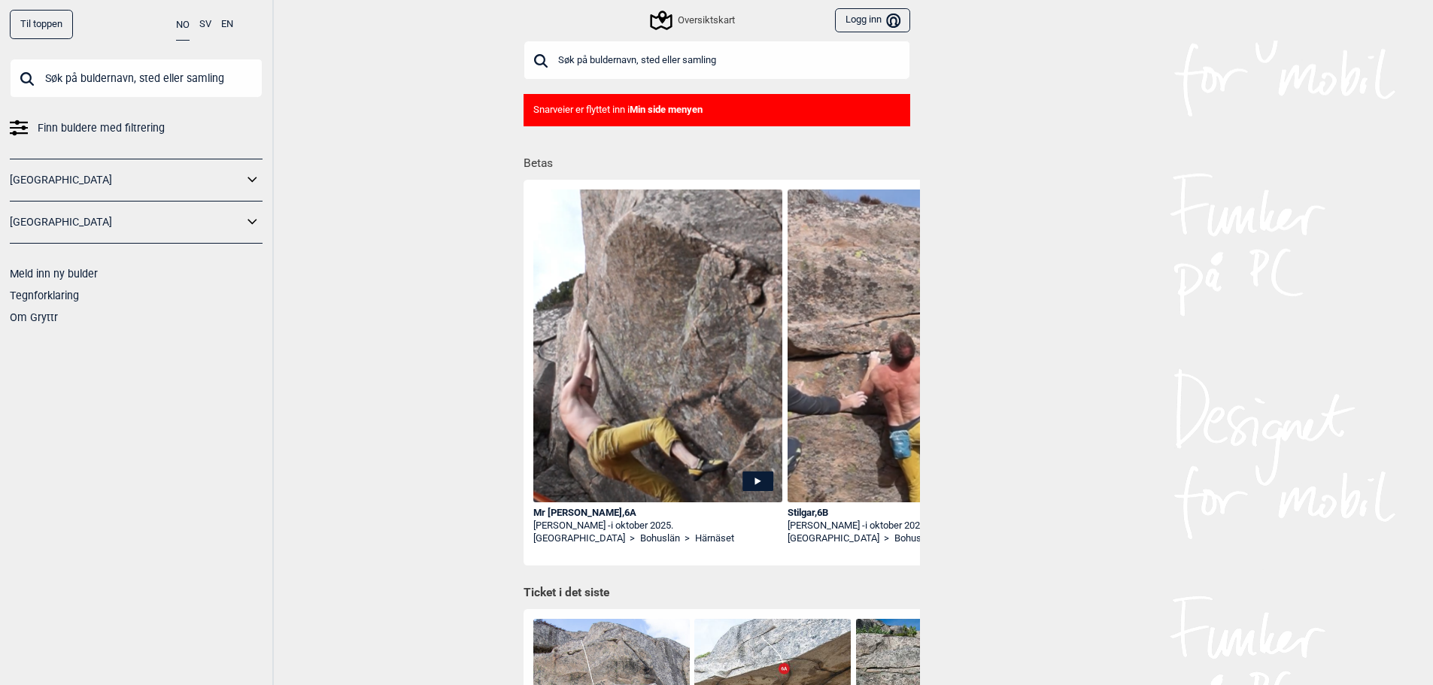
click at [124, 166] on div "[GEOGRAPHIC_DATA]" at bounding box center [136, 180] width 253 height 43
click at [119, 182] on link "[GEOGRAPHIC_DATA]" at bounding box center [126, 180] width 233 height 22
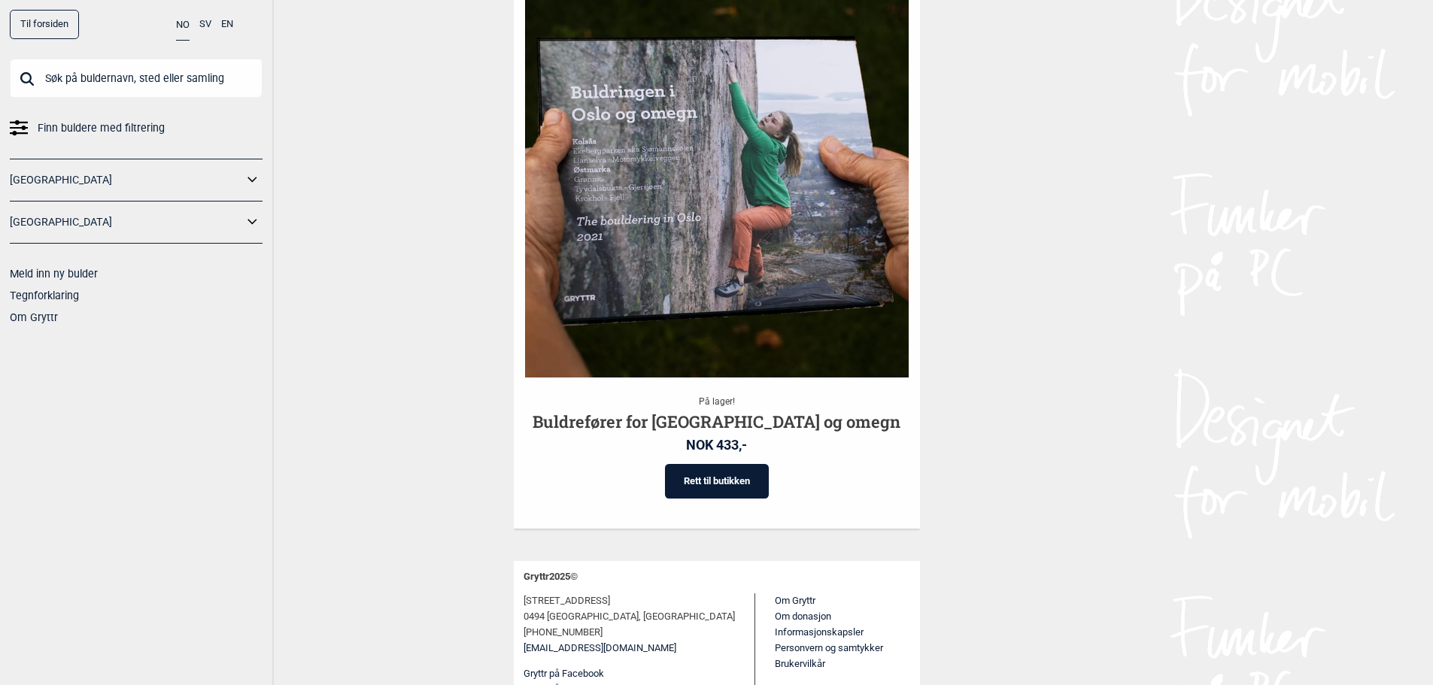
scroll to position [3047, 0]
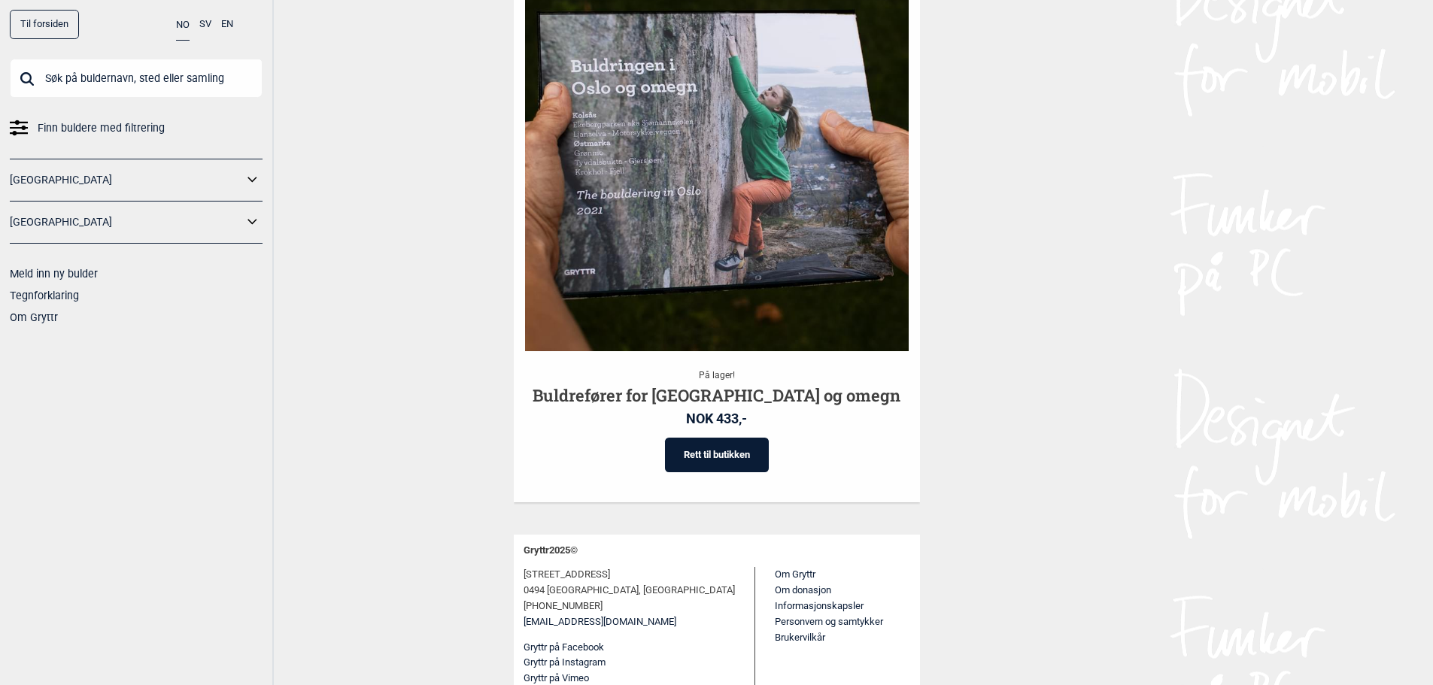
click at [65, 184] on link "[GEOGRAPHIC_DATA]" at bounding box center [126, 180] width 233 height 22
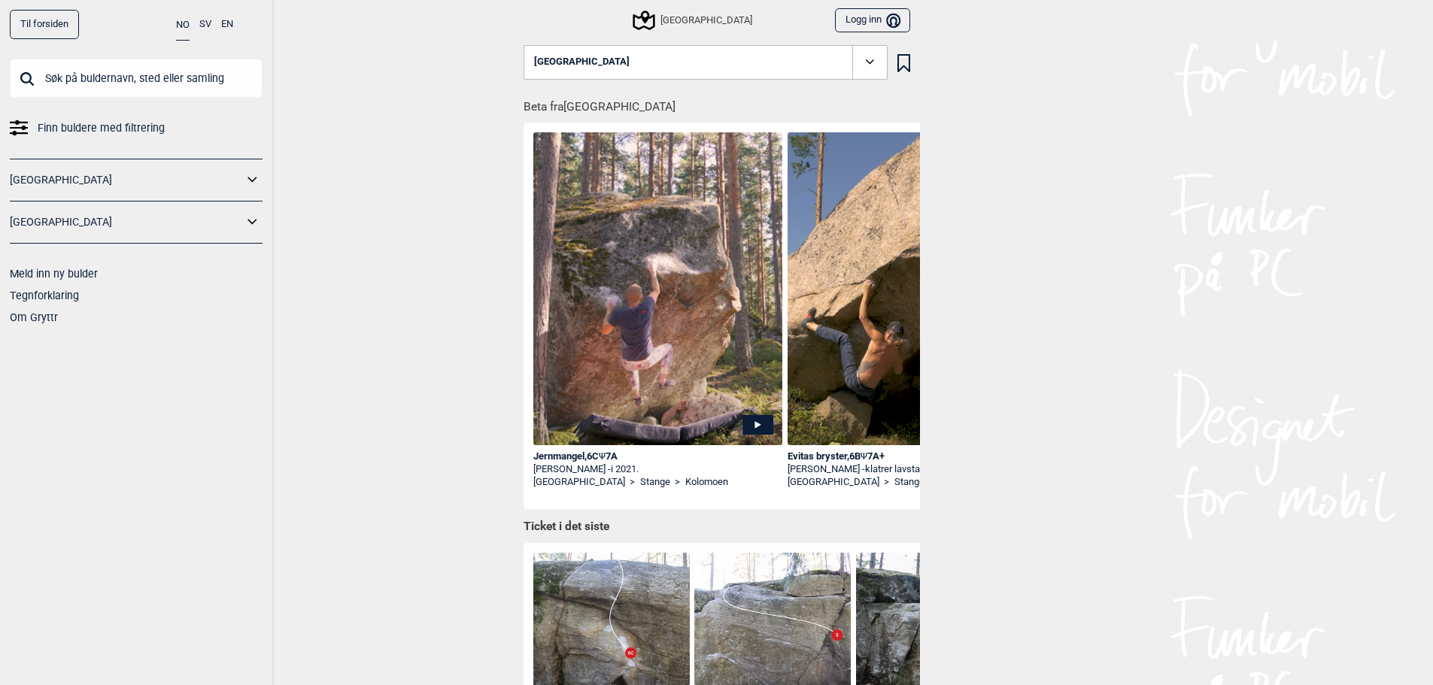
click at [705, 14] on div "[GEOGRAPHIC_DATA]" at bounding box center [693, 20] width 117 height 18
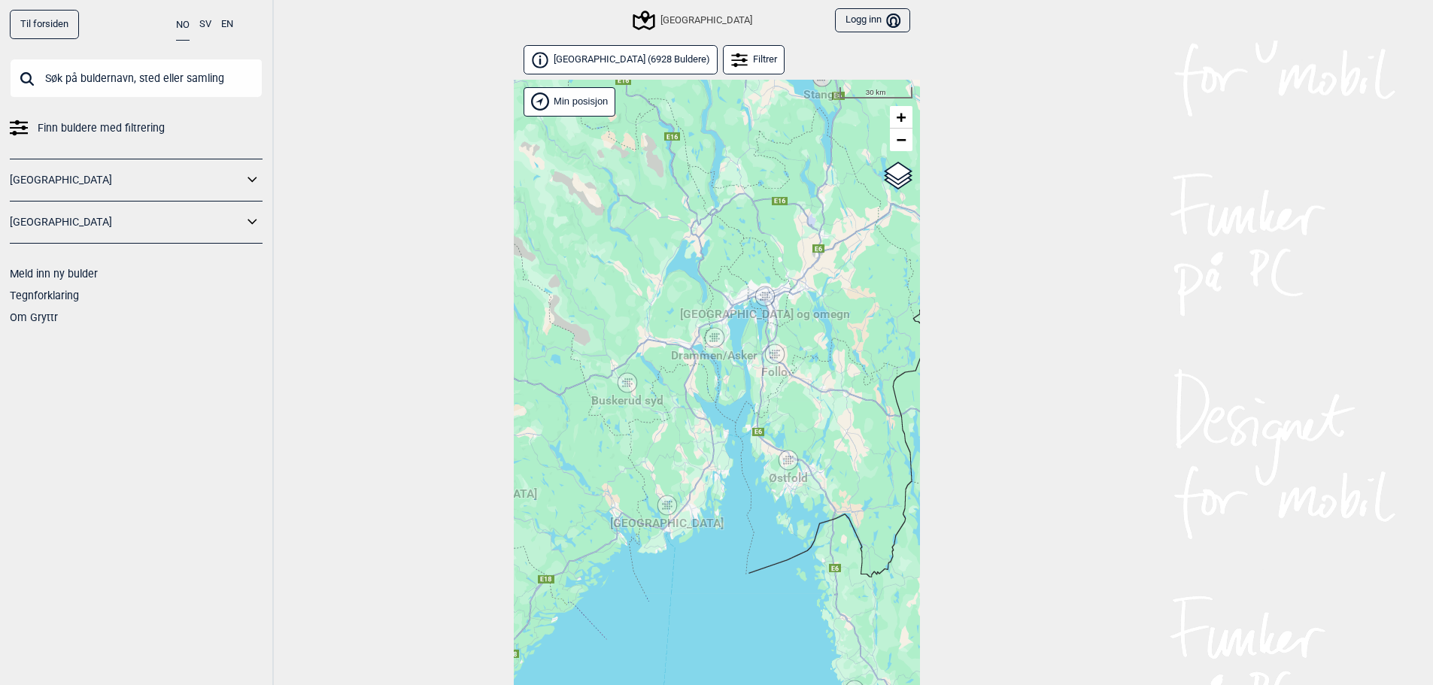
drag, startPoint x: 788, startPoint y: 346, endPoint x: 723, endPoint y: 235, distance: 128.5
click at [723, 235] on div "Hallingdal Stange Buskerud syd Oslo og omegn Follo Østfold Drammen/Asker Vestfo…" at bounding box center [717, 402] width 406 height 645
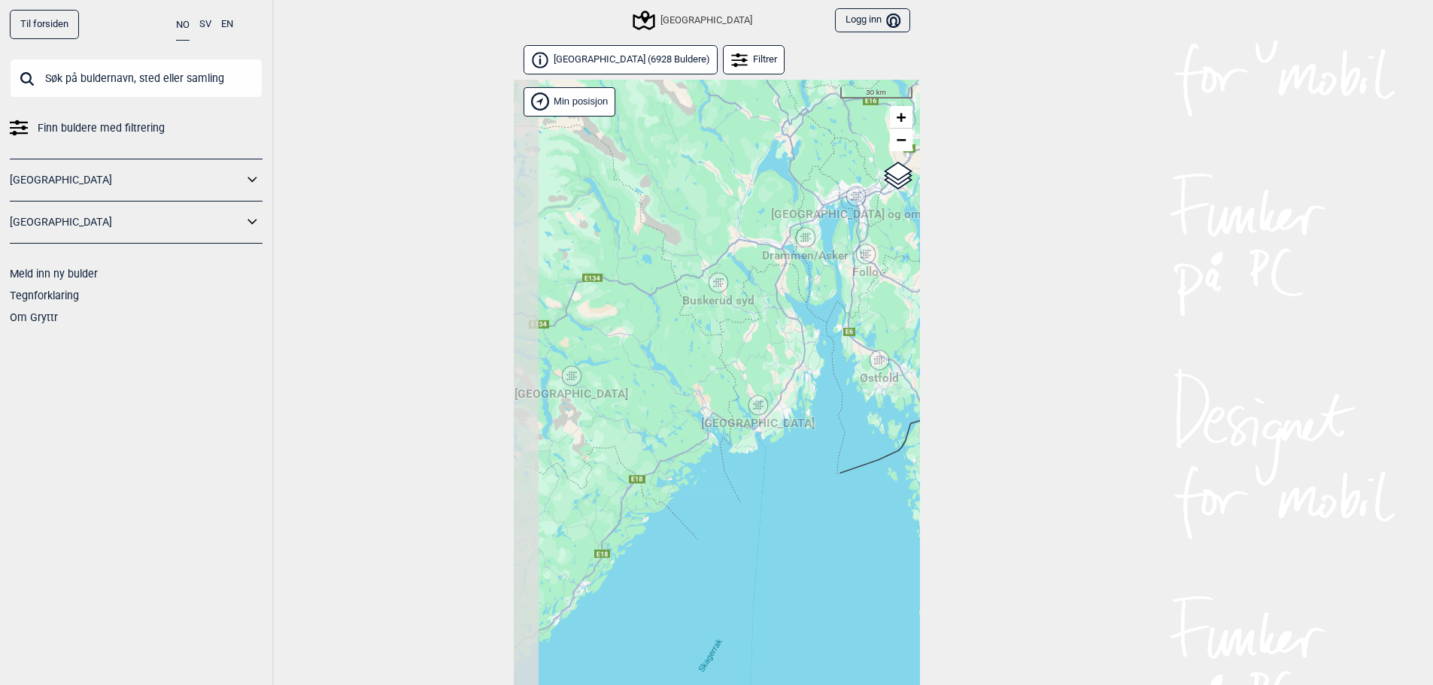
drag, startPoint x: 730, startPoint y: 378, endPoint x: 757, endPoint y: 348, distance: 39.4
click at [757, 348] on div "Hallingdal Stange Buskerud syd Oslo og omegn Follo Østfold Drammen/Asker Vestfo…" at bounding box center [717, 402] width 406 height 645
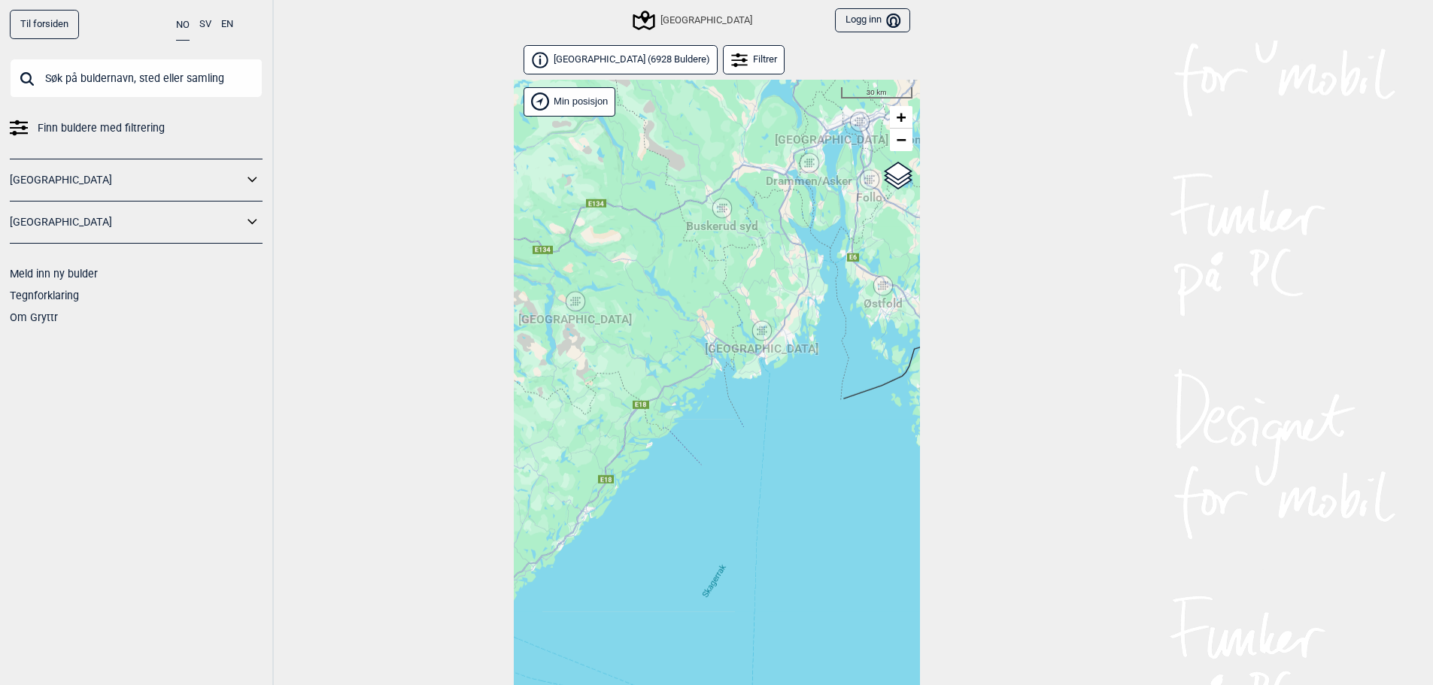
drag, startPoint x: 680, startPoint y: 480, endPoint x: 684, endPoint y: 420, distance: 59.5
click at [684, 420] on div "Hallingdal Stange Buskerud syd Oslo og omegn Follo Østfold Drammen/Asker Vestfo…" at bounding box center [717, 402] width 406 height 645
click at [767, 332] on icon at bounding box center [761, 330] width 19 height 20
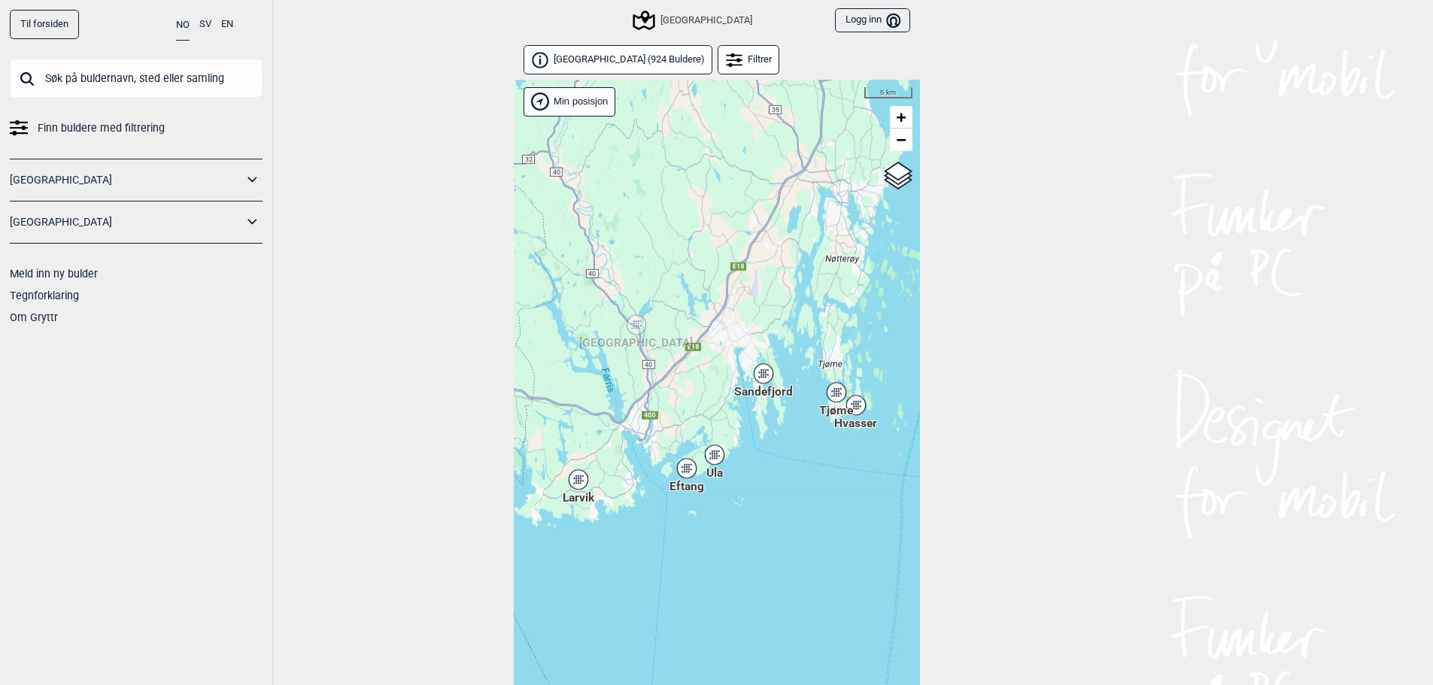
click at [688, 472] on div "Eftang" at bounding box center [686, 467] width 9 height 9
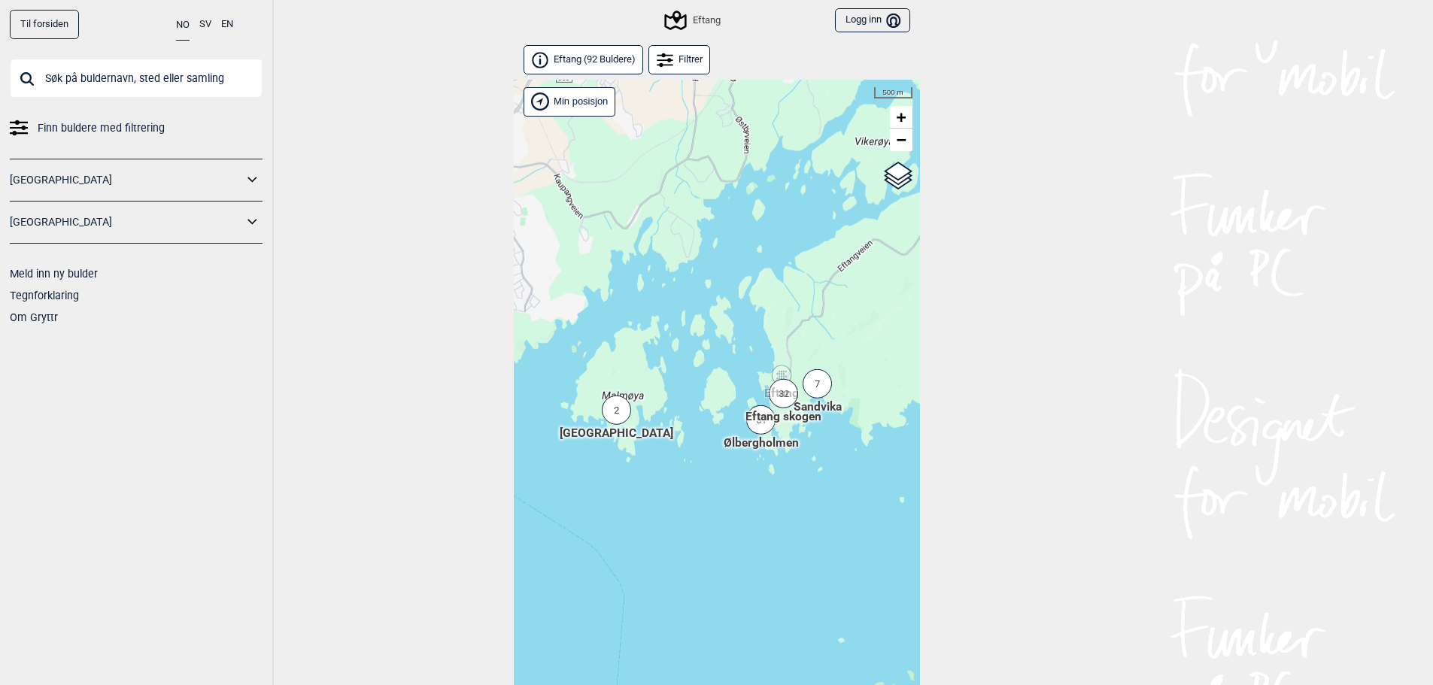
click at [766, 420] on span "Eftang skogen" at bounding box center [783, 416] width 76 height 17
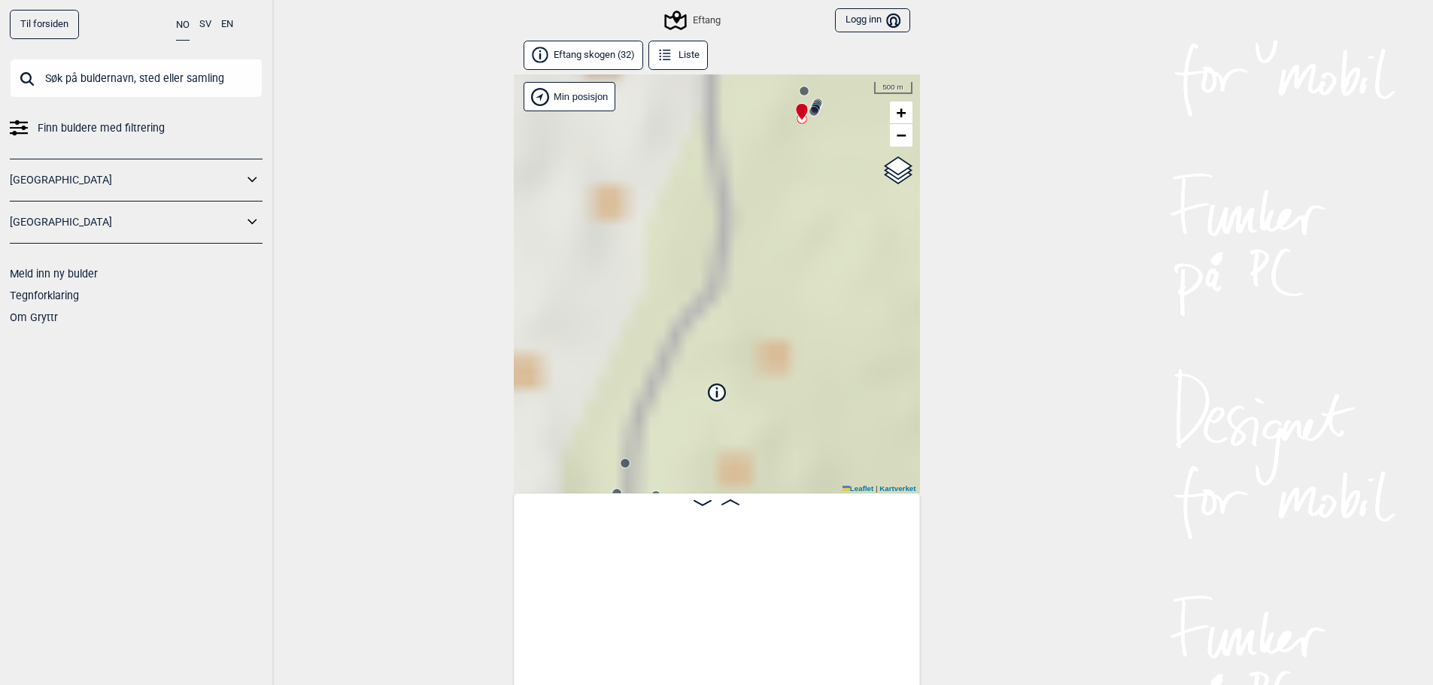
scroll to position [0, 118]
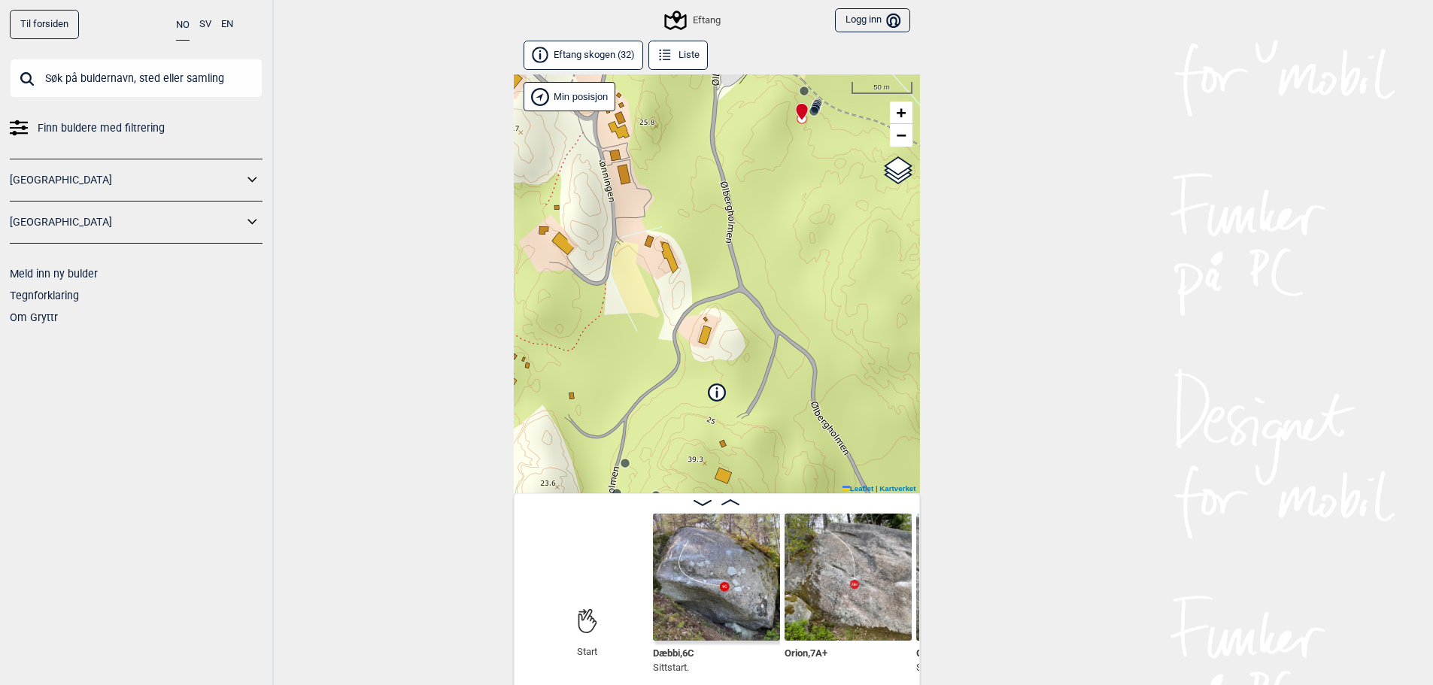
click at [718, 571] on img at bounding box center [716, 577] width 127 height 127
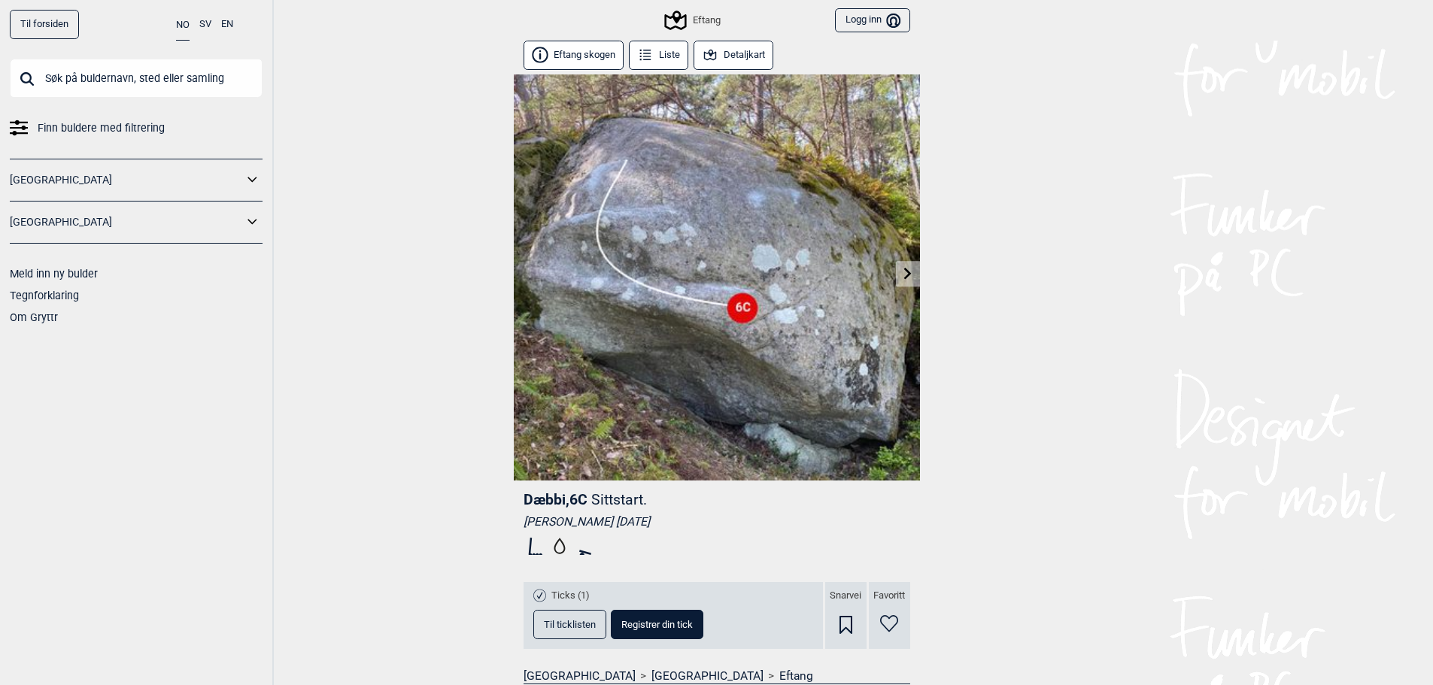
click at [907, 272] on icon at bounding box center [908, 273] width 8 height 12
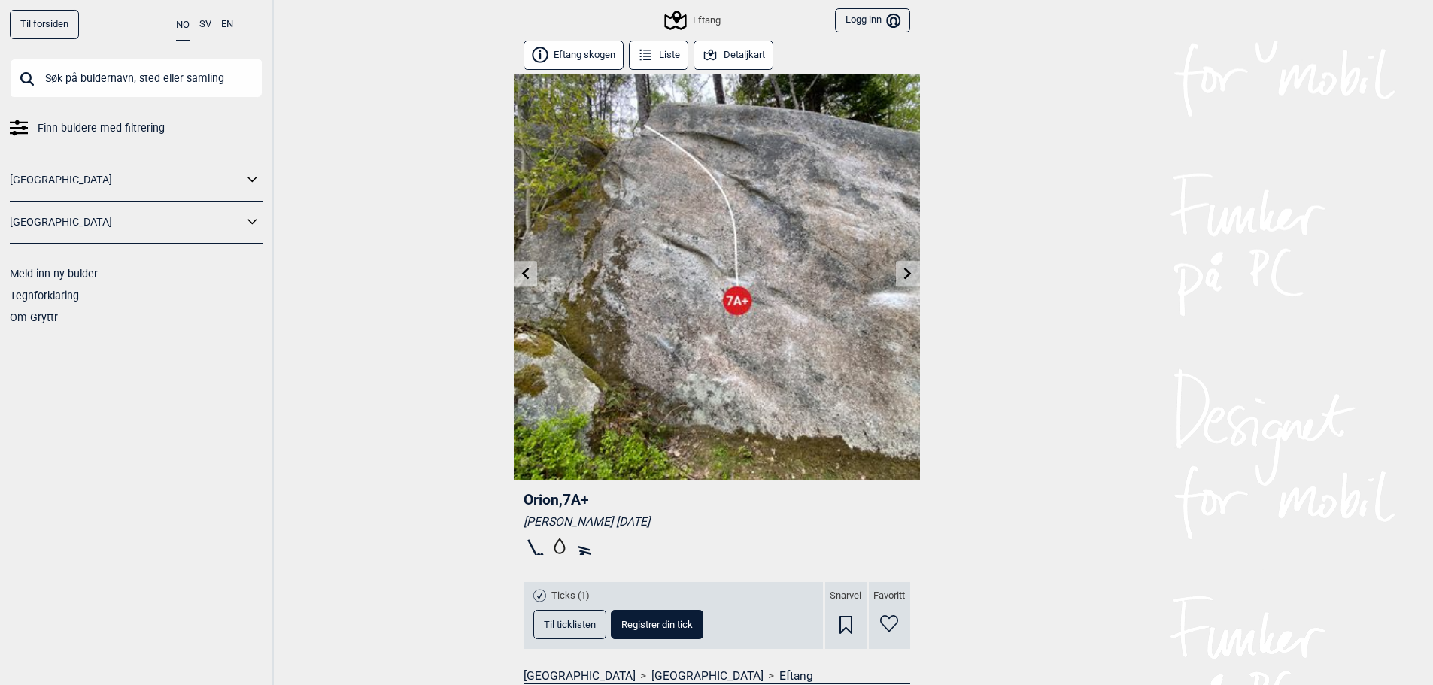
click at [914, 271] on link at bounding box center [907, 274] width 23 height 25
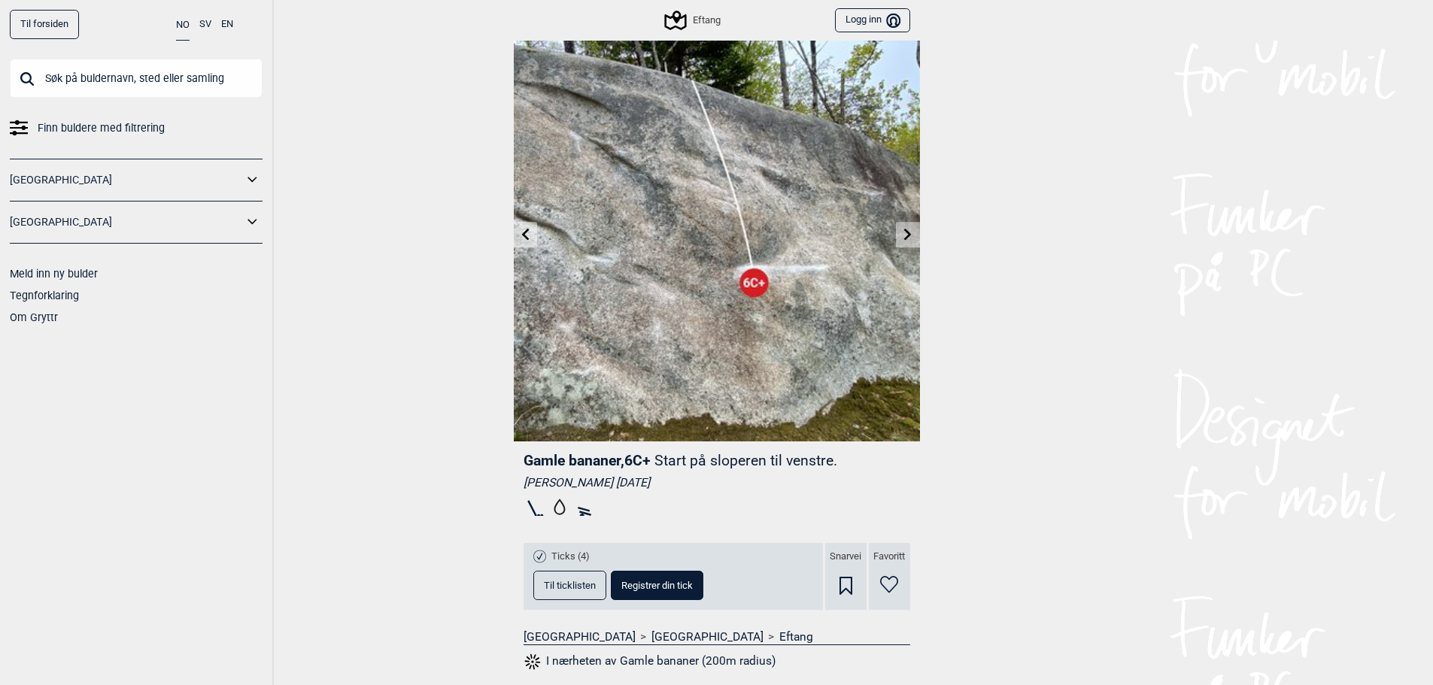
scroll to position [28, 0]
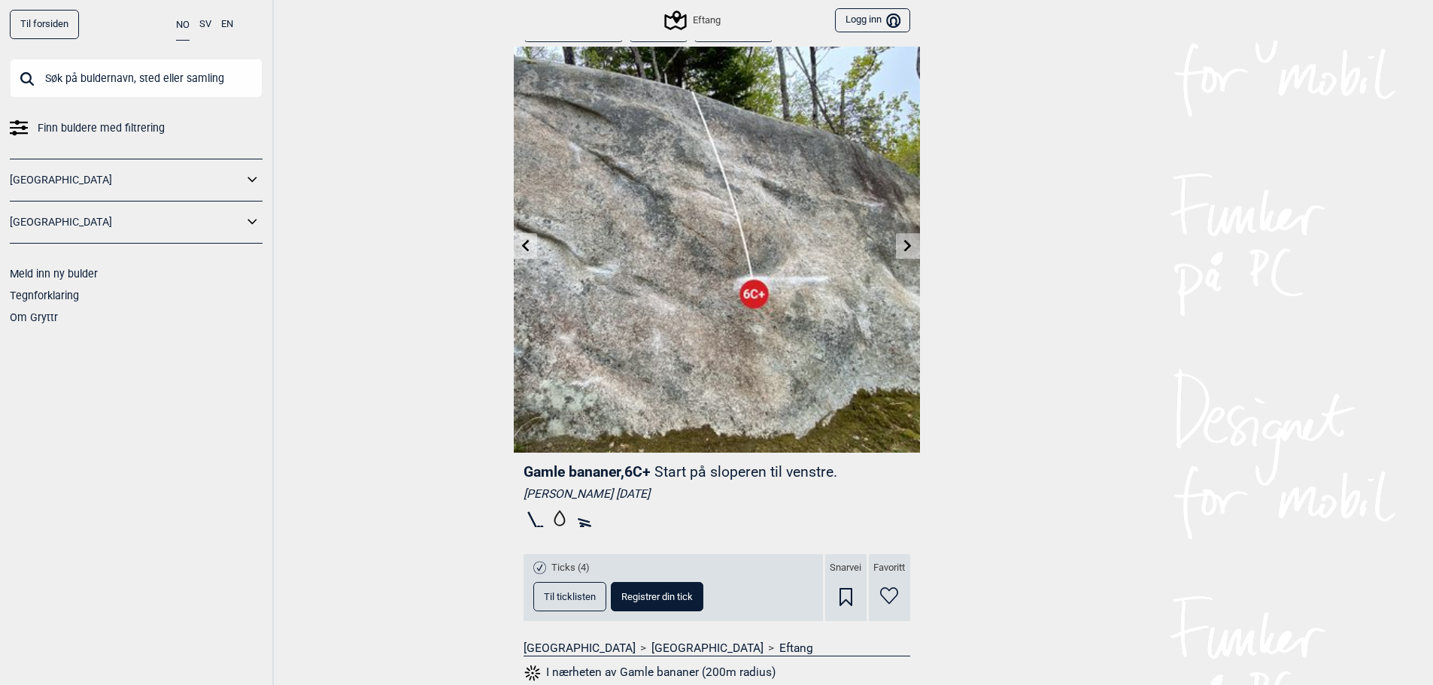
click at [911, 240] on icon at bounding box center [908, 245] width 12 height 12
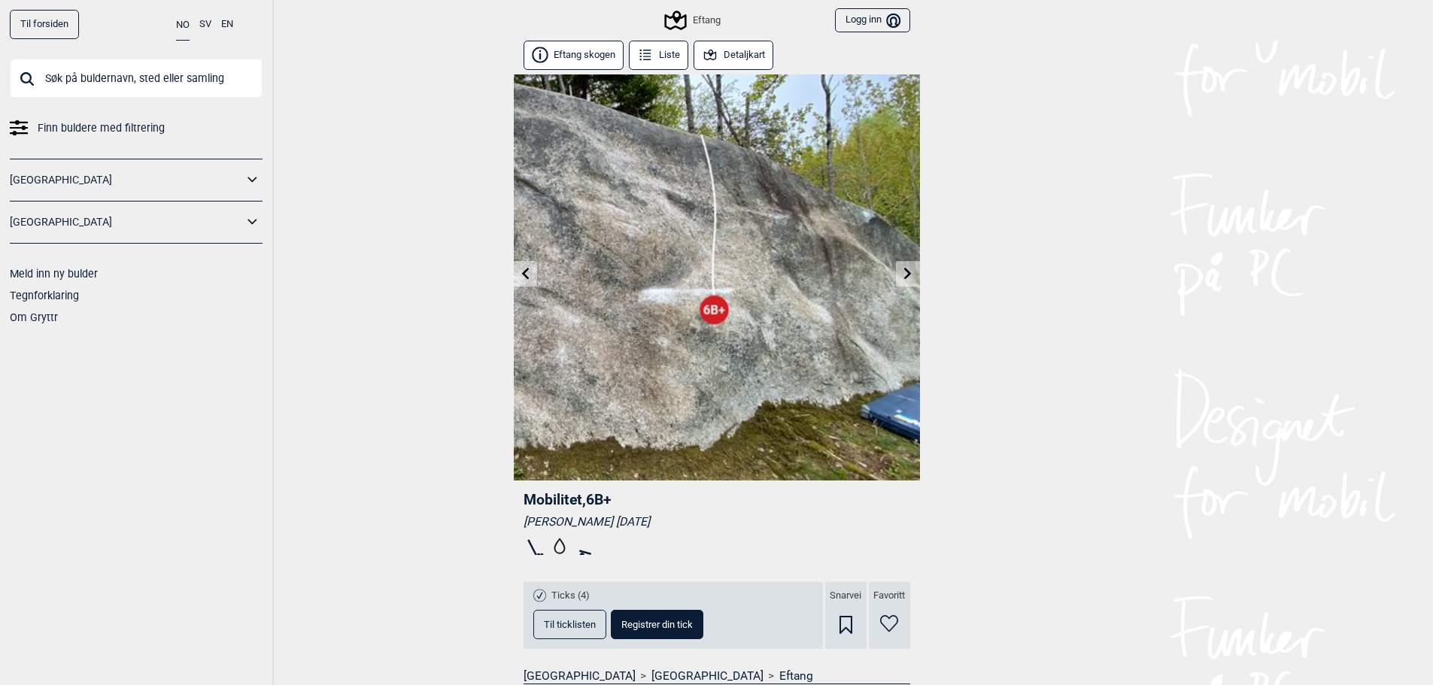
click at [911, 240] on img at bounding box center [717, 277] width 406 height 406
click at [910, 276] on icon at bounding box center [908, 273] width 12 height 12
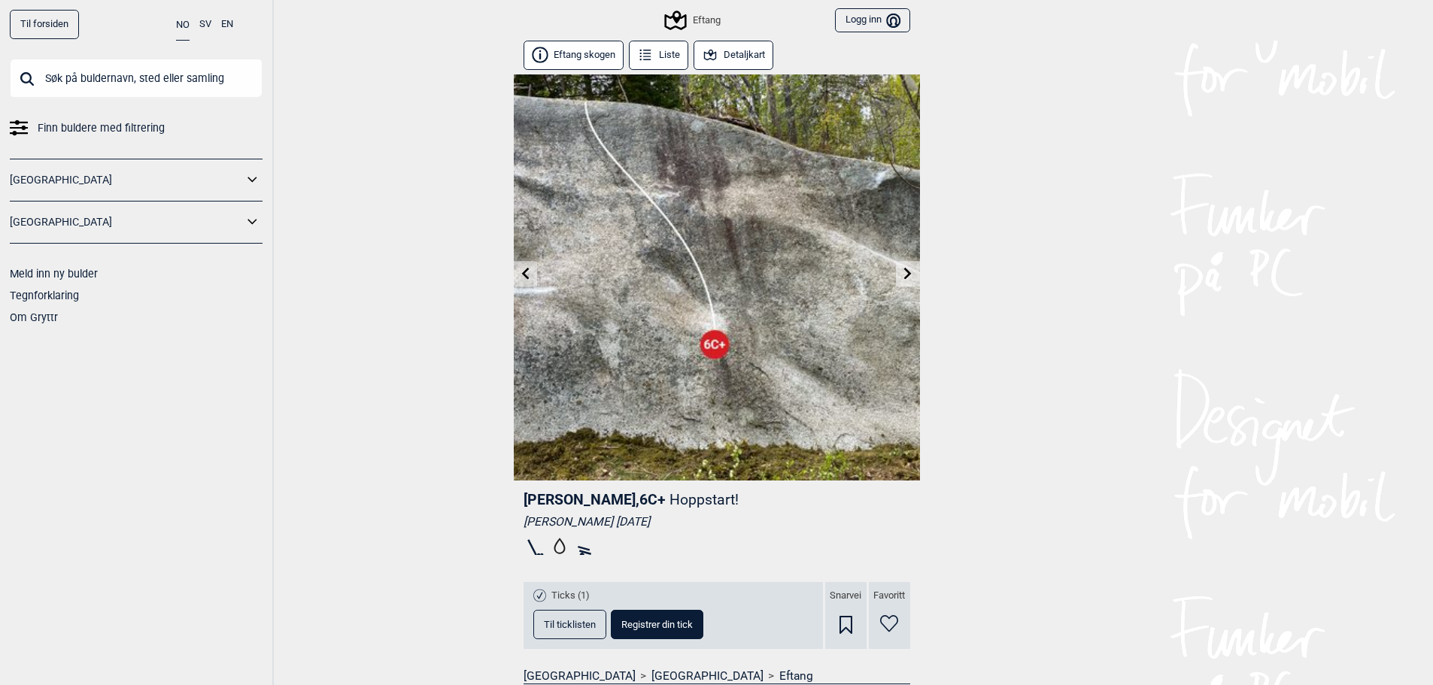
click at [910, 276] on icon at bounding box center [908, 273] width 12 height 12
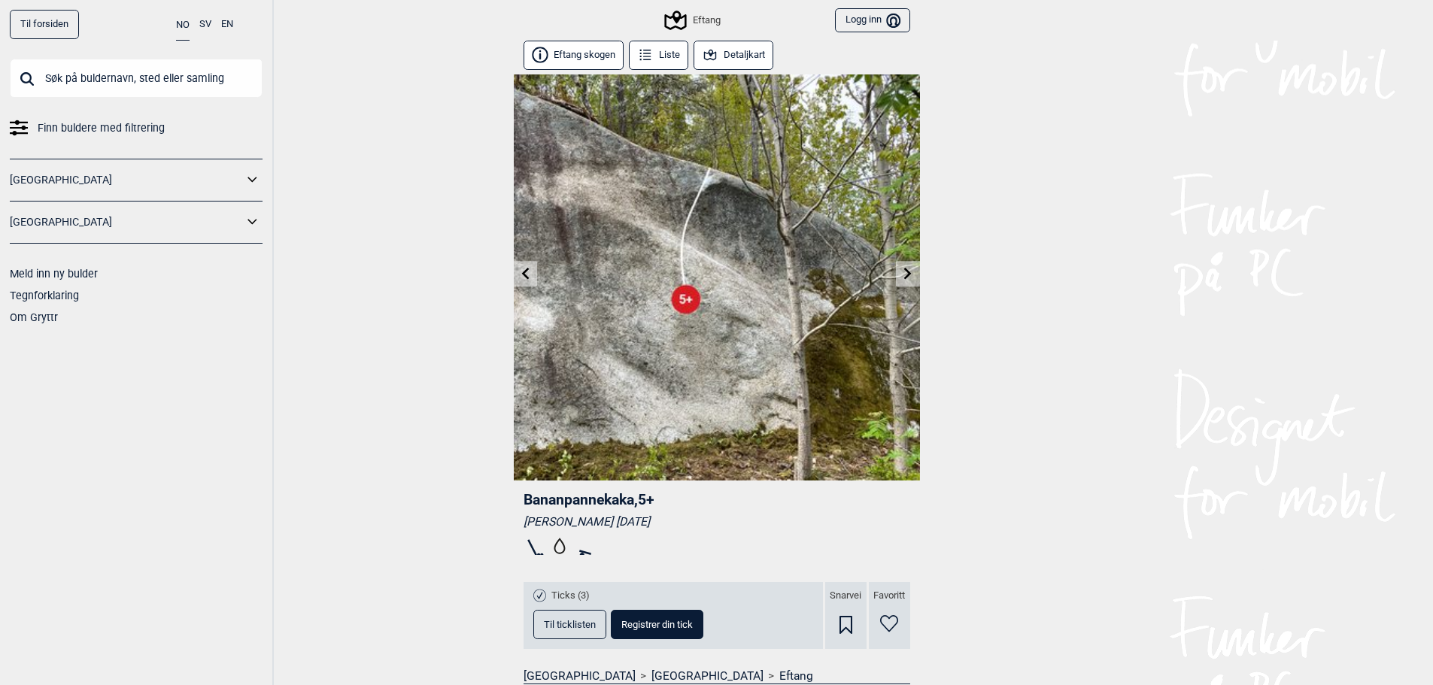
click at [905, 272] on icon at bounding box center [908, 273] width 12 height 12
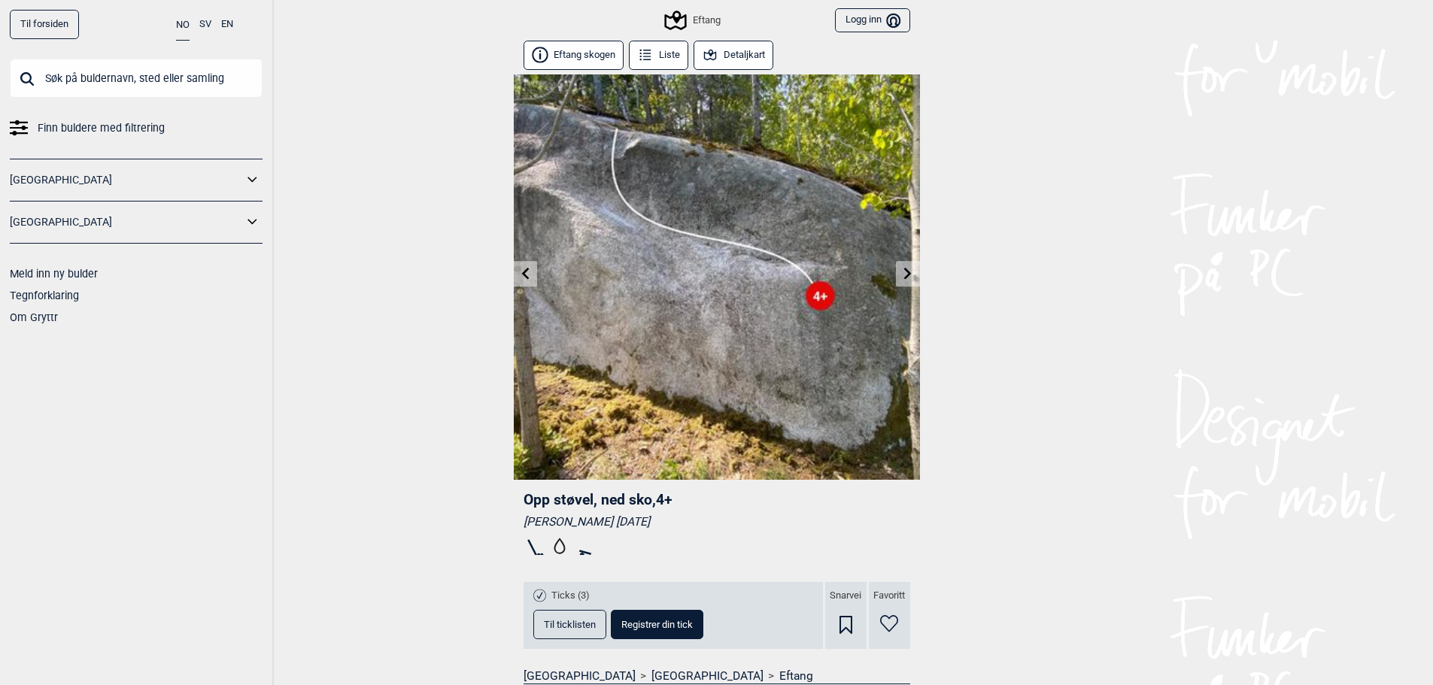
click at [912, 272] on icon at bounding box center [908, 273] width 12 height 12
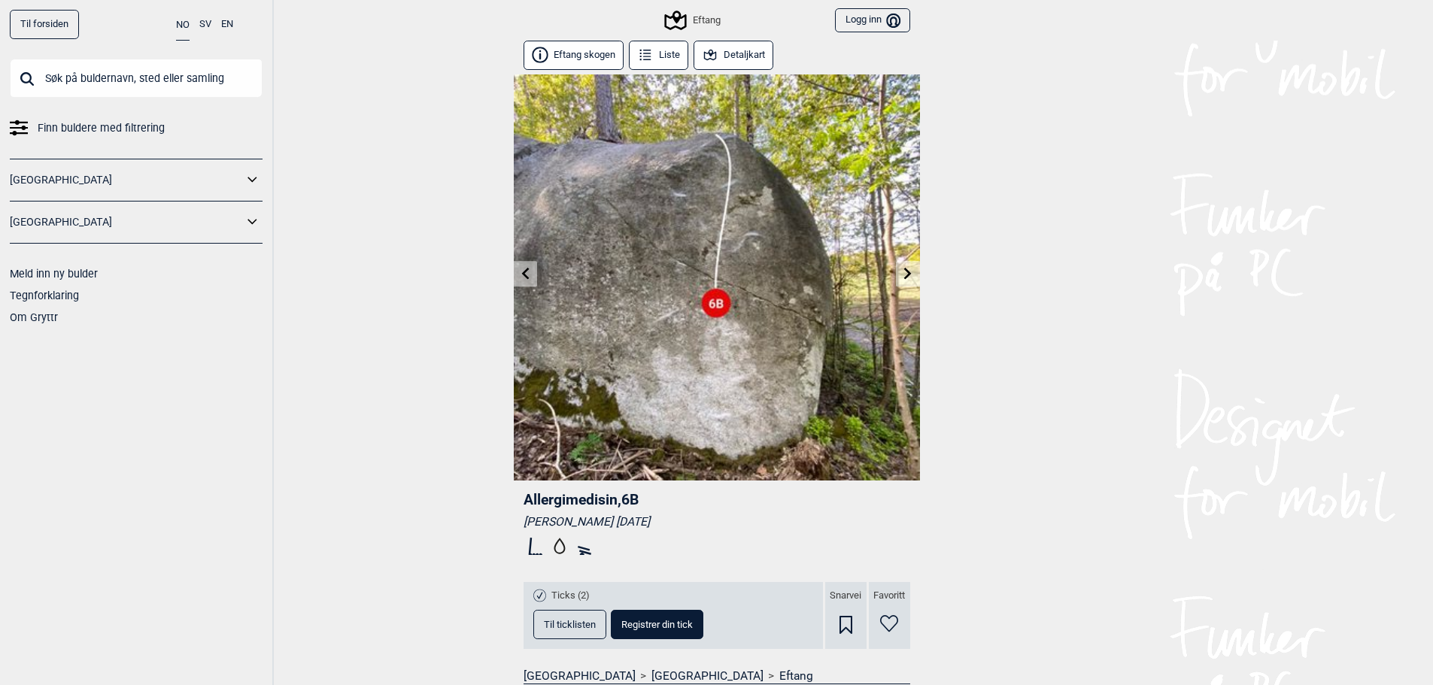
click at [910, 268] on icon at bounding box center [908, 273] width 12 height 12
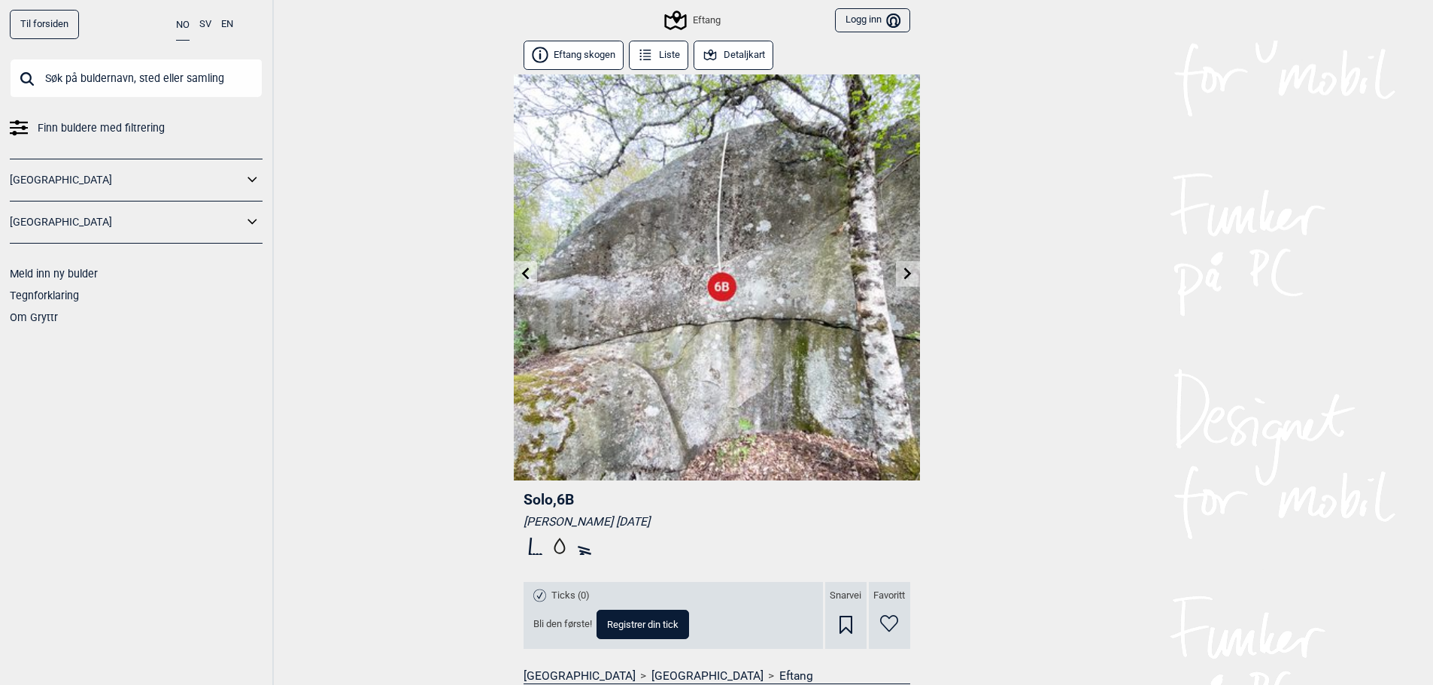
click at [902, 263] on link at bounding box center [907, 274] width 23 height 25
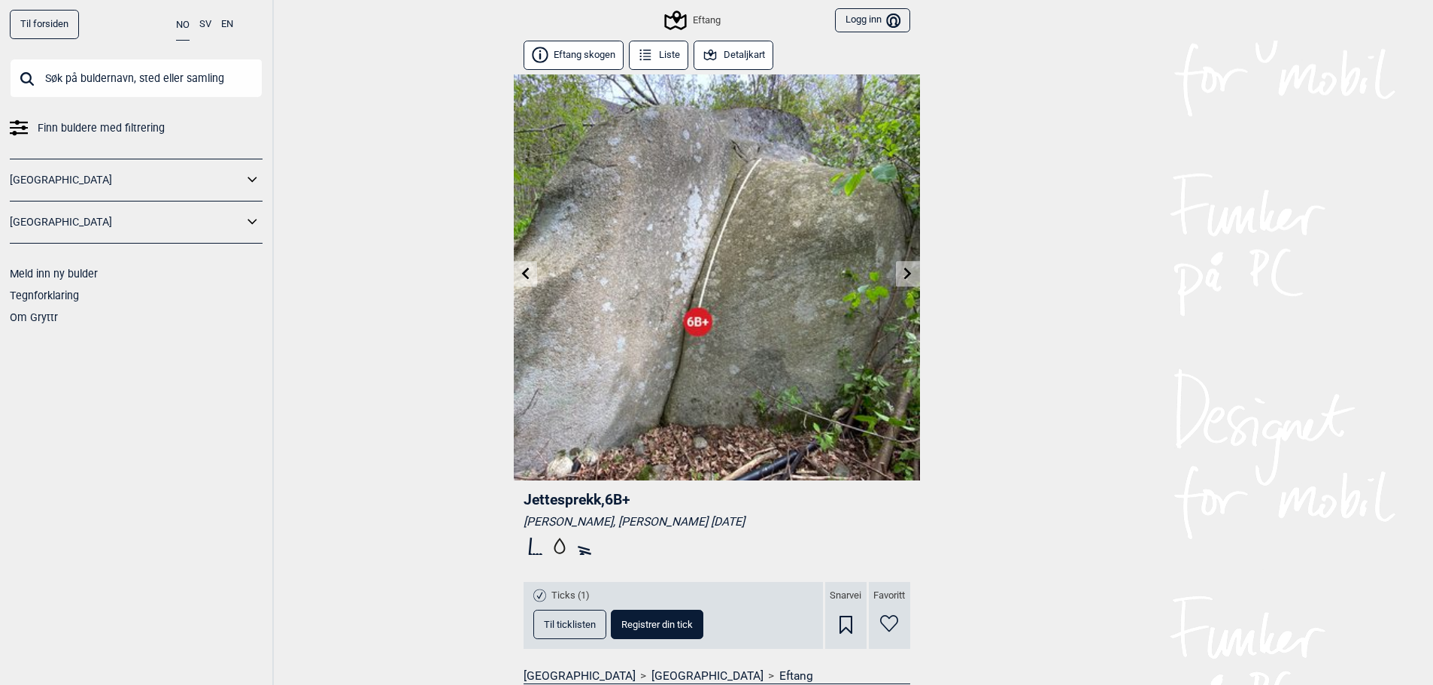
click at [523, 268] on icon at bounding box center [525, 273] width 12 height 12
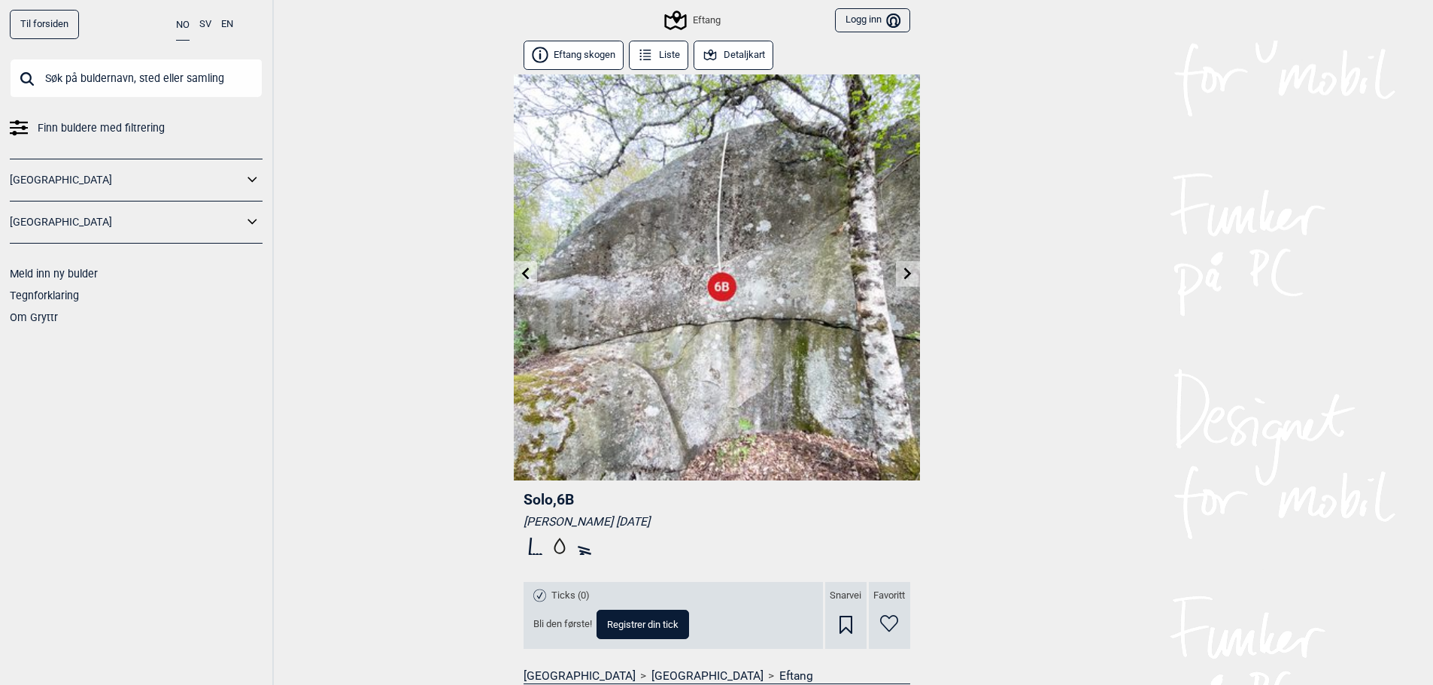
click at [889, 276] on img at bounding box center [717, 277] width 406 height 406
click at [899, 275] on link at bounding box center [907, 274] width 23 height 25
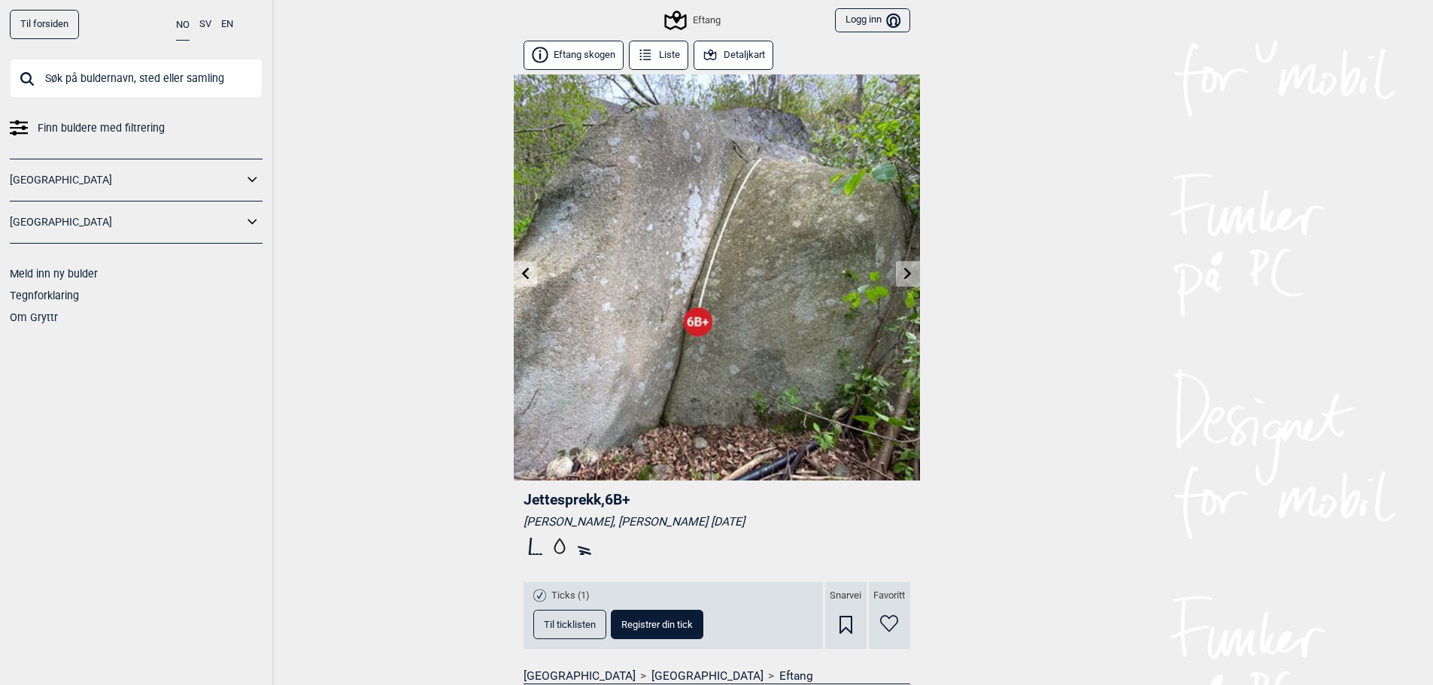
click at [909, 267] on icon at bounding box center [908, 273] width 12 height 12
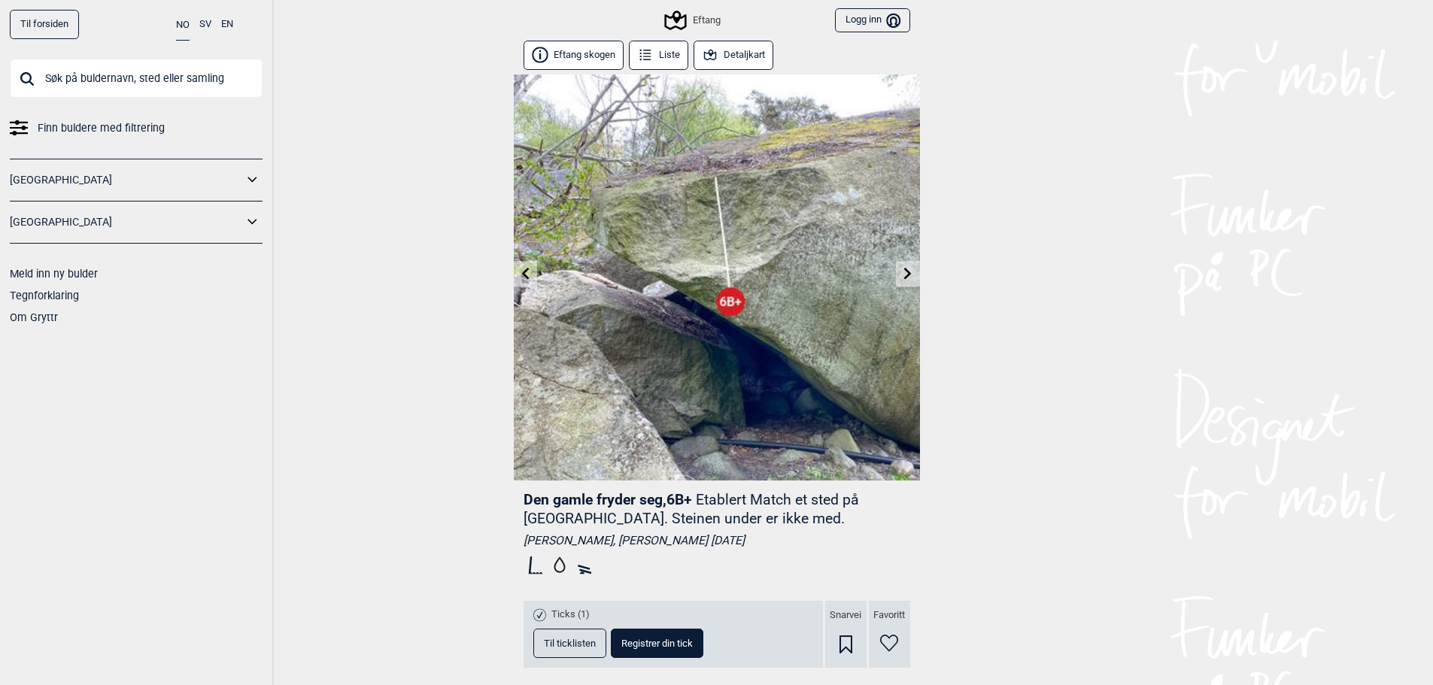
click at [911, 263] on link at bounding box center [907, 274] width 23 height 25
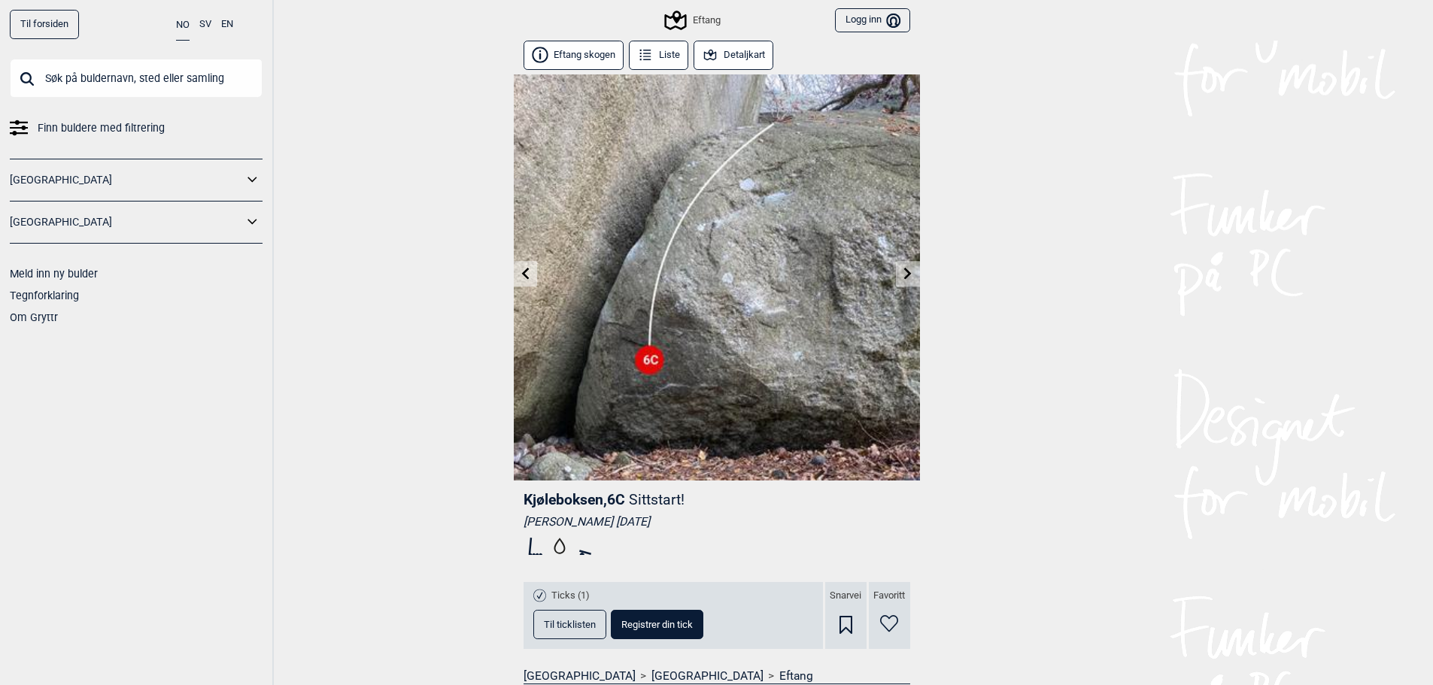
click at [654, 62] on button "Liste" at bounding box center [659, 55] width 60 height 29
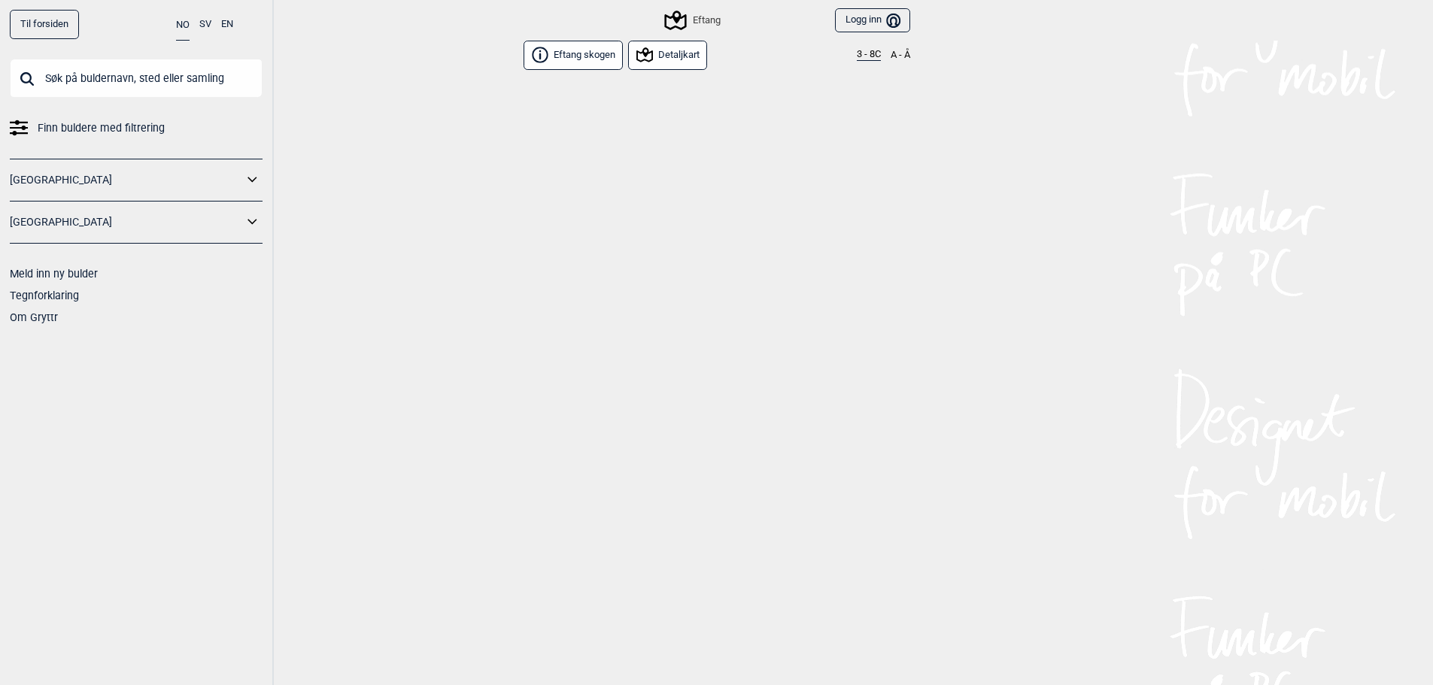
scroll to position [1232, 0]
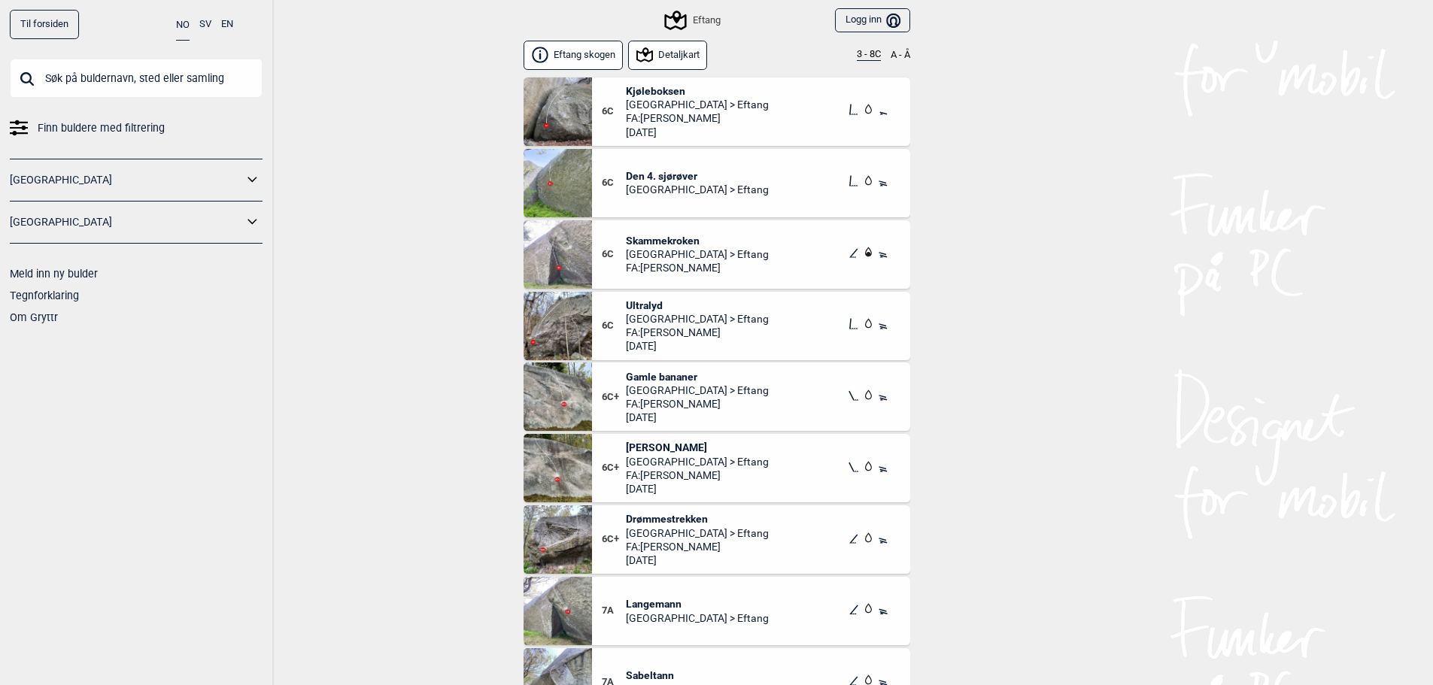
click at [870, 53] on button "3 - 8C" at bounding box center [869, 55] width 24 height 12
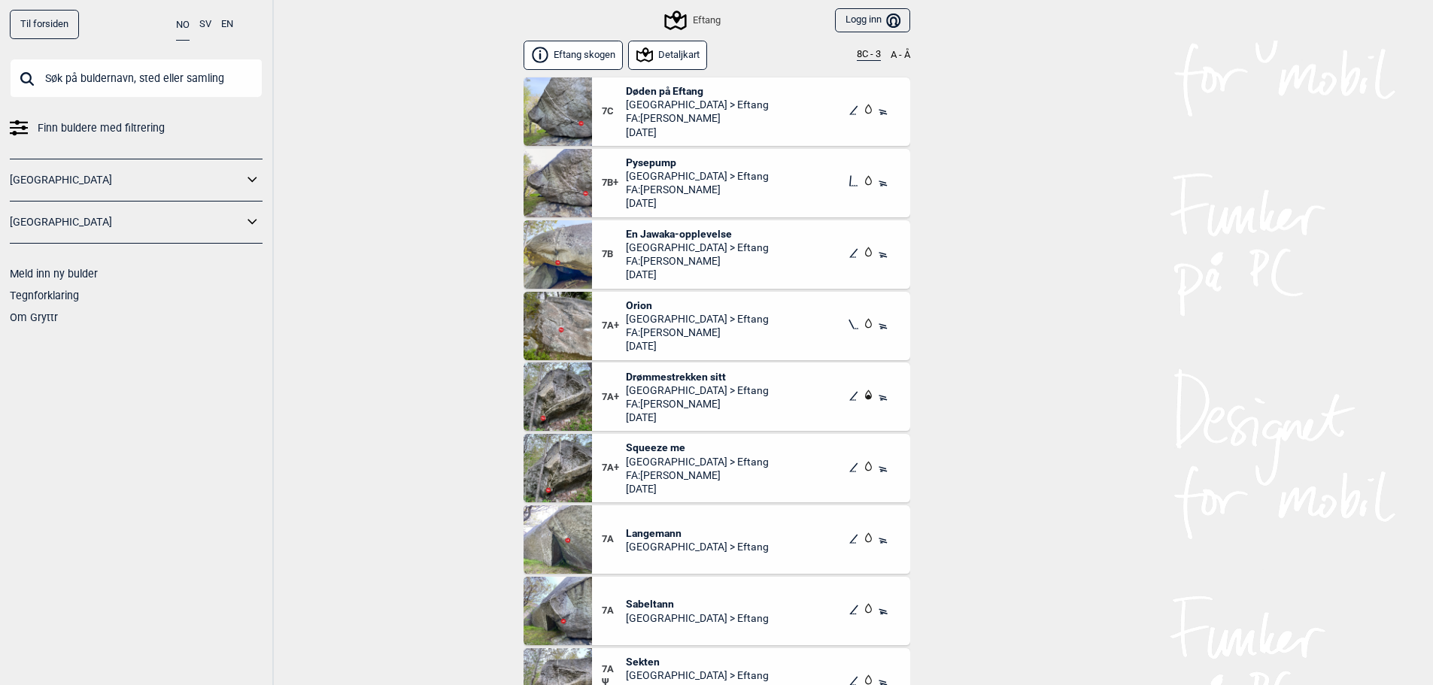
click at [868, 53] on button "8C - 3" at bounding box center [869, 55] width 24 height 12
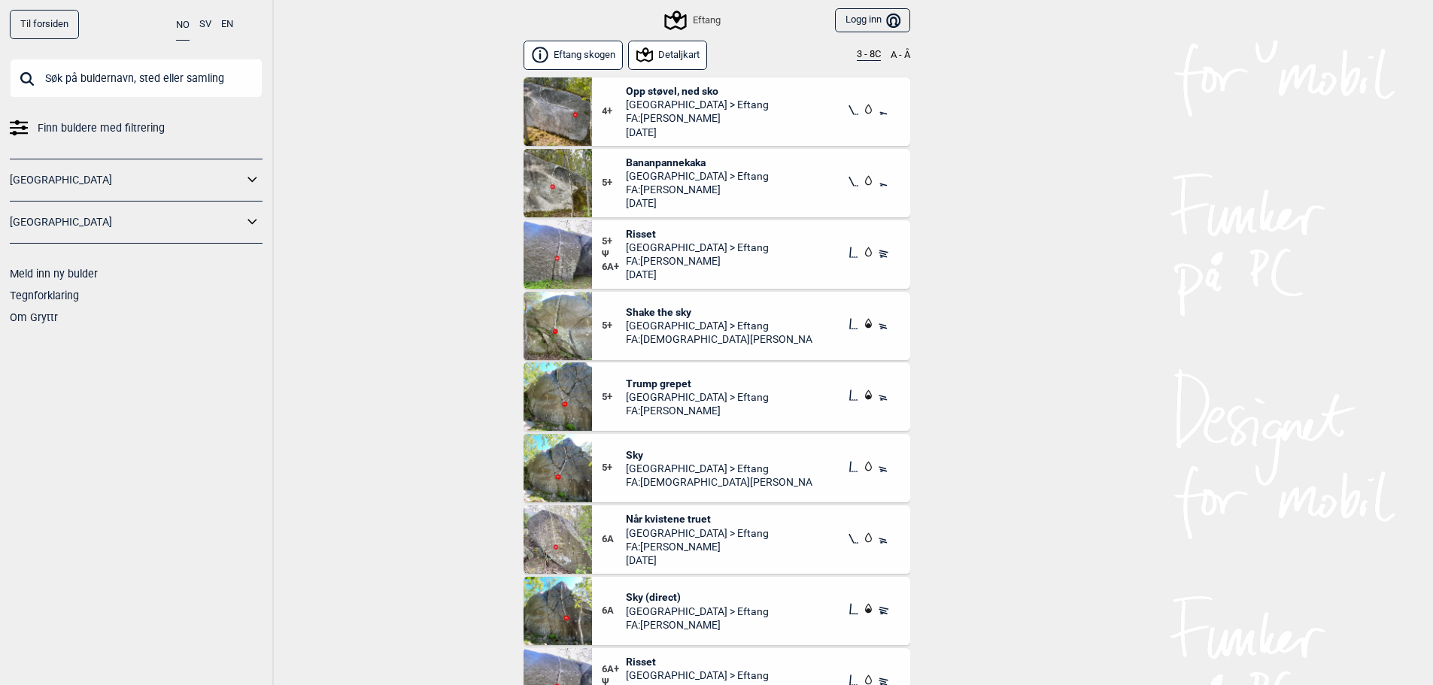
click at [903, 52] on button "A - Å" at bounding box center [900, 55] width 20 height 12
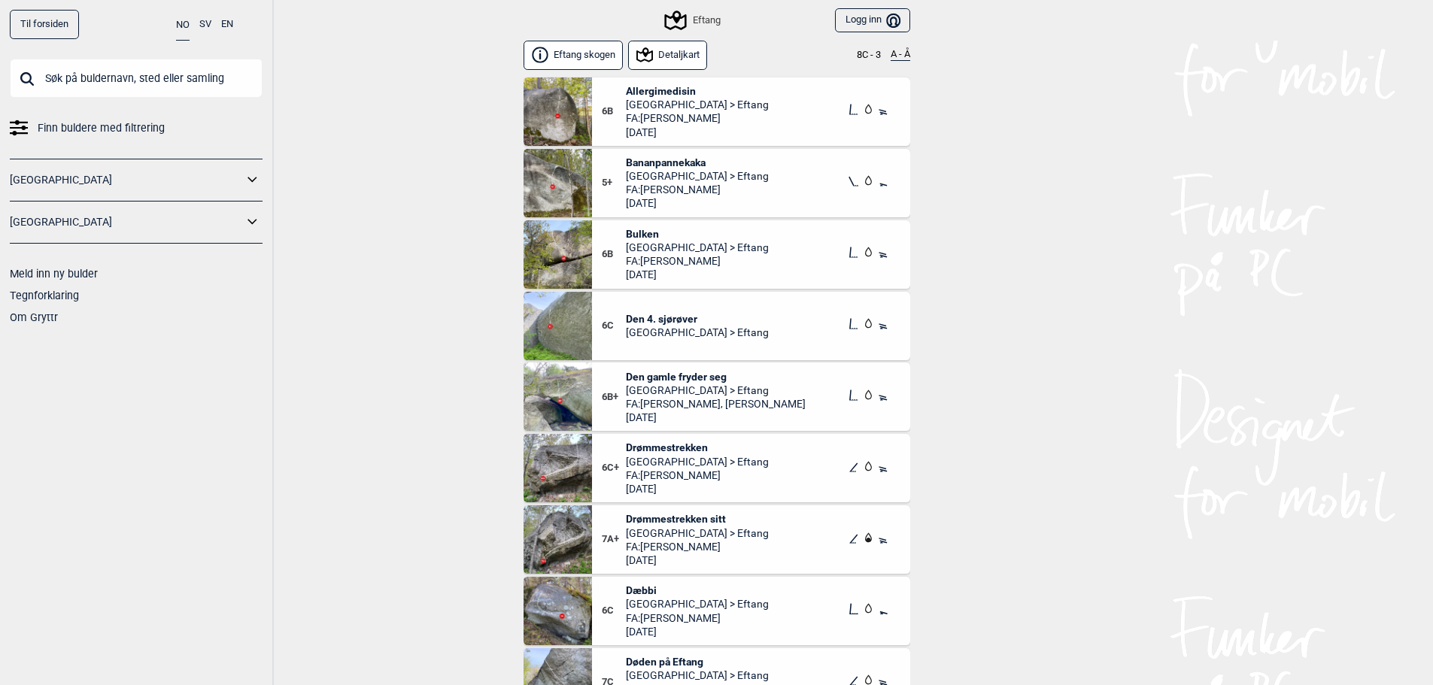
click at [881, 51] on div "8C - 3 A - Å" at bounding box center [883, 55] width 53 height 12
click at [909, 51] on button "A - Å" at bounding box center [900, 55] width 20 height 12
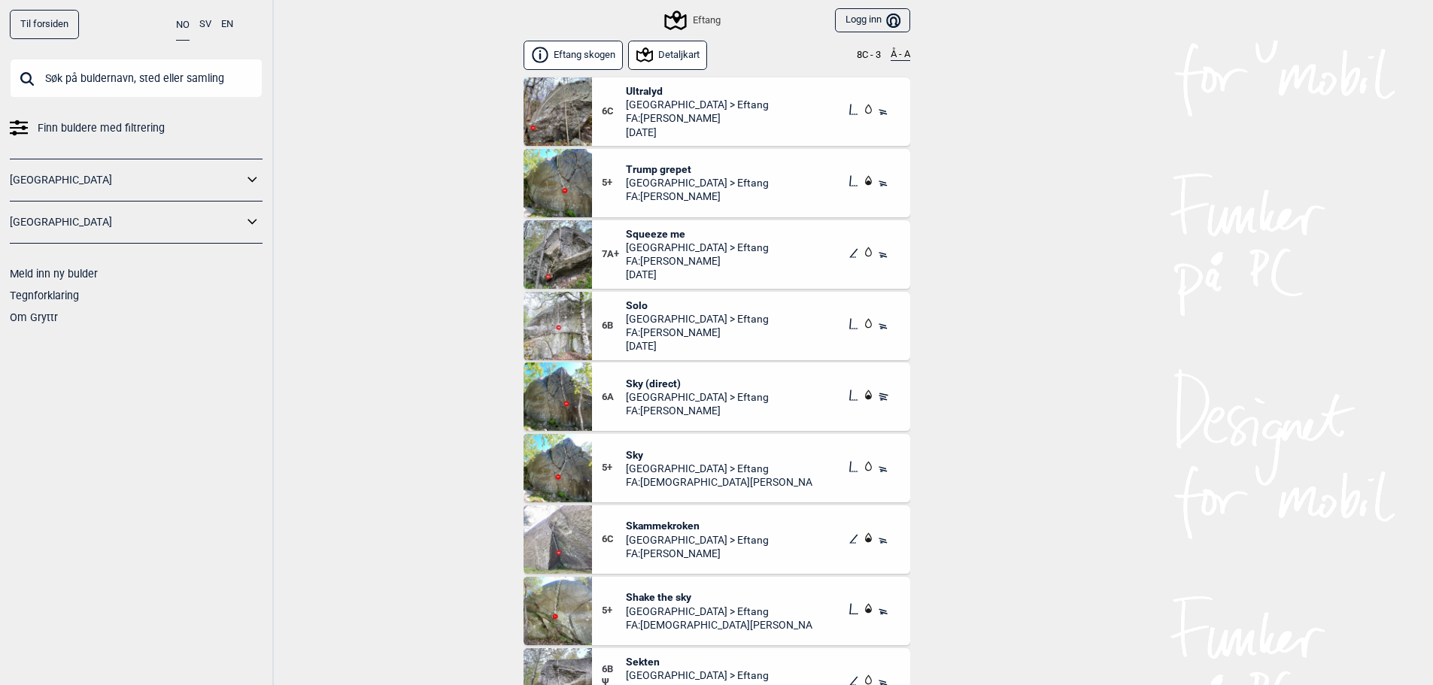
click at [587, 55] on button "Eftang skogen" at bounding box center [573, 55] width 100 height 29
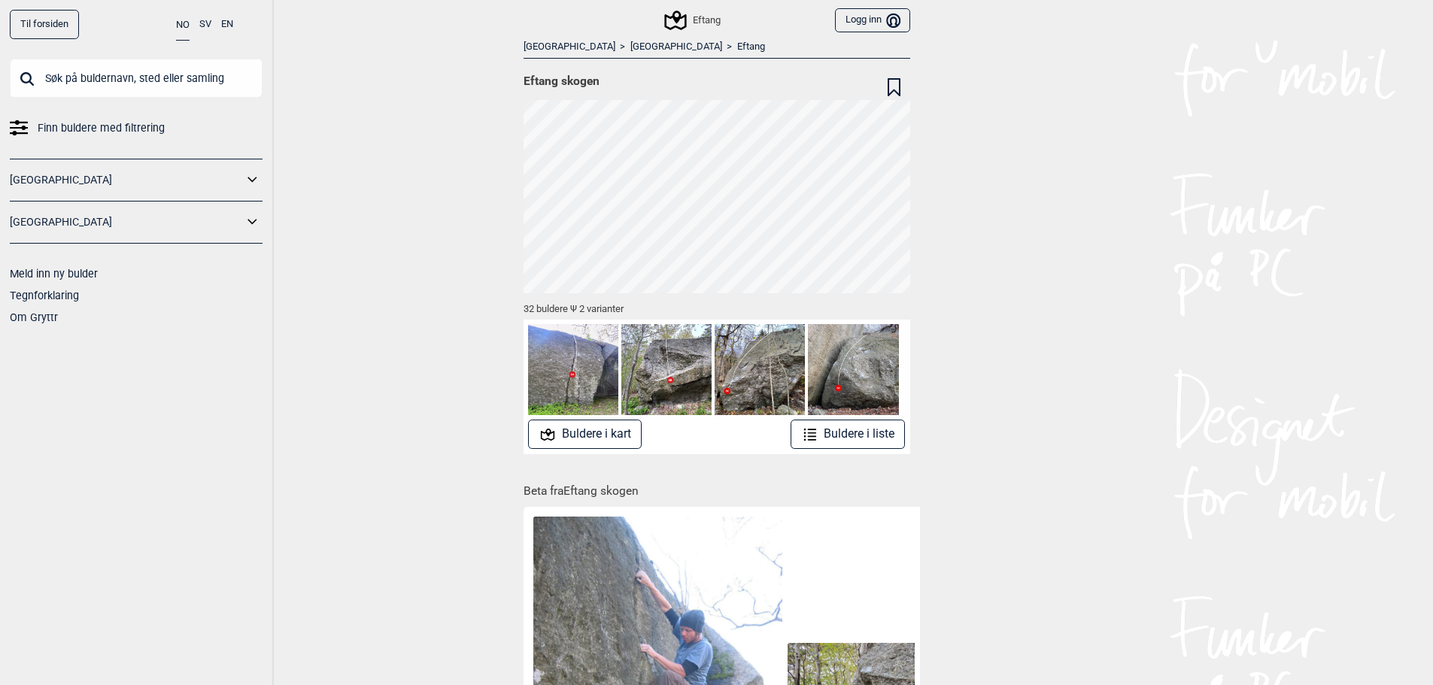
click at [843, 433] on button "Buldere i liste" at bounding box center [847, 434] width 115 height 29
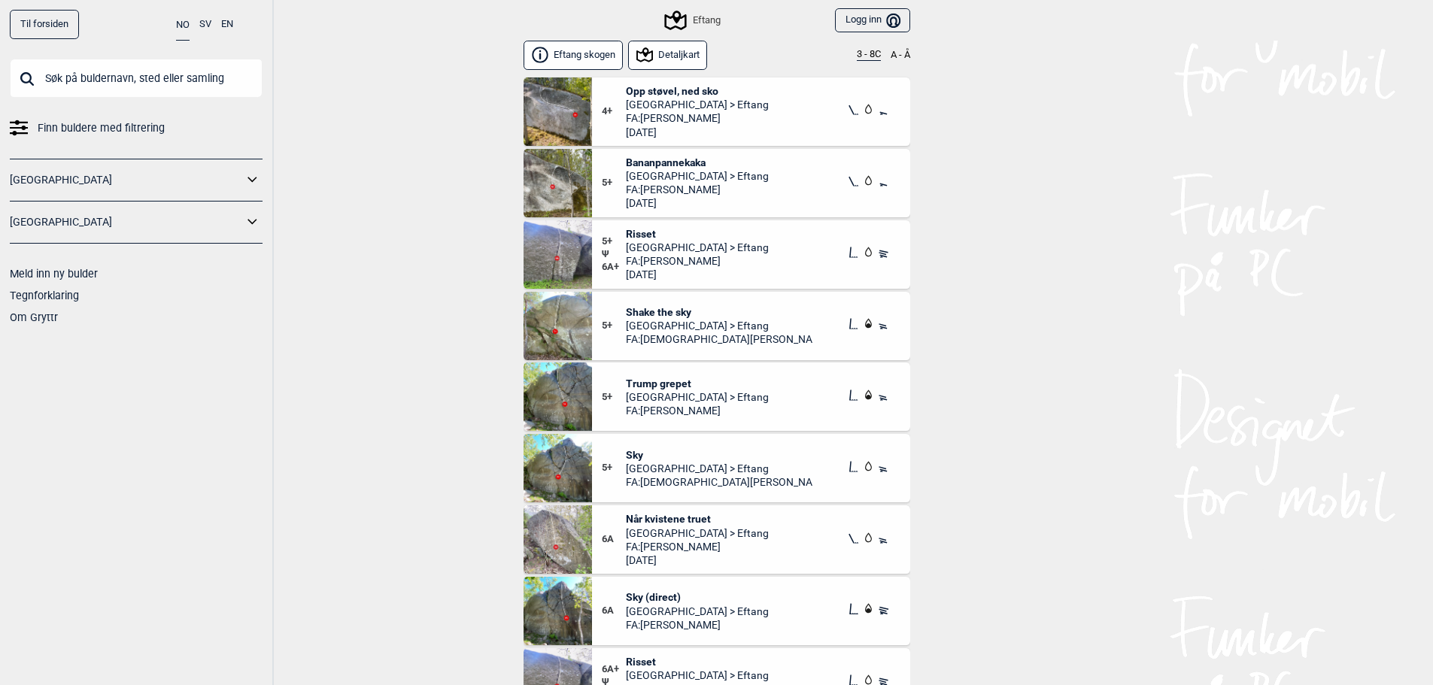
click at [149, 131] on span "Finn buldere med filtrering" at bounding box center [101, 128] width 127 height 22
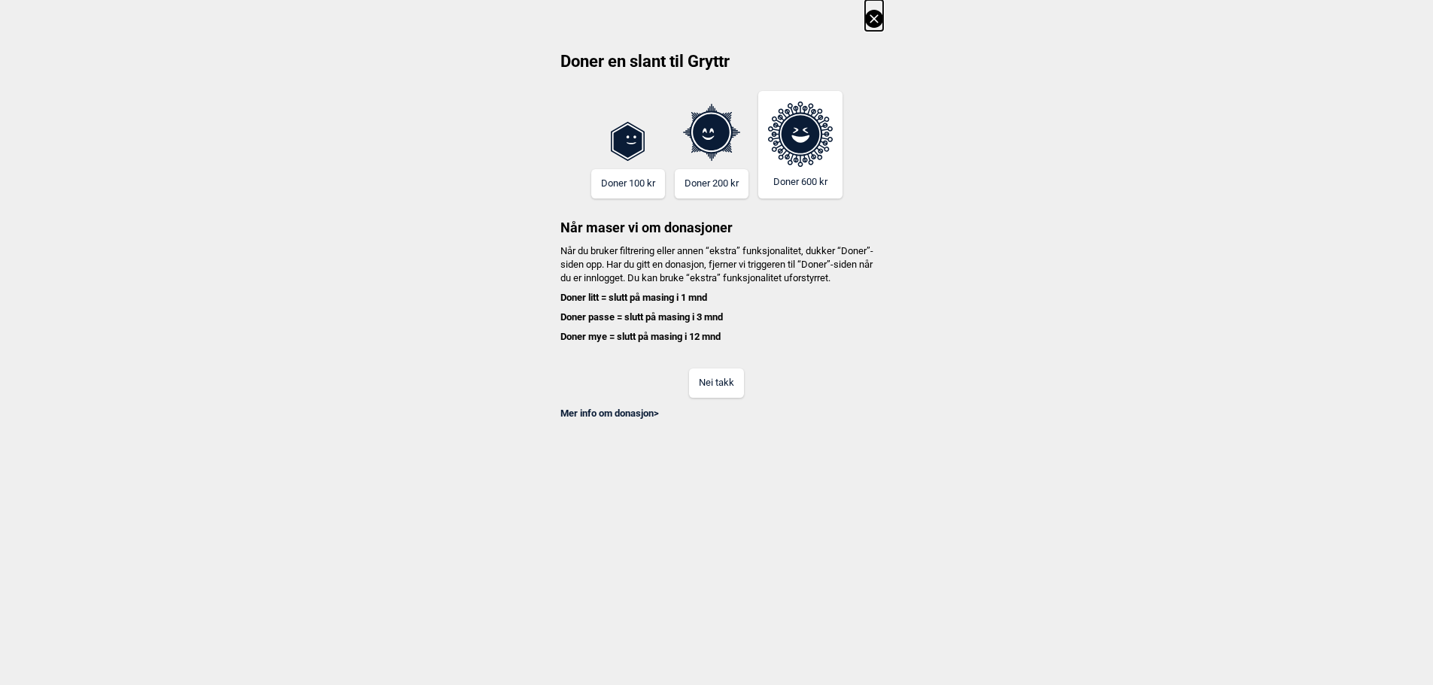
click at [705, 394] on button "Nei takk" at bounding box center [716, 383] width 55 height 29
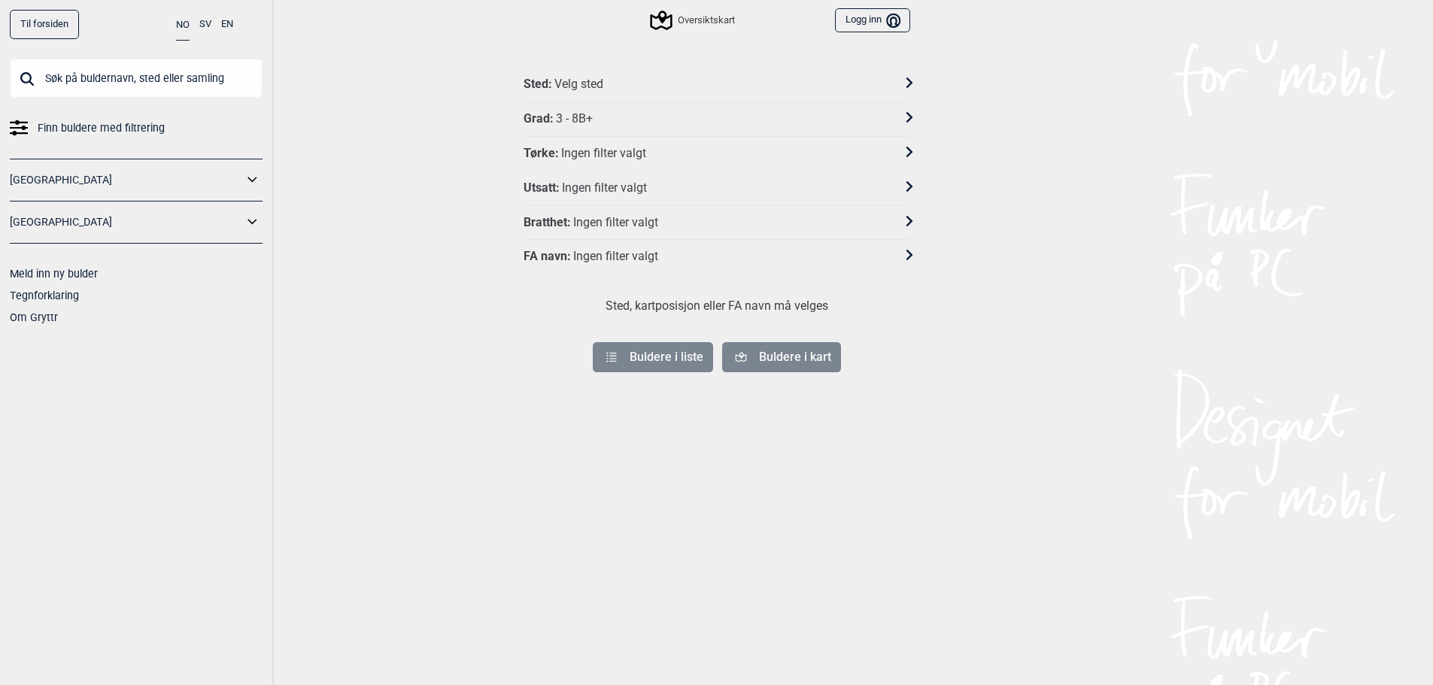
click at [566, 115] on div "3 - 8B+" at bounding box center [574, 119] width 37 height 16
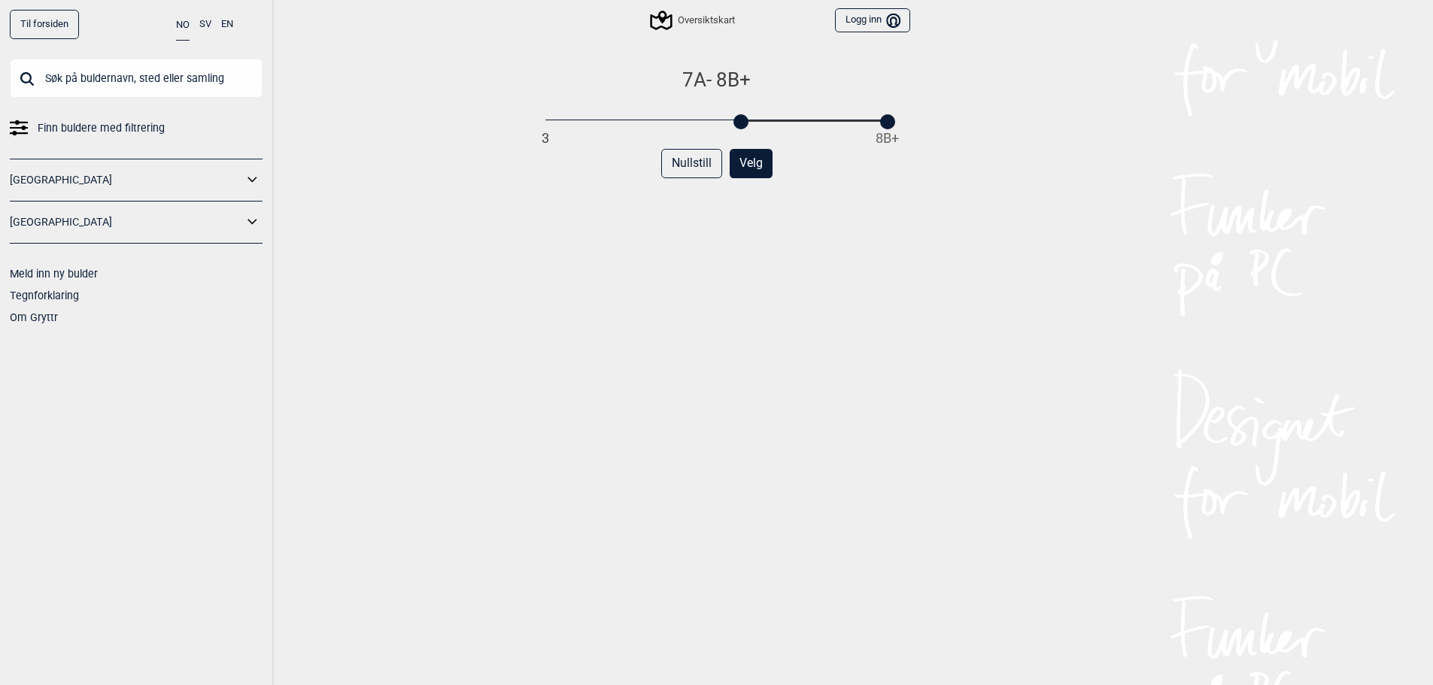
drag, startPoint x: 545, startPoint y: 122, endPoint x: 745, endPoint y: 123, distance: 200.8
click at [745, 123] on div at bounding box center [740, 121] width 15 height 15
drag, startPoint x: 886, startPoint y: 120, endPoint x: 739, endPoint y: 130, distance: 147.0
click at [739, 130] on div "7A 3 8B+ Nullstill Velg" at bounding box center [716, 392] width 387 height 648
click at [744, 155] on button "Velg" at bounding box center [751, 163] width 43 height 29
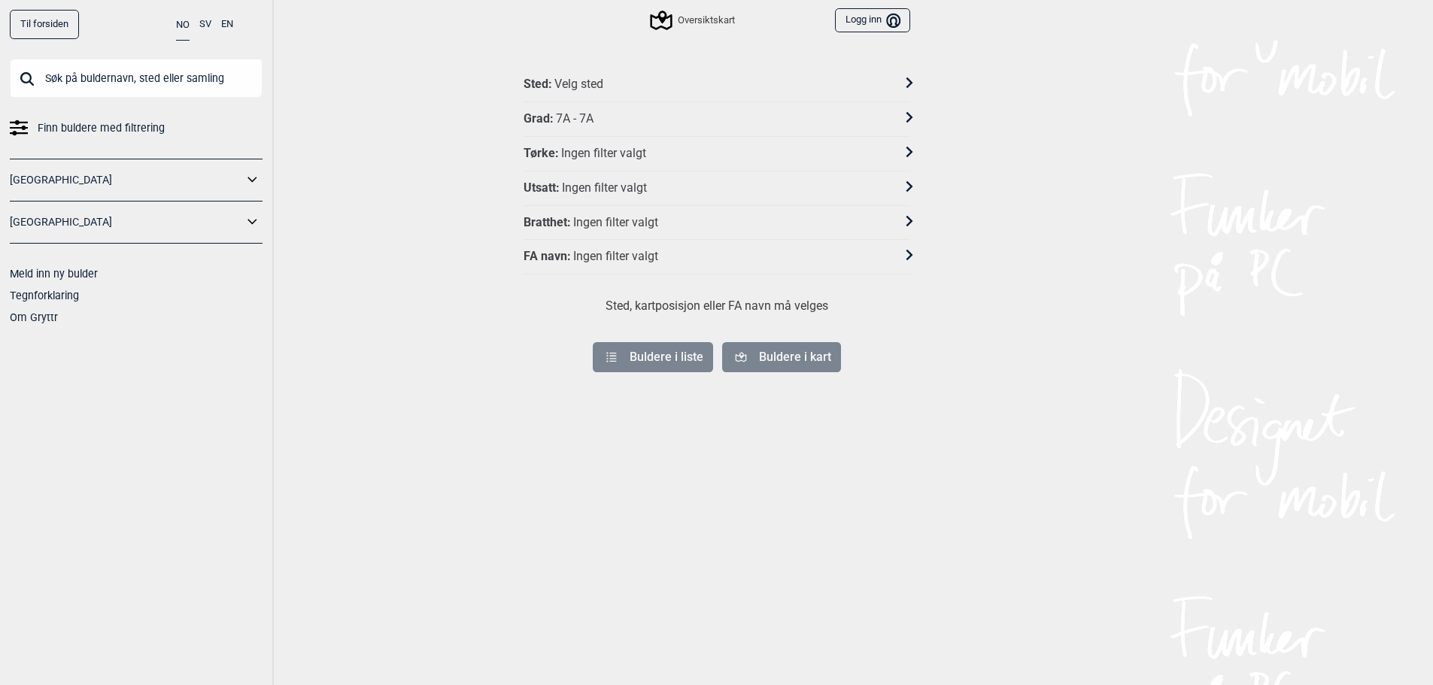
click at [596, 81] on div "Velg sted" at bounding box center [578, 85] width 49 height 16
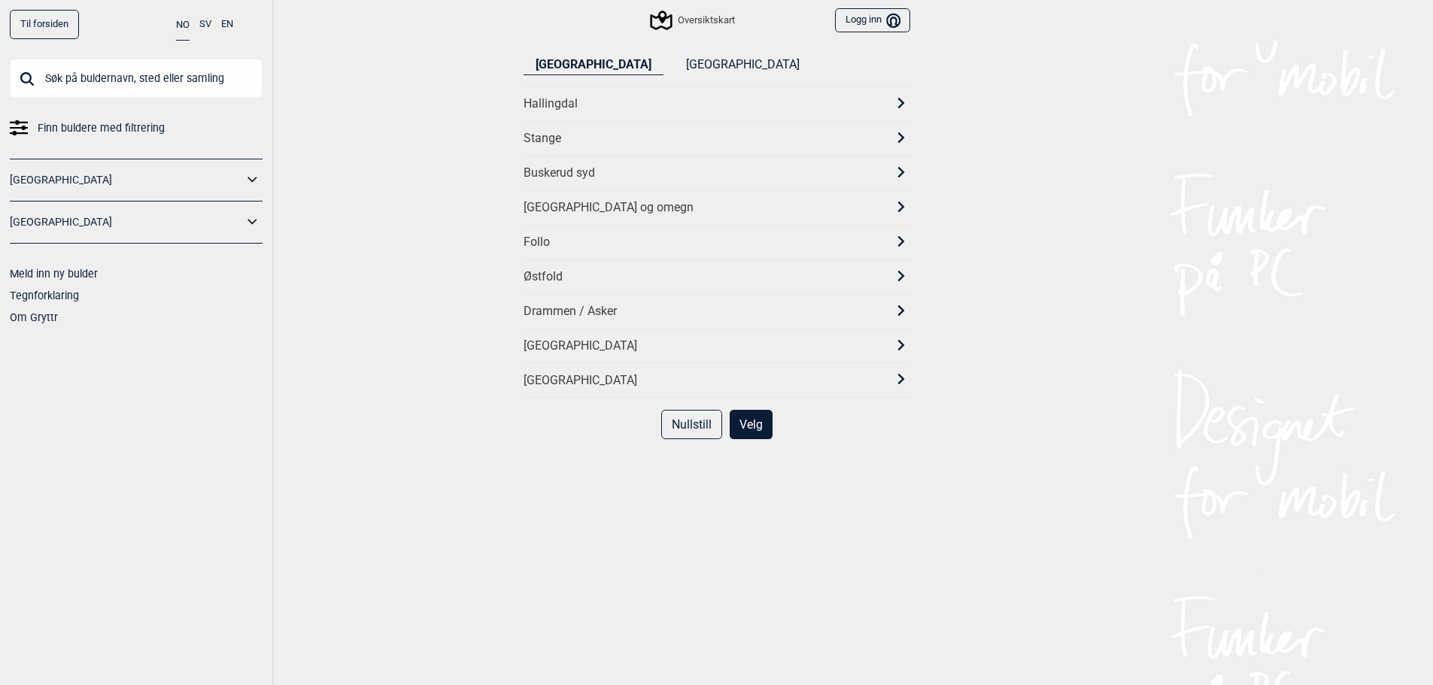
click at [586, 341] on div "[GEOGRAPHIC_DATA]" at bounding box center [702, 346] width 359 height 16
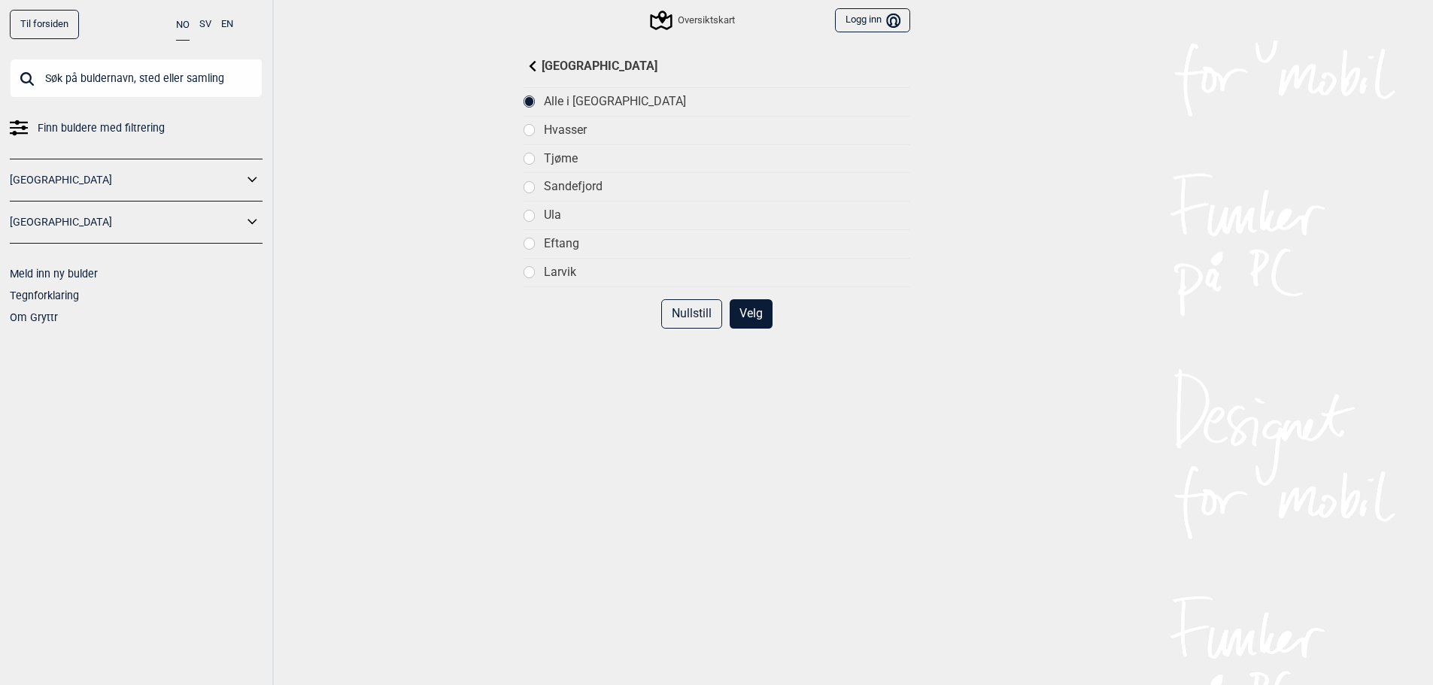
click at [571, 242] on div "Eftang" at bounding box center [727, 244] width 366 height 16
click at [742, 312] on button "Velg" at bounding box center [751, 313] width 43 height 29
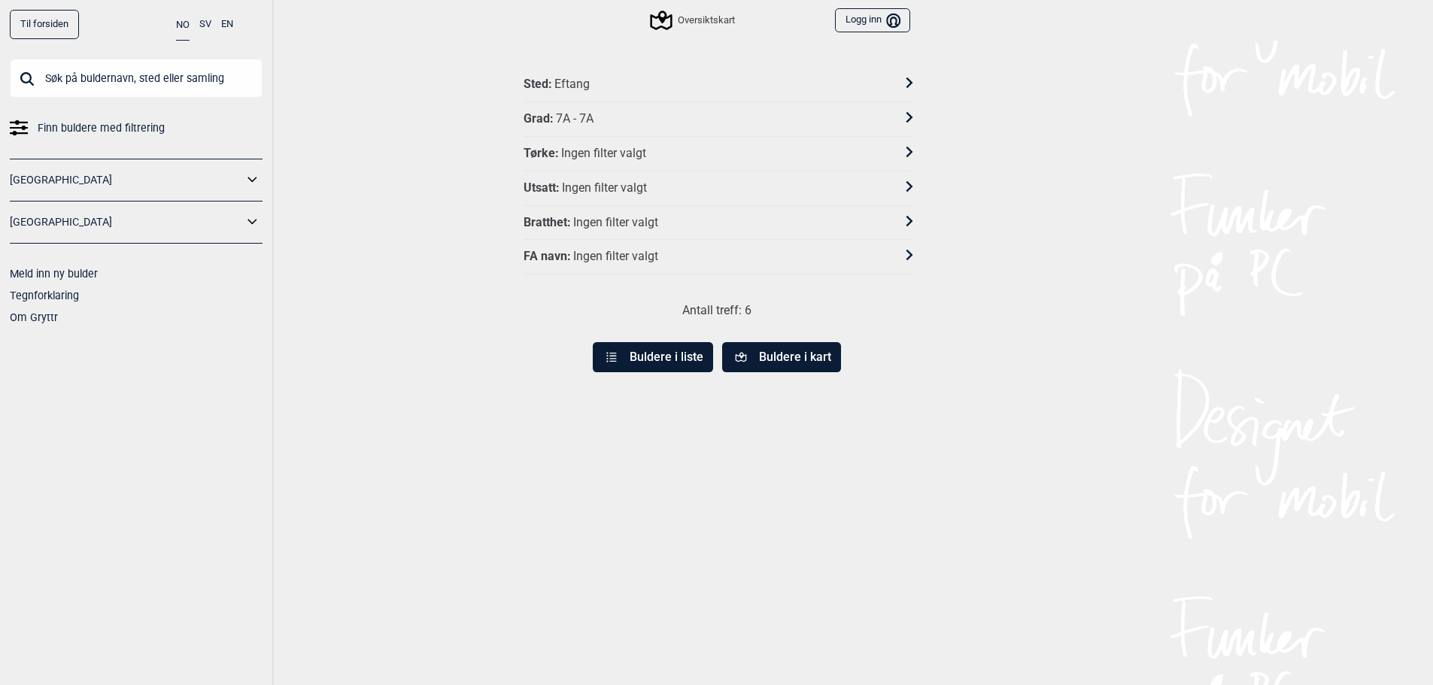
click at [678, 357] on button "Buldere i liste" at bounding box center [653, 357] width 120 height 30
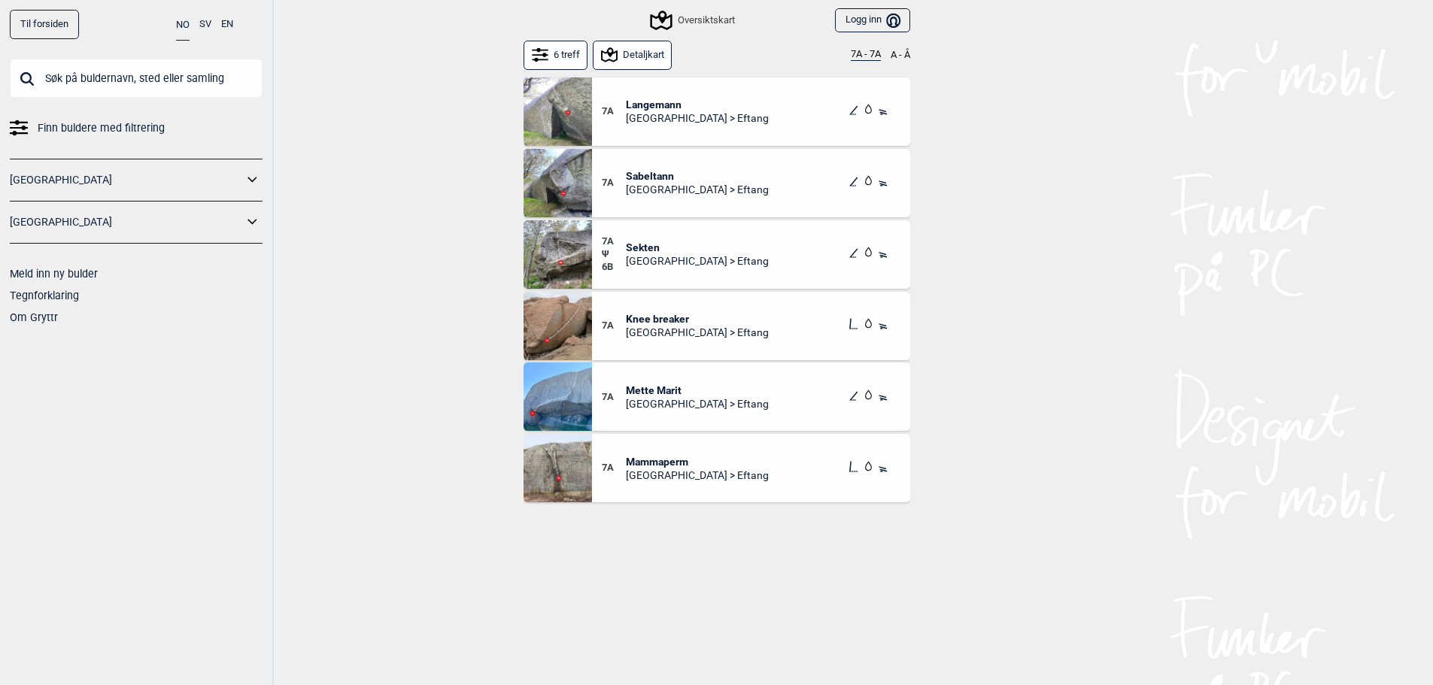
click at [638, 114] on span "Vestfold > Eftang" at bounding box center [697, 118] width 143 height 14
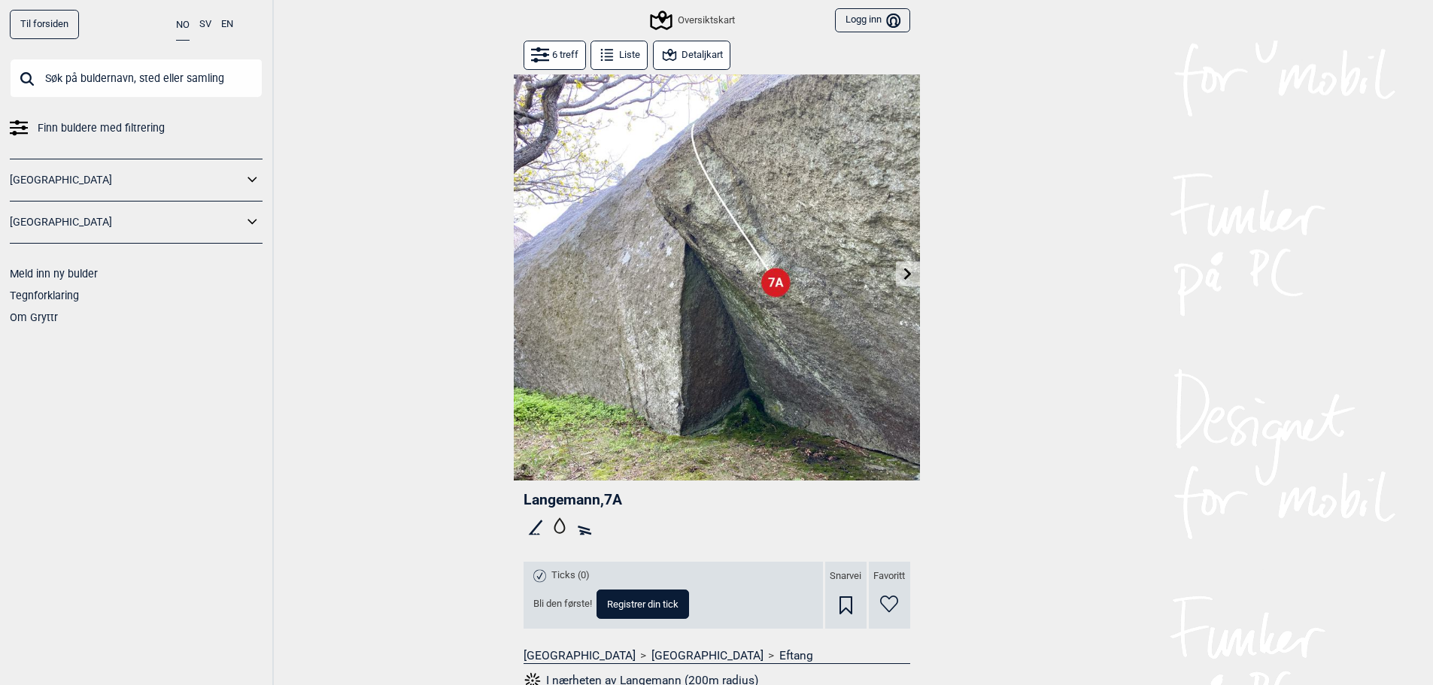
click at [903, 275] on icon at bounding box center [908, 274] width 12 height 12
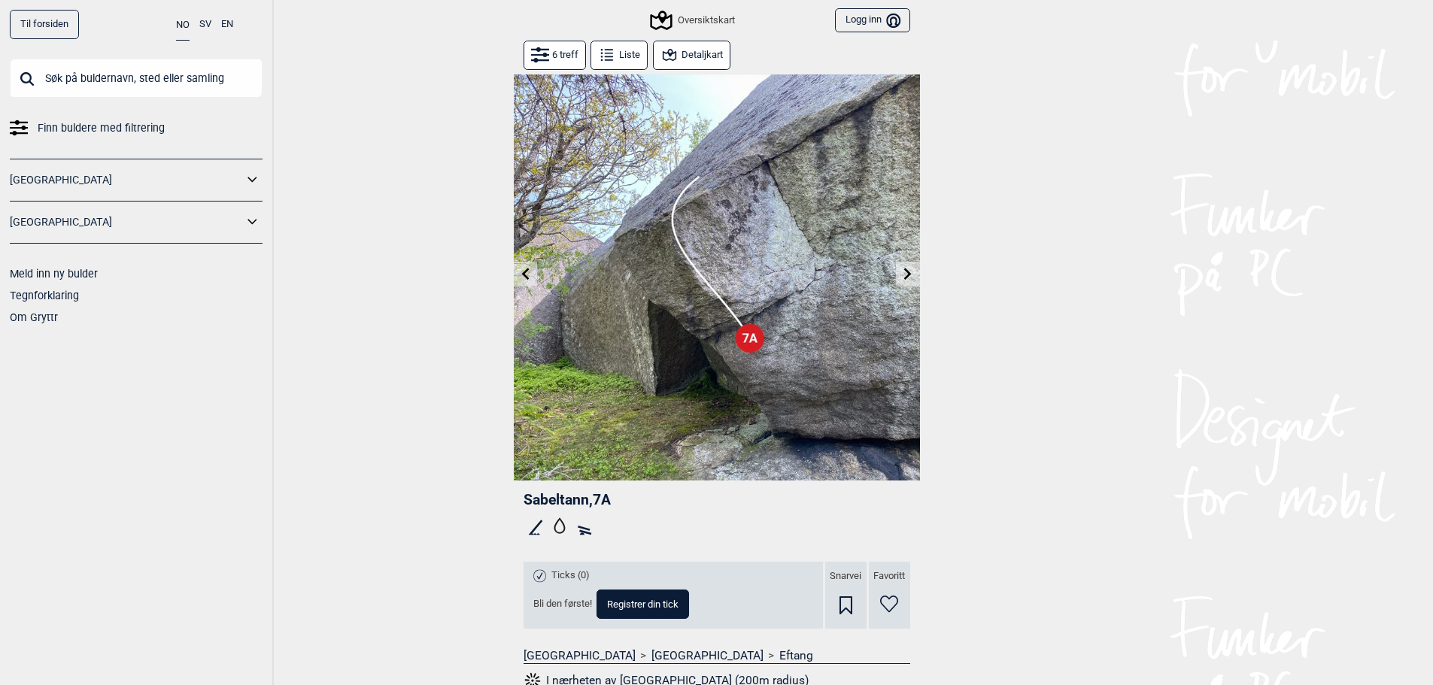
click at [523, 275] on icon at bounding box center [525, 274] width 8 height 12
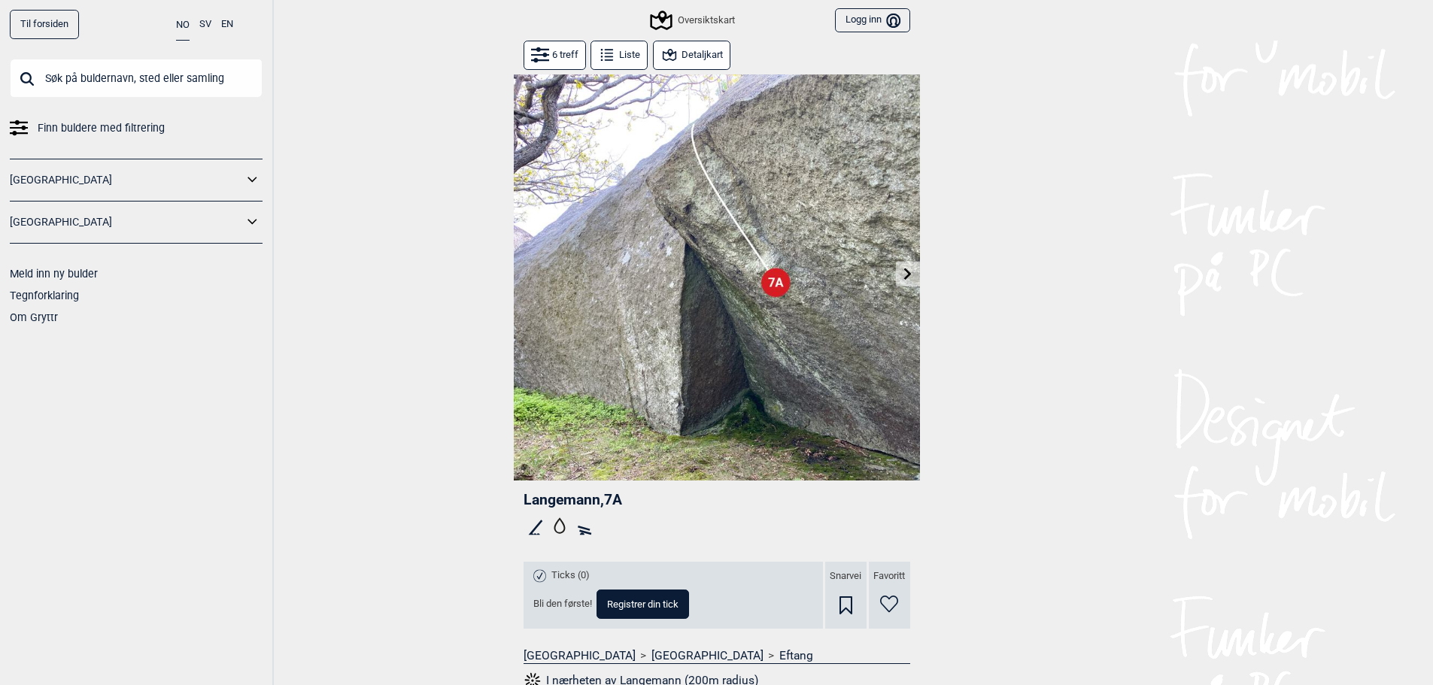
click at [916, 275] on button at bounding box center [907, 274] width 23 height 25
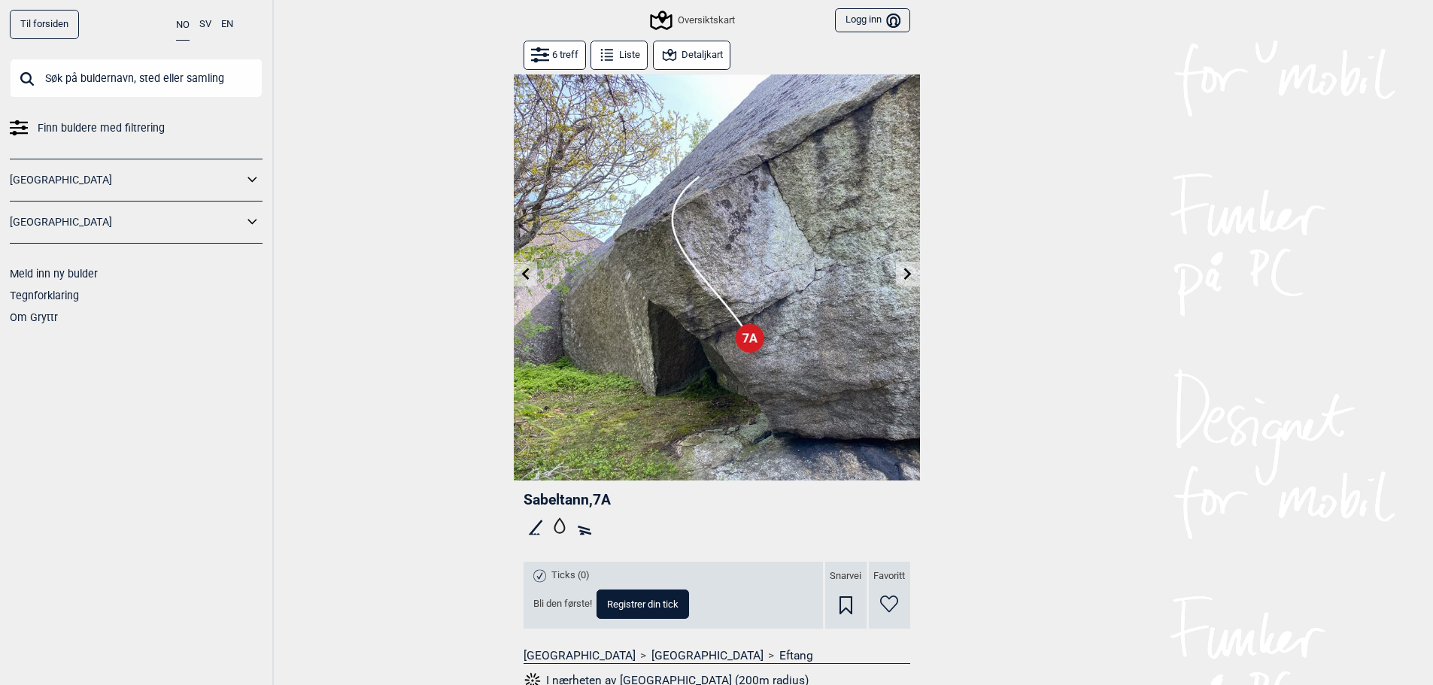
click at [913, 272] on icon at bounding box center [908, 274] width 12 height 12
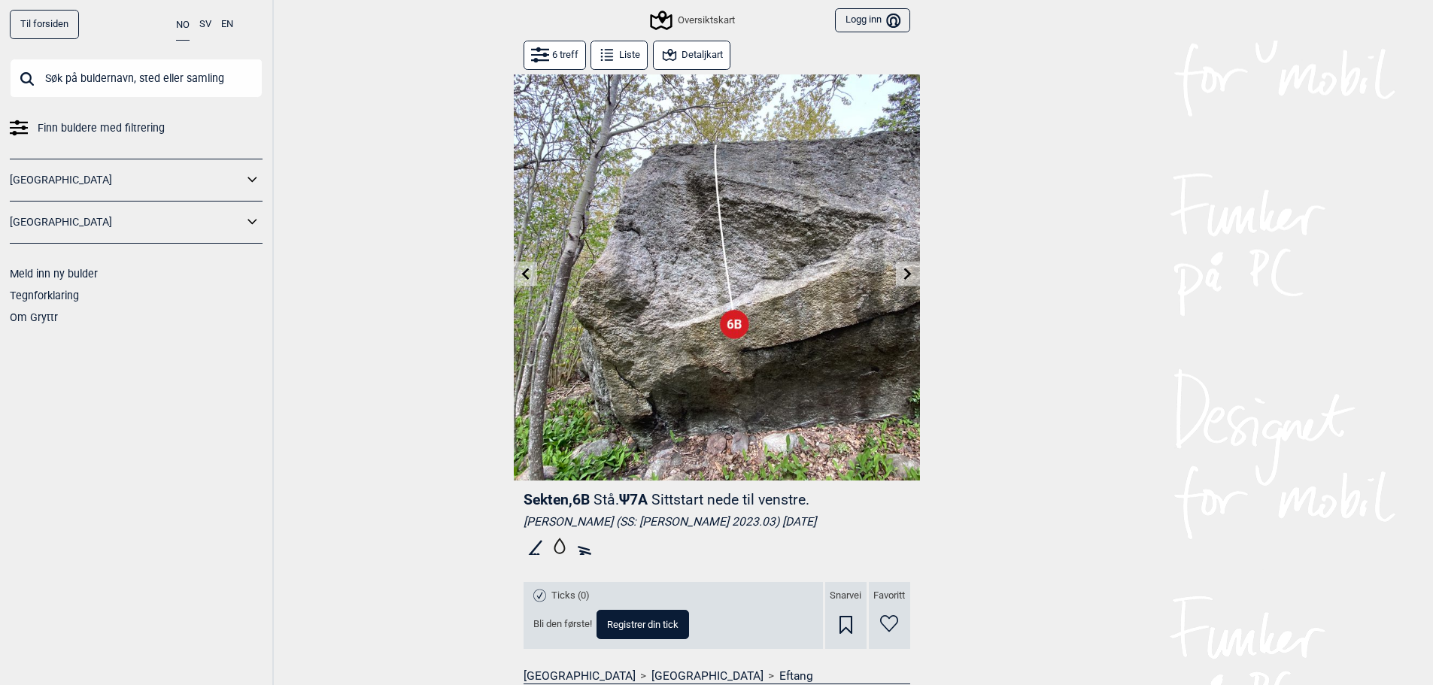
click at [903, 277] on icon at bounding box center [908, 274] width 12 height 12
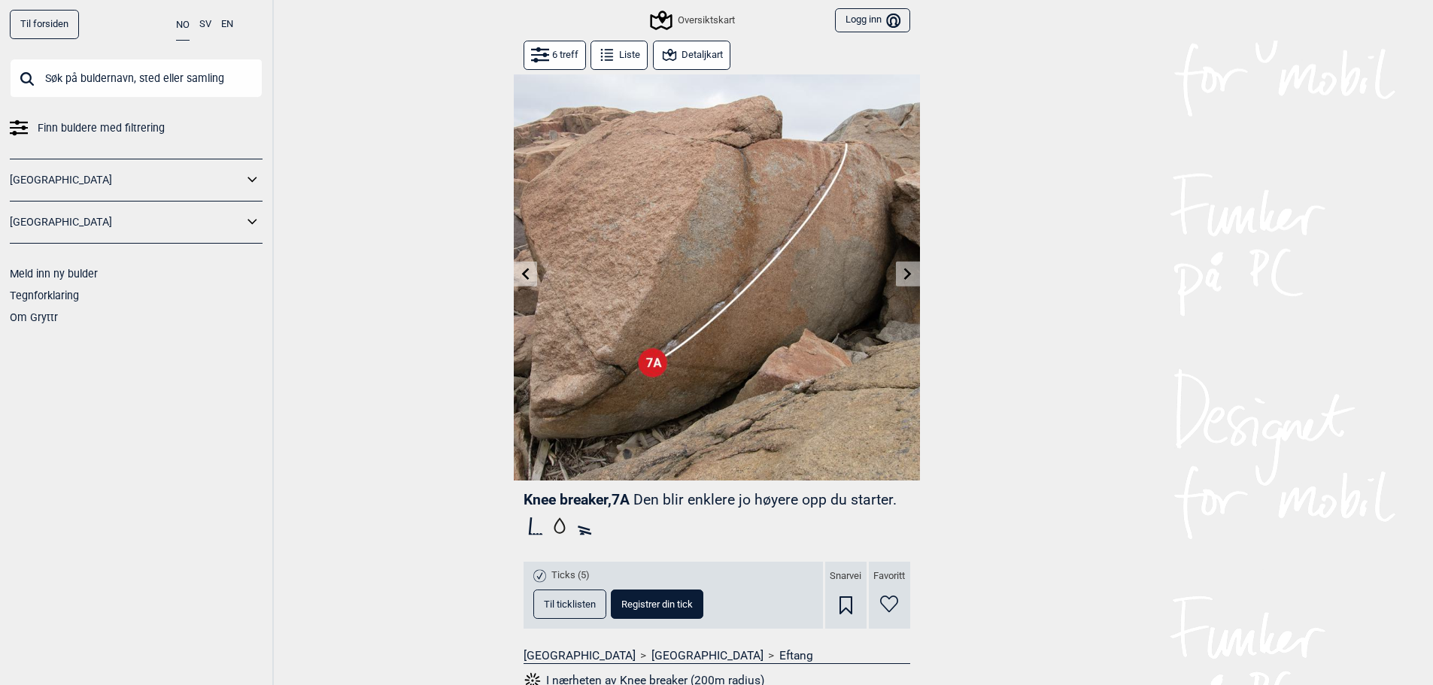
click at [903, 276] on icon at bounding box center [908, 274] width 12 height 12
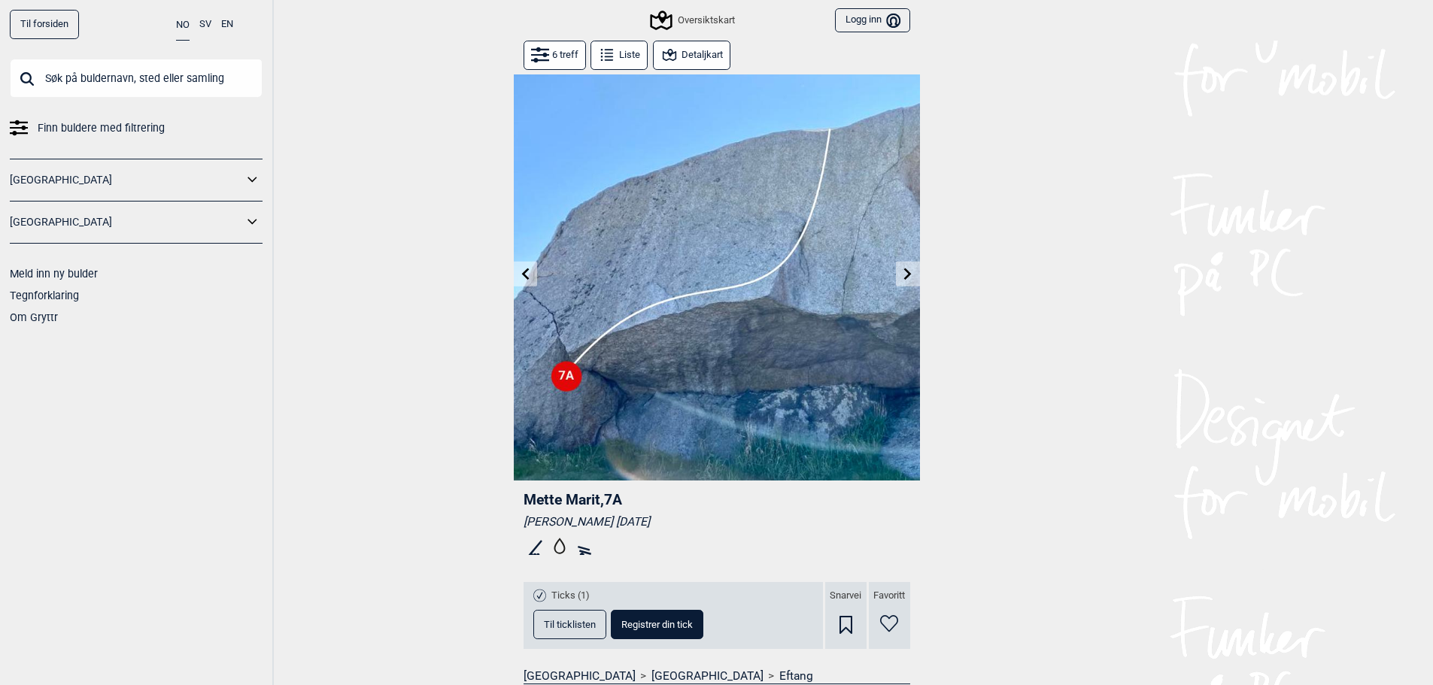
click at [903, 276] on icon at bounding box center [908, 274] width 12 height 12
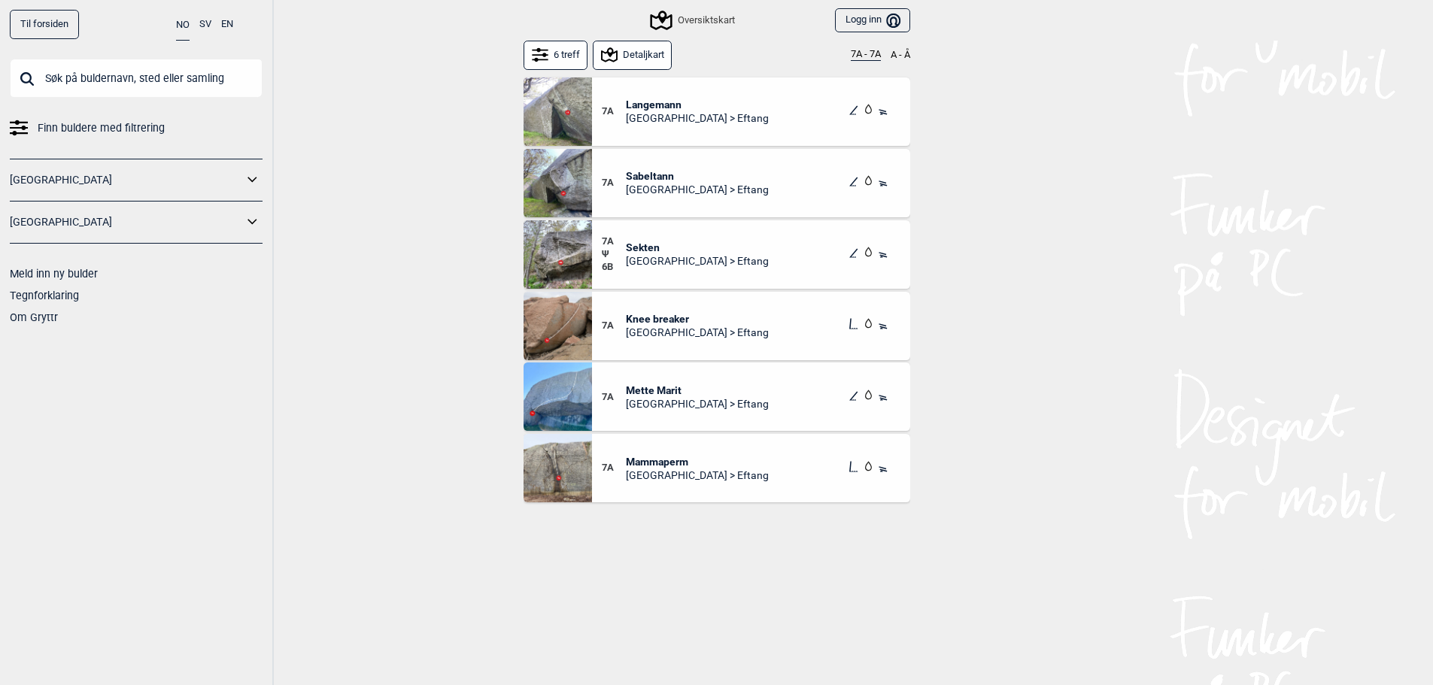
click at [574, 56] on button "6 treff" at bounding box center [555, 55] width 65 height 29
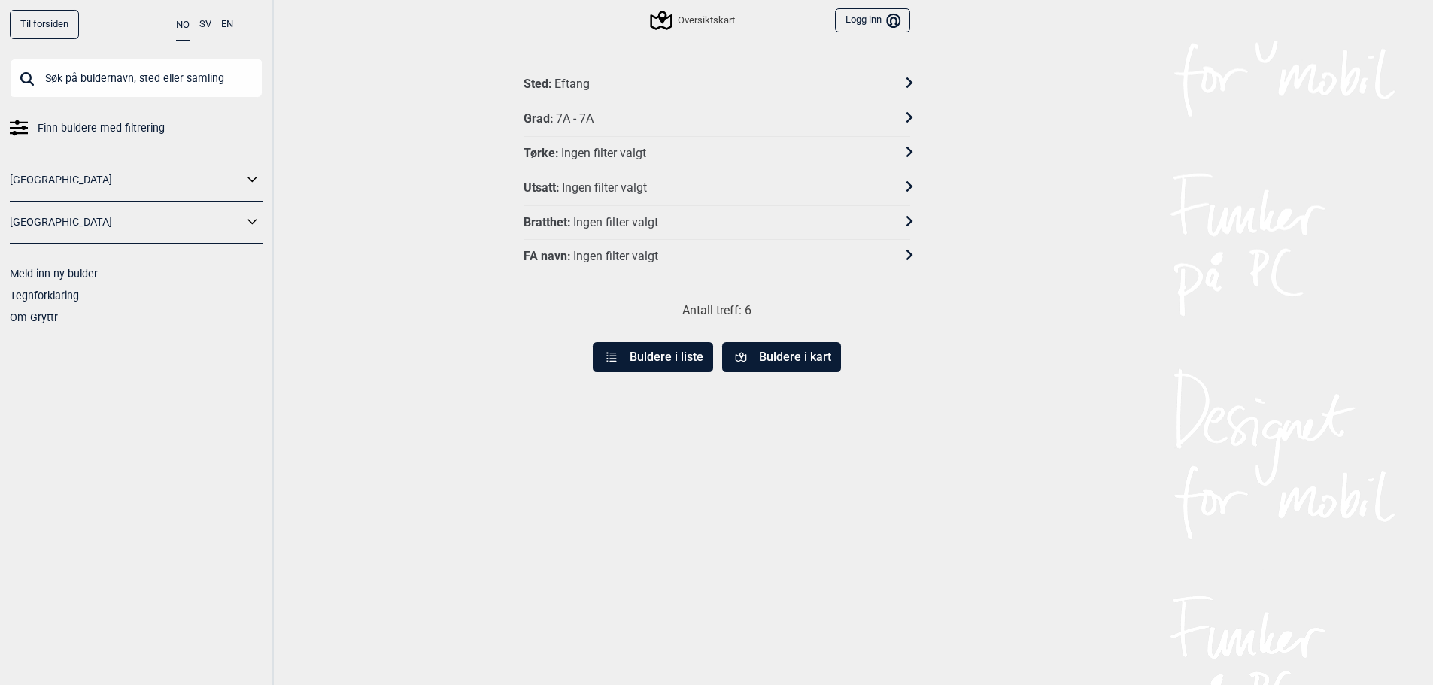
click at [602, 83] on div "Sted : Eftang" at bounding box center [706, 85] width 367 height 16
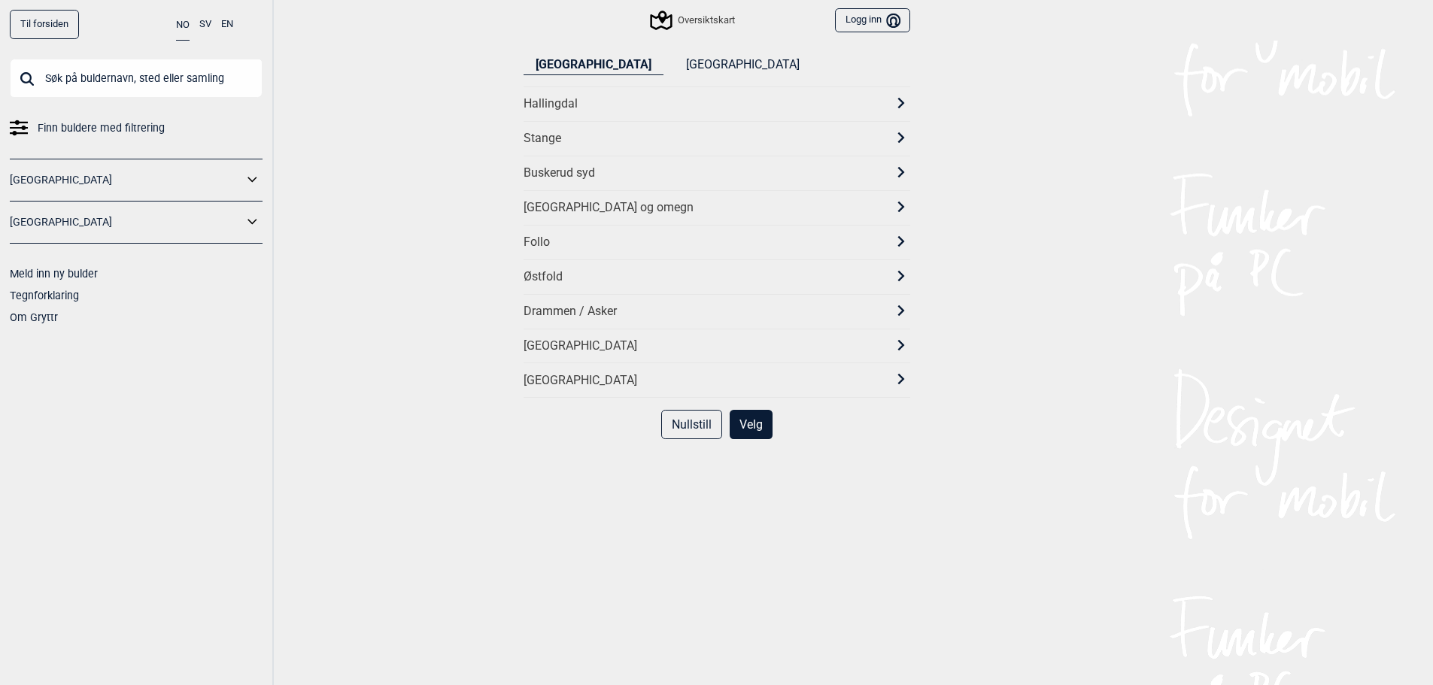
click at [592, 344] on div "[GEOGRAPHIC_DATA]" at bounding box center [702, 346] width 359 height 16
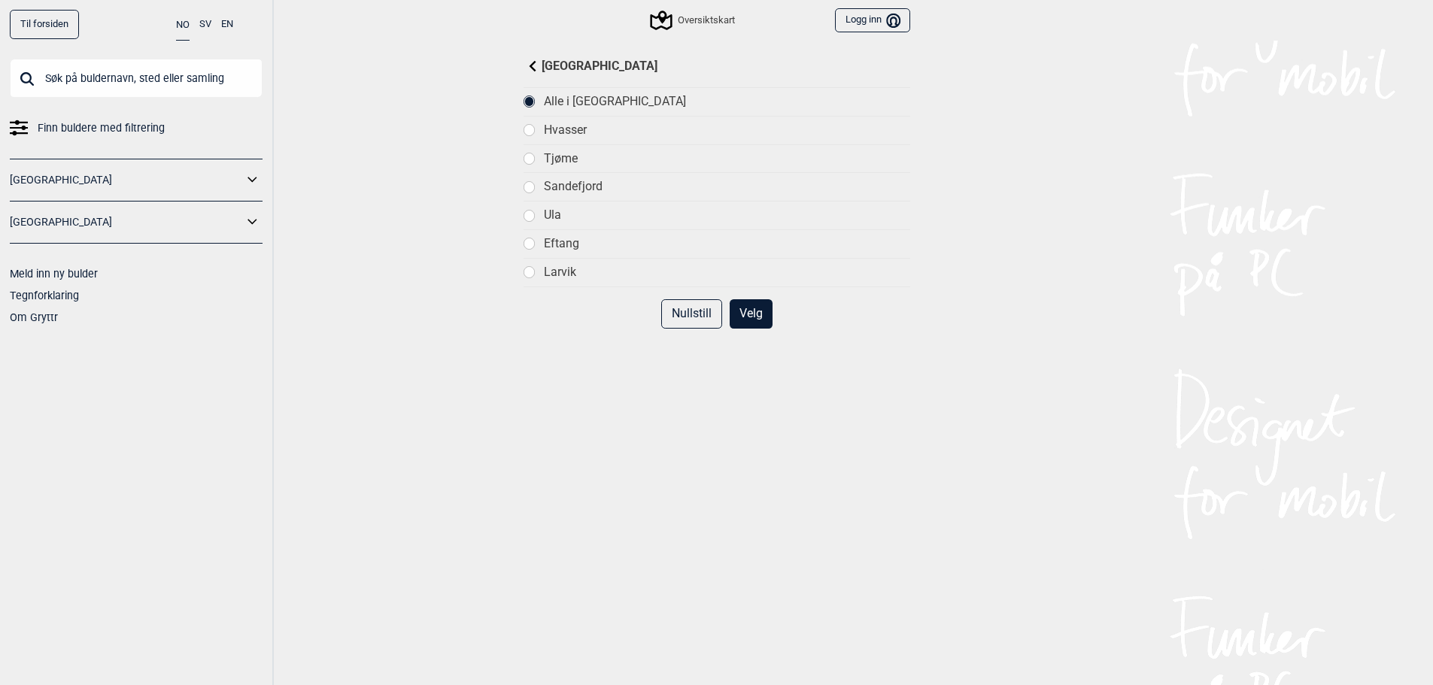
click at [570, 275] on div "Larvik" at bounding box center [727, 273] width 366 height 16
click at [761, 322] on button "Velg" at bounding box center [751, 313] width 43 height 29
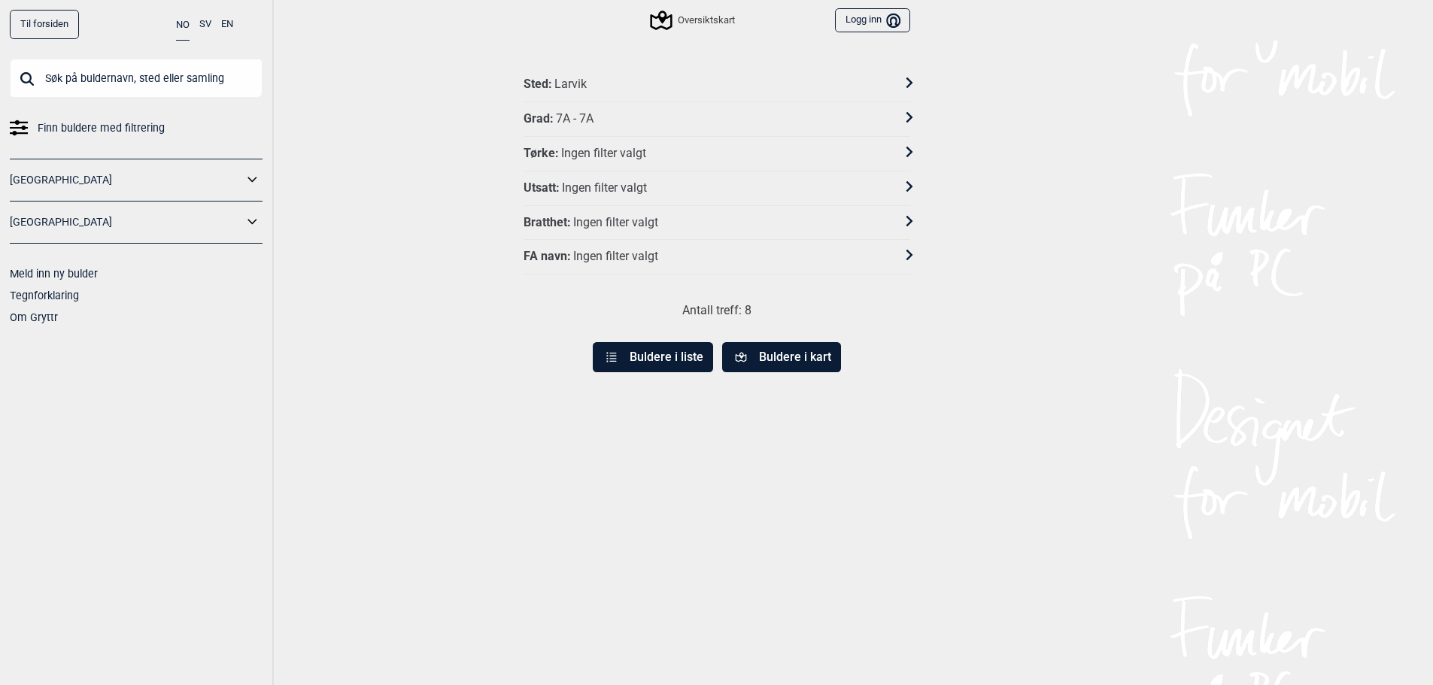
click at [778, 353] on button "Buldere i kart" at bounding box center [781, 357] width 119 height 30
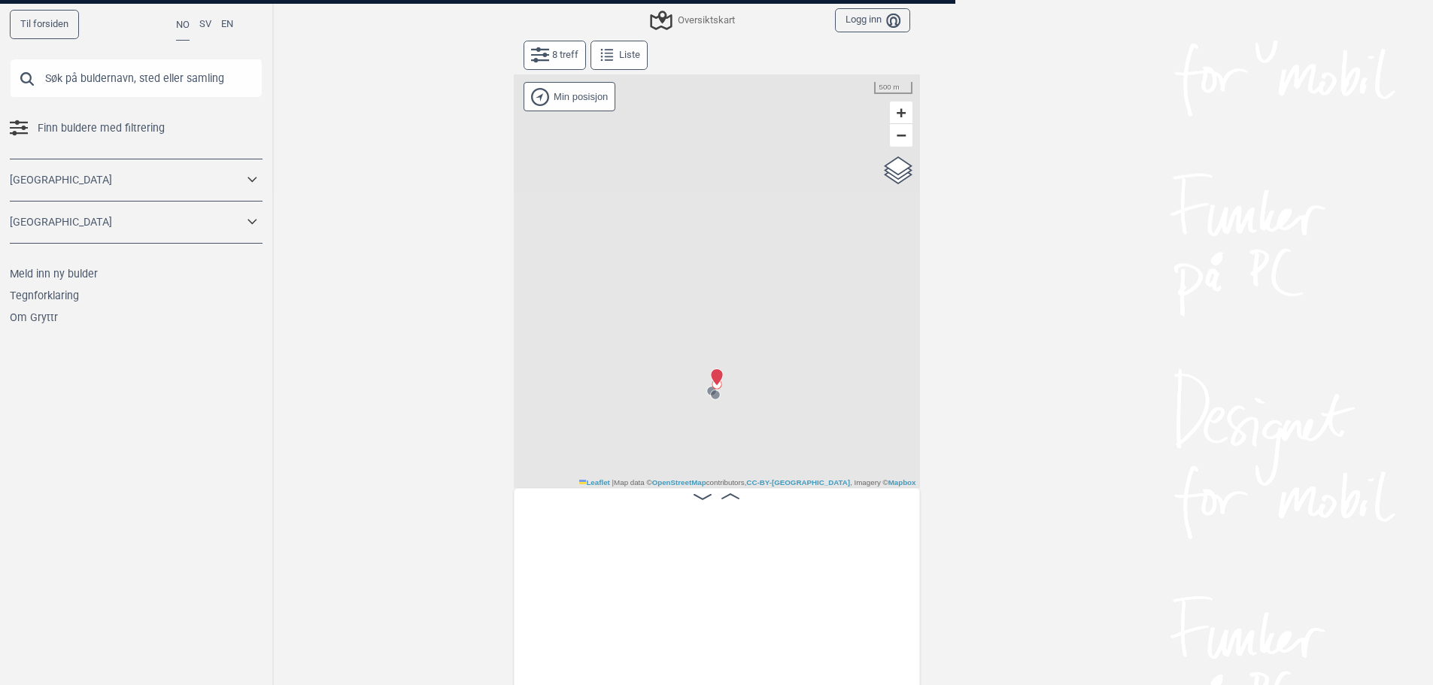
scroll to position [0, 118]
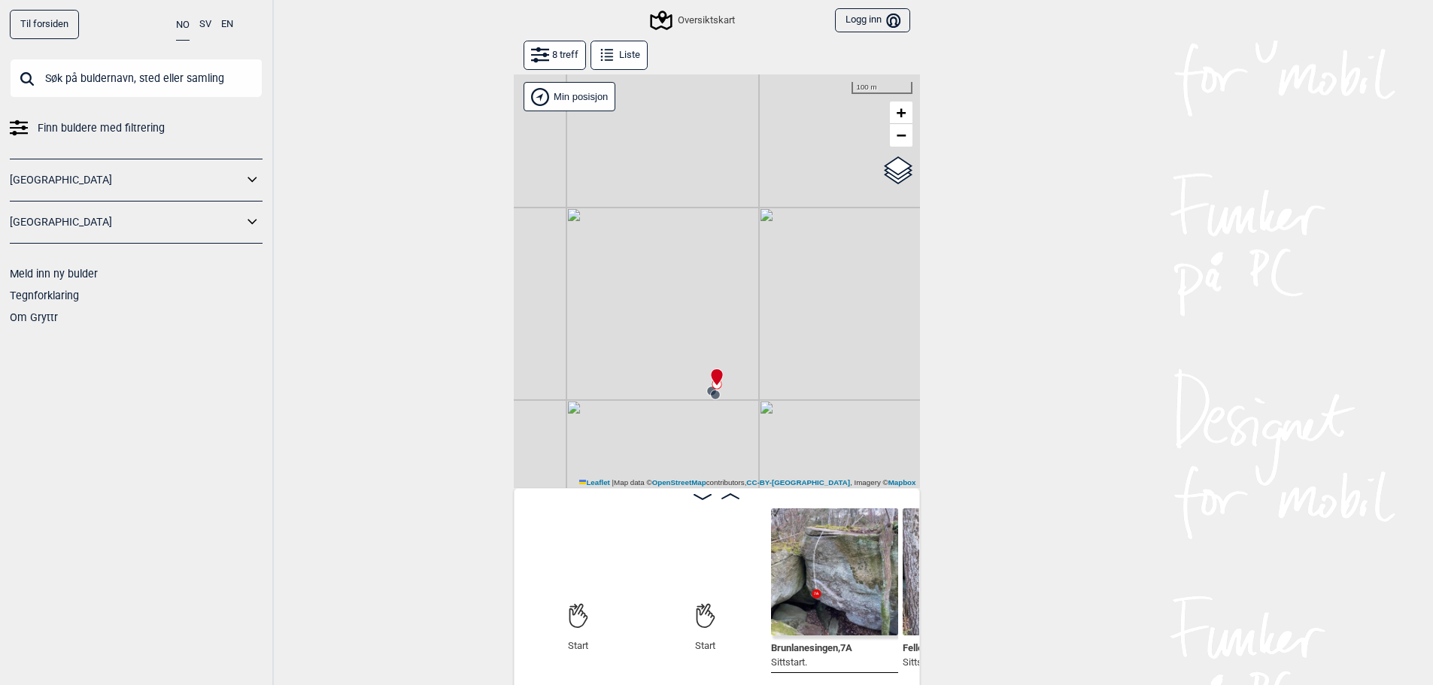
scroll to position [0, 118]
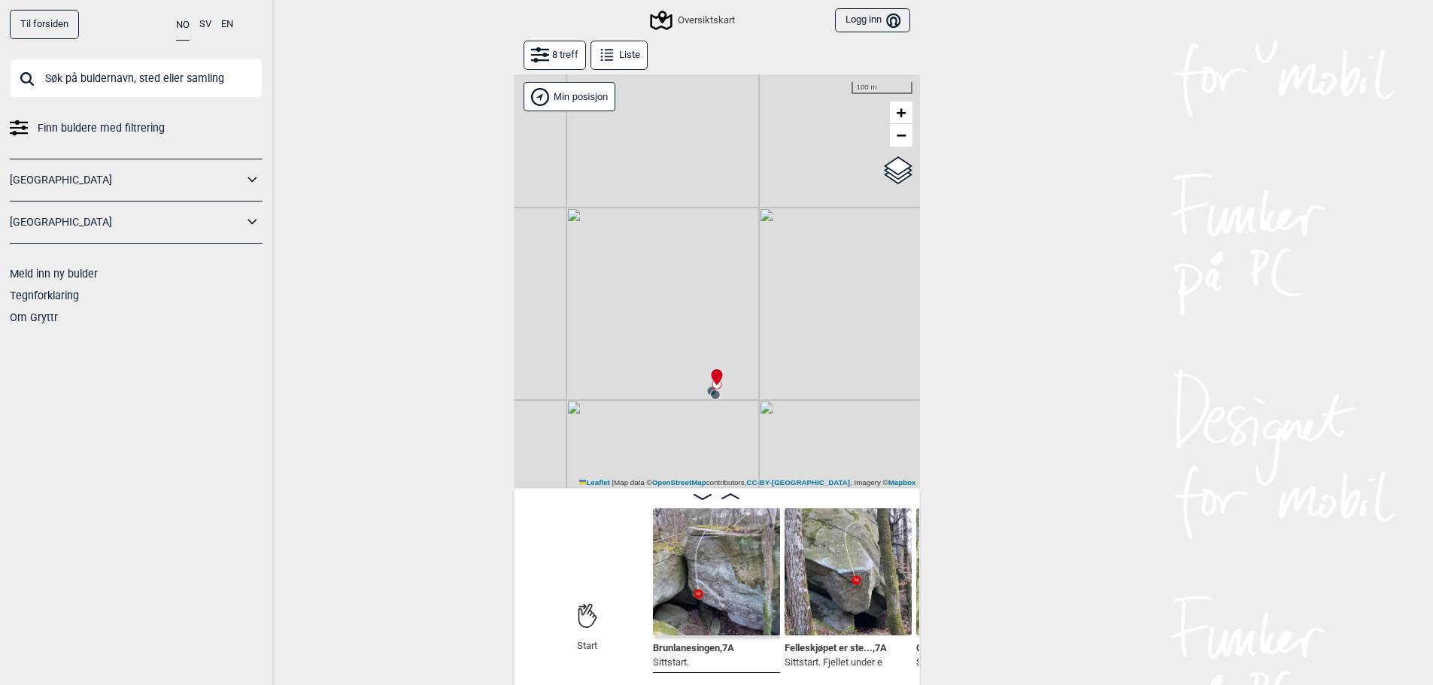
click at [699, 550] on img at bounding box center [716, 571] width 127 height 127
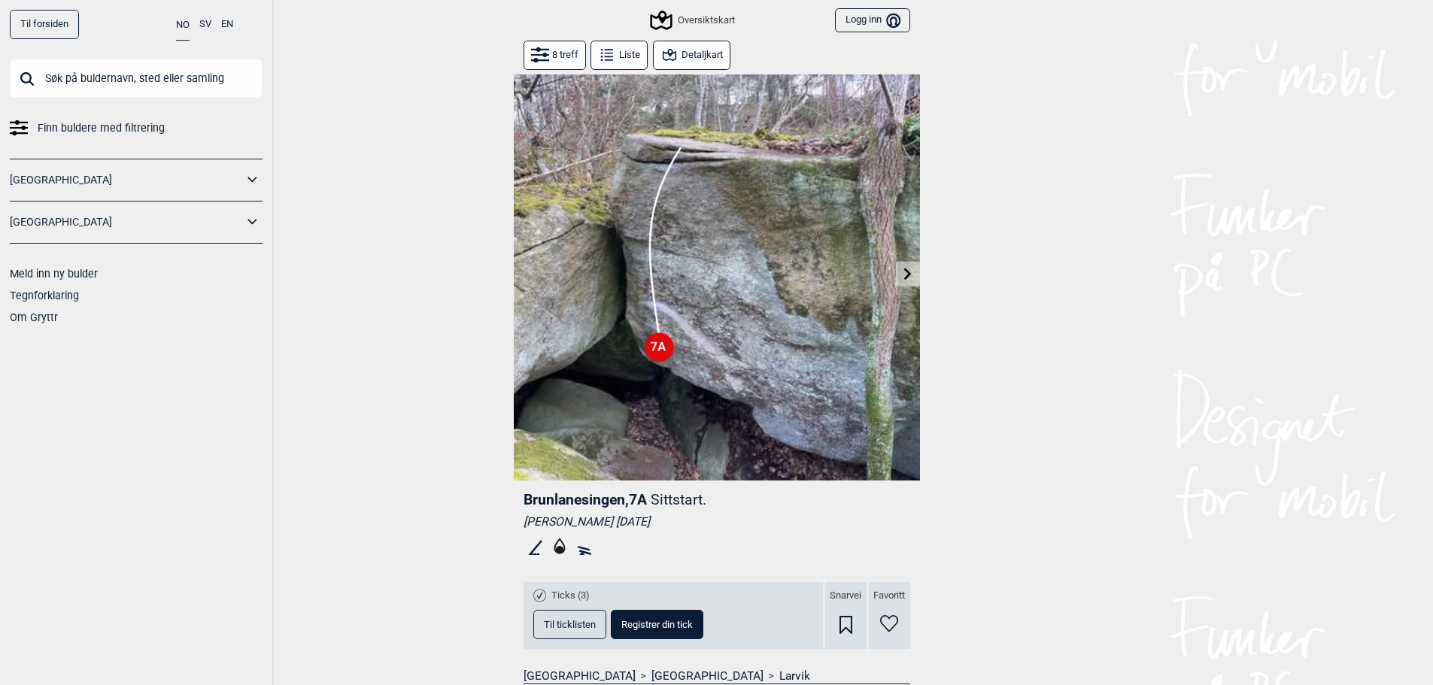
click at [688, 65] on button "Detaljkart" at bounding box center [691, 55] width 77 height 29
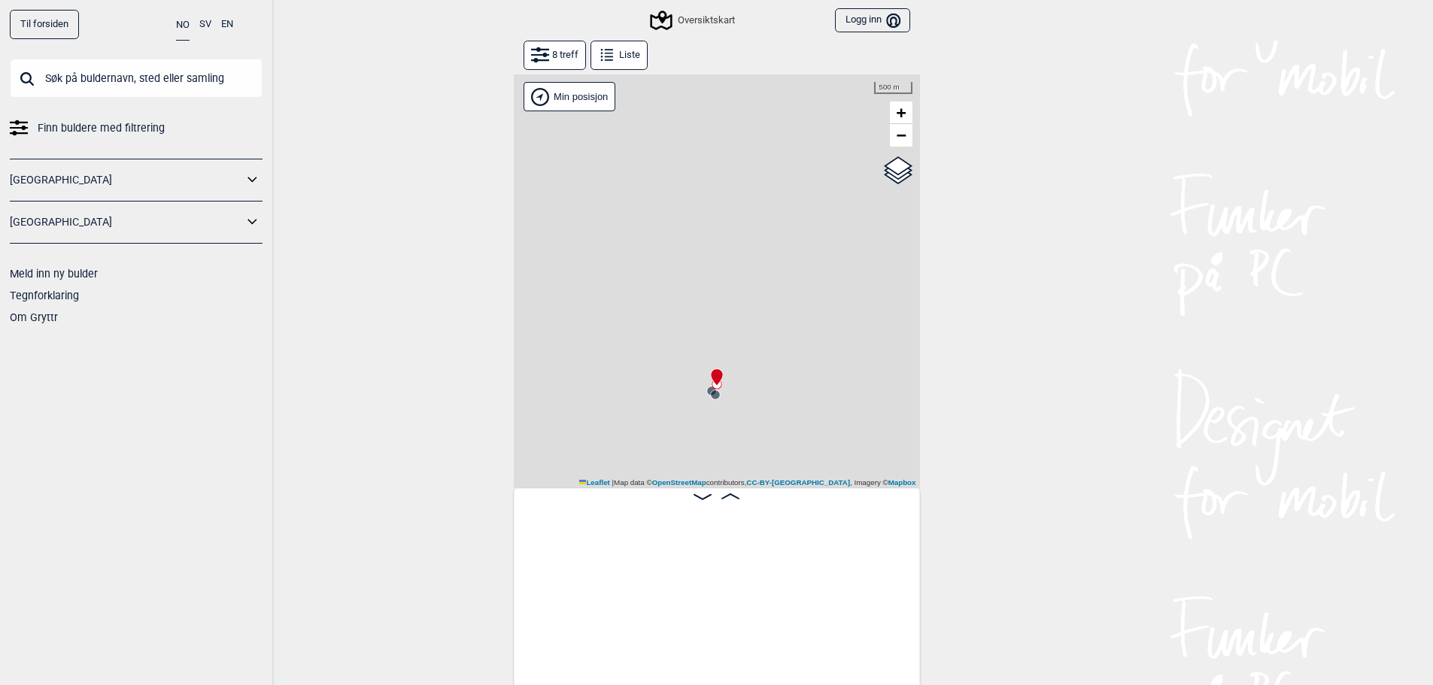
scroll to position [0, 118]
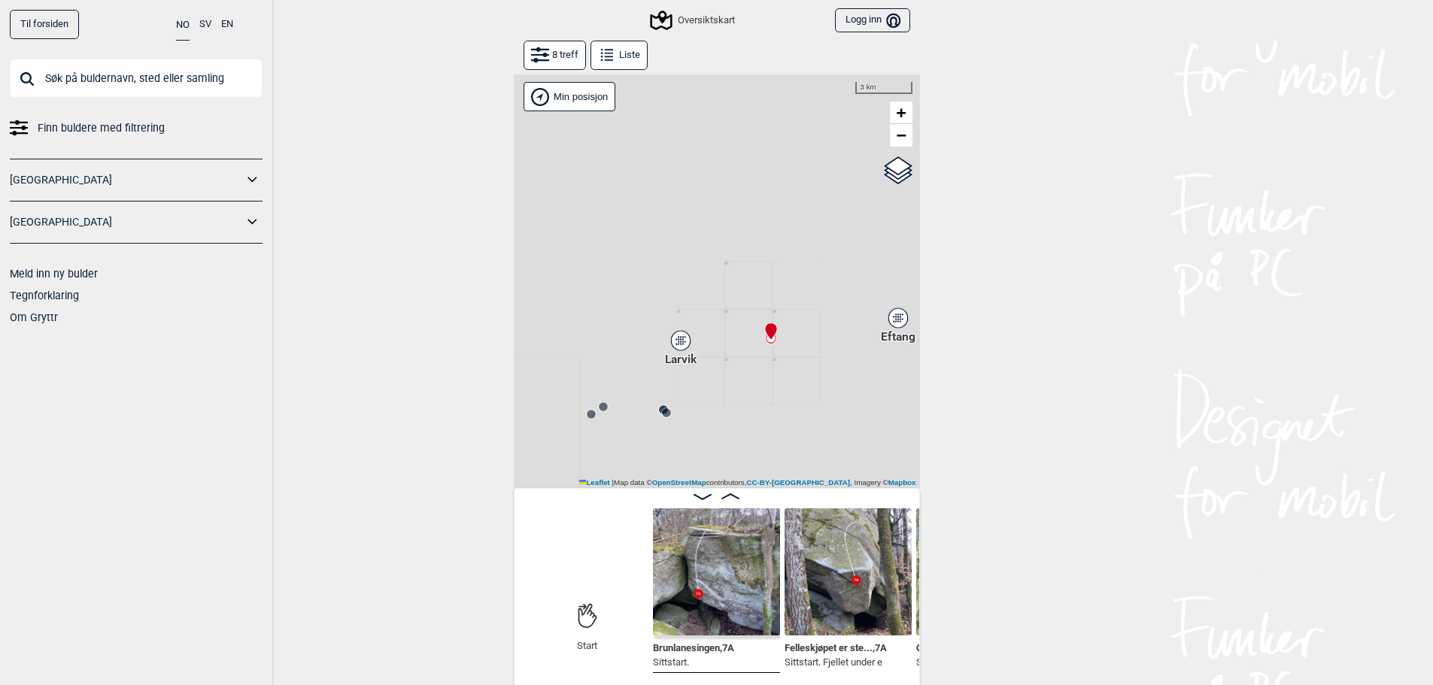
click at [772, 327] on icon at bounding box center [770, 331] width 11 height 17
drag, startPoint x: 735, startPoint y: 361, endPoint x: 675, endPoint y: 405, distance: 74.3
click at [675, 405] on icon at bounding box center [680, 401] width 12 height 12
click at [690, 548] on img at bounding box center [716, 571] width 127 height 127
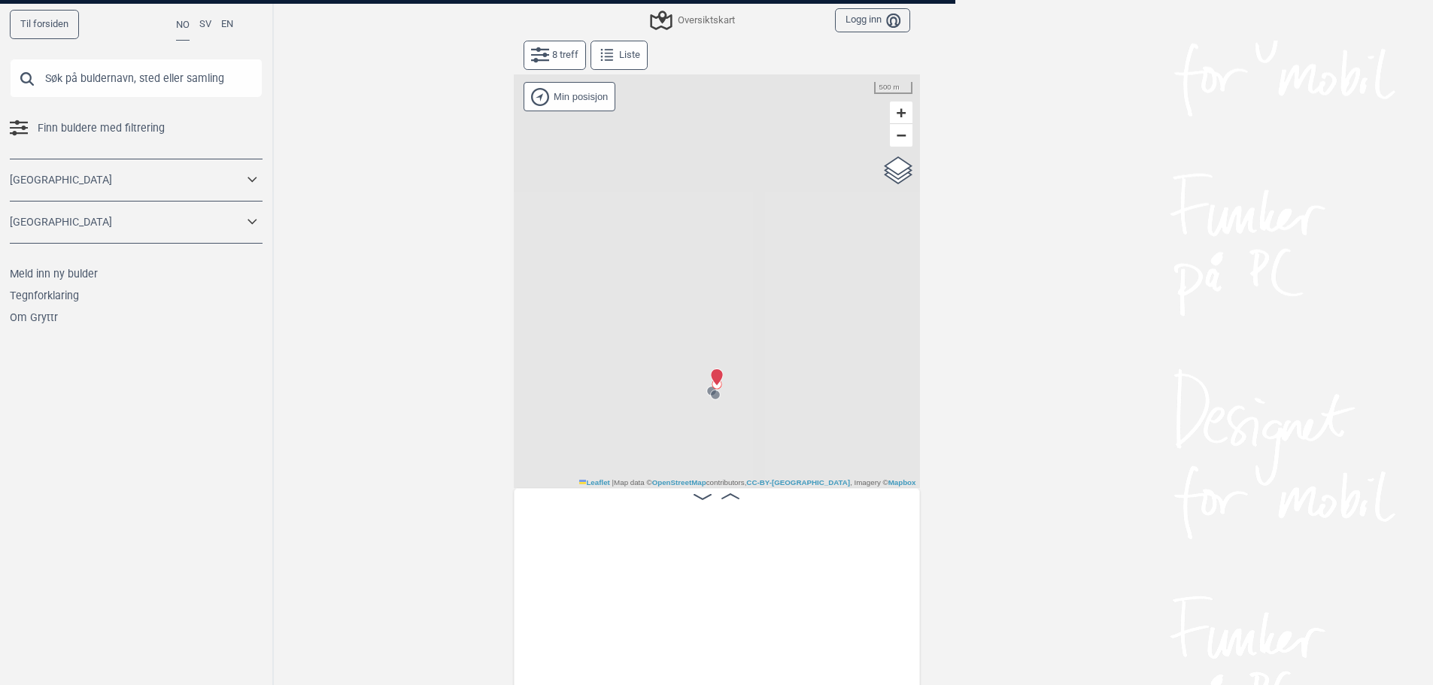
scroll to position [0, 118]
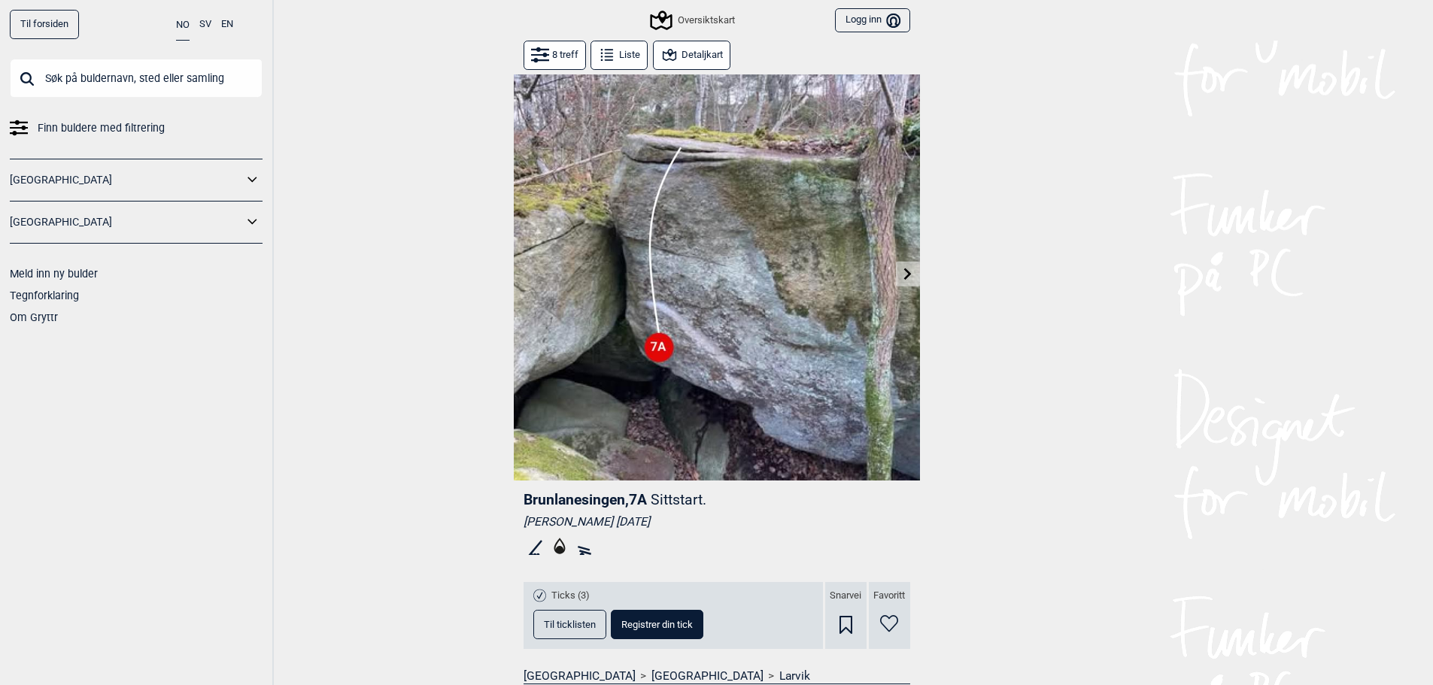
click at [923, 279] on div "Til forsiden NO SV EN Finn buldere med filtrering [GEOGRAPHIC_DATA] [GEOGRAPHIC…" at bounding box center [716, 342] width 1433 height 685
click at [916, 275] on button at bounding box center [907, 274] width 23 height 25
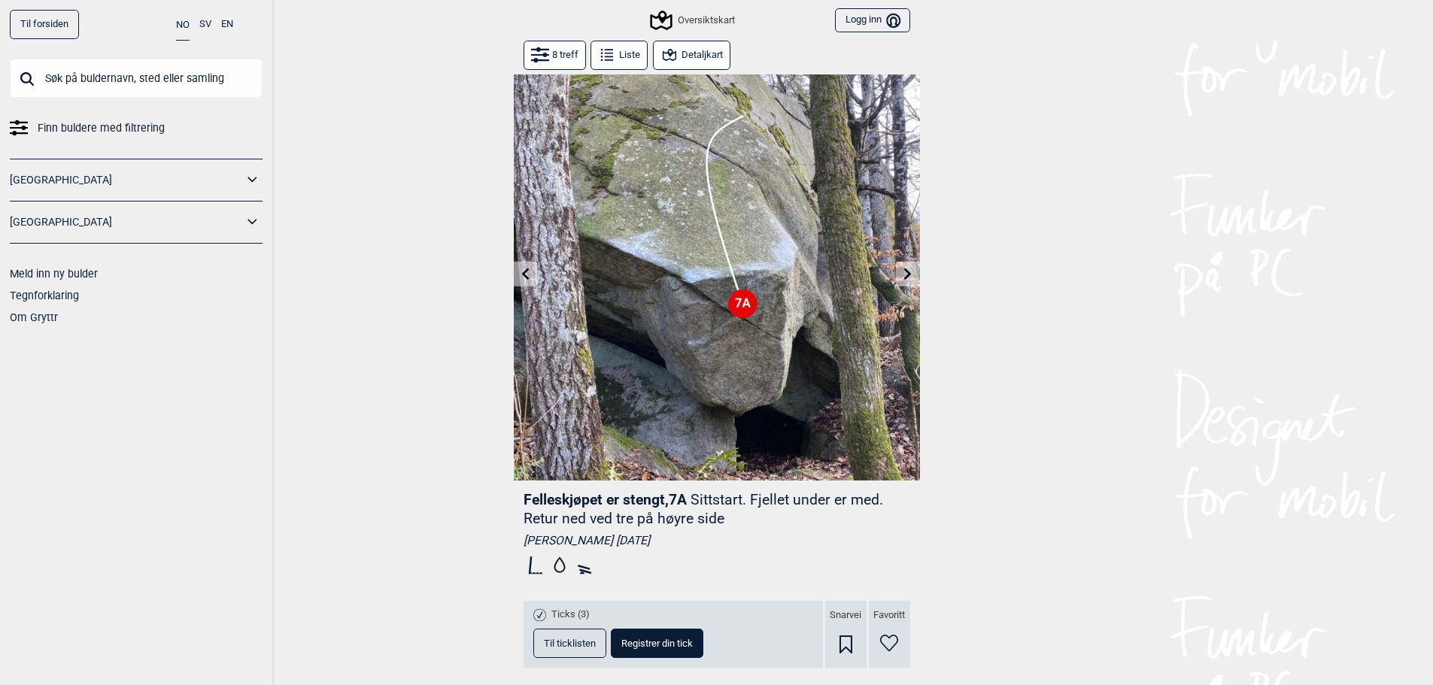
click at [905, 270] on icon at bounding box center [908, 274] width 8 height 12
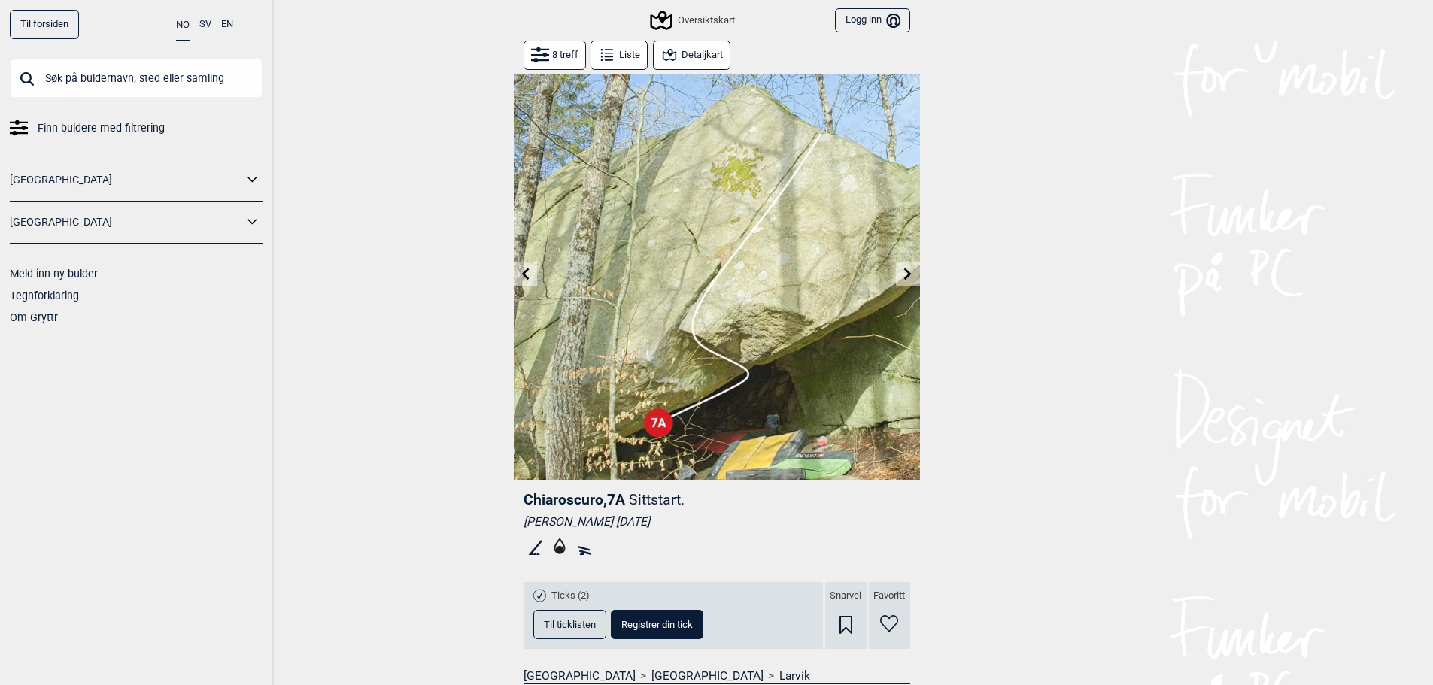
click at [906, 266] on button at bounding box center [907, 274] width 23 height 25
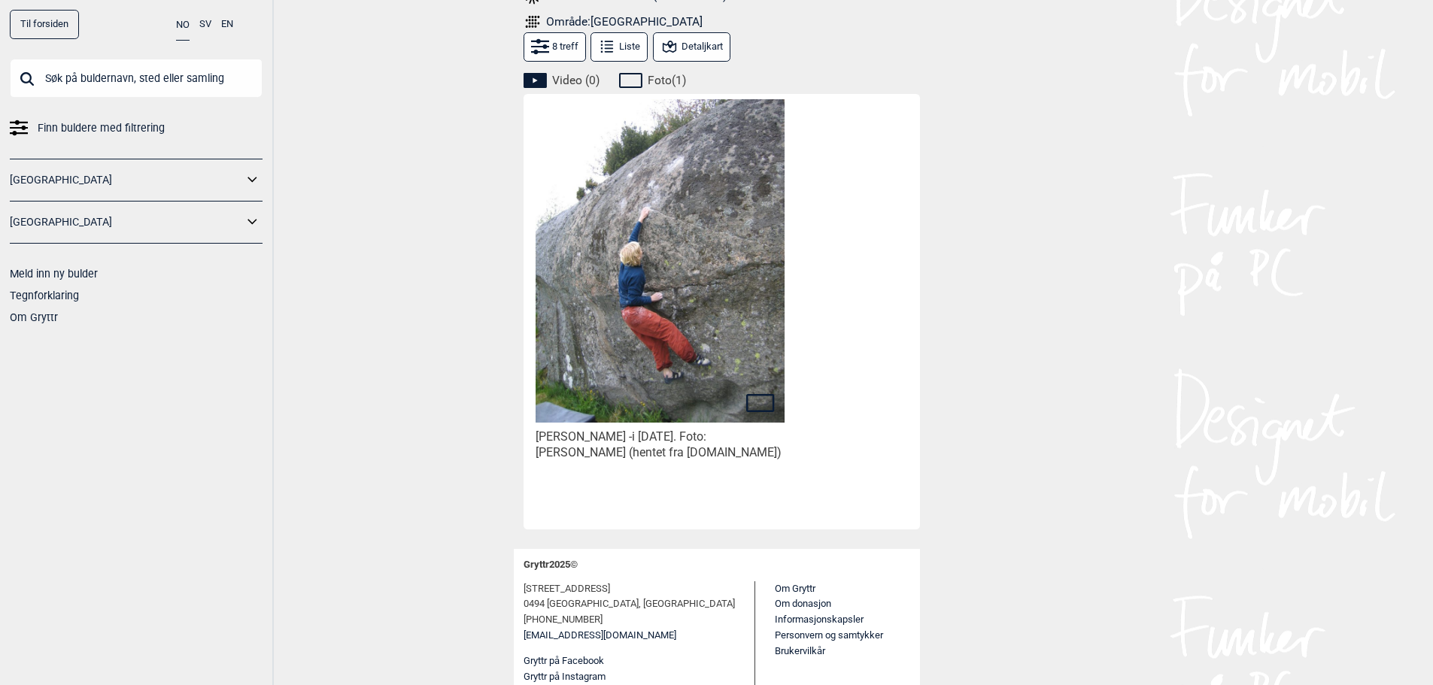
scroll to position [720, 0]
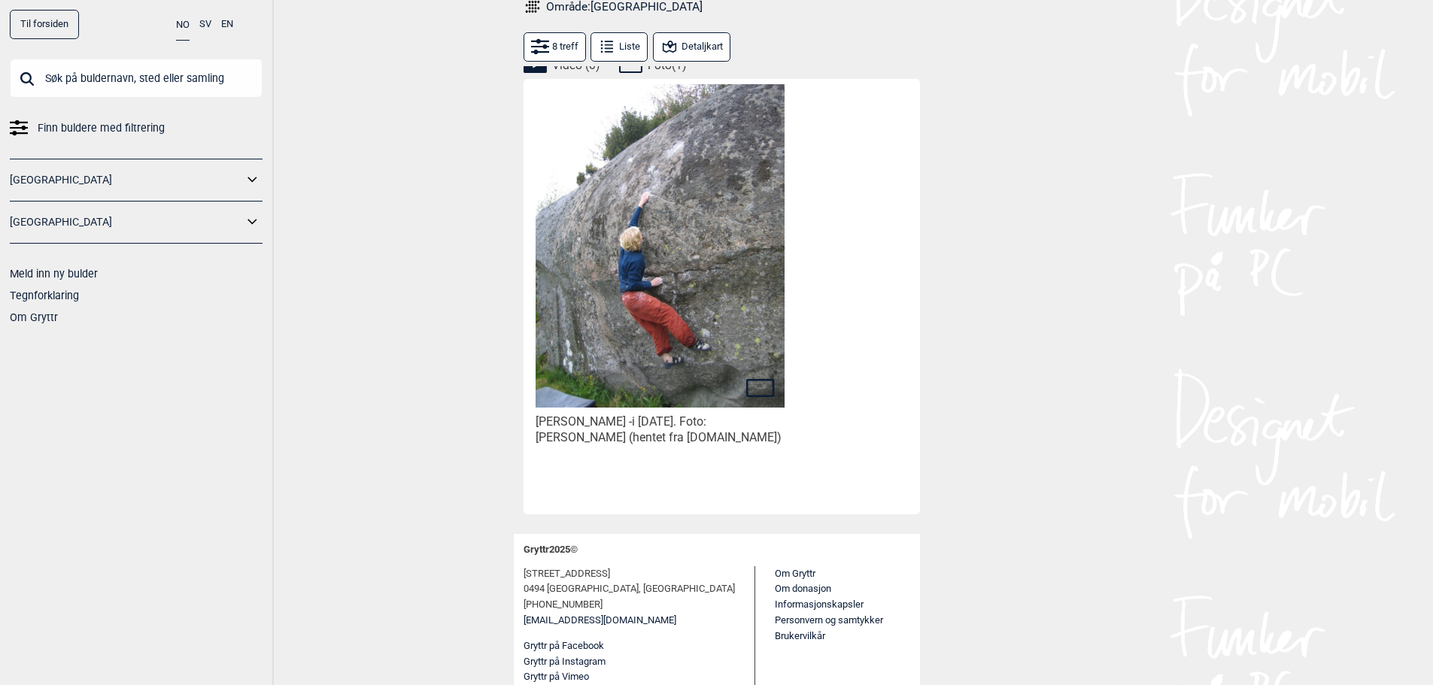
drag, startPoint x: 682, startPoint y: 438, endPoint x: 754, endPoint y: 437, distance: 72.2
click at [754, 437] on p "i [DATE]. Foto: [PERSON_NAME] (hentet fra [DOMAIN_NAME])" at bounding box center [658, 429] width 246 height 30
